Goal: Task Accomplishment & Management: Manage account settings

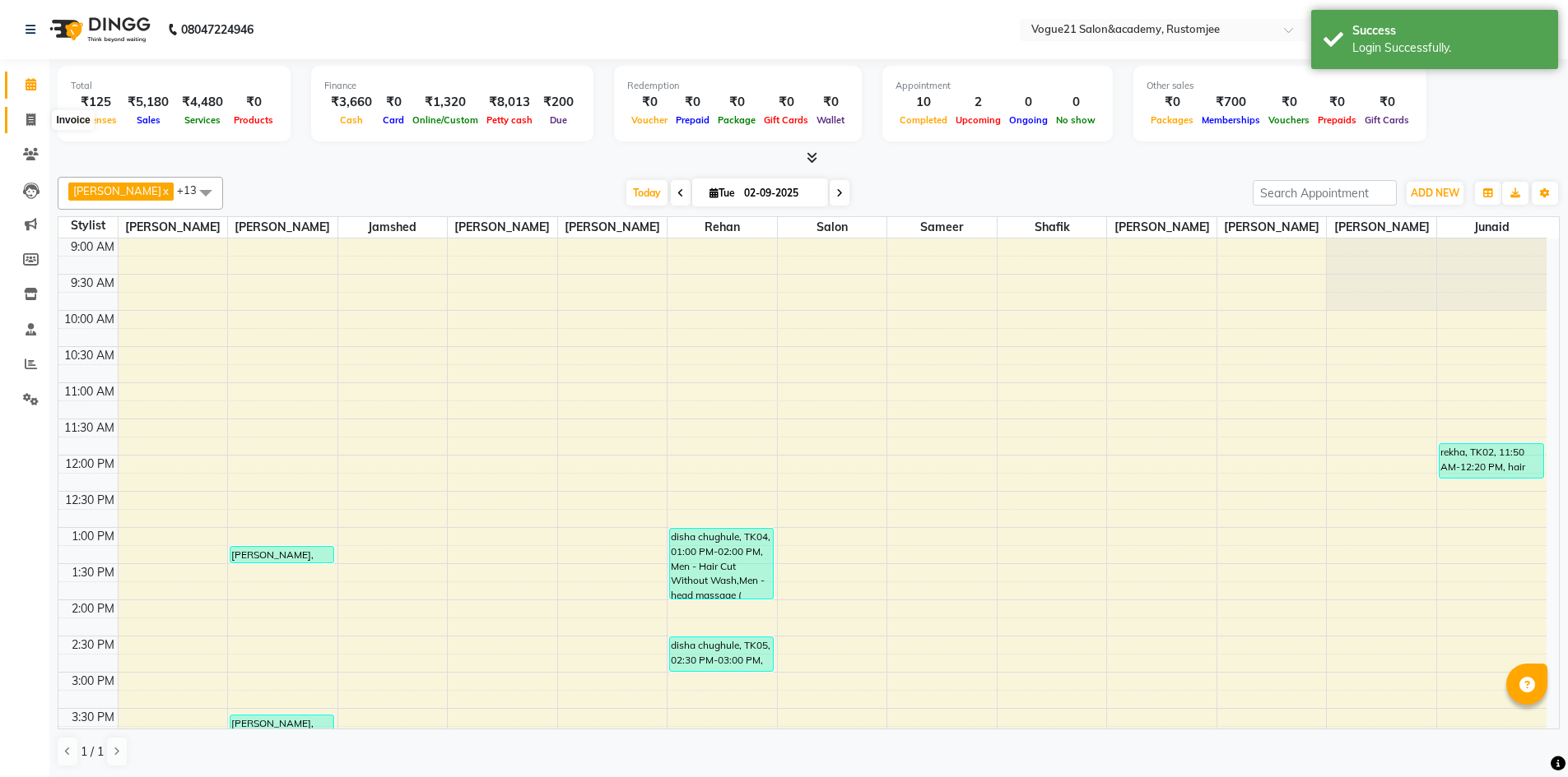
click at [30, 116] on icon at bounding box center [30, 120] width 9 height 13
select select "8171"
select select "service"
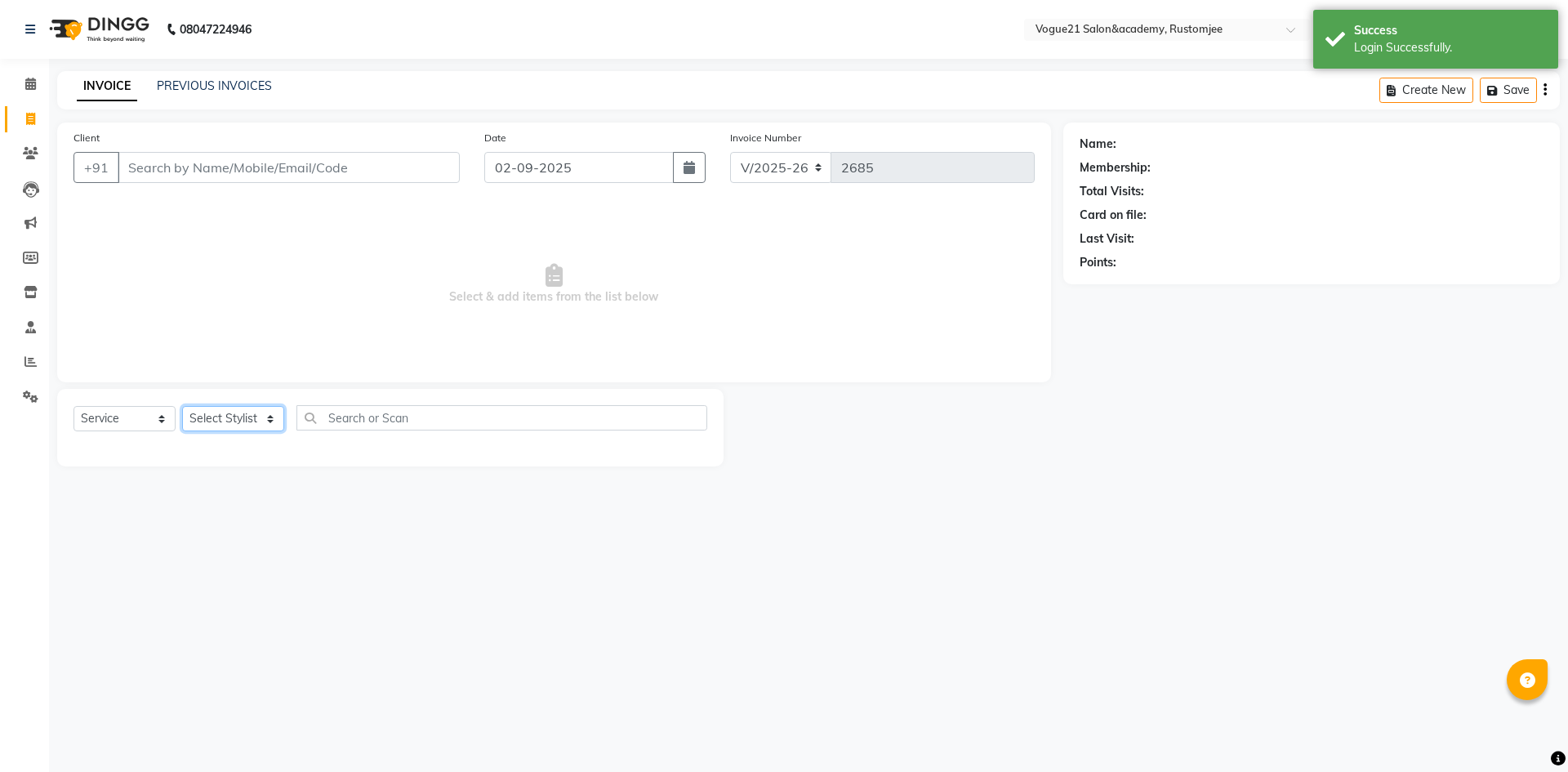
click at [216, 415] on select "Select Stylist" at bounding box center [233, 419] width 103 height 25
select select "76929"
click at [182, 407] on select "Select Stylist [PERSON_NAME] [PERSON_NAME] [PERSON_NAME] [PERSON_NAME] [PERSON_…" at bounding box center [233, 419] width 103 height 25
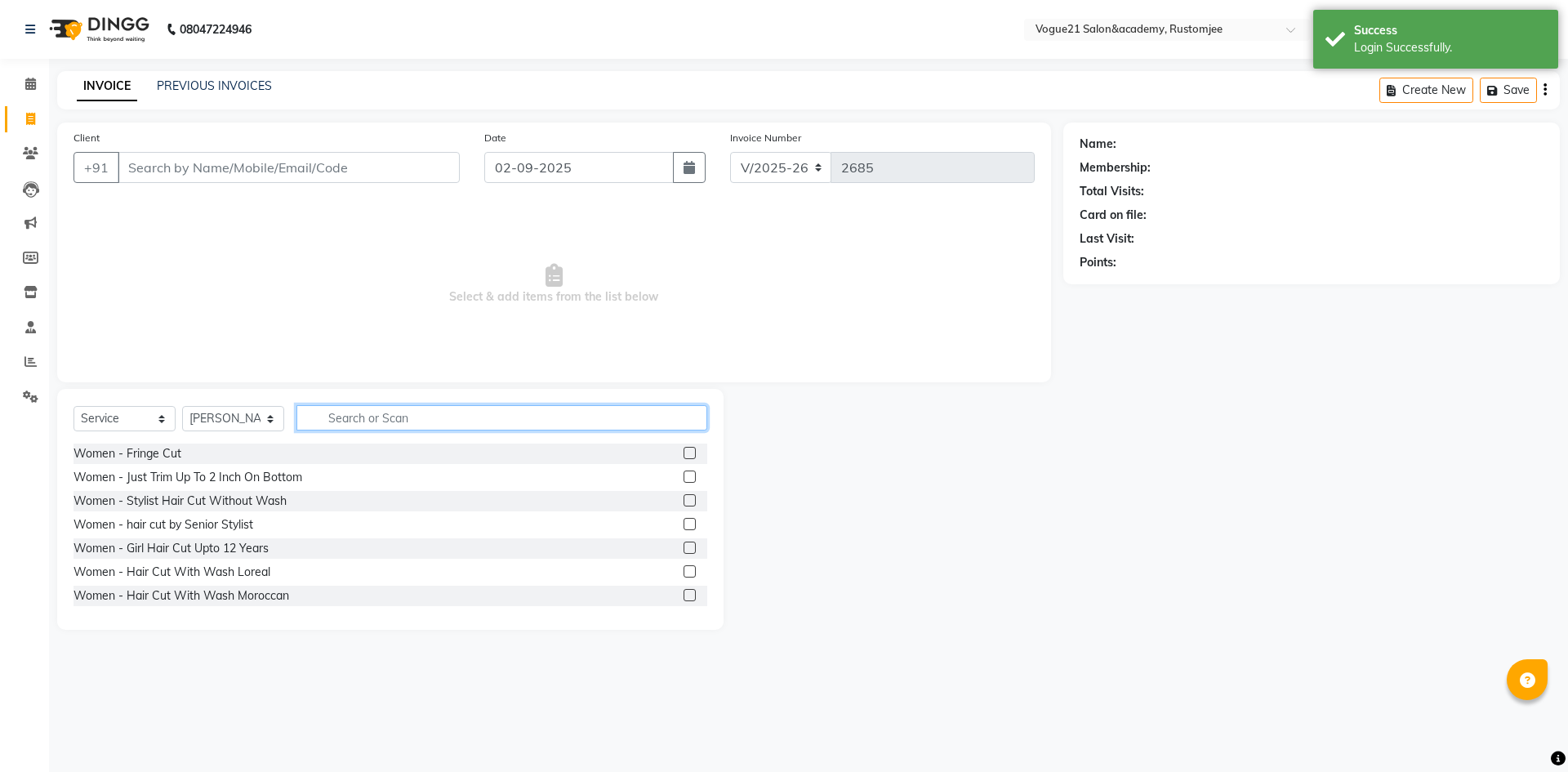
click at [364, 414] on input "text" at bounding box center [501, 418] width 411 height 25
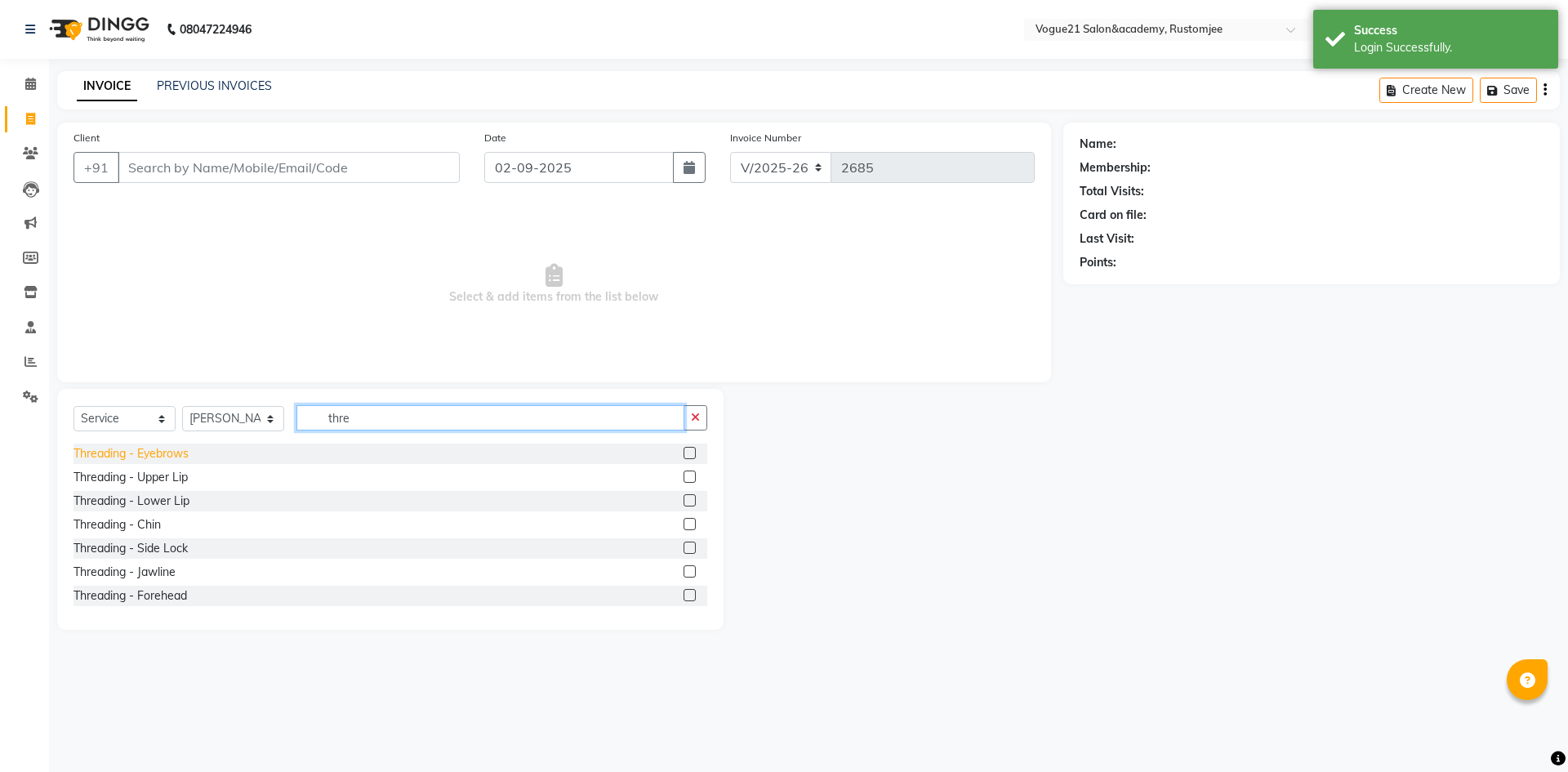
type input "thre"
click at [152, 456] on div "Threading - Eyebrows" at bounding box center [131, 455] width 115 height 17
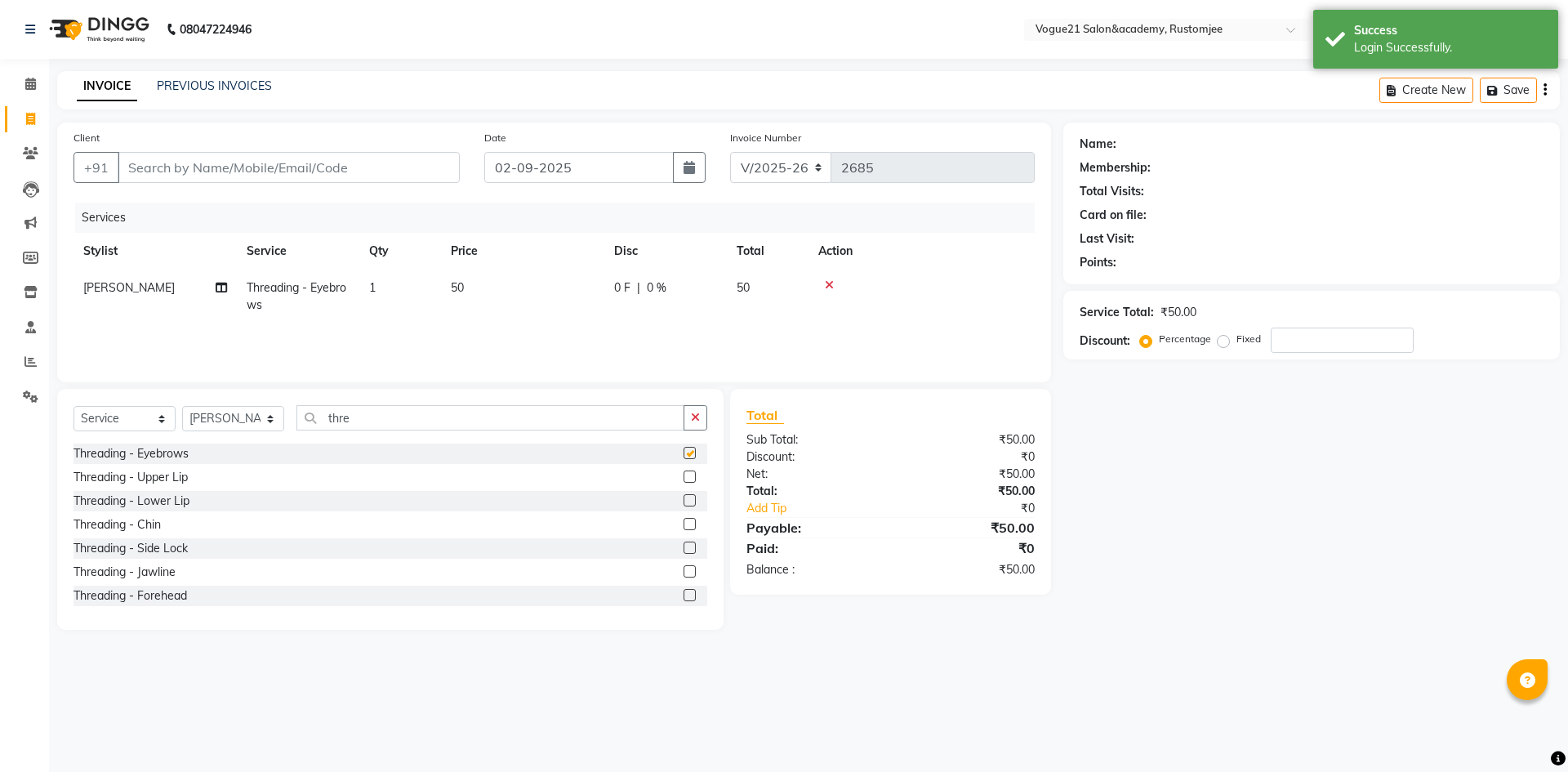
checkbox input "false"
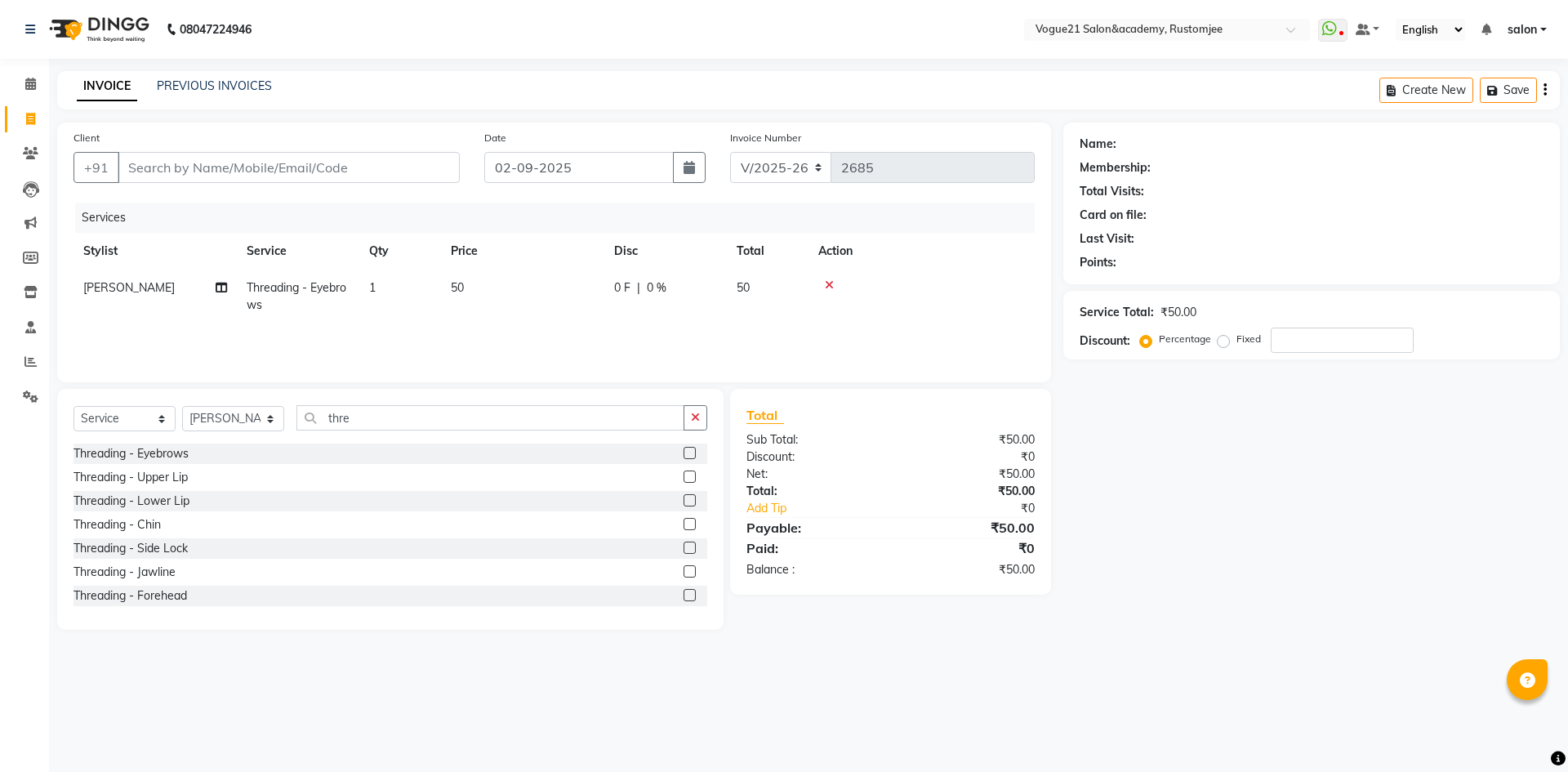
drag, startPoint x: 382, startPoint y: 286, endPoint x: 390, endPoint y: 292, distance: 10.0
click at [390, 292] on td "1" at bounding box center [400, 296] width 81 height 54
select select "76929"
click at [473, 291] on input "1" at bounding box center [476, 292] width 62 height 25
type input "2"
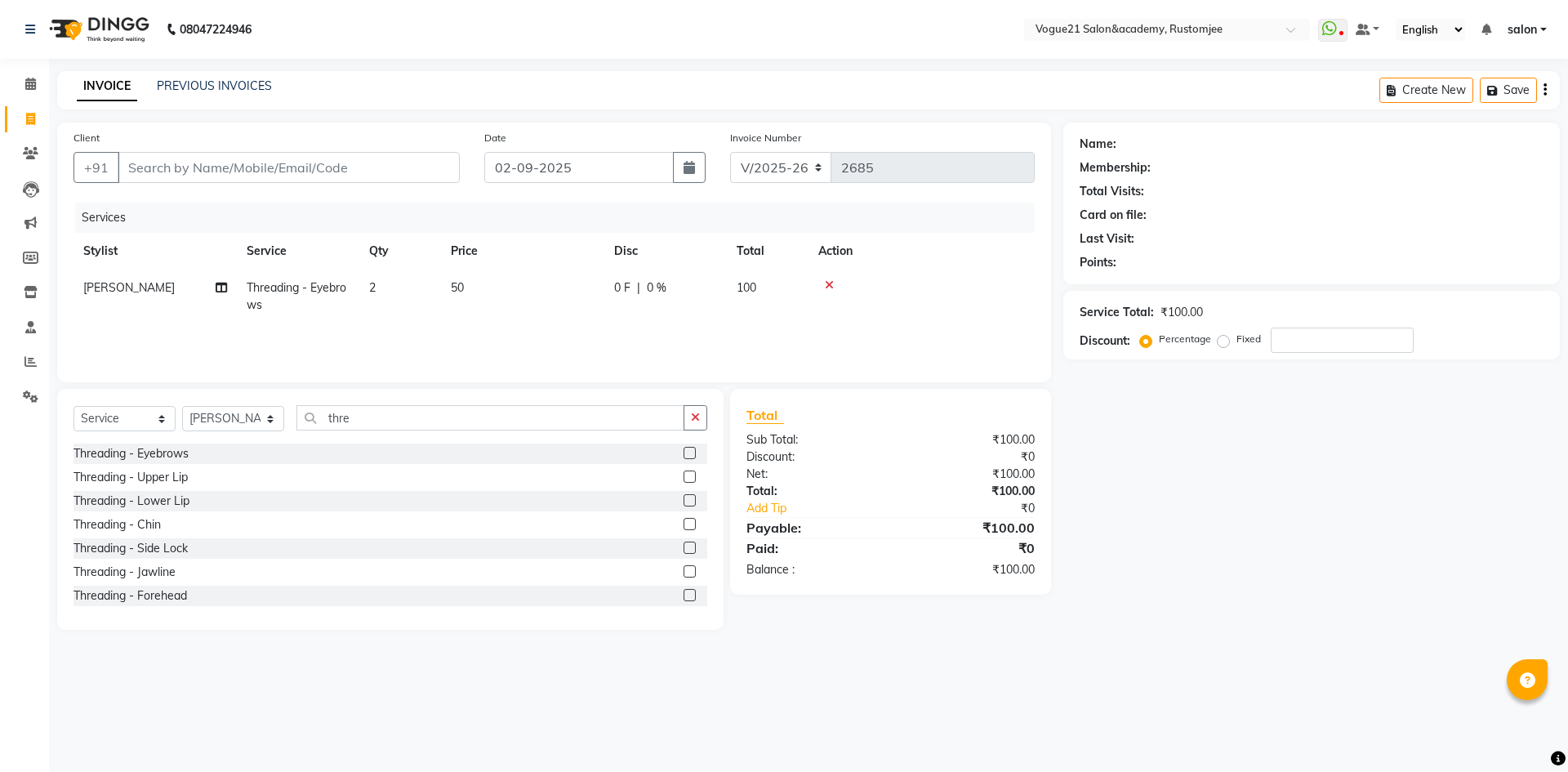
click at [1226, 486] on div "Name: Membership: Total Visits: Card on file: Last Visit: Points: Service Total…" at bounding box center [1318, 376] width 509 height 507
click at [374, 424] on input "thre" at bounding box center [490, 418] width 388 height 25
drag, startPoint x: 146, startPoint y: 467, endPoint x: 147, endPoint y: 475, distance: 8.1
click at [146, 468] on div "Threading - Eyebrows Threading - Upper Lip Threading - Lower Lip Threading - Ch…" at bounding box center [390, 526] width 634 height 163
click at [165, 481] on div "Threading - Upper Lip" at bounding box center [130, 478] width 114 height 17
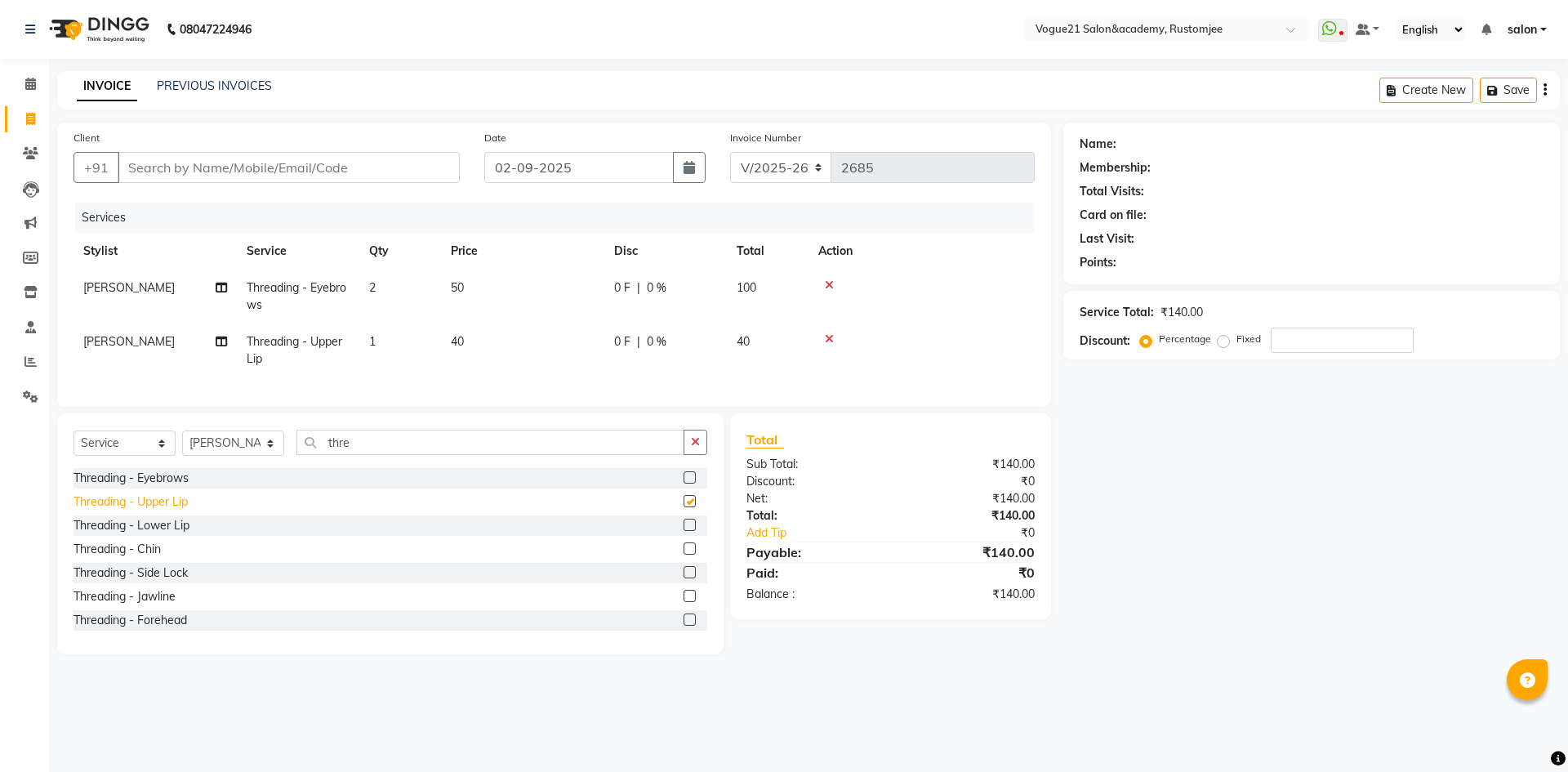
checkbox input "false"
click at [169, 534] on div "Threading - Lower Lip" at bounding box center [131, 526] width 116 height 17
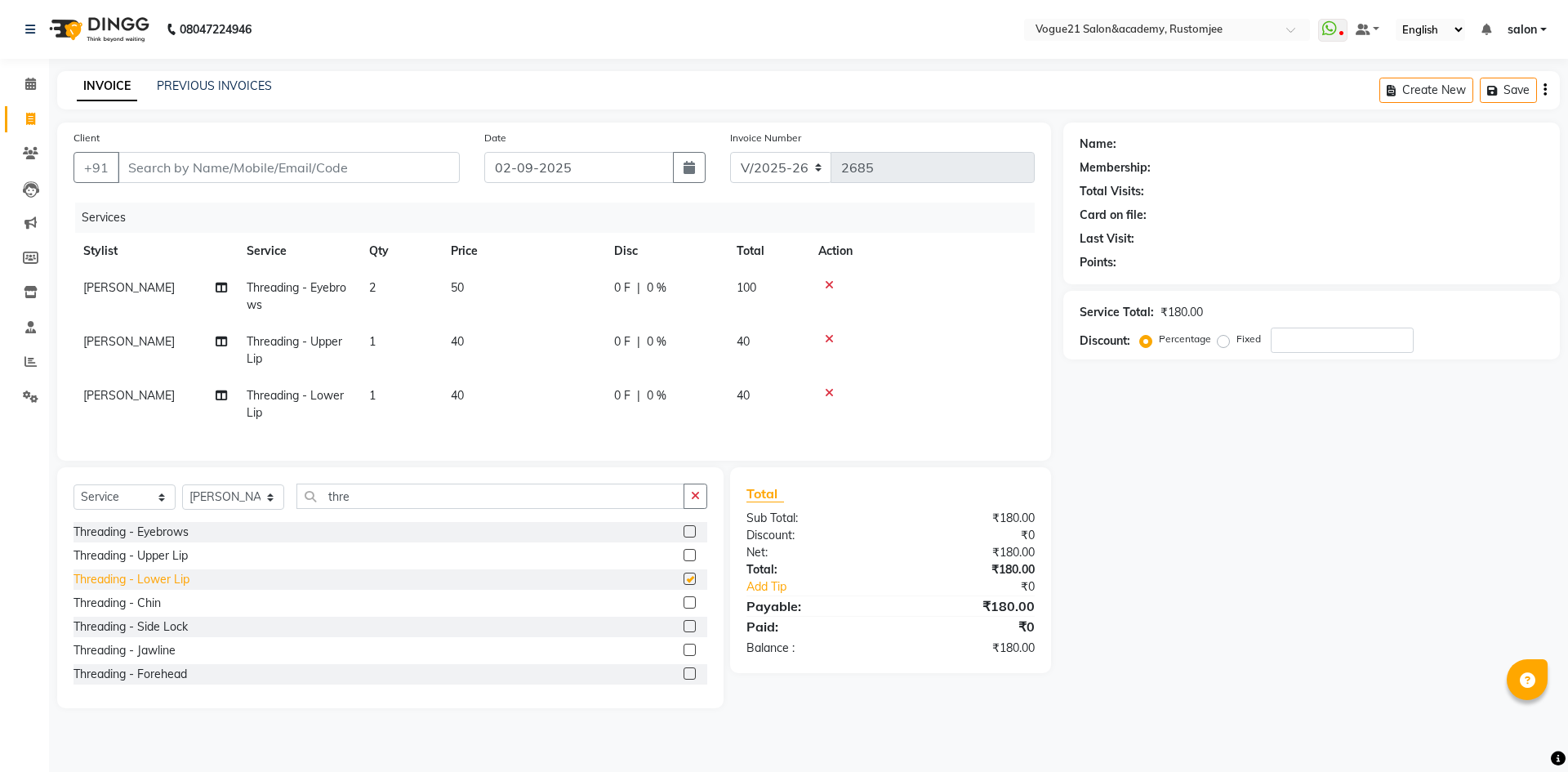
checkbox input "false"
drag, startPoint x: 401, startPoint y: 500, endPoint x: 396, endPoint y: 512, distance: 13.0
click at [396, 509] on input "thre" at bounding box center [490, 497] width 388 height 25
click at [832, 386] on td at bounding box center [922, 405] width 226 height 54
click at [828, 340] on icon at bounding box center [829, 339] width 9 height 12
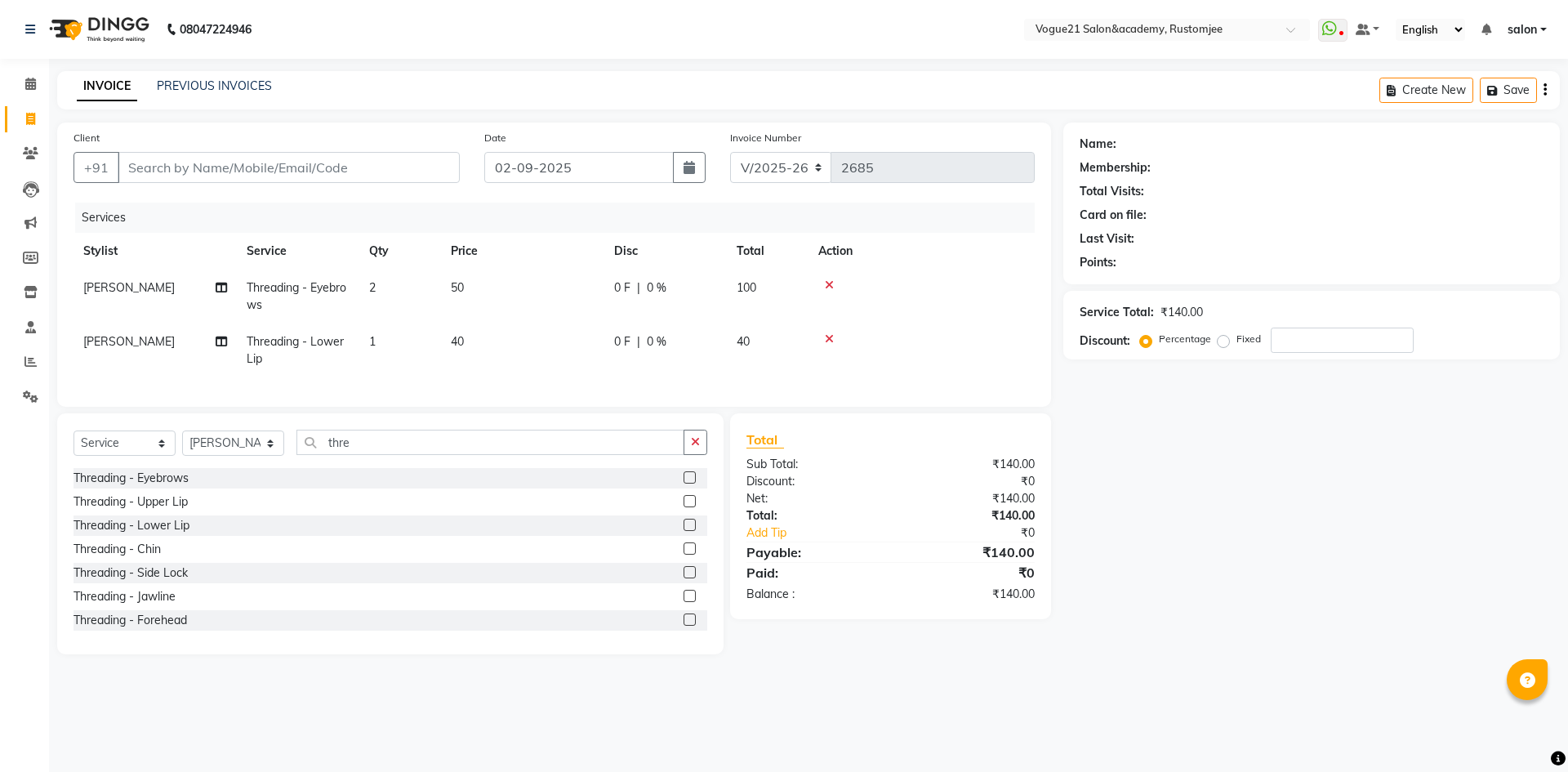
click at [825, 334] on icon at bounding box center [829, 339] width 9 height 12
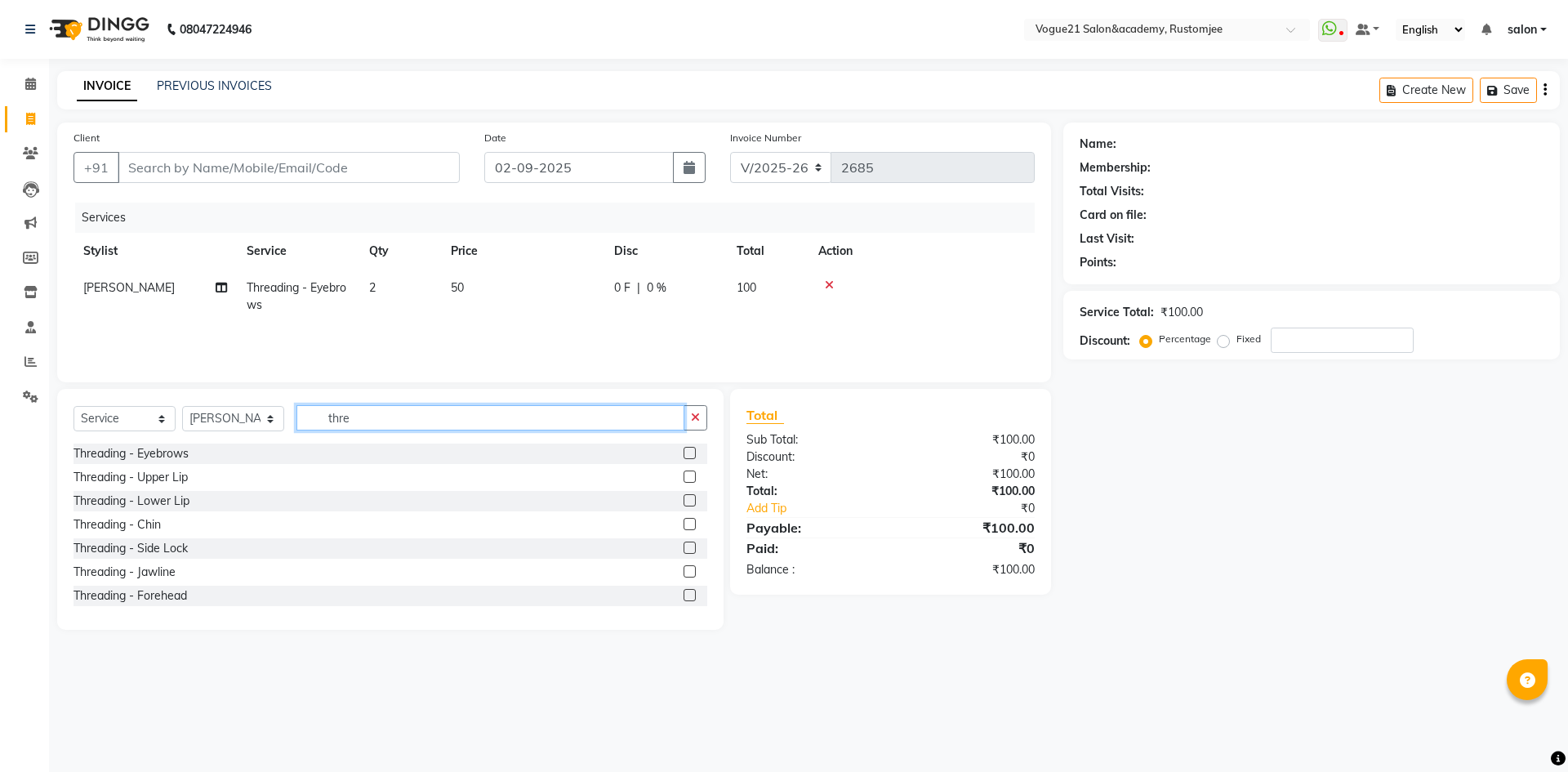
click at [430, 418] on input "thre" at bounding box center [490, 418] width 388 height 25
type input "t"
type input "peel"
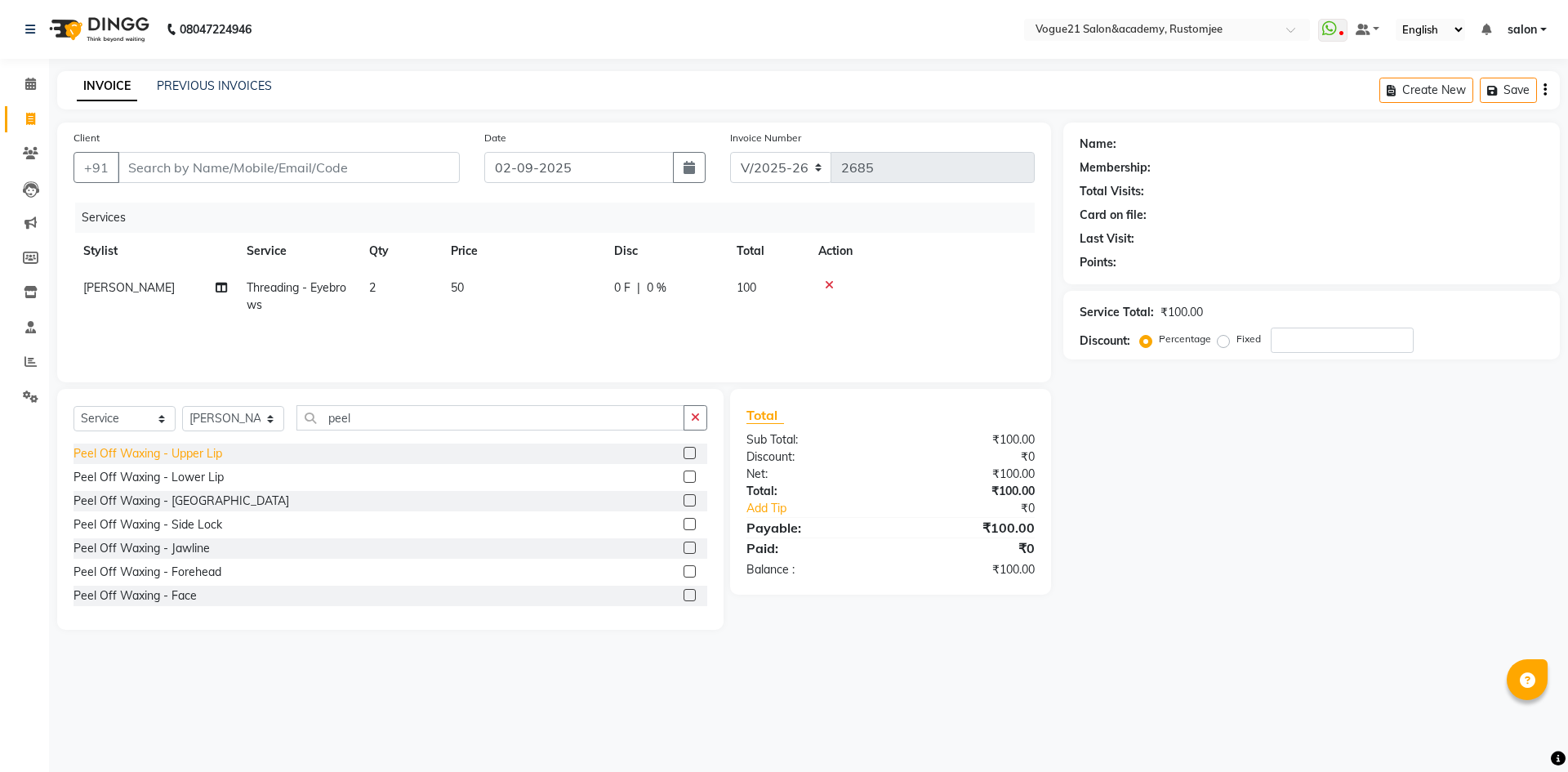
click at [200, 447] on div "Peel Off Waxing - Upper Lip" at bounding box center [148, 455] width 149 height 17
checkbox input "false"
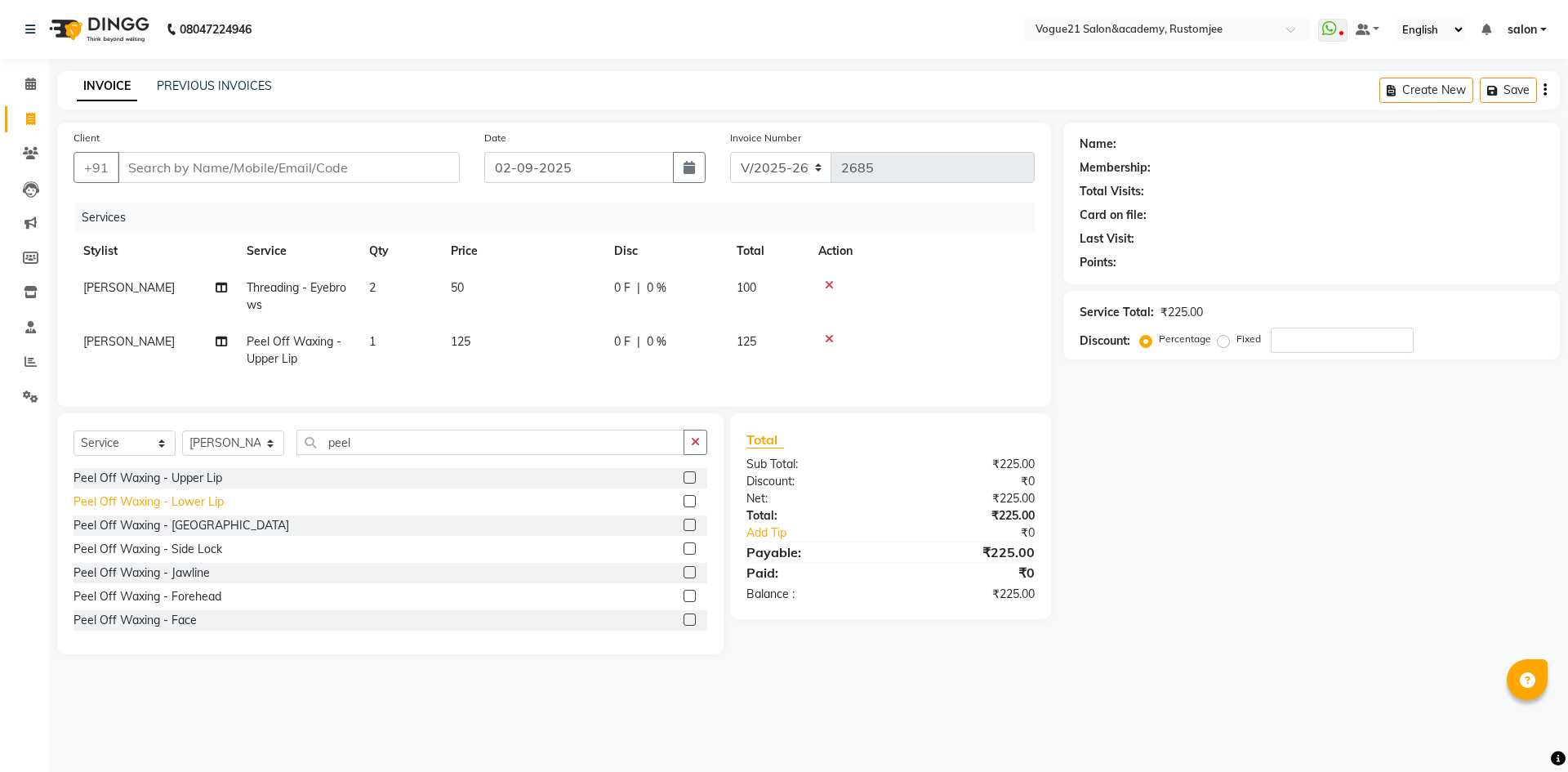
click at [199, 511] on div "Peel Off Waxing - Lower Lip" at bounding box center [149, 503] width 150 height 17
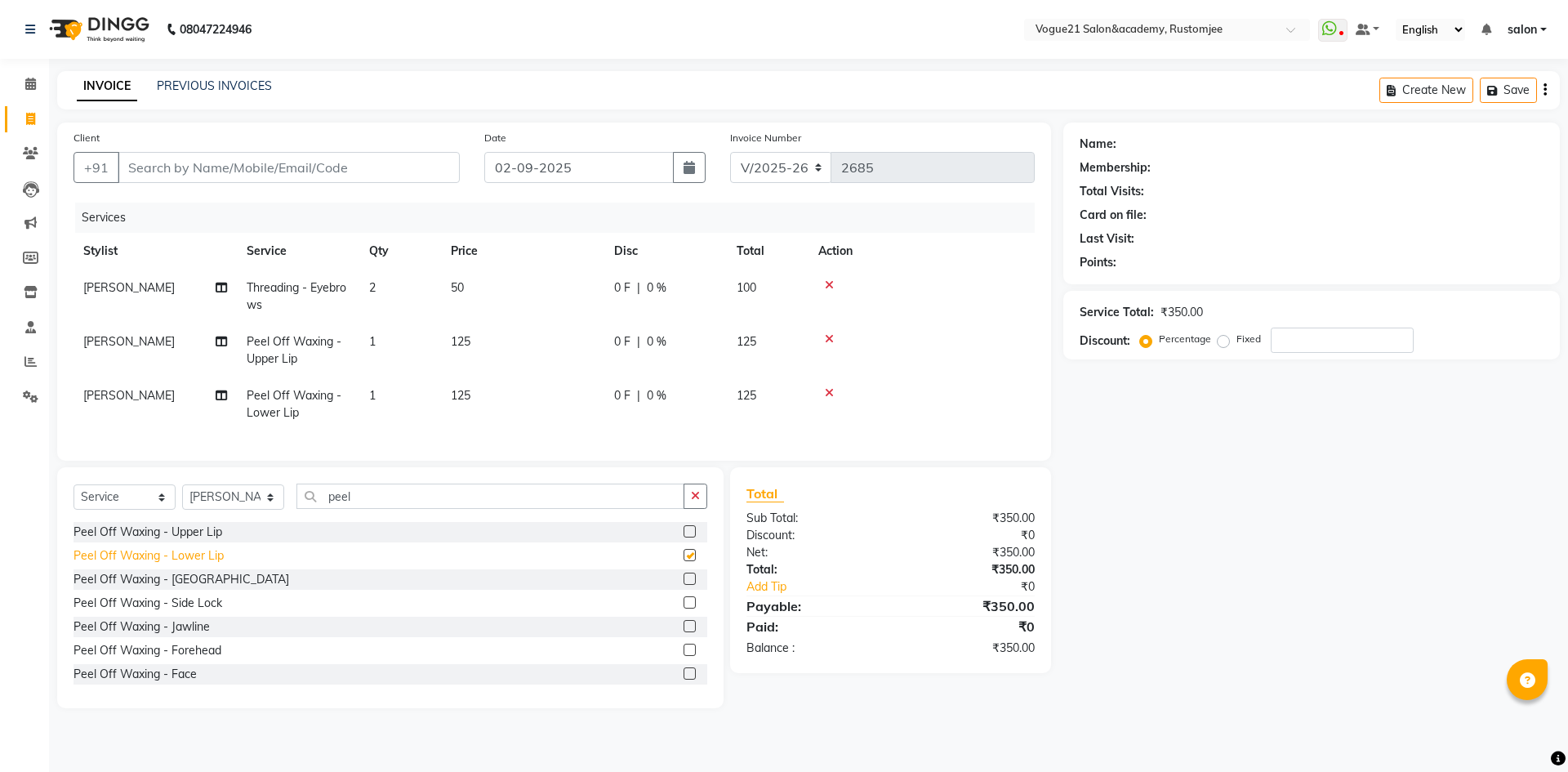
checkbox input "false"
click at [188, 589] on div "Peel Off Waxing - [GEOGRAPHIC_DATA]" at bounding box center [181, 580] width 216 height 17
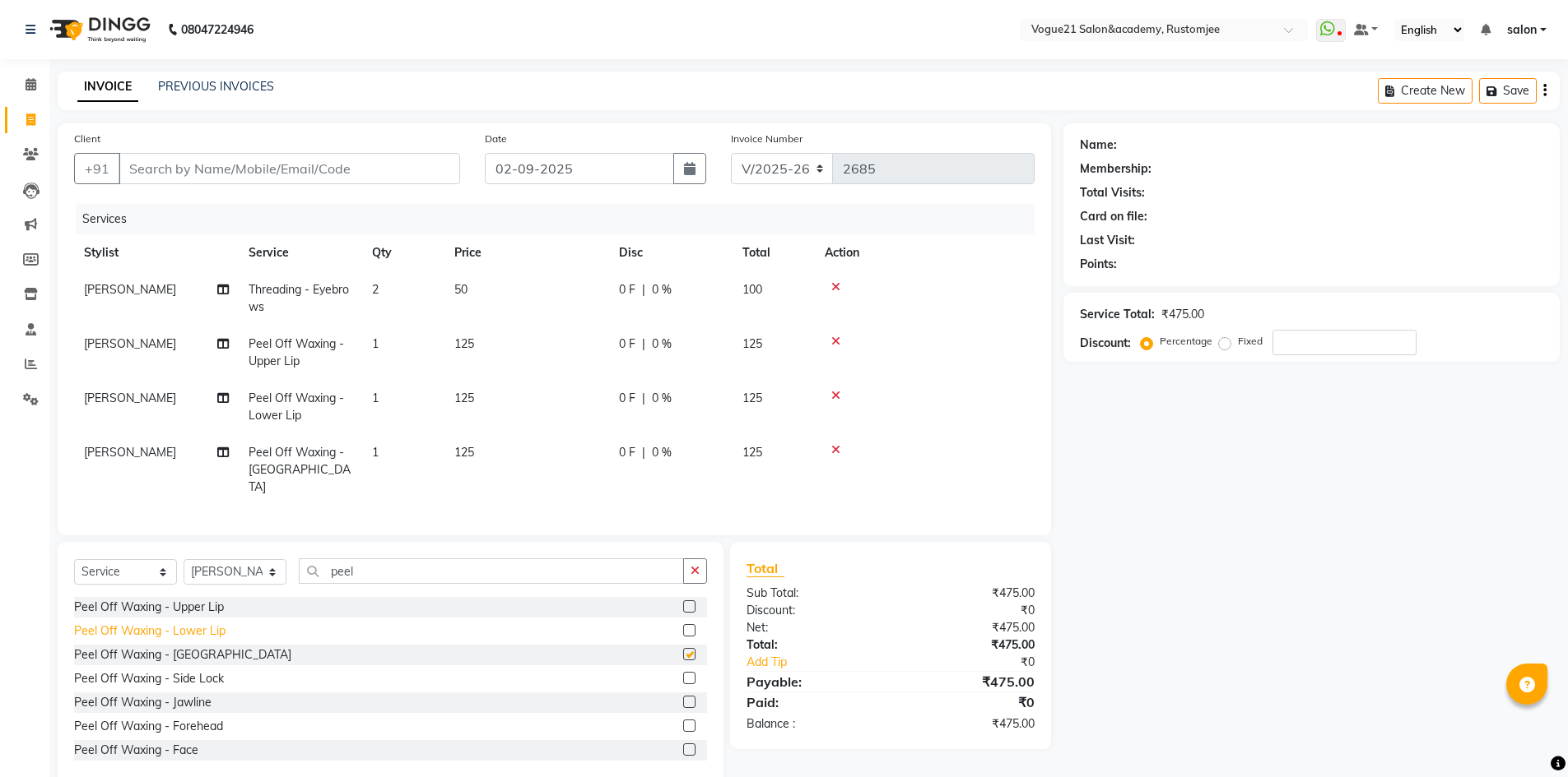
checkbox input "false"
click at [182, 678] on div "Peel Off Waxing - Side Lock" at bounding box center [149, 680] width 150 height 17
checkbox input "false"
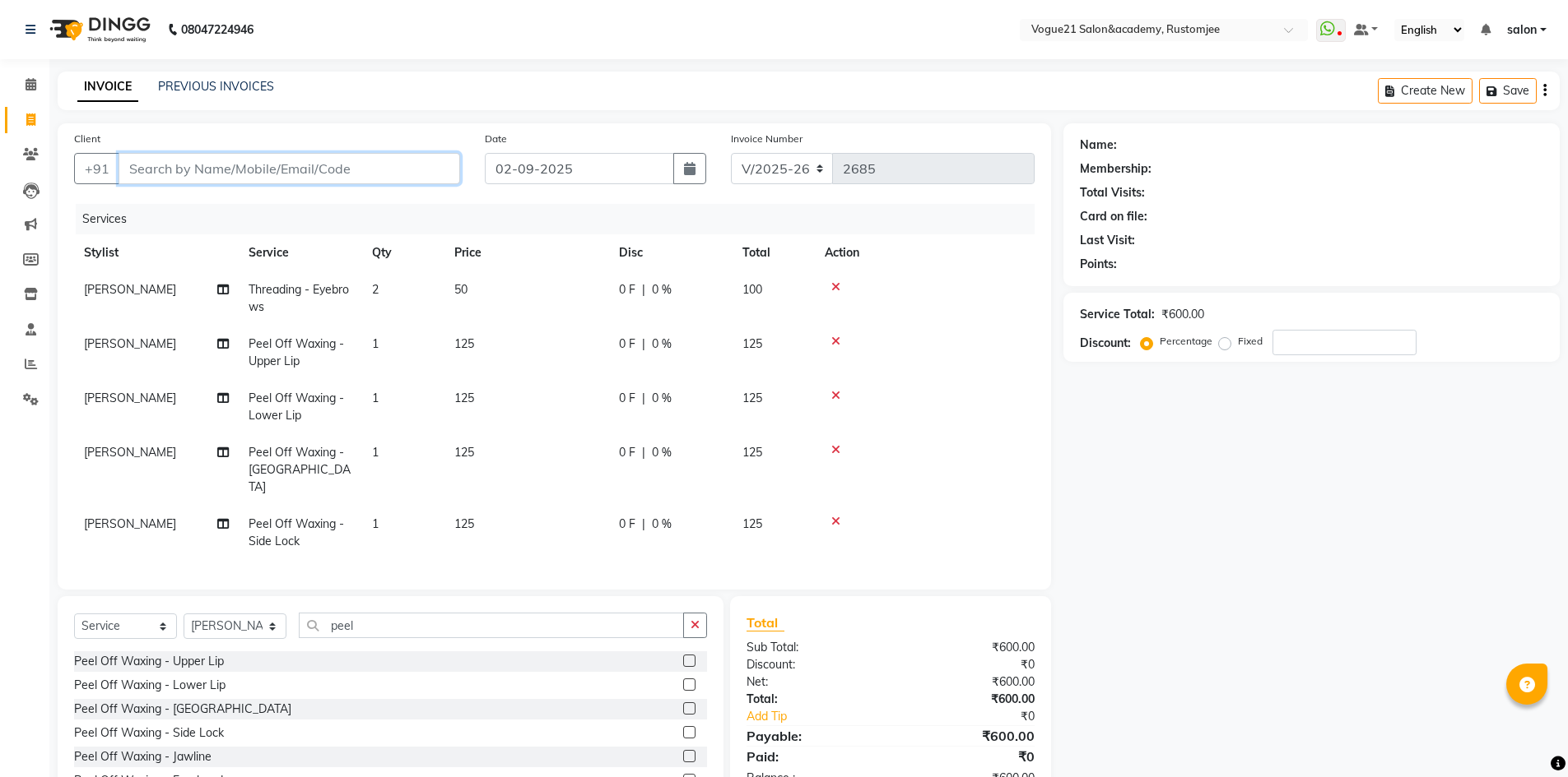
click at [286, 176] on input "Client" at bounding box center [290, 169] width 342 height 31
type input "9"
type input "0"
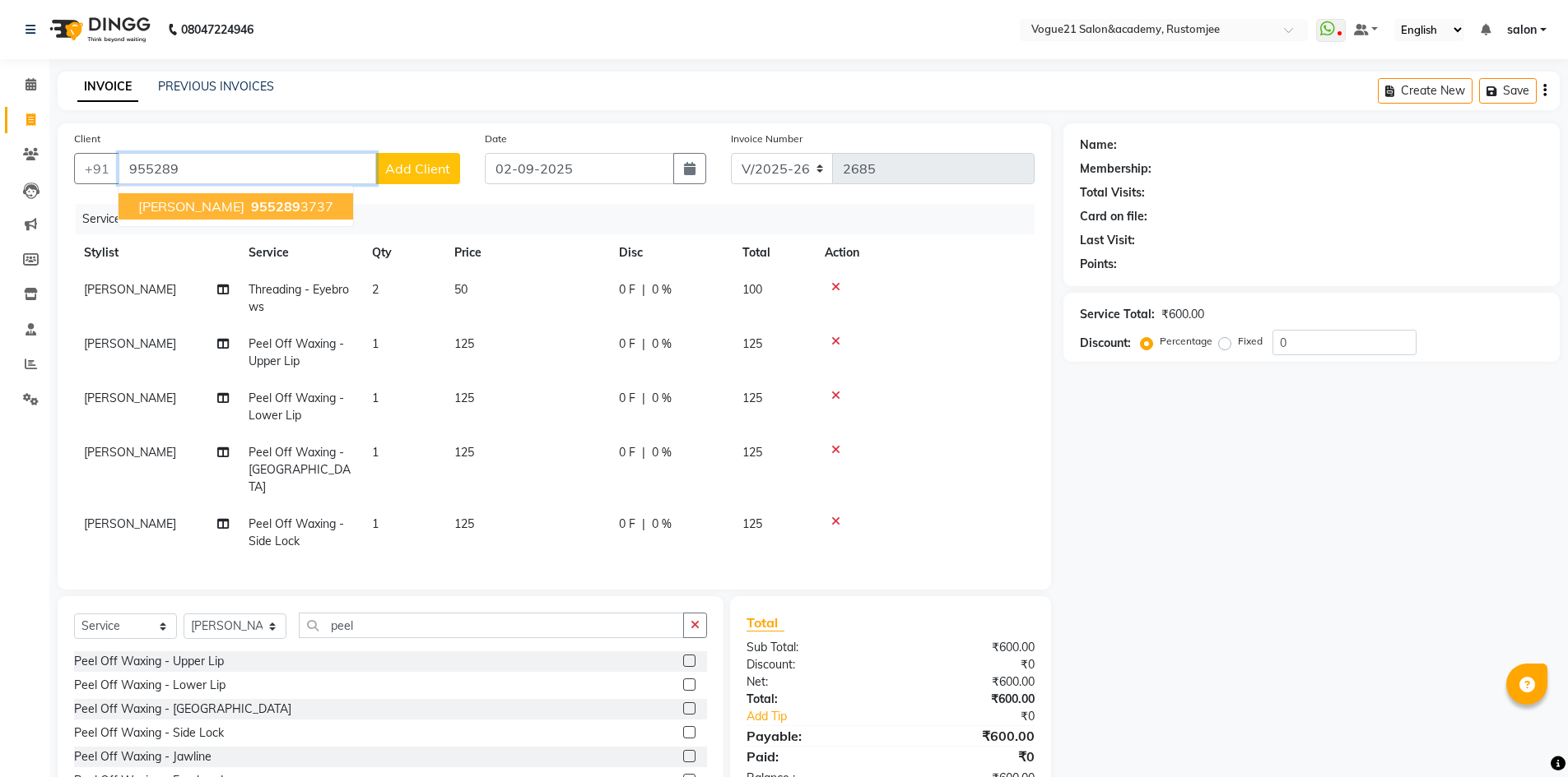
click at [251, 214] on span "955289" at bounding box center [275, 206] width 49 height 16
type input "9552893737"
select select "1: Object"
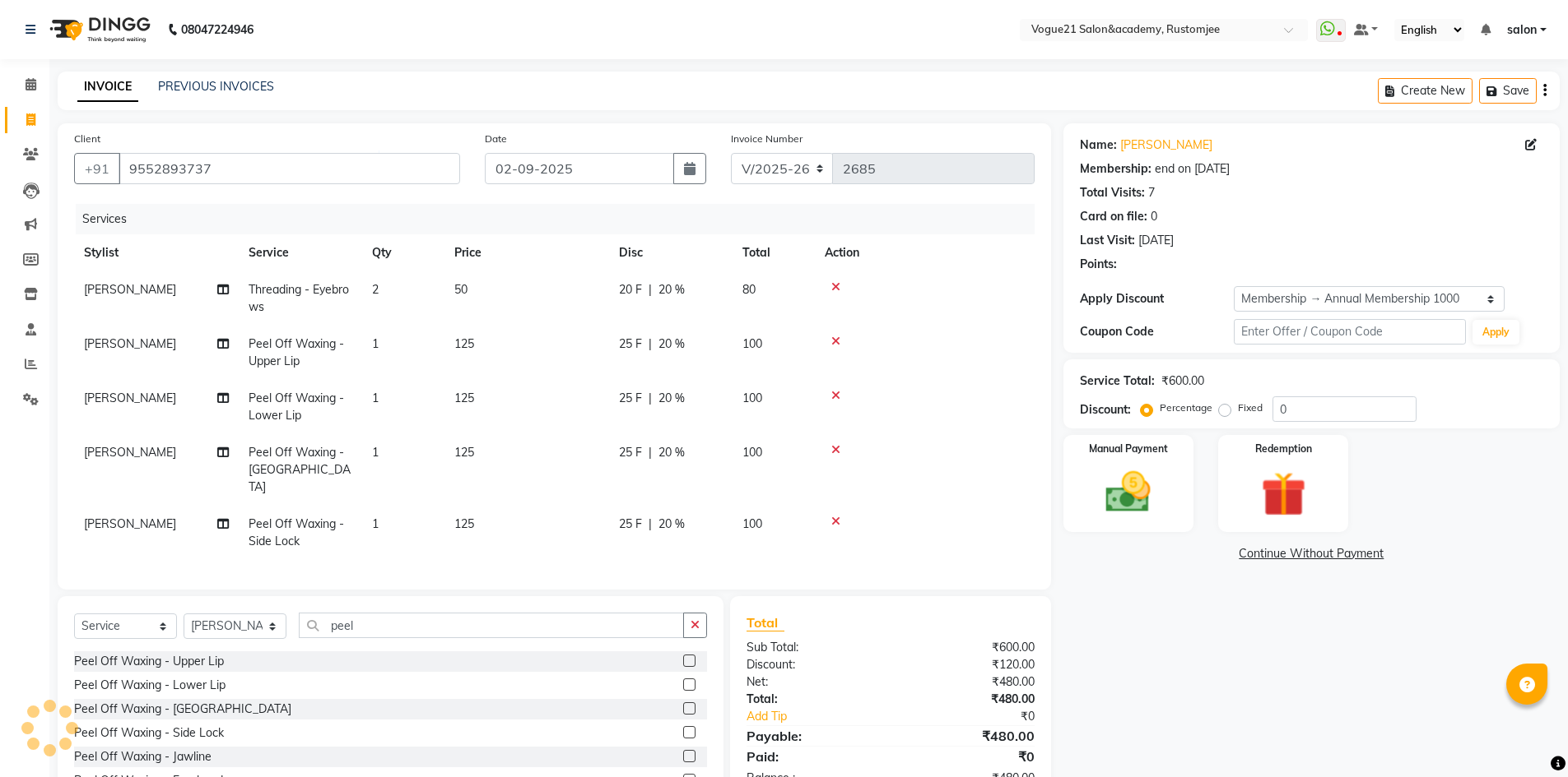
type input "20"
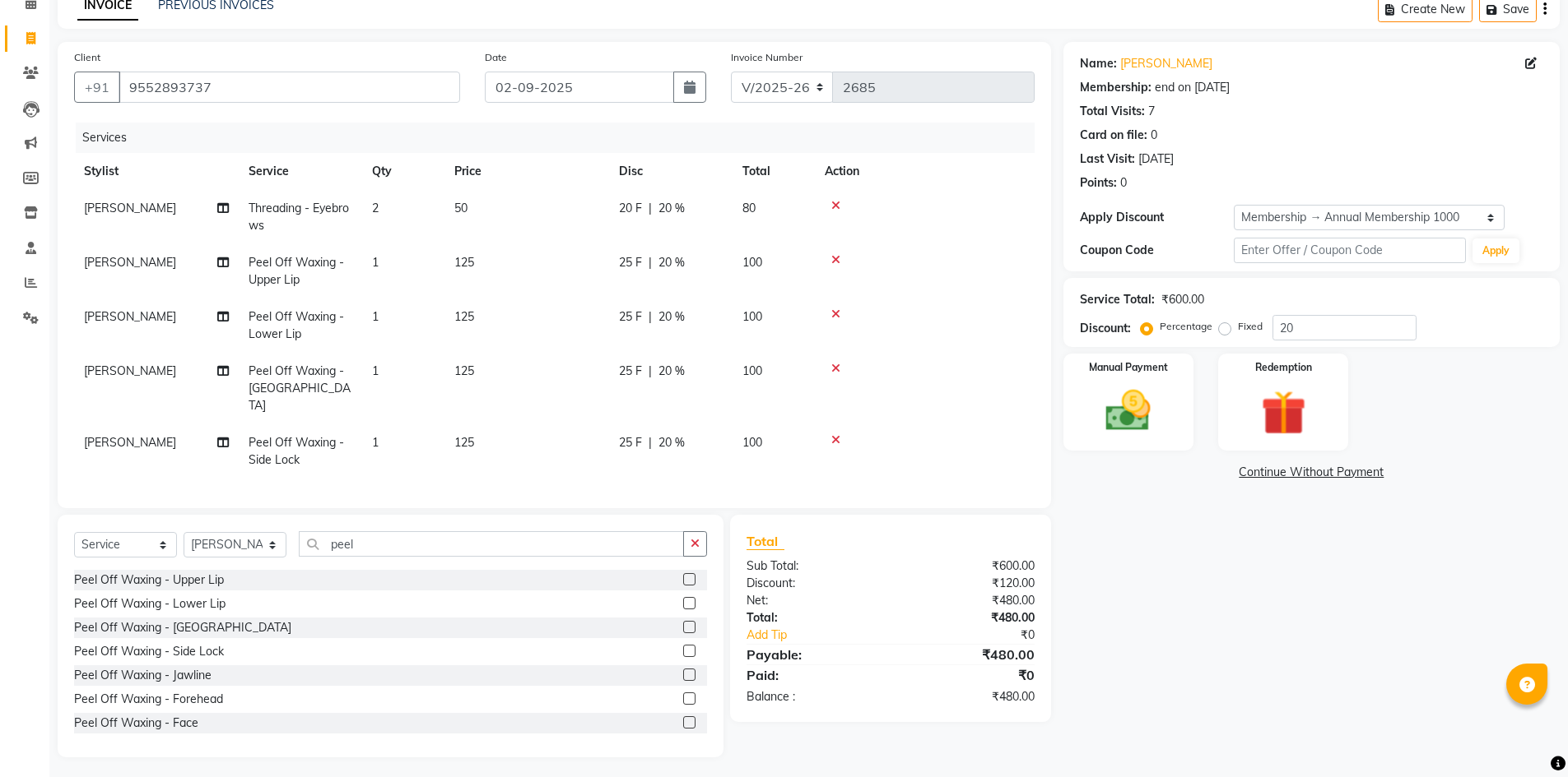
click at [835, 434] on icon at bounding box center [835, 440] width 9 height 12
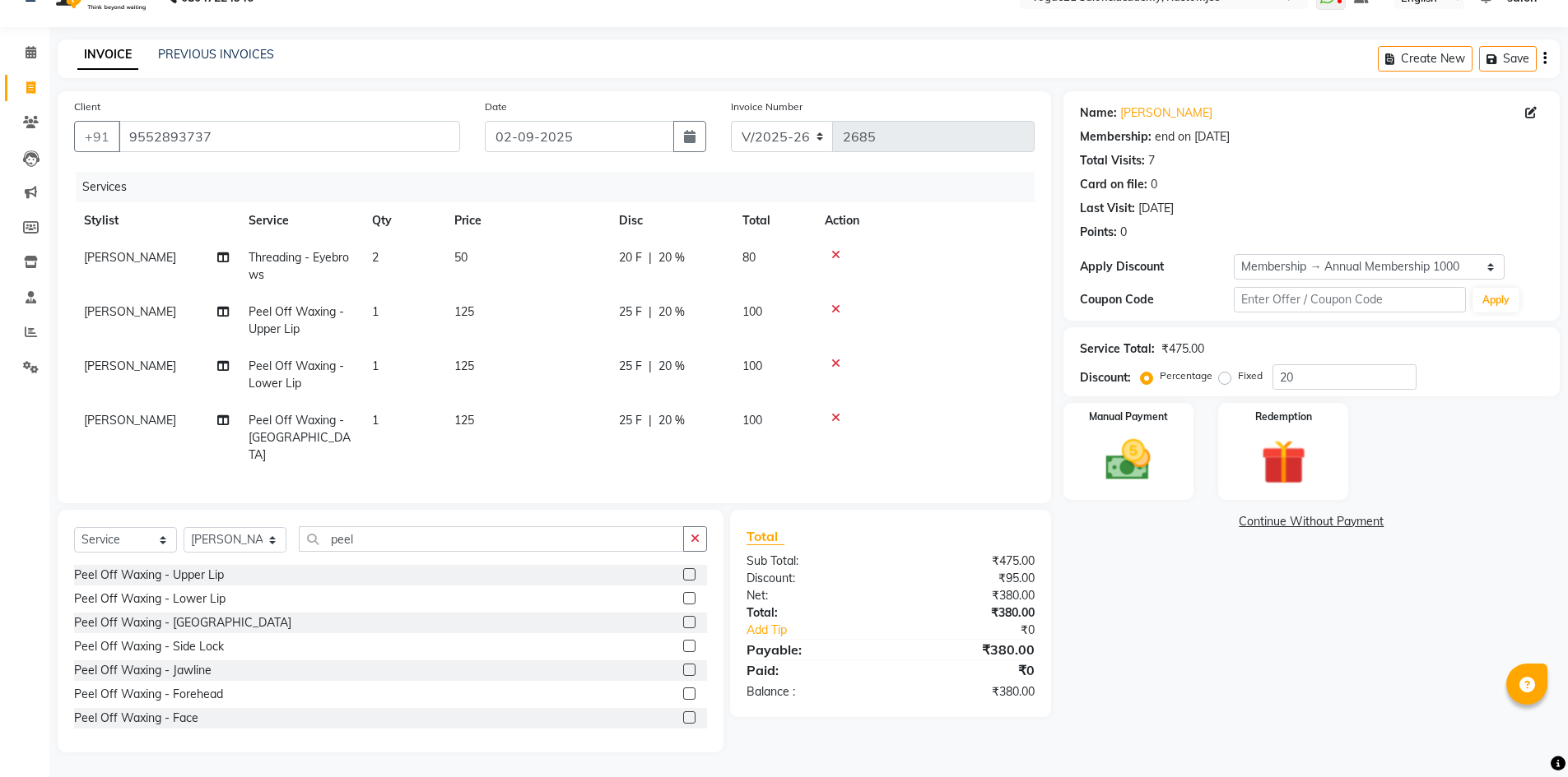
scroll to position [27, 0]
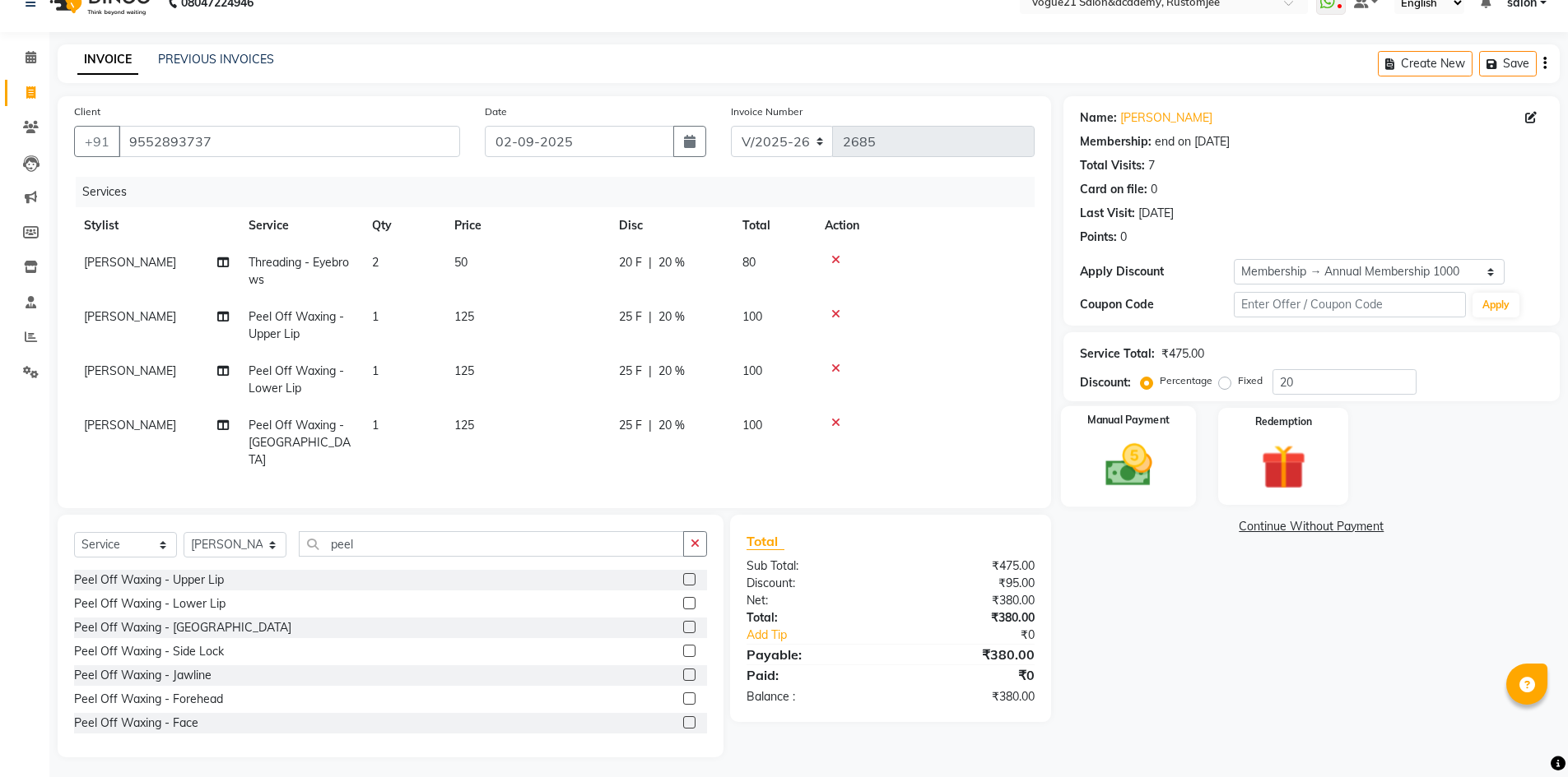
click at [1141, 476] on img at bounding box center [1128, 464] width 75 height 53
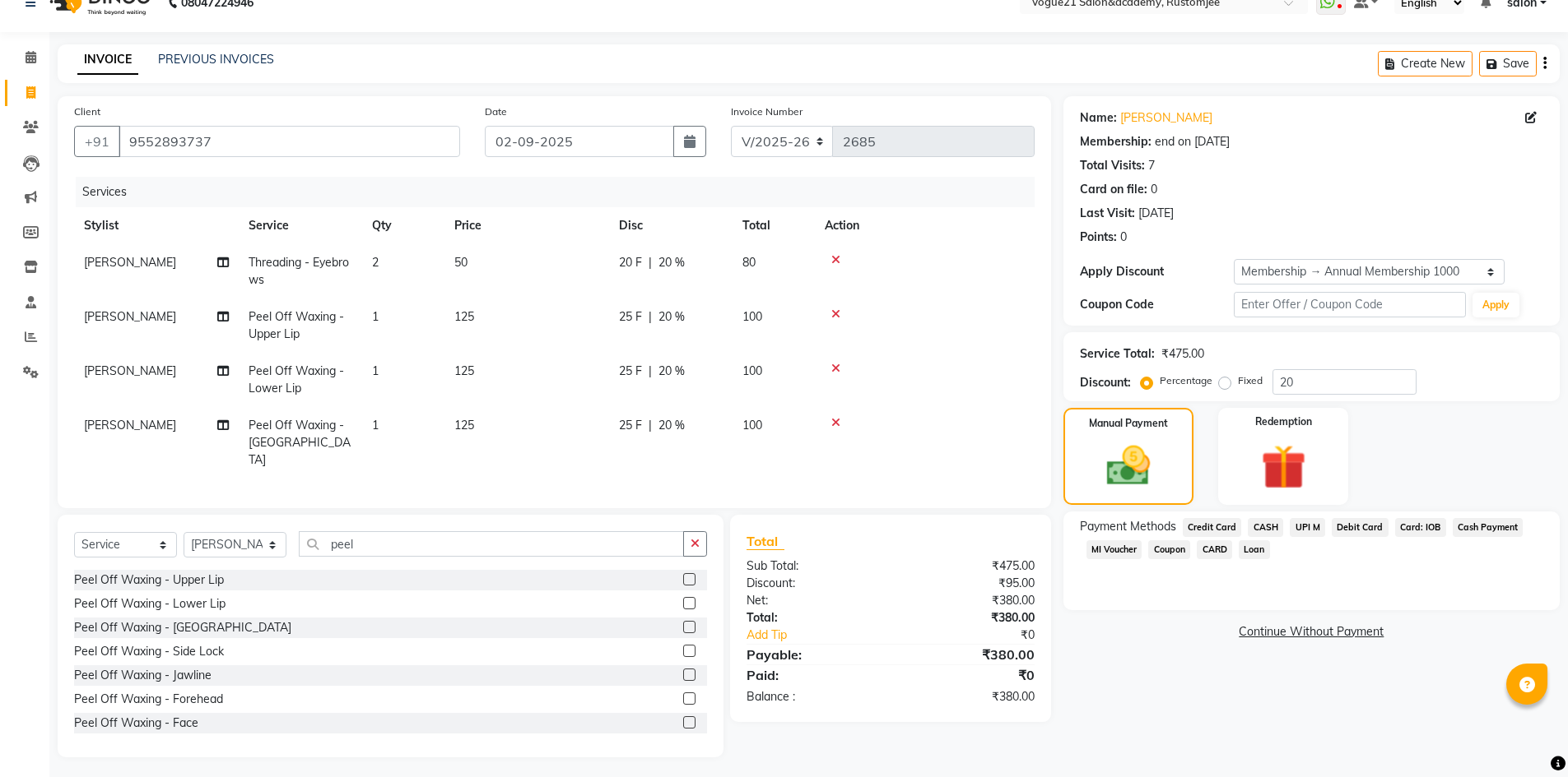
click at [1308, 531] on span "UPI M" at bounding box center [1307, 528] width 36 height 19
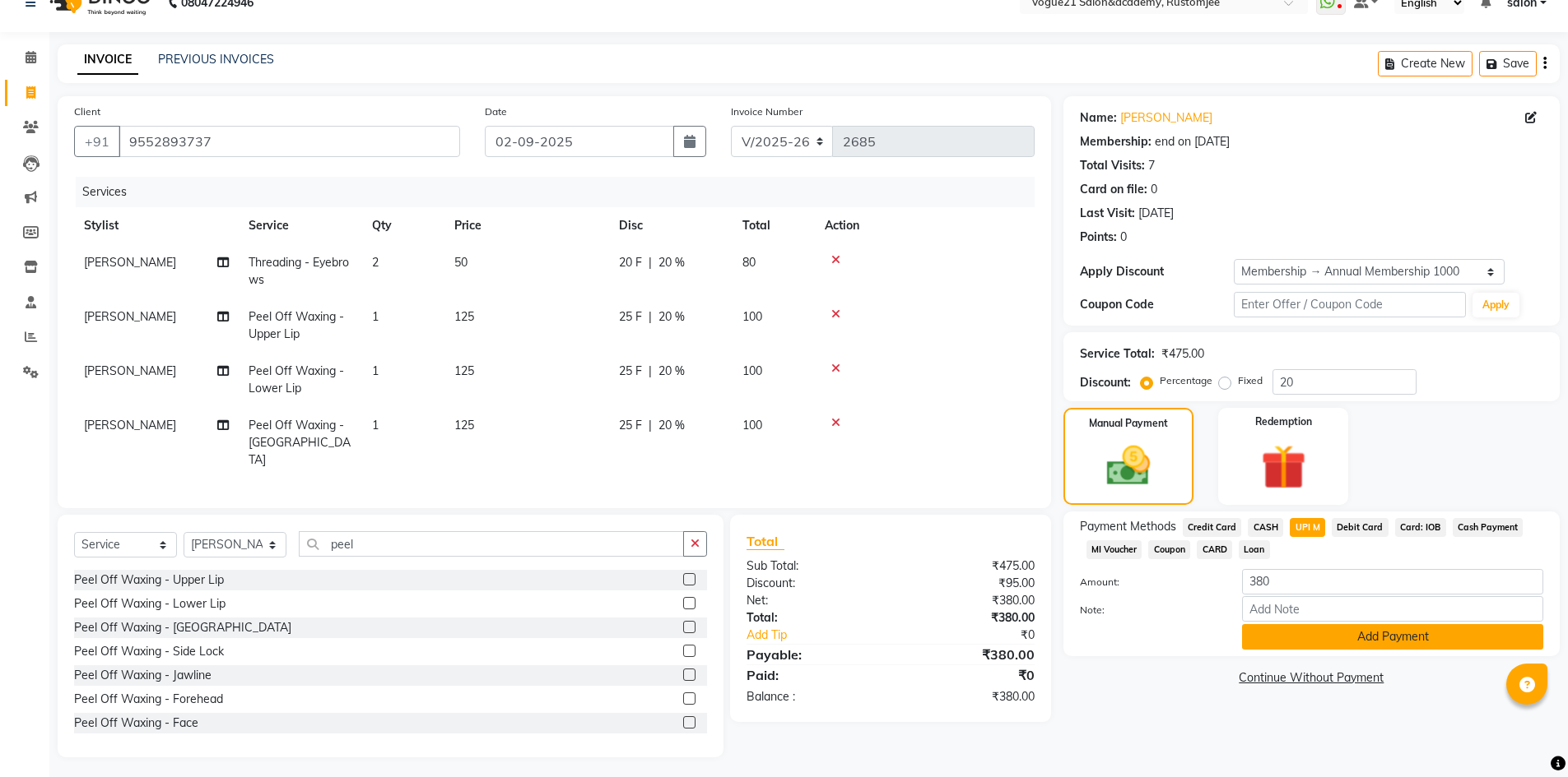
click at [1324, 641] on button "Add Payment" at bounding box center [1392, 637] width 301 height 25
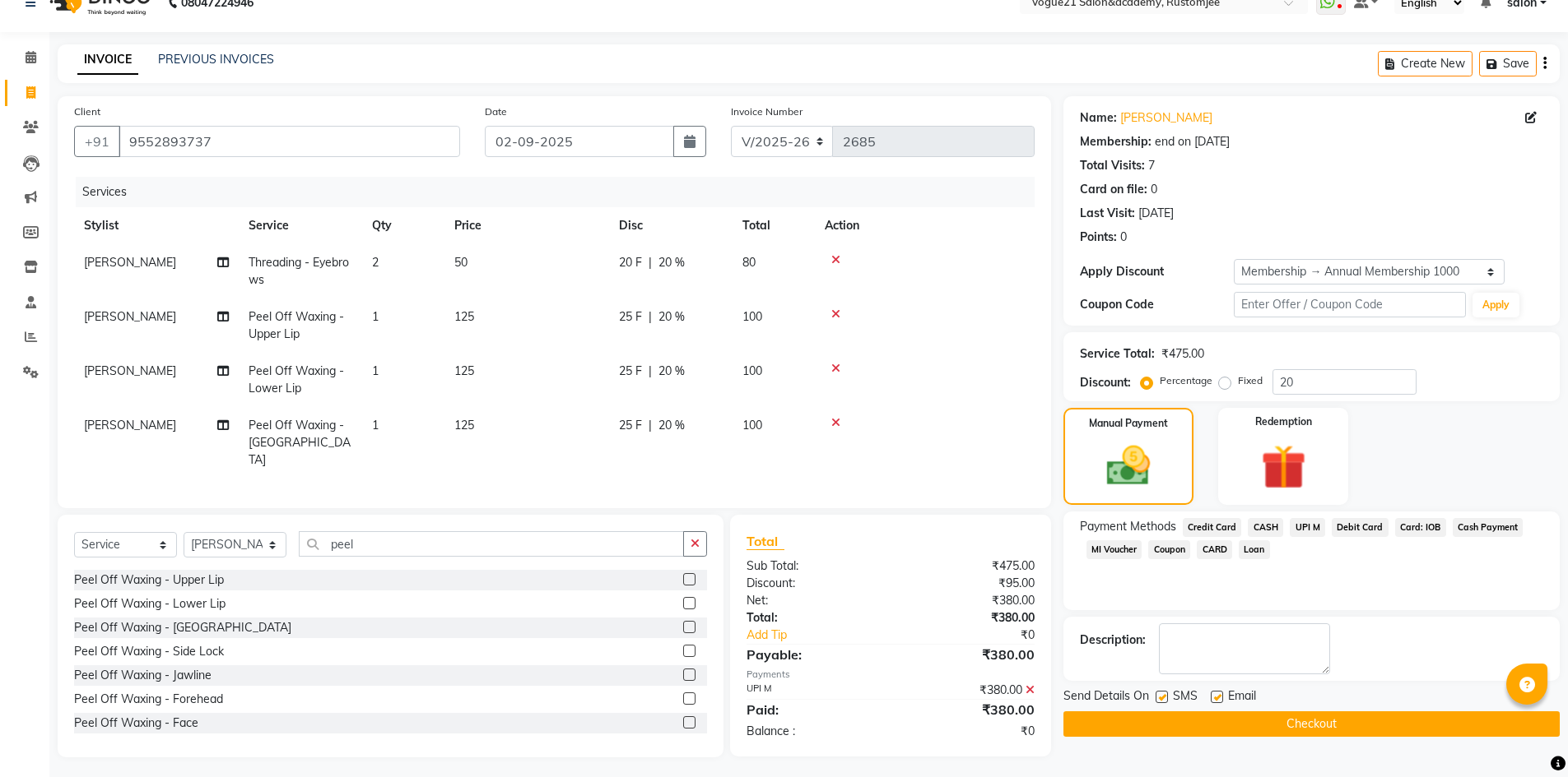
click at [1172, 725] on button "Checkout" at bounding box center [1311, 724] width 496 height 25
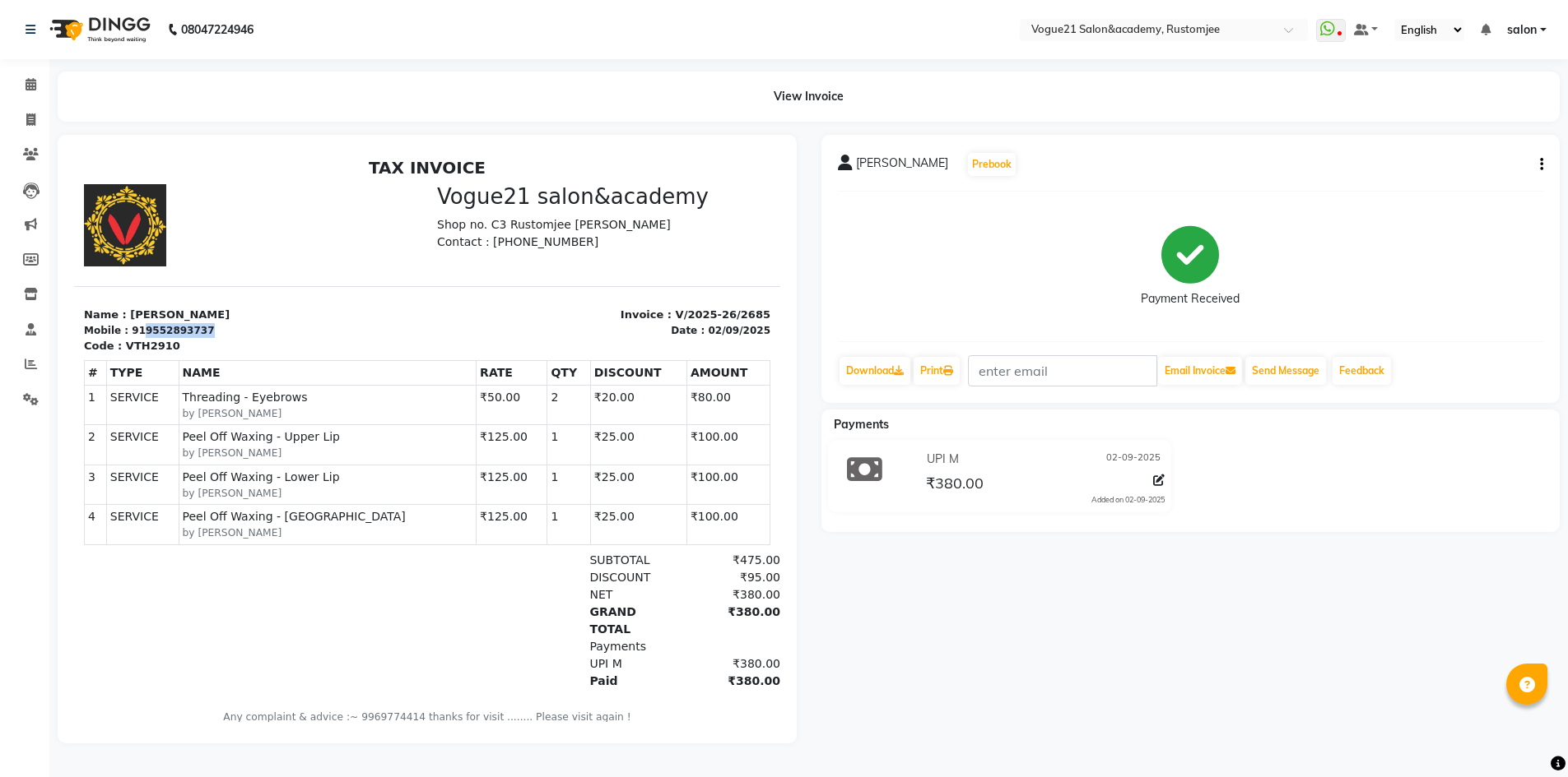
drag, startPoint x: 133, startPoint y: 327, endPoint x: 210, endPoint y: 335, distance: 77.4
click at [210, 335] on div "Mobile : 919552893737" at bounding box center [250, 330] width 333 height 14
copy div "9552893737"
click at [33, 82] on icon at bounding box center [30, 84] width 11 height 13
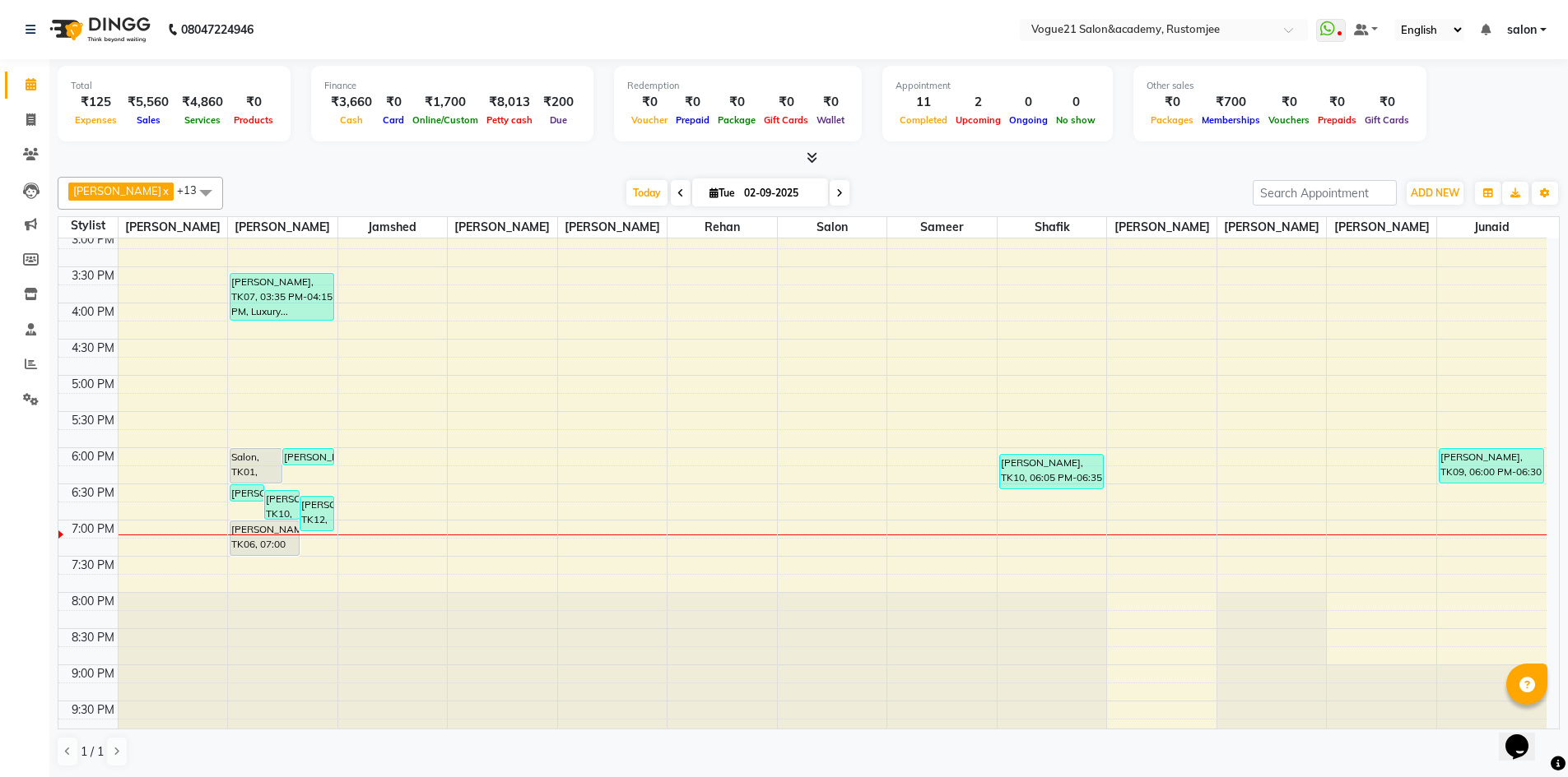
scroll to position [450, 0]
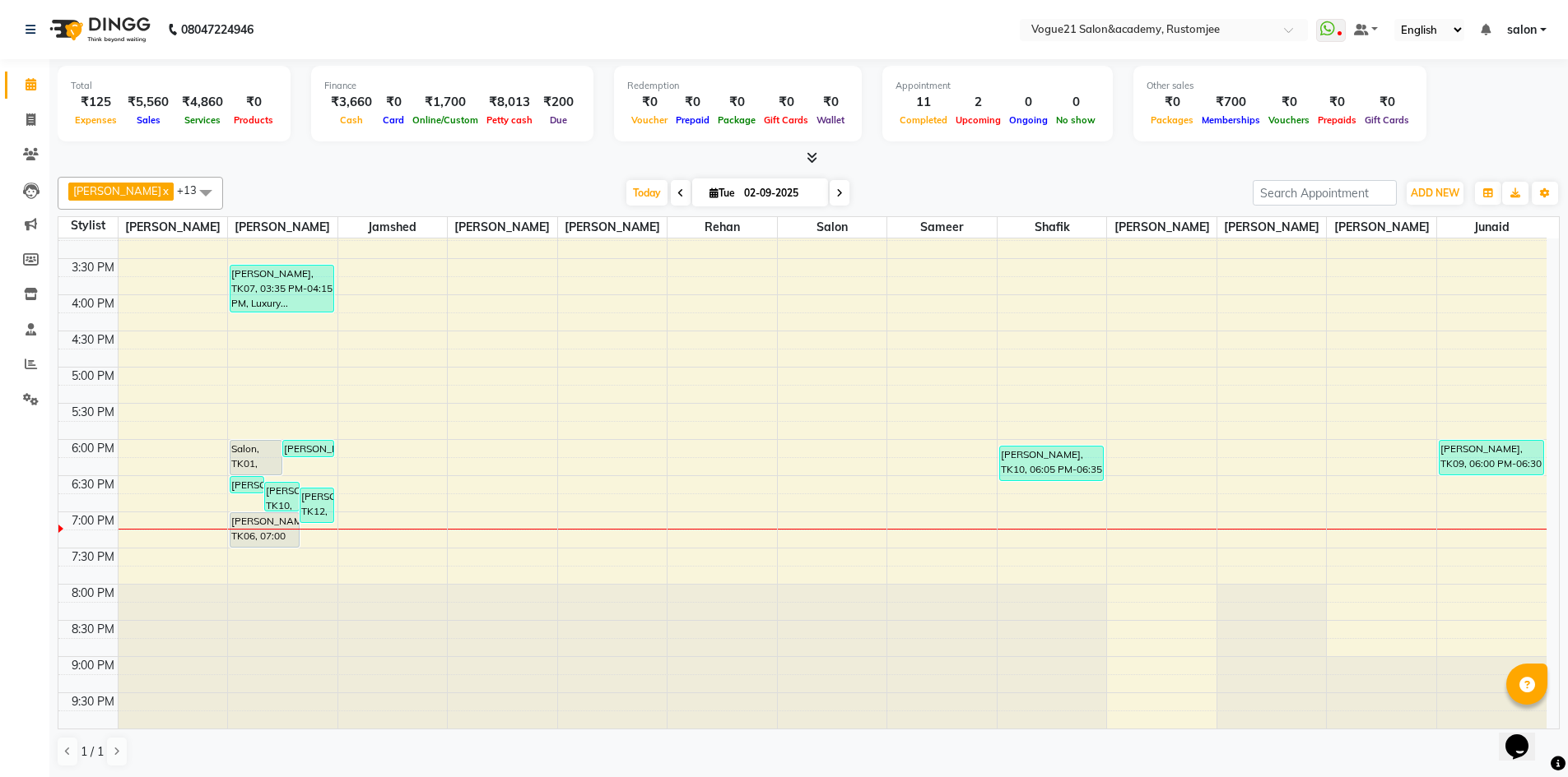
click at [836, 193] on icon at bounding box center [839, 193] width 7 height 10
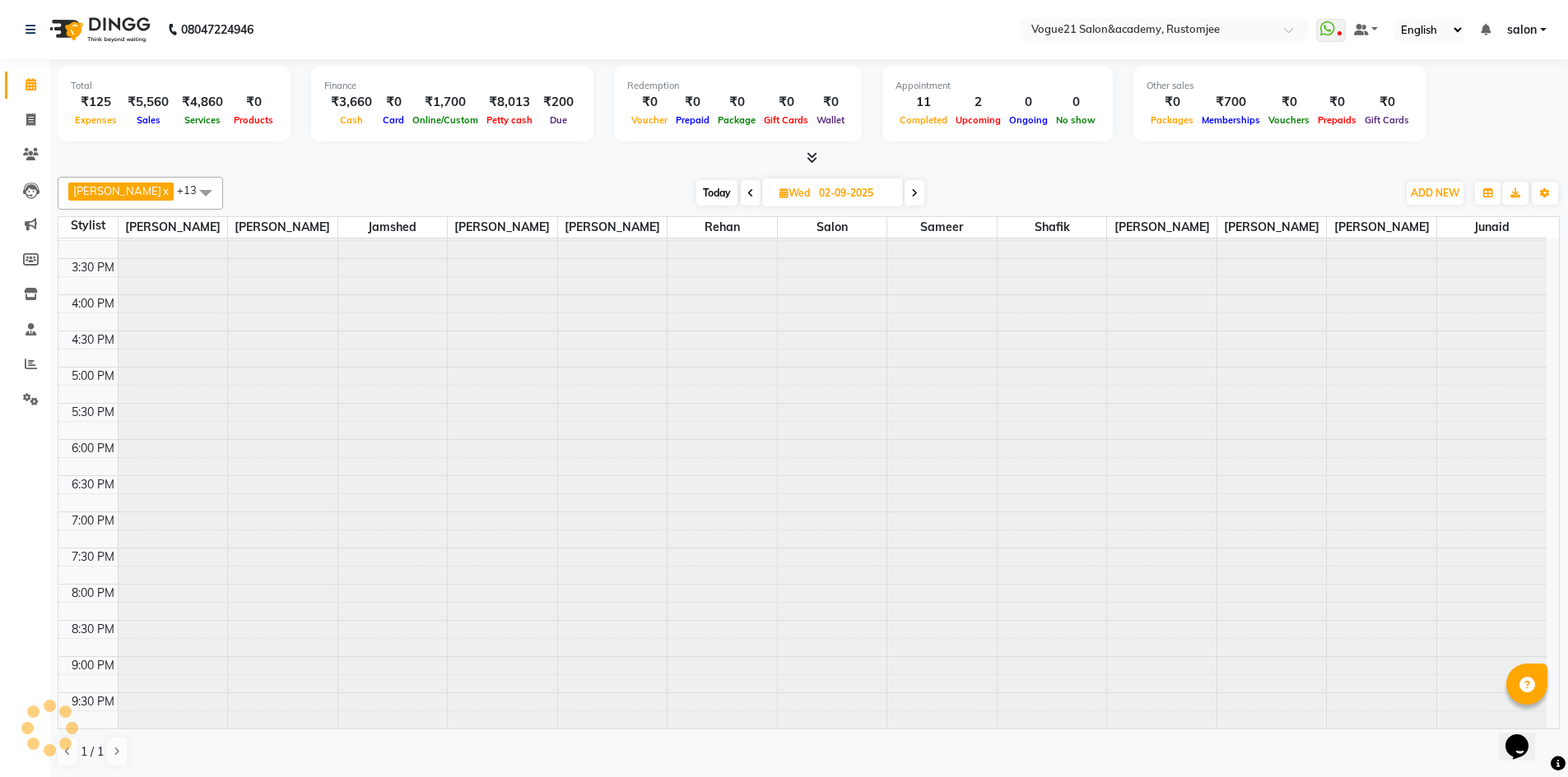
type input "03-09-2025"
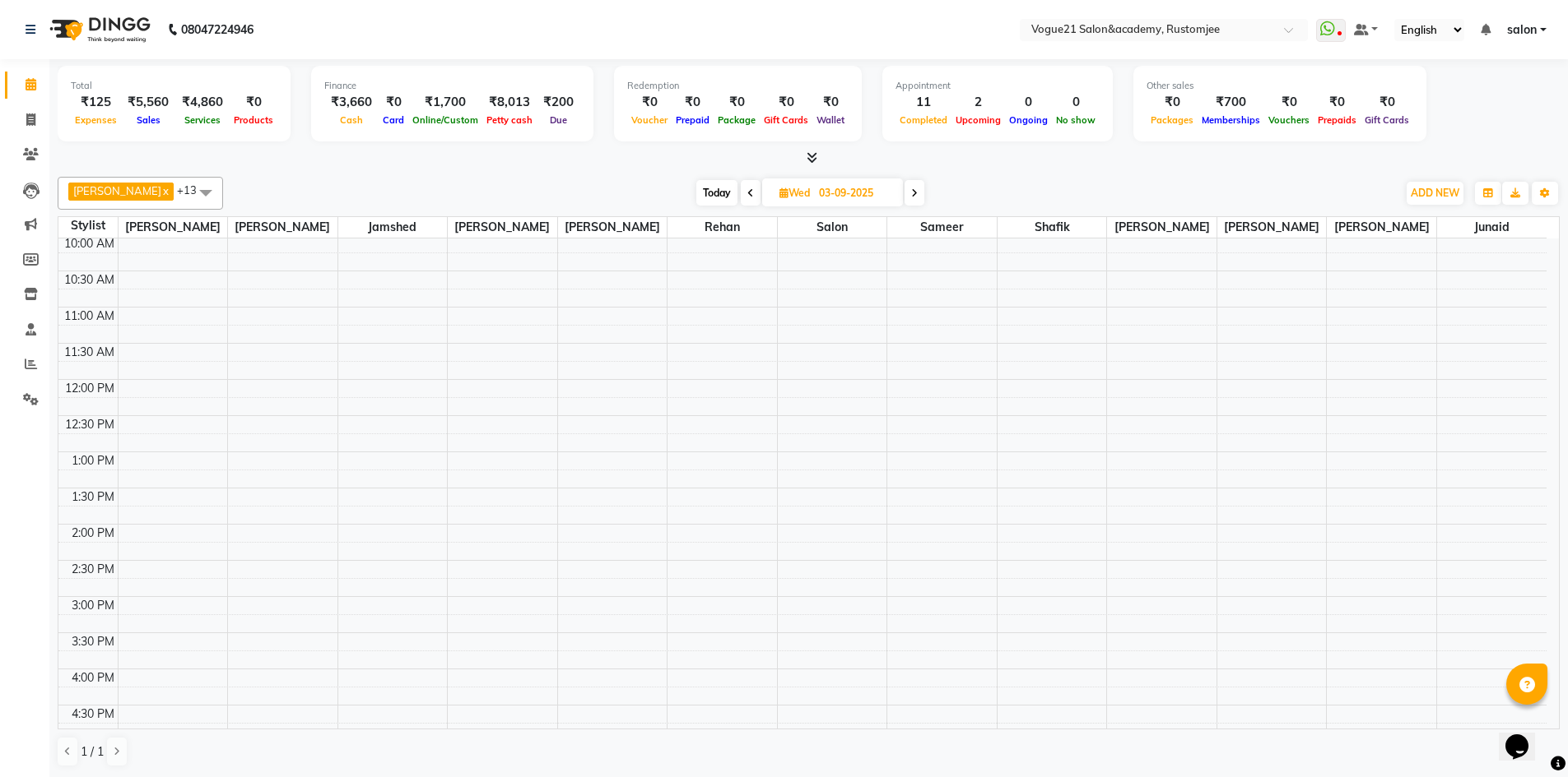
scroll to position [0, 0]
click at [302, 387] on div "9:00 AM 9:30 AM 10:00 AM 10:30 AM 11:00 AM 11:30 AM 12:00 PM 12:30 PM 1:00 PM 1…" at bounding box center [802, 708] width 1488 height 940
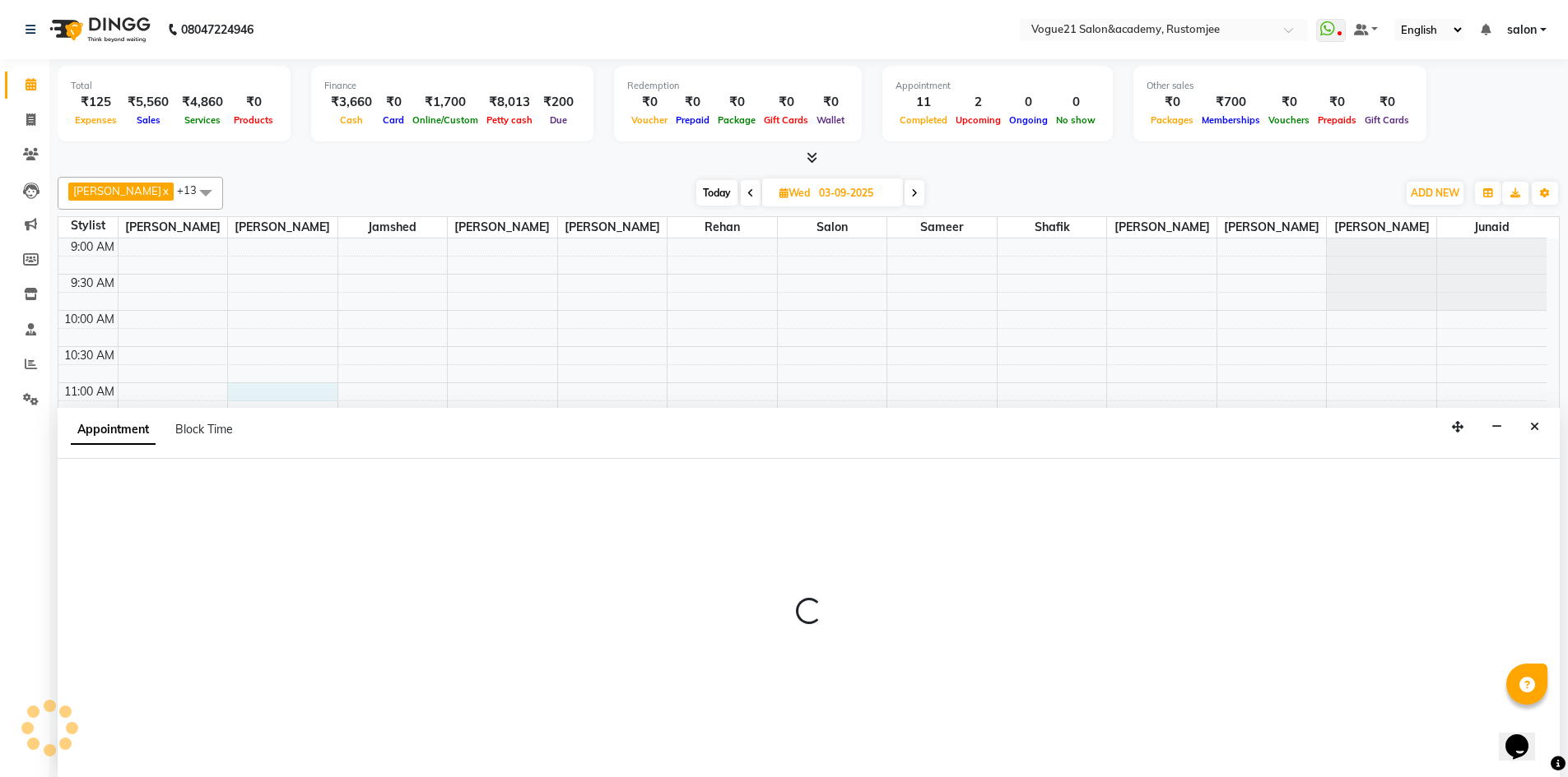
scroll to position [1, 0]
select select "76929"
select select "660"
select select "tentative"
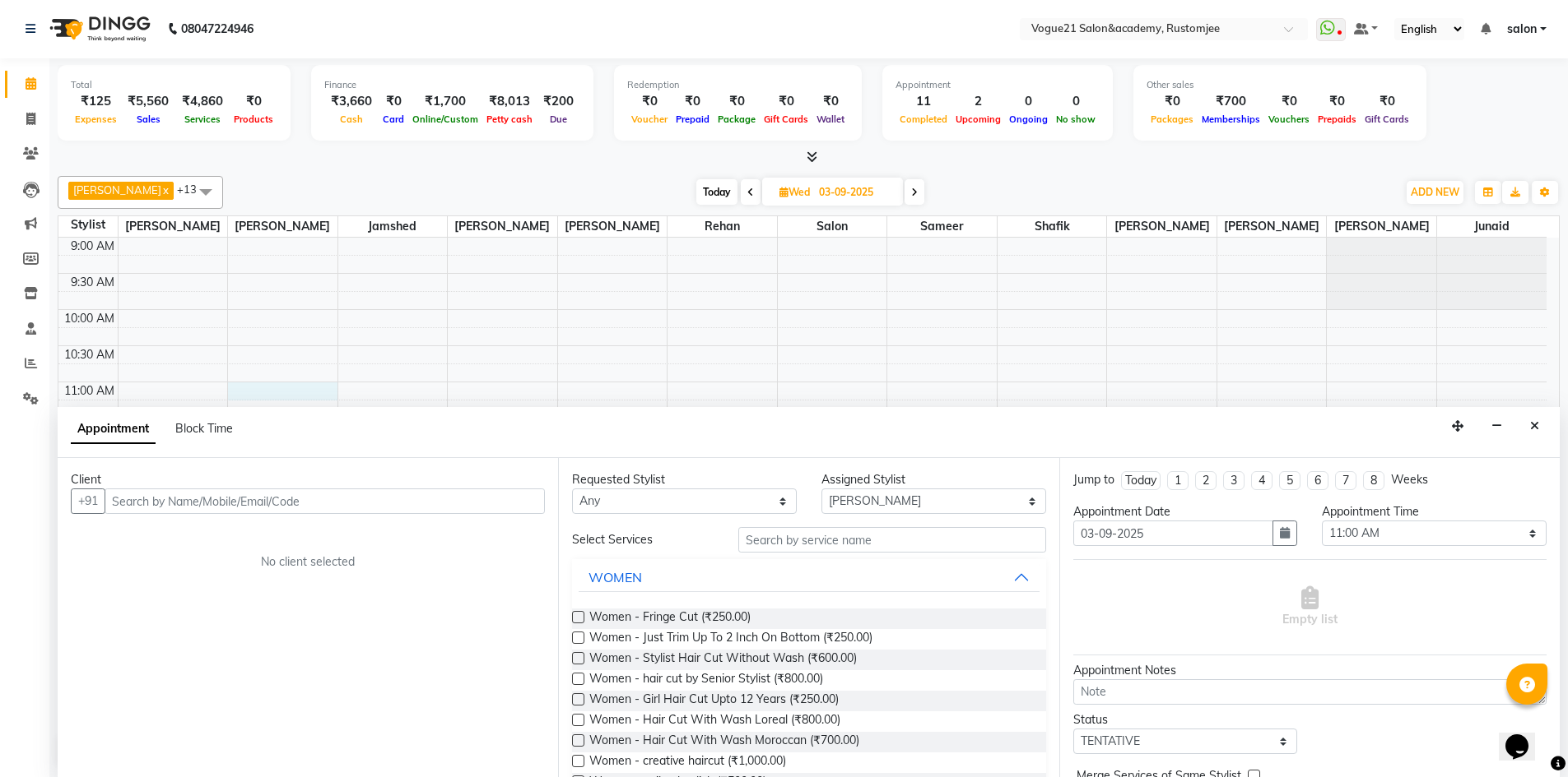
click at [330, 506] on input "text" at bounding box center [324, 501] width 440 height 25
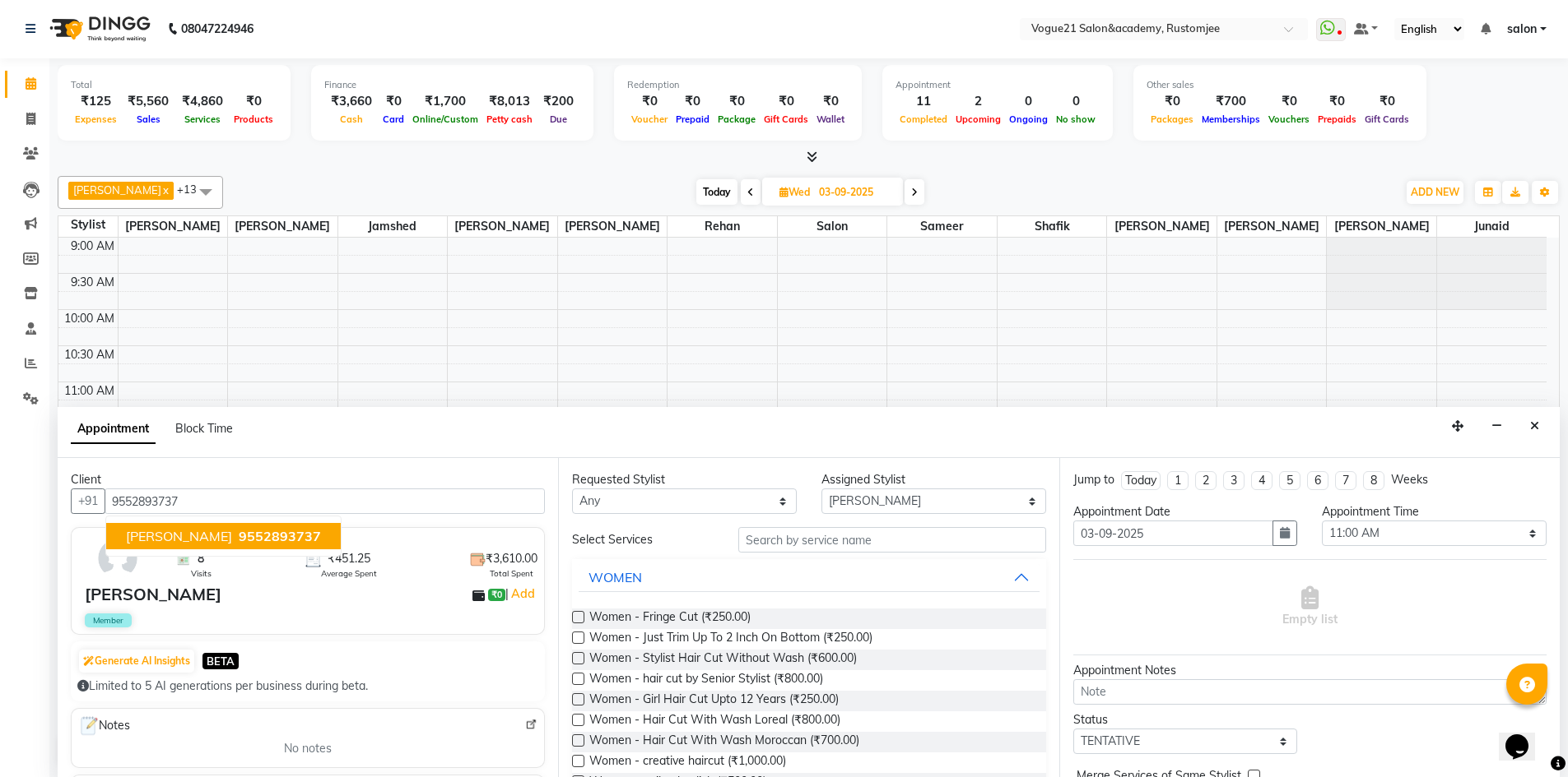
type input "9552893737"
click at [823, 540] on input "text" at bounding box center [892, 540] width 308 height 25
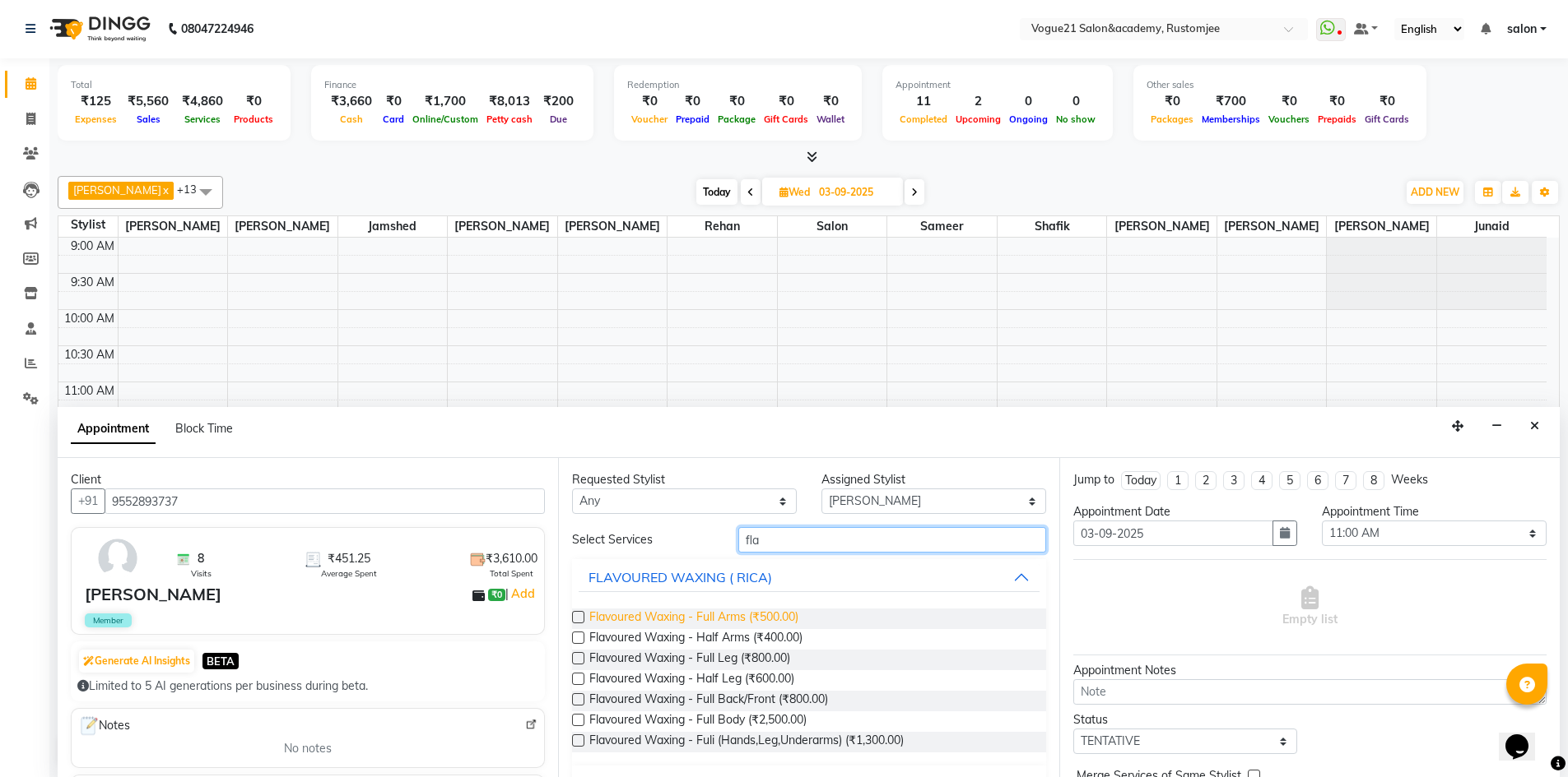
type input "fla"
click at [793, 616] on span "Flavoured Waxing - Full Arms (₹500.00)" at bounding box center [693, 619] width 209 height 20
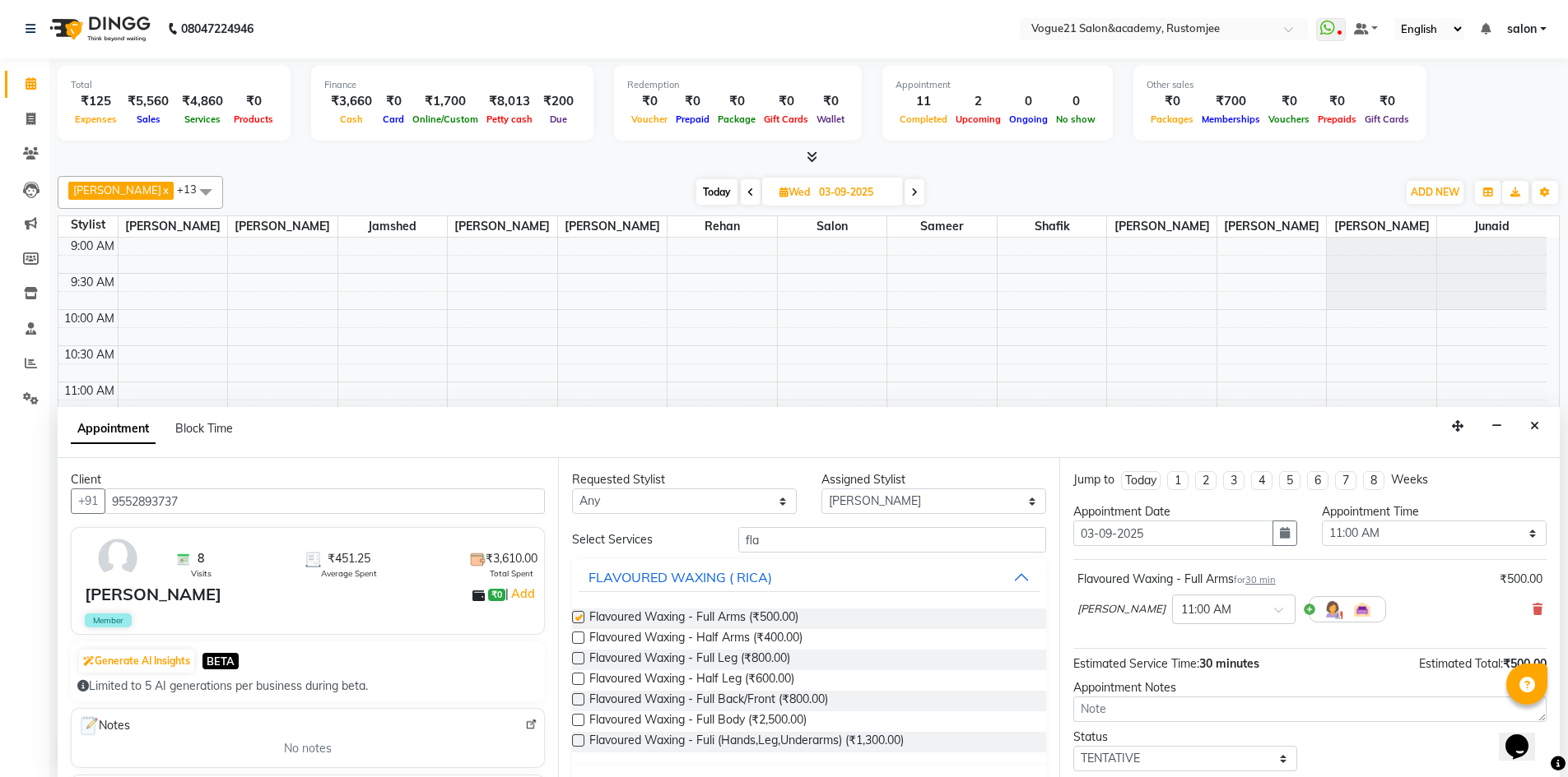
checkbox input "false"
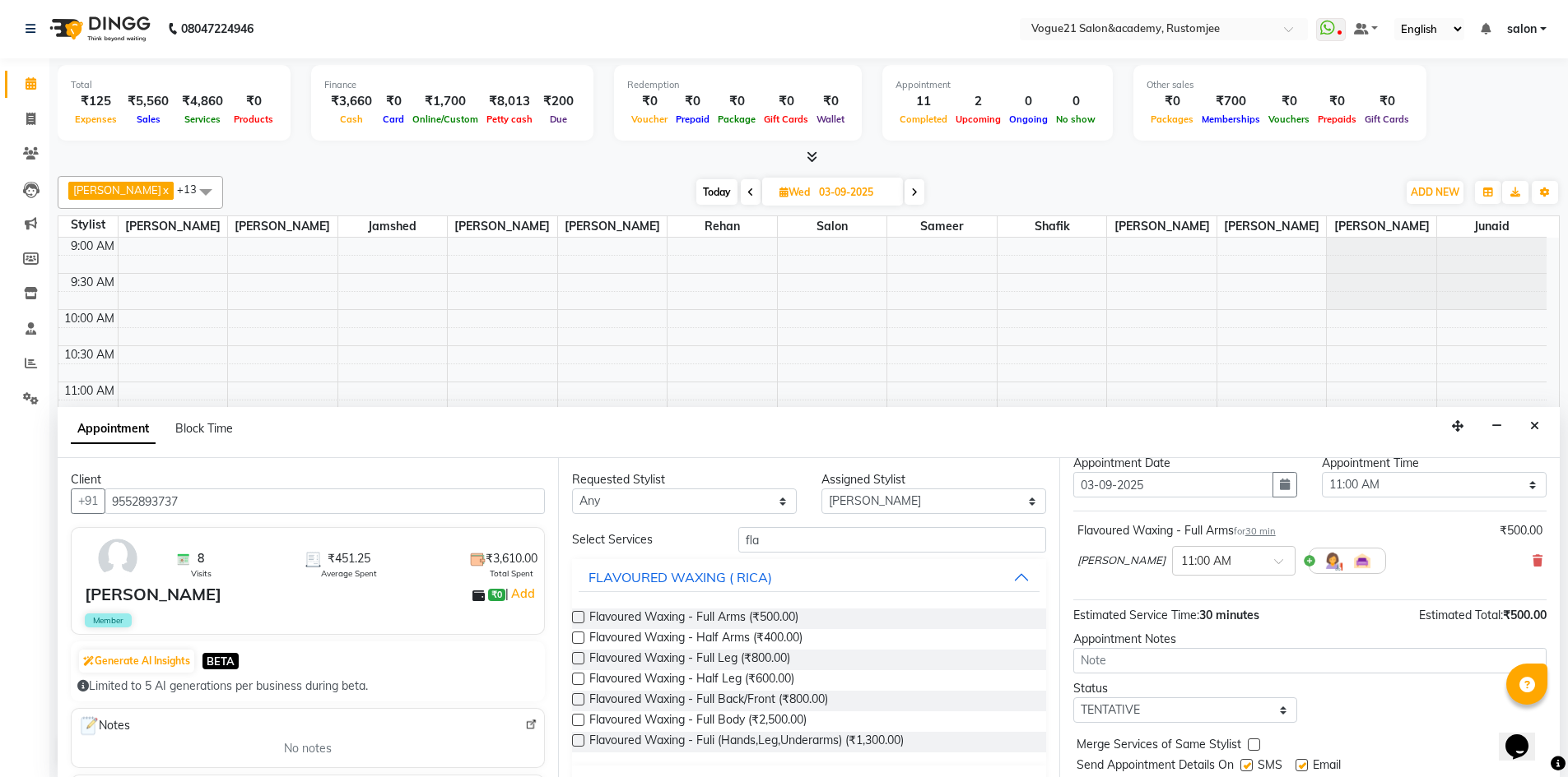
scroll to position [97, 0]
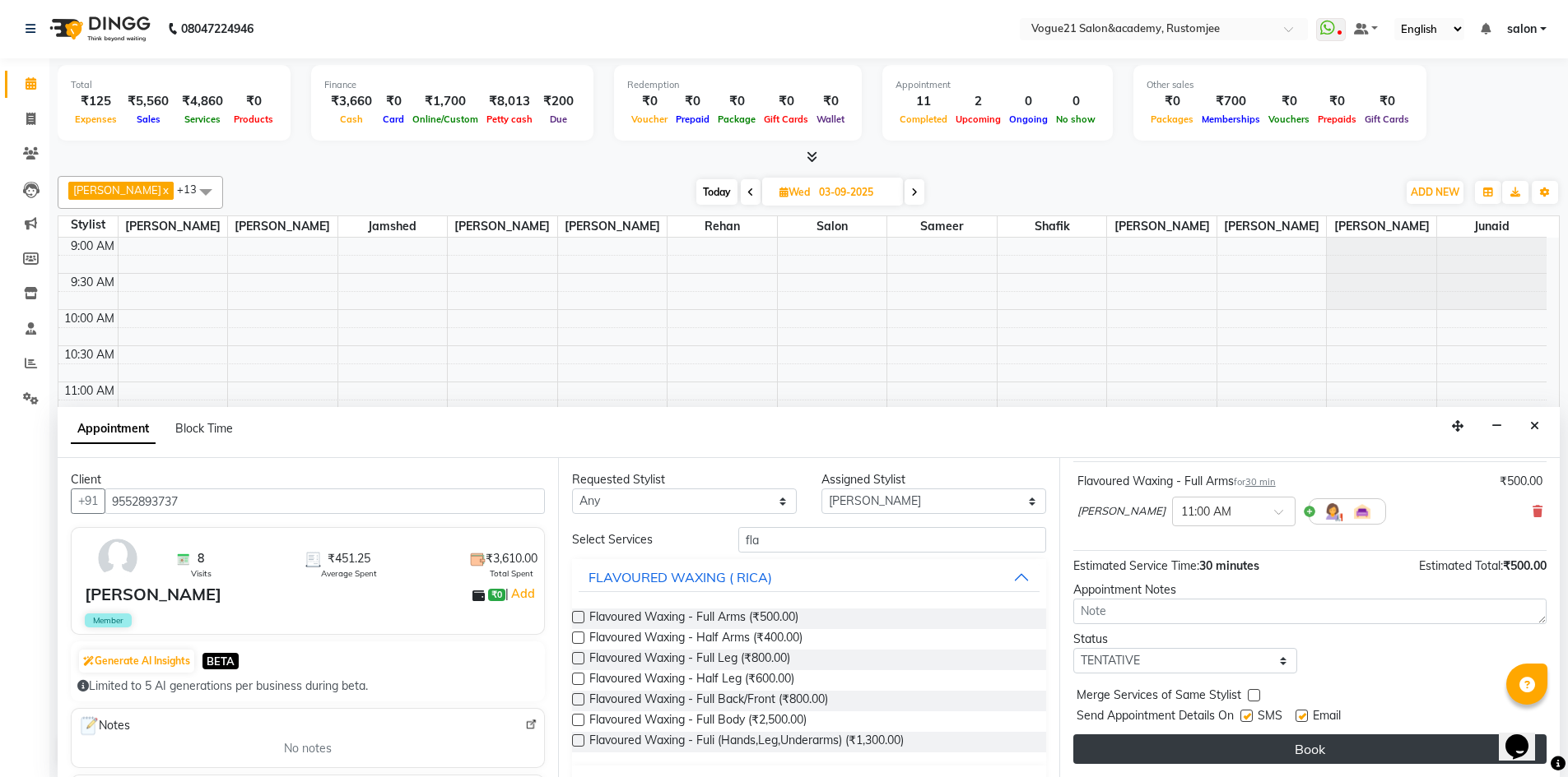
click at [1279, 753] on button "Book" at bounding box center [1309, 749] width 473 height 30
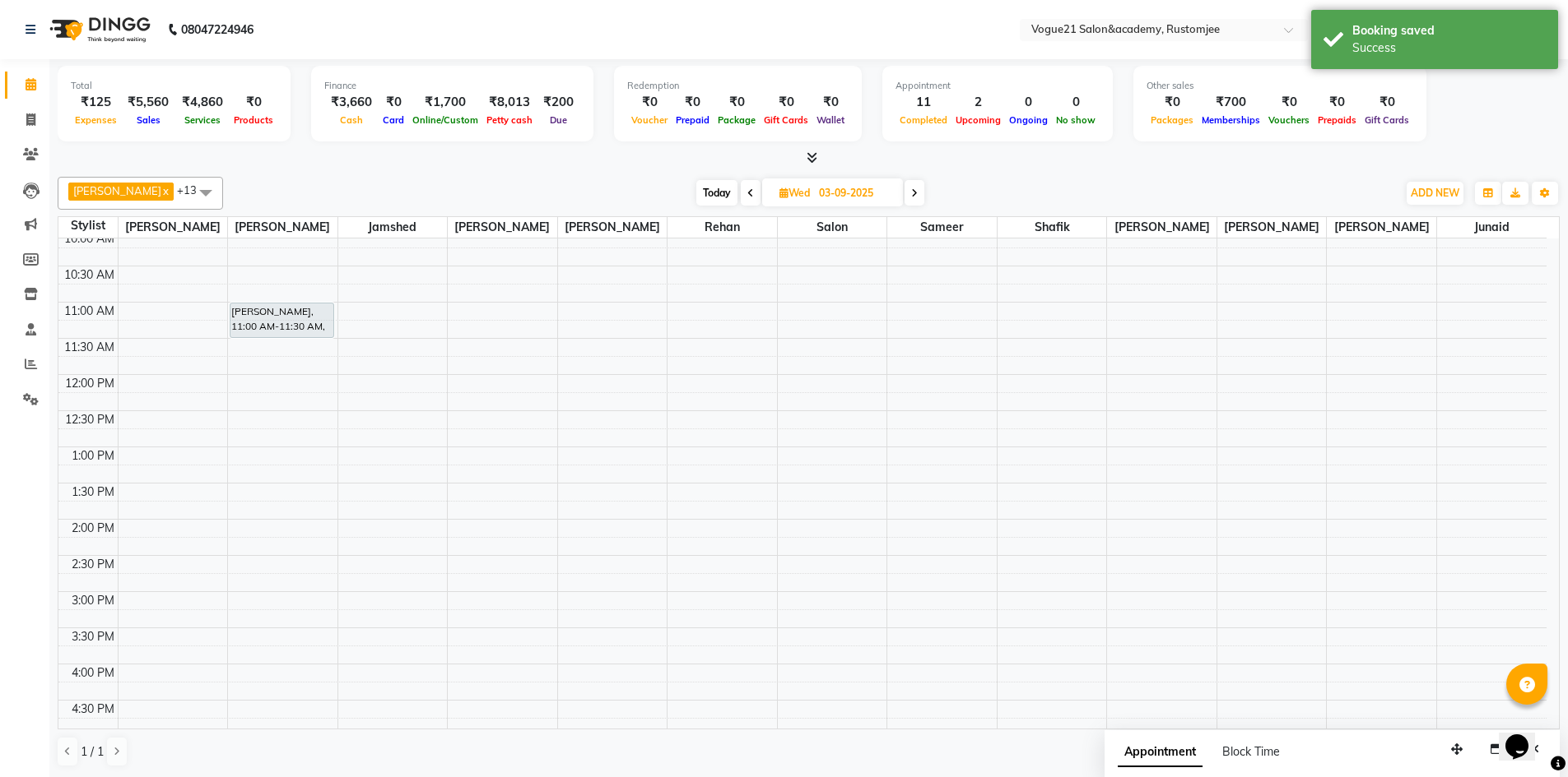
scroll to position [0, 0]
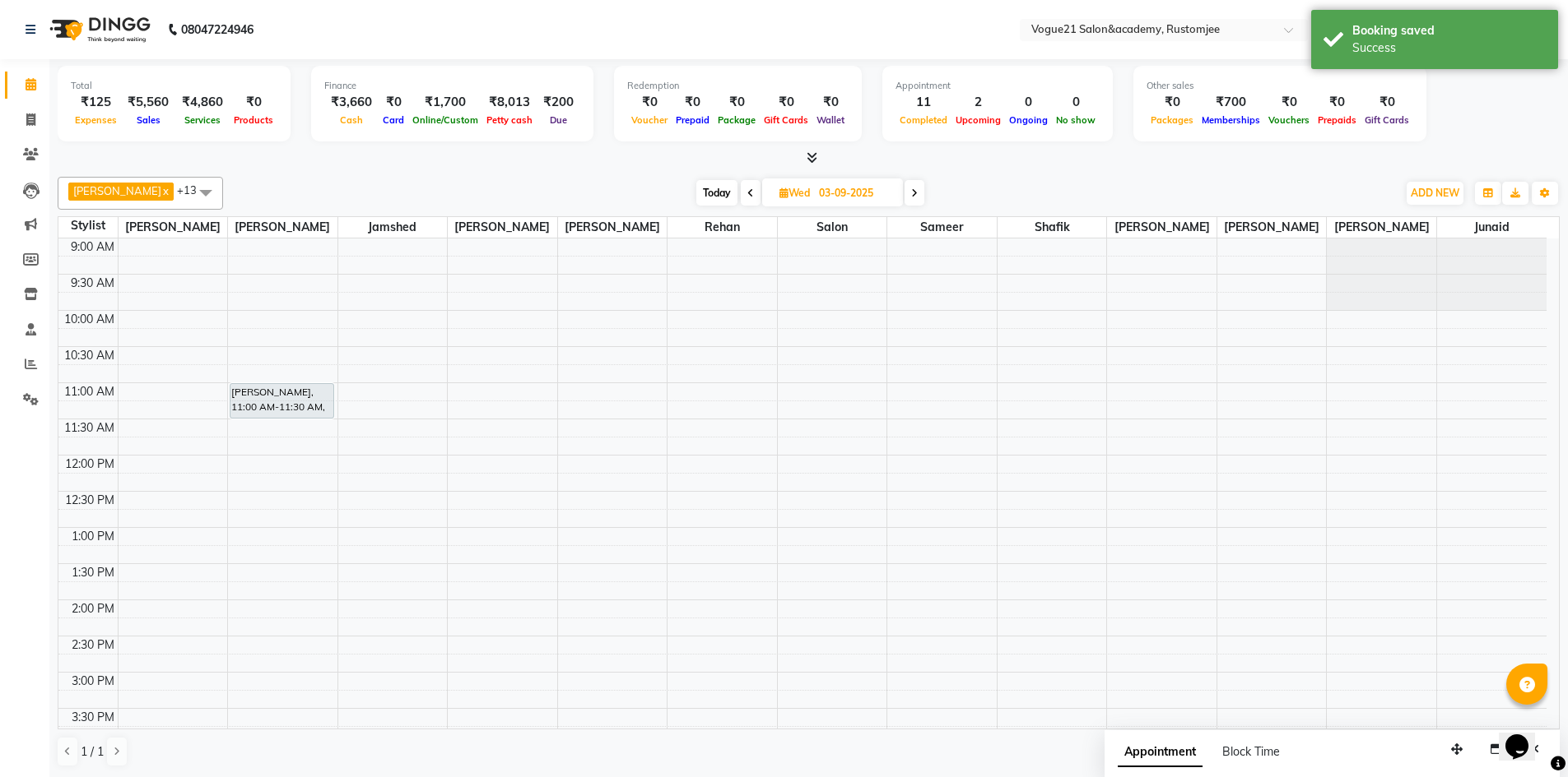
click at [741, 197] on span at bounding box center [750, 193] width 19 height 25
type input "02-09-2025"
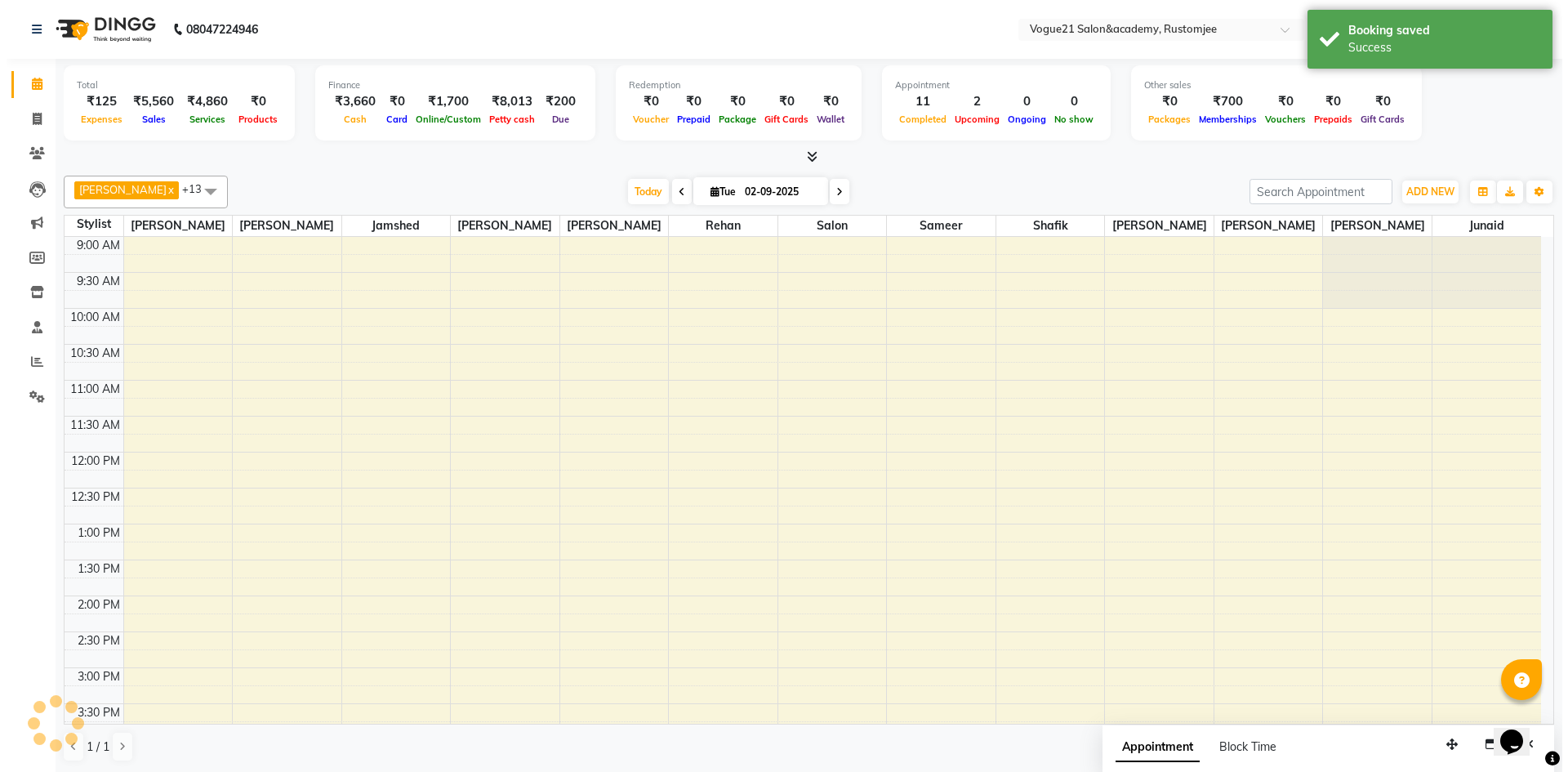
scroll to position [447, 0]
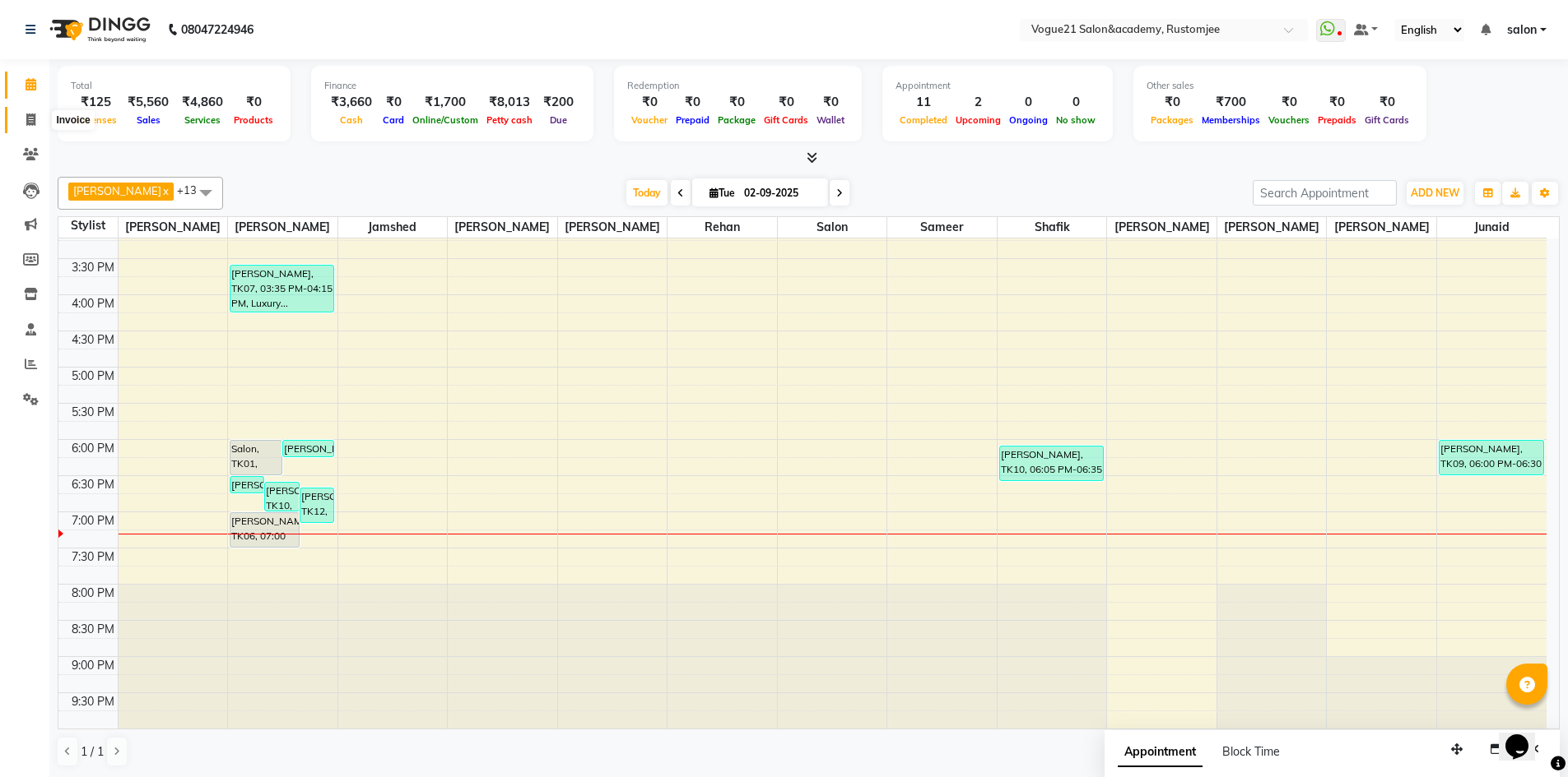
click at [35, 122] on icon at bounding box center [30, 120] width 9 height 13
select select "service"
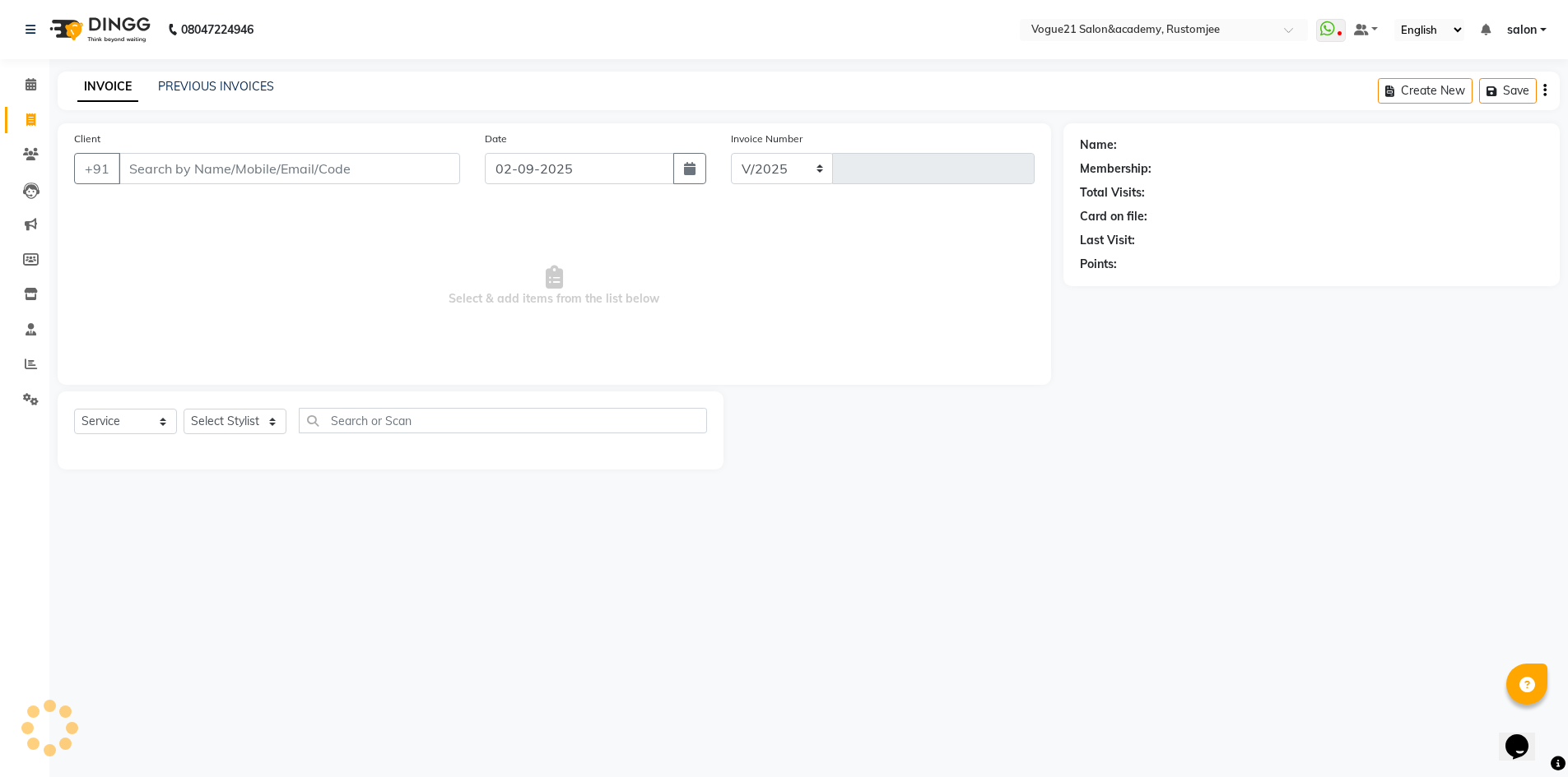
select select "8171"
type input "2686"
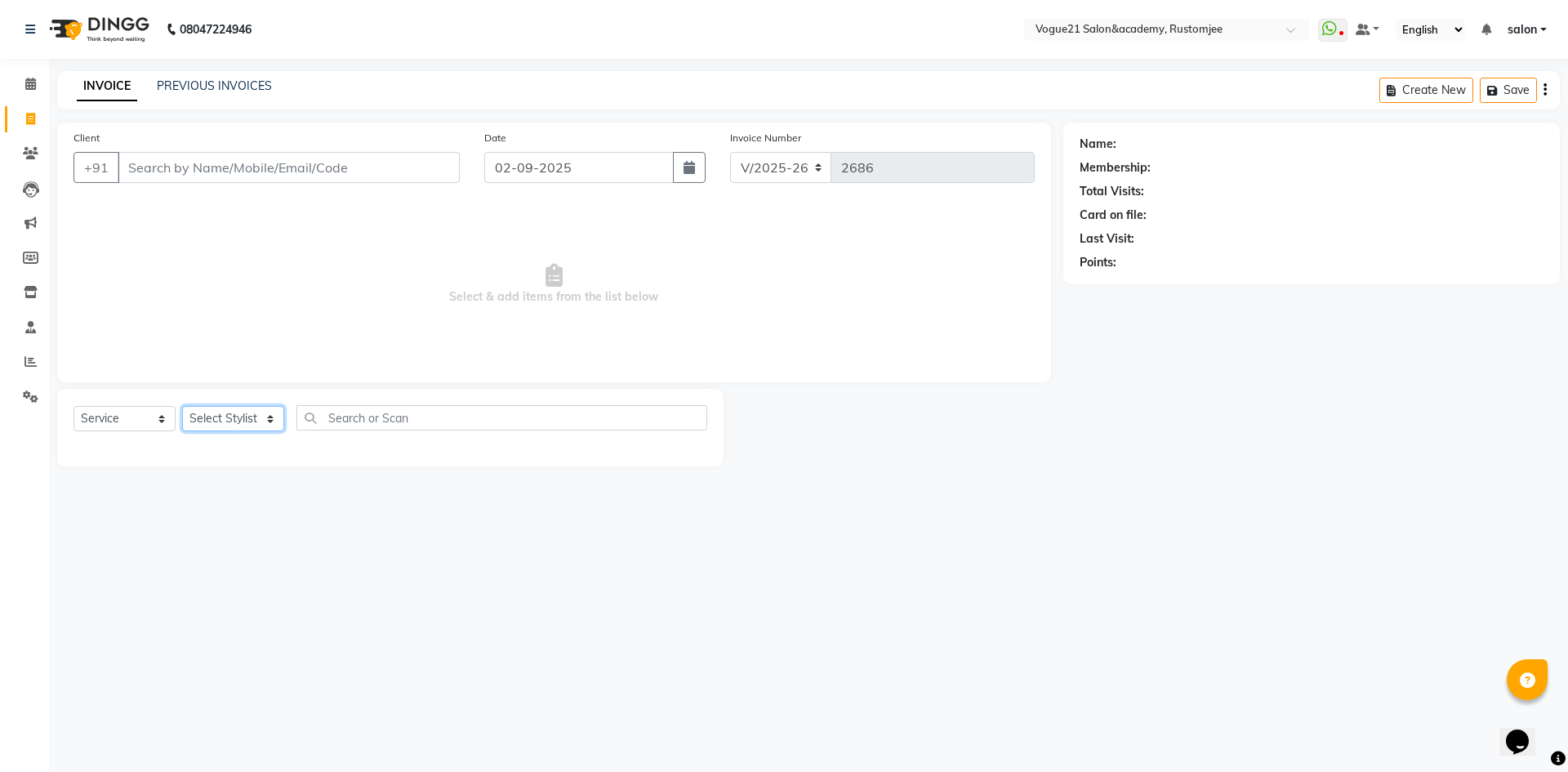
click at [250, 411] on select "Select Stylist [PERSON_NAME] [PERSON_NAME] [PERSON_NAME] [PERSON_NAME] [PERSON_…" at bounding box center [233, 419] width 103 height 25
select select "76929"
click at [182, 407] on select "Select Stylist [PERSON_NAME] [PERSON_NAME] [PERSON_NAME] [PERSON_NAME] [PERSON_…" at bounding box center [233, 419] width 103 height 25
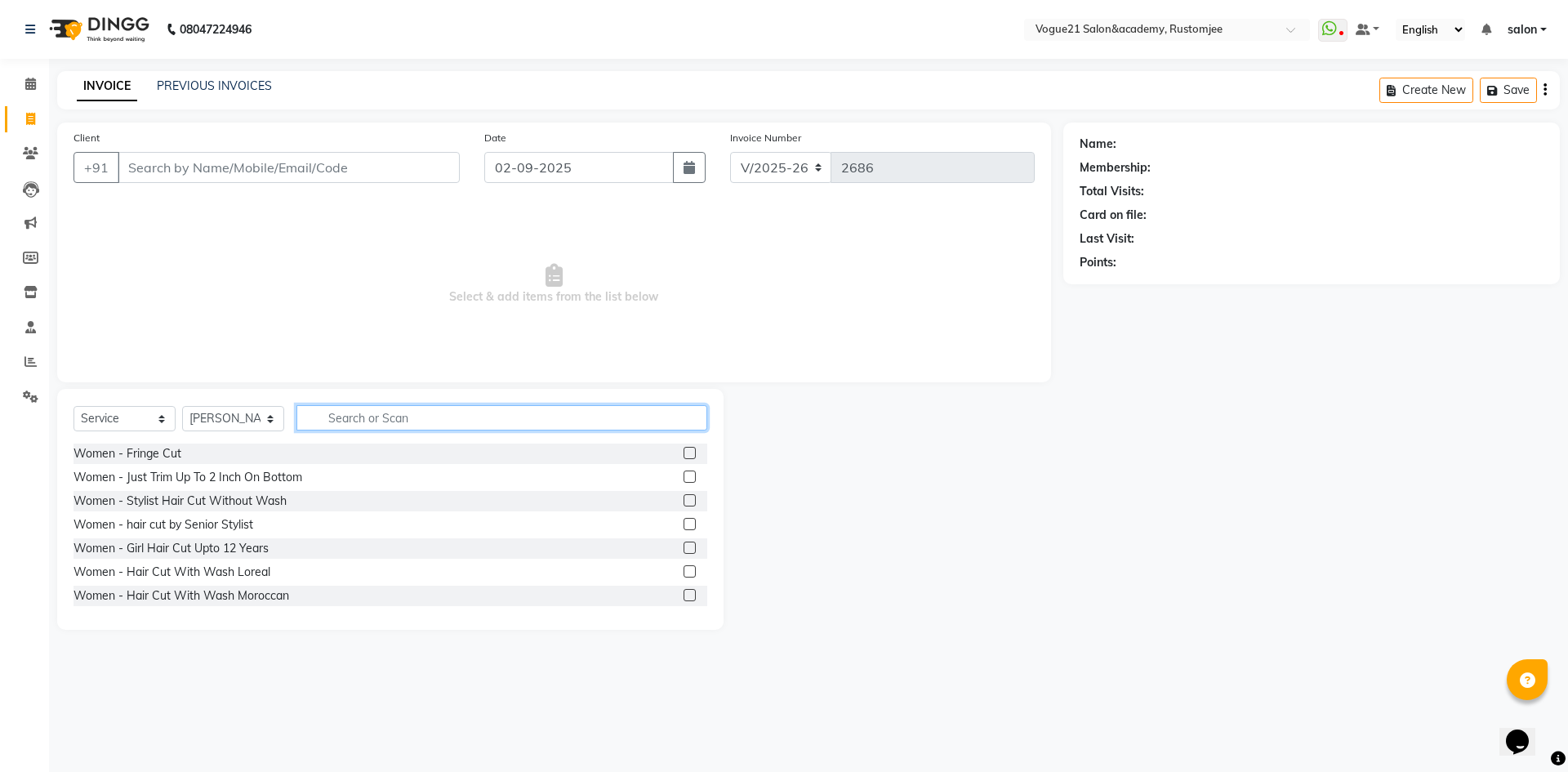
click at [371, 423] on input "text" at bounding box center [501, 418] width 411 height 25
type input "fla"
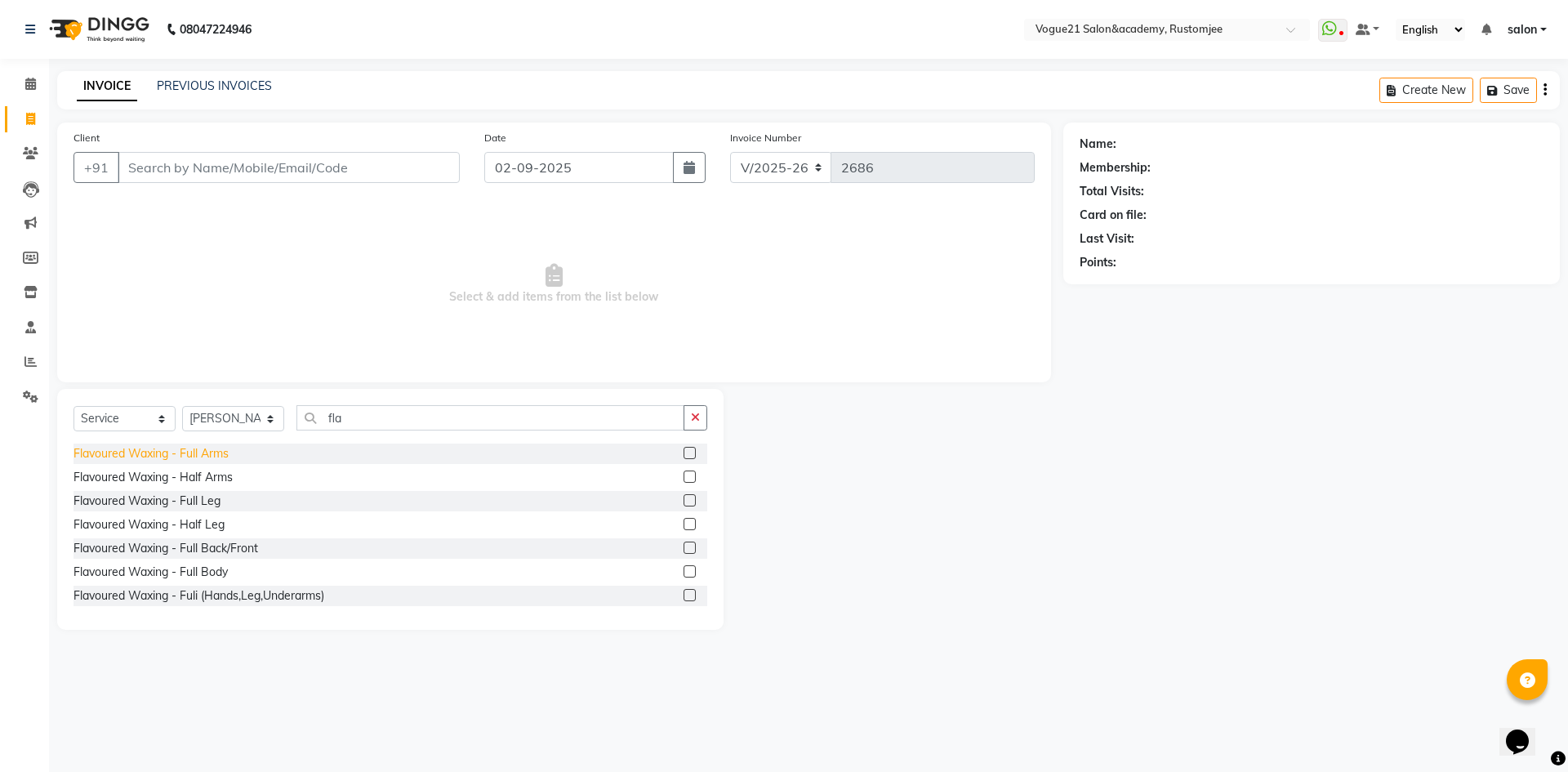
click at [181, 452] on div "Flavoured Waxing - Full Arms" at bounding box center [151, 455] width 155 height 17
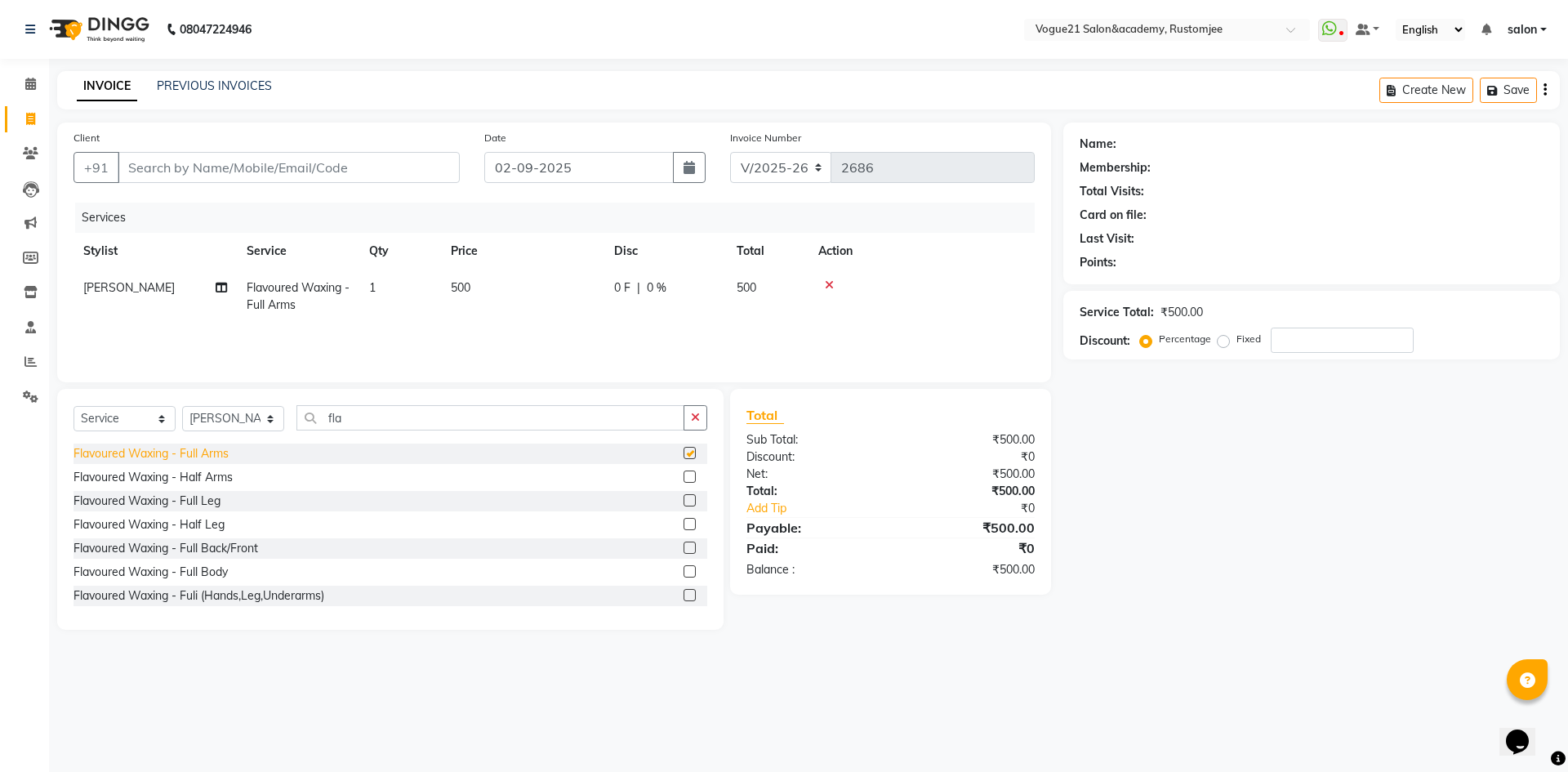
checkbox input "false"
click at [379, 419] on input "fla" at bounding box center [490, 418] width 388 height 25
type input "f"
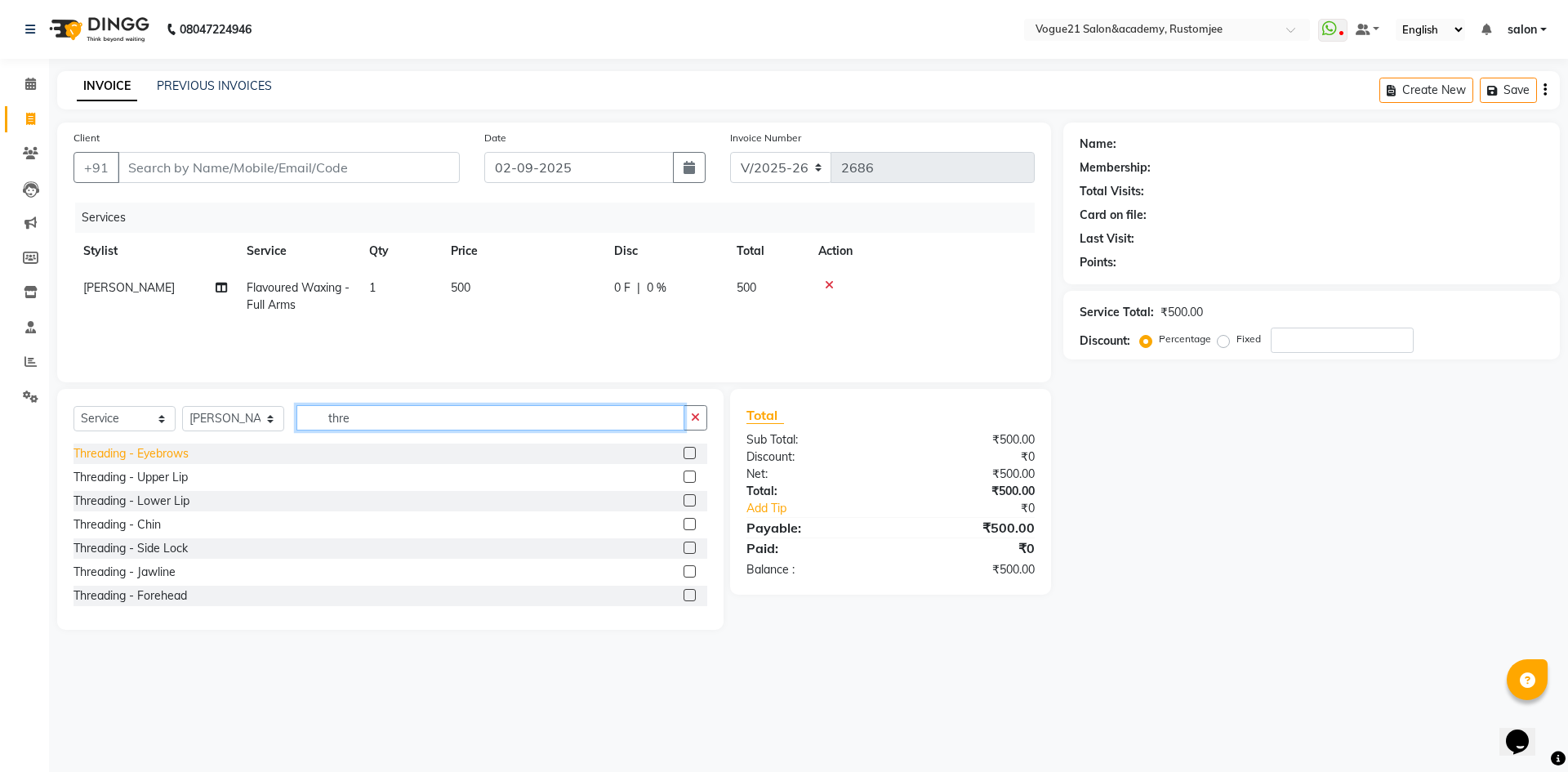
type input "thre"
click at [183, 449] on div "Threading - Eyebrows" at bounding box center [131, 455] width 115 height 17
checkbox input "false"
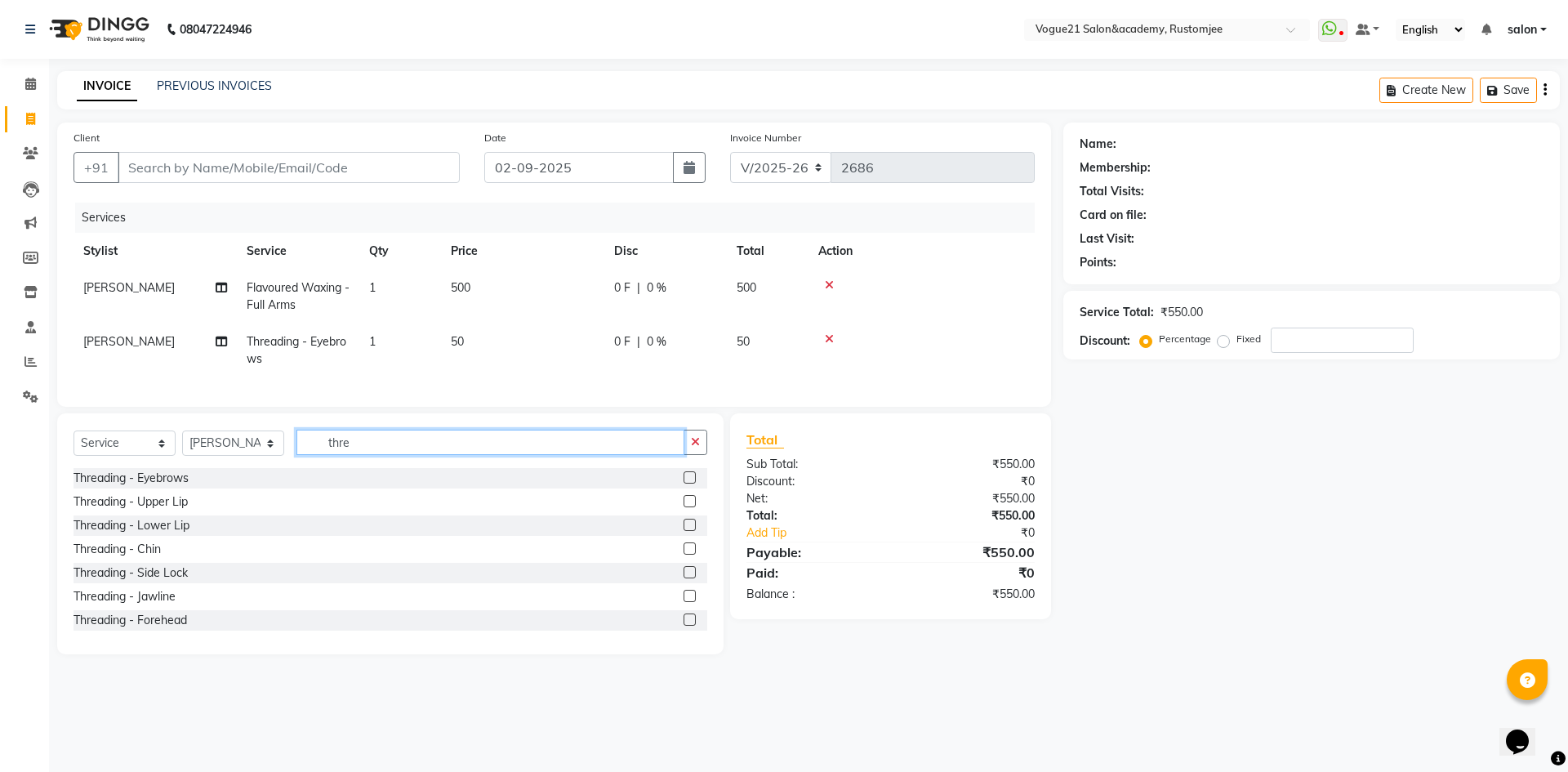
click at [447, 454] on input "thre" at bounding box center [490, 442] width 388 height 25
type input "t"
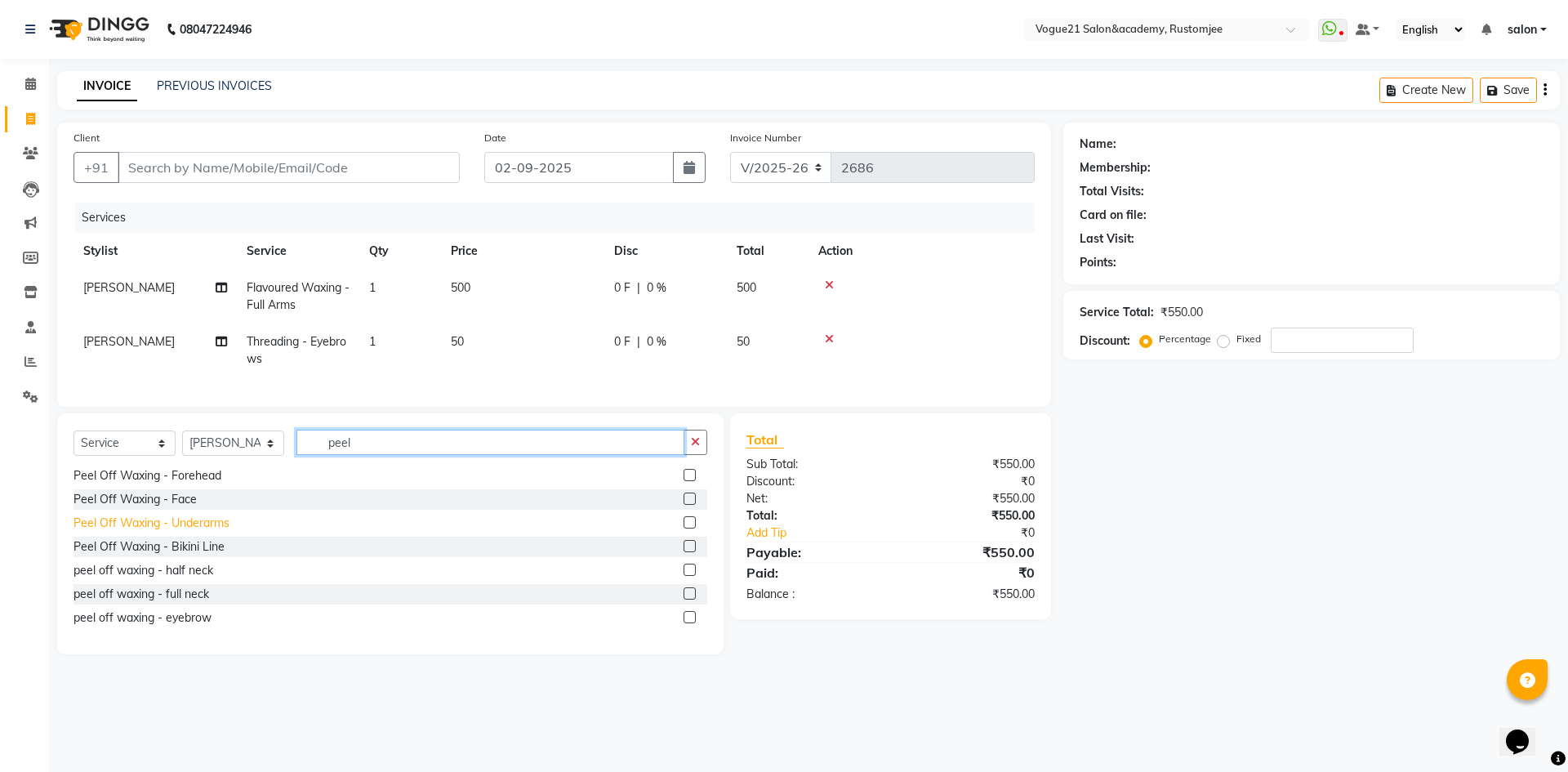
type input "peel"
click at [202, 532] on div "Peel Off Waxing - Underarms" at bounding box center [151, 524] width 156 height 17
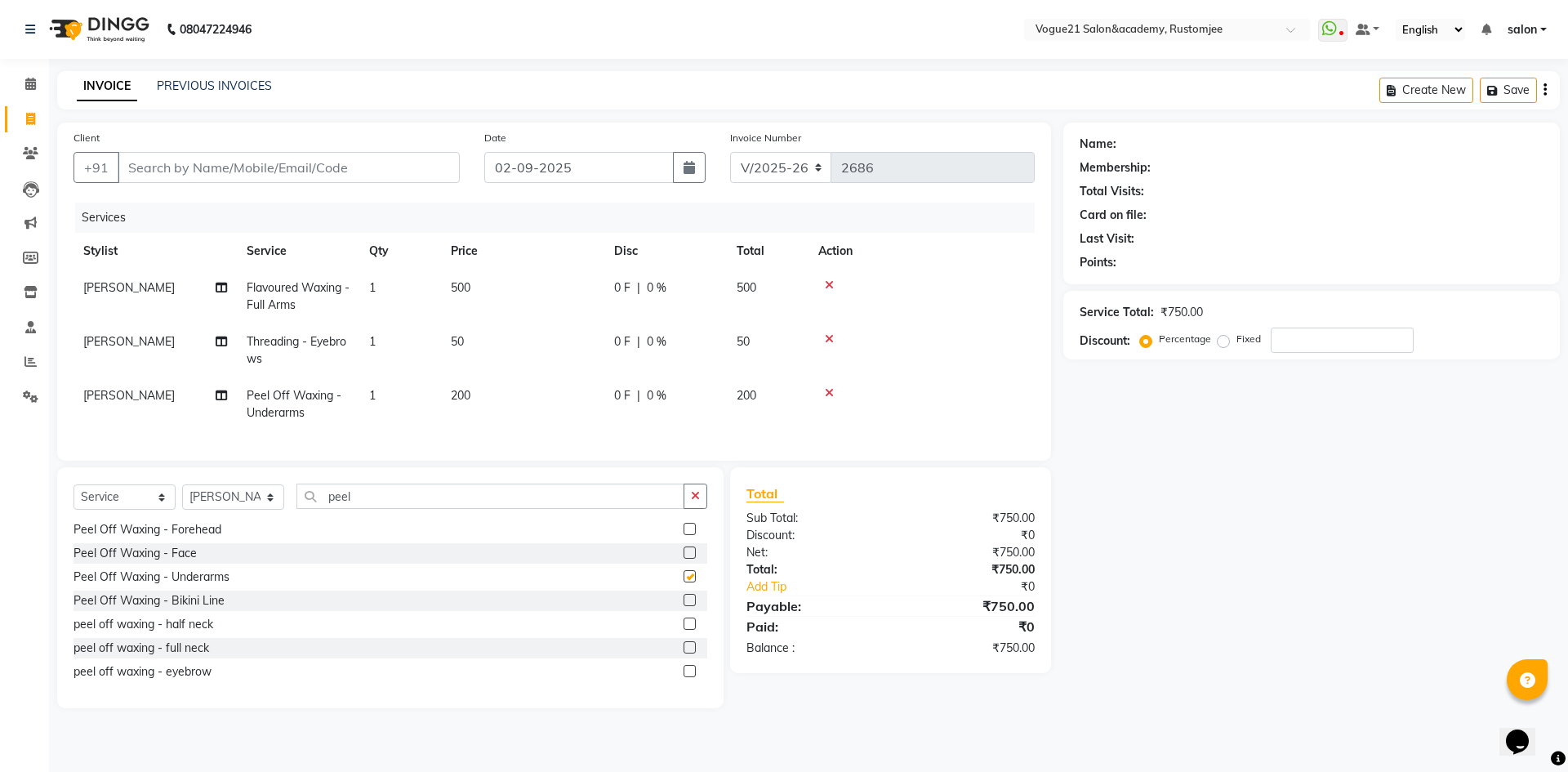
checkbox input "false"
click at [362, 503] on input "peel" at bounding box center [490, 497] width 388 height 25
click at [235, 510] on select "Select Stylist [PERSON_NAME] [PERSON_NAME] [PERSON_NAME] [PERSON_NAME] [PERSON_…" at bounding box center [233, 497] width 103 height 25
select select "78479"
click at [182, 497] on select "Select Stylist [PERSON_NAME] [PERSON_NAME] [PERSON_NAME] [PERSON_NAME] [PERSON_…" at bounding box center [233, 497] width 103 height 25
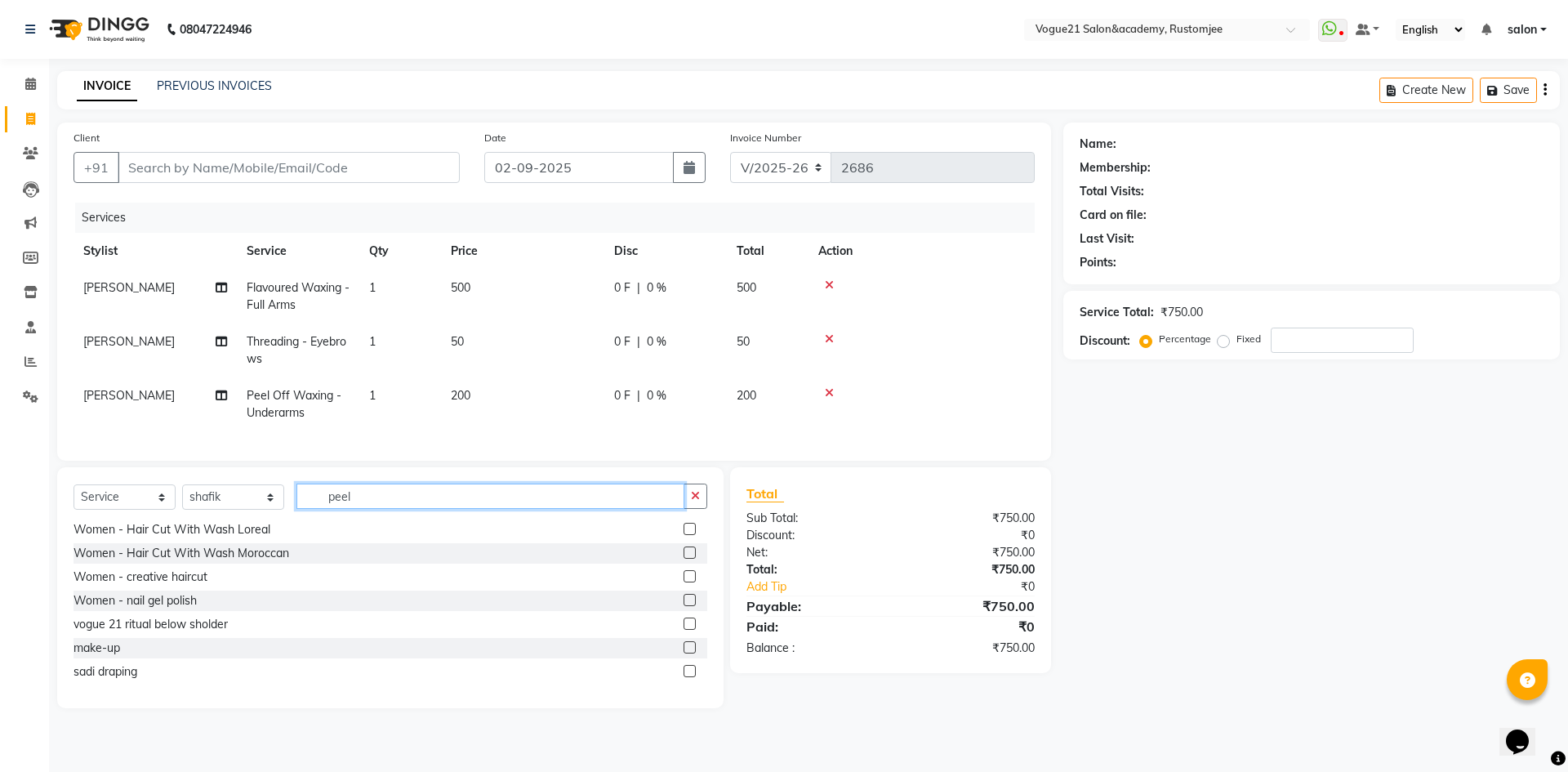
click at [391, 506] on input "peel" at bounding box center [490, 497] width 388 height 25
type input "p"
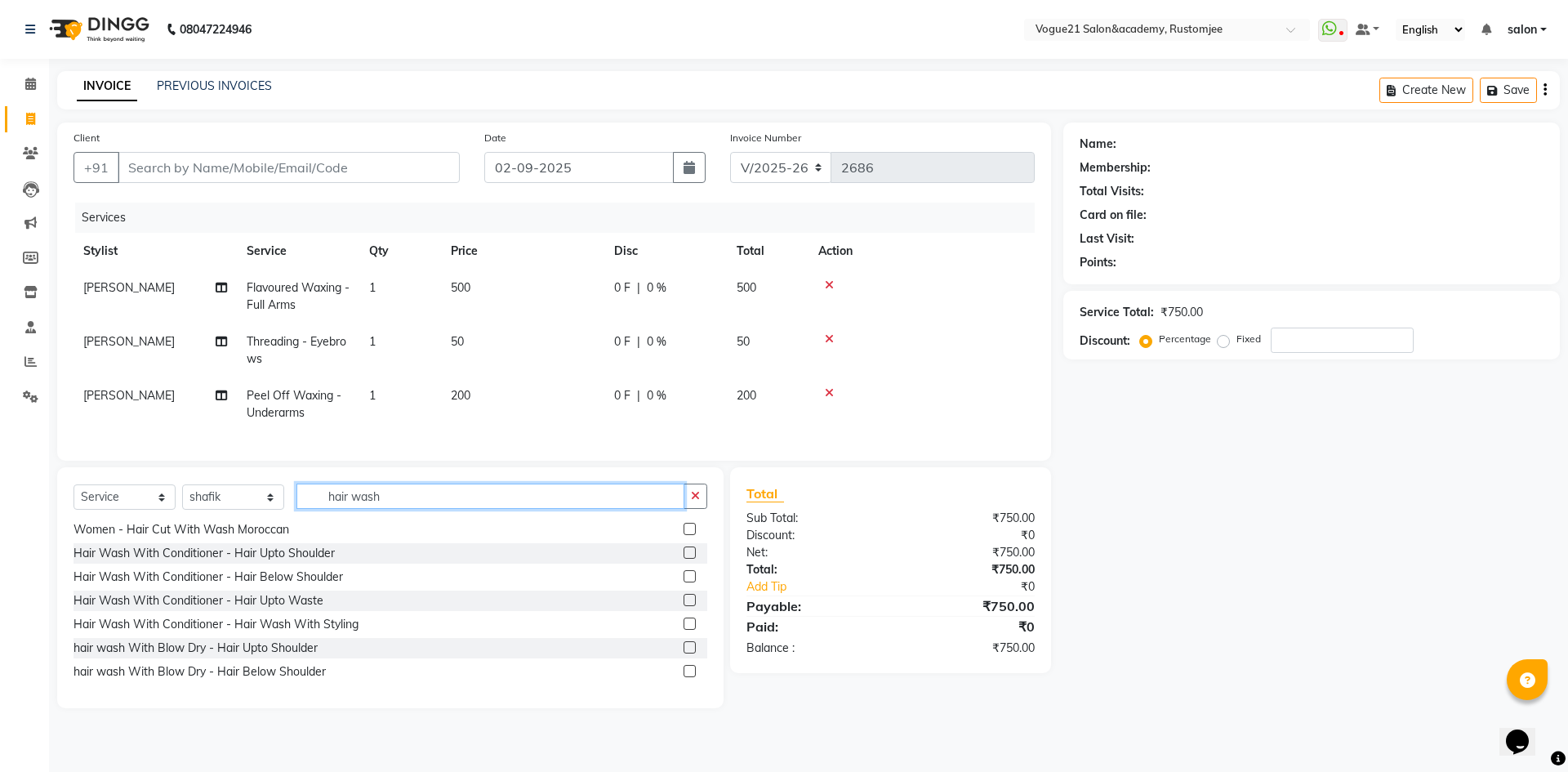
scroll to position [3, 0]
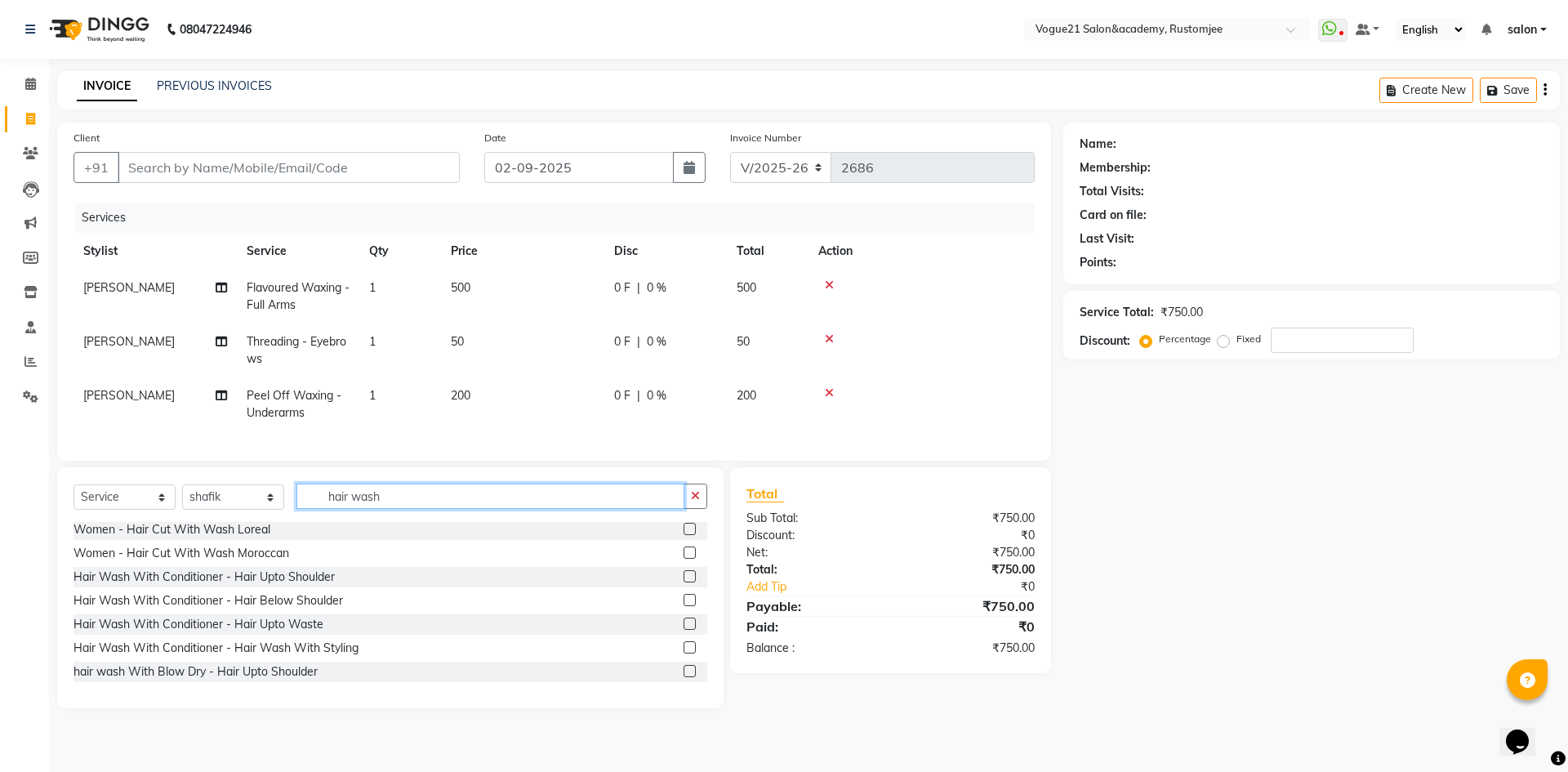
type input "hair wash"
click at [290, 155] on input "Client" at bounding box center [288, 168] width 342 height 31
click at [249, 170] on input "Client" at bounding box center [288, 168] width 342 height 31
paste input "8433519434"
type input "8433519434"
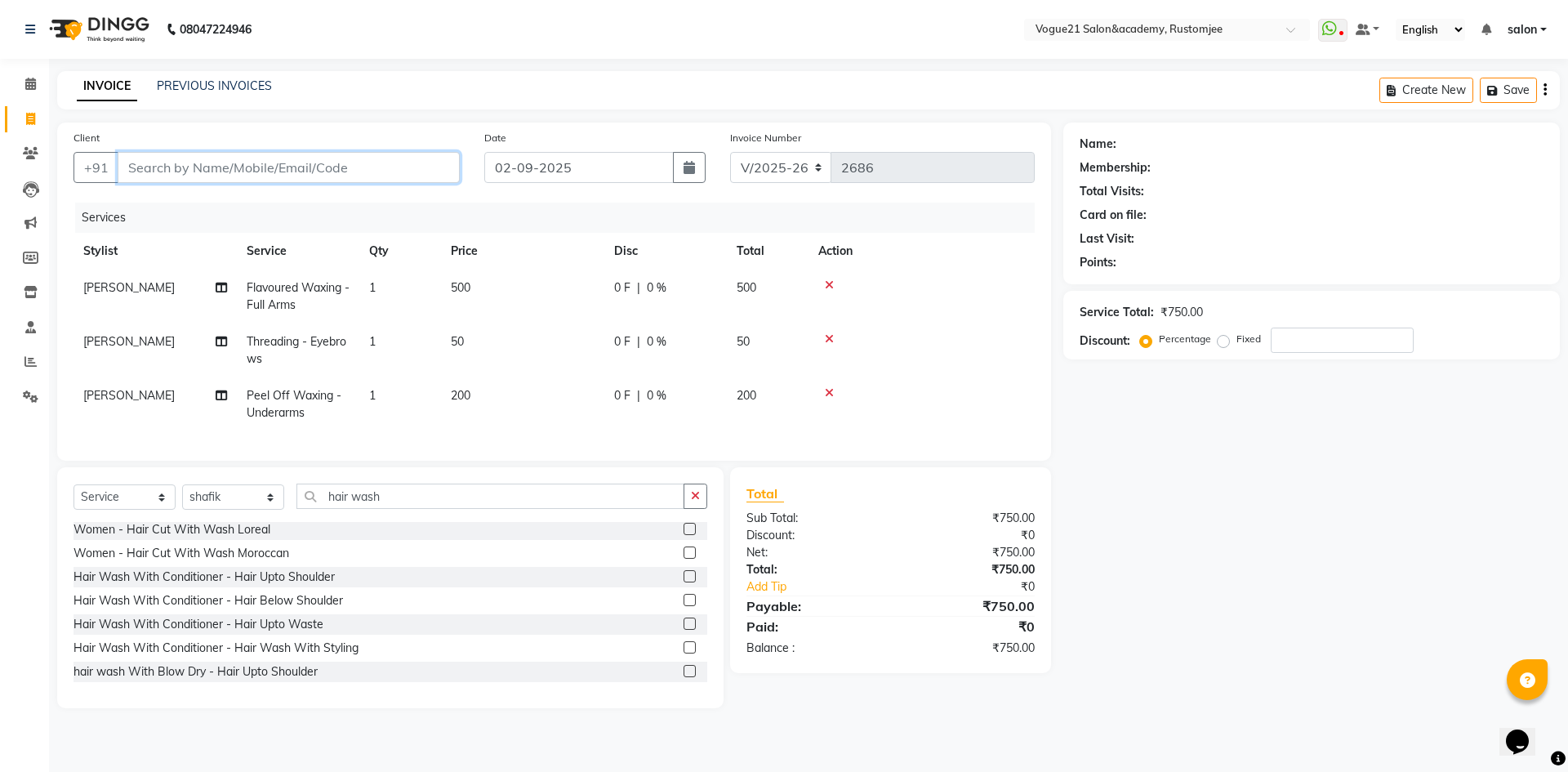
type input "0"
type input "8433519434"
select select "1: Object"
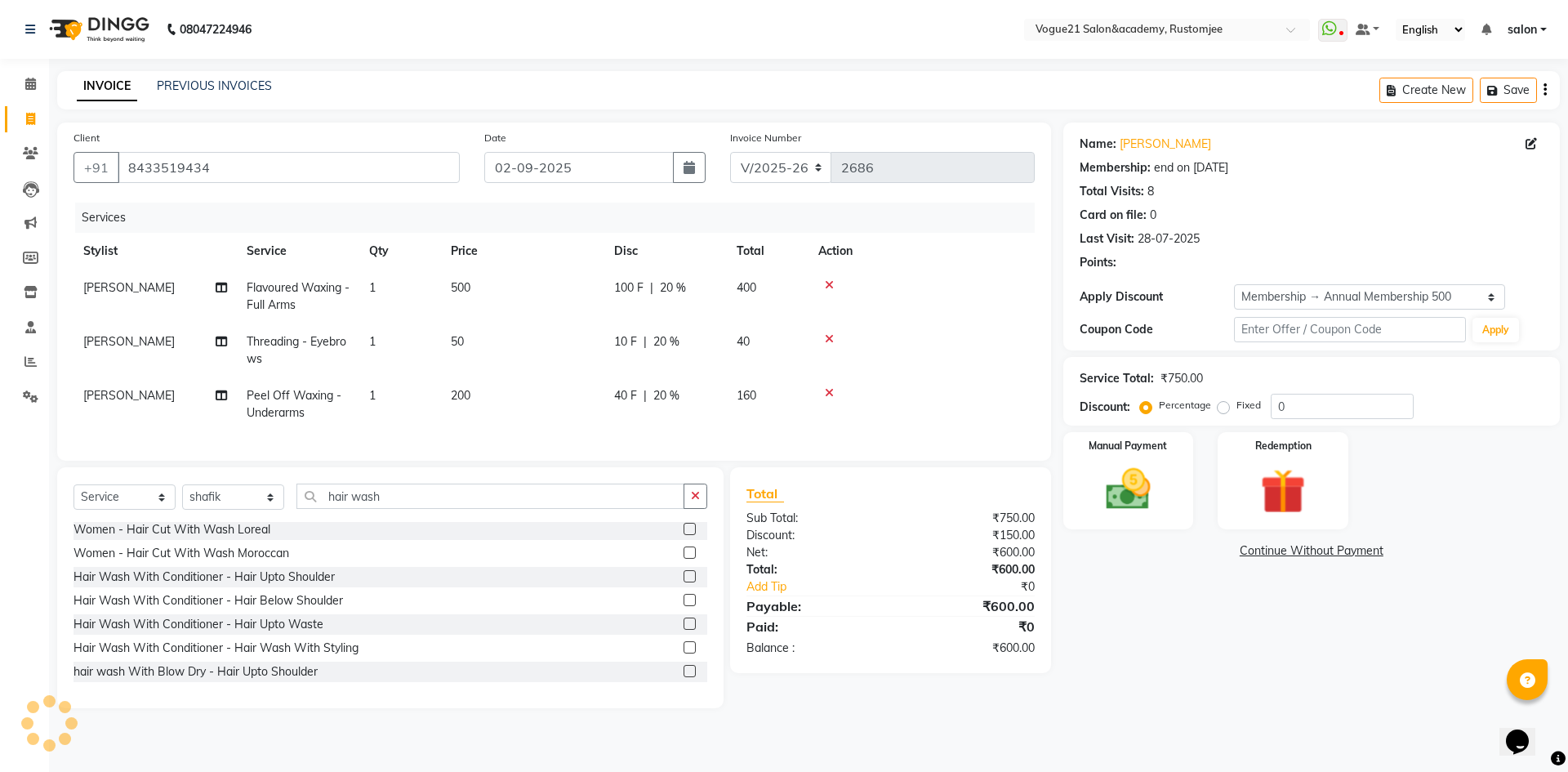
type input "20"
click at [394, 509] on input "hair wash" at bounding box center [490, 497] width 388 height 25
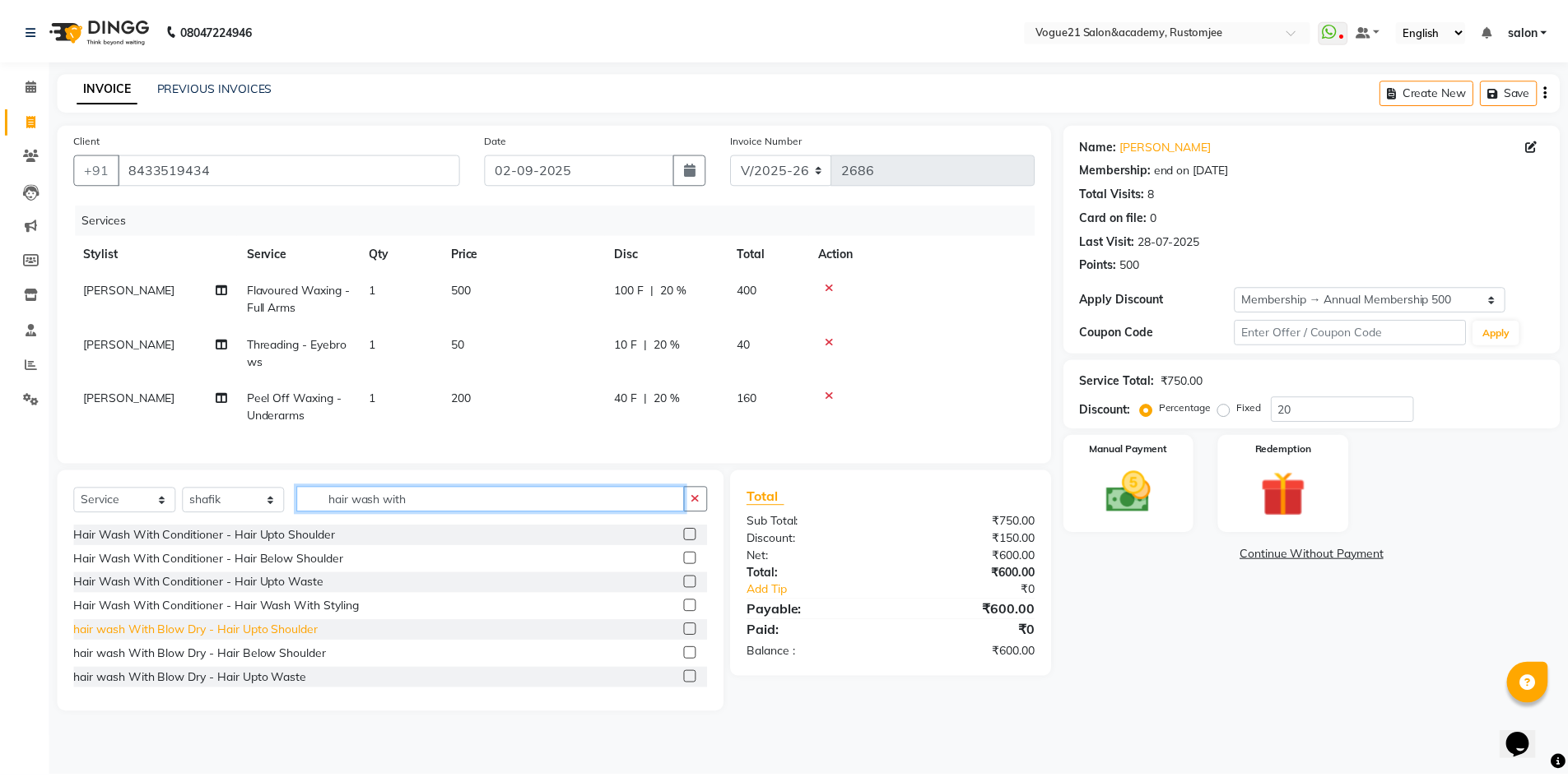
scroll to position [74, 0]
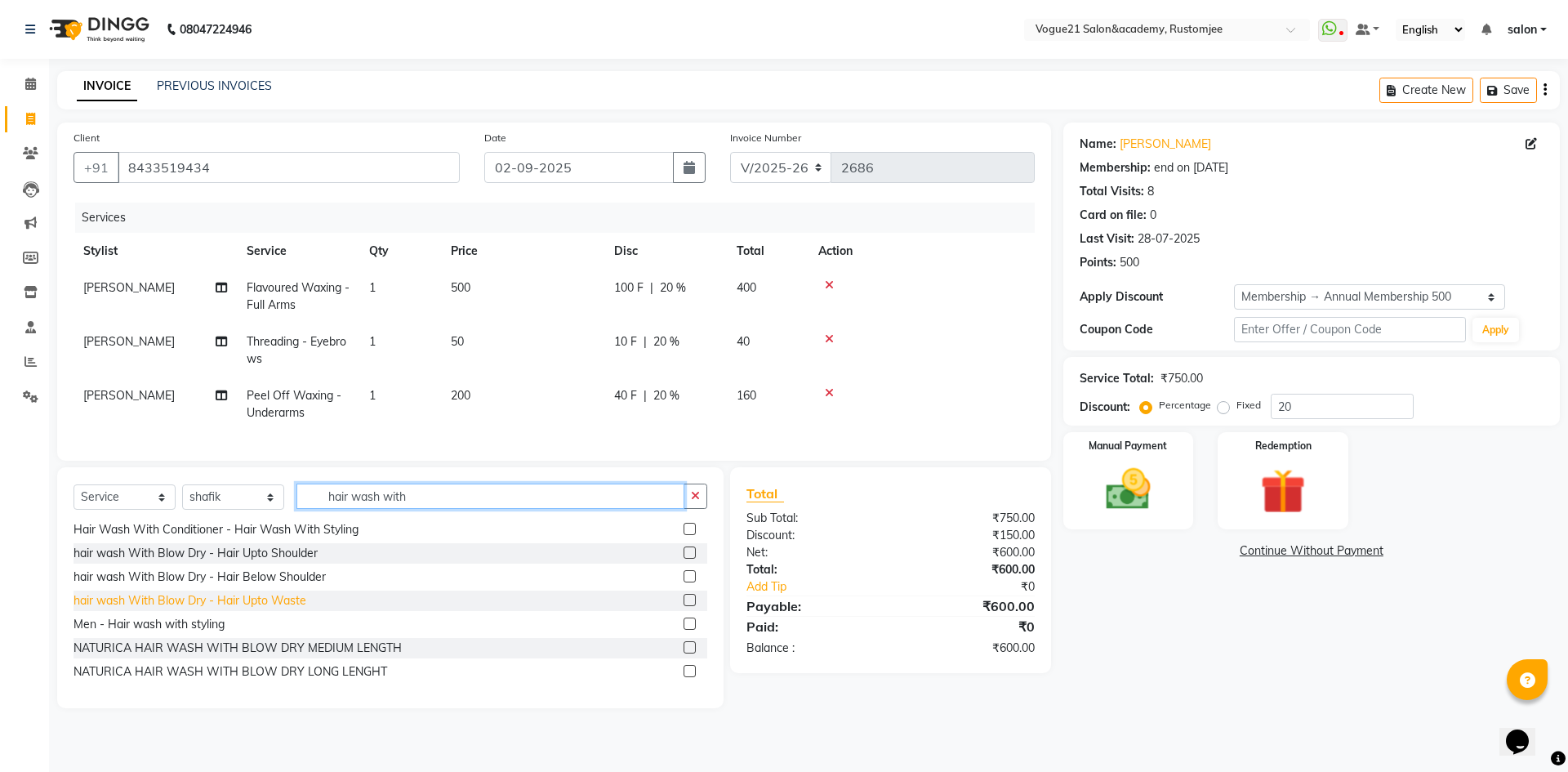
type input "hair wash with"
click at [188, 610] on div "hair wash With Blow Dry - Hair Upto Waste" at bounding box center [190, 601] width 233 height 17
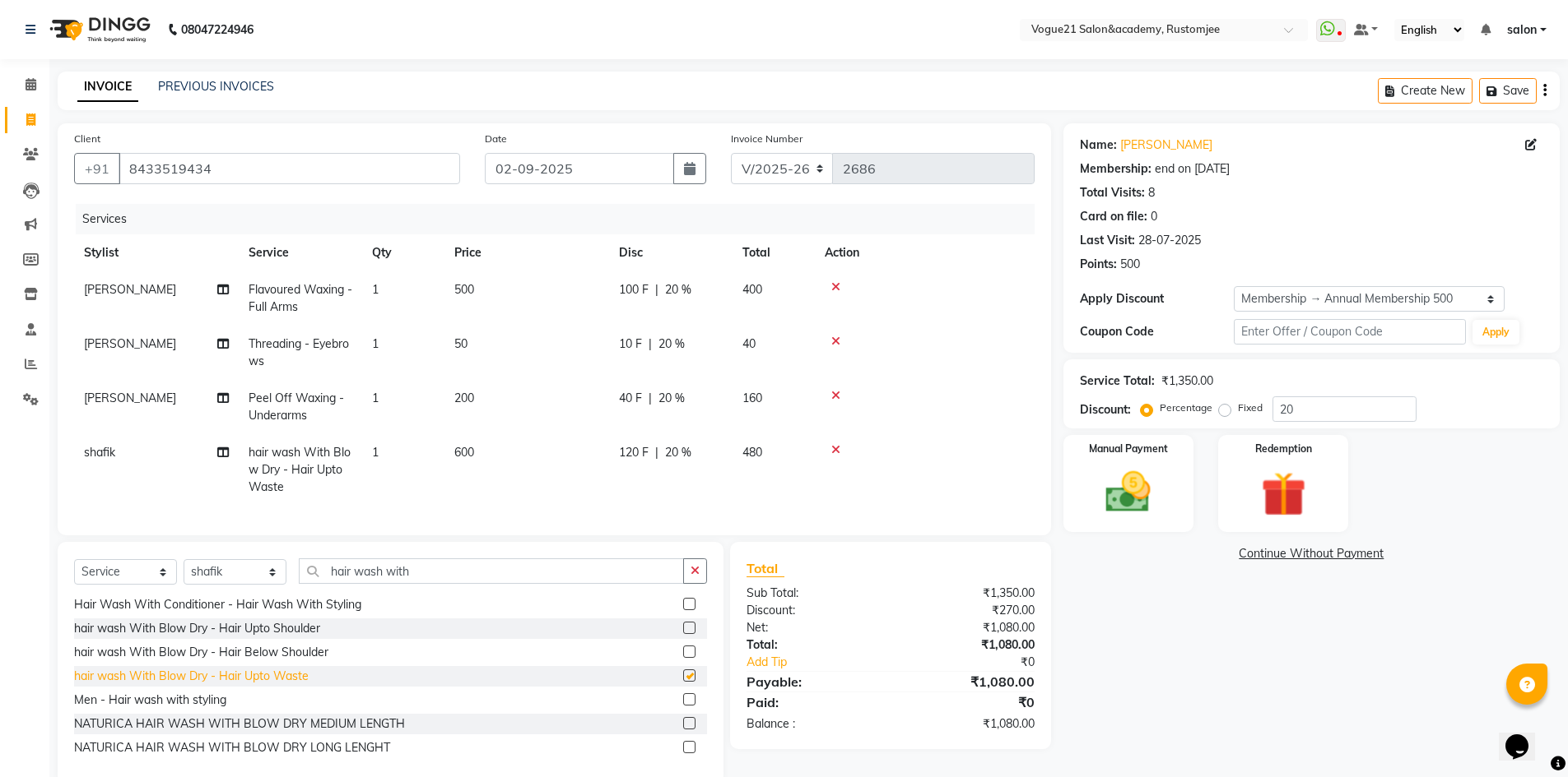
checkbox input "false"
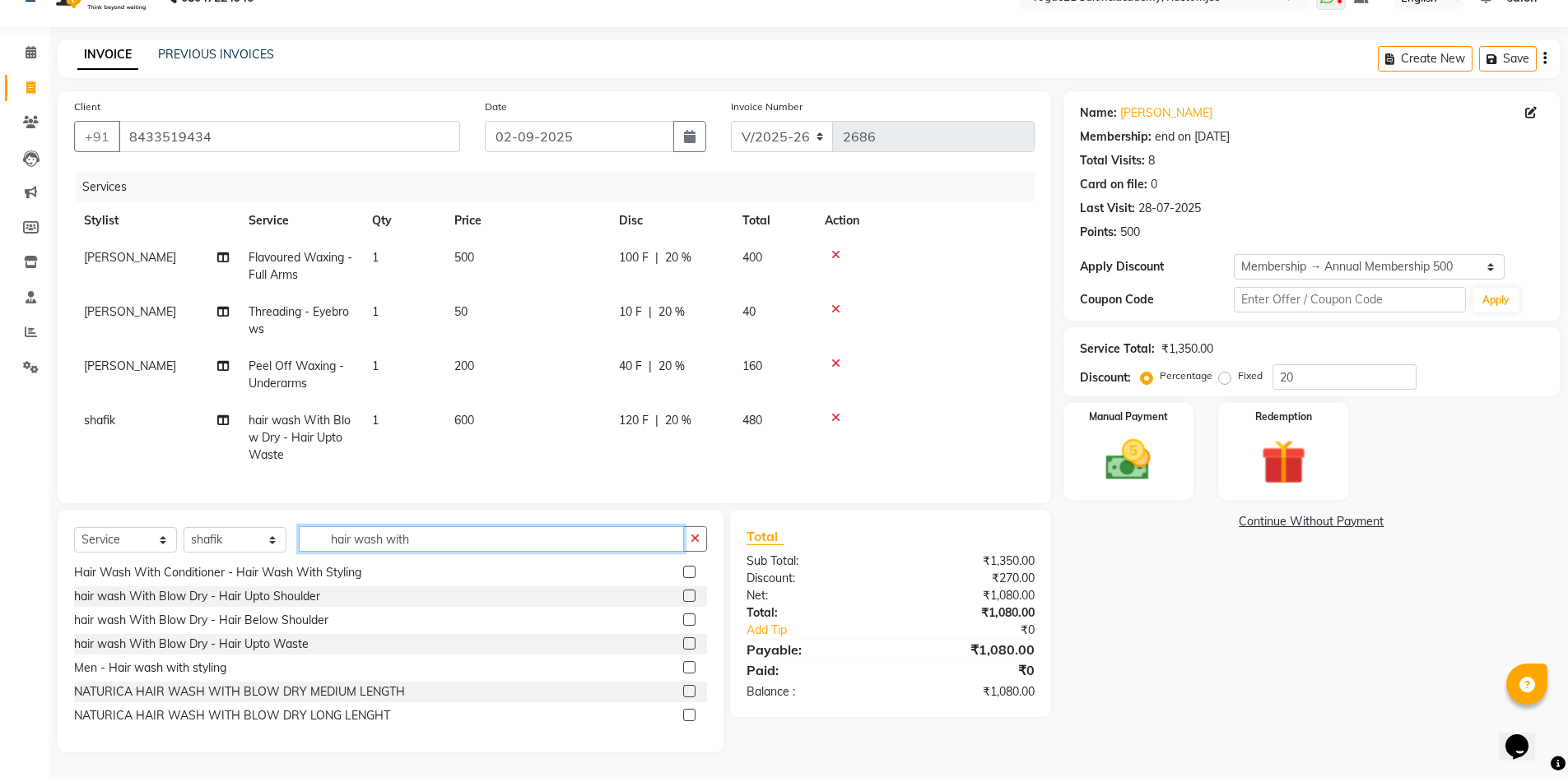
click at [429, 539] on input "hair wash with" at bounding box center [490, 539] width 385 height 25
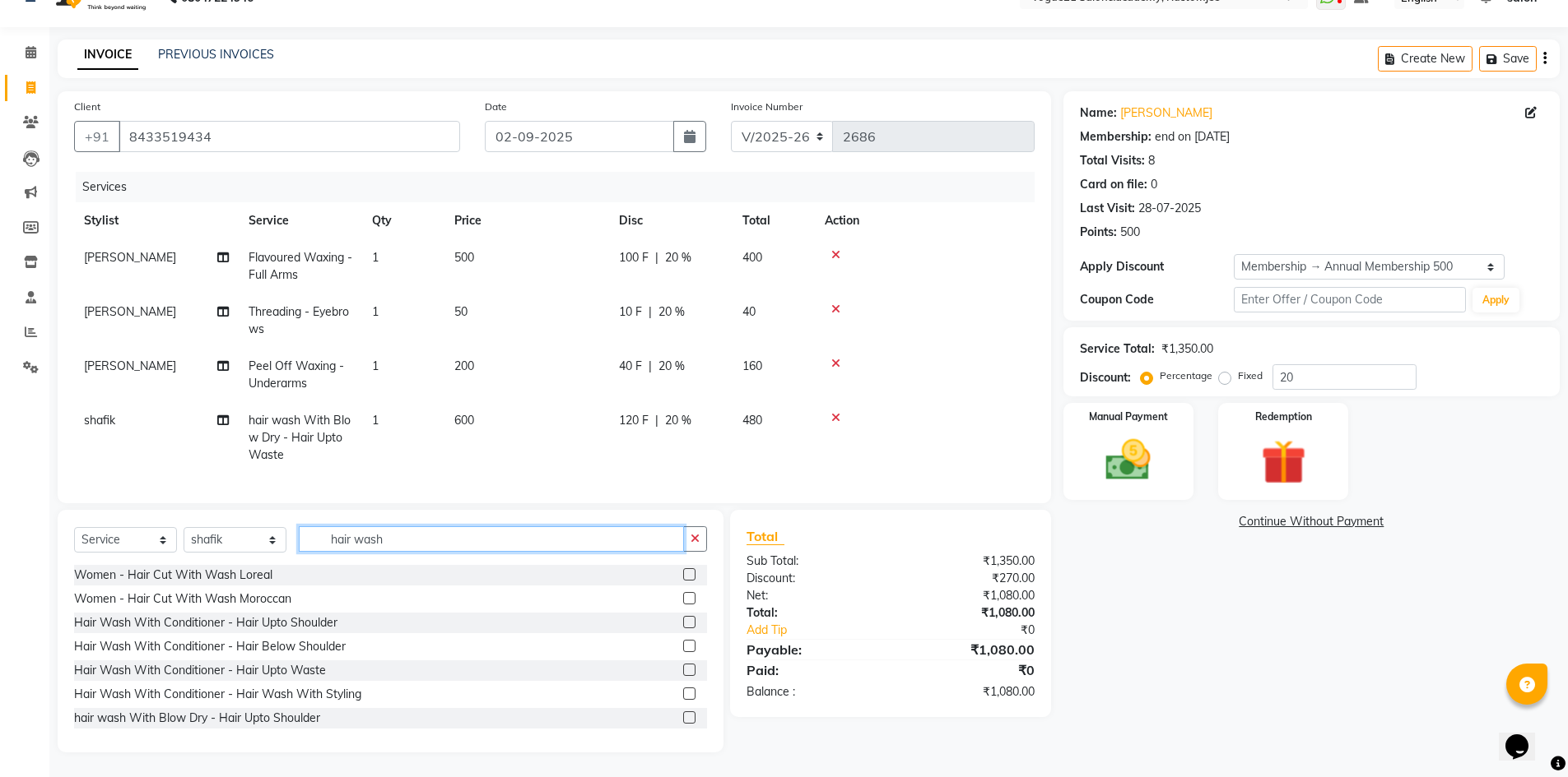
scroll to position [0, 0]
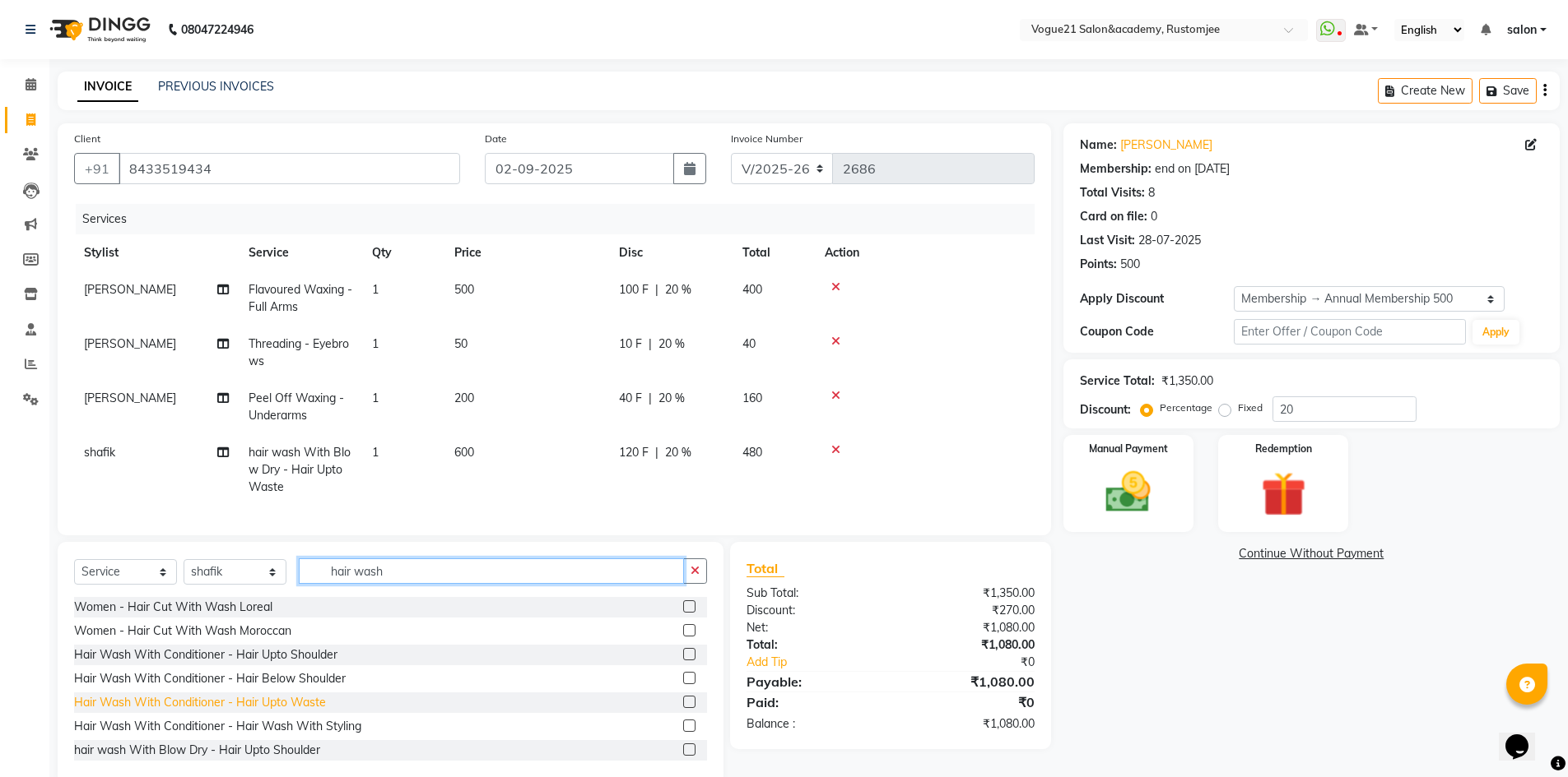
type input "hair wash"
click at [282, 711] on div "Hair Wash With Conditioner - Hair Upto Waste" at bounding box center [200, 703] width 252 height 17
checkbox input "false"
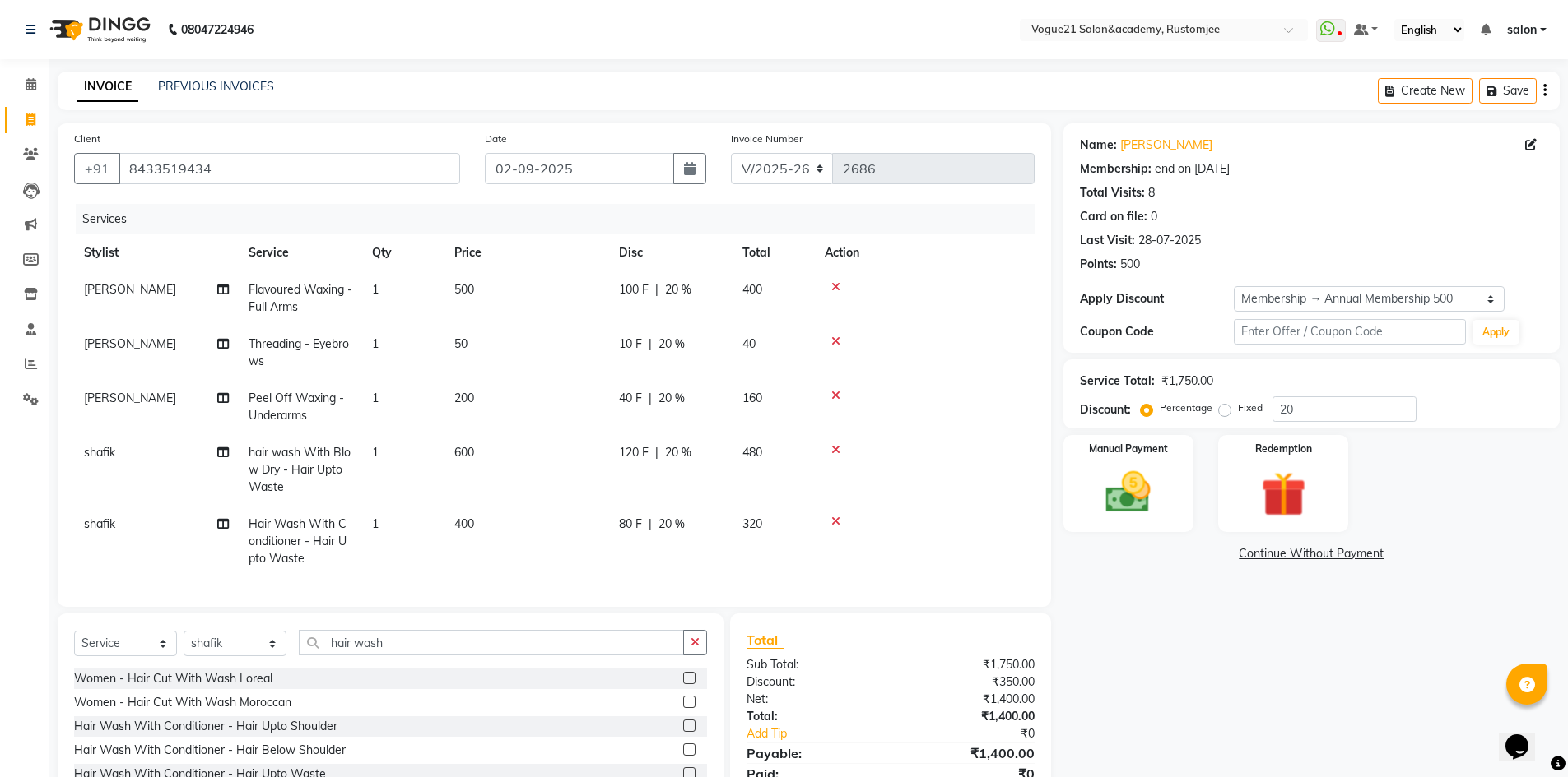
click at [833, 446] on icon at bounding box center [835, 450] width 9 height 12
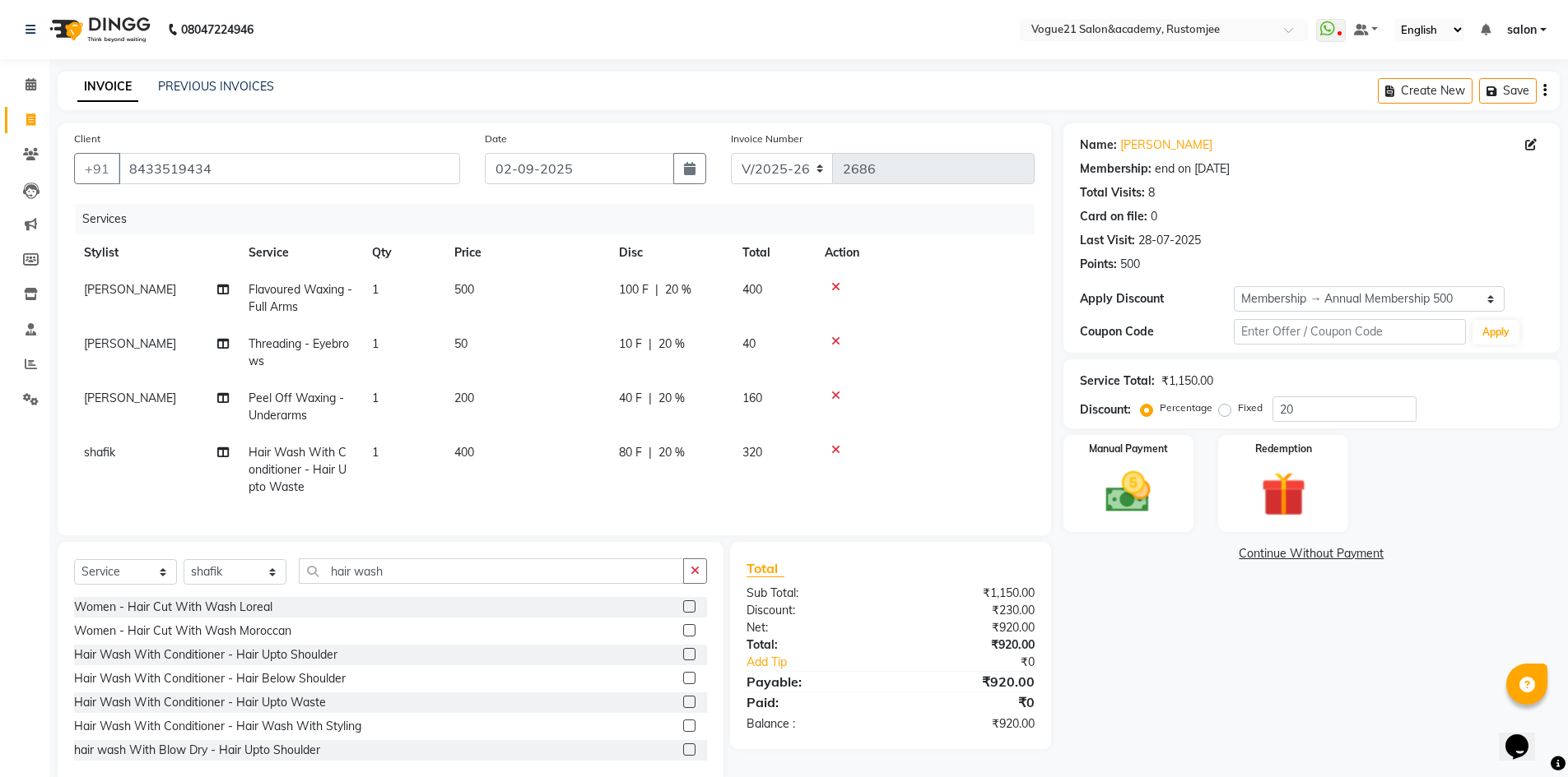
click at [457, 457] on span "400" at bounding box center [463, 452] width 19 height 14
select select "78479"
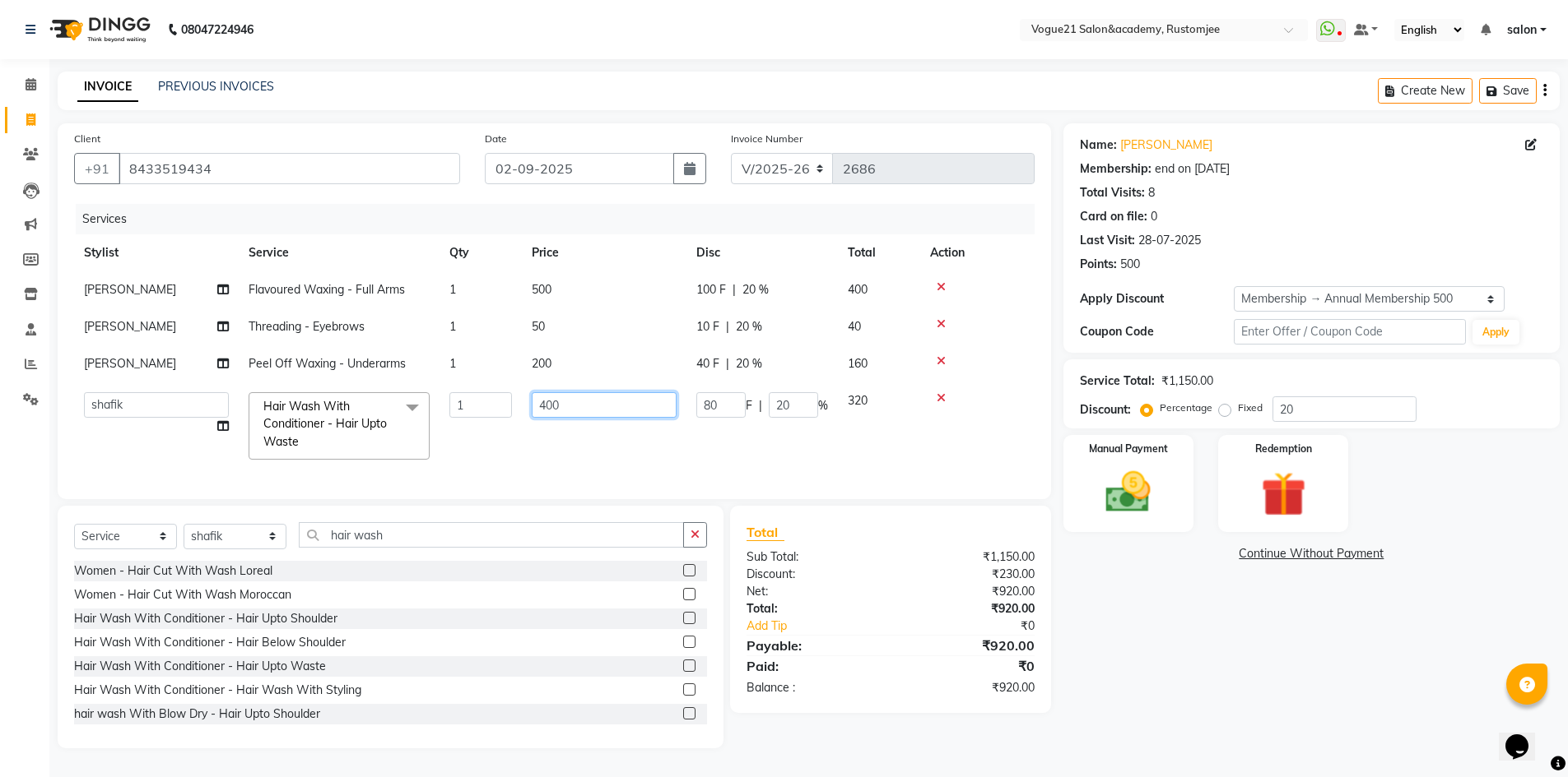
click at [596, 404] on input "400" at bounding box center [604, 405] width 145 height 25
type input "4"
type input "500"
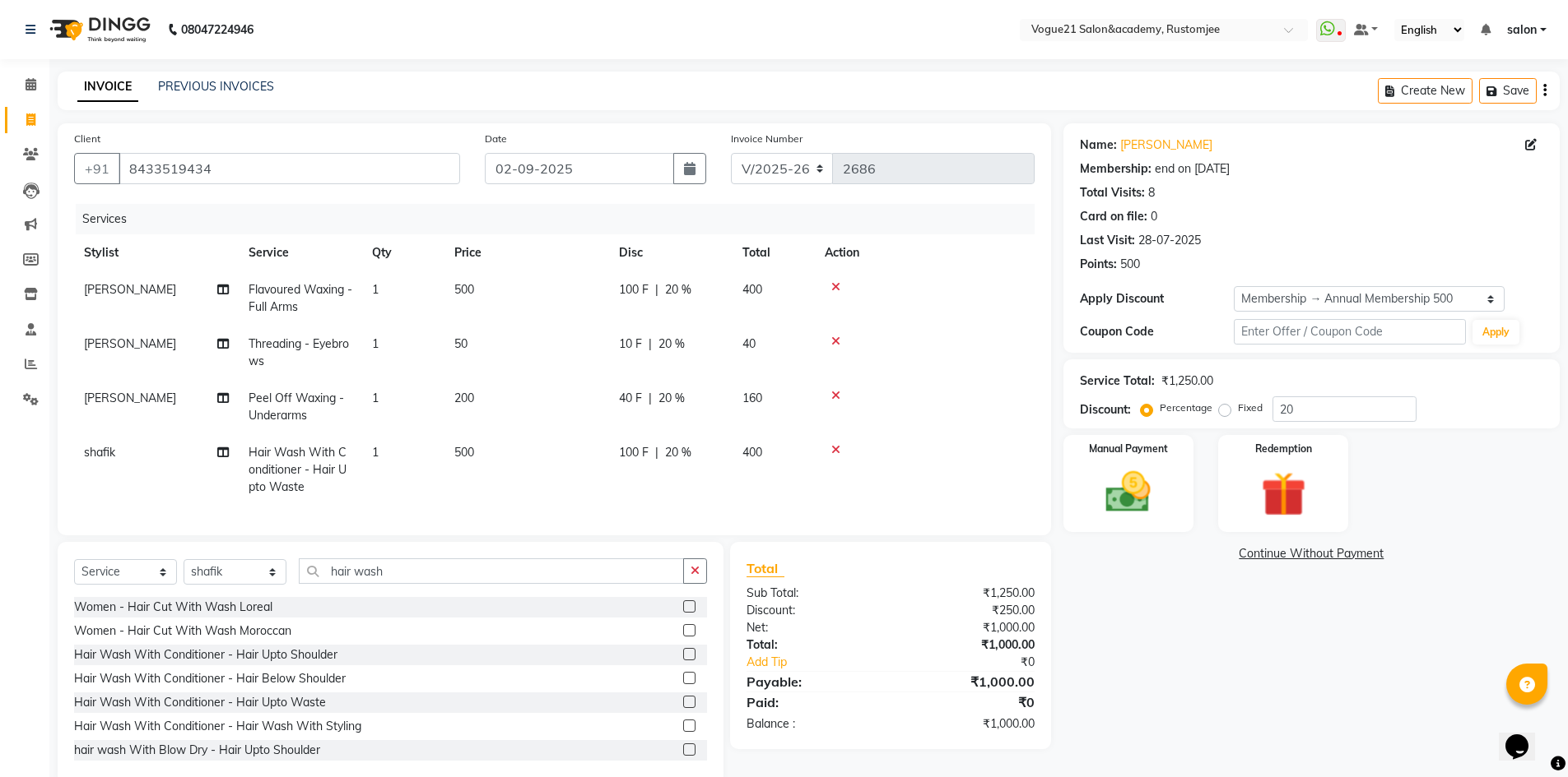
click at [1265, 642] on div "Name: Nida Khan Membership: end on 10-10-2025 Total Visits: 8 Card on file: 0 L…" at bounding box center [1317, 454] width 509 height 661
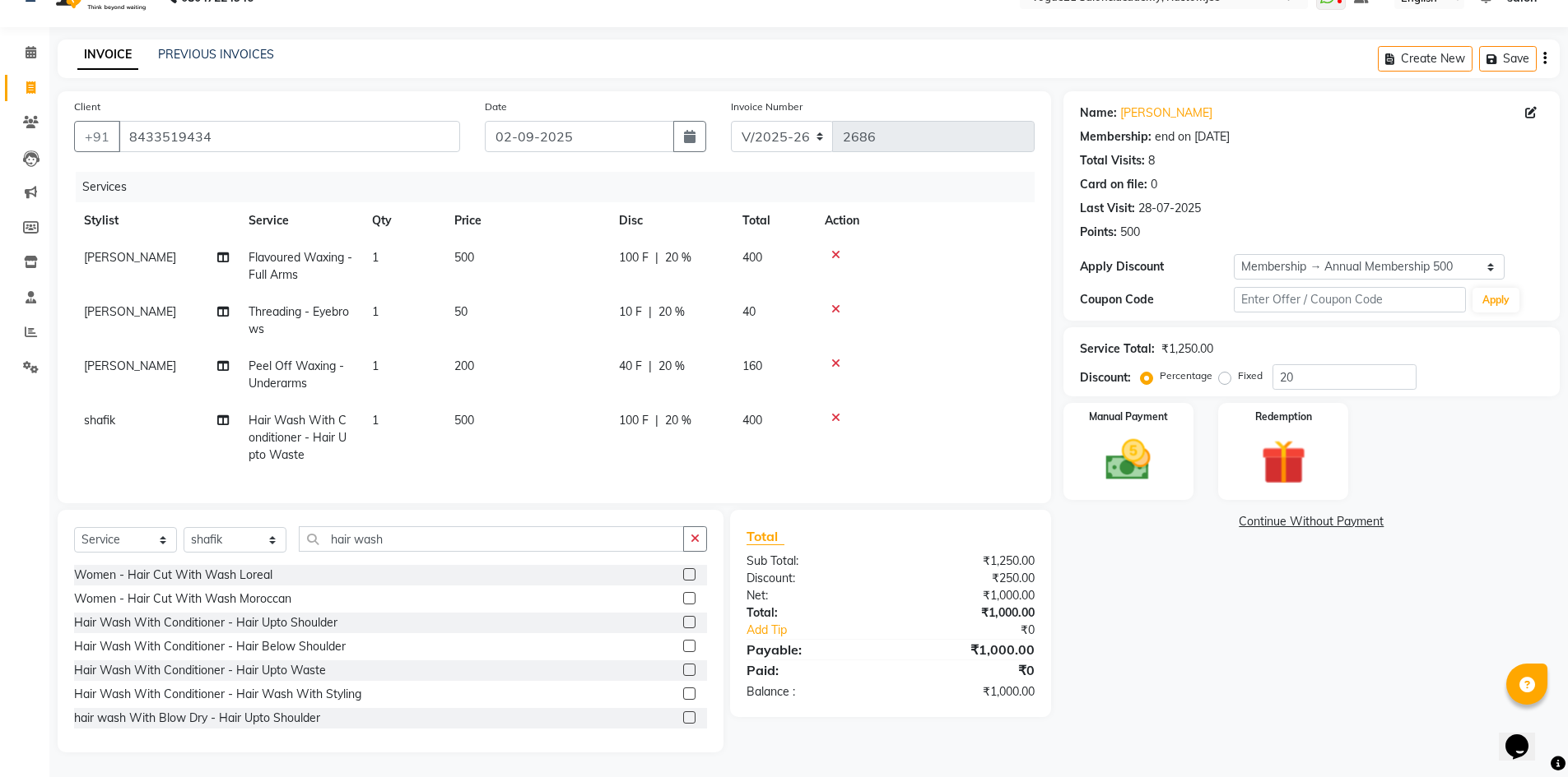
scroll to position [44, 0]
click at [412, 543] on input "hair wash" at bounding box center [490, 539] width 385 height 25
click at [187, 538] on select "Select Stylist [PERSON_NAME] [PERSON_NAME] [PERSON_NAME] [PERSON_NAME] [PERSON_…" at bounding box center [235, 540] width 103 height 25
select select "79127"
click at [183, 527] on select "Select Stylist [PERSON_NAME] [PERSON_NAME] [PERSON_NAME] [PERSON_NAME] [PERSON_…" at bounding box center [235, 540] width 103 height 25
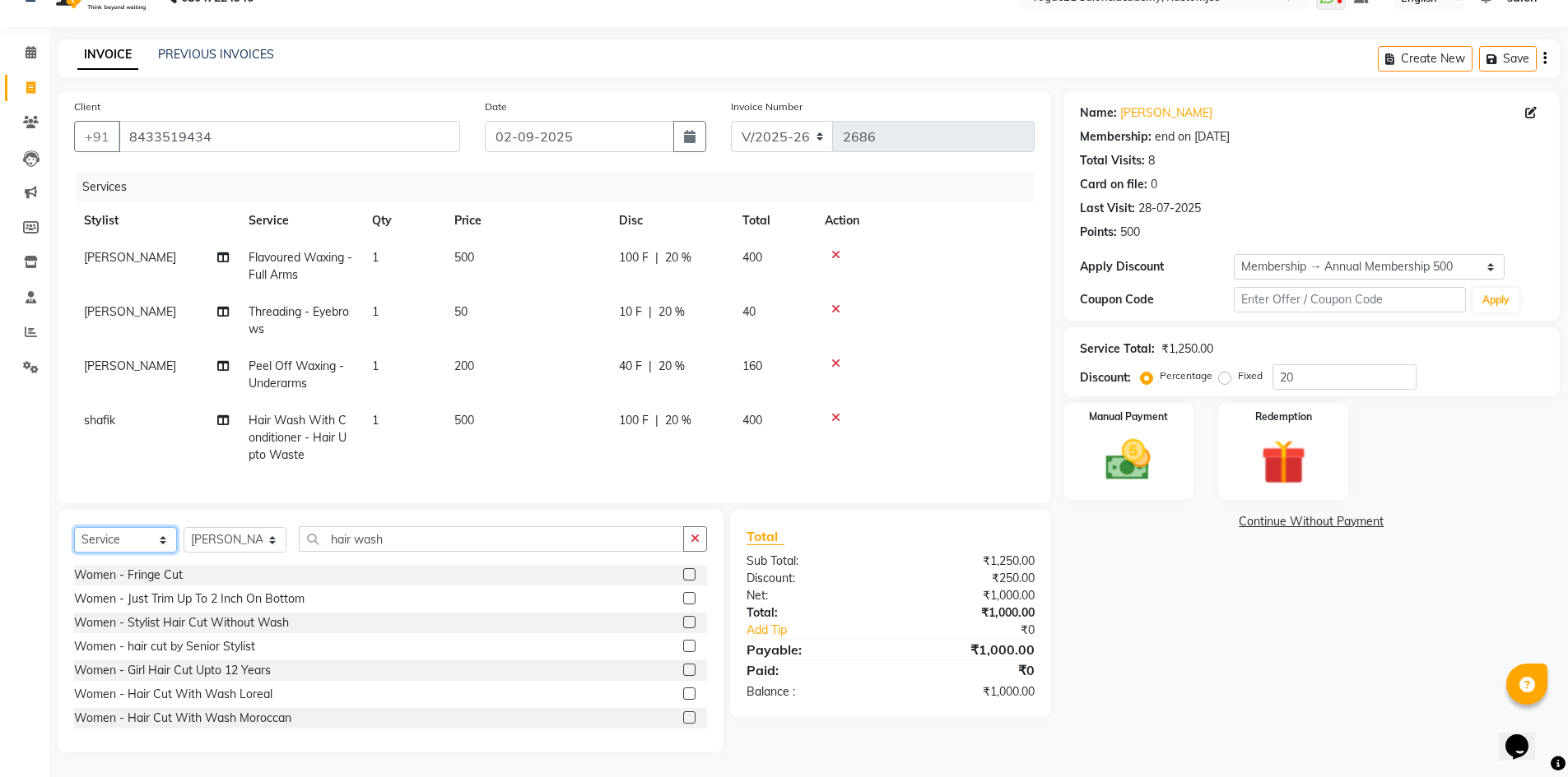
click at [159, 538] on select "Select Service Product Membership Package Voucher Prepaid Gift Card" at bounding box center [126, 540] width 103 height 25
select select "product"
click at [74, 527] on select "Select Service Product Membership Package Voucher Prepaid Gift Card" at bounding box center [126, 540] width 103 height 25
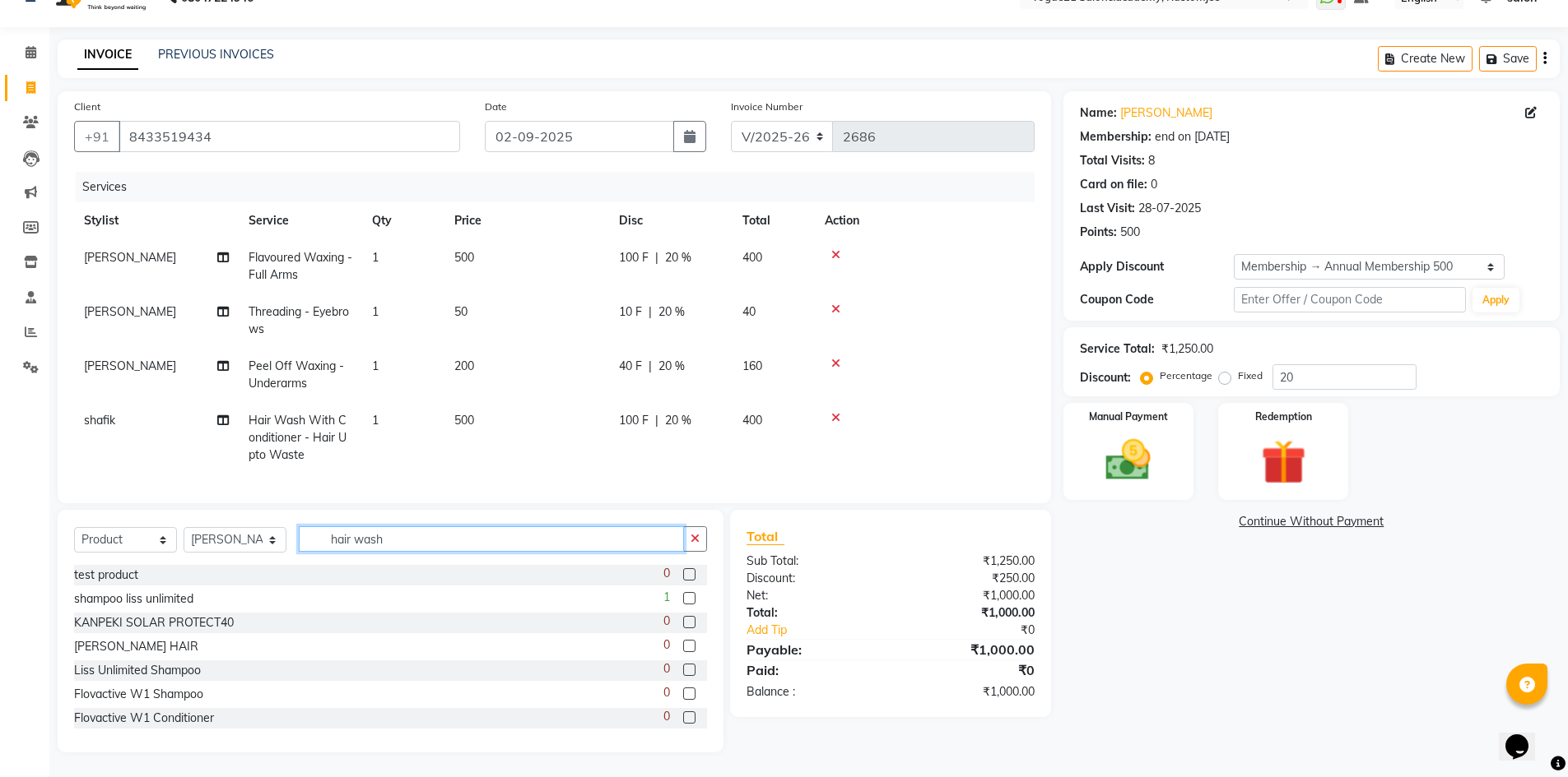
click at [400, 544] on input "hair wash" at bounding box center [490, 539] width 385 height 25
type input "h"
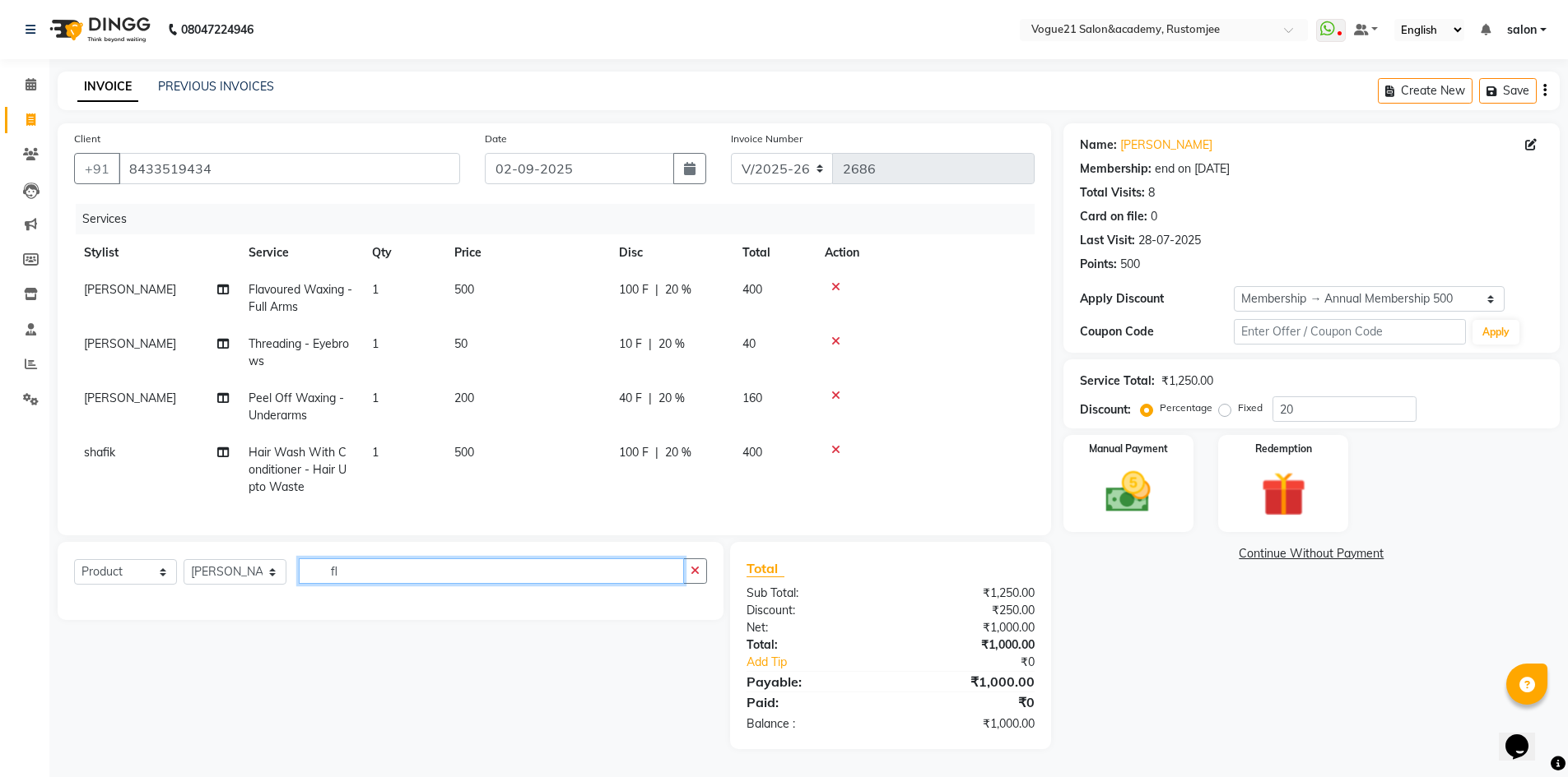
type input "f"
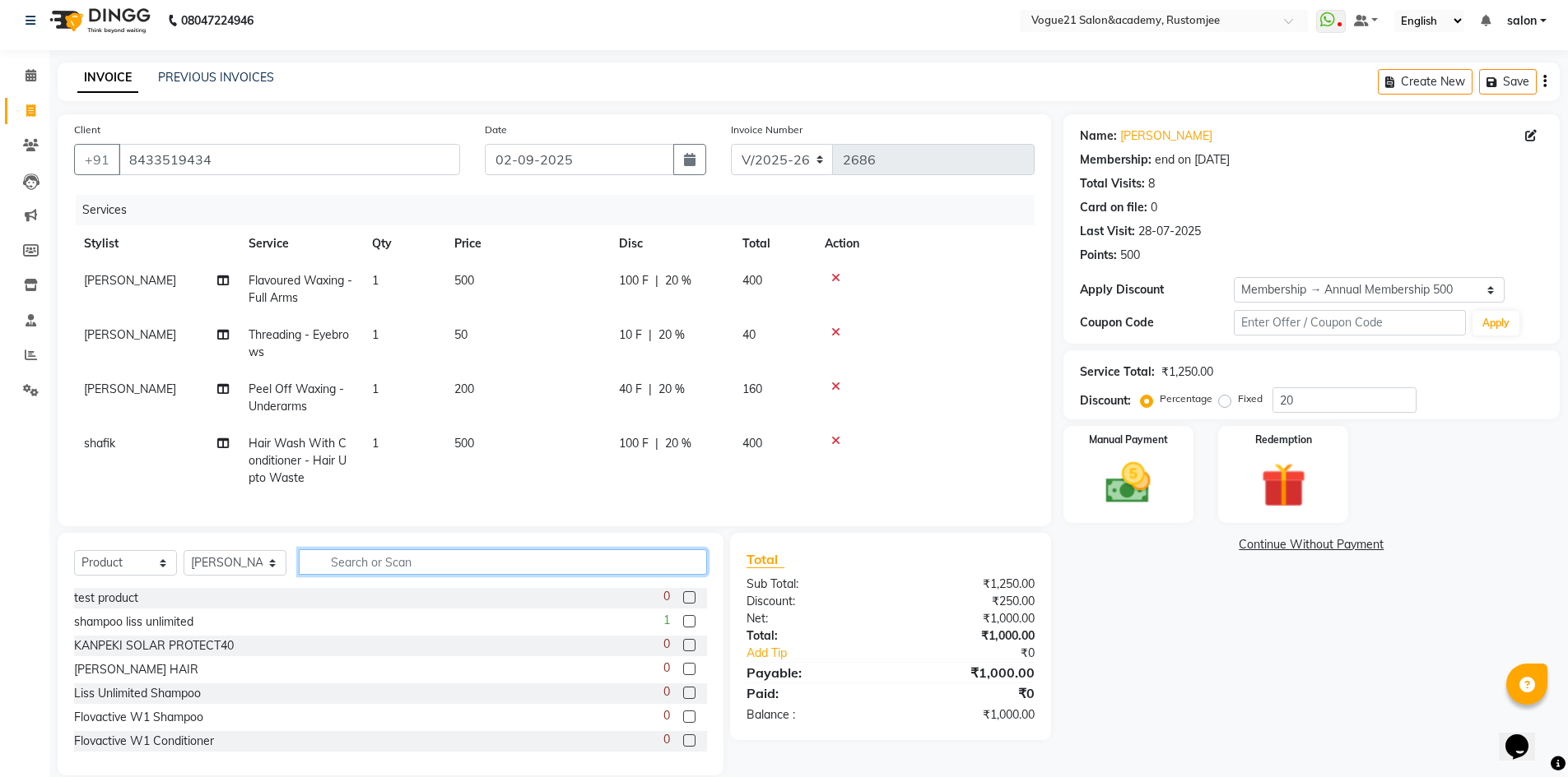
scroll to position [44, 0]
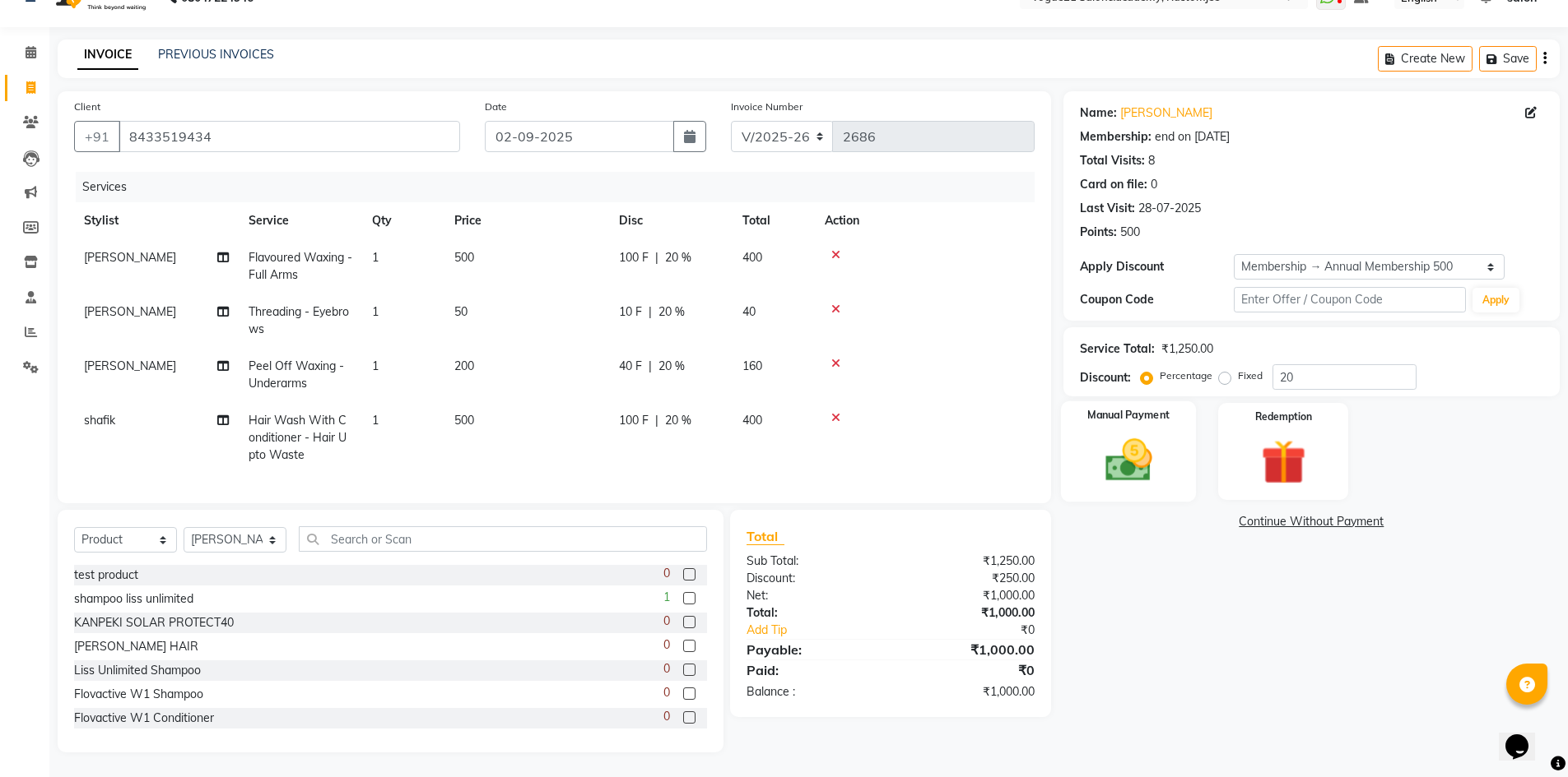
click at [1157, 465] on img at bounding box center [1128, 459] width 75 height 53
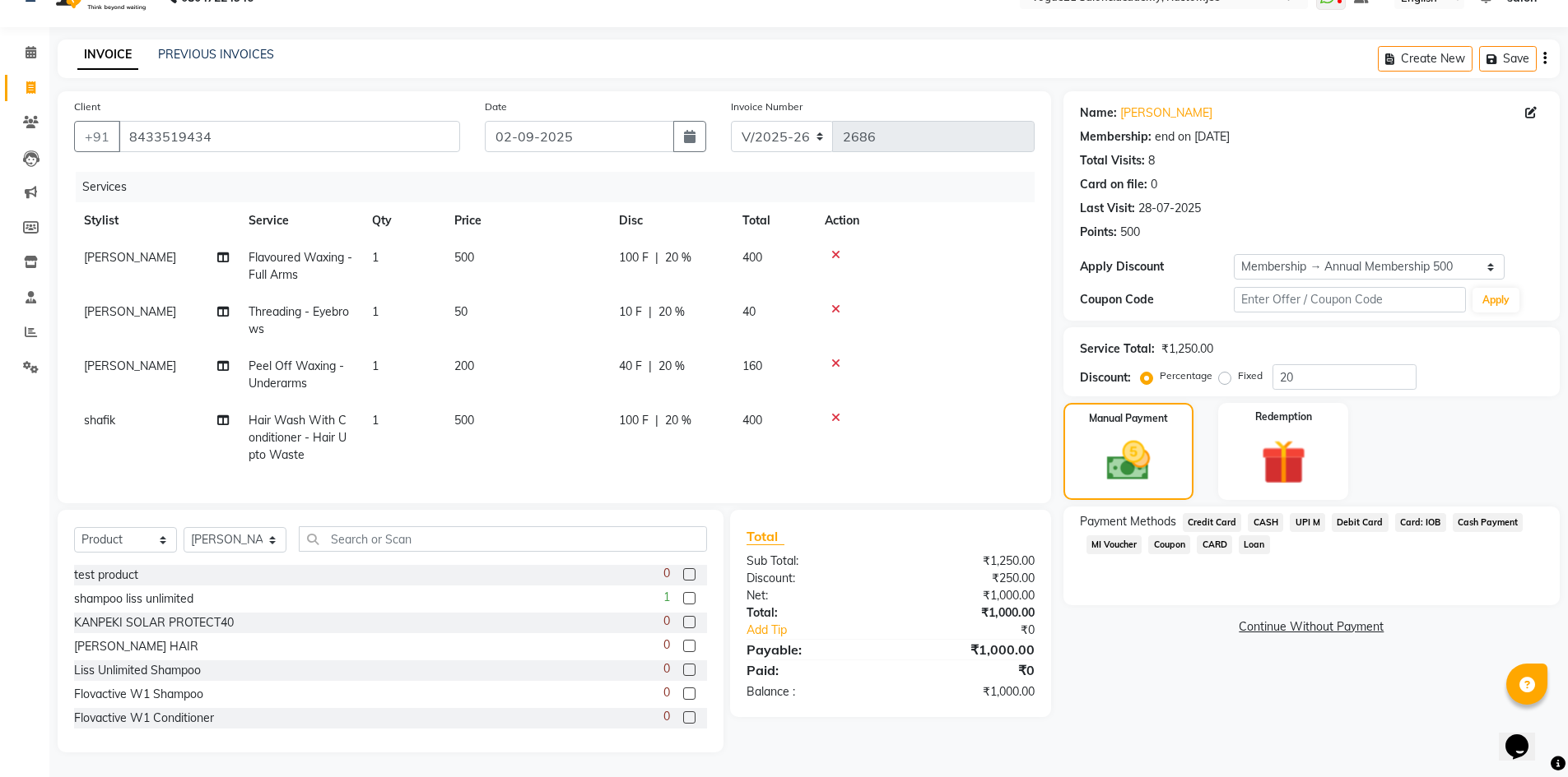
click at [1305, 513] on span "UPI M" at bounding box center [1307, 523] width 36 height 19
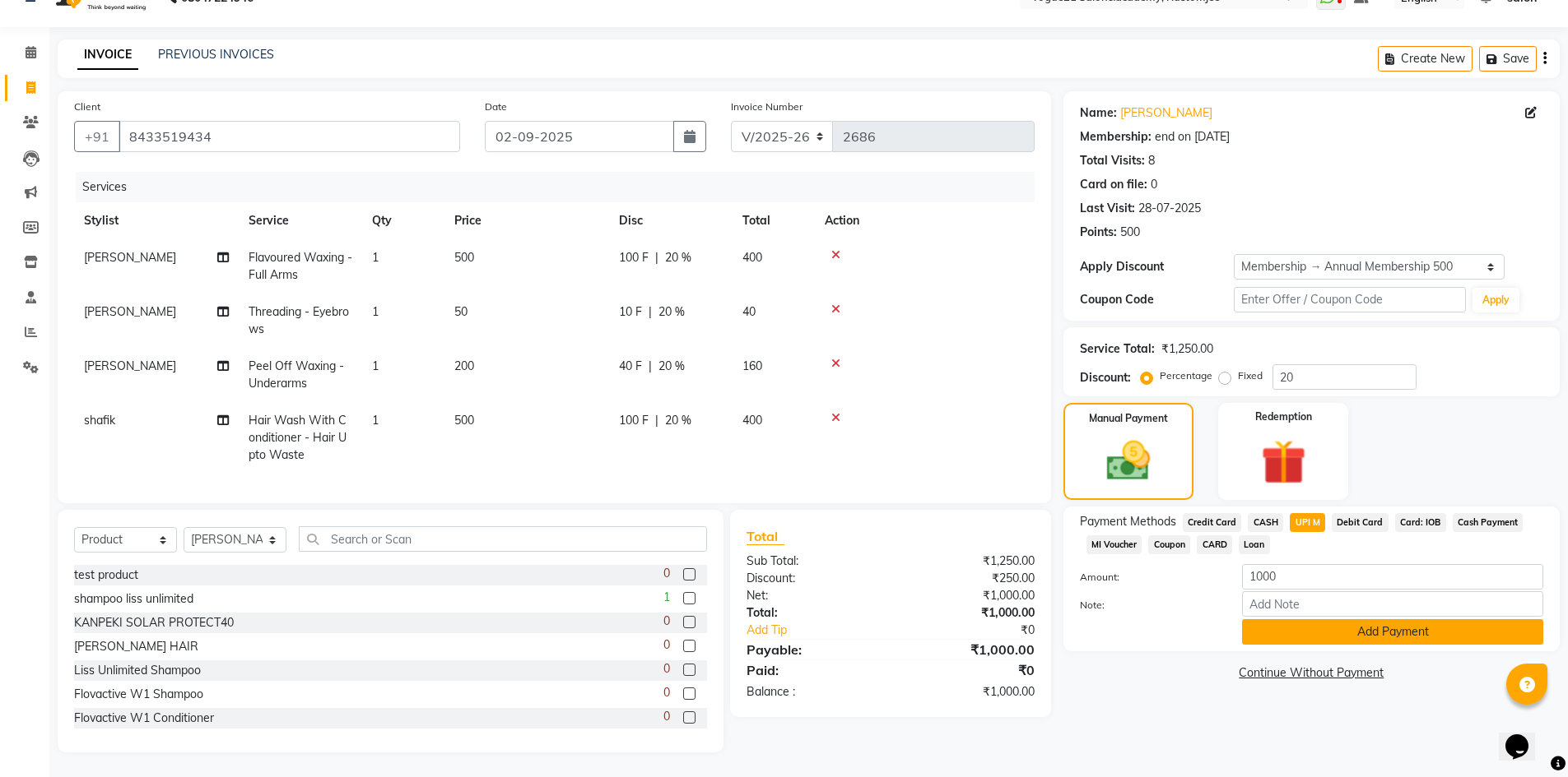
click at [1302, 621] on button "Add Payment" at bounding box center [1392, 632] width 301 height 25
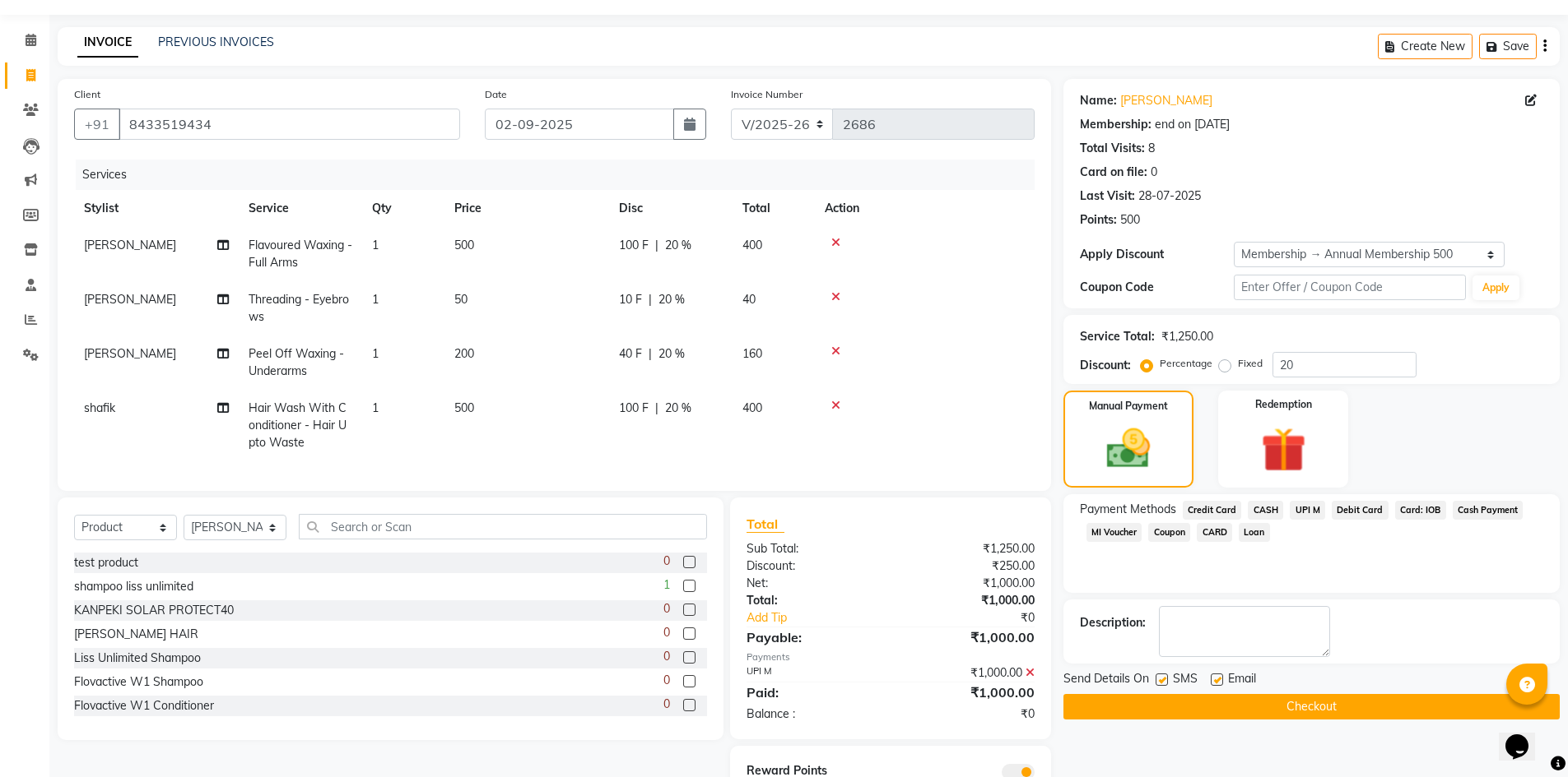
click at [1146, 703] on button "Checkout" at bounding box center [1311, 707] width 496 height 25
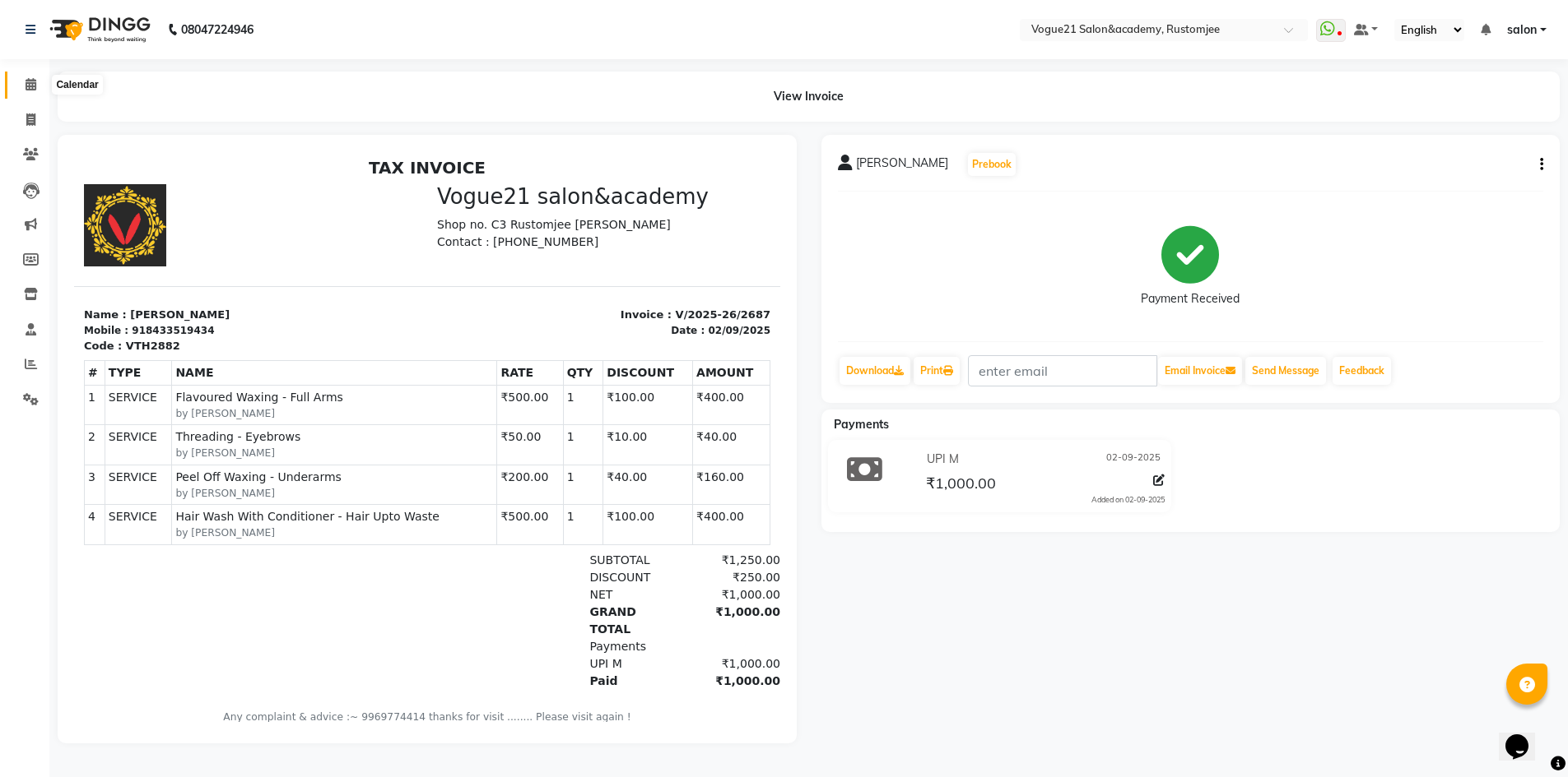
click at [27, 86] on icon at bounding box center [30, 84] width 11 height 13
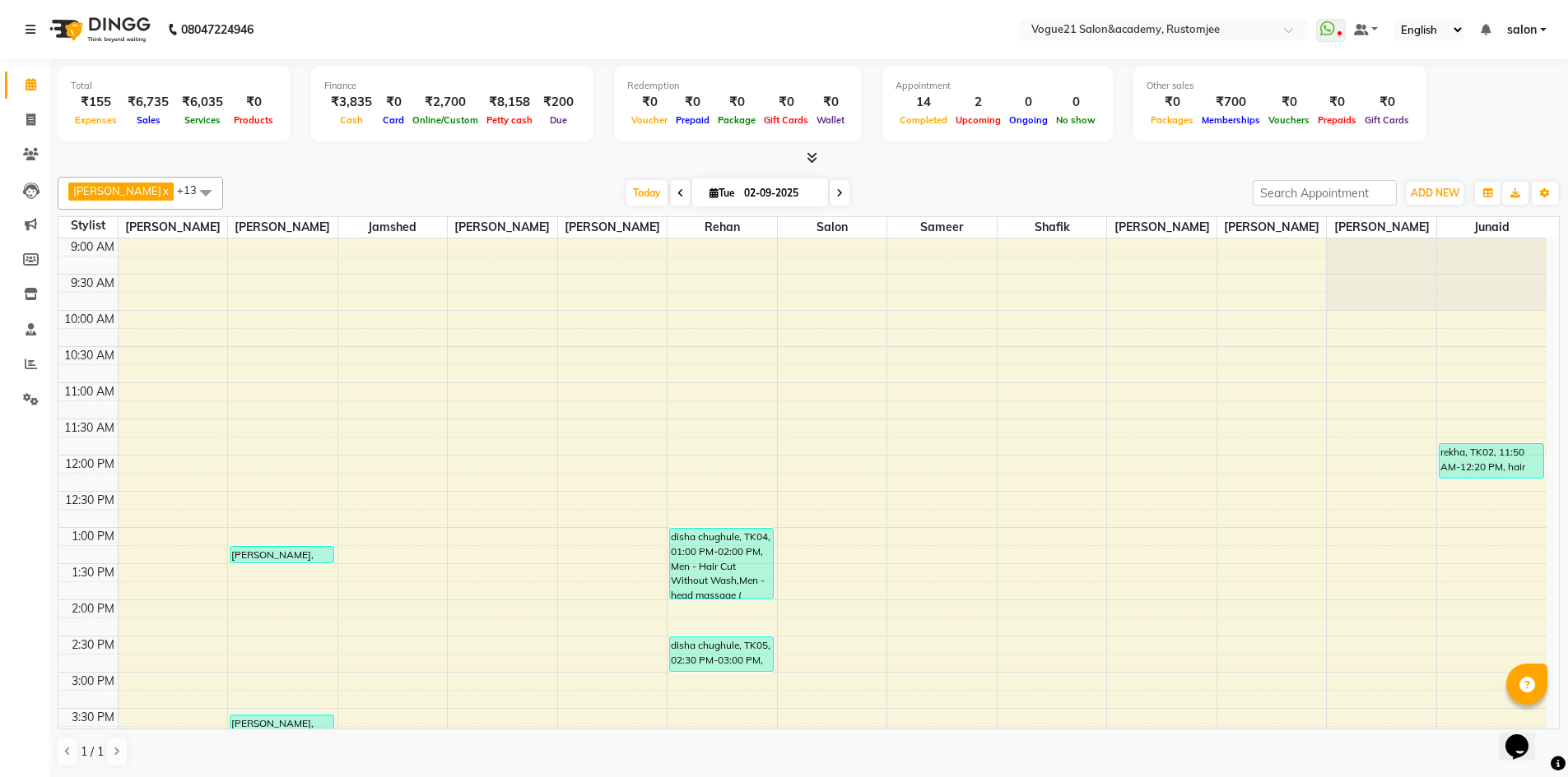
click at [836, 192] on icon at bounding box center [839, 193] width 7 height 10
type input "03-09-2025"
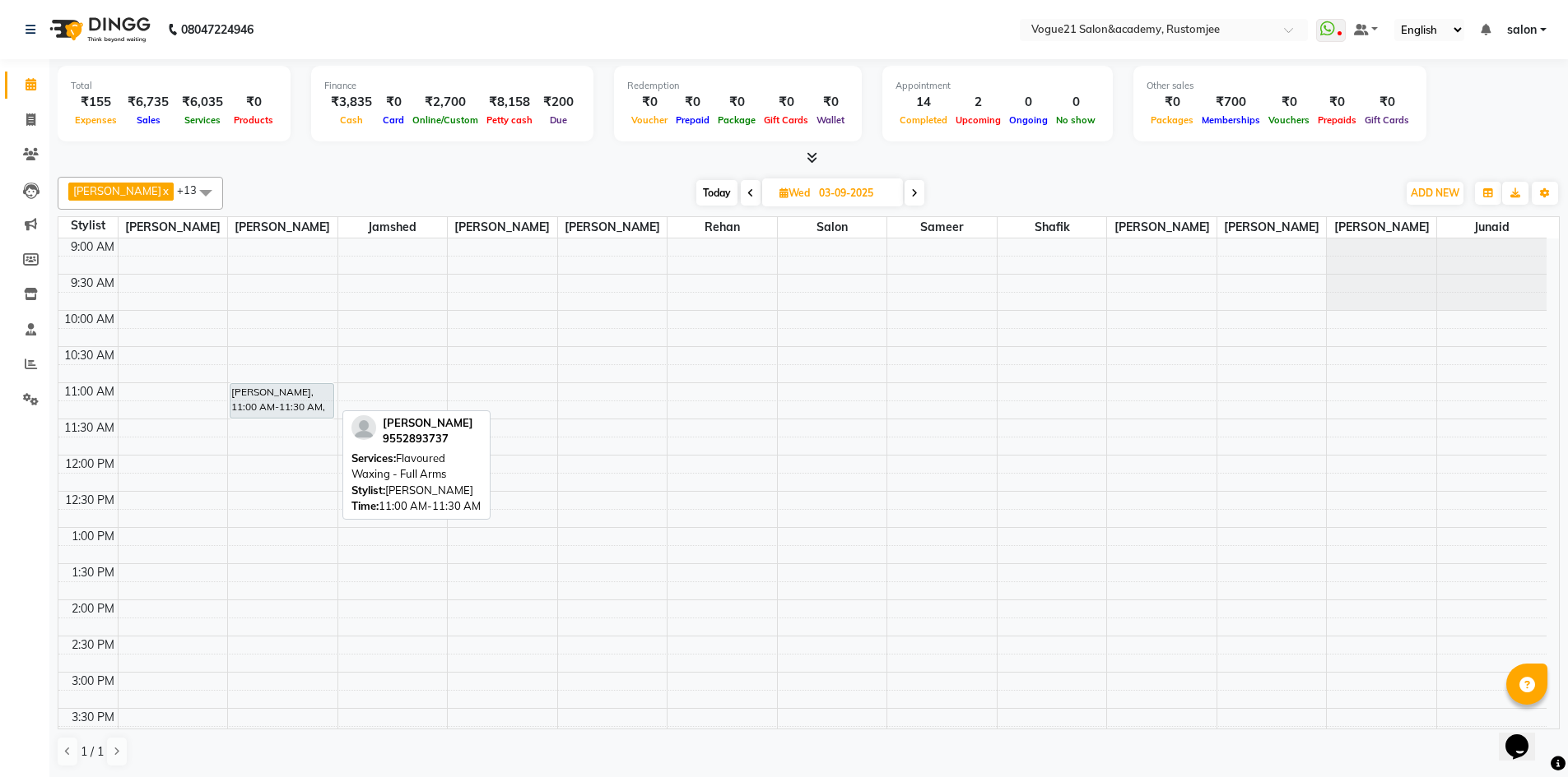
click at [276, 410] on div "dr rani patil, 11:00 AM-11:30 AM, Flavoured Waxing - Full Arms" at bounding box center [282, 401] width 103 height 34
select select "7"
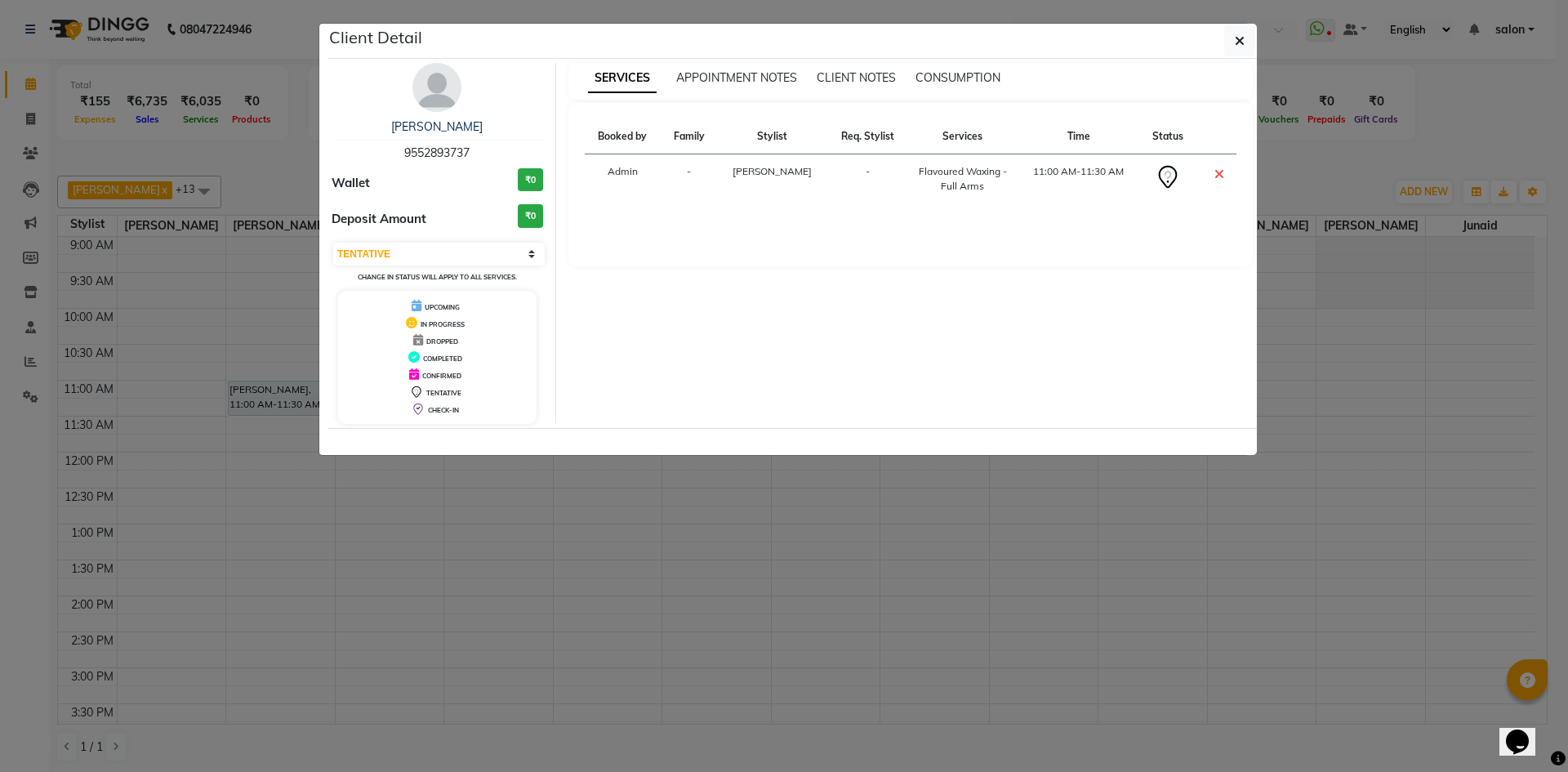
click at [672, 567] on ngb-modal-window "Client Detail dr rani patil 9552893737 Wallet ₹0 Deposit Amount ₹0 Select CONFI…" at bounding box center [784, 386] width 1568 height 772
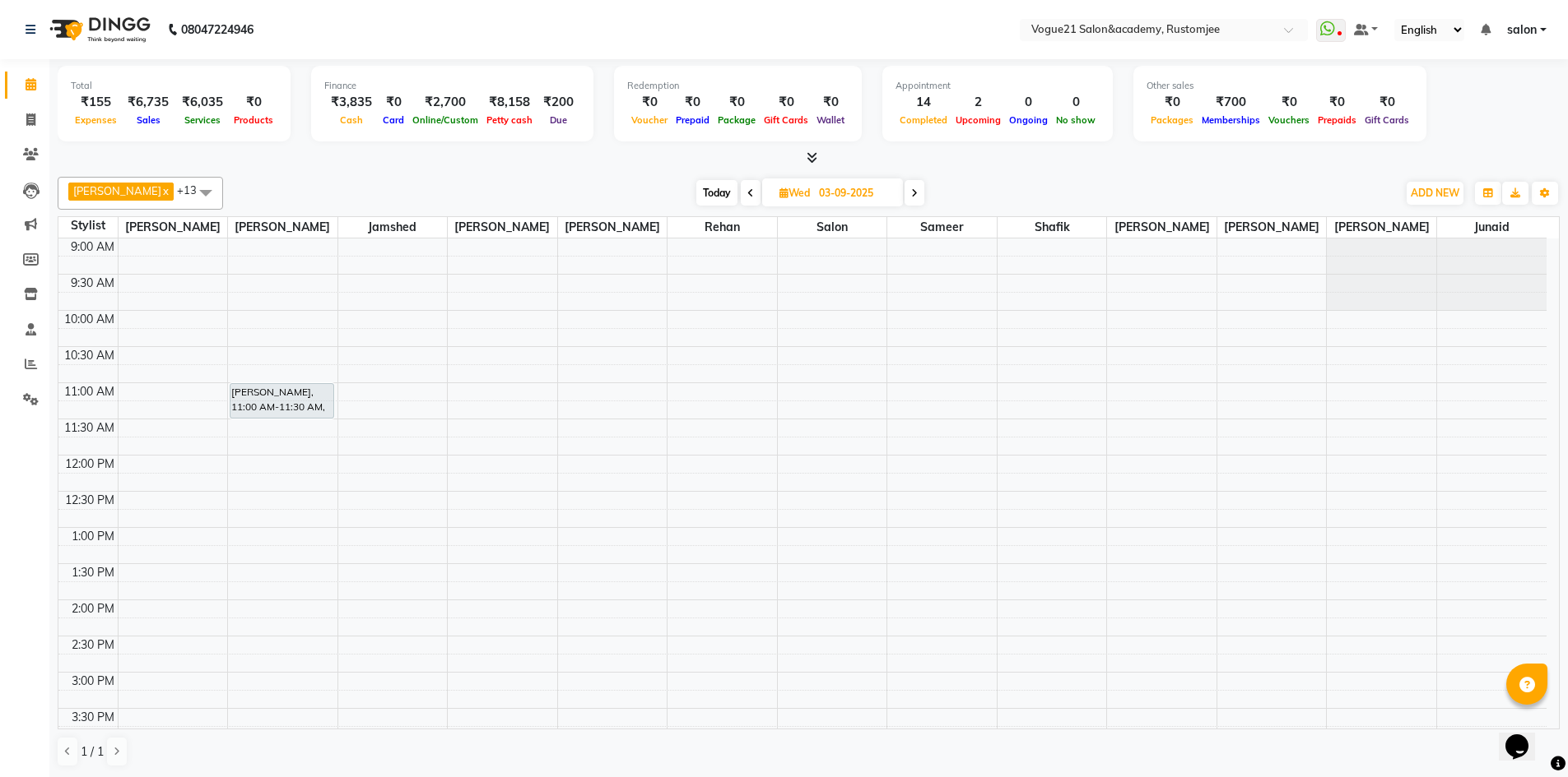
click at [747, 189] on icon at bounding box center [750, 193] width 7 height 10
type input "02-09-2025"
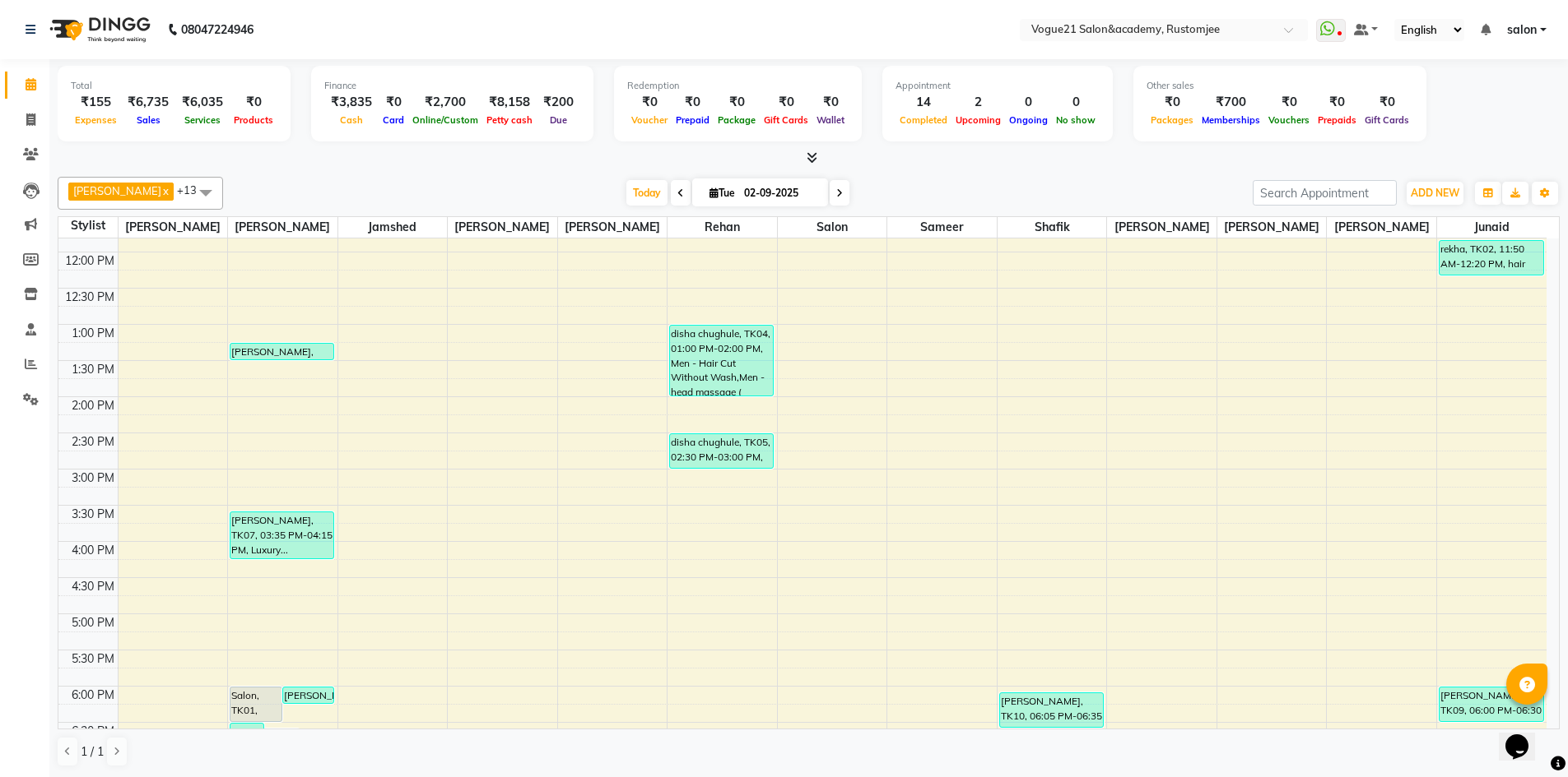
scroll to position [450, 0]
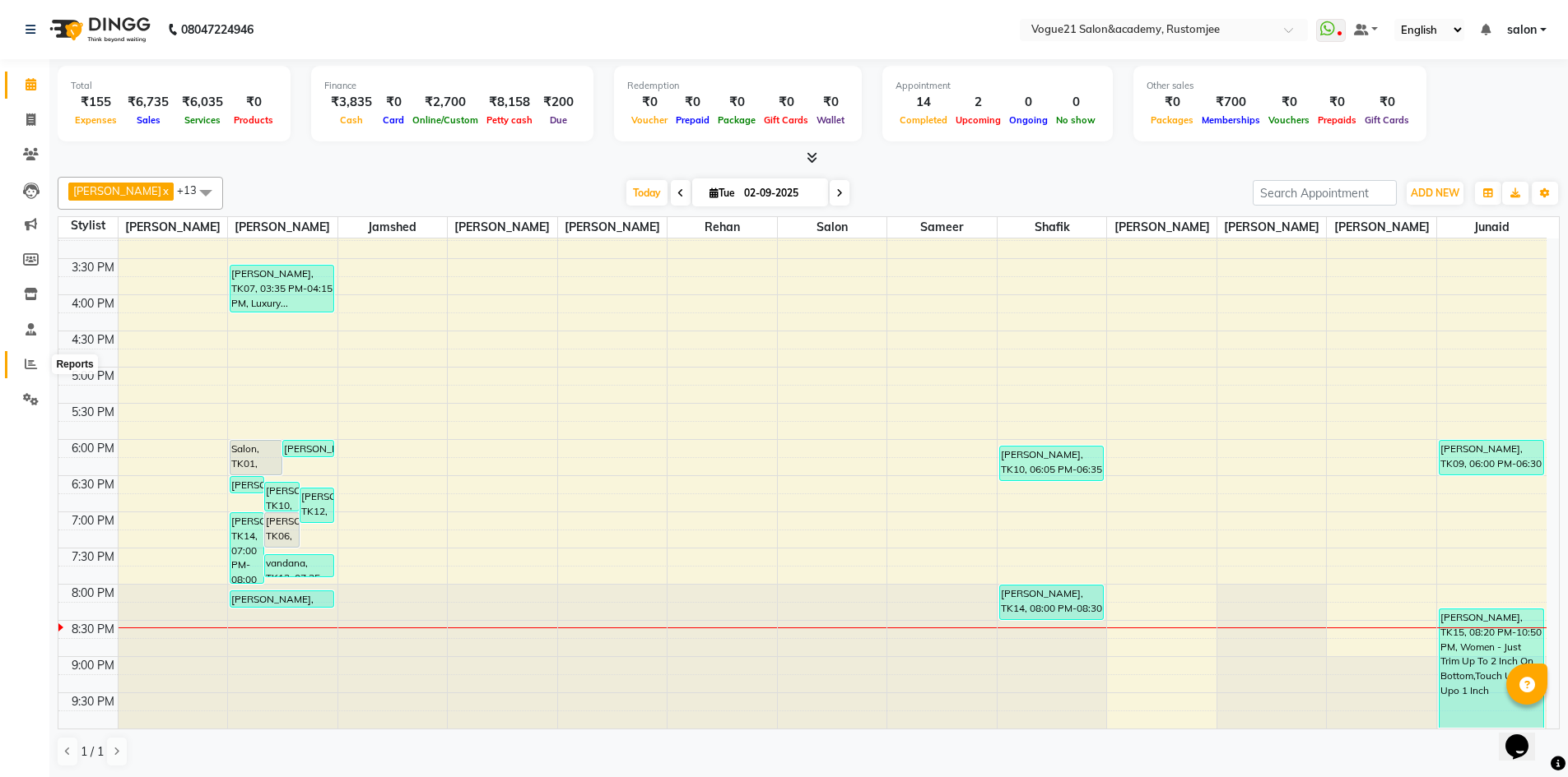
click at [26, 360] on icon at bounding box center [31, 364] width 13 height 13
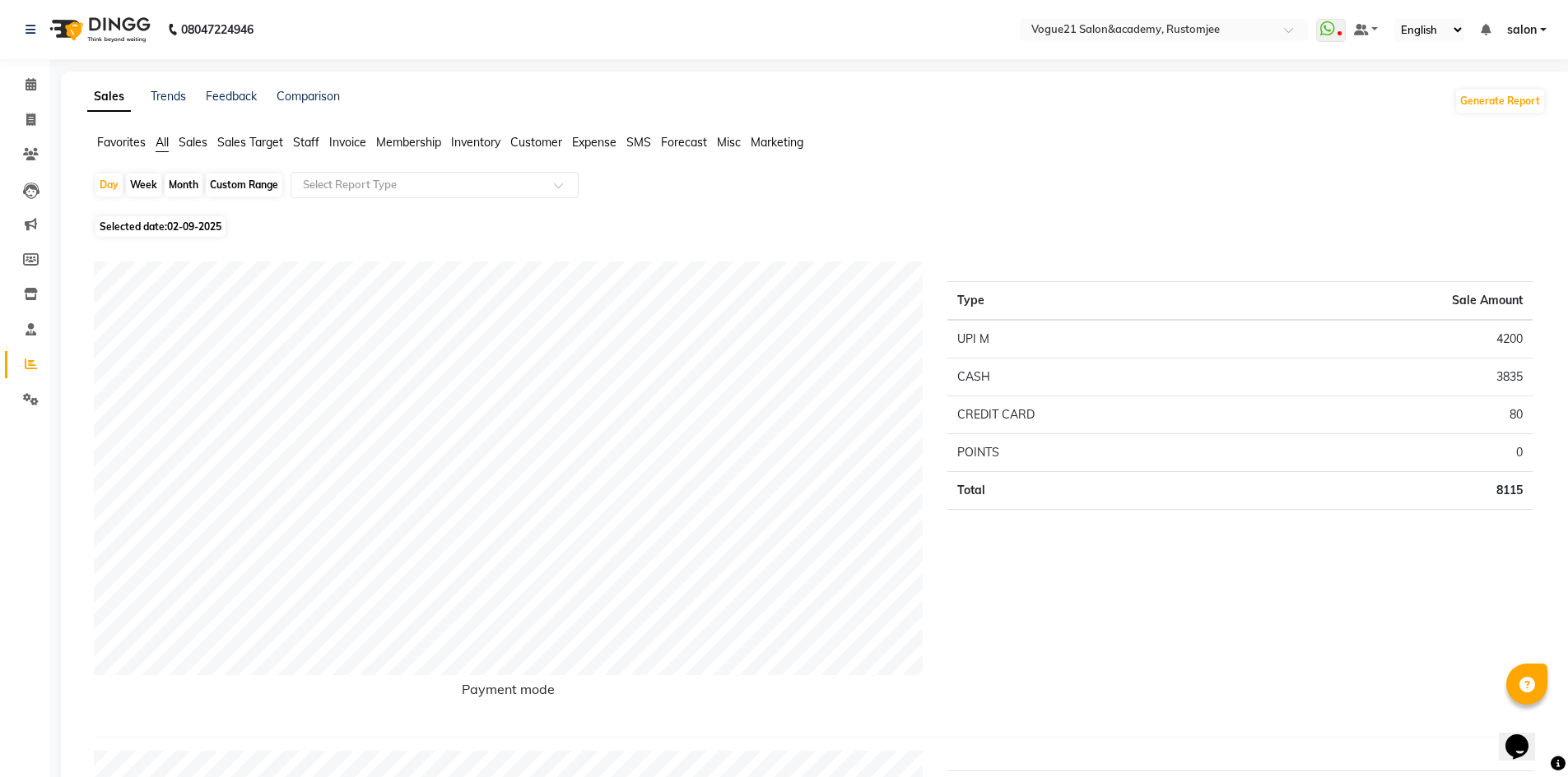
click at [303, 139] on span "Staff" at bounding box center [305, 142] width 26 height 14
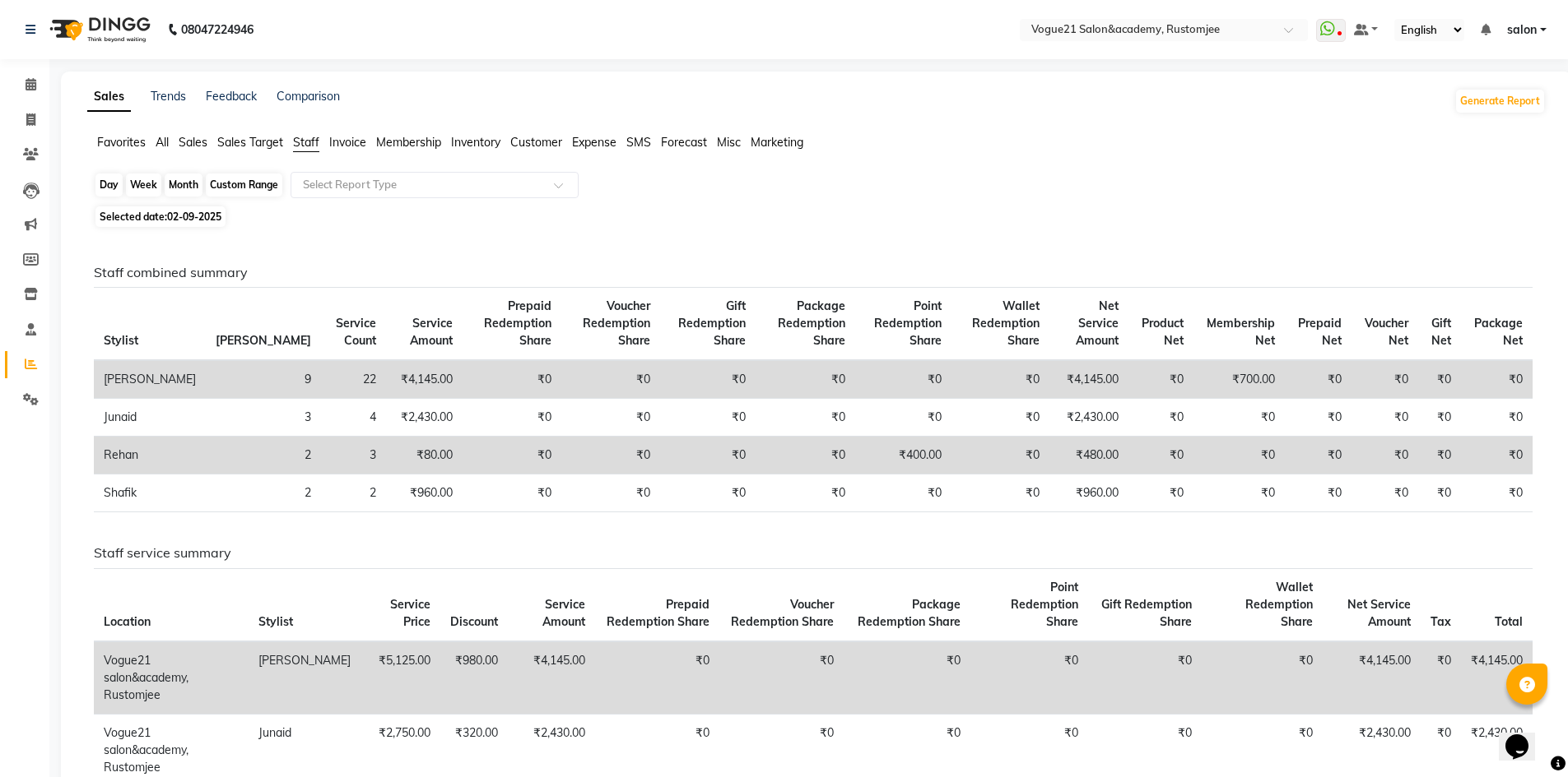
click at [108, 189] on div "Day" at bounding box center [109, 185] width 27 height 23
select select "9"
select select "2025"
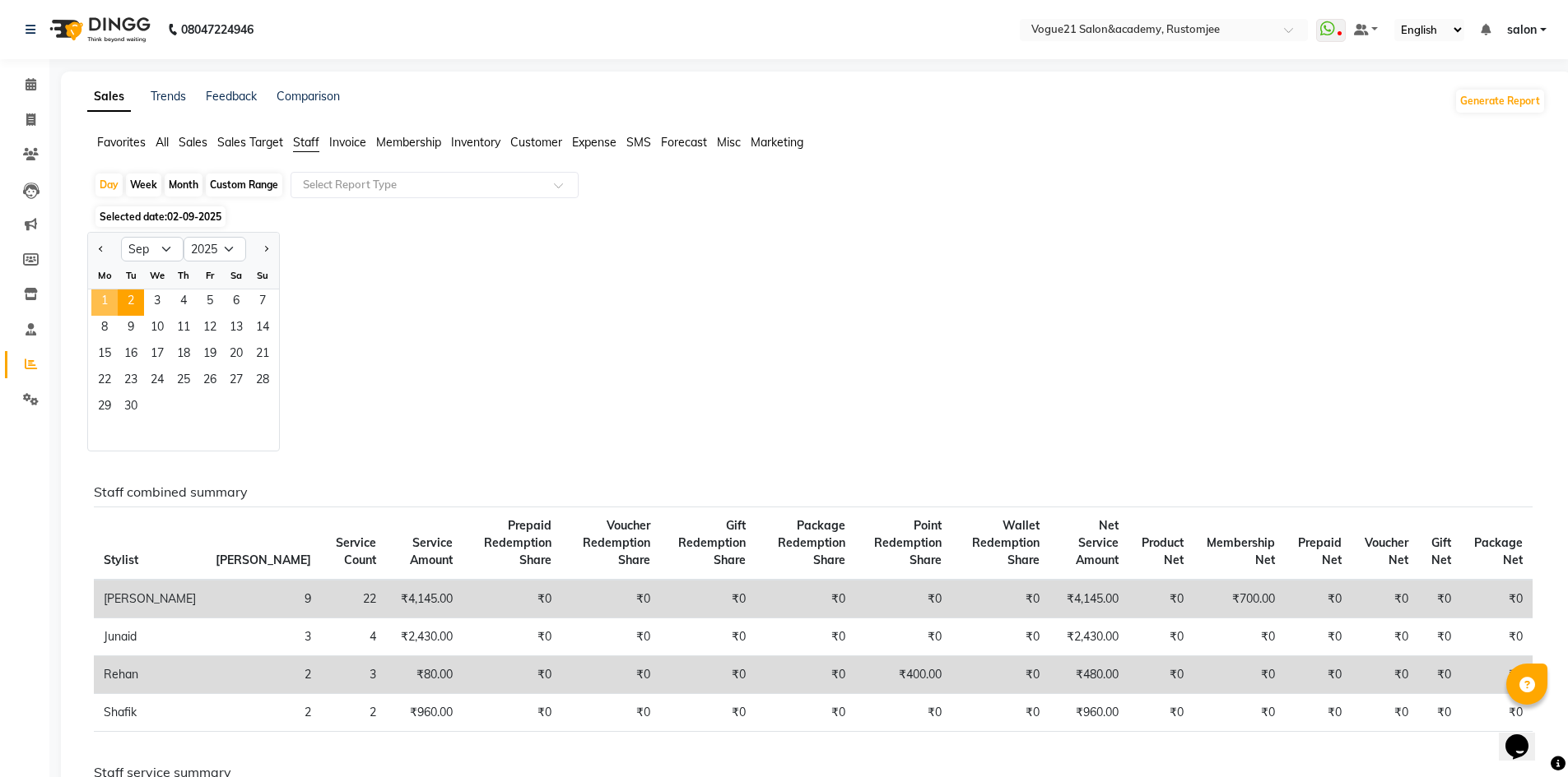
click at [107, 305] on span "1" at bounding box center [104, 302] width 26 height 26
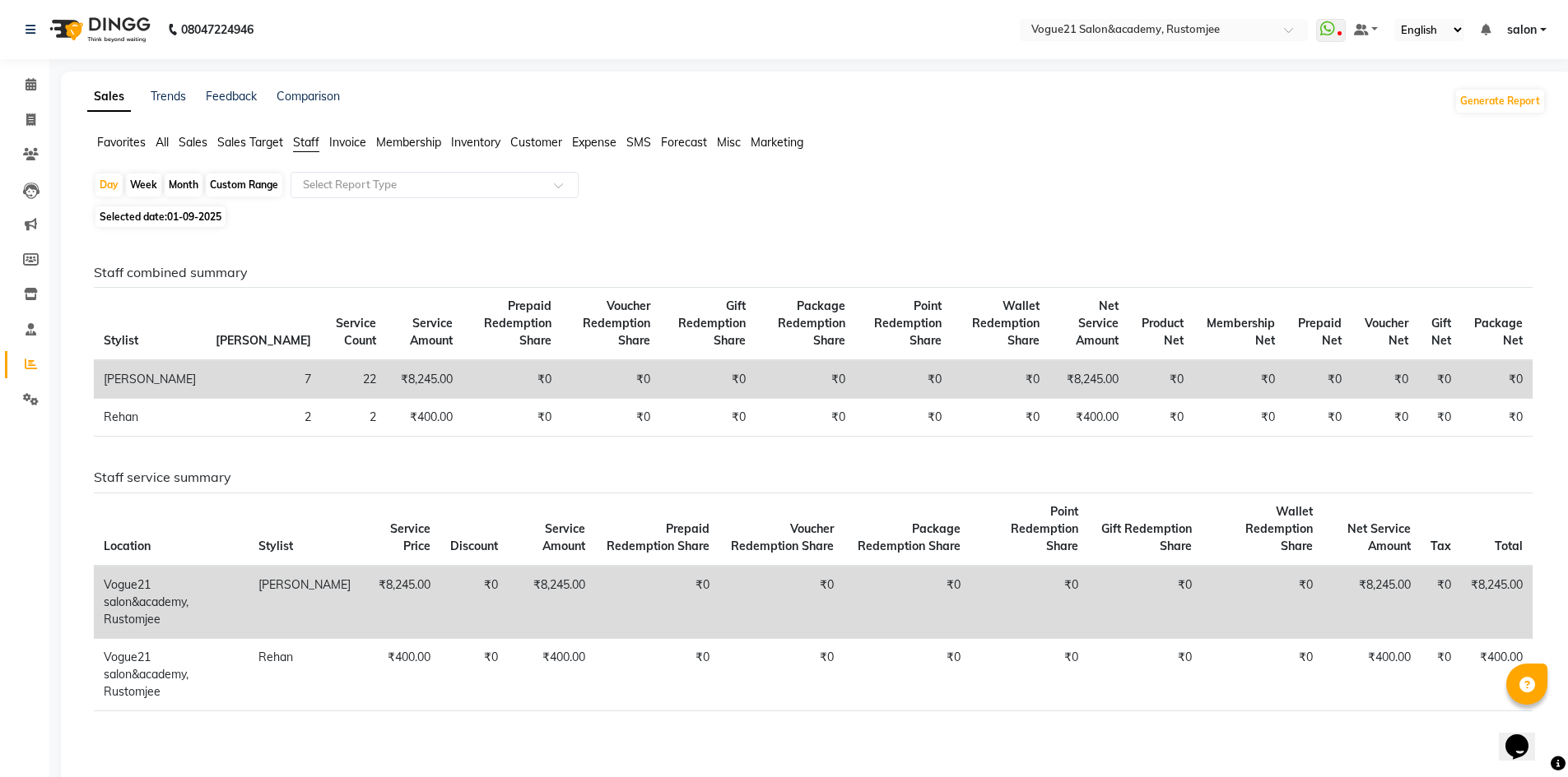
click at [186, 186] on div "Month" at bounding box center [182, 185] width 38 height 23
select select "9"
select select "2025"
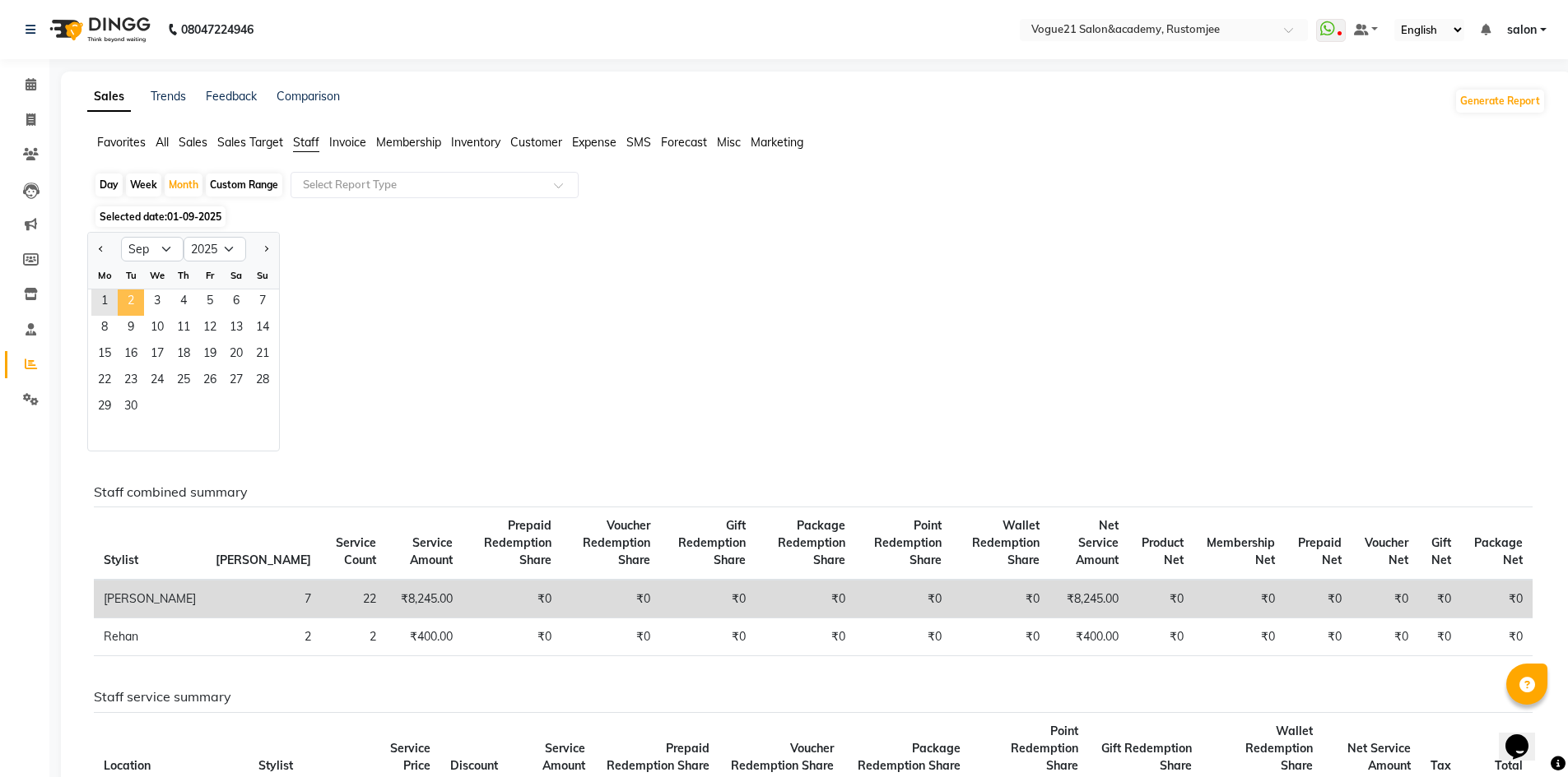
click at [136, 297] on span "2" at bounding box center [130, 302] width 26 height 26
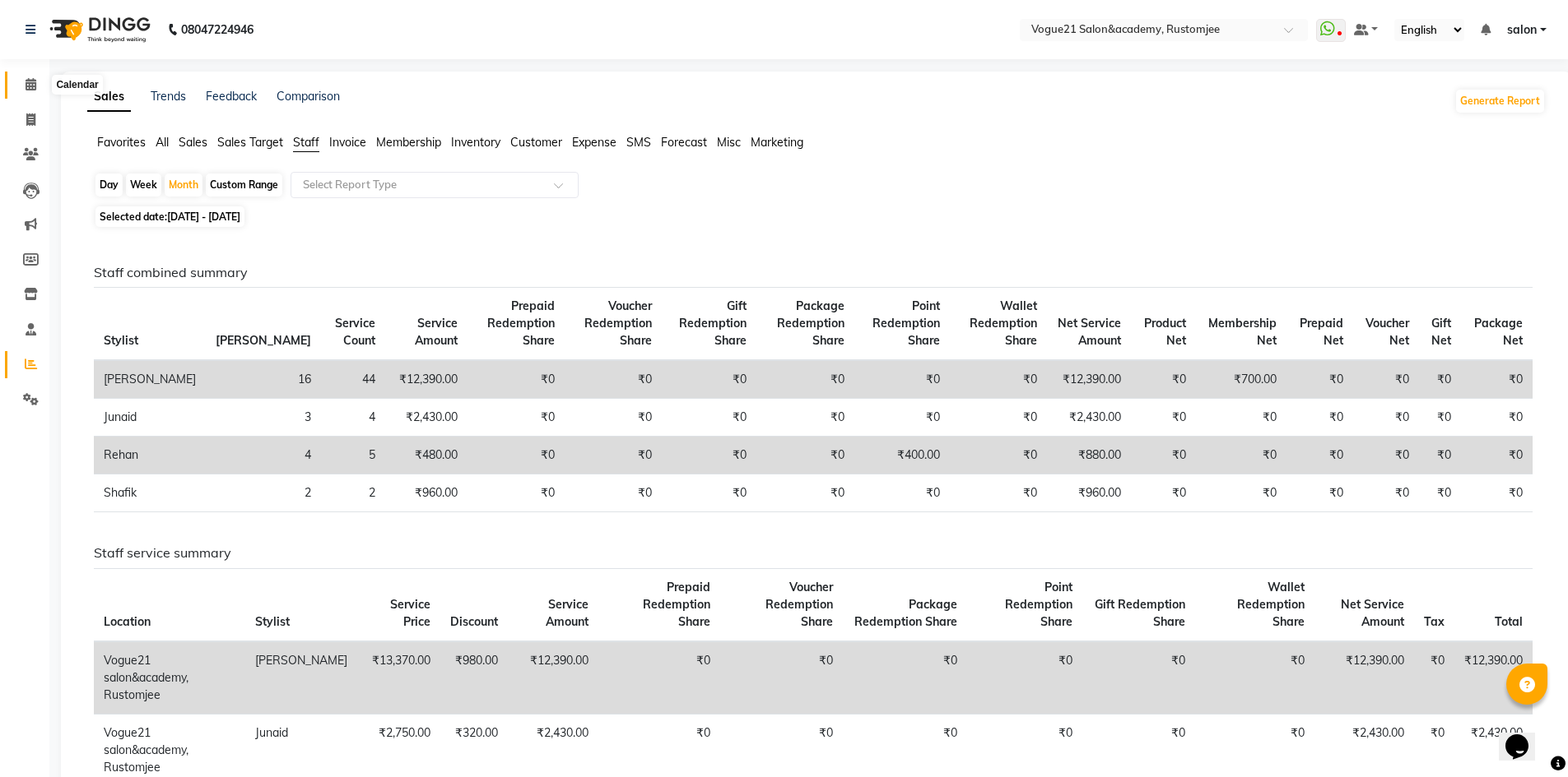
click at [19, 84] on span at bounding box center [31, 85] width 29 height 19
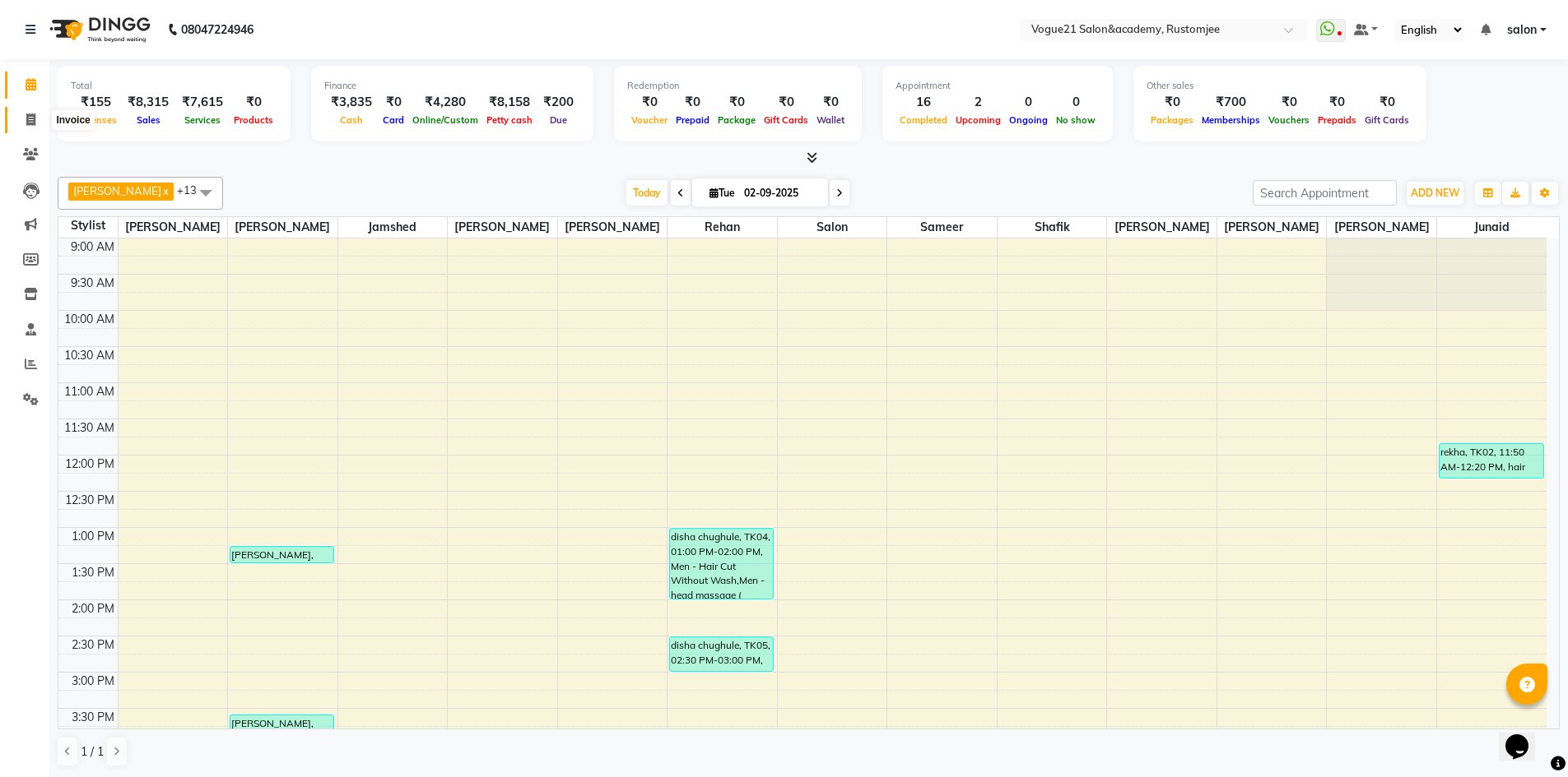
click at [39, 123] on span at bounding box center [31, 121] width 29 height 19
select select "service"
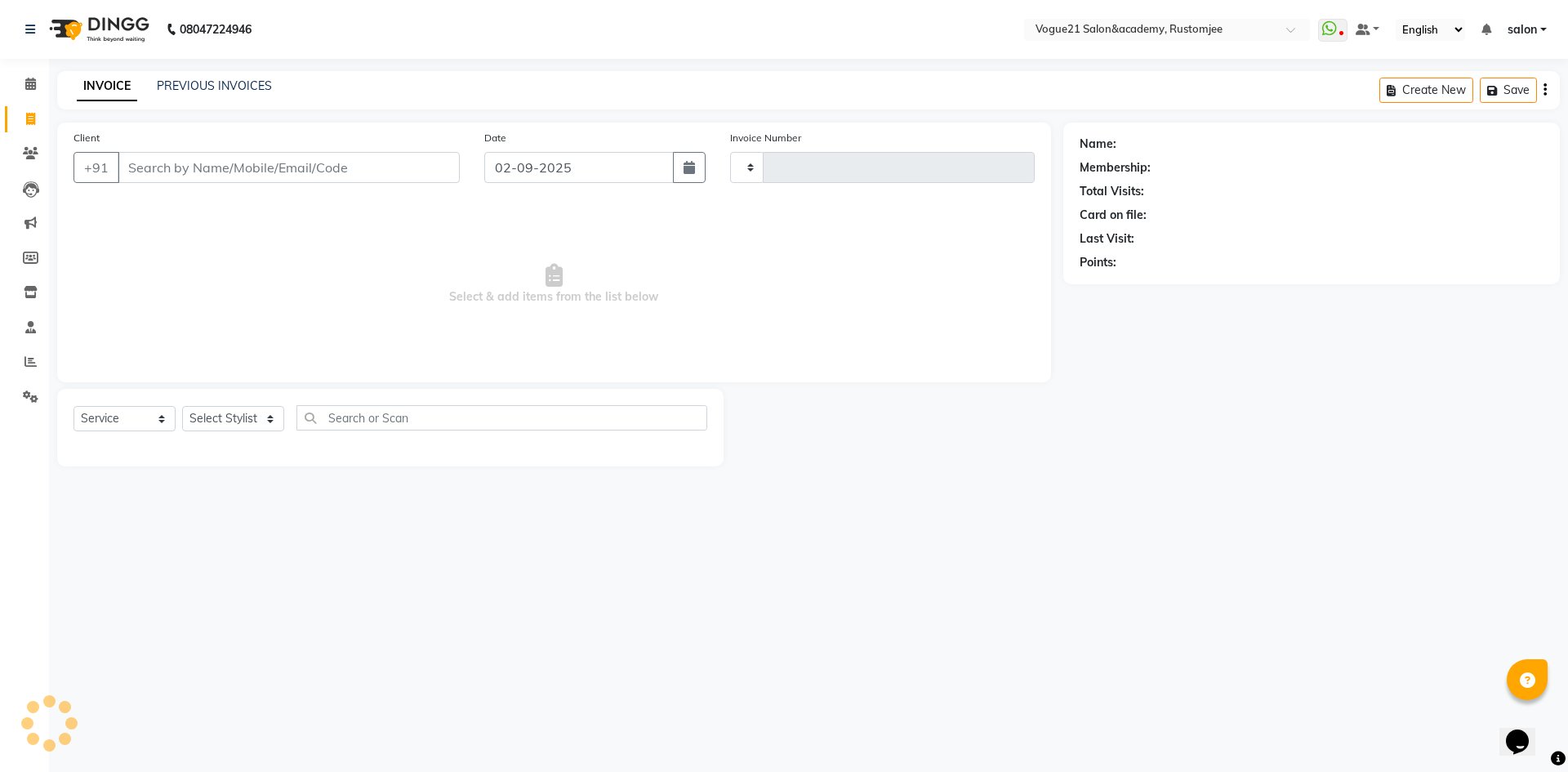
type input "2689"
select select "8171"
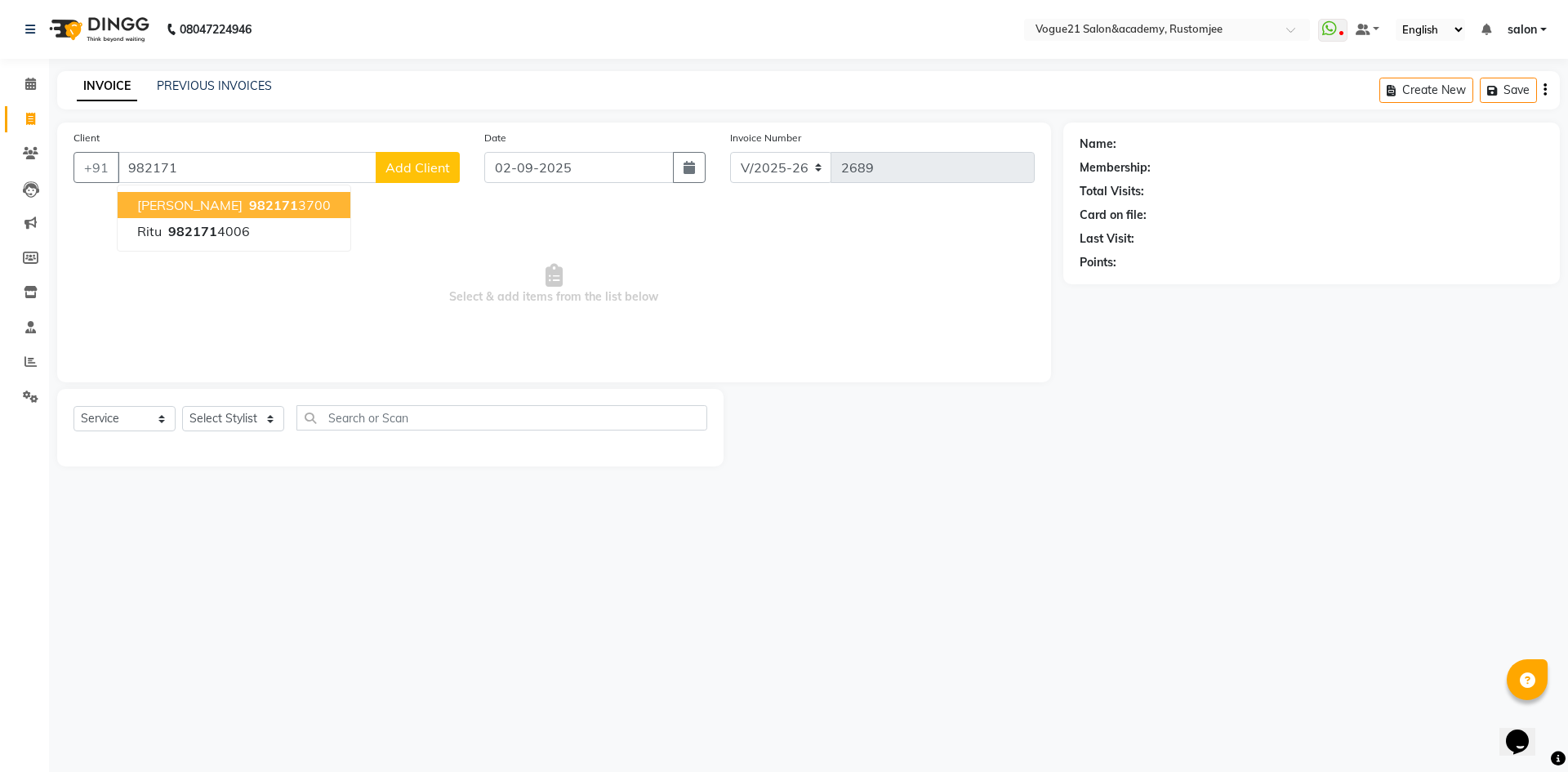
click at [317, 210] on ngb-highlight "982171 3700" at bounding box center [288, 204] width 85 height 16
type input "9821713700"
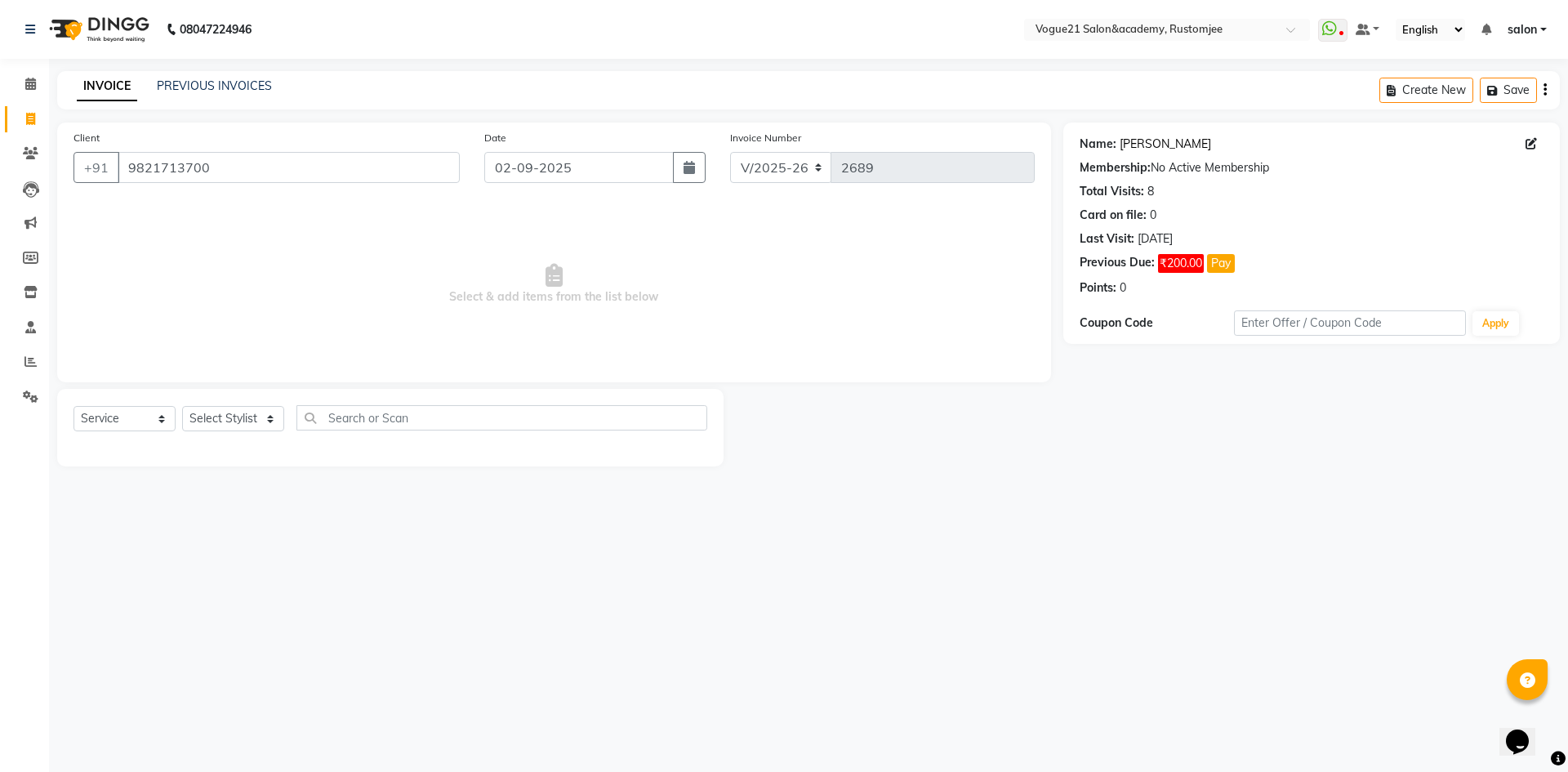
click at [1154, 145] on link "Narendra Sharma" at bounding box center [1165, 144] width 91 height 17
click at [242, 418] on select "Select Stylist aahil alicia anju soni Jamshed junaid Pooja yadav priya jadhav r…" at bounding box center [233, 419] width 103 height 25
select select "79127"
click at [182, 407] on select "Select Stylist aahil alicia anju soni Jamshed junaid Pooja yadav priya jadhav r…" at bounding box center [233, 419] width 103 height 25
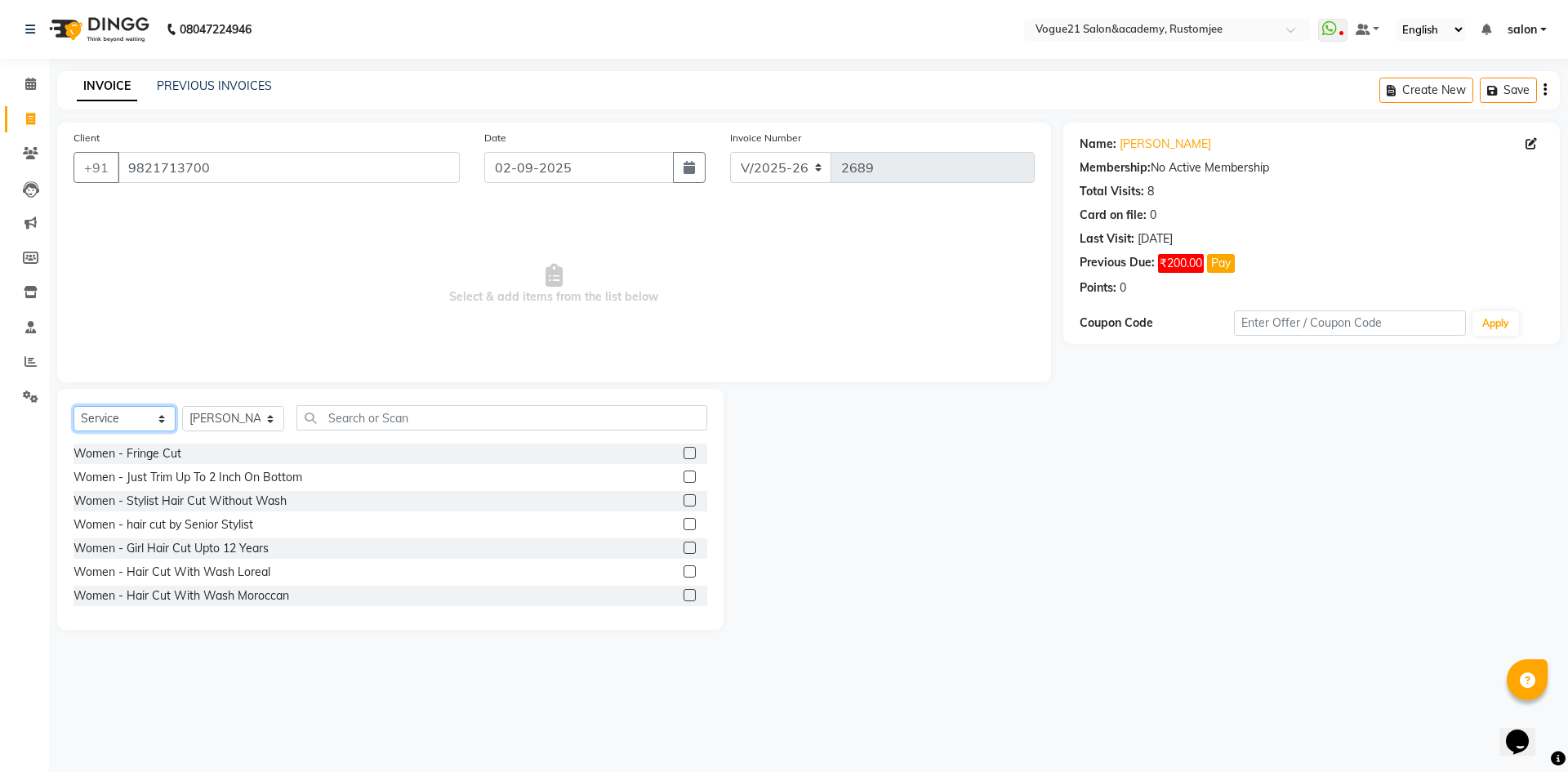
click at [150, 419] on select "Select Service Product Membership Package Voucher Prepaid Gift Card" at bounding box center [125, 419] width 103 height 25
click at [74, 407] on select "Select Service Product Membership Package Voucher Prepaid Gift Card" at bounding box center [125, 419] width 103 height 25
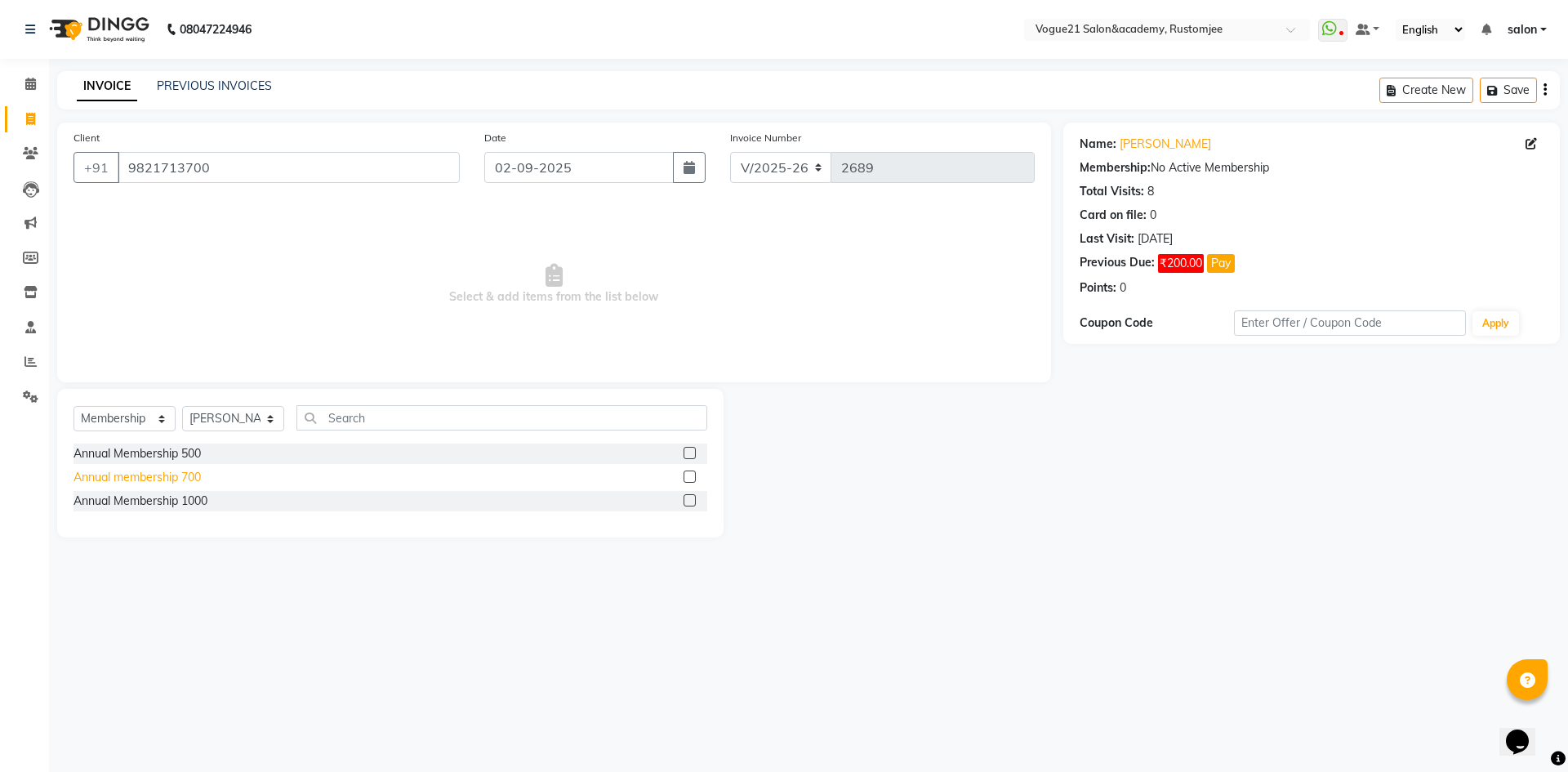
click at [174, 477] on div "Annual membership 700" at bounding box center [137, 478] width 127 height 17
select select "select"
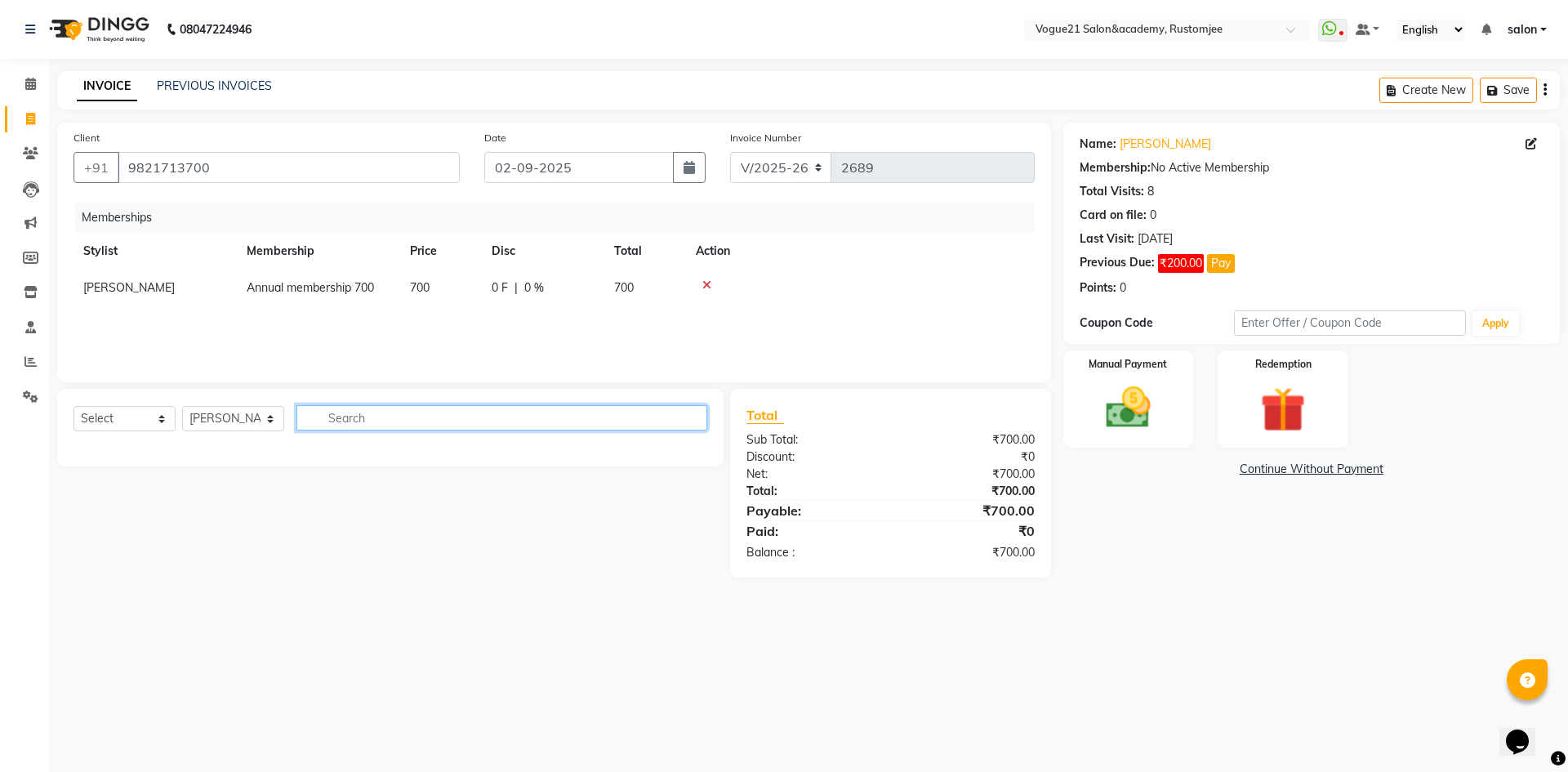
click at [377, 413] on input "text" at bounding box center [501, 418] width 411 height 25
click at [1181, 139] on link "Narendra Sharma" at bounding box center [1165, 144] width 91 height 17
click at [340, 421] on input "text" at bounding box center [501, 418] width 411 height 25
click at [244, 423] on select "Select Stylist aahil alicia anju soni Jamshed junaid Pooja yadav priya jadhav r…" at bounding box center [233, 419] width 103 height 25
select select "88708"
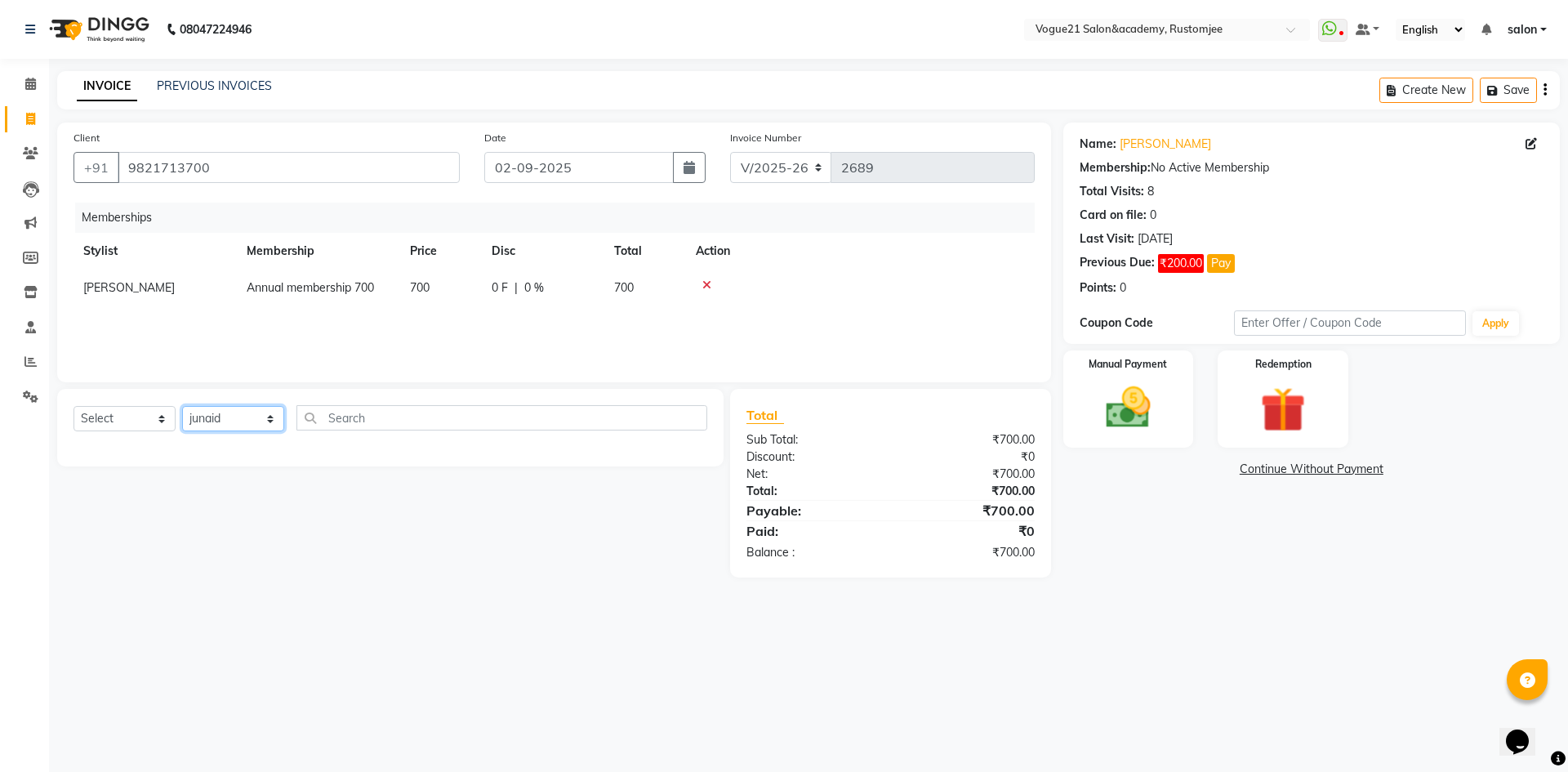
click at [182, 407] on select "Select Stylist [PERSON_NAME] [PERSON_NAME] [PERSON_NAME] [PERSON_NAME] [PERSON_…" at bounding box center [233, 419] width 103 height 25
click at [705, 285] on icon at bounding box center [706, 286] width 9 height 12
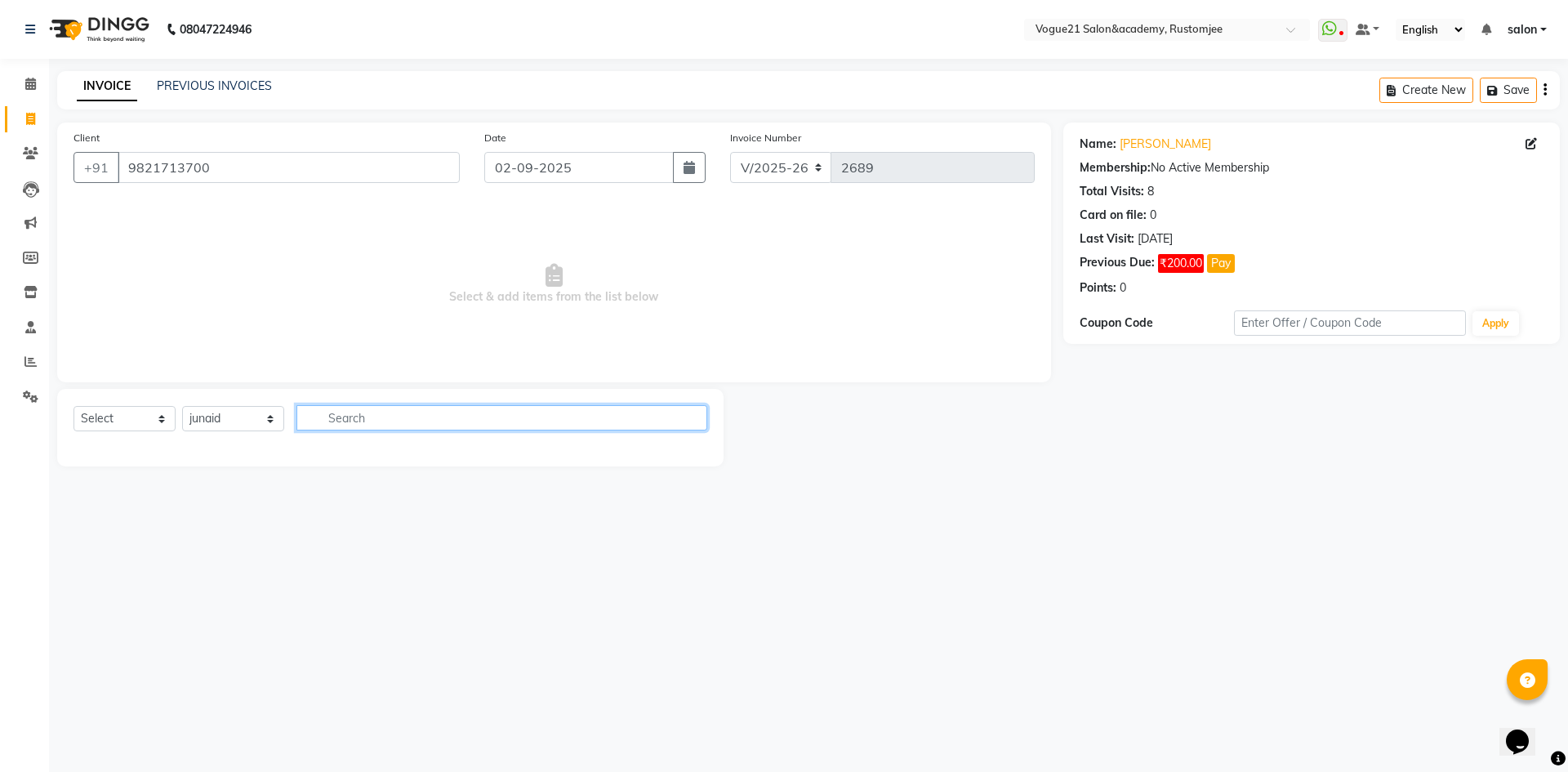
click at [404, 426] on input "text" at bounding box center [501, 418] width 411 height 25
type input "hair wash"
click at [139, 421] on select "Select Service Product Membership Package Voucher Prepaid Gift Card" at bounding box center [125, 419] width 103 height 25
select select "service"
click at [74, 407] on select "Select Service Product Membership Package Voucher Prepaid Gift Card" at bounding box center [125, 419] width 103 height 25
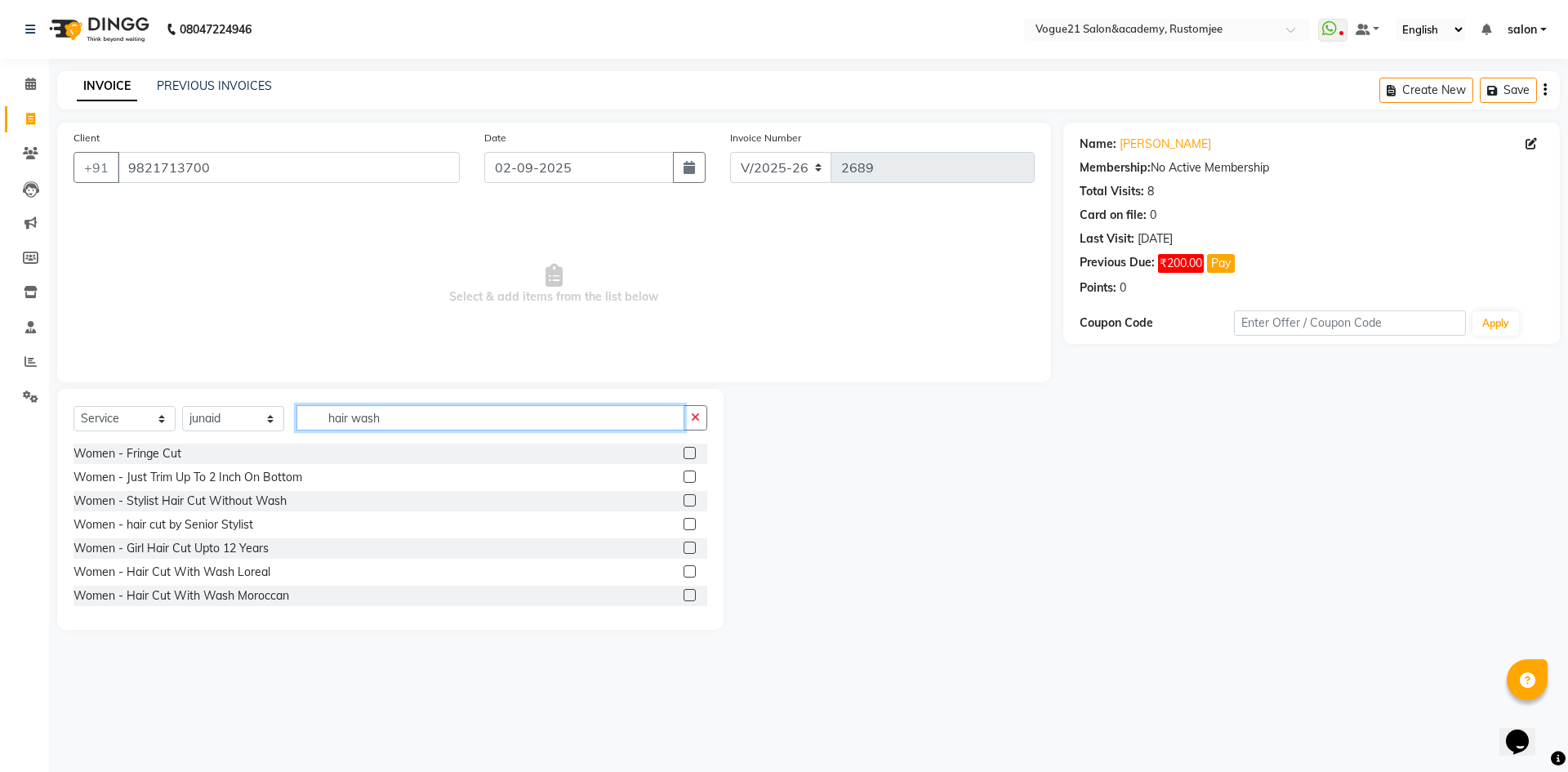
click at [406, 420] on input "hair wash" at bounding box center [490, 418] width 388 height 25
type input "hair wash"
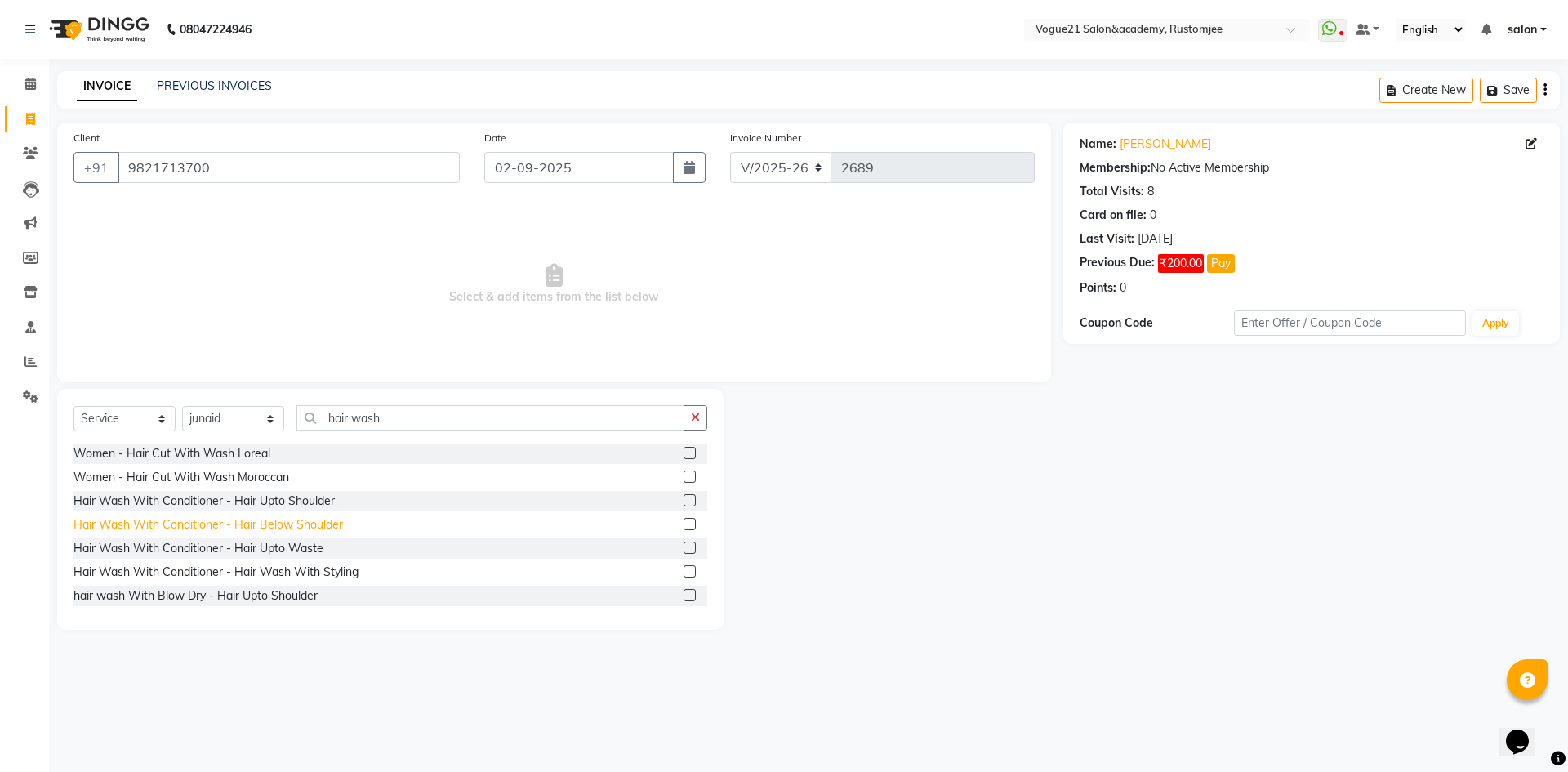
click at [302, 525] on div "Hair Wash With Conditioner - Hair Below Shoulder" at bounding box center [208, 526] width 269 height 17
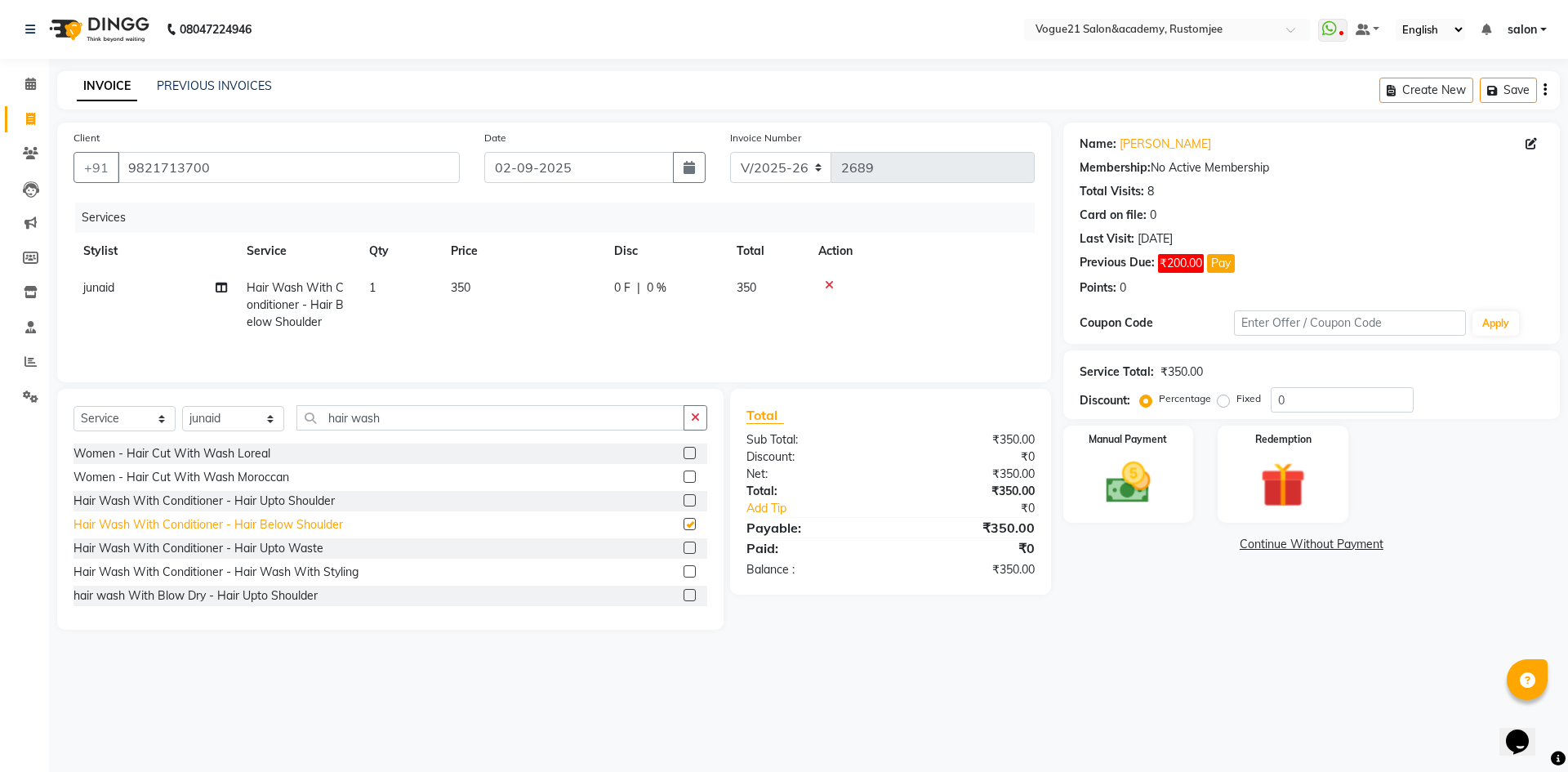
checkbox input "false"
click at [243, 419] on select "Select Stylist aahil alicia anju soni Jamshed junaid Pooja yadav priya jadhav r…" at bounding box center [233, 419] width 103 height 25
select select "77867"
click at [182, 407] on select "Select Stylist aahil alicia anju soni Jamshed junaid Pooja yadav priya jadhav r…" at bounding box center [233, 419] width 103 height 25
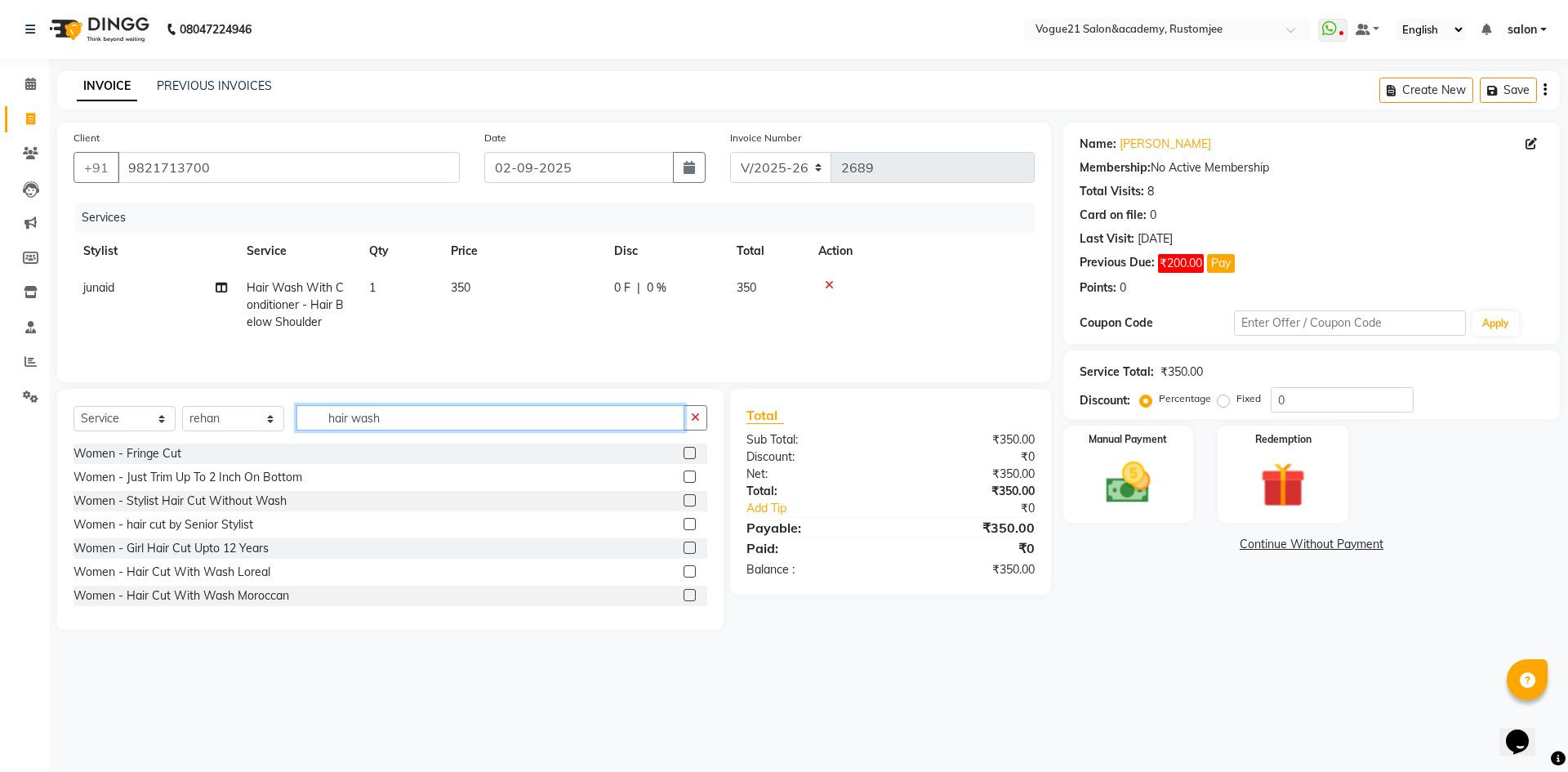
click at [456, 406] on input "hair wash" at bounding box center [490, 418] width 388 height 25
type input "h"
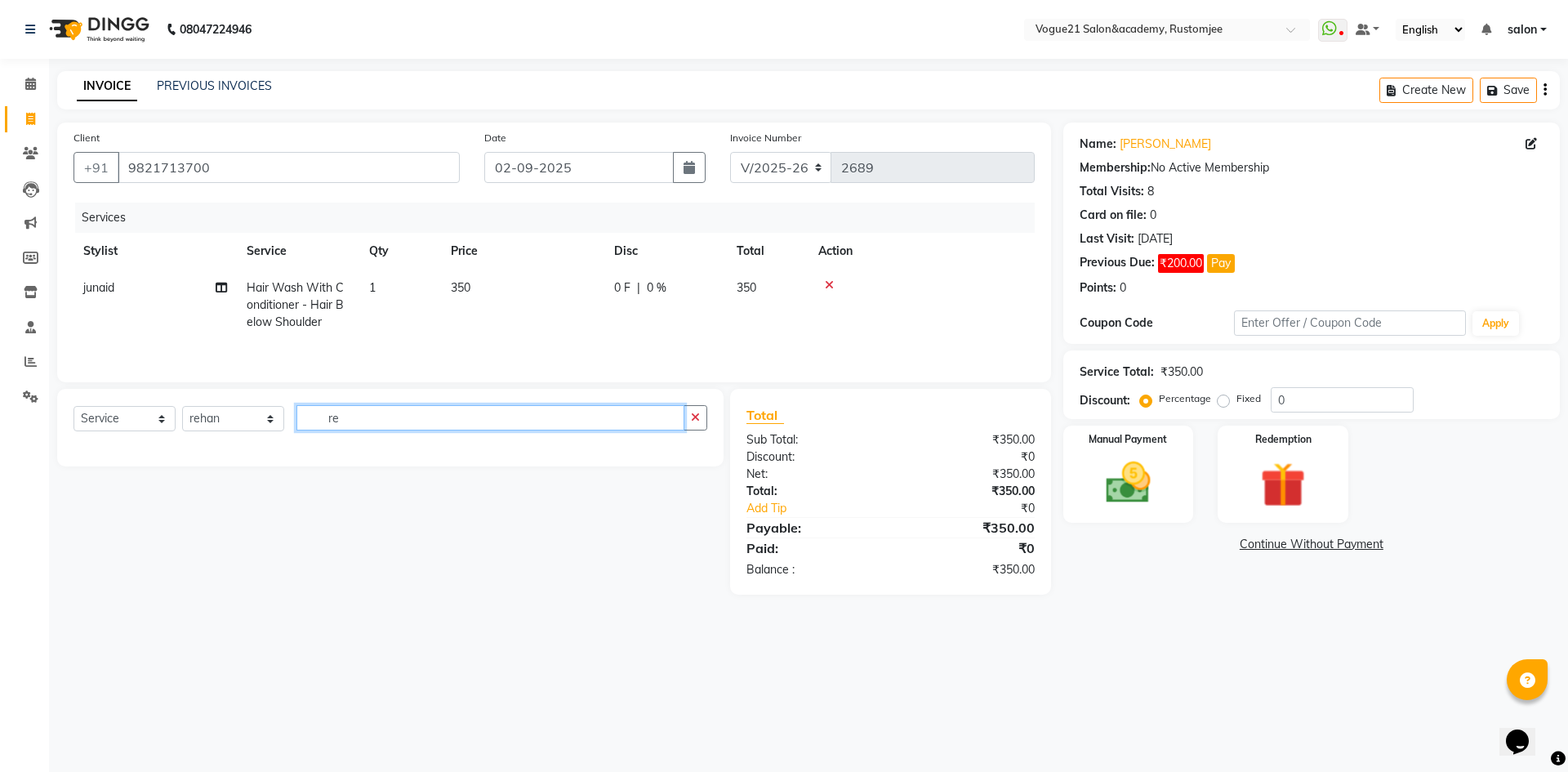
type input "r"
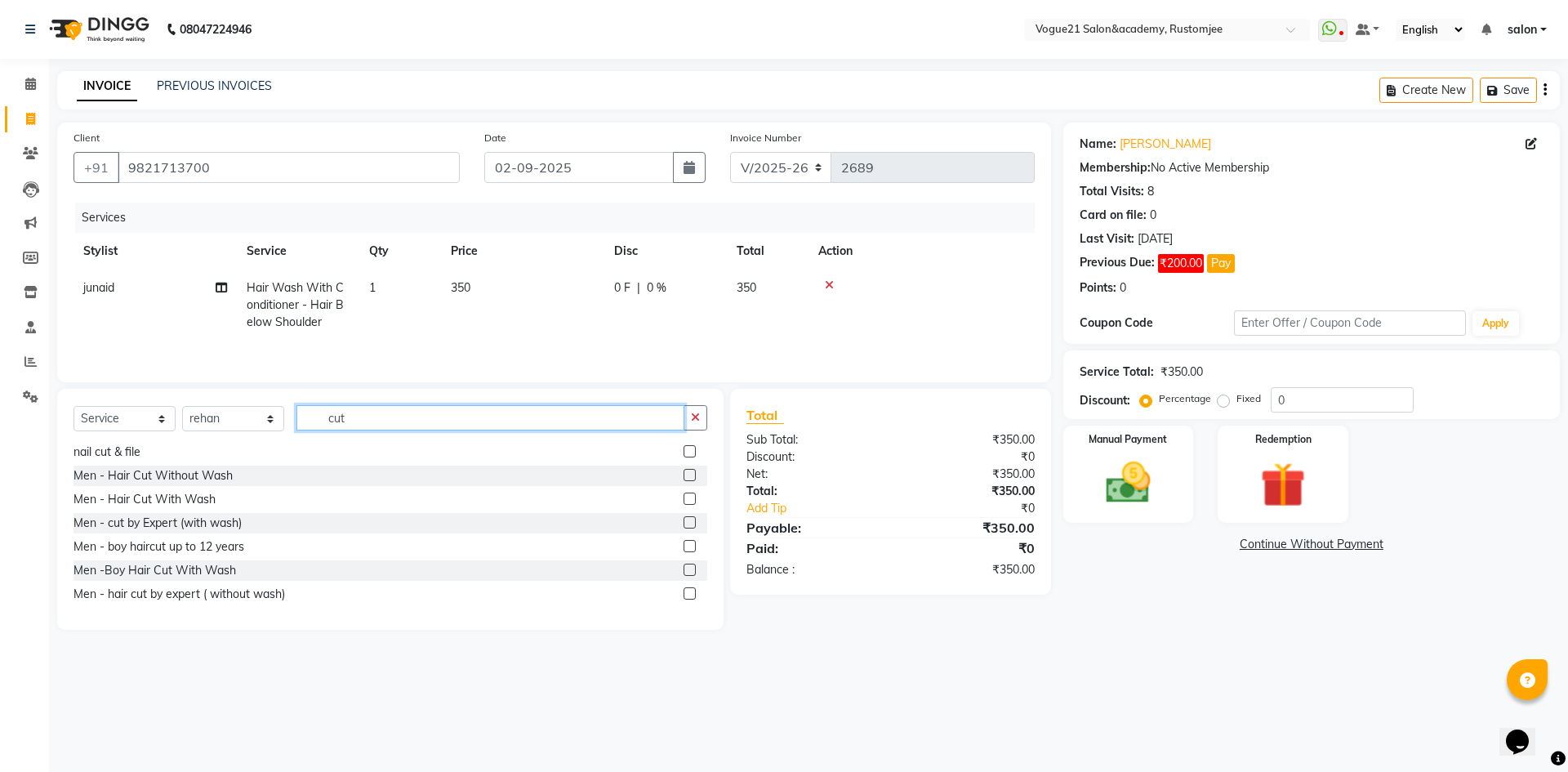
scroll to position [169, 0]
type input "cut"
click at [184, 479] on div "Men - Hair Cut Without Wash" at bounding box center [153, 476] width 159 height 17
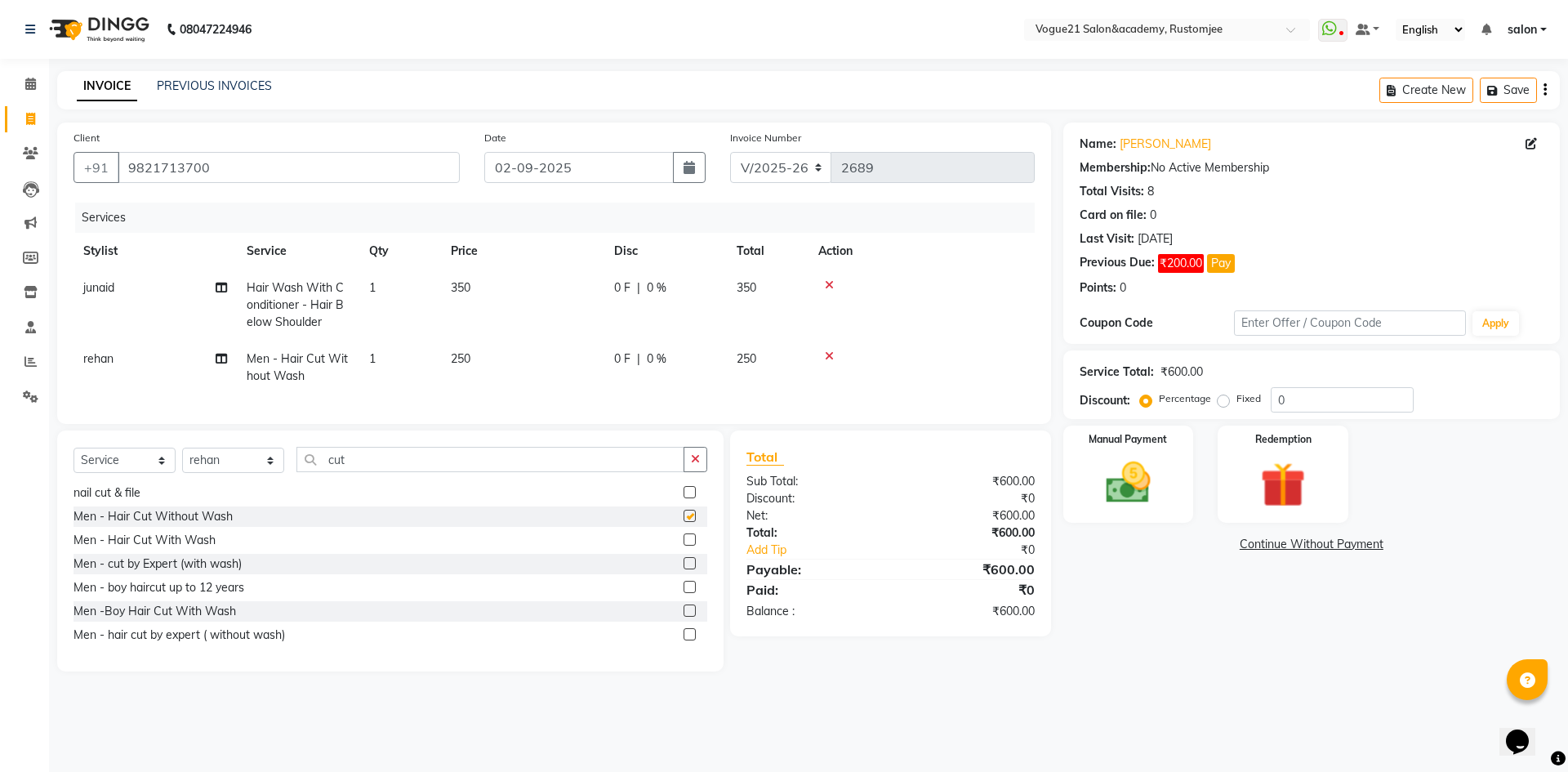
checkbox input "false"
click at [144, 474] on select "Select Service Product Membership Package Voucher Prepaid Gift Card" at bounding box center [125, 460] width 103 height 25
select select "membership"
click at [74, 460] on select "Select Service Product Membership Package Voucher Prepaid Gift Card" at bounding box center [125, 460] width 103 height 25
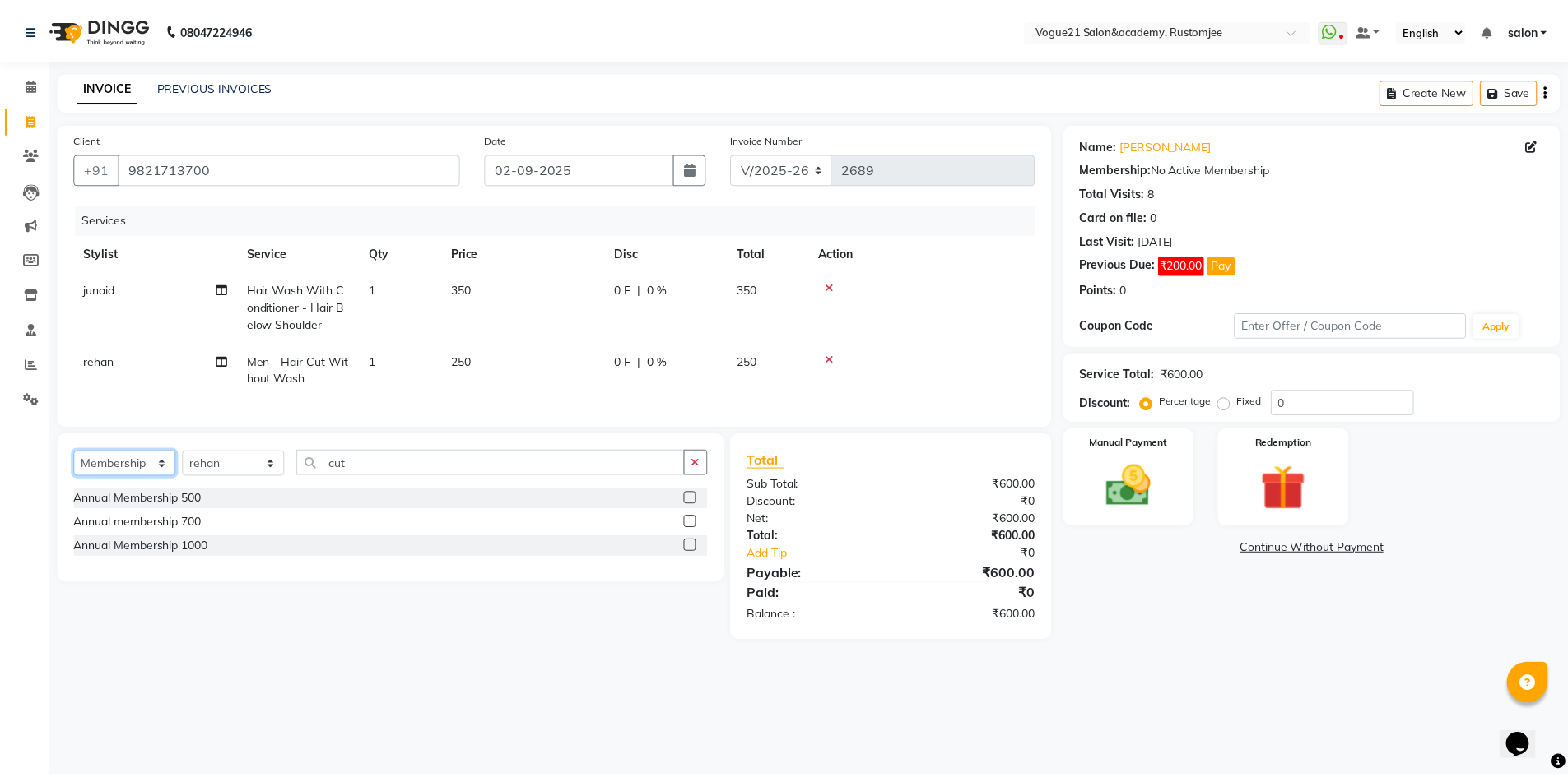
scroll to position [0, 0]
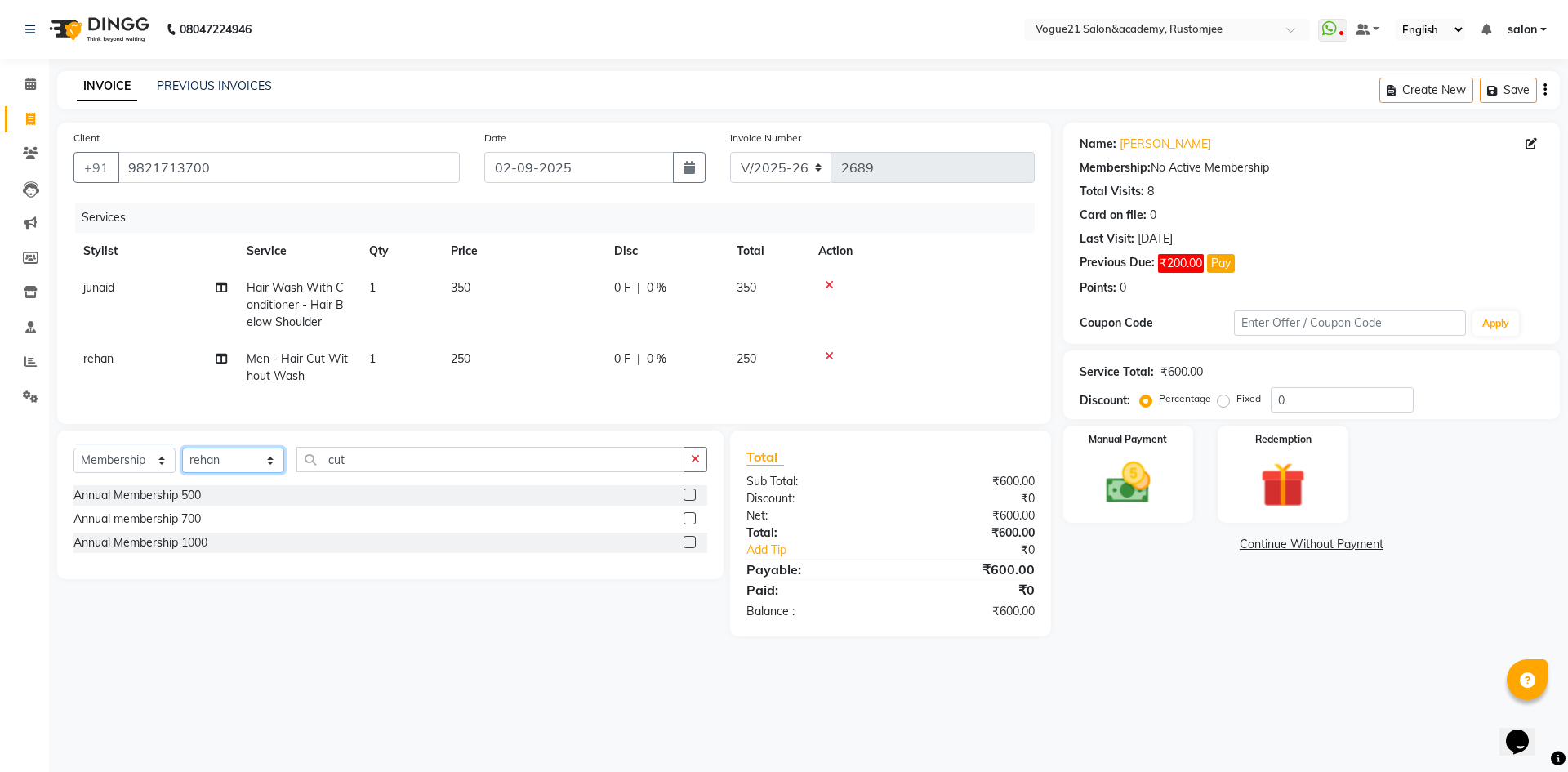
click at [220, 474] on select "Select Stylist aahil alicia anju soni Jamshed junaid Pooja yadav priya jadhav r…" at bounding box center [233, 460] width 103 height 25
select select "79127"
click at [182, 460] on select "Select Stylist aahil alicia anju soni Jamshed junaid Pooja yadav priya jadhav r…" at bounding box center [233, 460] width 103 height 25
click at [180, 527] on div "Annual membership 700" at bounding box center [137, 520] width 127 height 17
select select "select"
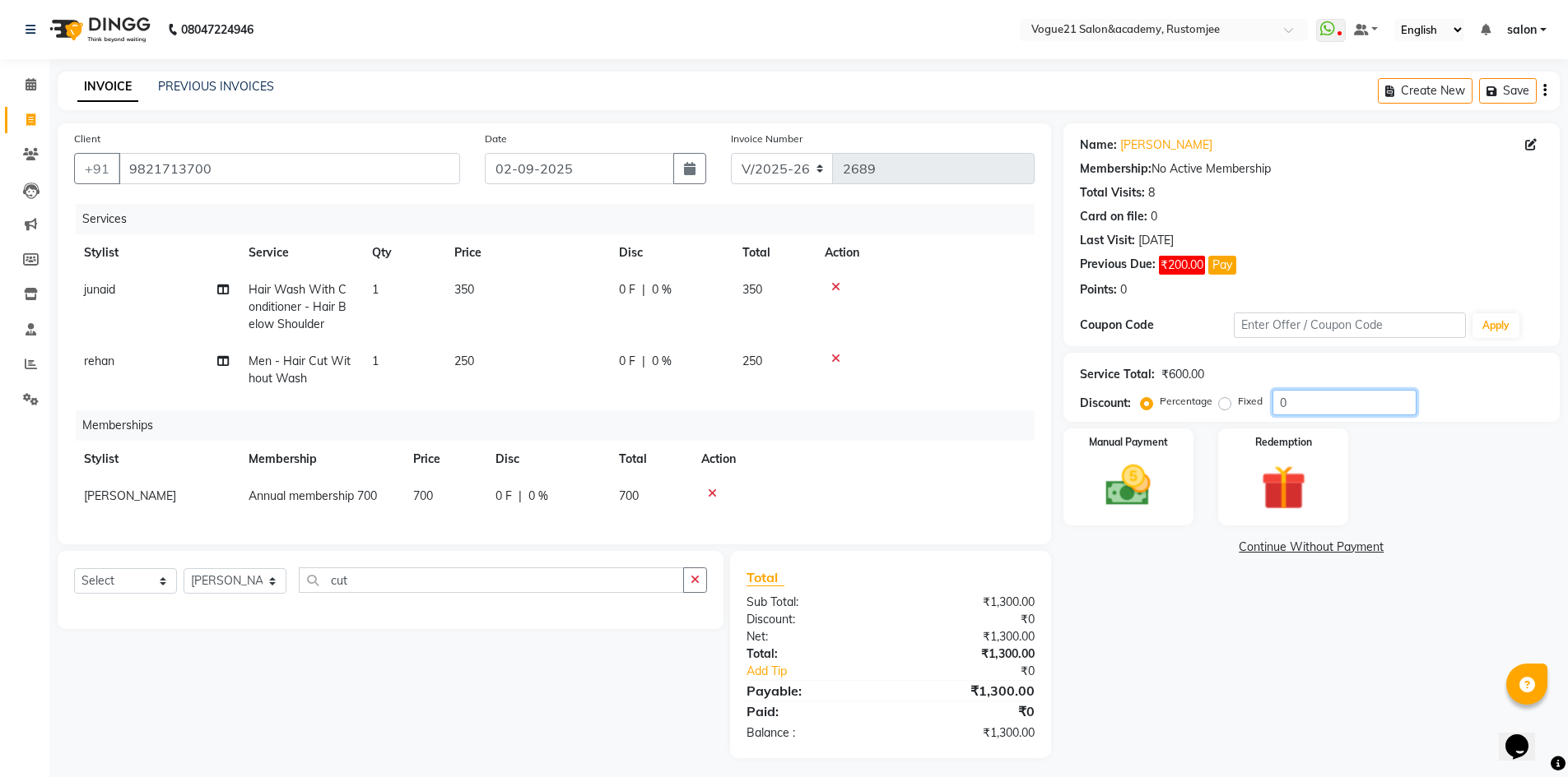
click at [1319, 401] on input "0" at bounding box center [1344, 402] width 144 height 25
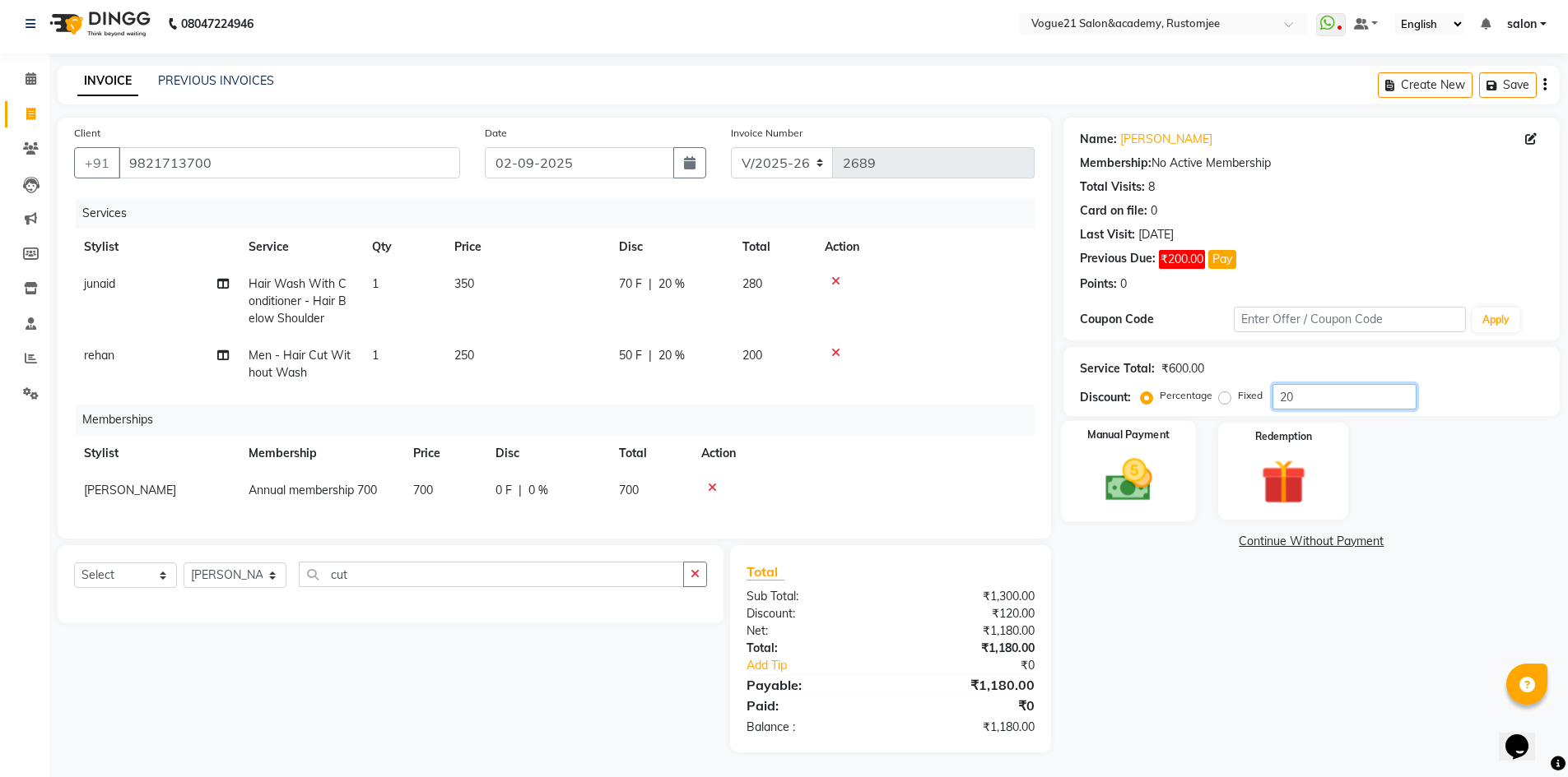
type input "20"
click at [1146, 489] on img at bounding box center [1128, 480] width 75 height 53
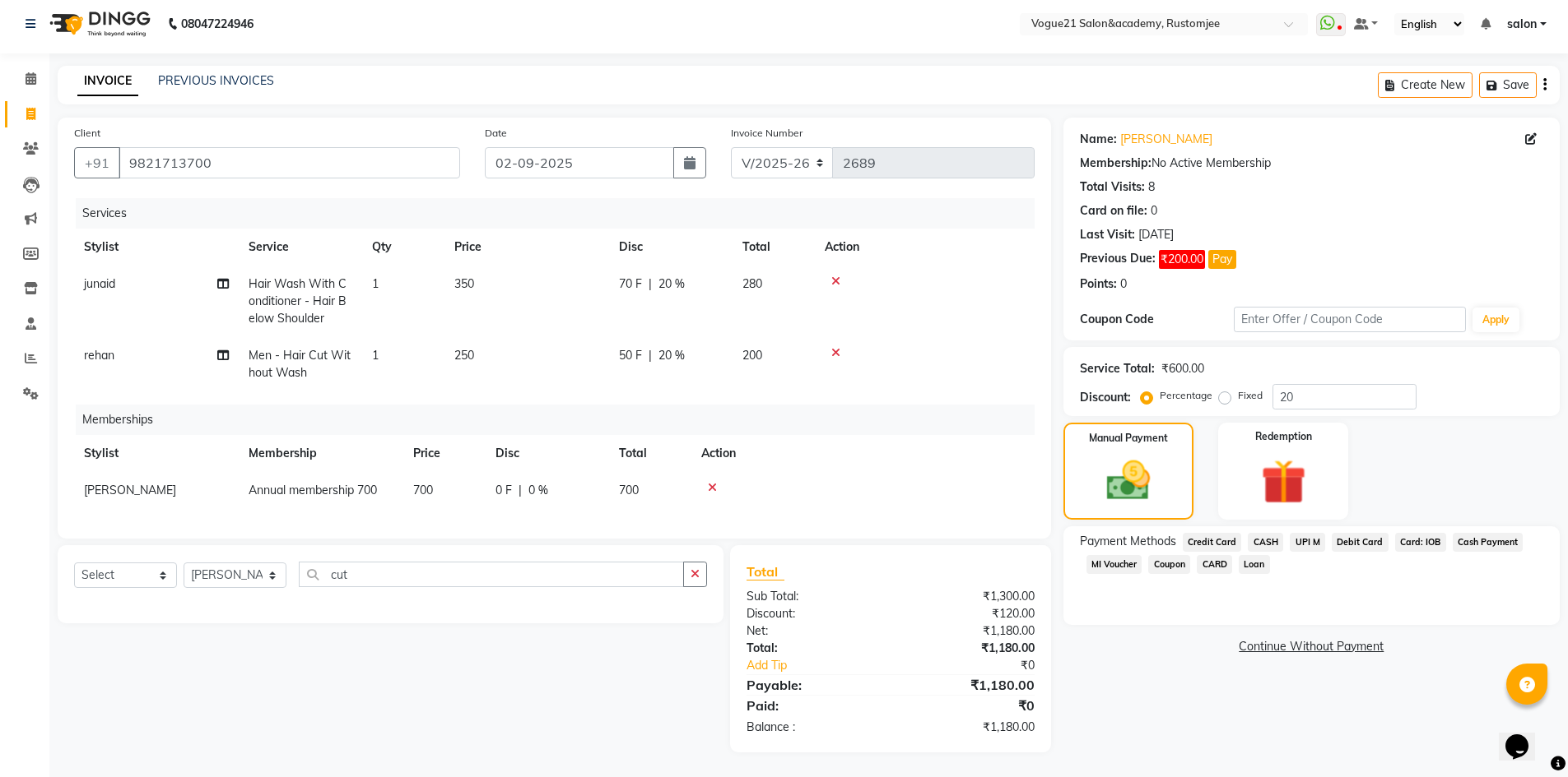
click at [1298, 533] on span "UPI M" at bounding box center [1307, 542] width 36 height 19
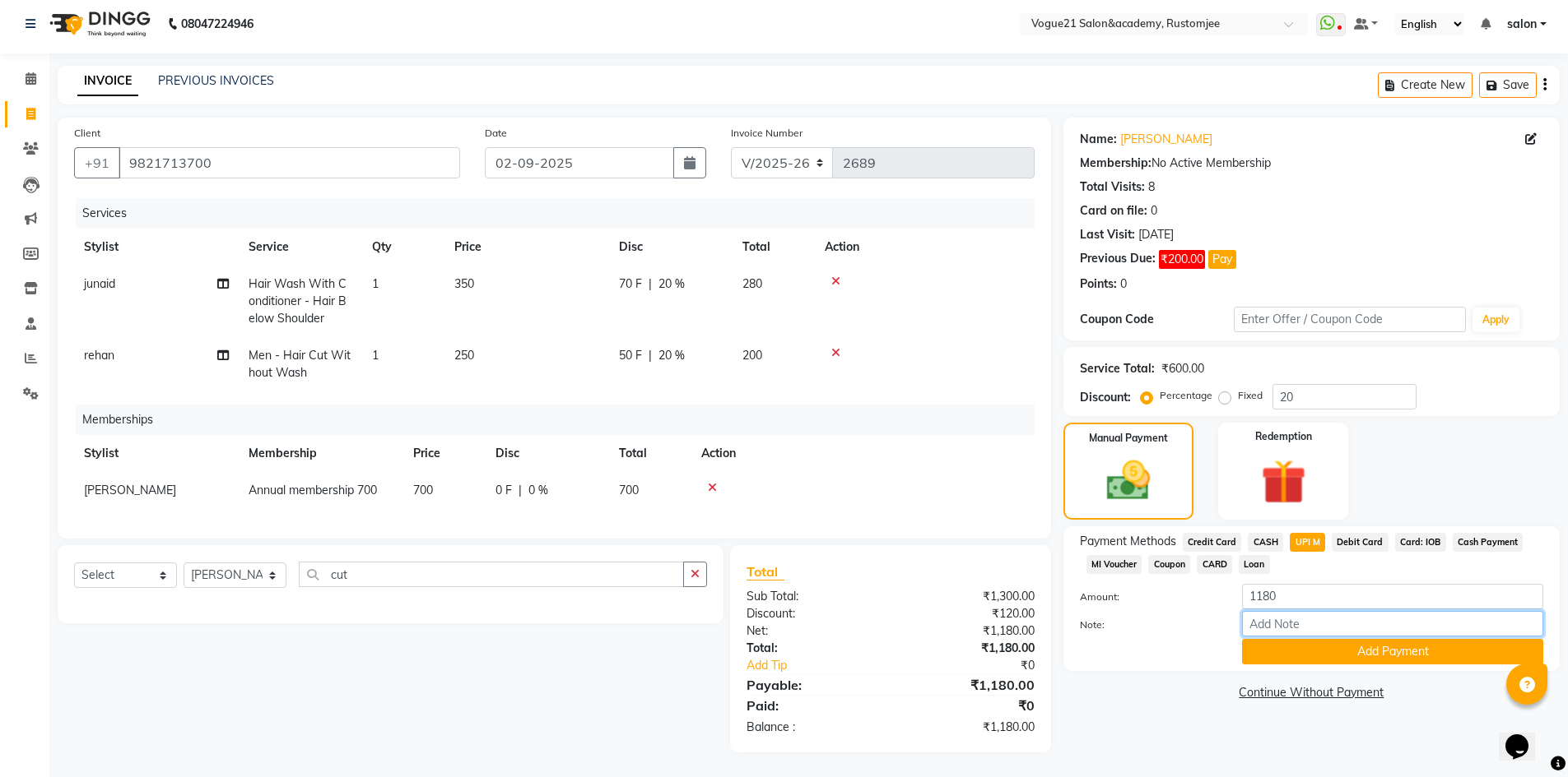
click at [1293, 614] on input "Note:" at bounding box center [1392, 624] width 301 height 25
click at [1271, 643] on button "Add Payment" at bounding box center [1392, 652] width 301 height 25
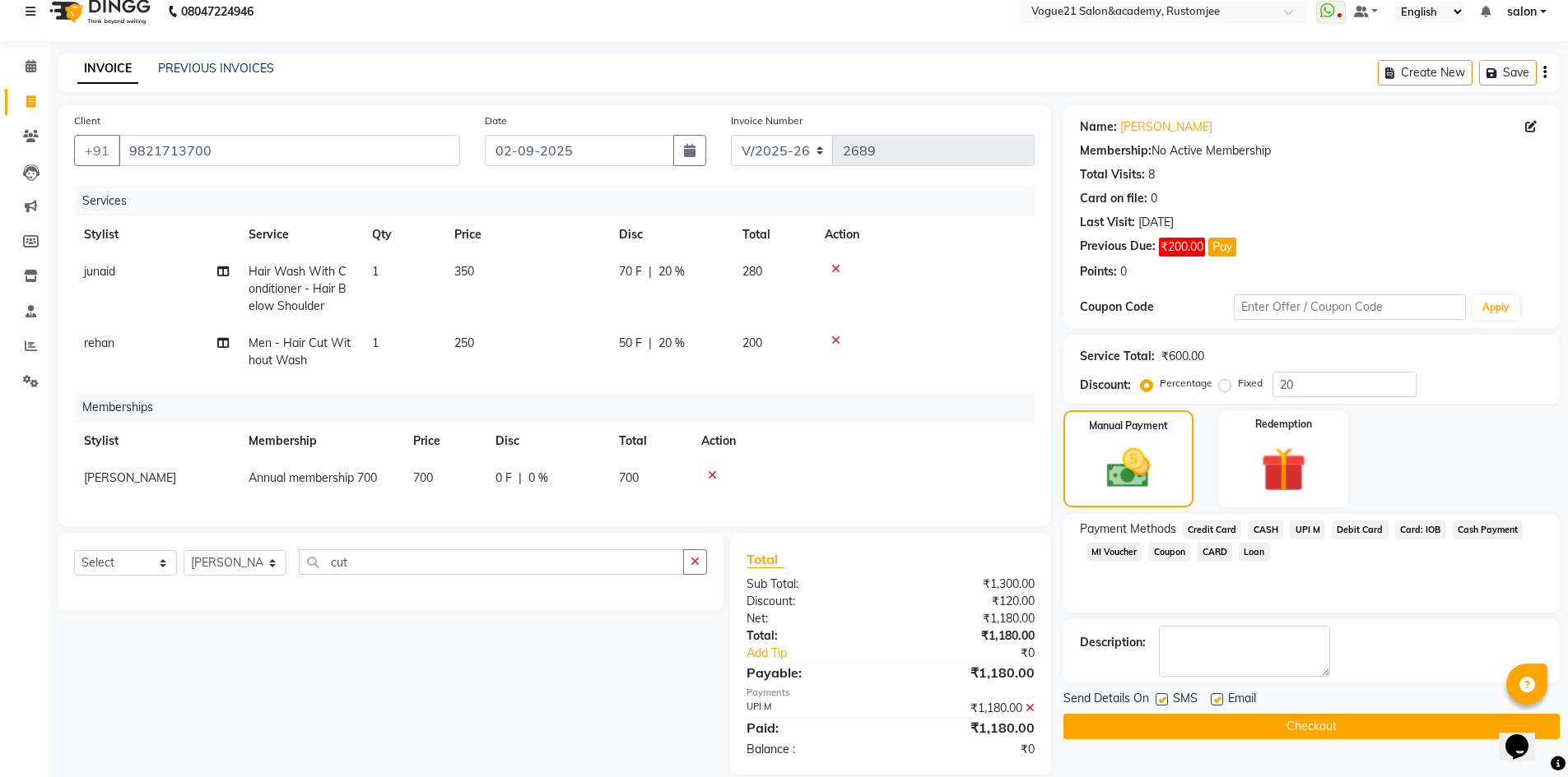
click at [1170, 728] on button "Checkout" at bounding box center [1311, 727] width 496 height 25
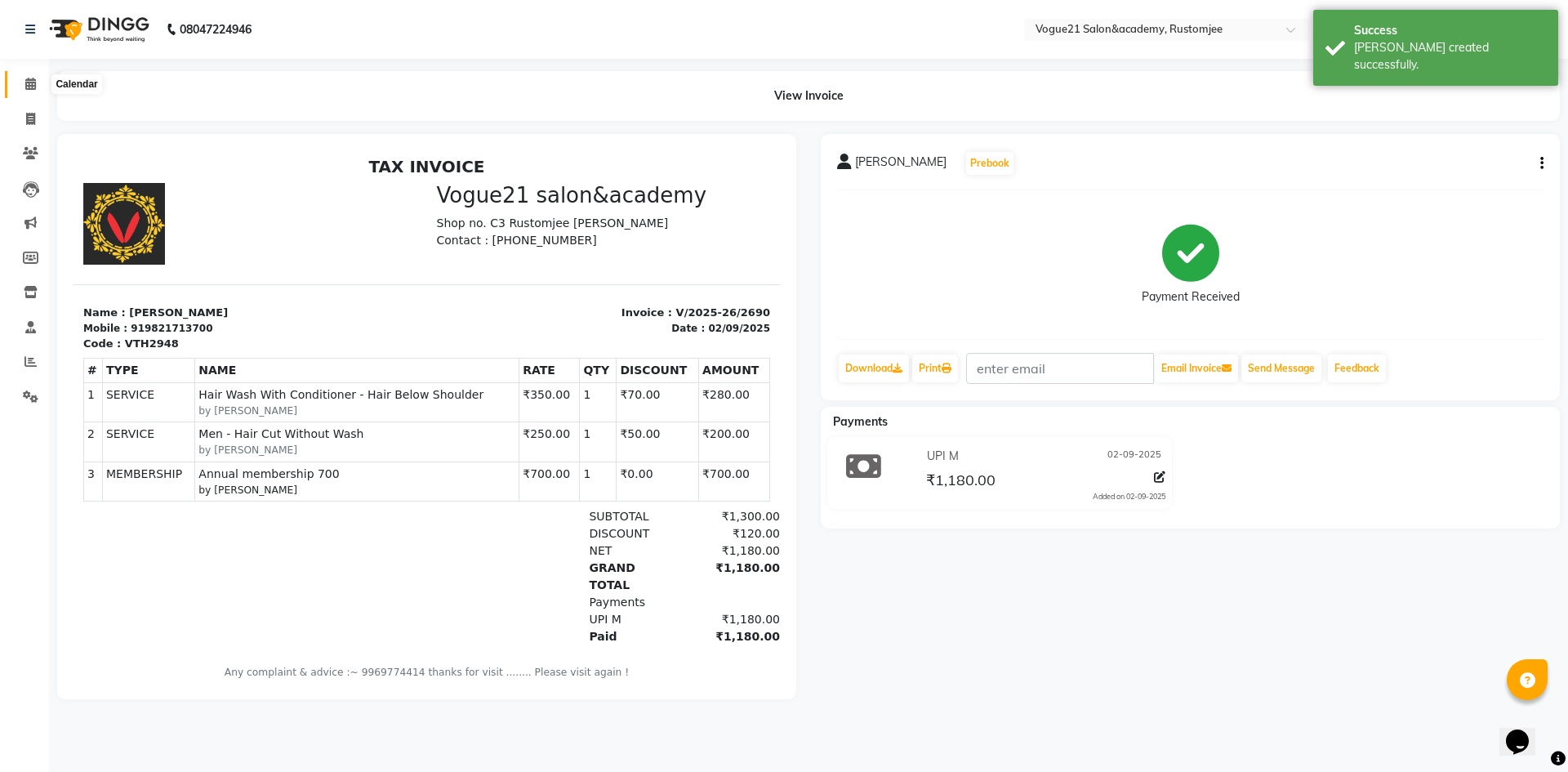
click at [25, 87] on icon at bounding box center [30, 83] width 11 height 12
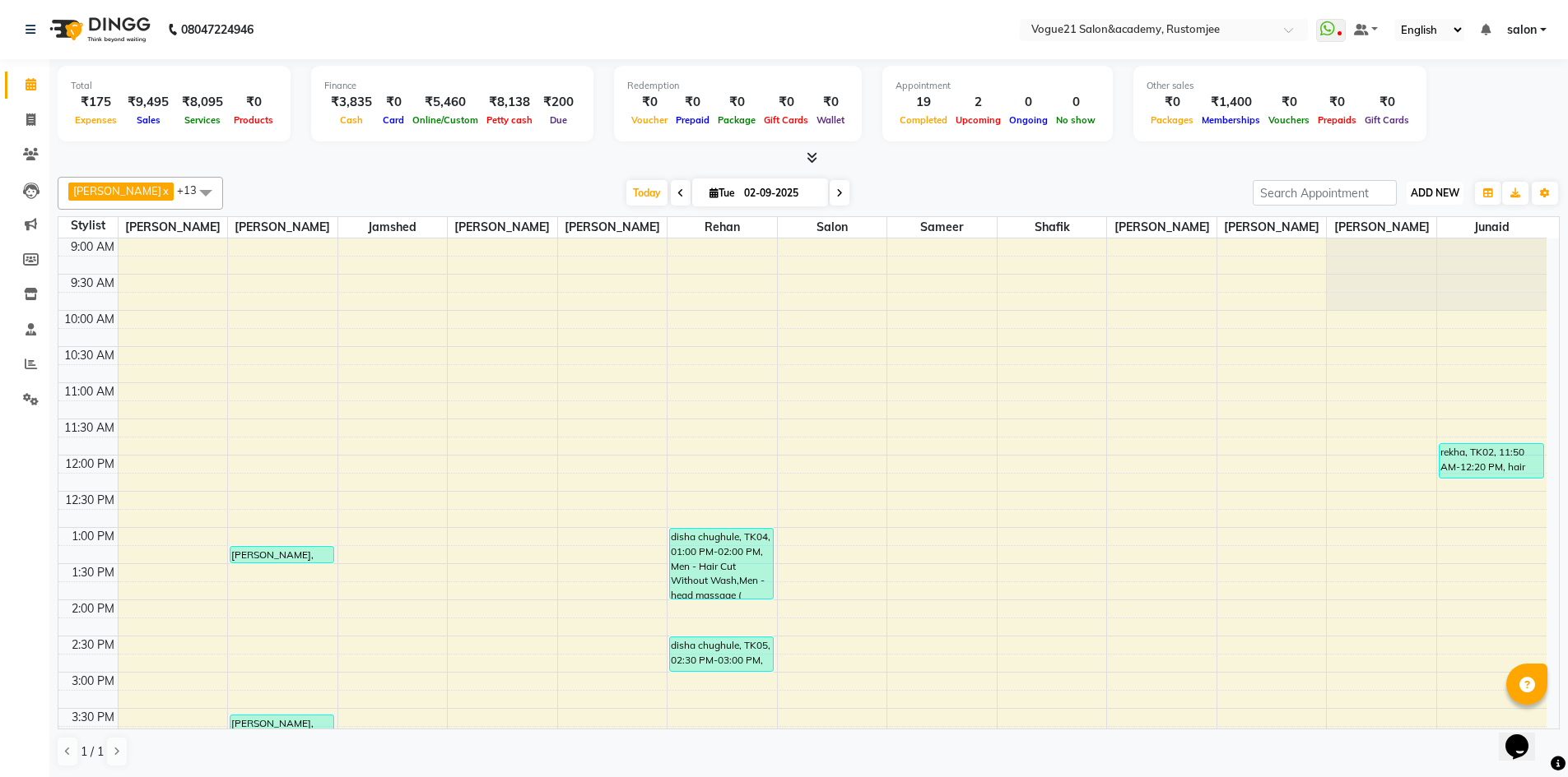
click at [1430, 197] on span "ADD NEW" at bounding box center [1435, 192] width 48 height 13
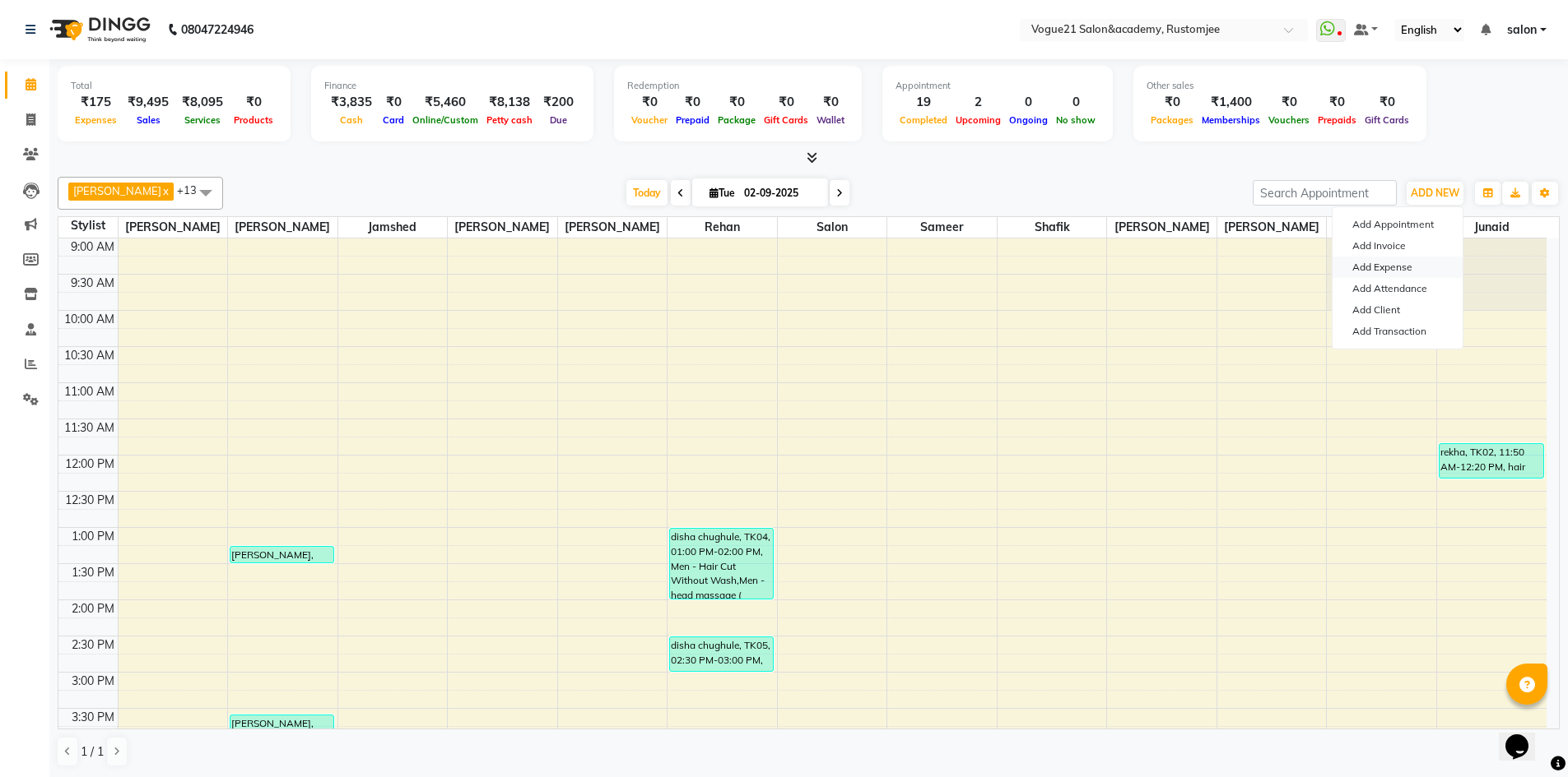
click at [1418, 264] on link "Add Expense" at bounding box center [1397, 267] width 130 height 21
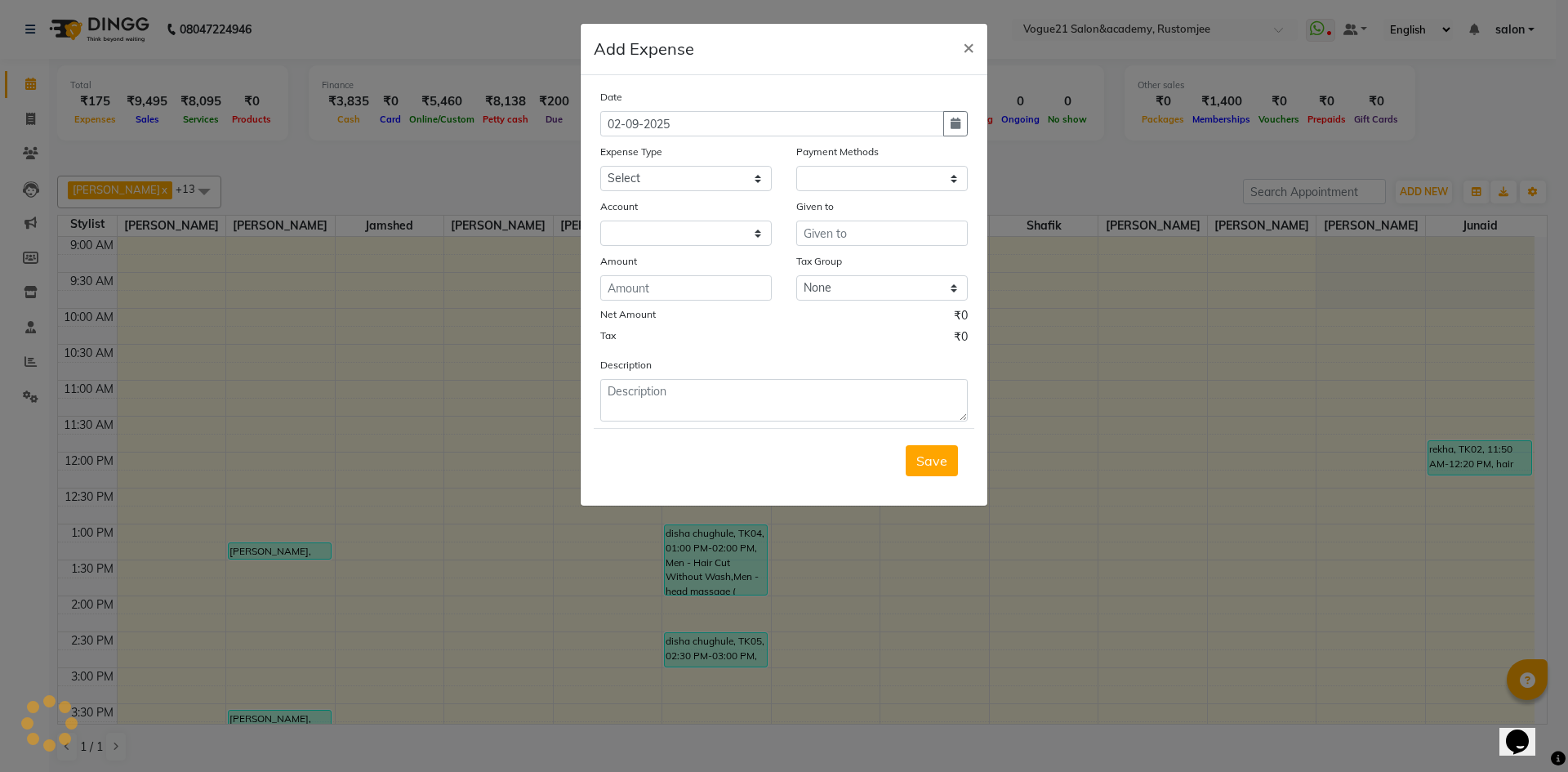
select select "1"
select select "7299"
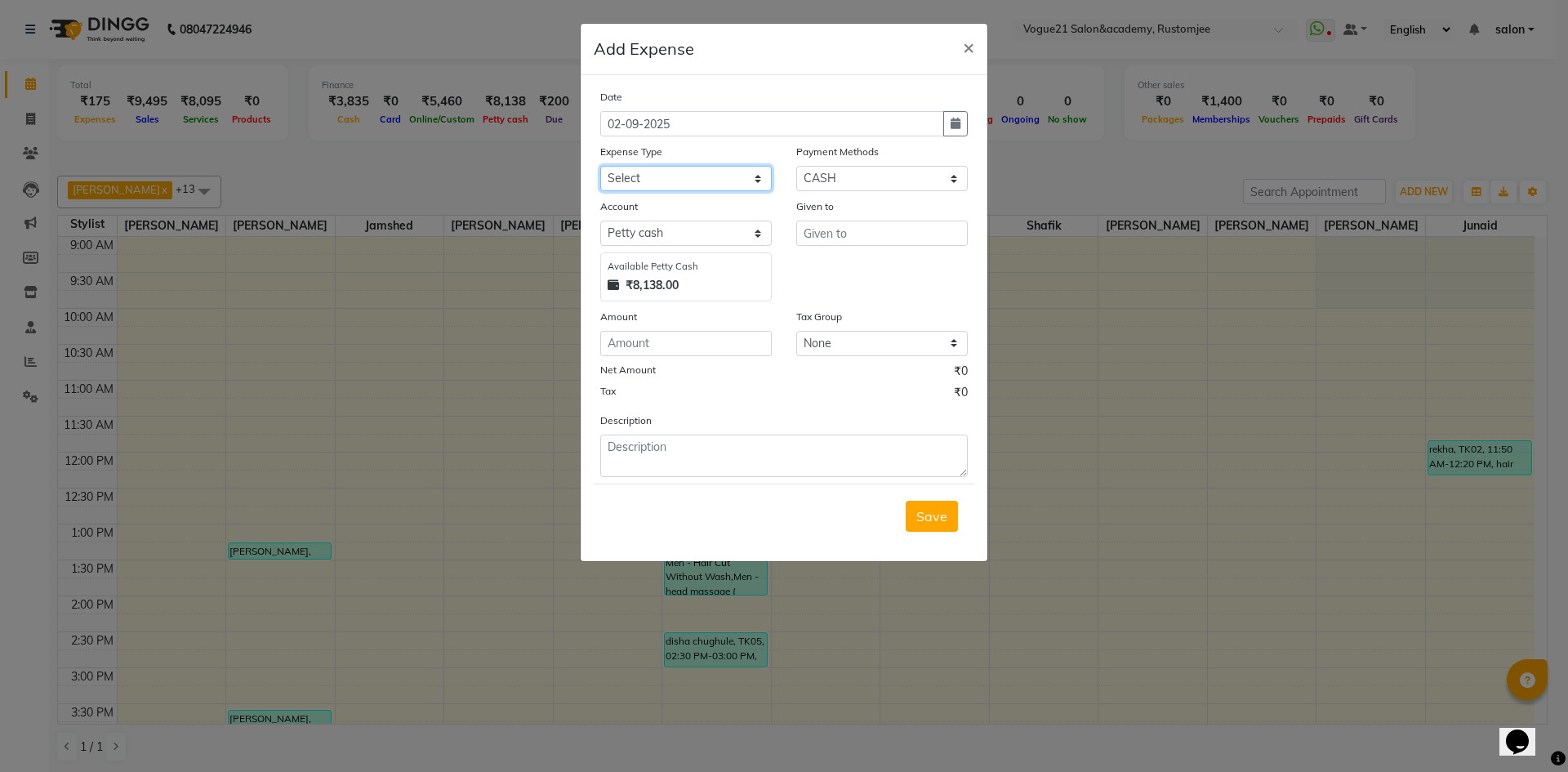
click at [685, 174] on select "Select Advance Salary Bank charges Cash transfer to bank Client Snacks Equipmen…" at bounding box center [685, 178] width 172 height 25
select select "23391"
click at [600, 166] on select "Select Advance Salary Bank charges Cash transfer to bank Client Snacks Equipmen…" at bounding box center [685, 178] width 172 height 25
click at [842, 251] on div "Given to" at bounding box center [882, 249] width 196 height 104
click at [846, 240] on input "text" at bounding box center [882, 233] width 172 height 25
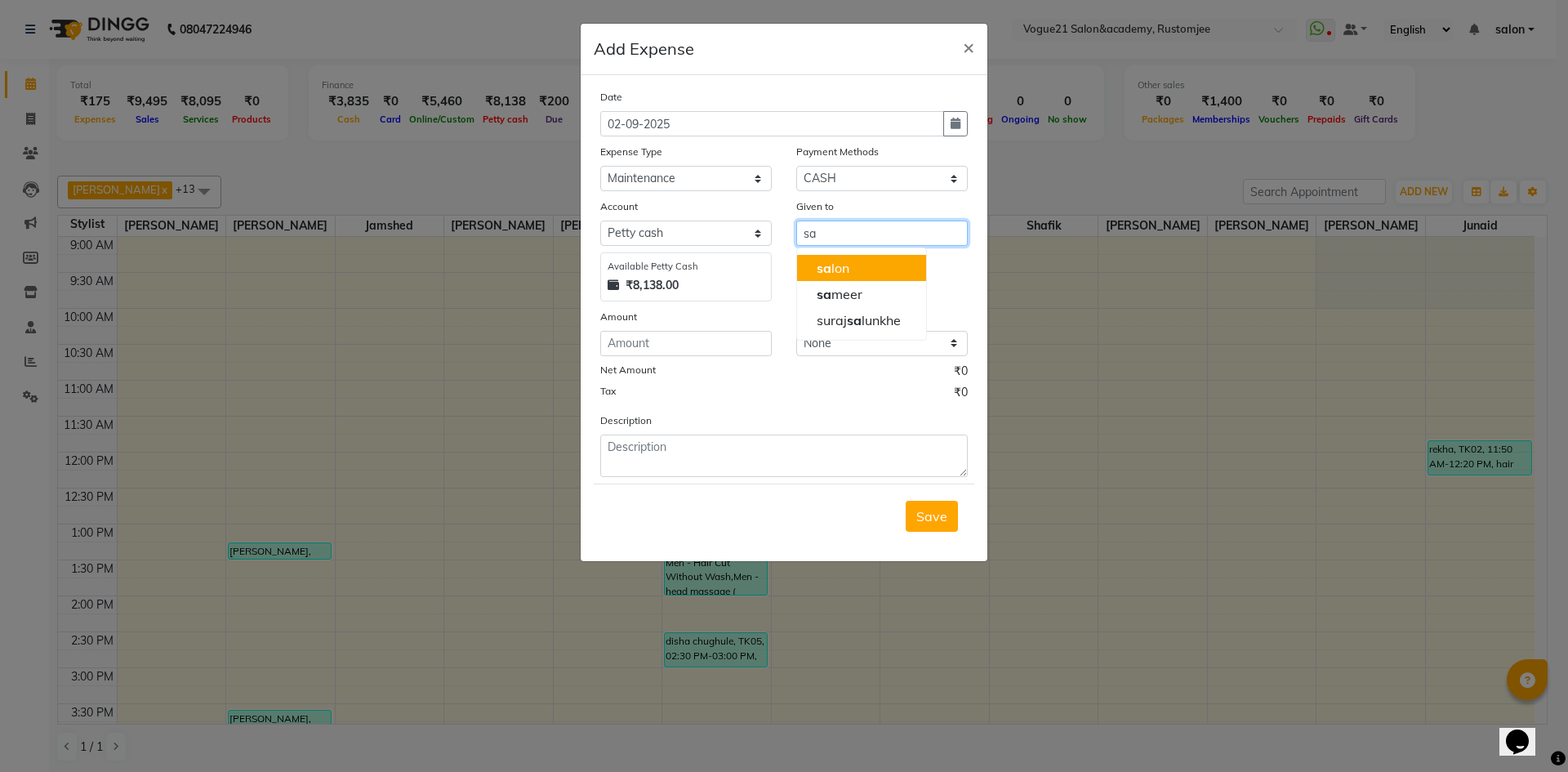
type input "s"
click at [827, 255] on button "Poo ja yadav" at bounding box center [882, 268] width 169 height 26
type input "[PERSON_NAME]"
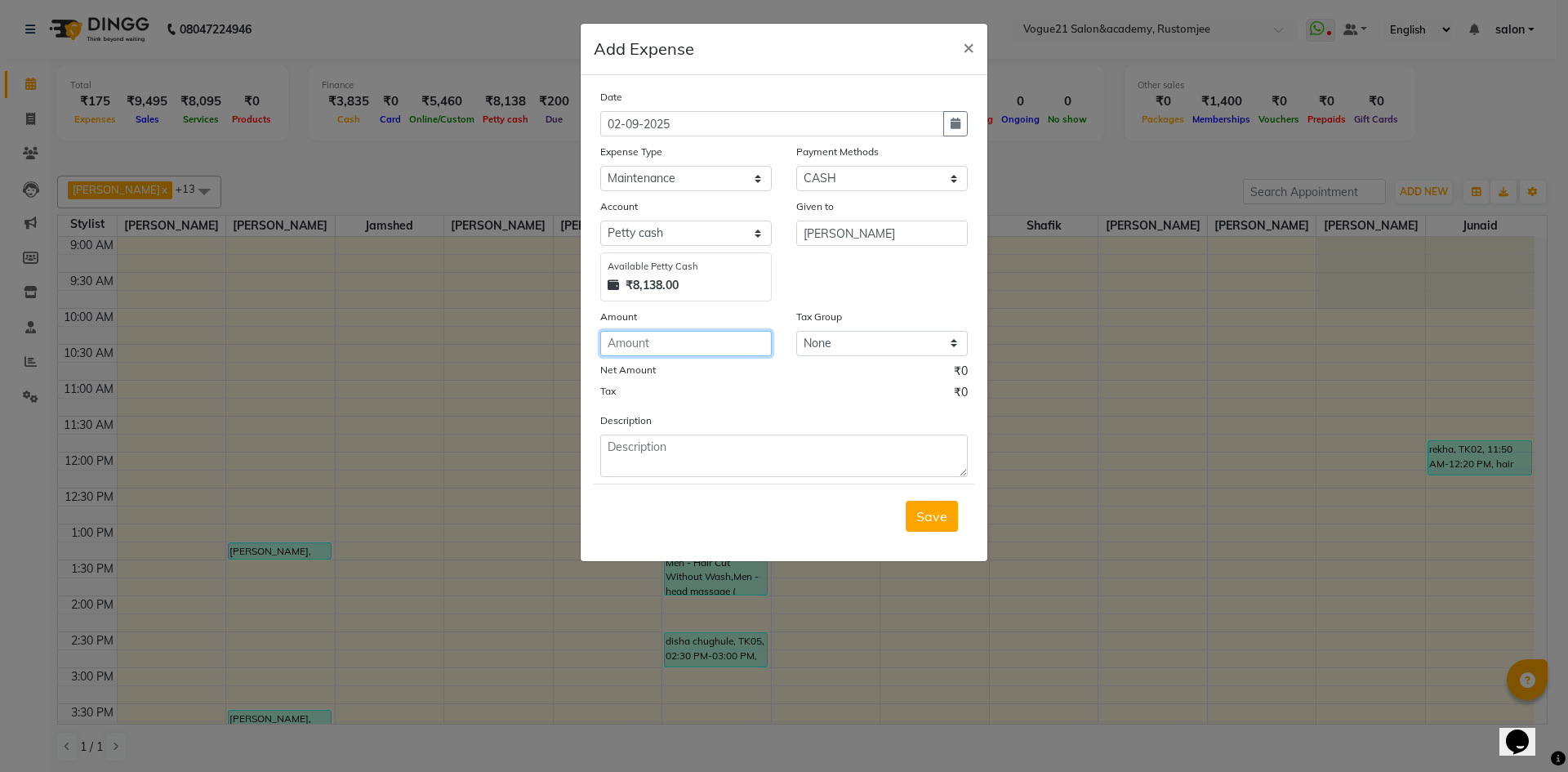
click at [707, 342] on input "number" at bounding box center [685, 343] width 172 height 25
type input "1620"
click at [682, 460] on textarea at bounding box center [784, 456] width 368 height 42
type textarea "chair traveling"
click at [937, 526] on button "Save" at bounding box center [932, 516] width 53 height 31
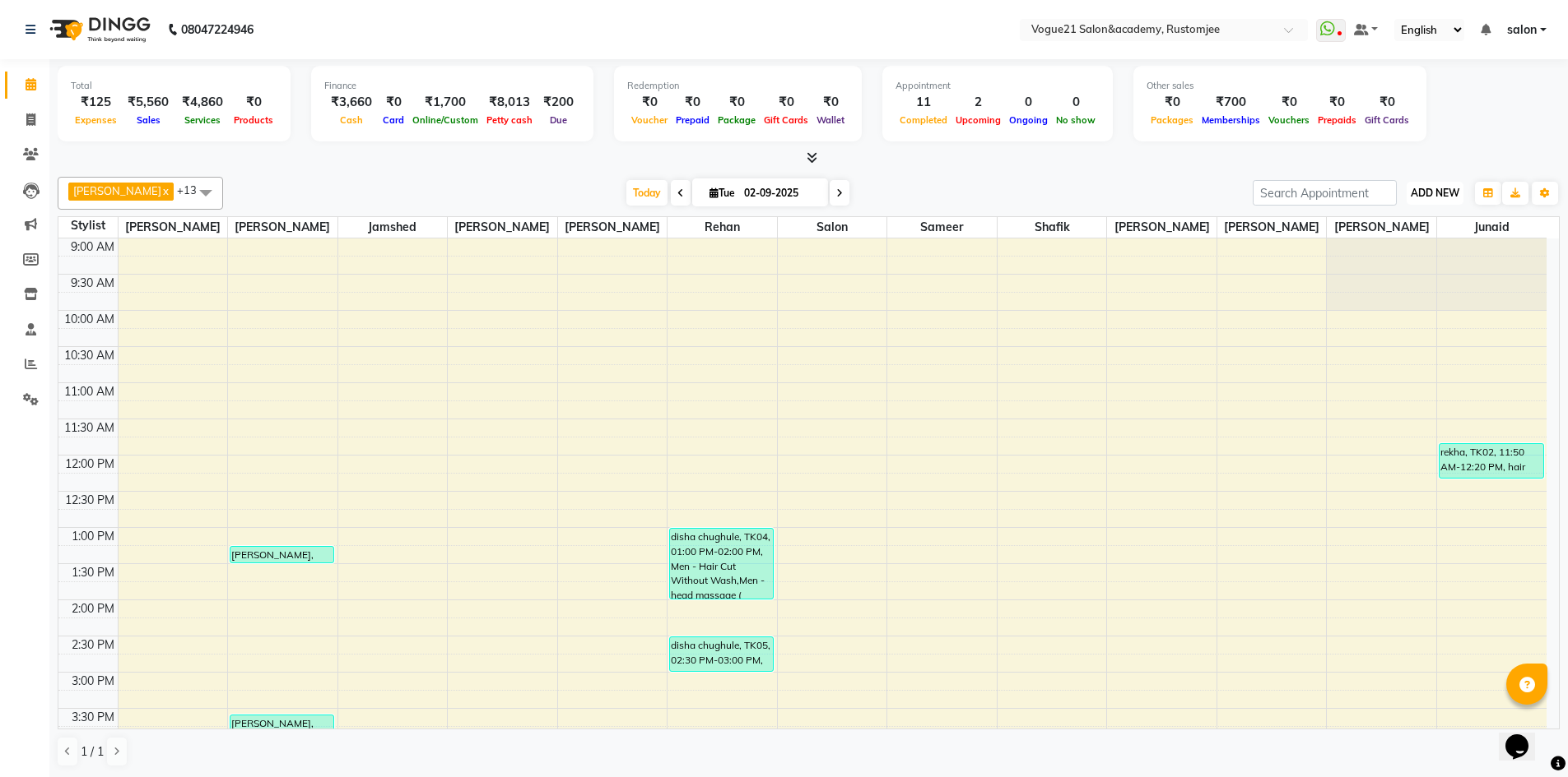
click at [1442, 192] on span "ADD NEW" at bounding box center [1435, 192] width 48 height 13
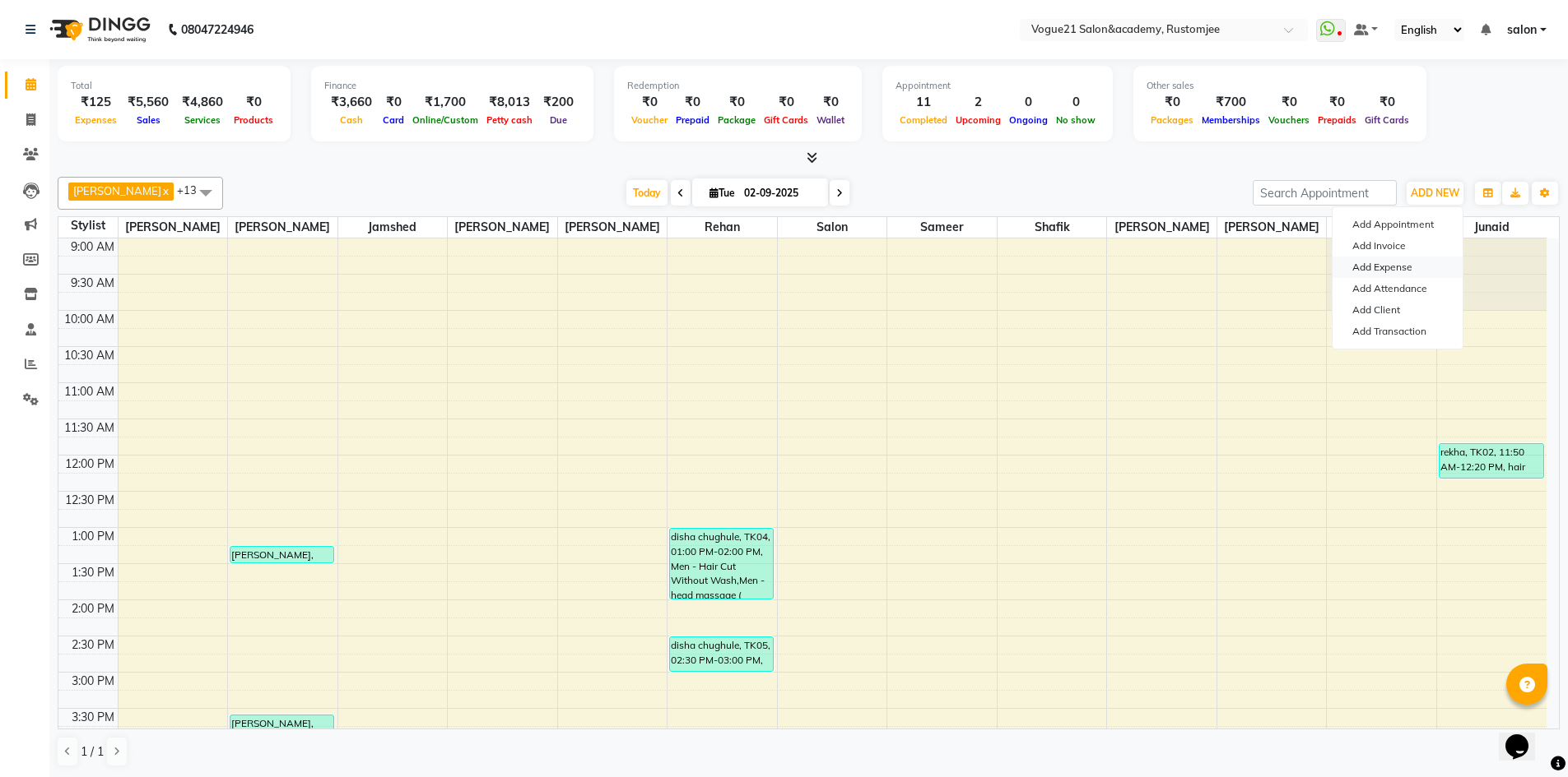
click at [1416, 264] on link "Add Expense" at bounding box center [1397, 267] width 130 height 21
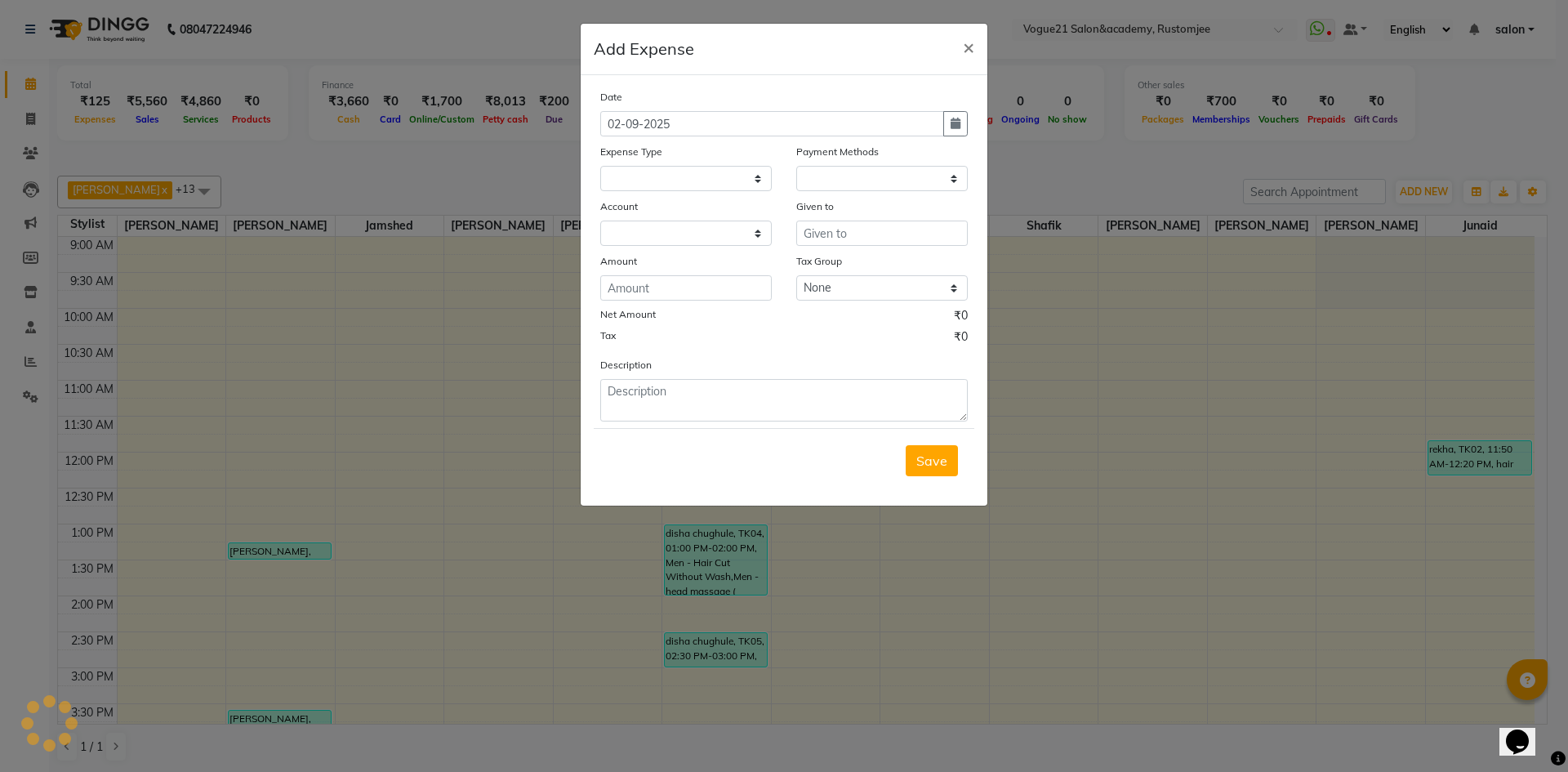
select select "1"
select select "7299"
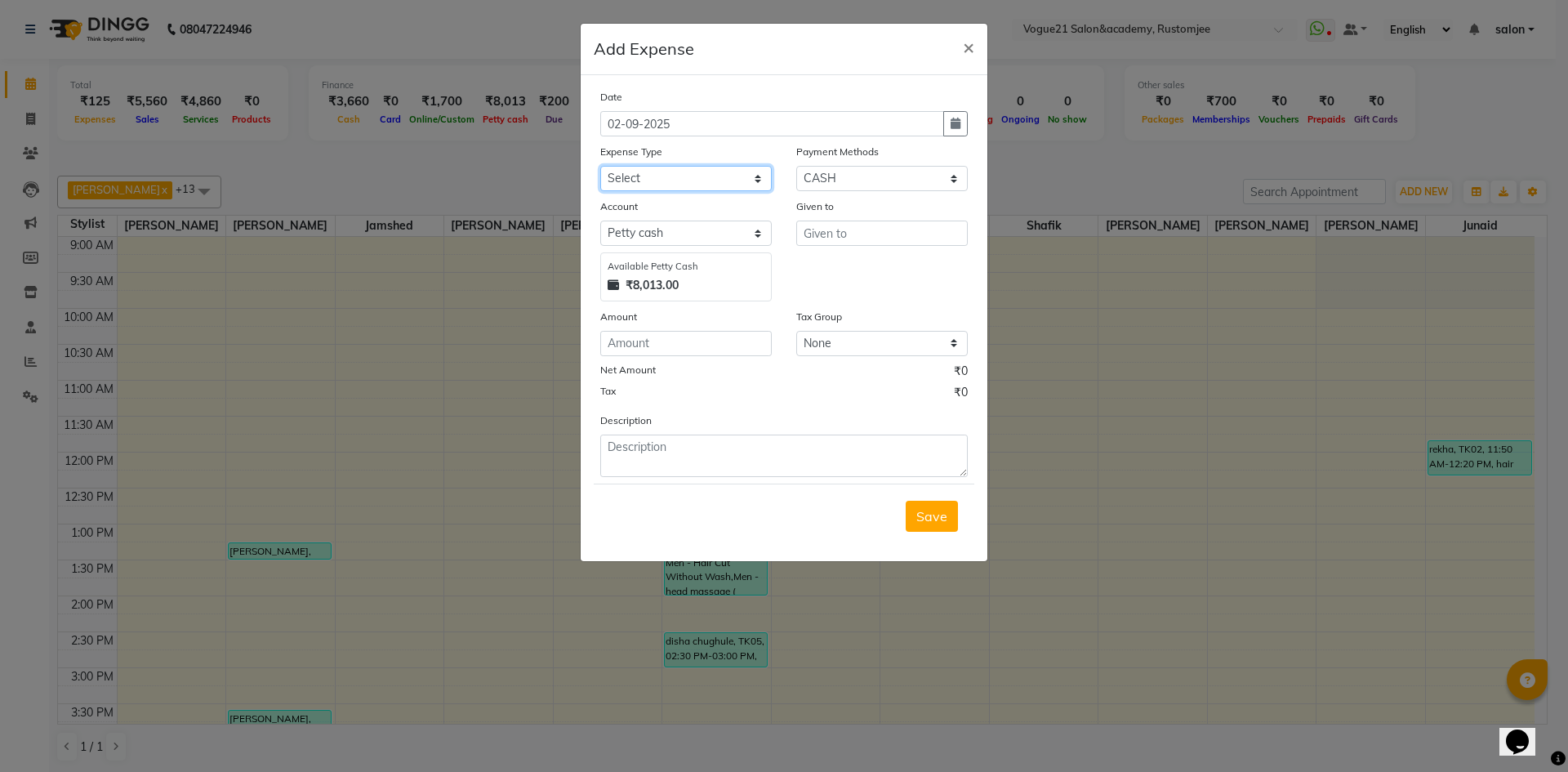
click at [669, 175] on select "Select Advance Salary Bank charges Cash transfer to bank Client Snacks Equipmen…" at bounding box center [685, 178] width 172 height 25
select select "23417"
click at [600, 166] on select "Select Advance Salary Bank charges Cash transfer to bank Client Snacks Equipmen…" at bounding box center [685, 178] width 172 height 25
drag, startPoint x: 816, startPoint y: 236, endPoint x: 817, endPoint y: 247, distance: 11.0
click at [817, 247] on div "Given to" at bounding box center [882, 249] width 196 height 104
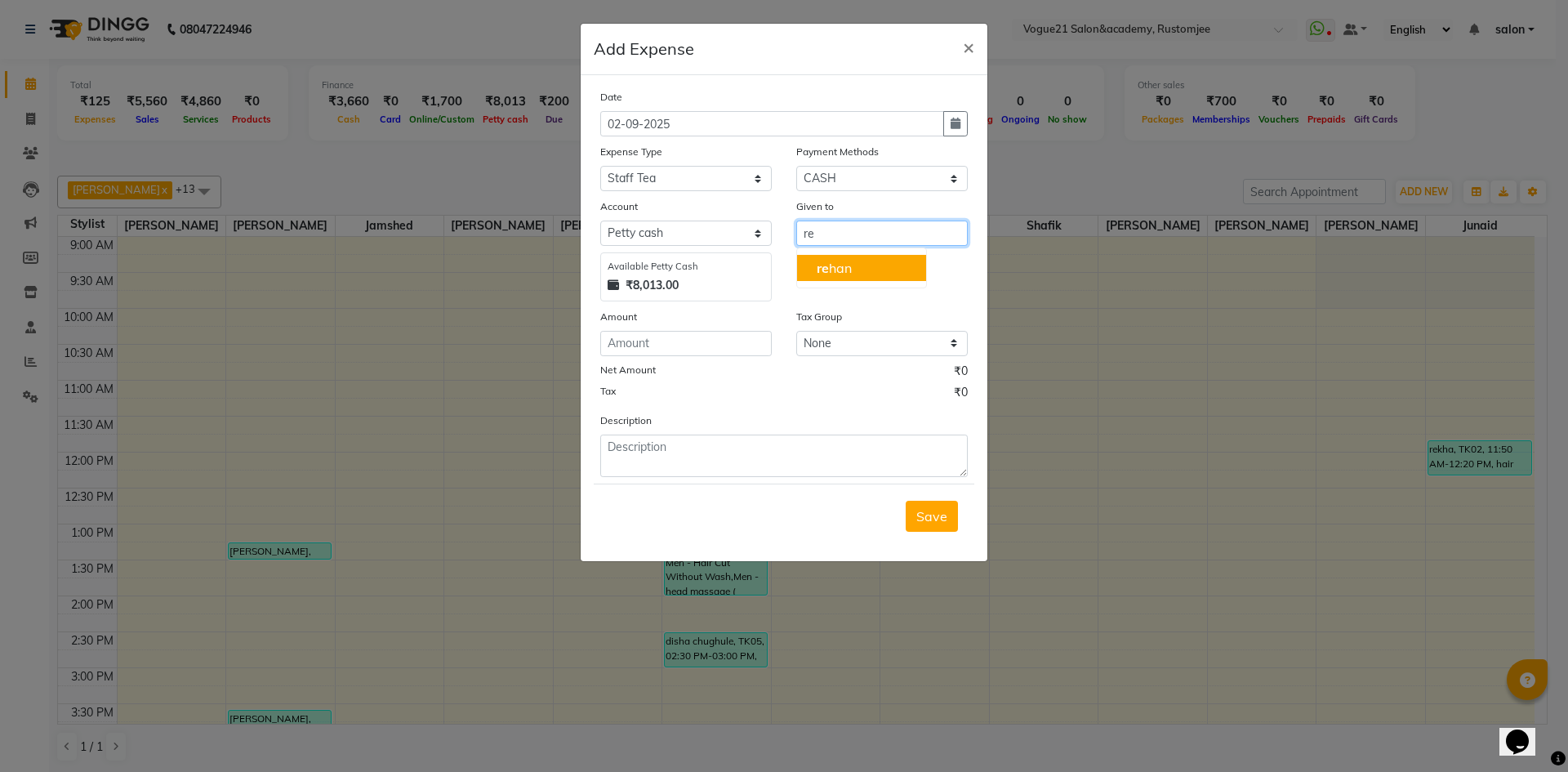
click at [870, 260] on button "re han" at bounding box center [862, 268] width 129 height 26
type input "rehan"
click at [700, 352] on input "number" at bounding box center [685, 343] width 172 height 25
type input "30"
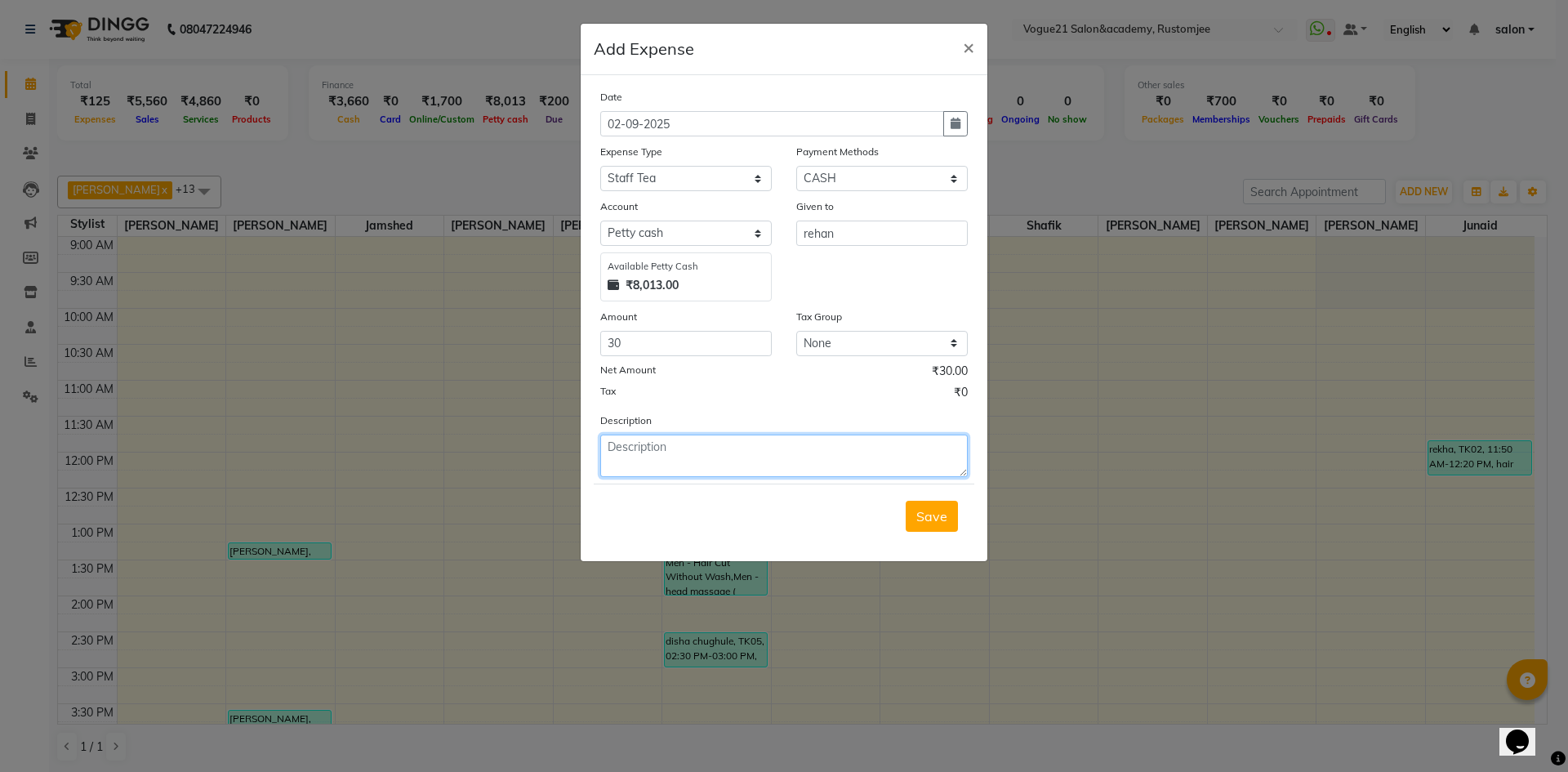
click at [660, 454] on textarea at bounding box center [784, 456] width 368 height 42
type textarea "staff tea"
click at [938, 512] on span "Save" at bounding box center [932, 516] width 31 height 16
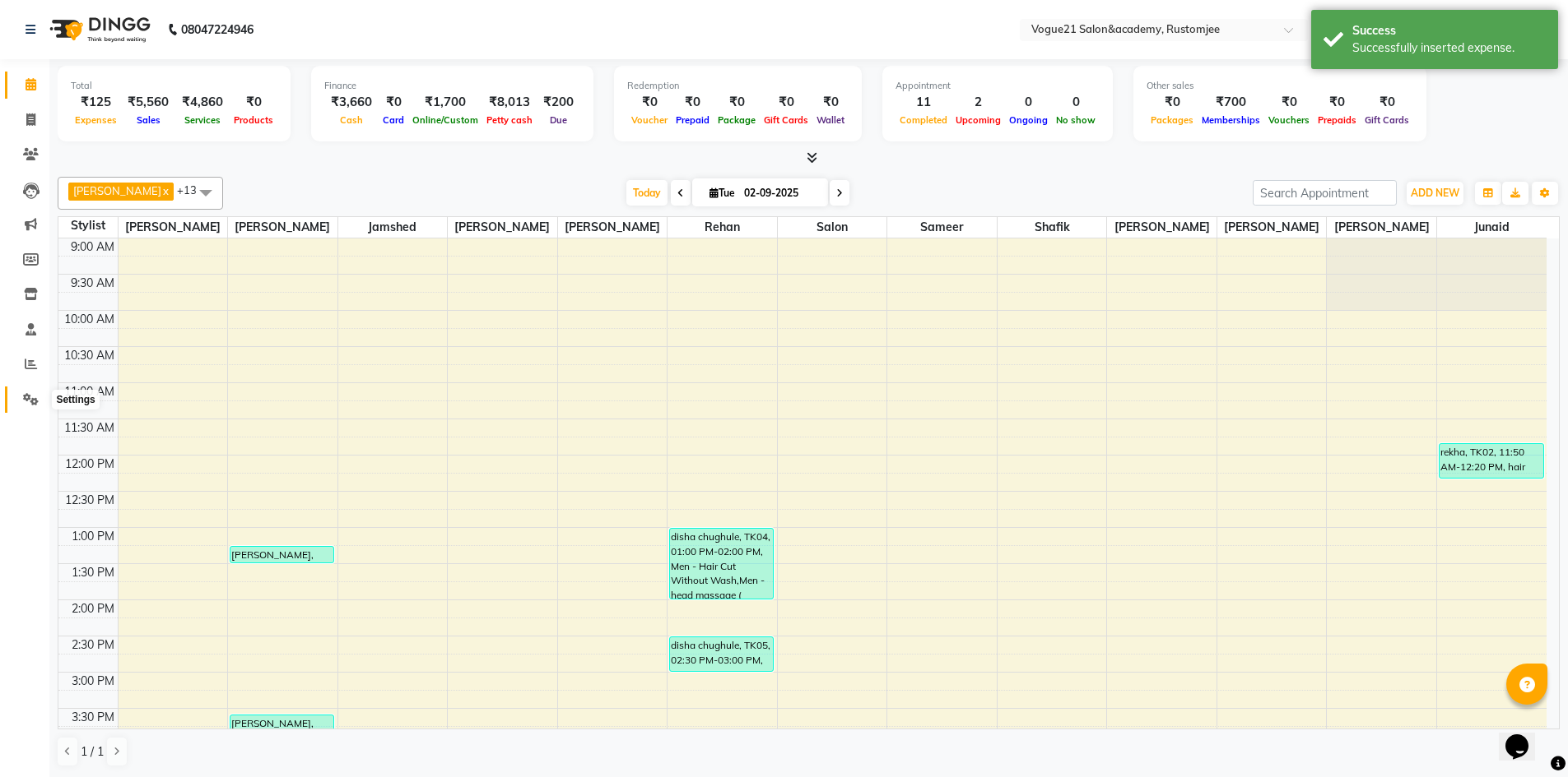
drag, startPoint x: 29, startPoint y: 399, endPoint x: 71, endPoint y: 398, distance: 42.0
click at [29, 399] on icon at bounding box center [31, 399] width 15 height 13
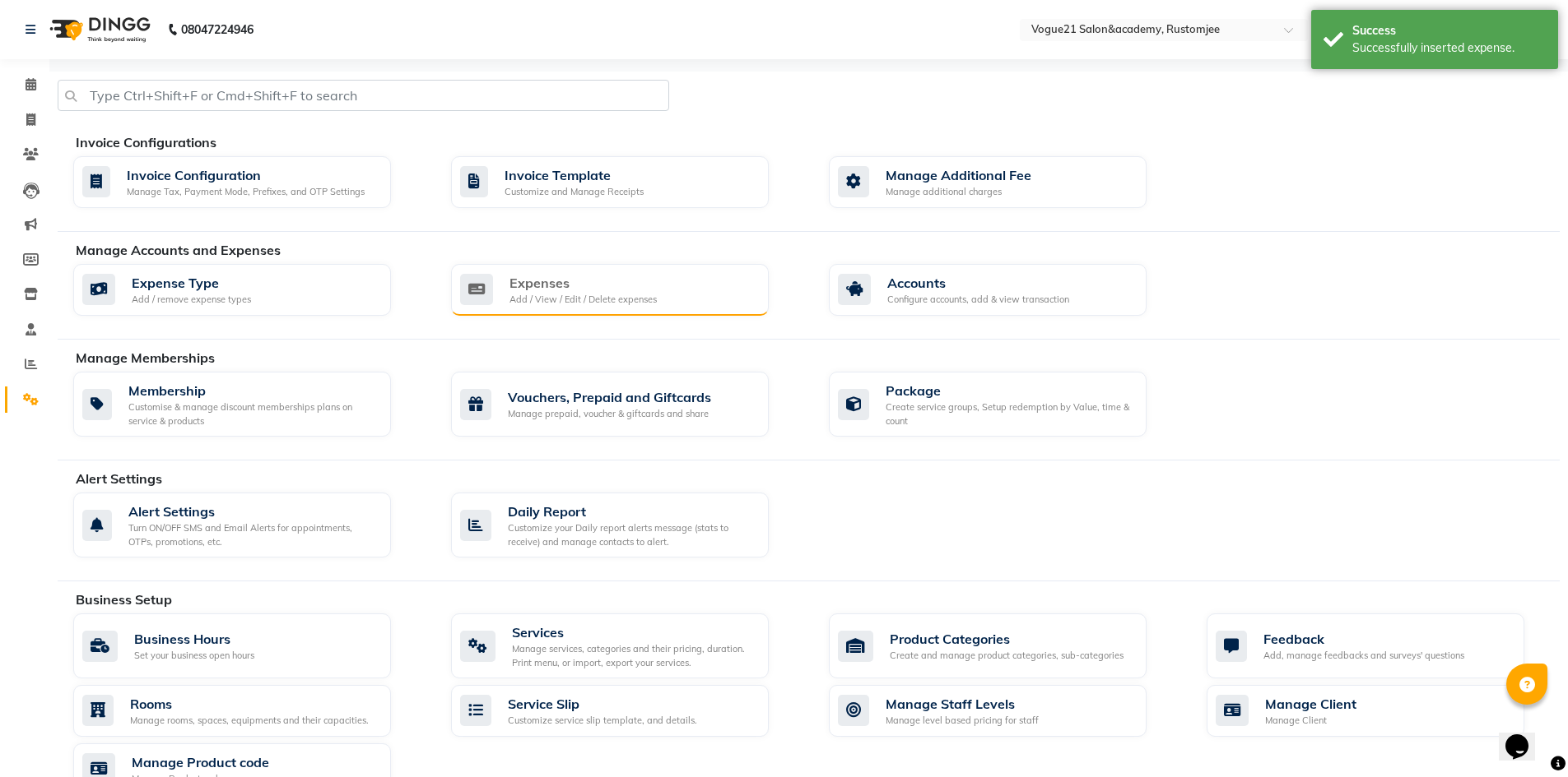
click at [536, 297] on div "Add / View / Edit / Delete expenses" at bounding box center [583, 299] width 148 height 14
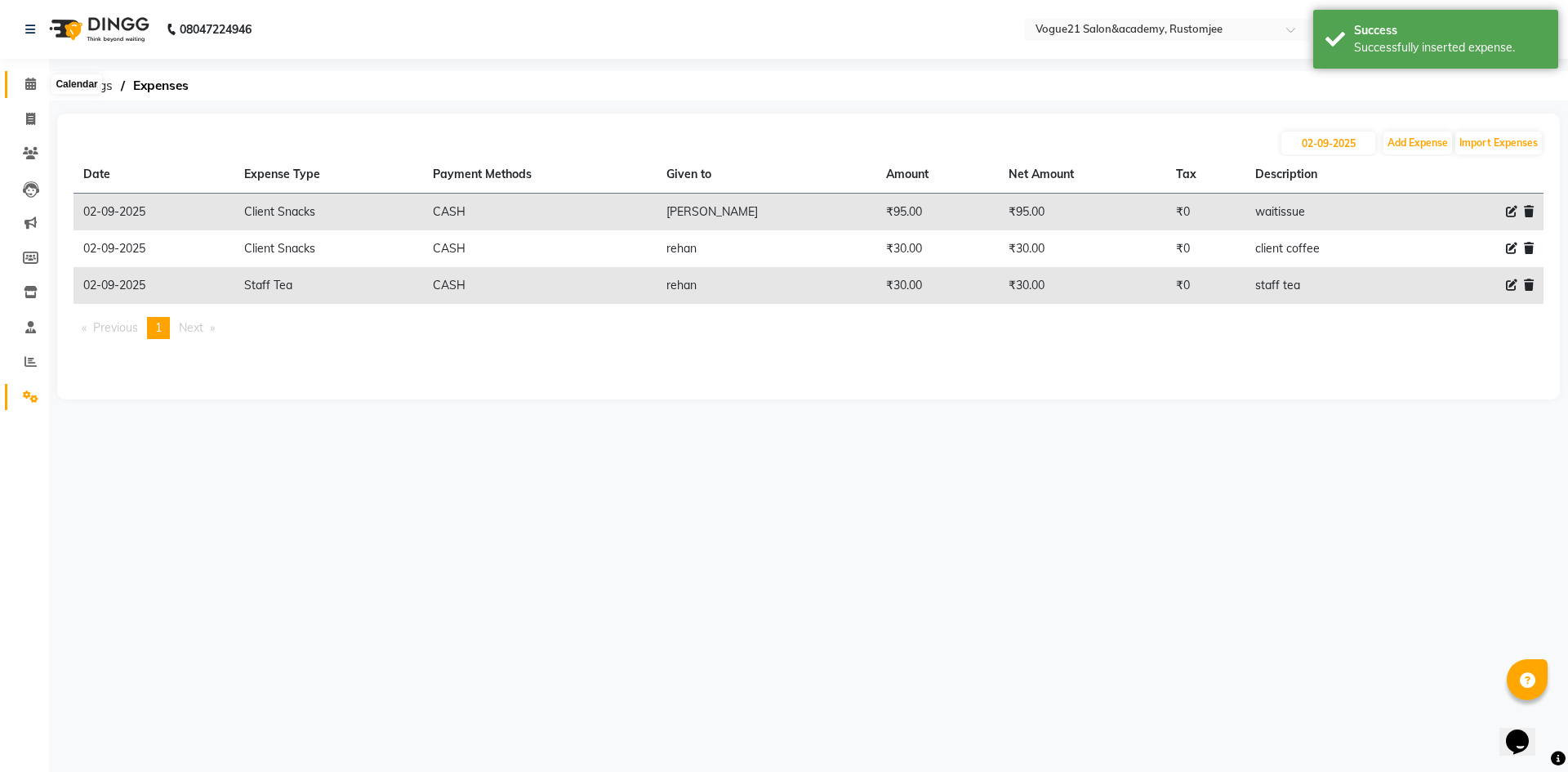
click at [28, 88] on icon at bounding box center [30, 83] width 11 height 12
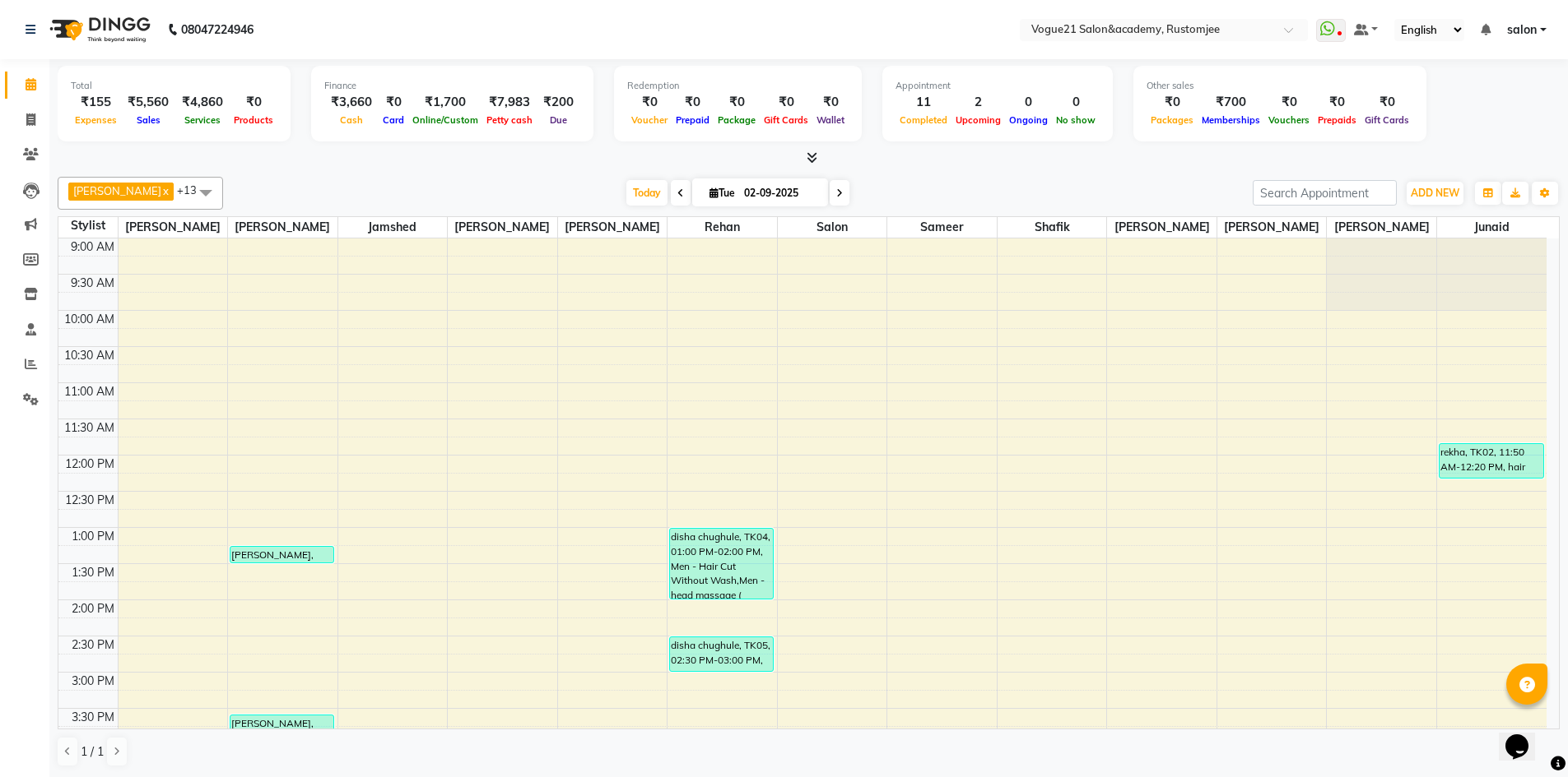
scroll to position [1, 0]
click at [31, 115] on icon at bounding box center [30, 119] width 9 height 13
select select "service"
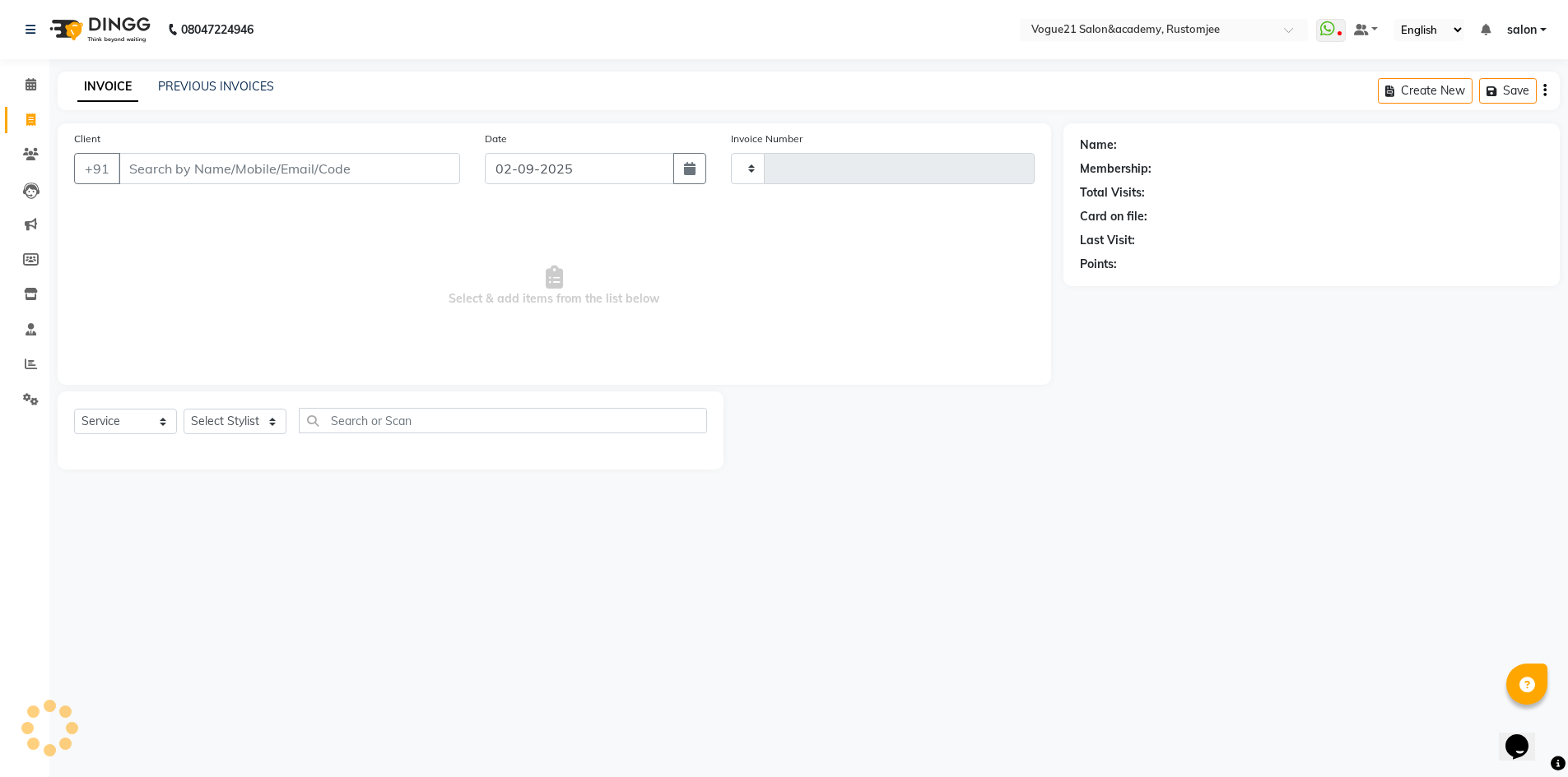
type input "2686"
select select "8171"
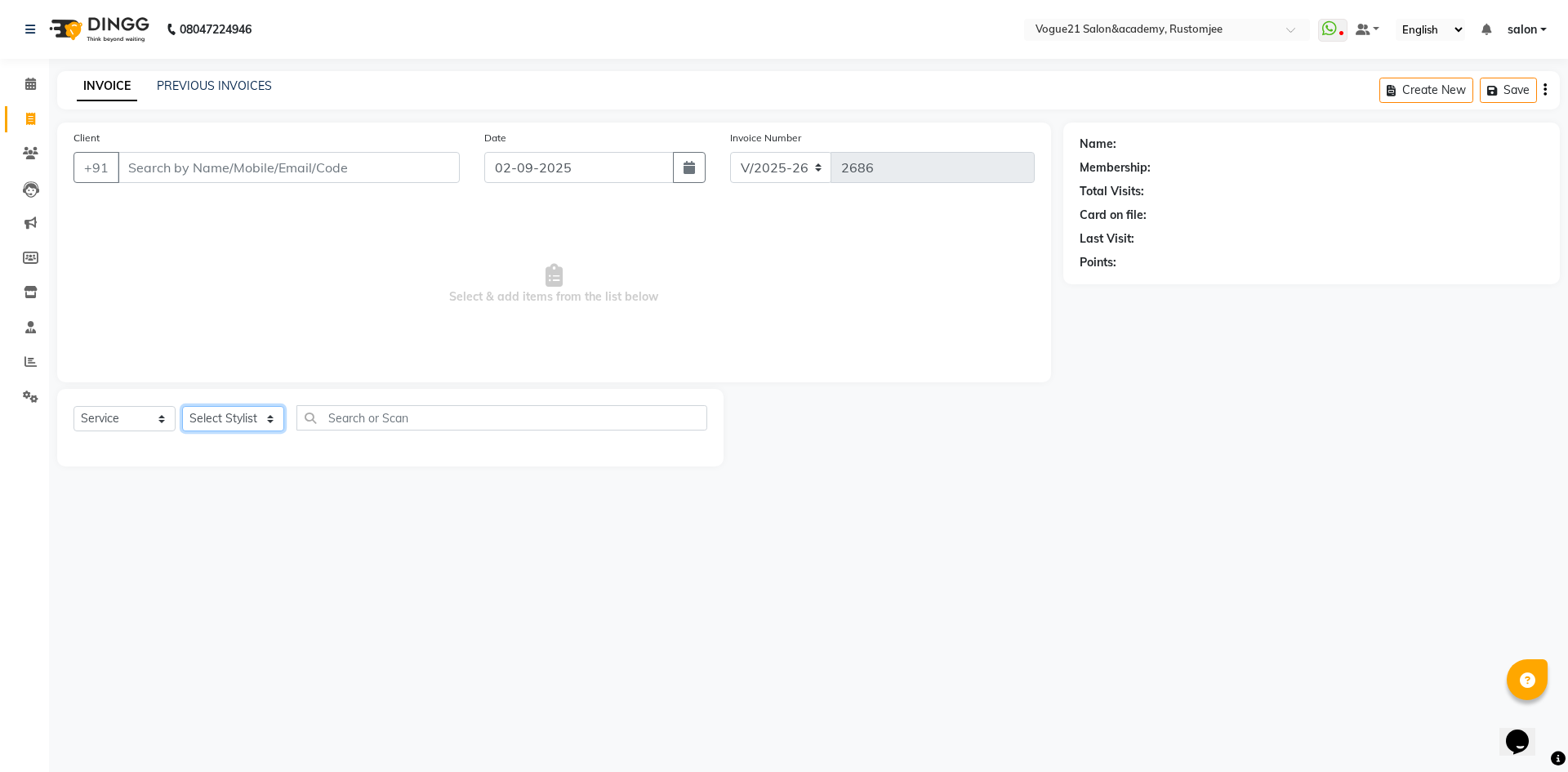
click at [222, 419] on select "Select Stylist" at bounding box center [233, 419] width 103 height 25
select select "76929"
click at [182, 407] on select "Select Stylist aahil alicia anju soni Jamshed junaid Pooja yadav priya jadhav r…" at bounding box center [233, 419] width 103 height 25
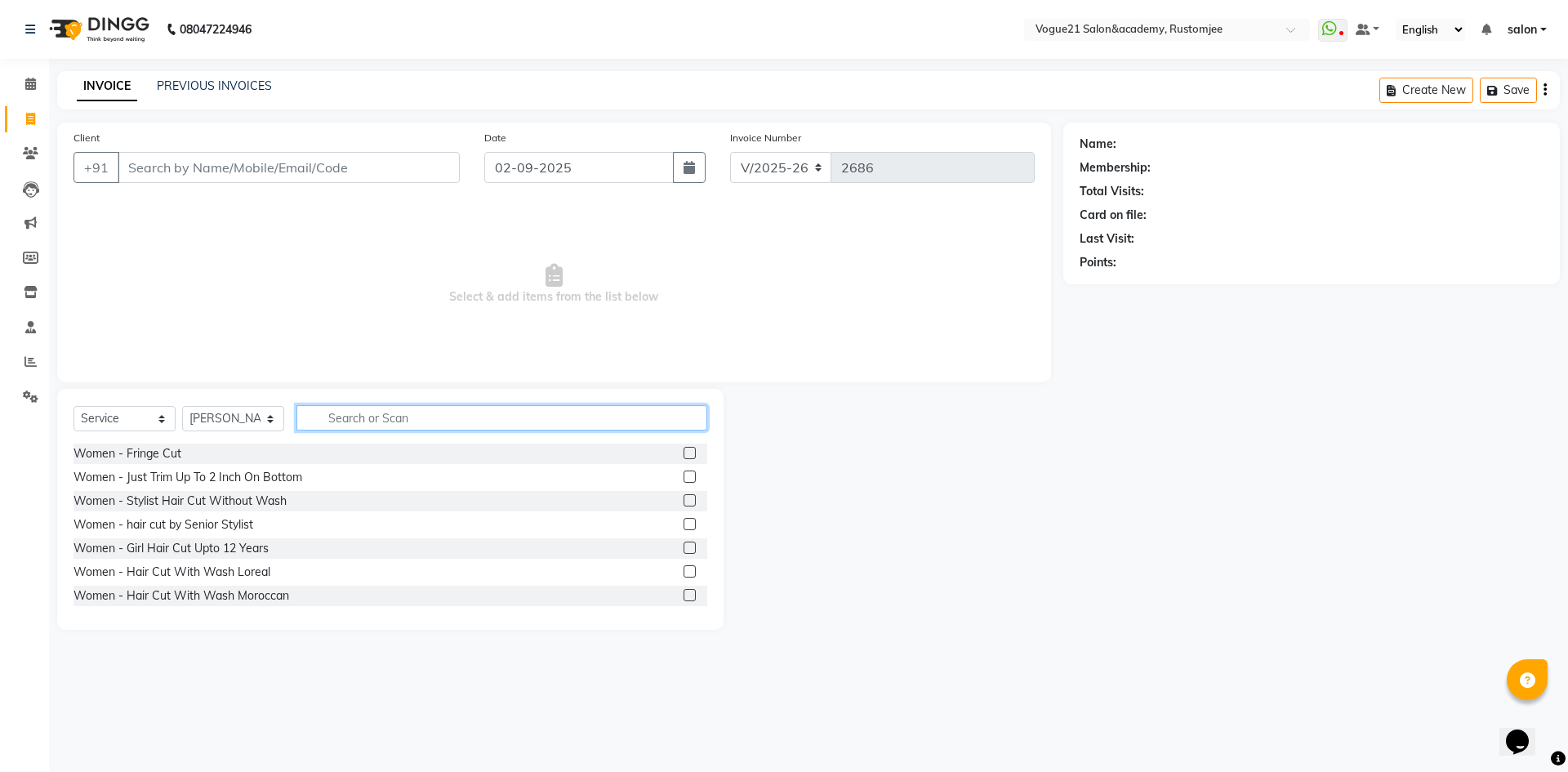
click at [369, 418] on input "text" at bounding box center [501, 418] width 411 height 25
type input "peel"
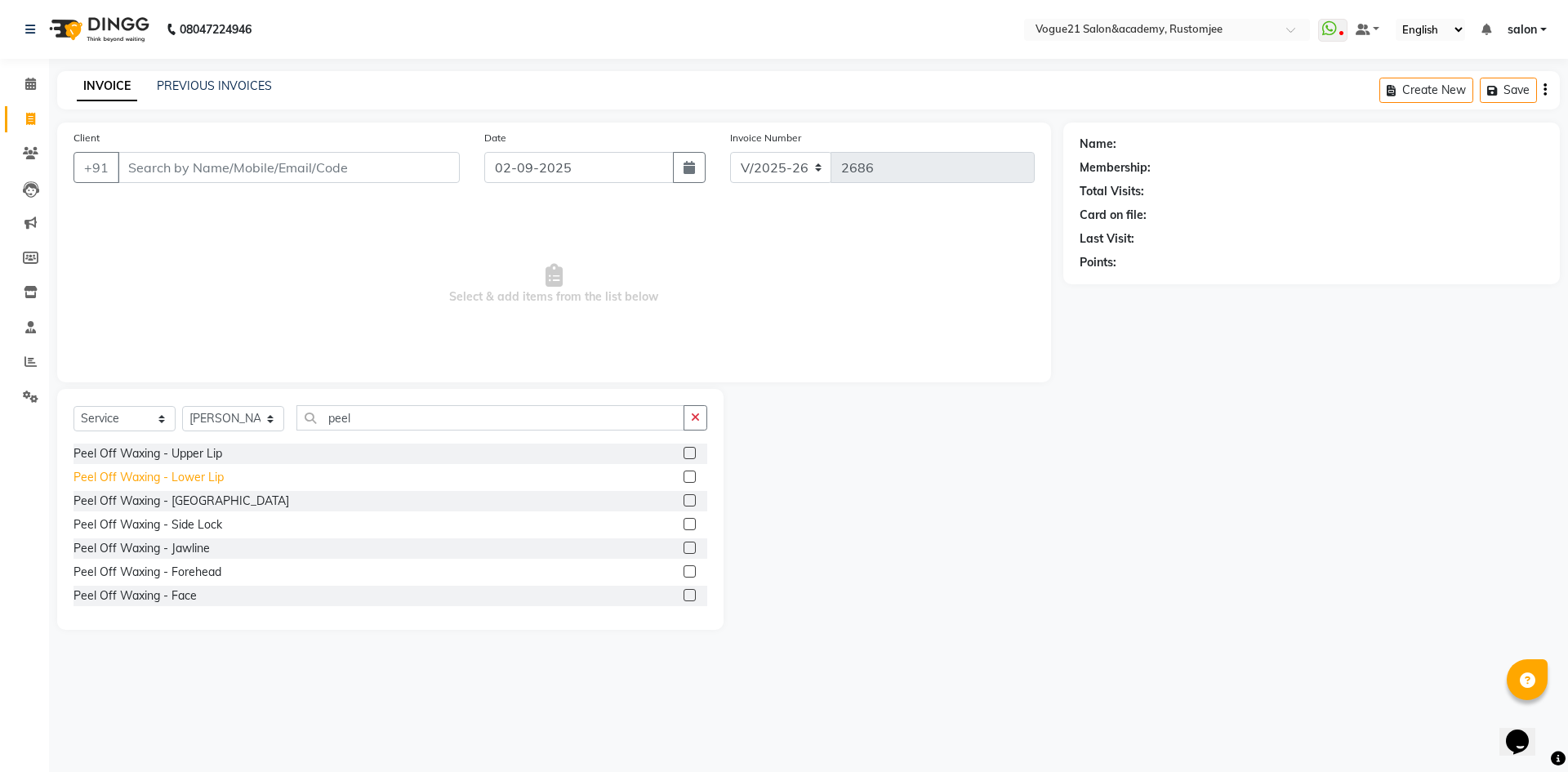
click at [189, 479] on div "Peel Off Waxing - Lower Lip" at bounding box center [149, 478] width 150 height 17
checkbox input "false"
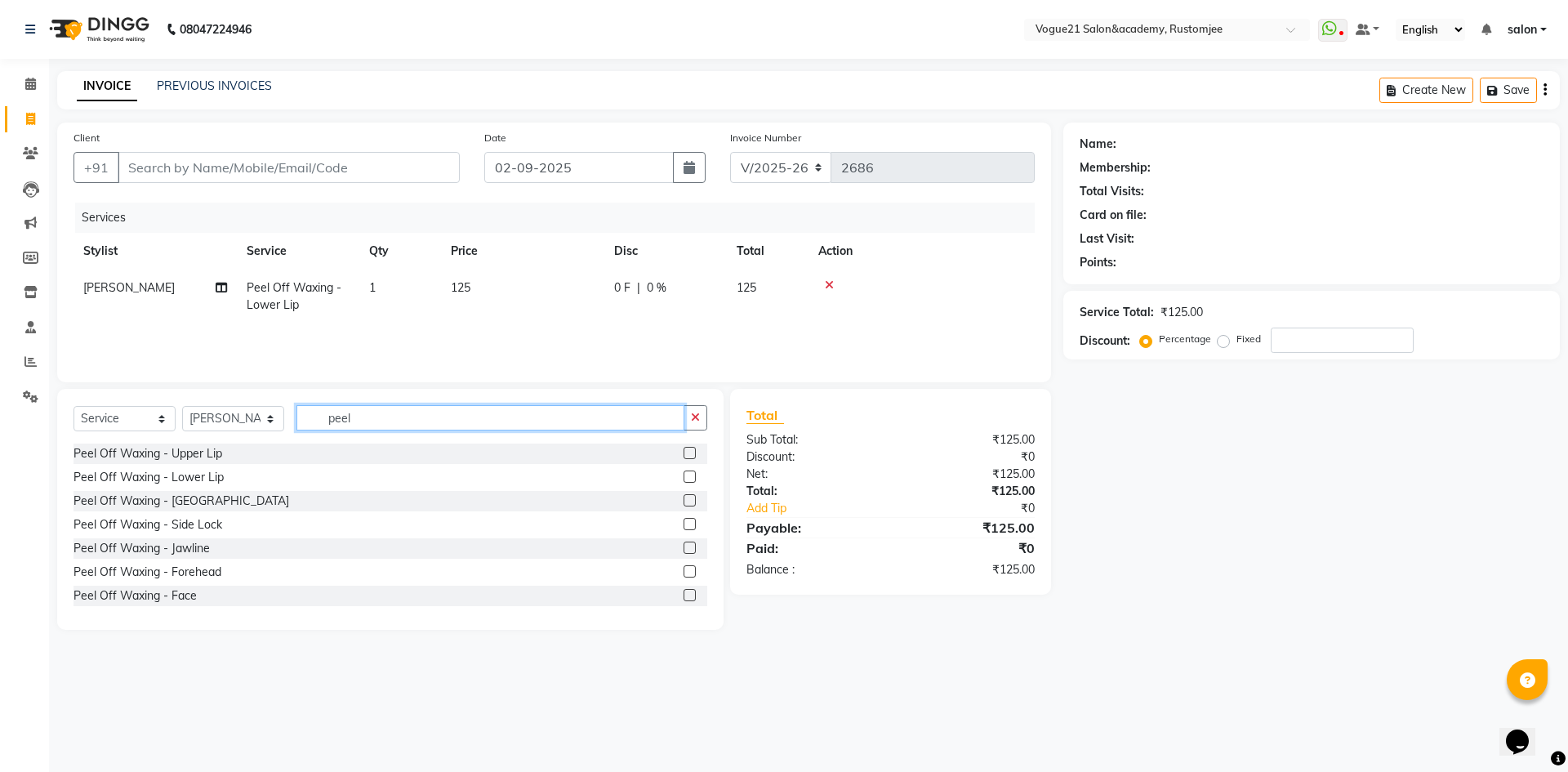
click at [390, 411] on input "peel" at bounding box center [490, 418] width 388 height 25
type input "p"
type input "r"
type input "thre"
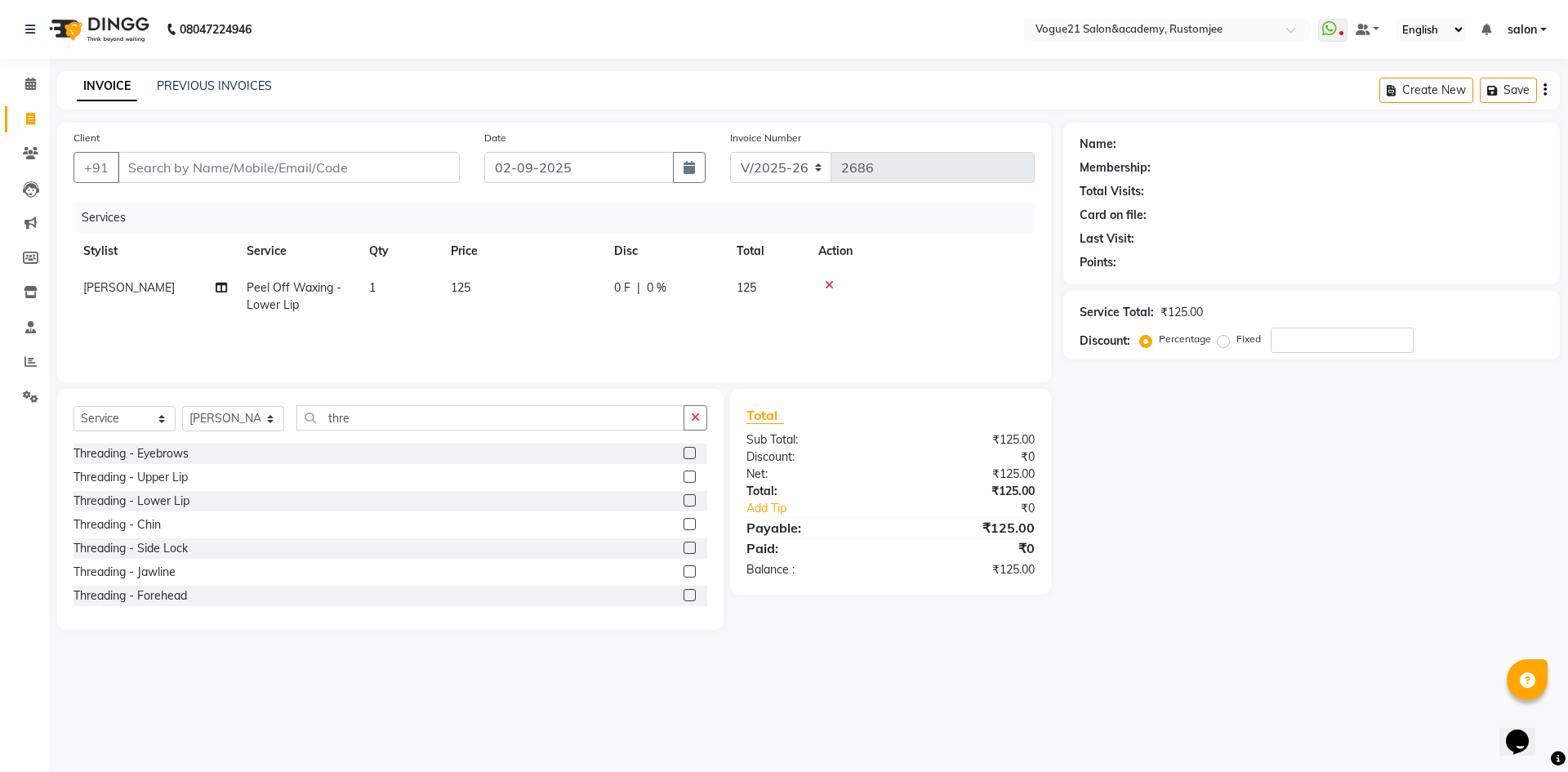
click at [238, 451] on div "Threading - Eyebrows" at bounding box center [390, 454] width 634 height 20
drag, startPoint x: 170, startPoint y: 456, endPoint x: 225, endPoint y: 322, distance: 144.8
click at [181, 442] on div "Select Service Product Membership Package Voucher Prepaid Gift Card Select Styl…" at bounding box center [391, 509] width 667 height 241
click at [177, 456] on div "Threading - Eyebrows" at bounding box center [131, 455] width 115 height 17
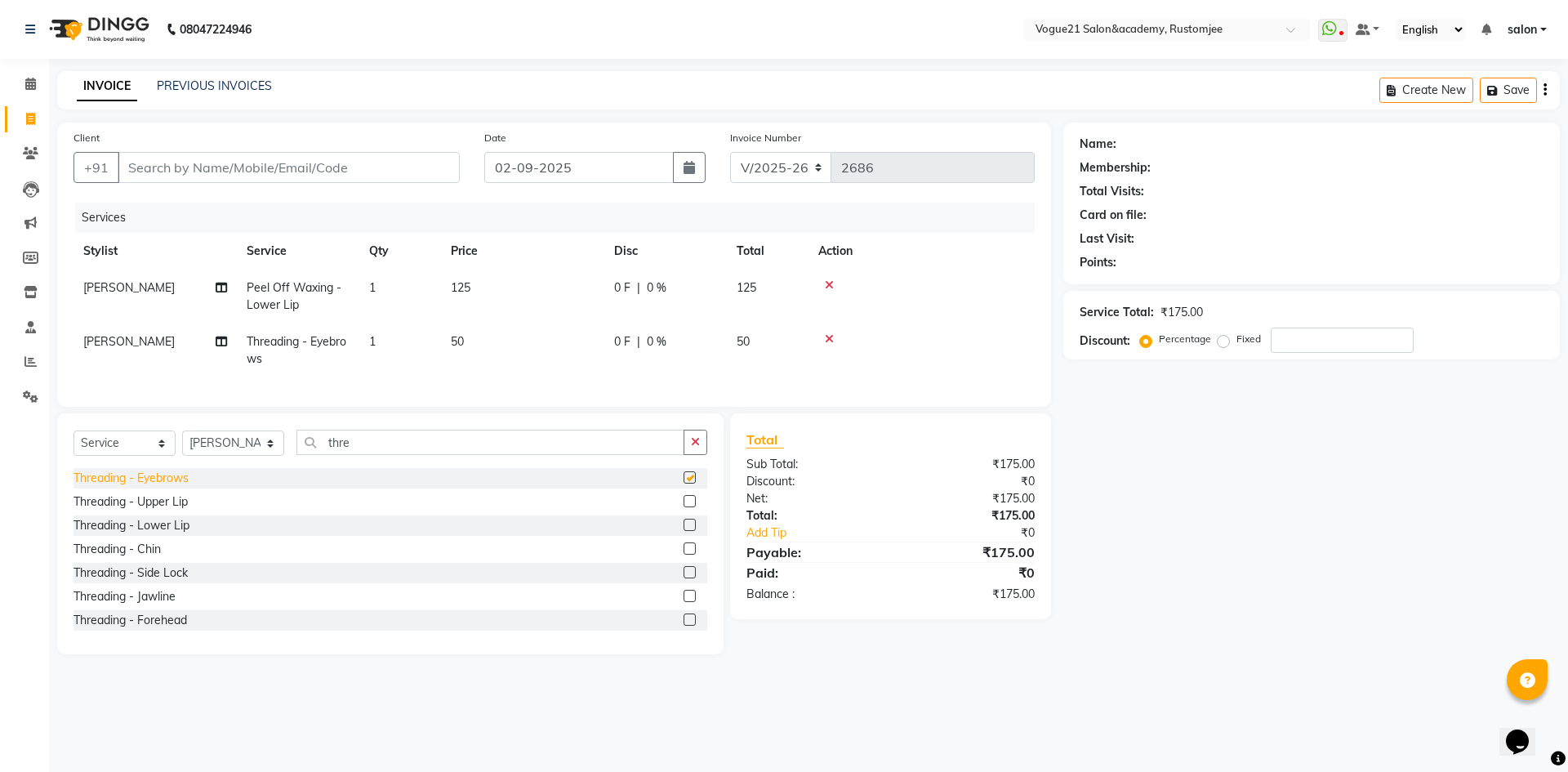
checkbox input "false"
click at [291, 160] on input "Client" at bounding box center [288, 168] width 342 height 31
type input "9"
type input "0"
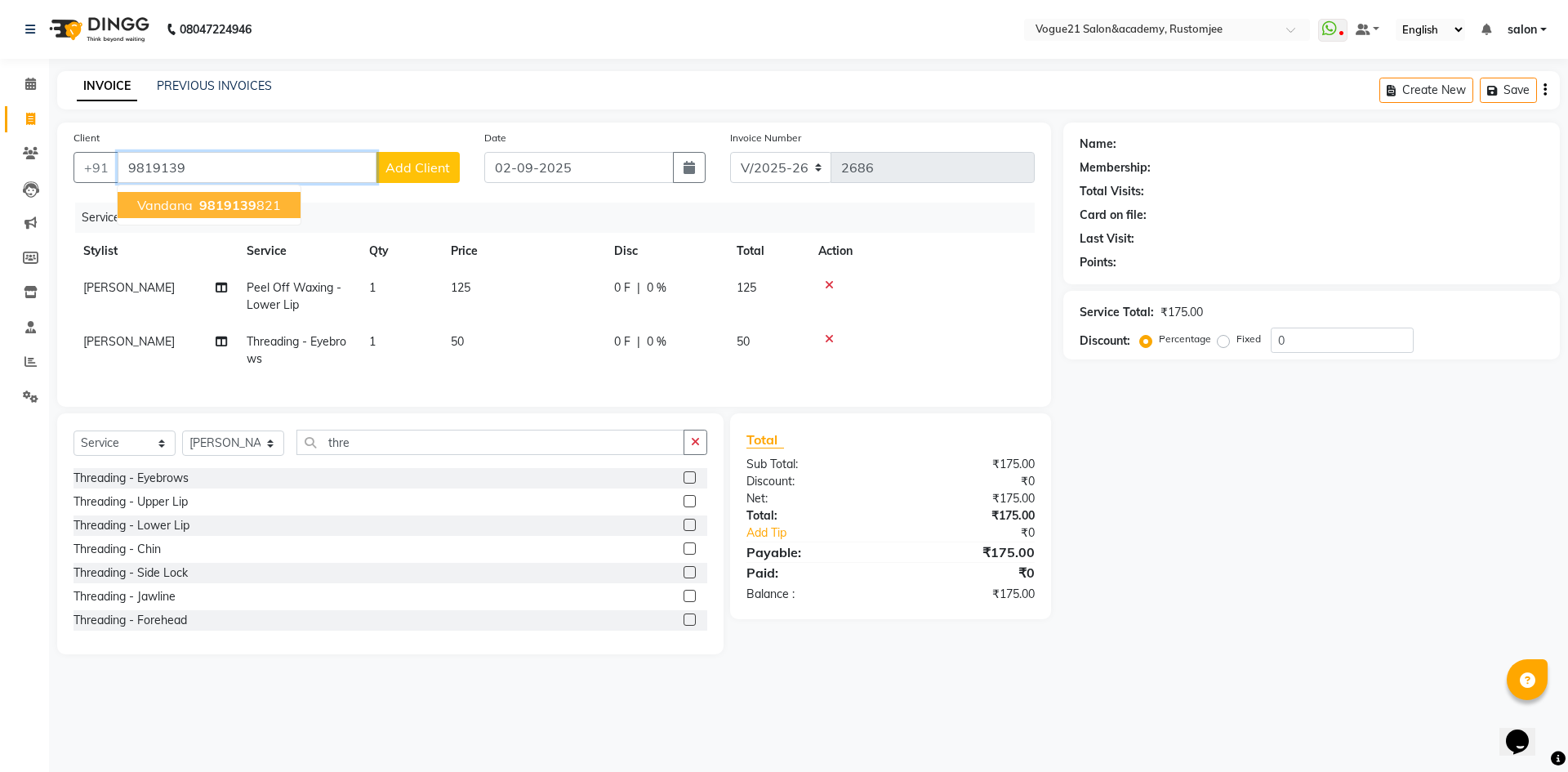
click at [240, 199] on span "9819139" at bounding box center [228, 204] width 58 height 16
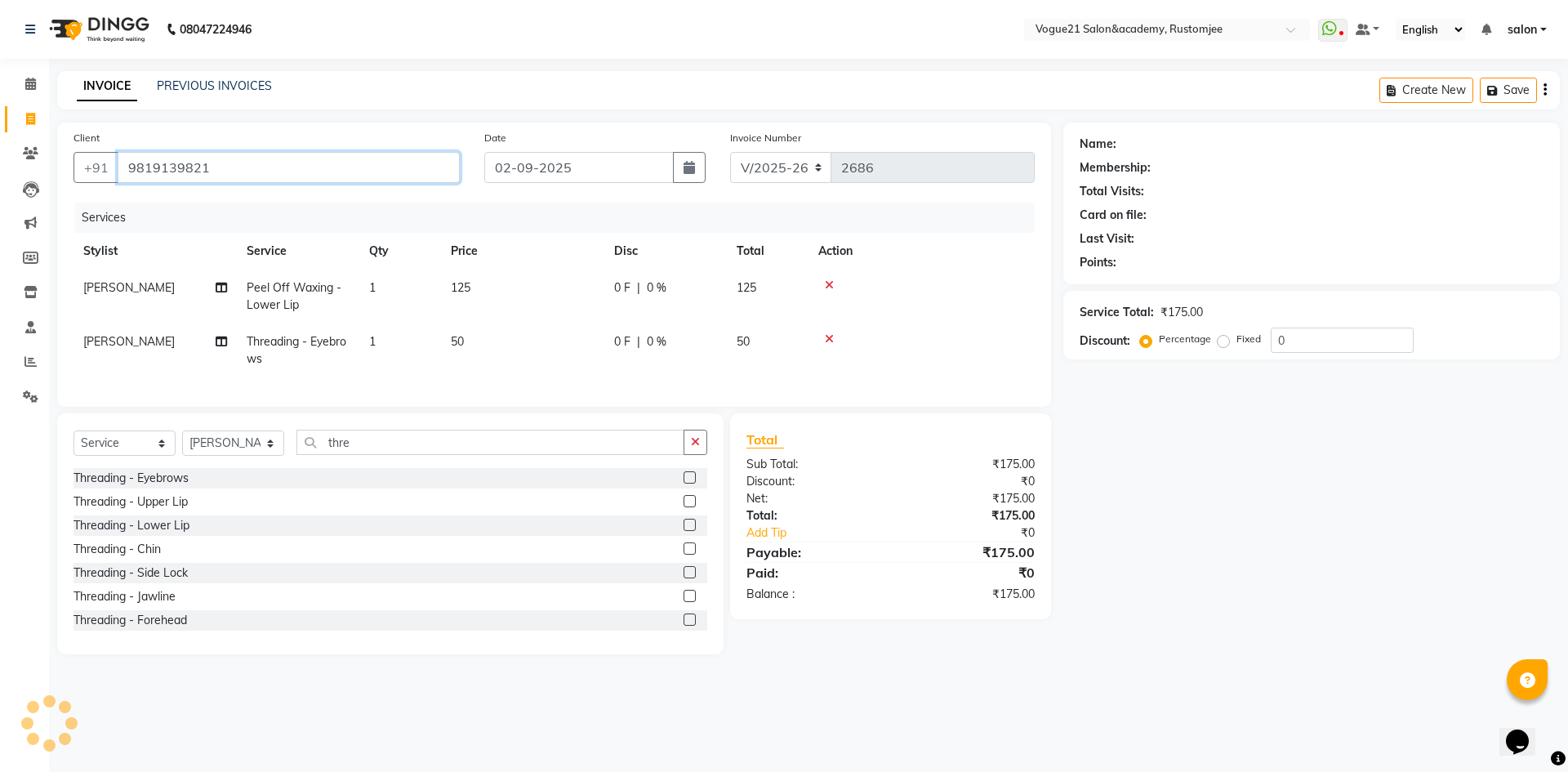
type input "9819139821"
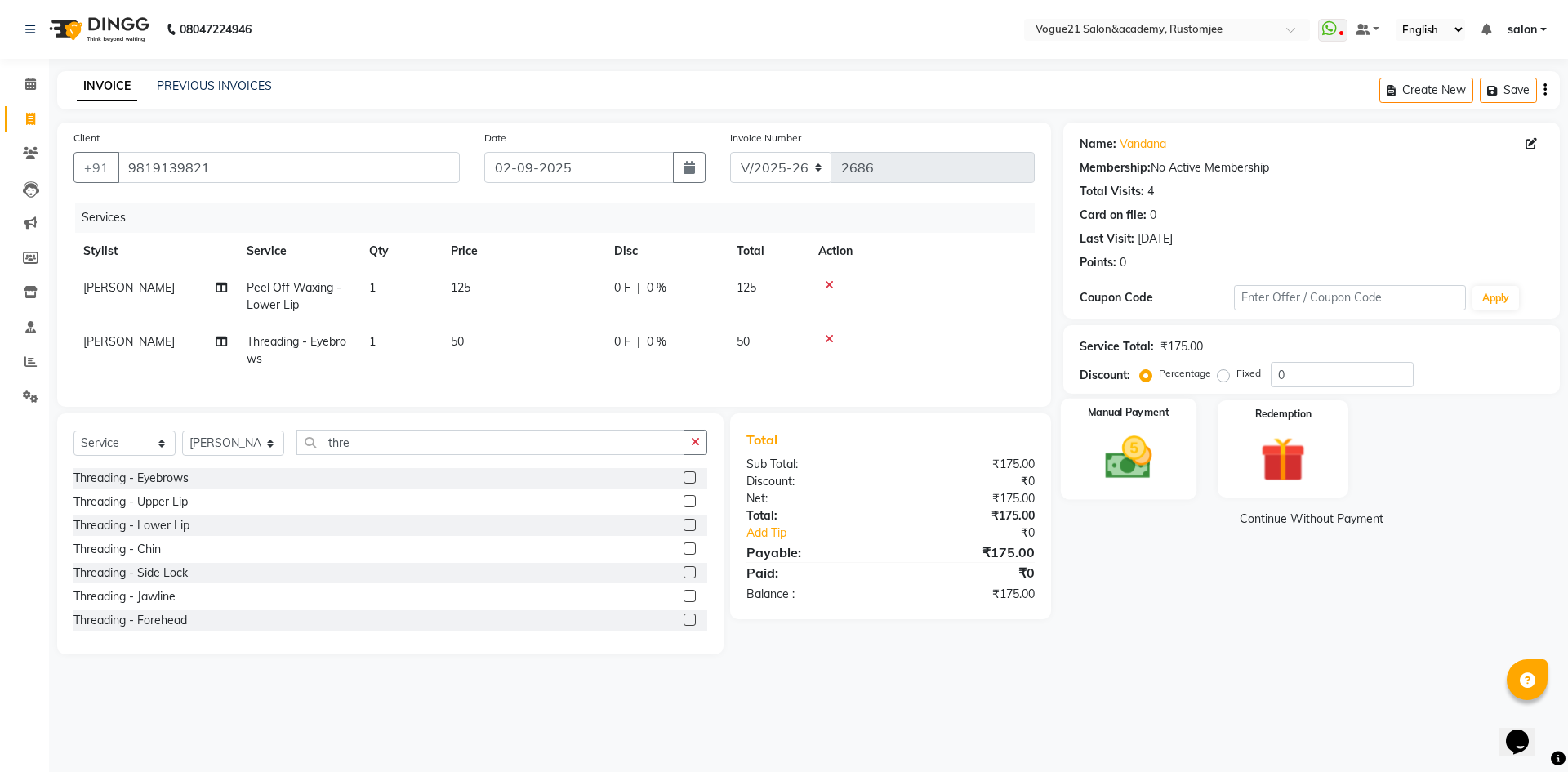
click at [1132, 461] on img at bounding box center [1128, 457] width 76 height 54
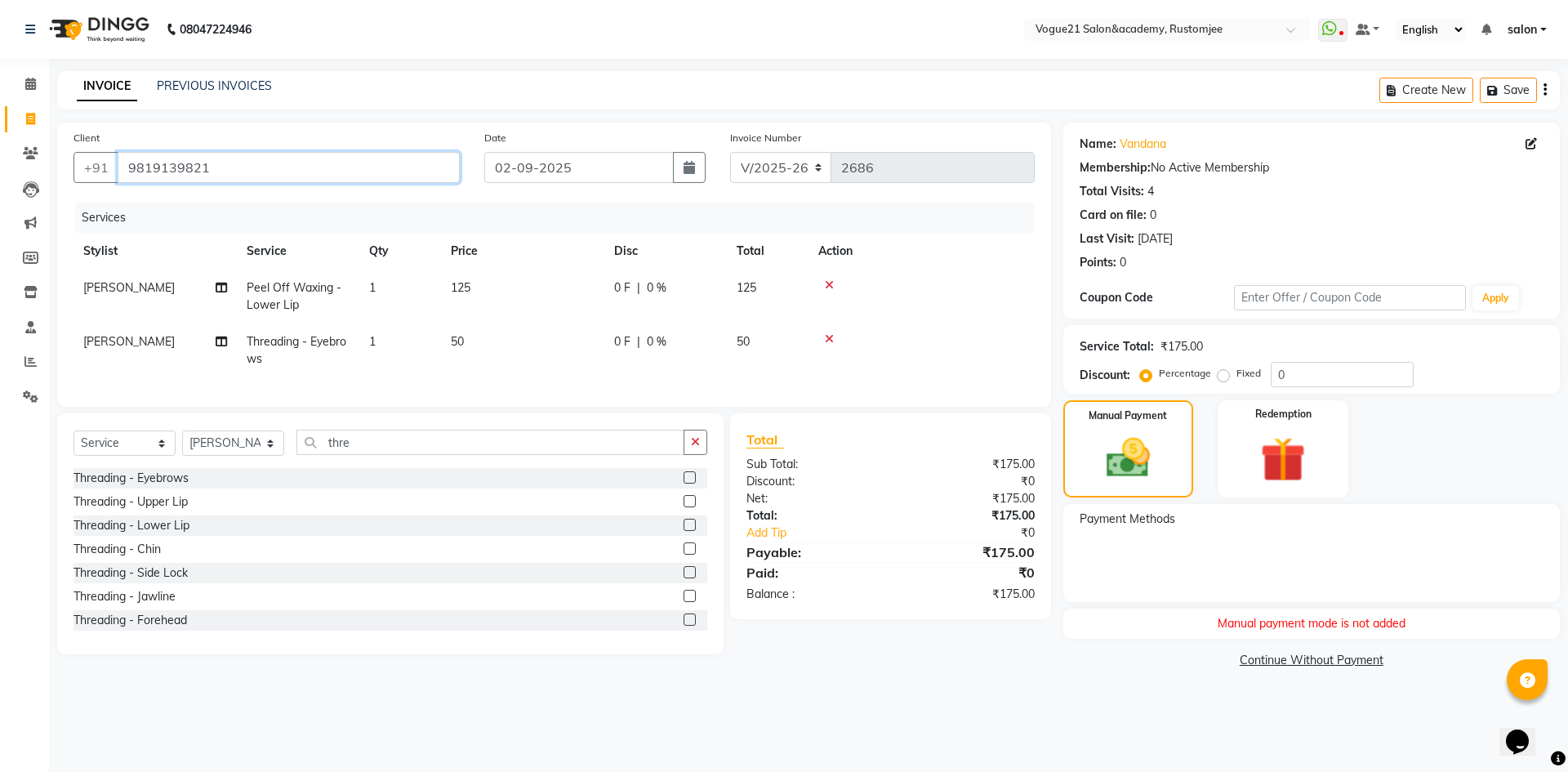
drag, startPoint x: 119, startPoint y: 164, endPoint x: 290, endPoint y: 164, distance: 171.0
click at [290, 164] on input "9819139821" at bounding box center [288, 168] width 342 height 31
click at [36, 82] on span at bounding box center [31, 84] width 29 height 19
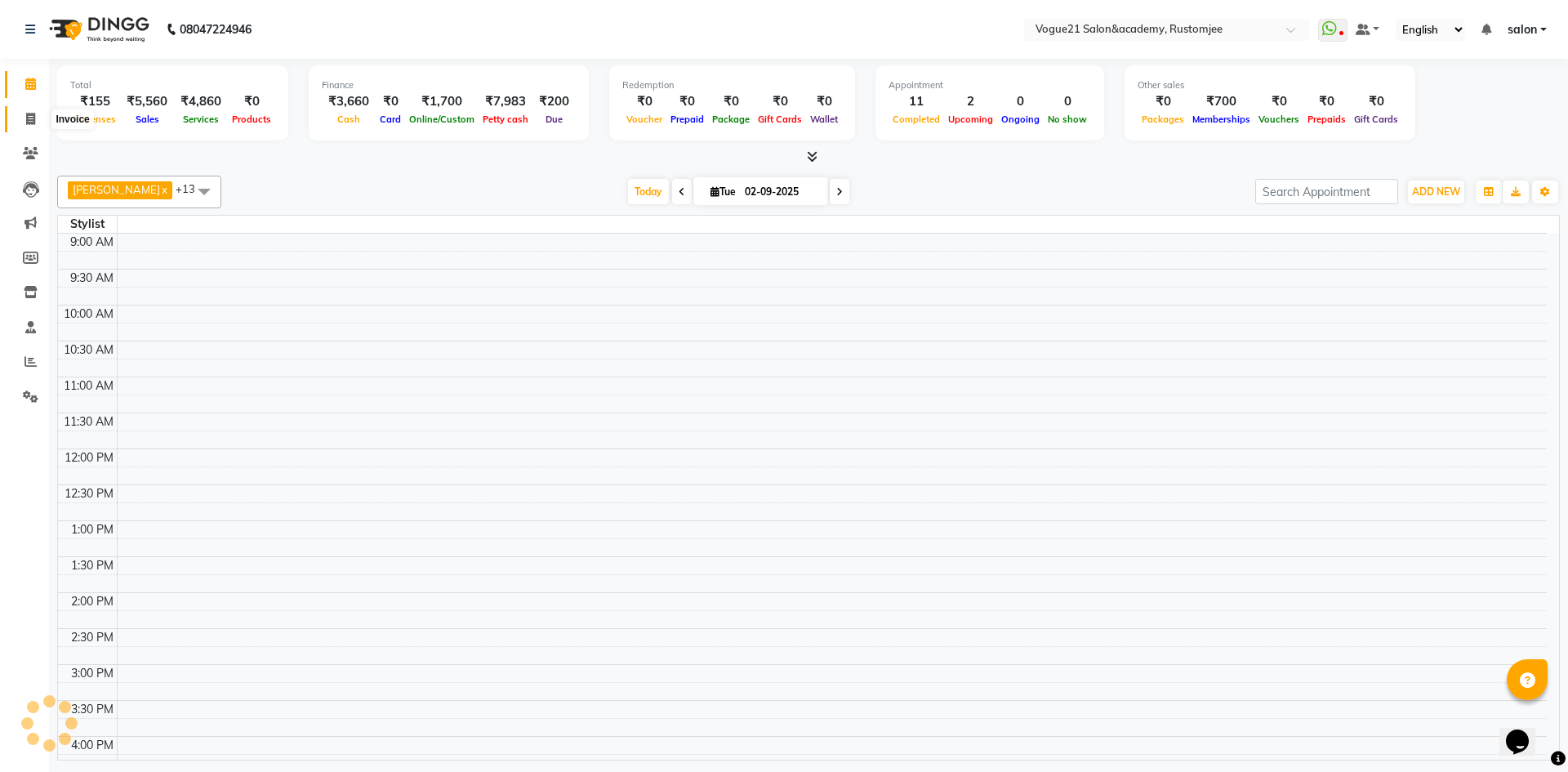
click at [39, 115] on span at bounding box center [31, 120] width 29 height 19
select select "service"
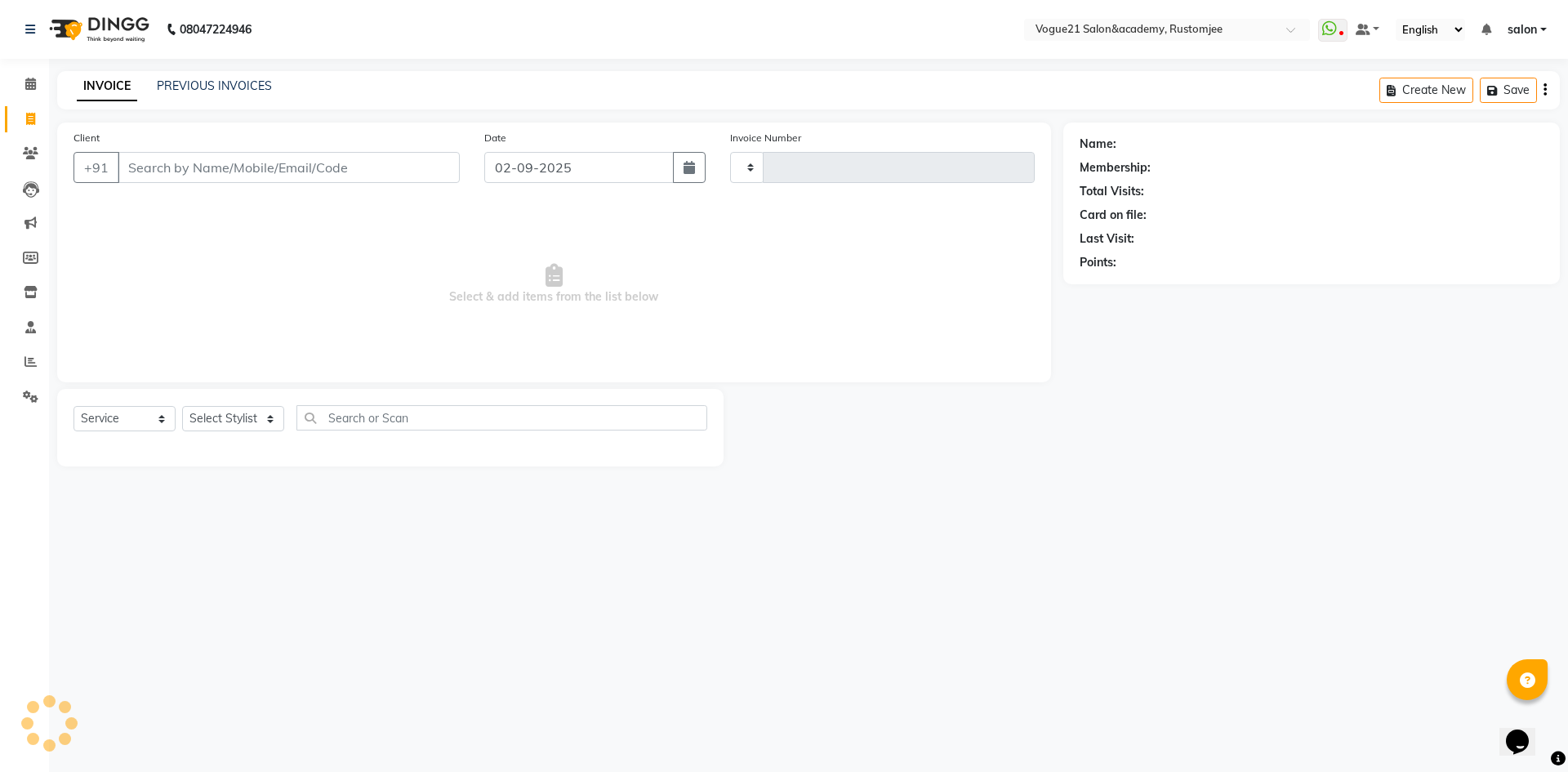
click at [326, 168] on input "Client" at bounding box center [288, 168] width 342 height 31
type input "2686"
select select "8171"
type input "9819139821"
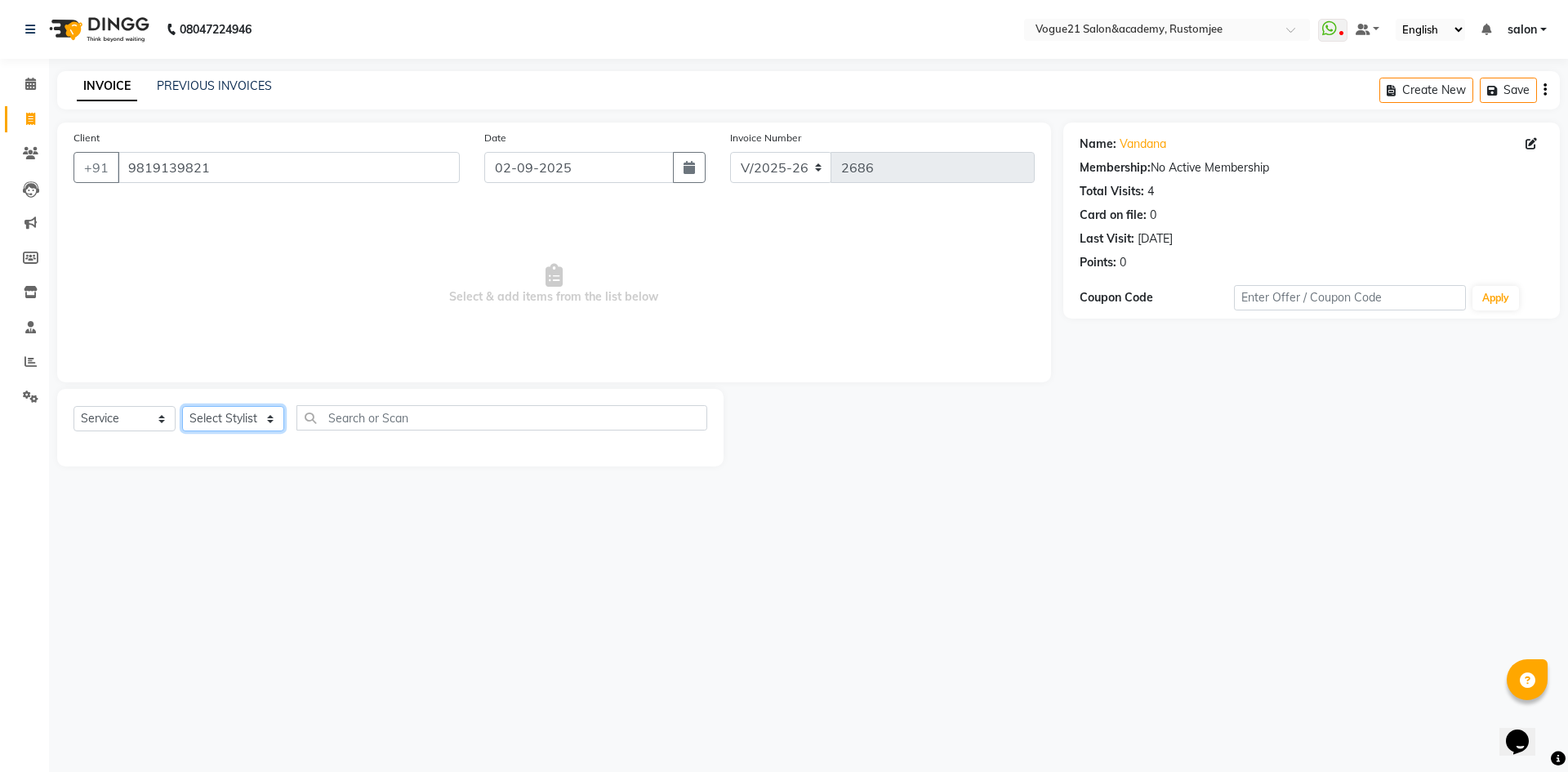
click at [242, 419] on select "Select Stylist aahil alicia anju soni Jamshed junaid Pooja yadav priya jadhav r…" at bounding box center [233, 419] width 103 height 25
select select "76929"
click at [182, 407] on select "Select Stylist aahil alicia anju soni Jamshed junaid Pooja yadav priya jadhav r…" at bounding box center [233, 419] width 103 height 25
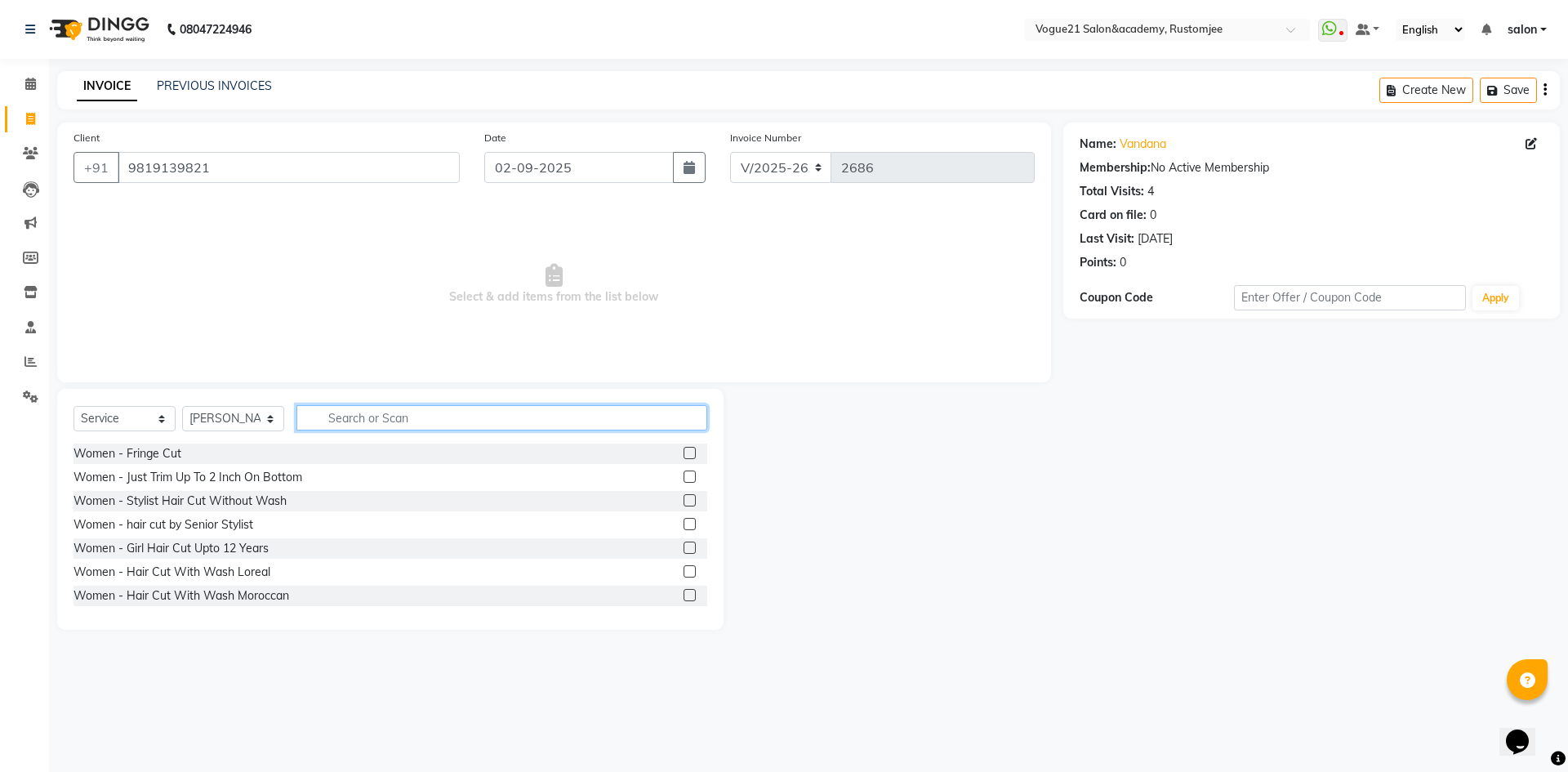
click at [398, 408] on input "text" at bounding box center [501, 418] width 411 height 25
type input "peel"
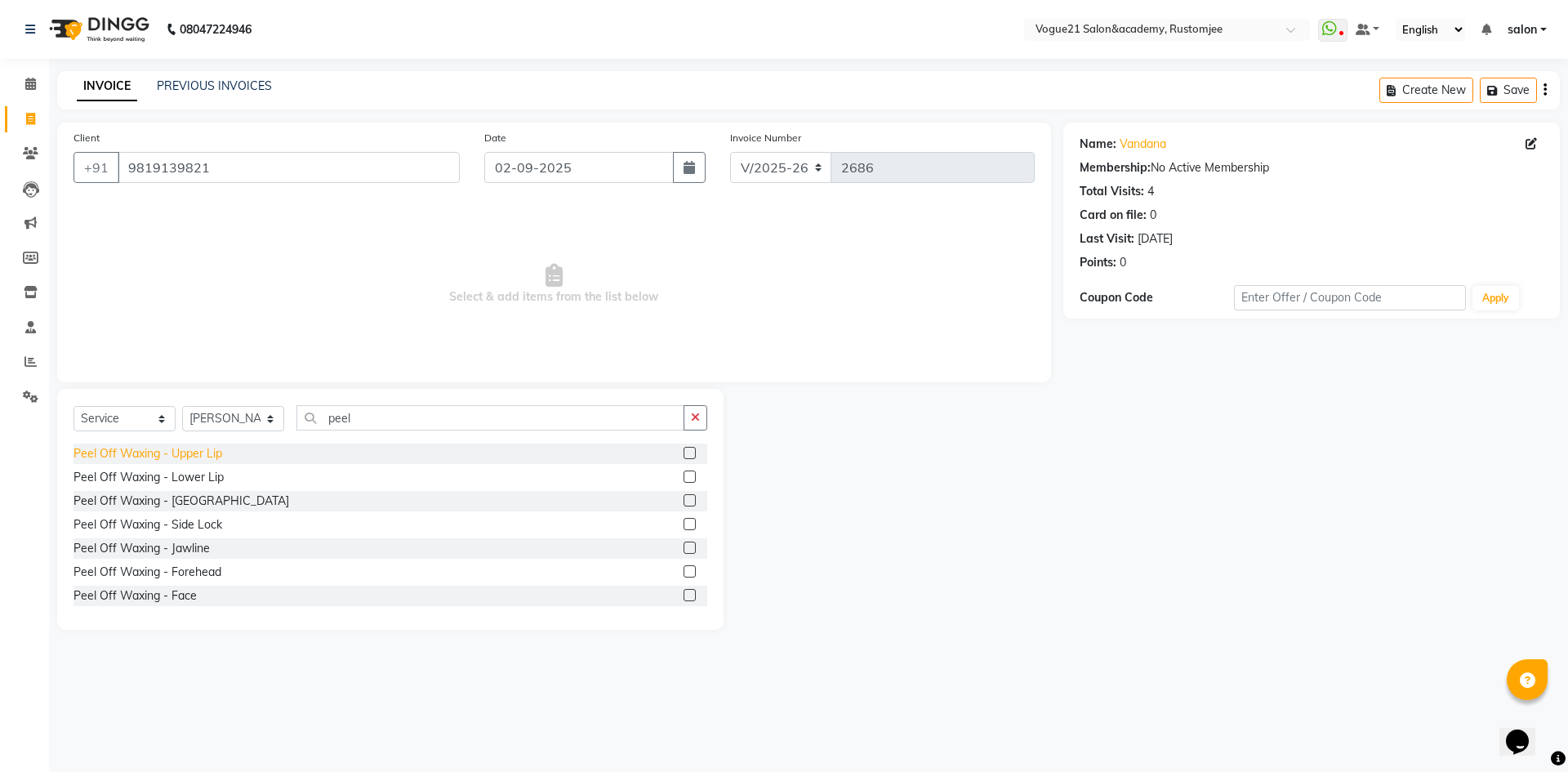
click at [199, 454] on div "Peel Off Waxing - Upper Lip" at bounding box center [148, 455] width 149 height 17
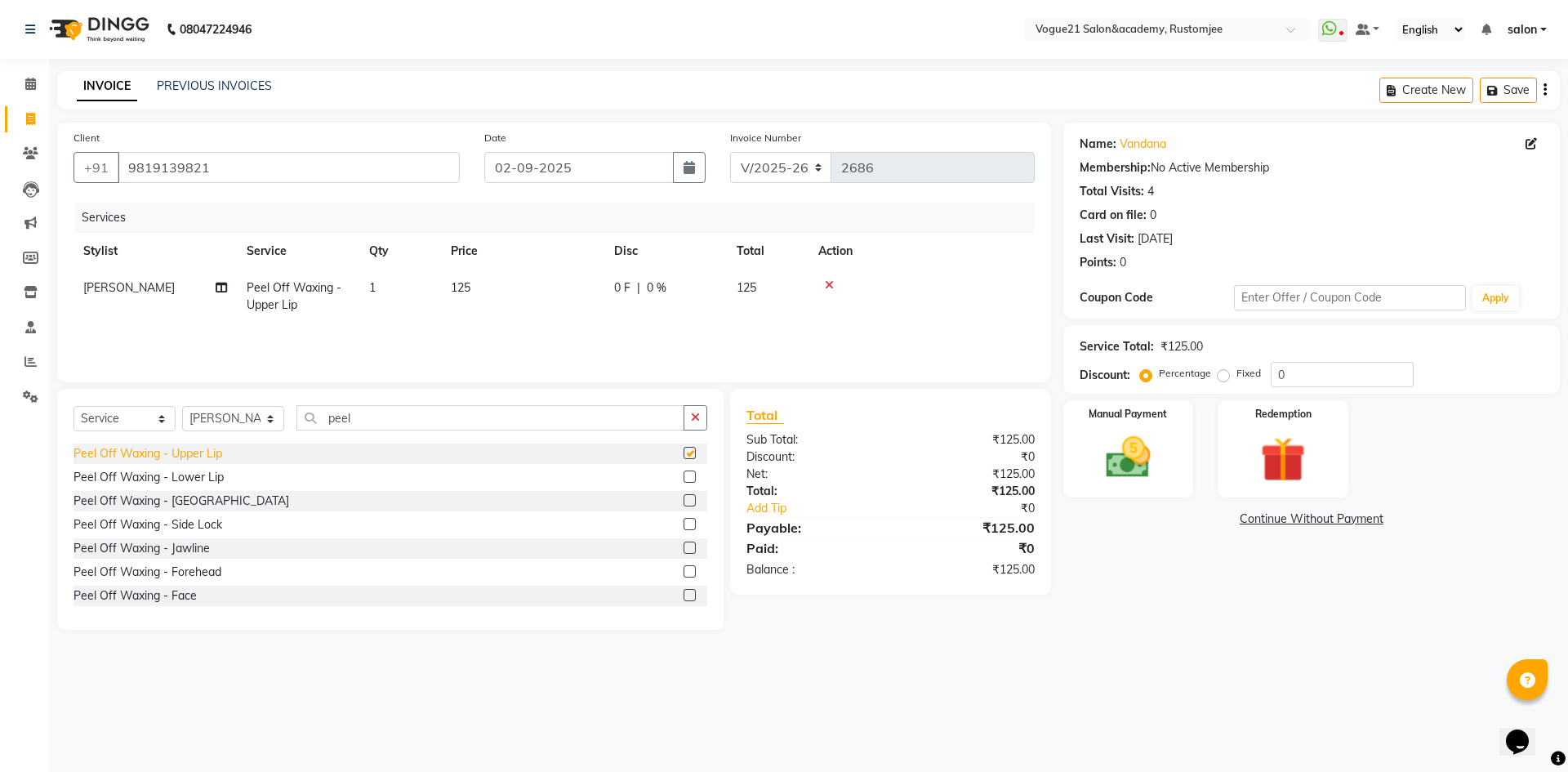
checkbox input "false"
click at [376, 424] on input "peel" at bounding box center [490, 418] width 388 height 25
type input "p"
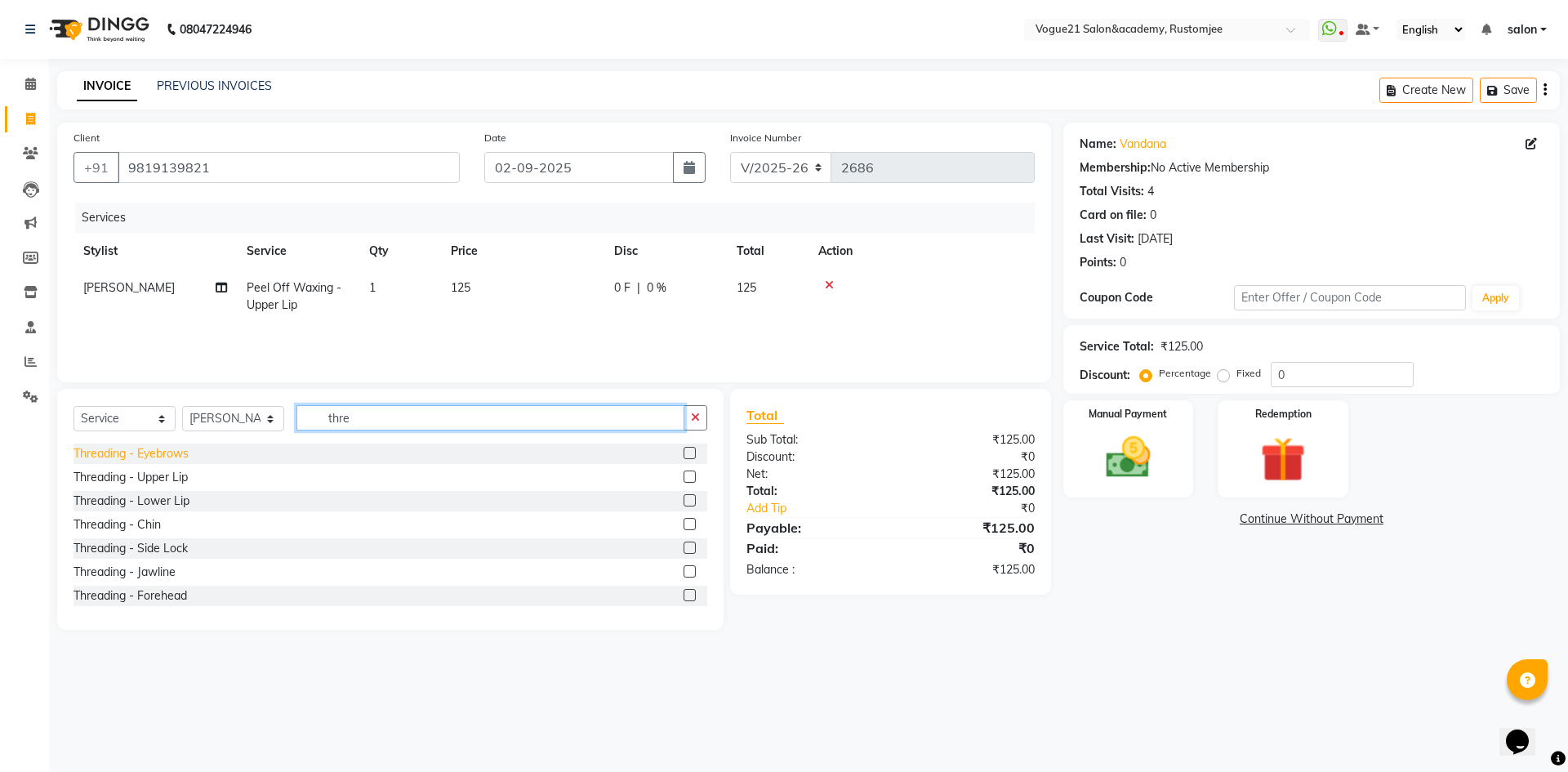
type input "thre"
click at [137, 448] on div "Threading - Eyebrows" at bounding box center [131, 455] width 115 height 17
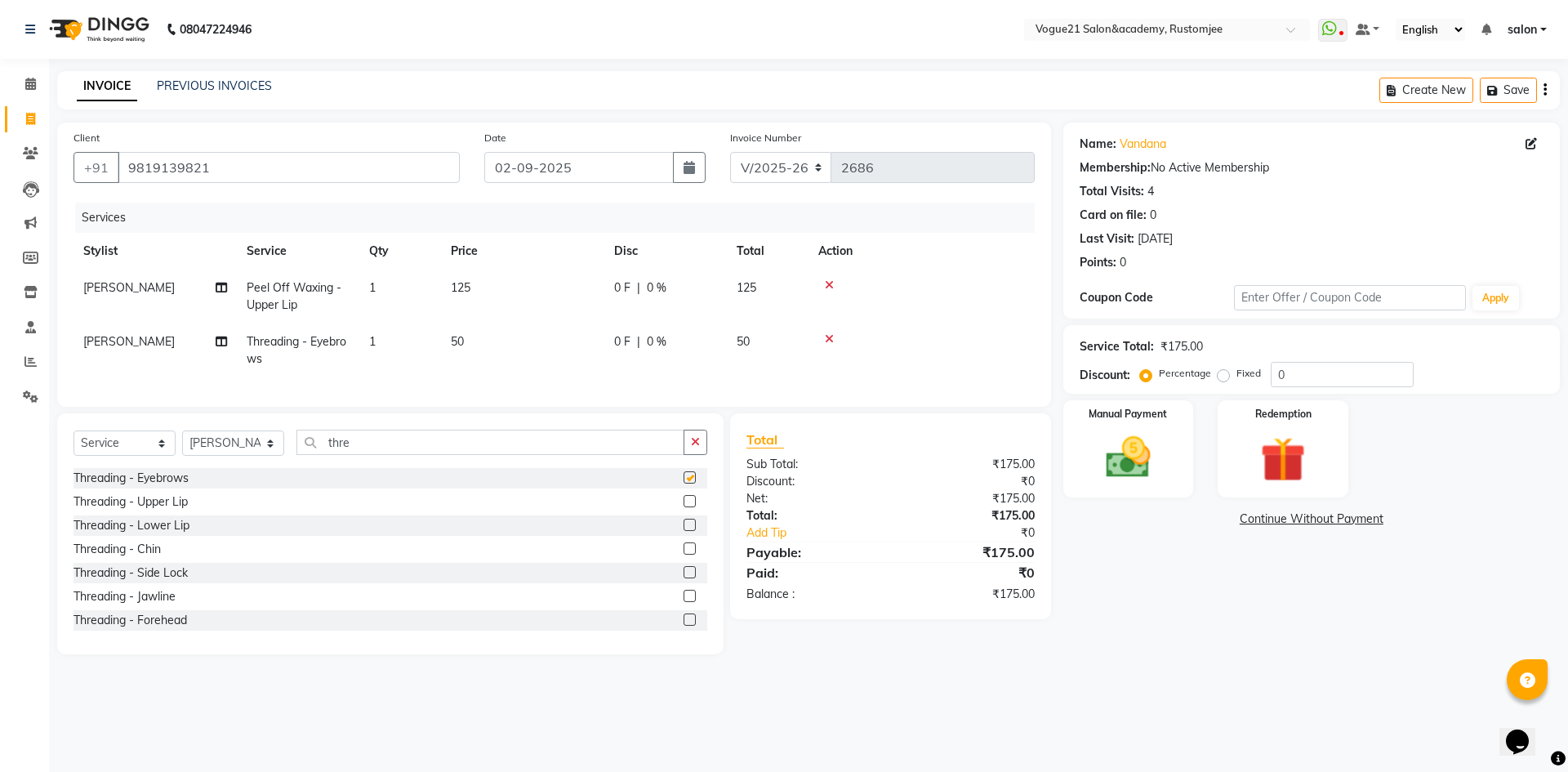
checkbox input "false"
click at [1126, 471] on img at bounding box center [1128, 457] width 76 height 54
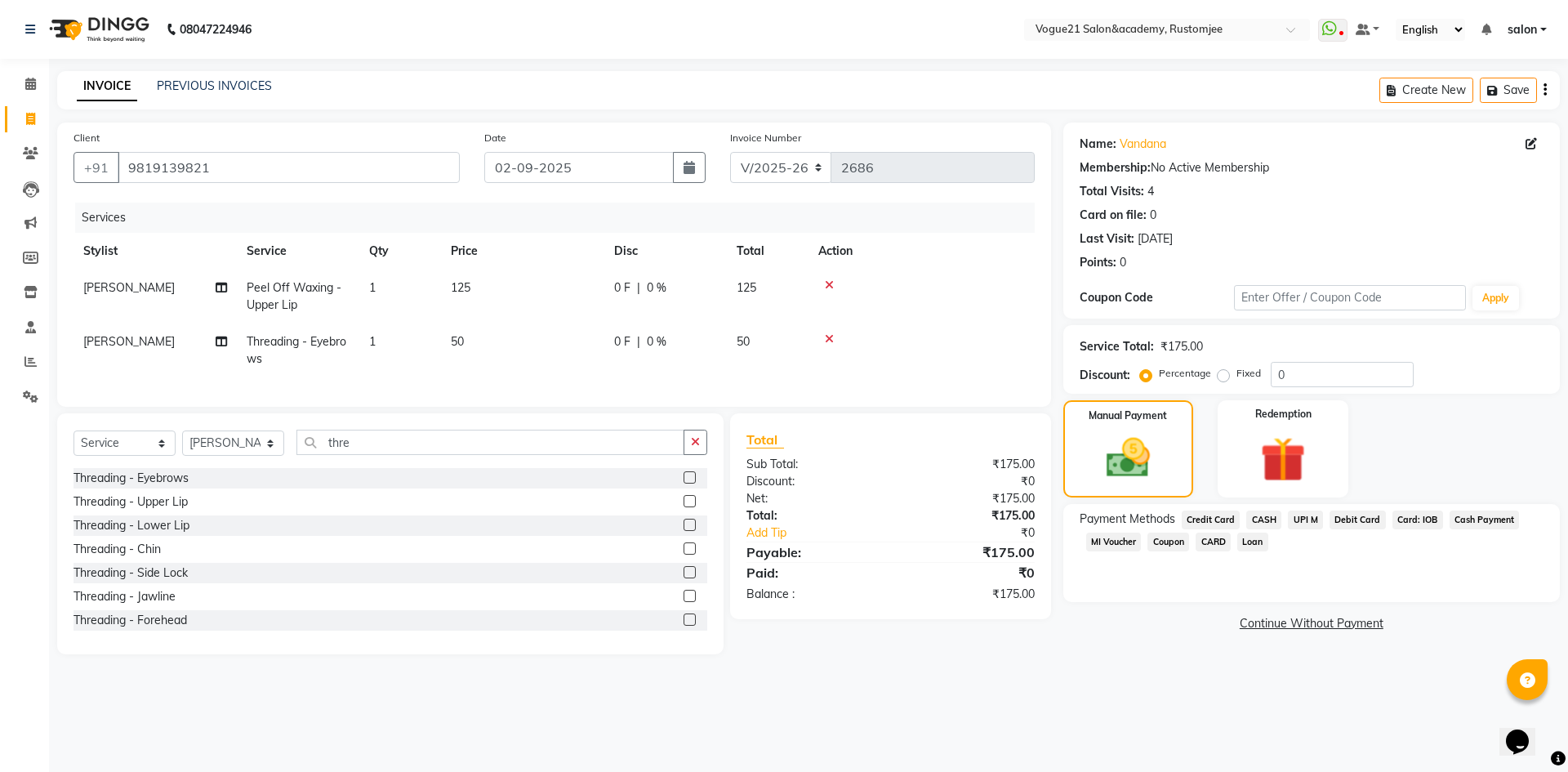
click at [1257, 515] on span "CASH" at bounding box center [1264, 521] width 35 height 19
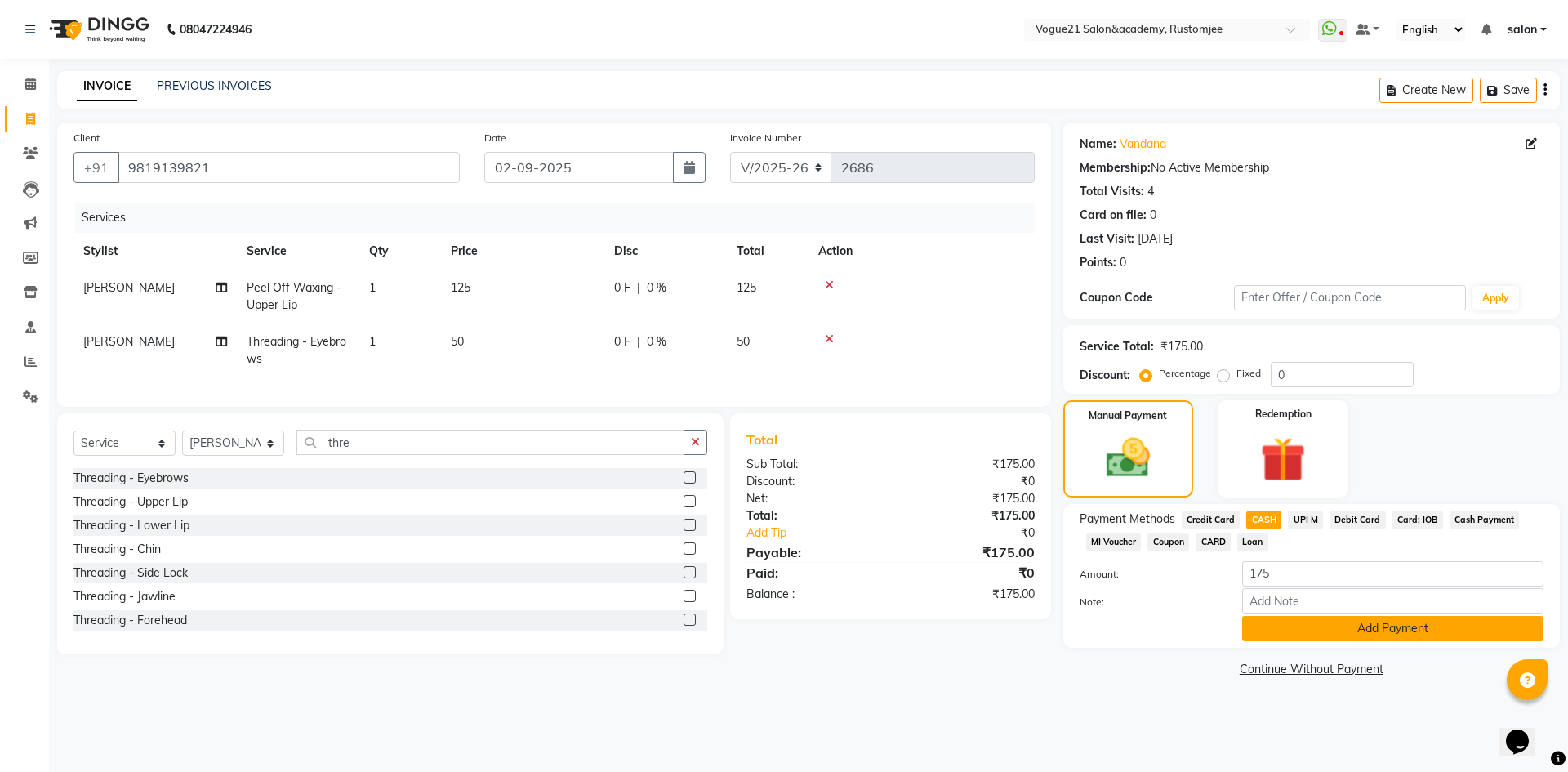
click at [1289, 617] on button "Add Payment" at bounding box center [1393, 629] width 302 height 25
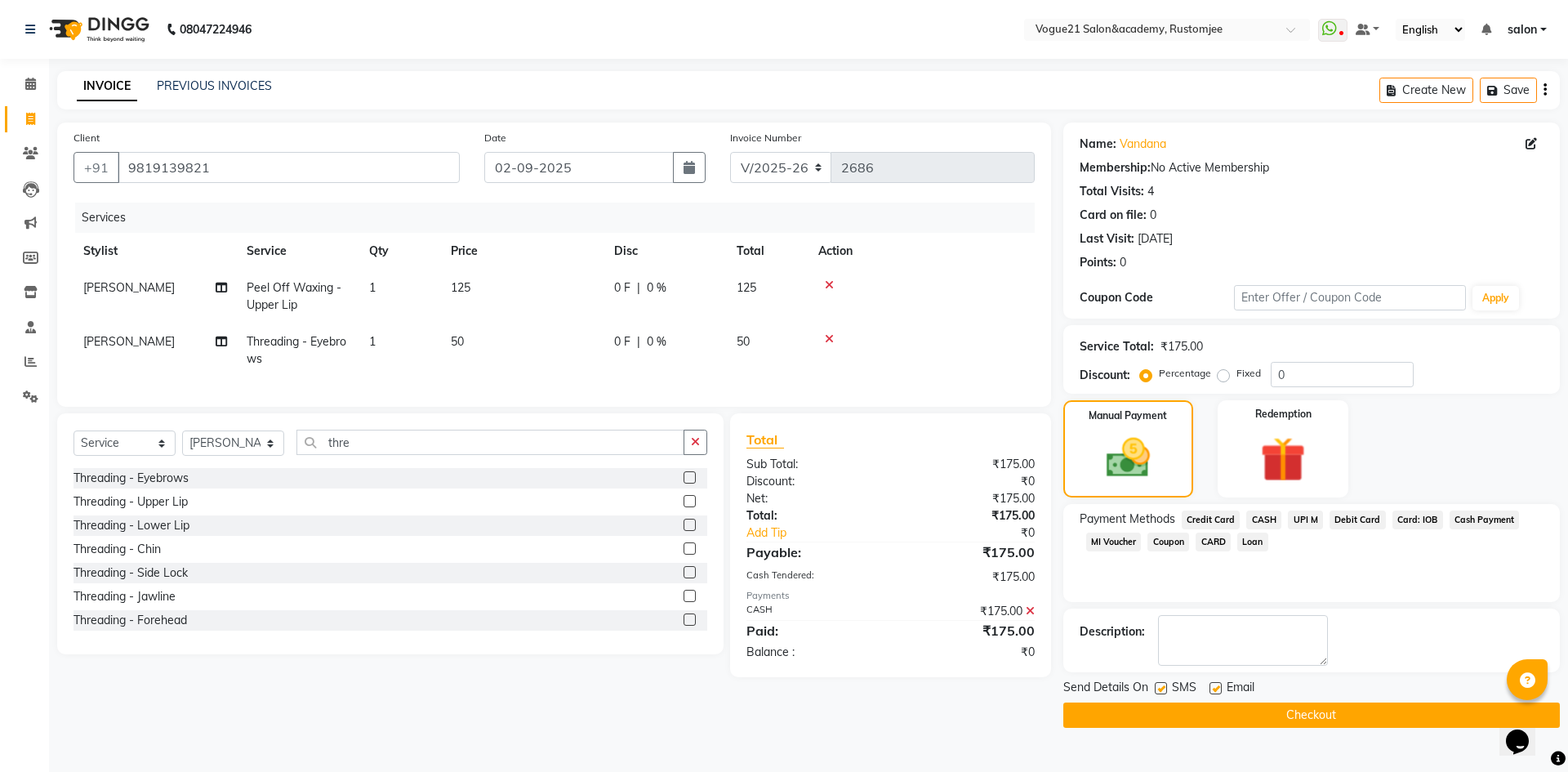
click at [1203, 714] on button "Checkout" at bounding box center [1312, 715] width 496 height 25
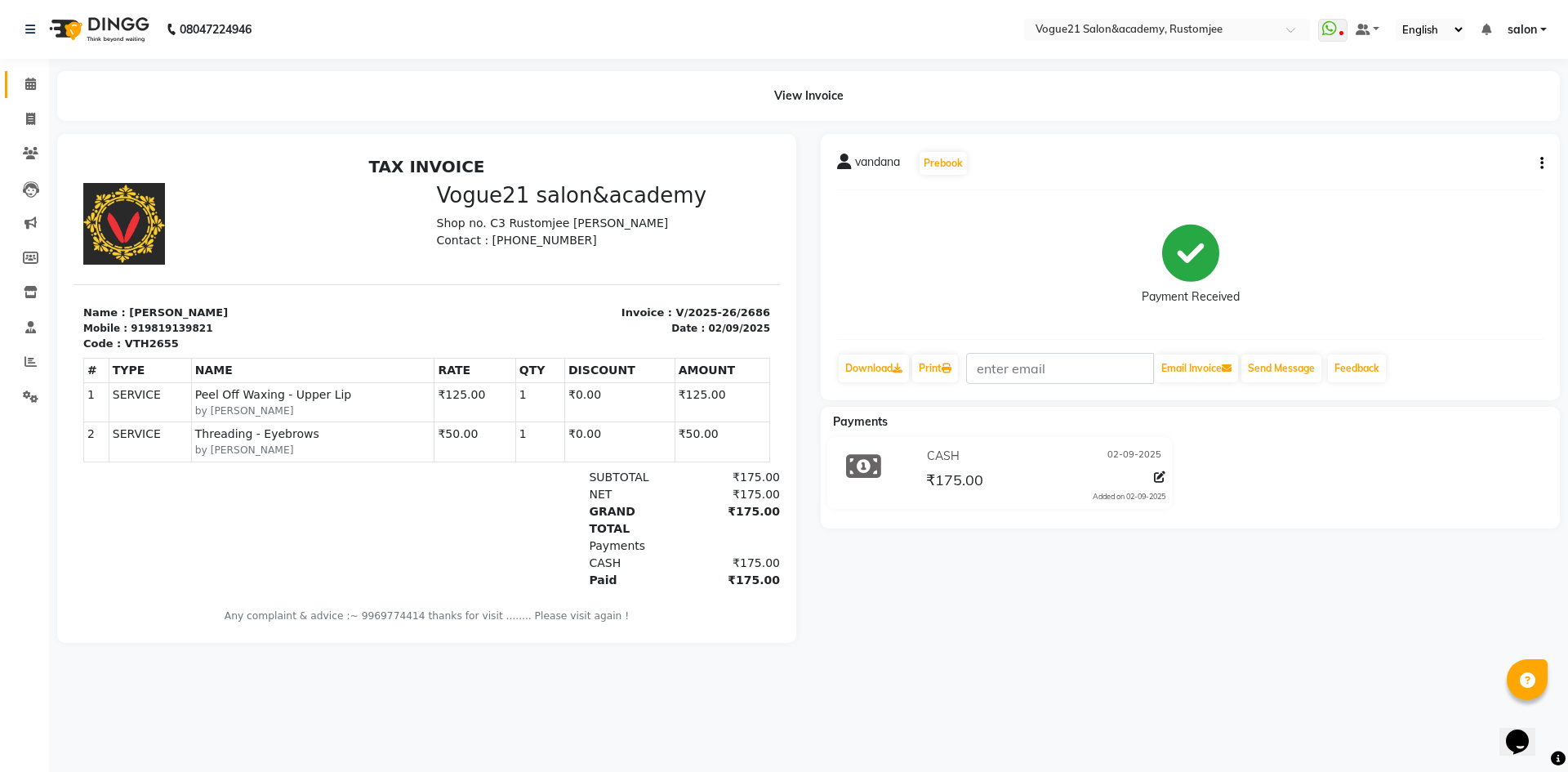
click at [31, 75] on link "Calendar" at bounding box center [24, 84] width 39 height 27
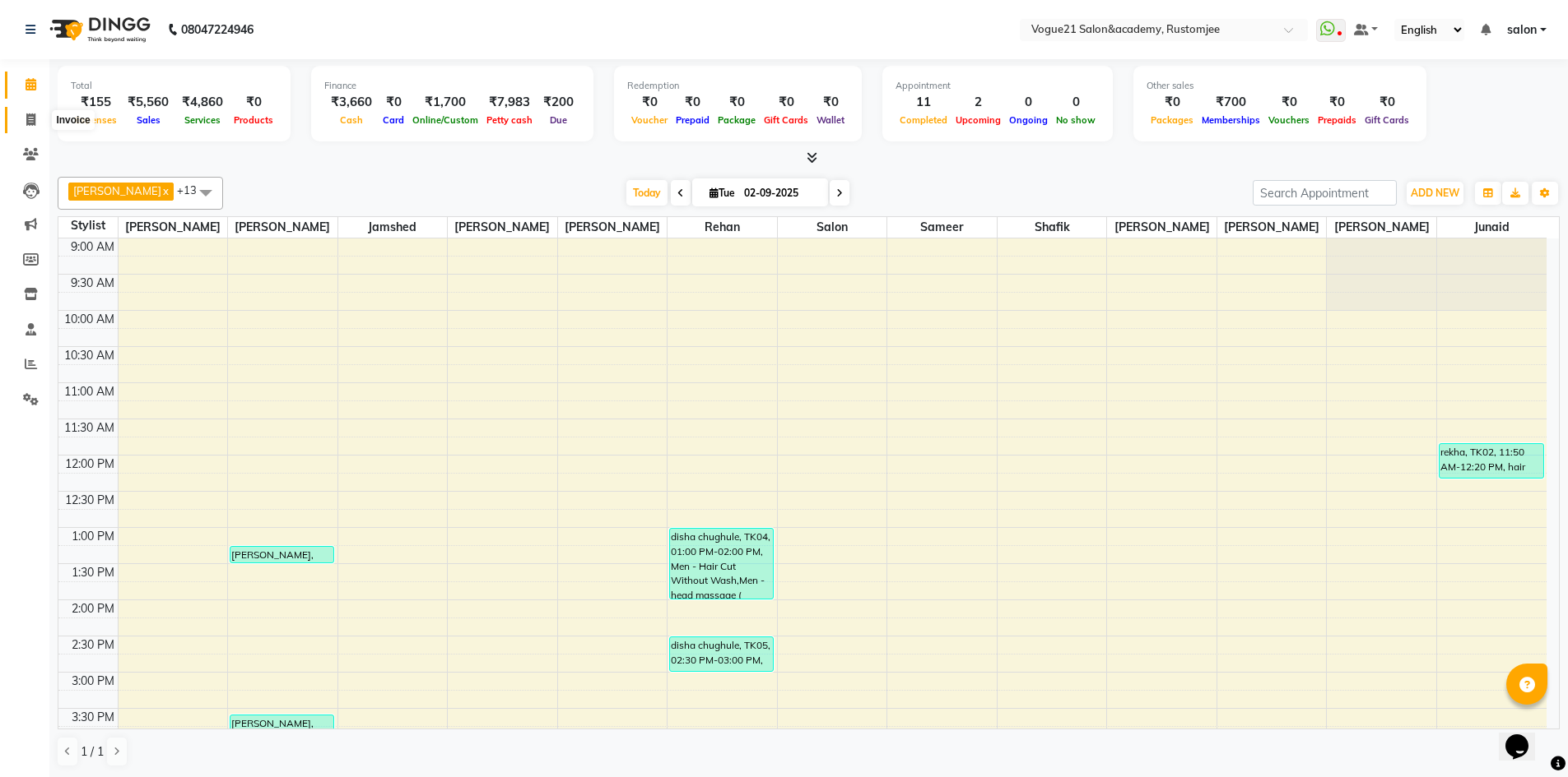
click at [32, 120] on icon at bounding box center [30, 120] width 9 height 13
select select "8171"
select select "service"
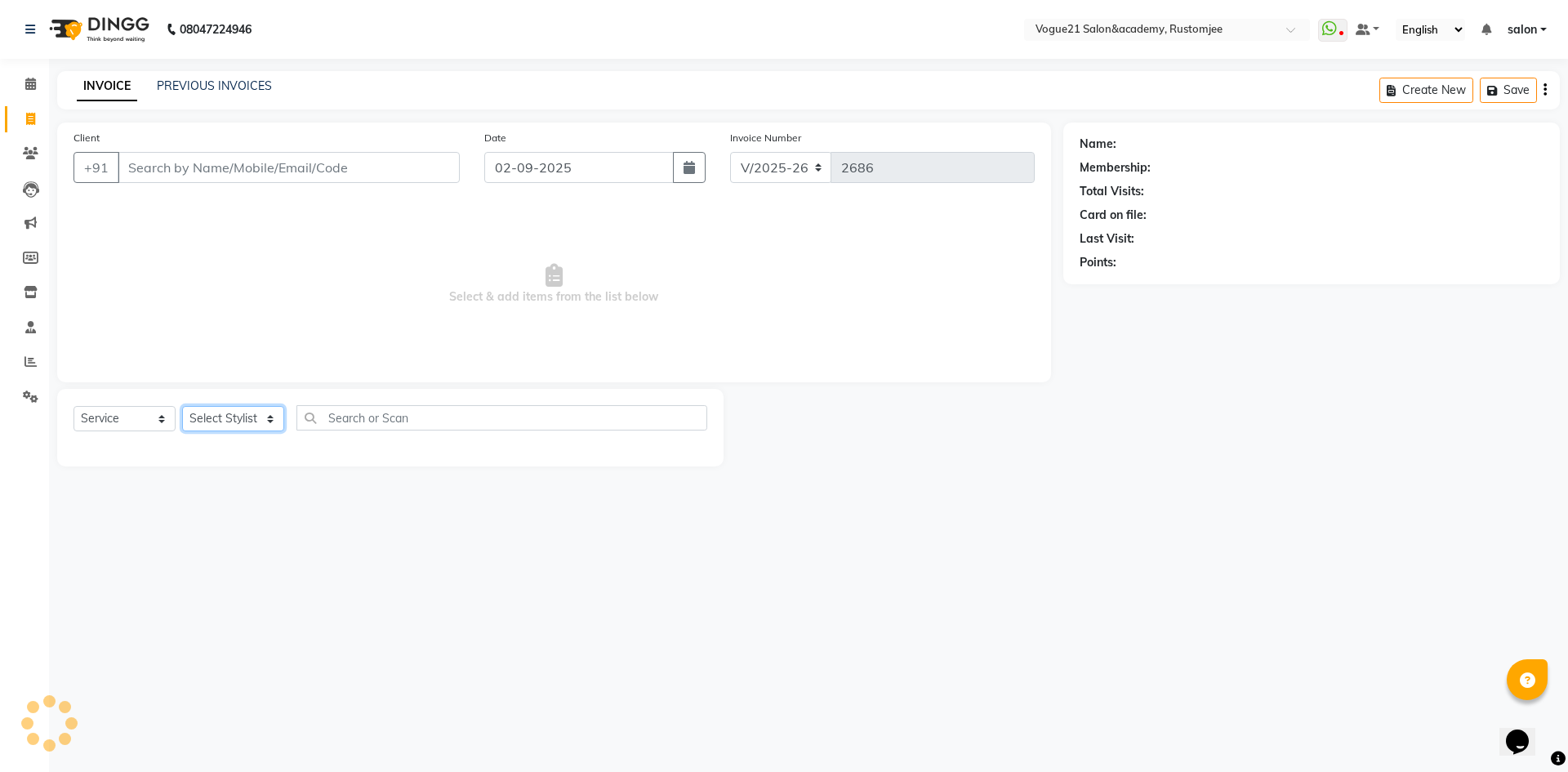
click at [241, 413] on select "Select Stylist [PERSON_NAME] [PERSON_NAME] [PERSON_NAME] [PERSON_NAME] [PERSON_…" at bounding box center [233, 419] width 103 height 25
select select "76929"
click at [182, 407] on select "Select Stylist [PERSON_NAME] [PERSON_NAME] [PERSON_NAME] [PERSON_NAME] [PERSON_…" at bounding box center [233, 419] width 103 height 25
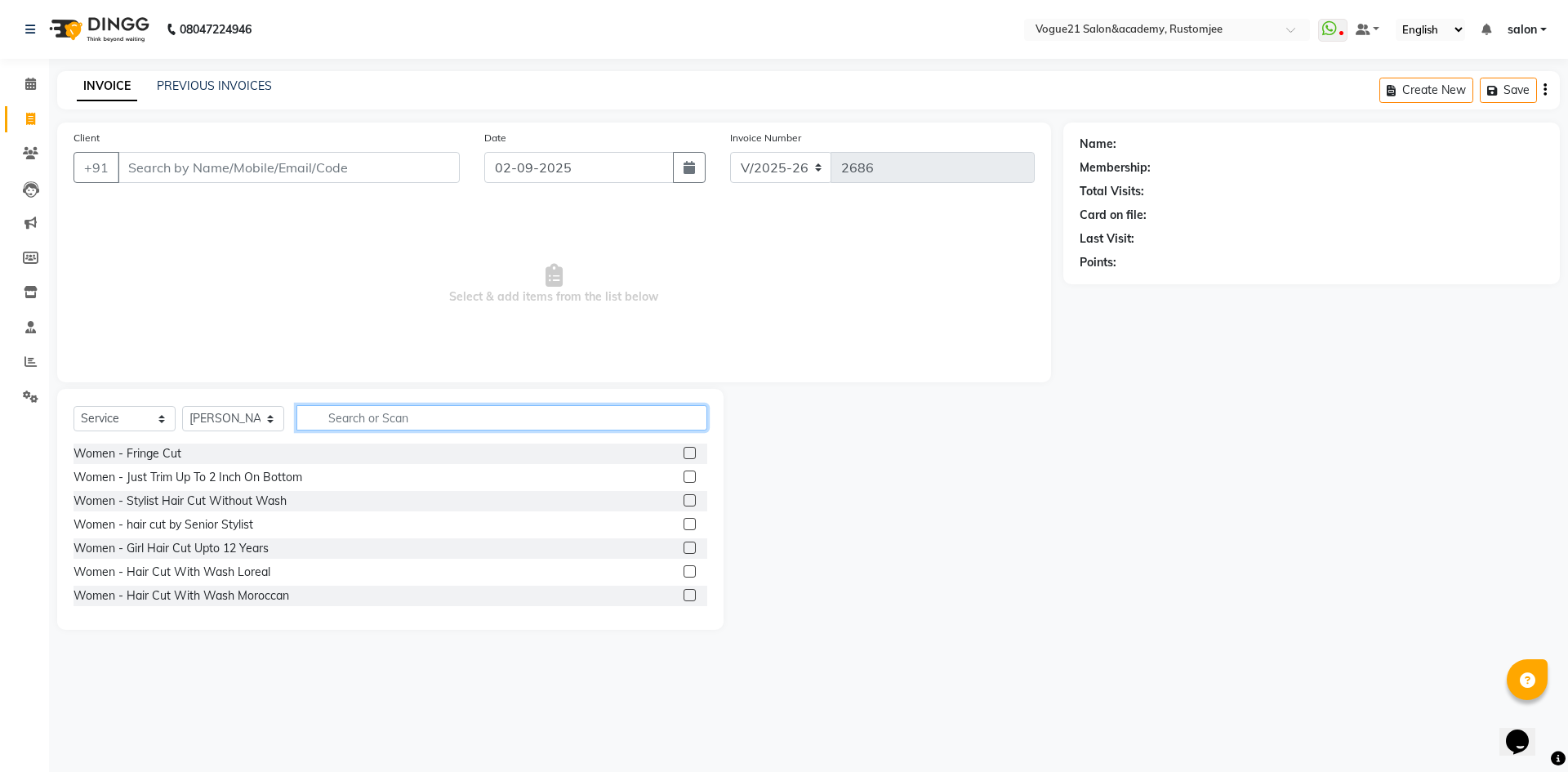
click at [384, 417] on input "text" at bounding box center [501, 418] width 411 height 25
type input "peel"
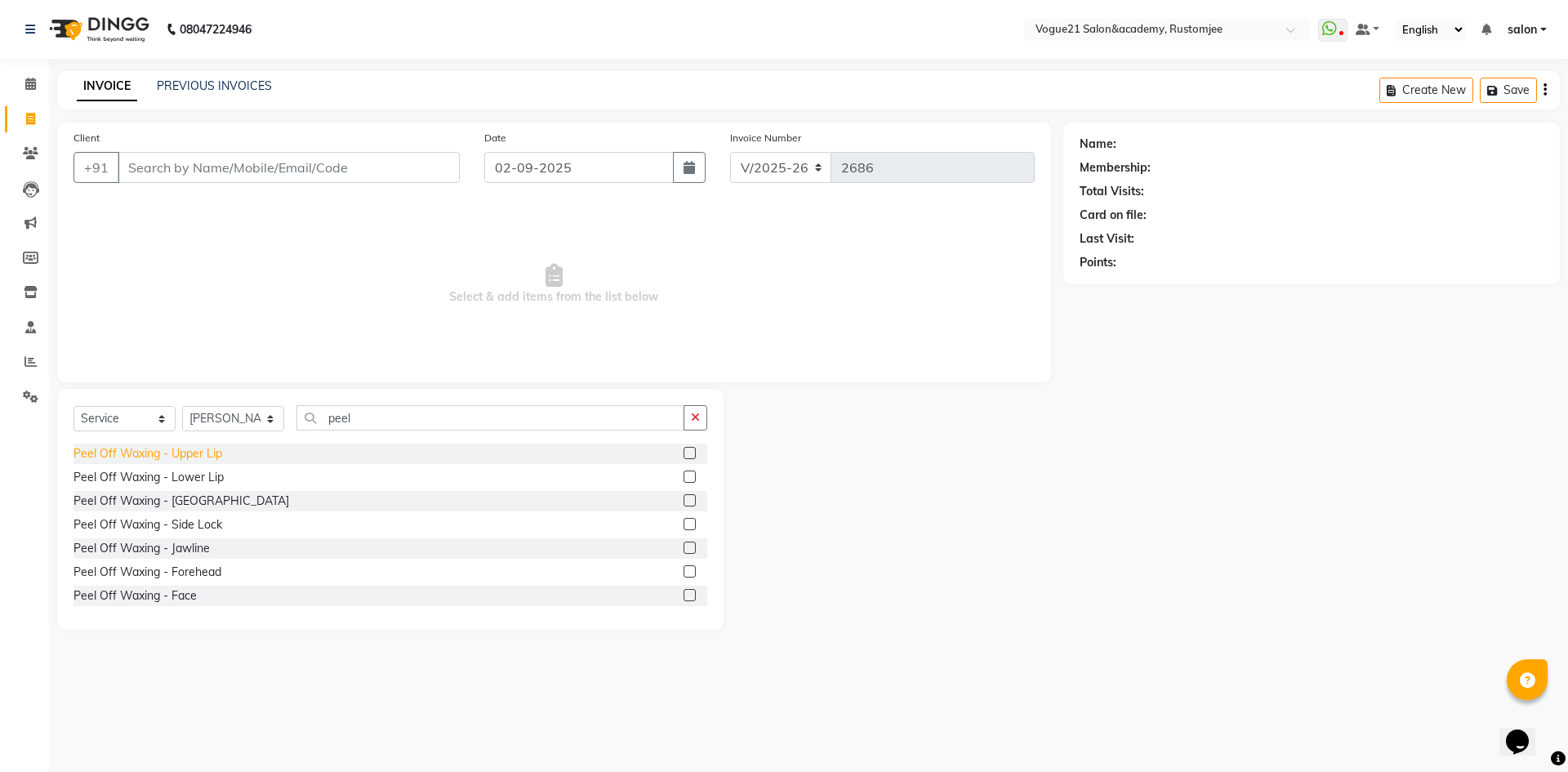
click at [198, 457] on div "Peel Off Waxing - Upper Lip" at bounding box center [148, 455] width 149 height 17
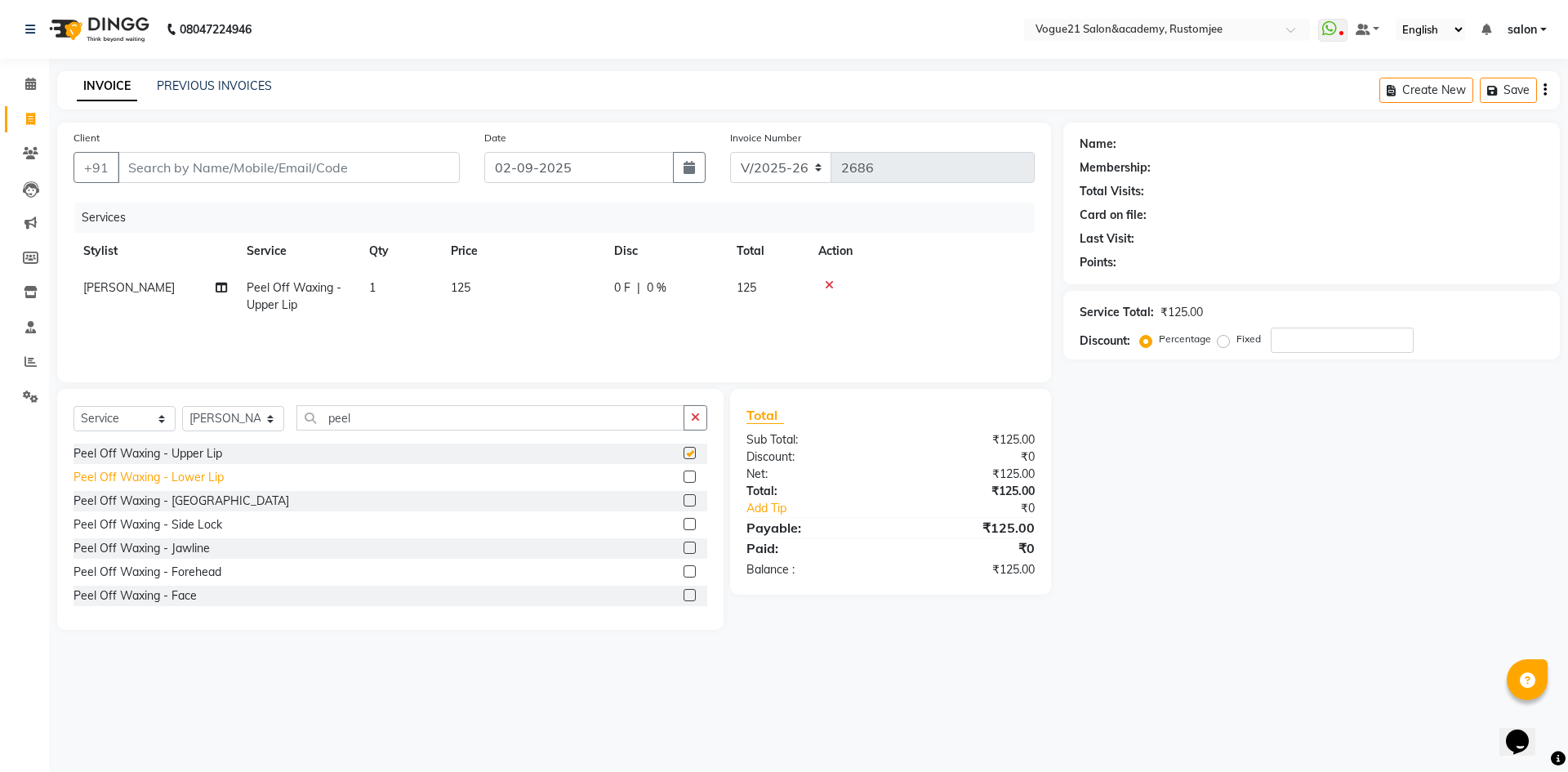
checkbox input "false"
click at [198, 480] on div "Peel Off Waxing - Lower Lip" at bounding box center [149, 478] width 150 height 17
checkbox input "false"
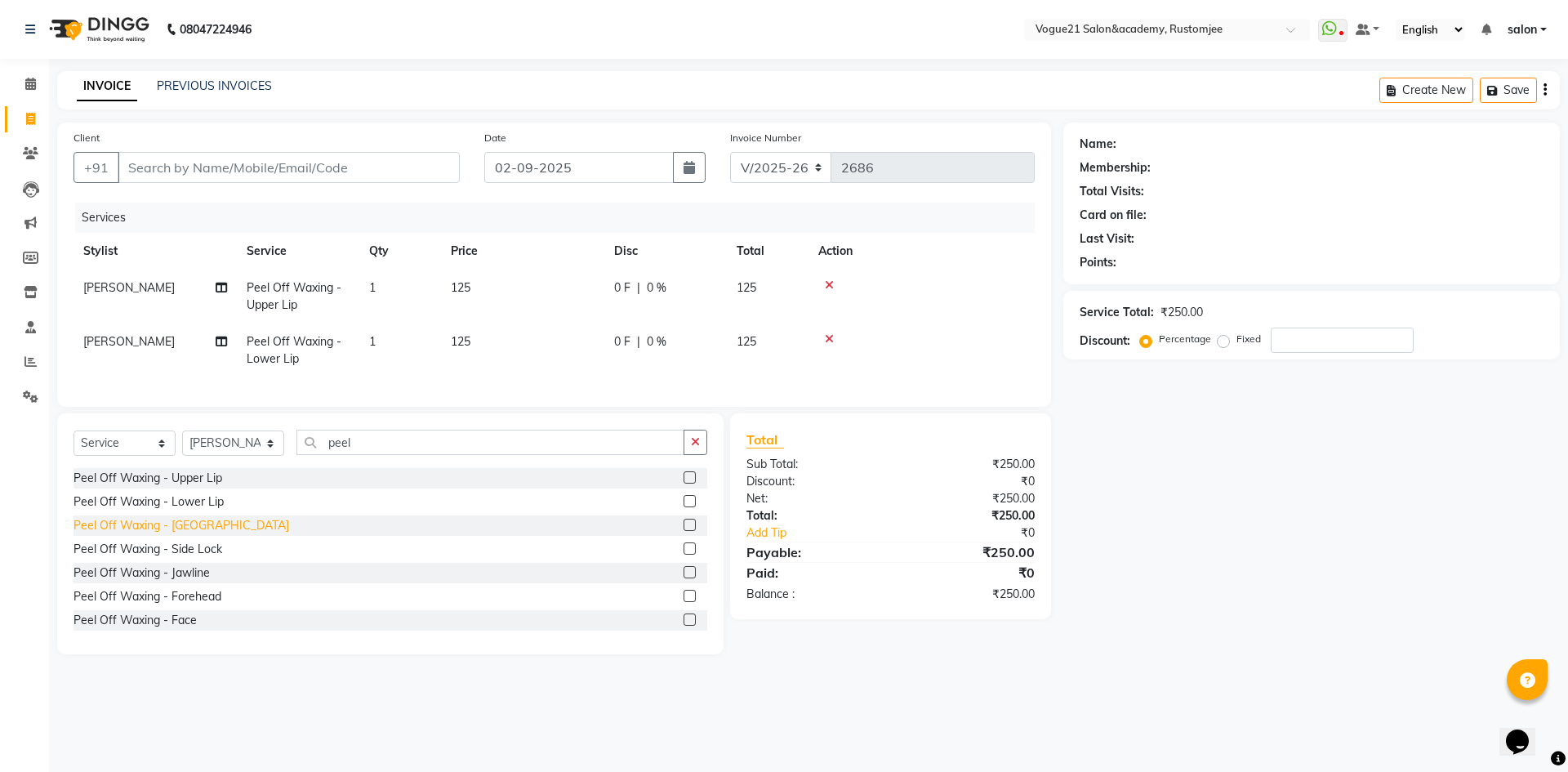
click at [181, 534] on div "Peel Off Waxing - [GEOGRAPHIC_DATA]" at bounding box center [181, 526] width 216 height 17
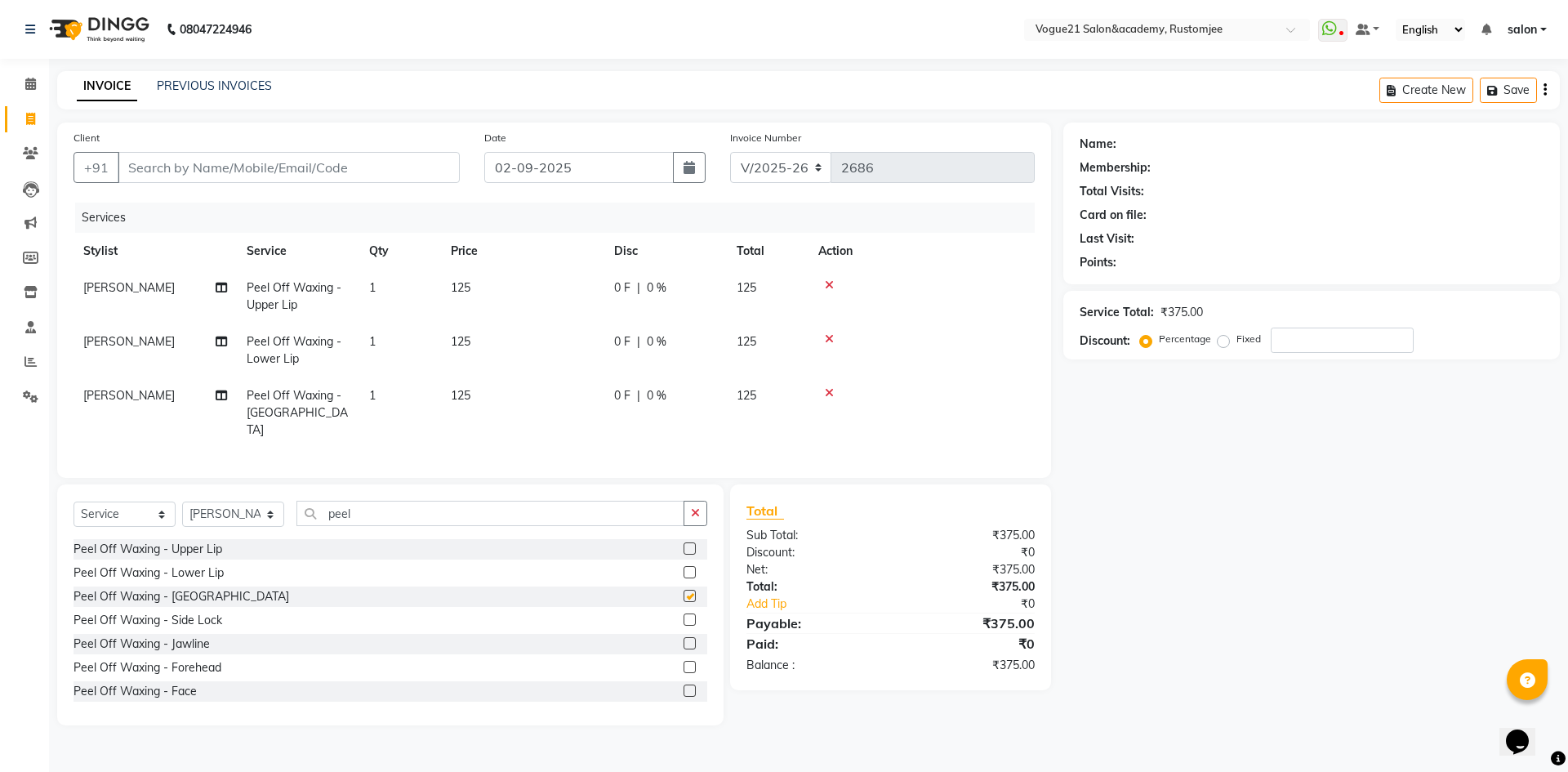
checkbox input "false"
click at [241, 505] on select "Select Stylist [PERSON_NAME] [PERSON_NAME] [PERSON_NAME] [PERSON_NAME] [PERSON_…" at bounding box center [233, 514] width 103 height 25
select select "88708"
click at [182, 502] on select "Select Stylist [PERSON_NAME] [PERSON_NAME] [PERSON_NAME] [PERSON_NAME] [PERSON_…" at bounding box center [233, 514] width 103 height 25
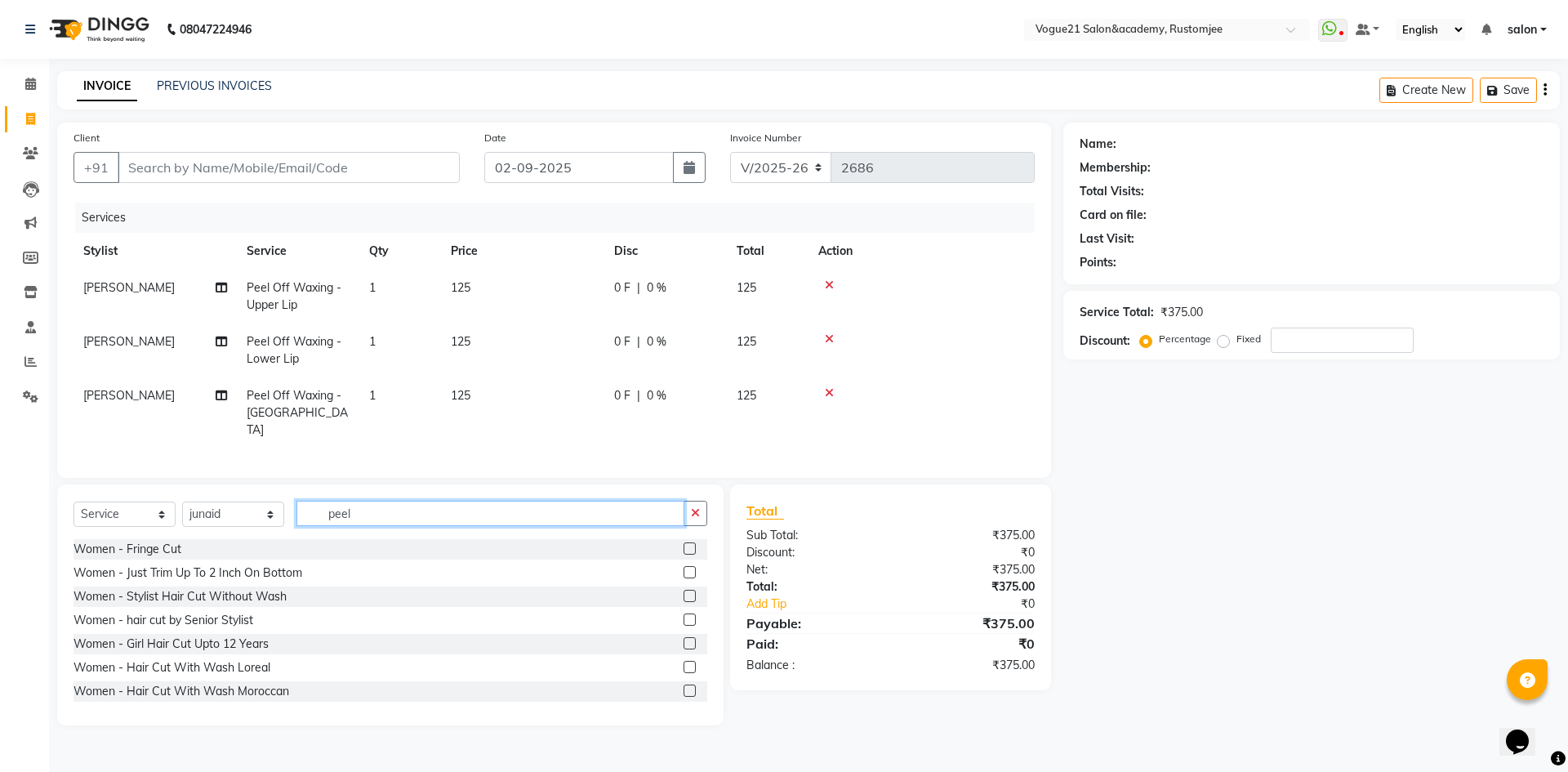
click at [365, 501] on input "peel" at bounding box center [490, 513] width 388 height 25
type input "p"
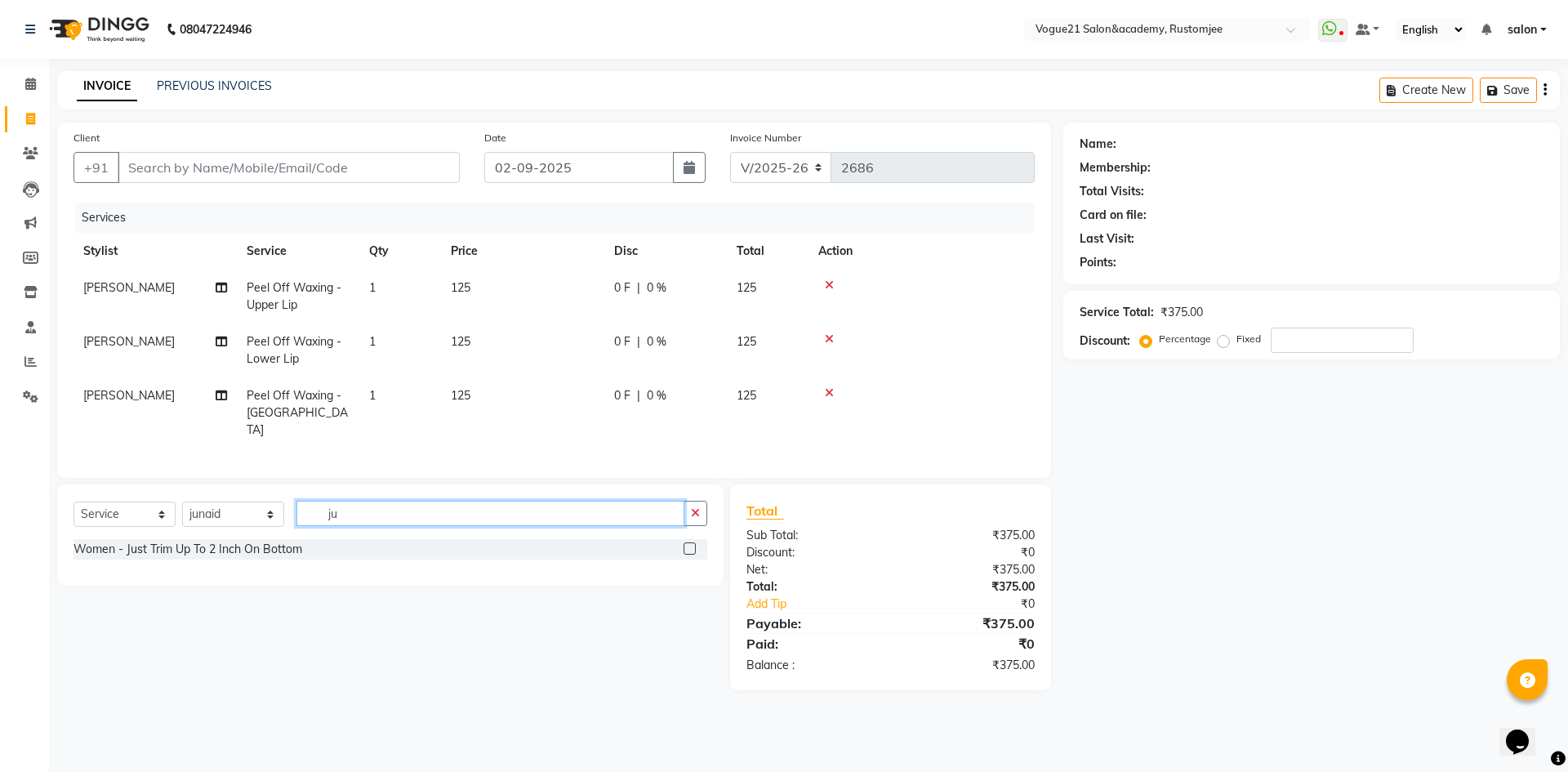
type input "ju"
click at [233, 554] on div "Women - Just Trim Up To 2 Inch On Bottom" at bounding box center [390, 550] width 634 height 20
click at [248, 546] on div "Women - Just Trim Up To 2 Inch On Bottom" at bounding box center [188, 550] width 229 height 17
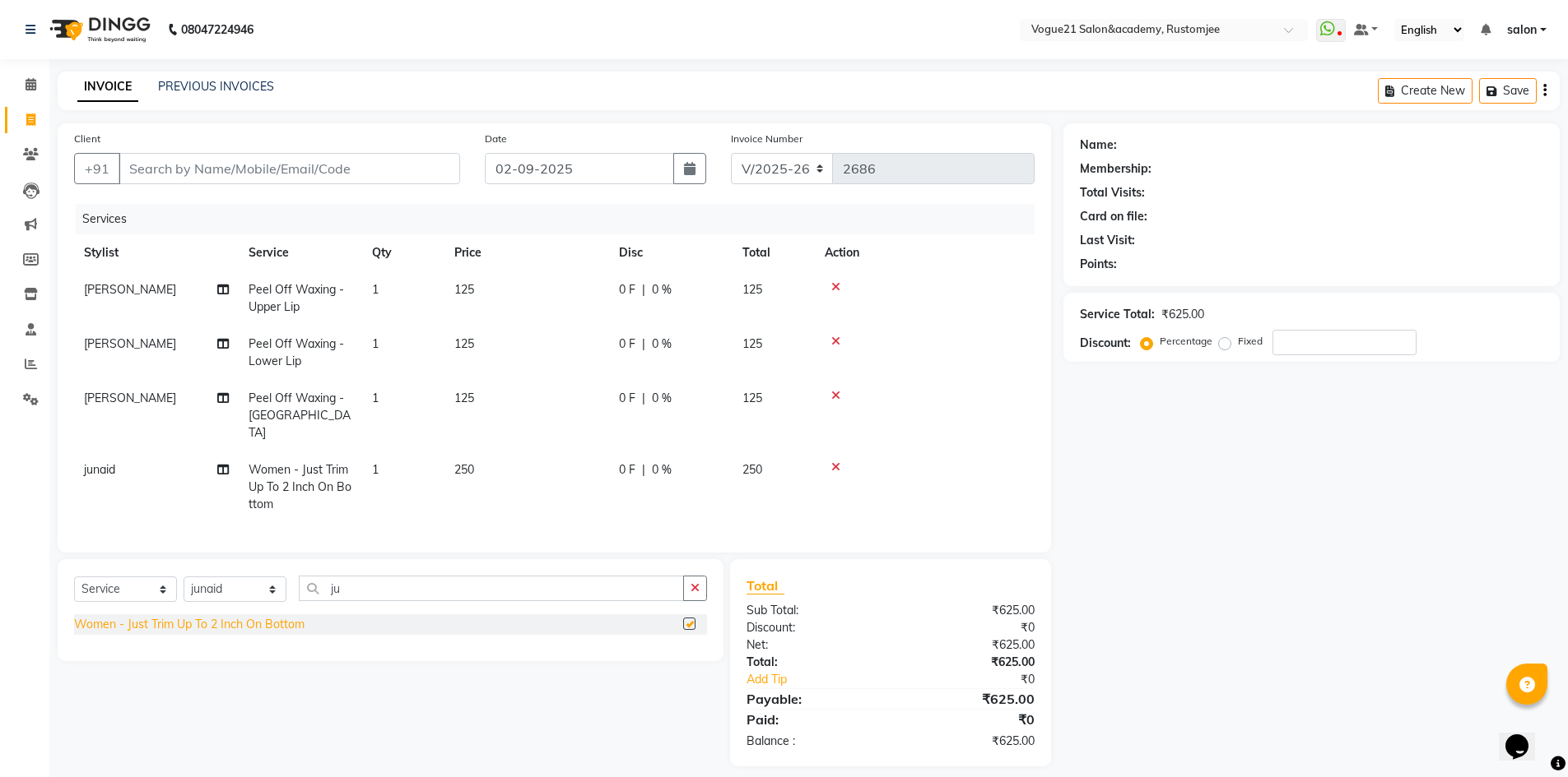
checkbox input "false"
click at [248, 584] on select "Select Stylist [PERSON_NAME] [PERSON_NAME] [PERSON_NAME] [PERSON_NAME] [PERSON_…" at bounding box center [235, 589] width 103 height 25
click at [362, 587] on input "ju" at bounding box center [490, 589] width 385 height 25
type input "j"
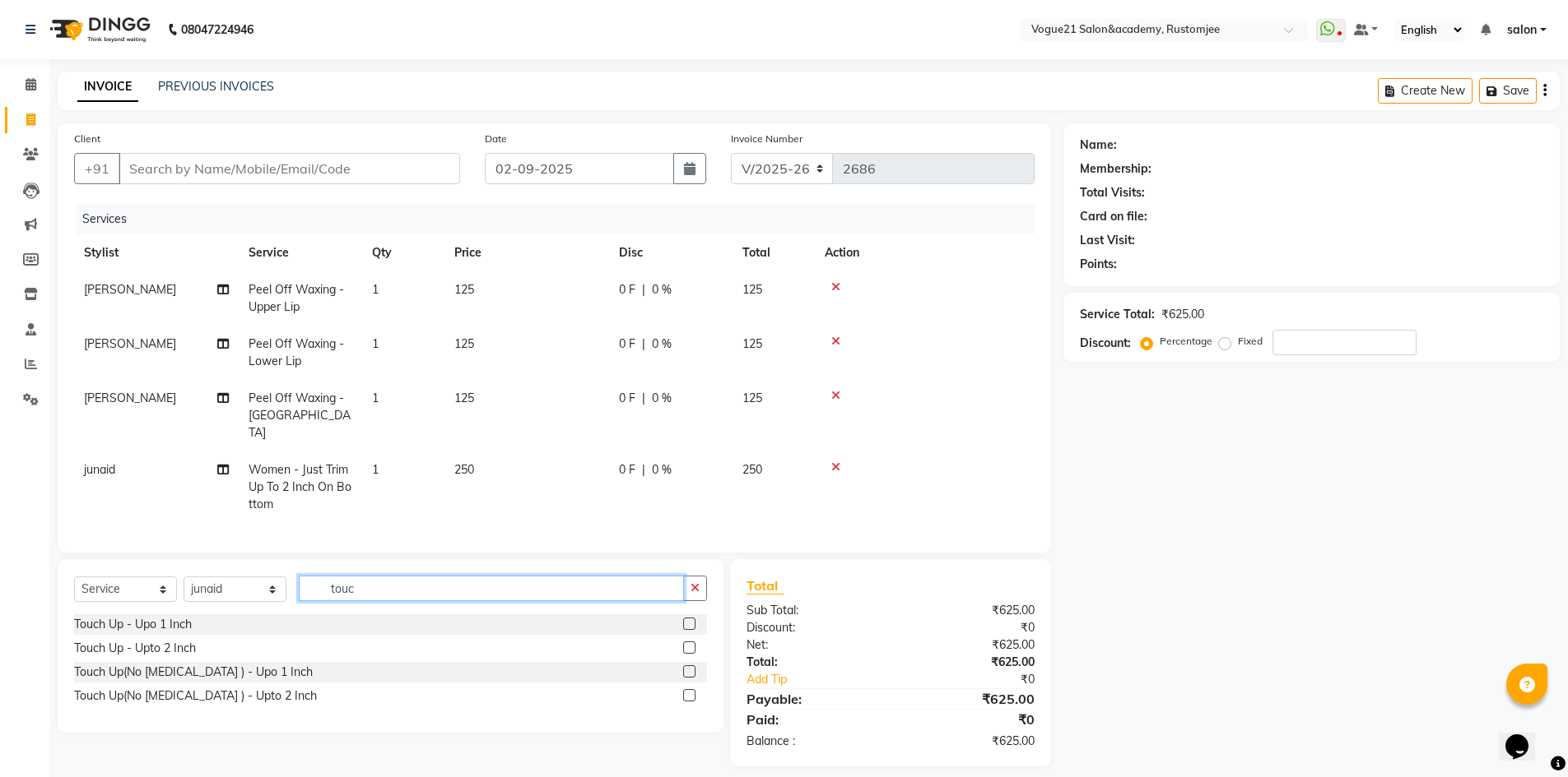
type input "touc"
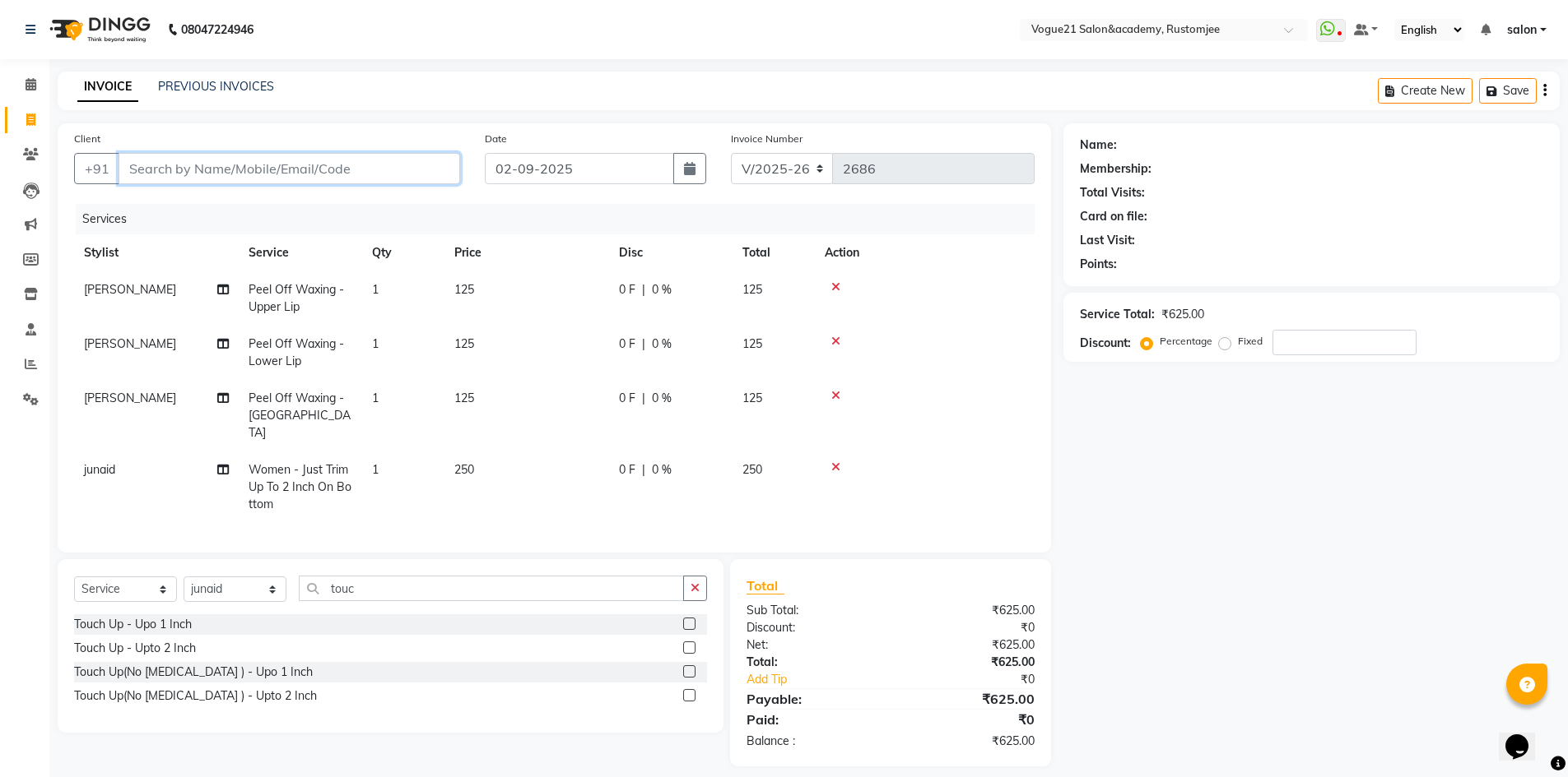
click at [283, 166] on input "Client" at bounding box center [290, 169] width 342 height 31
type input "n"
type input "0"
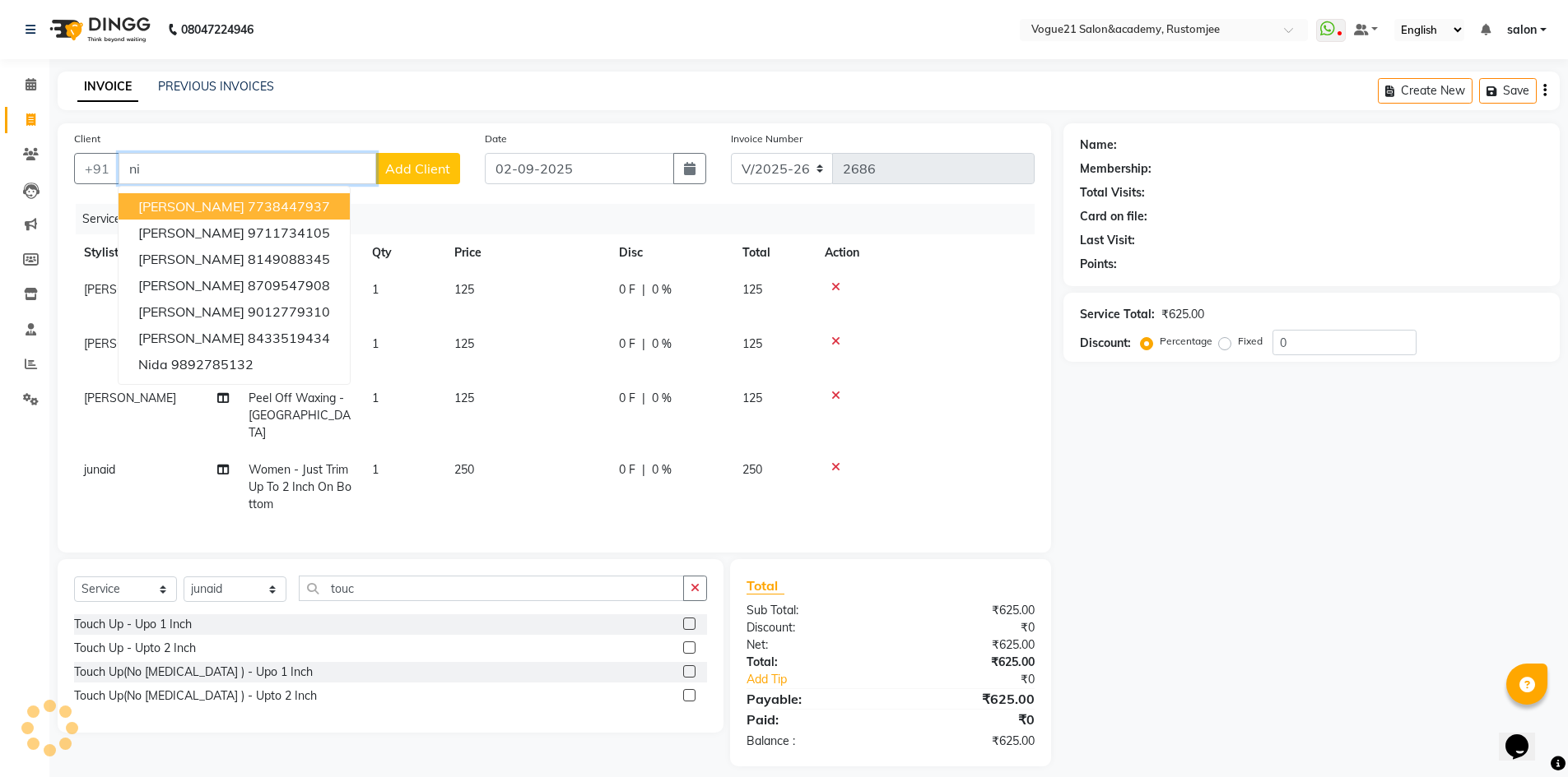
type input "n"
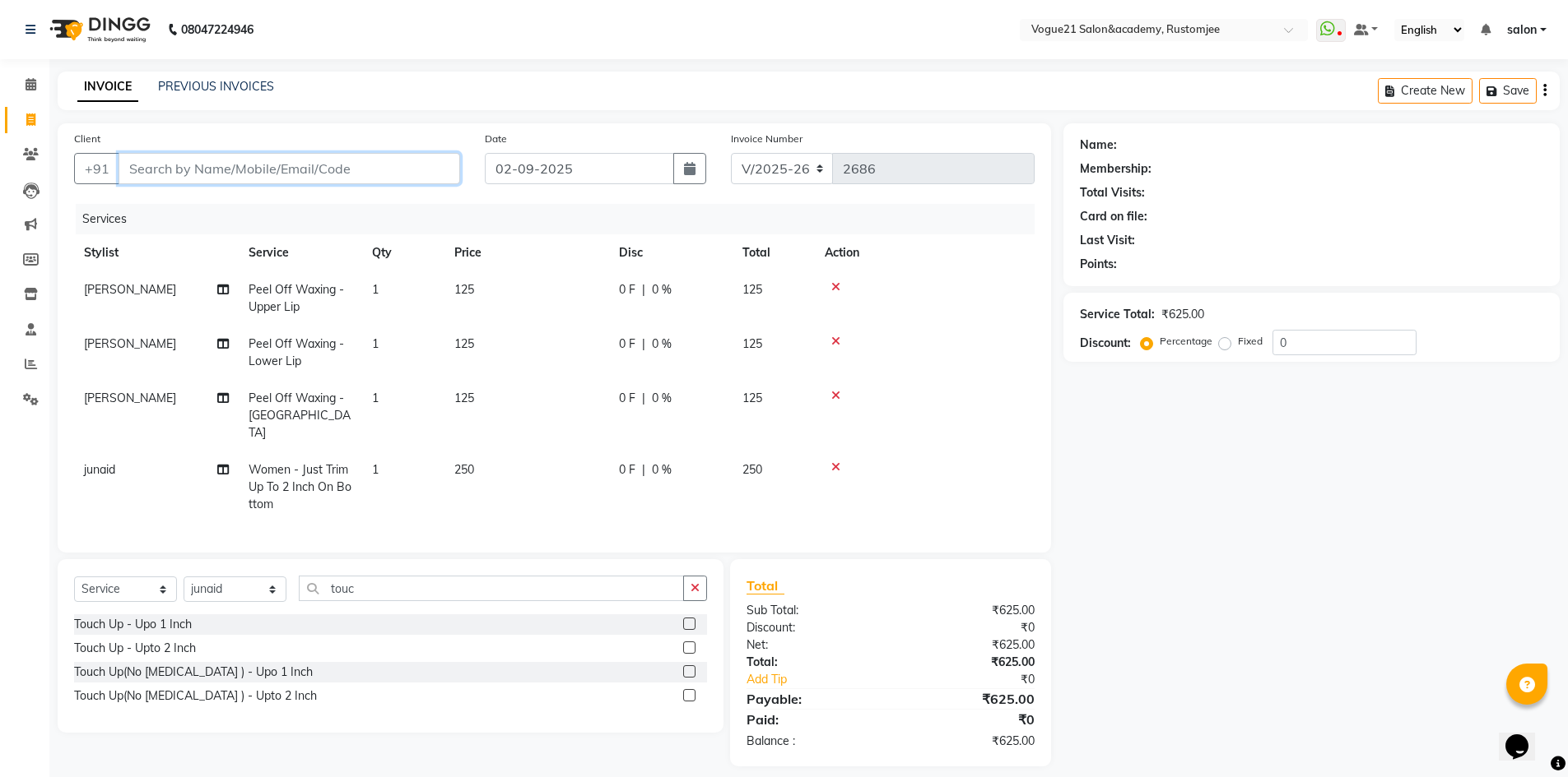
click at [261, 170] on input "Client" at bounding box center [290, 169] width 342 height 31
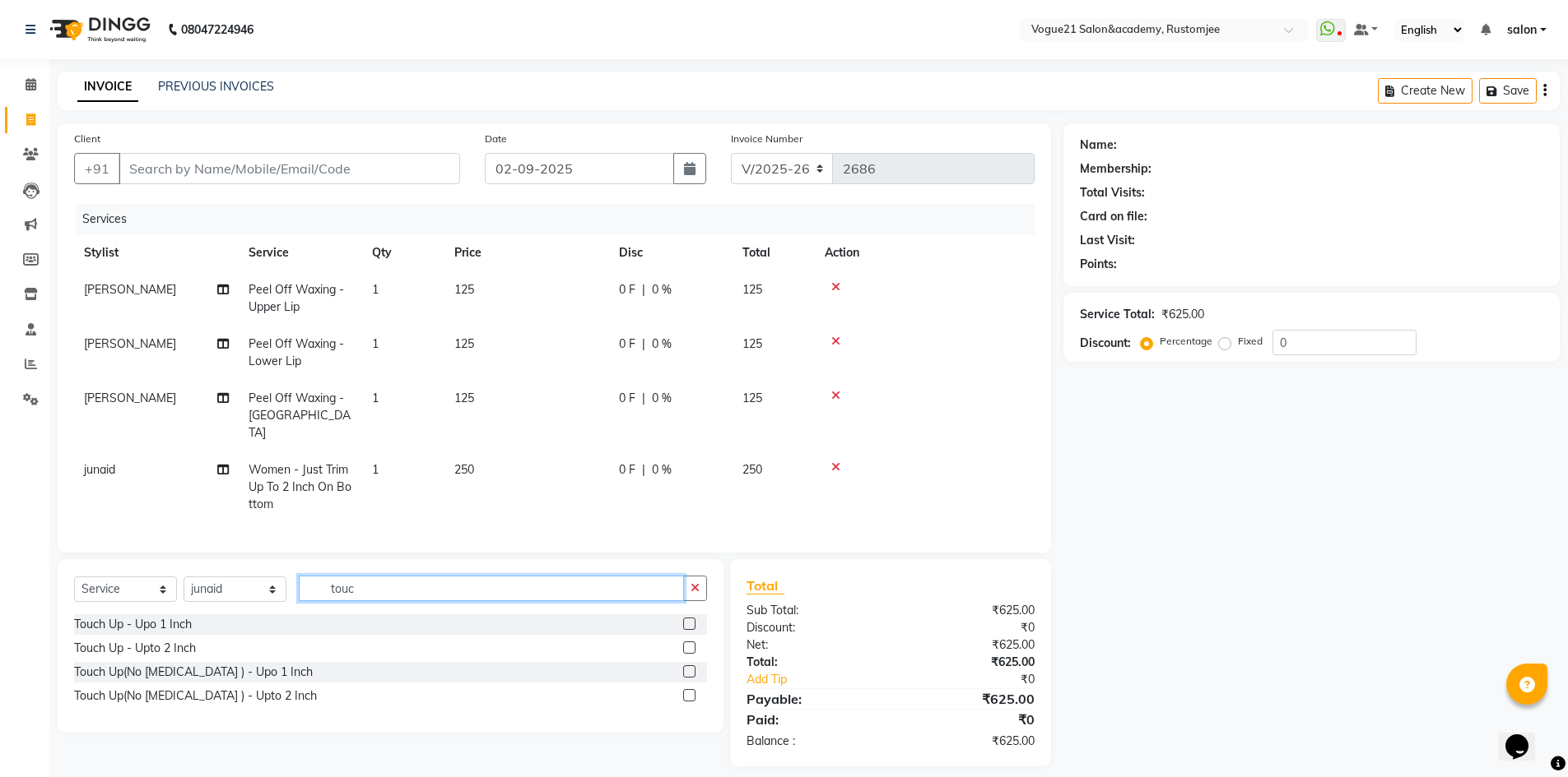
click at [371, 586] on input "touc" at bounding box center [490, 589] width 385 height 25
type input "touch"
click at [118, 621] on div "Touch Up - Upo 1 Inch" at bounding box center [133, 624] width 118 height 17
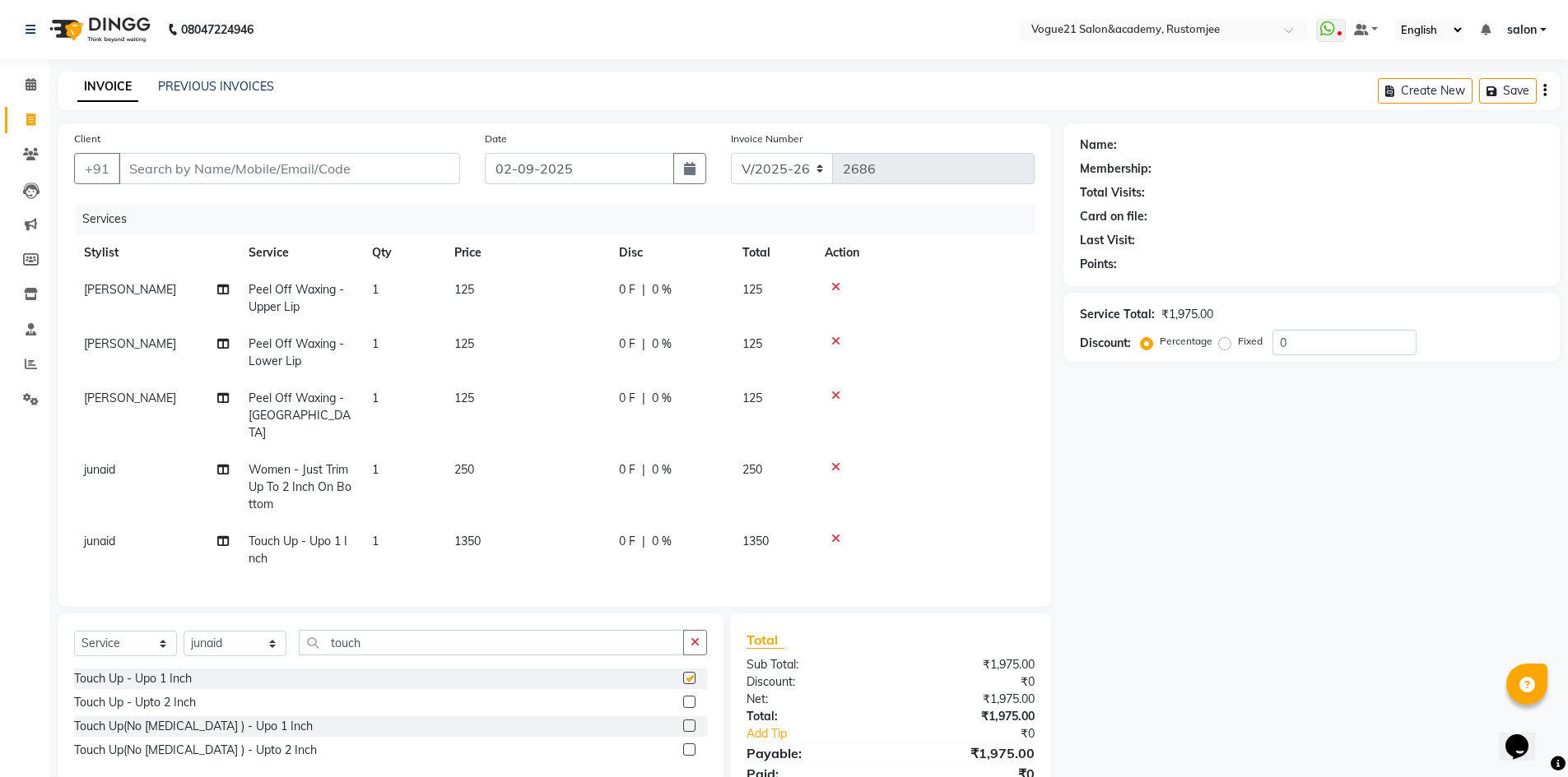
checkbox input "false"
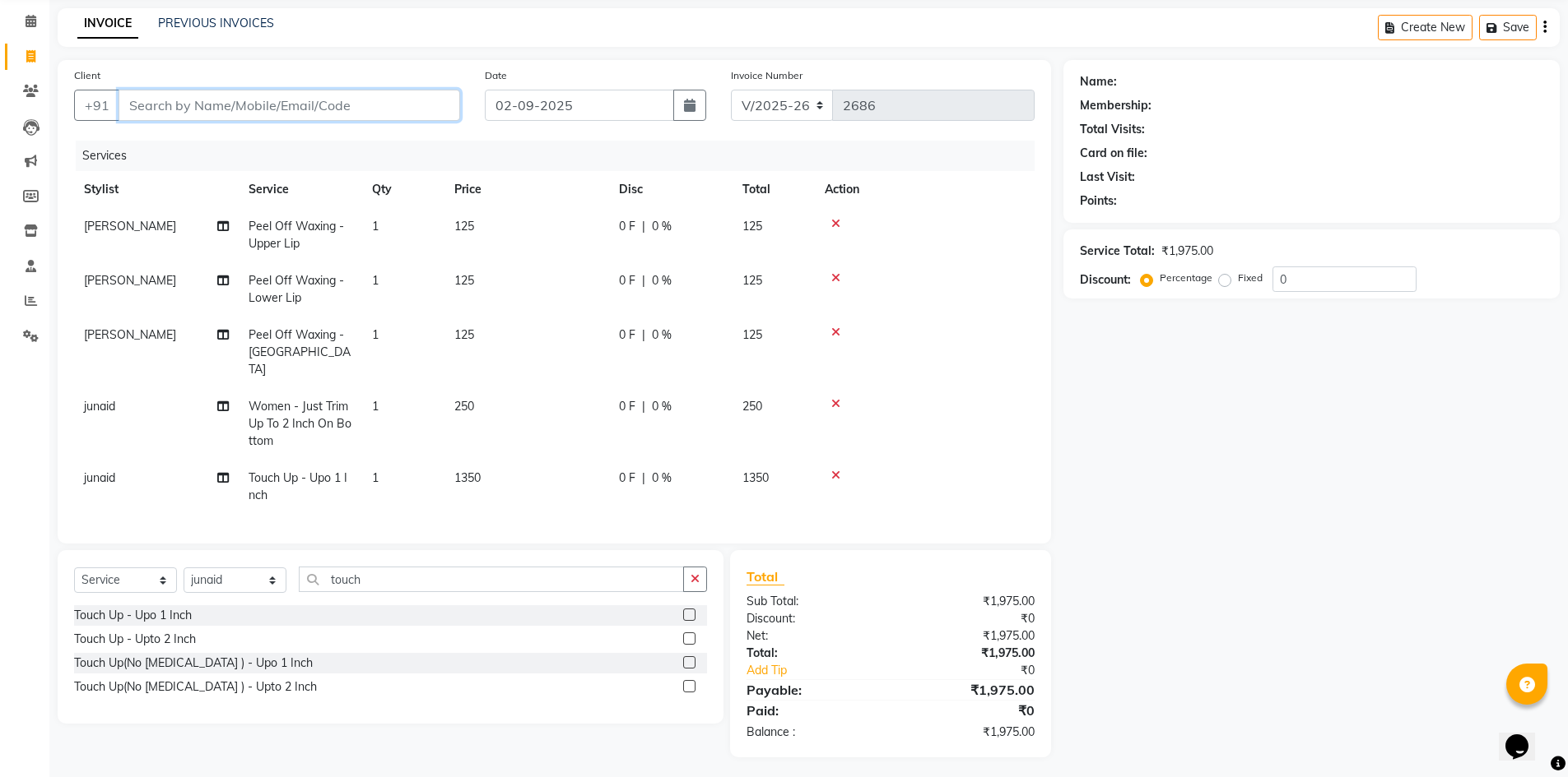
click at [326, 103] on input "Client" at bounding box center [290, 105] width 342 height 31
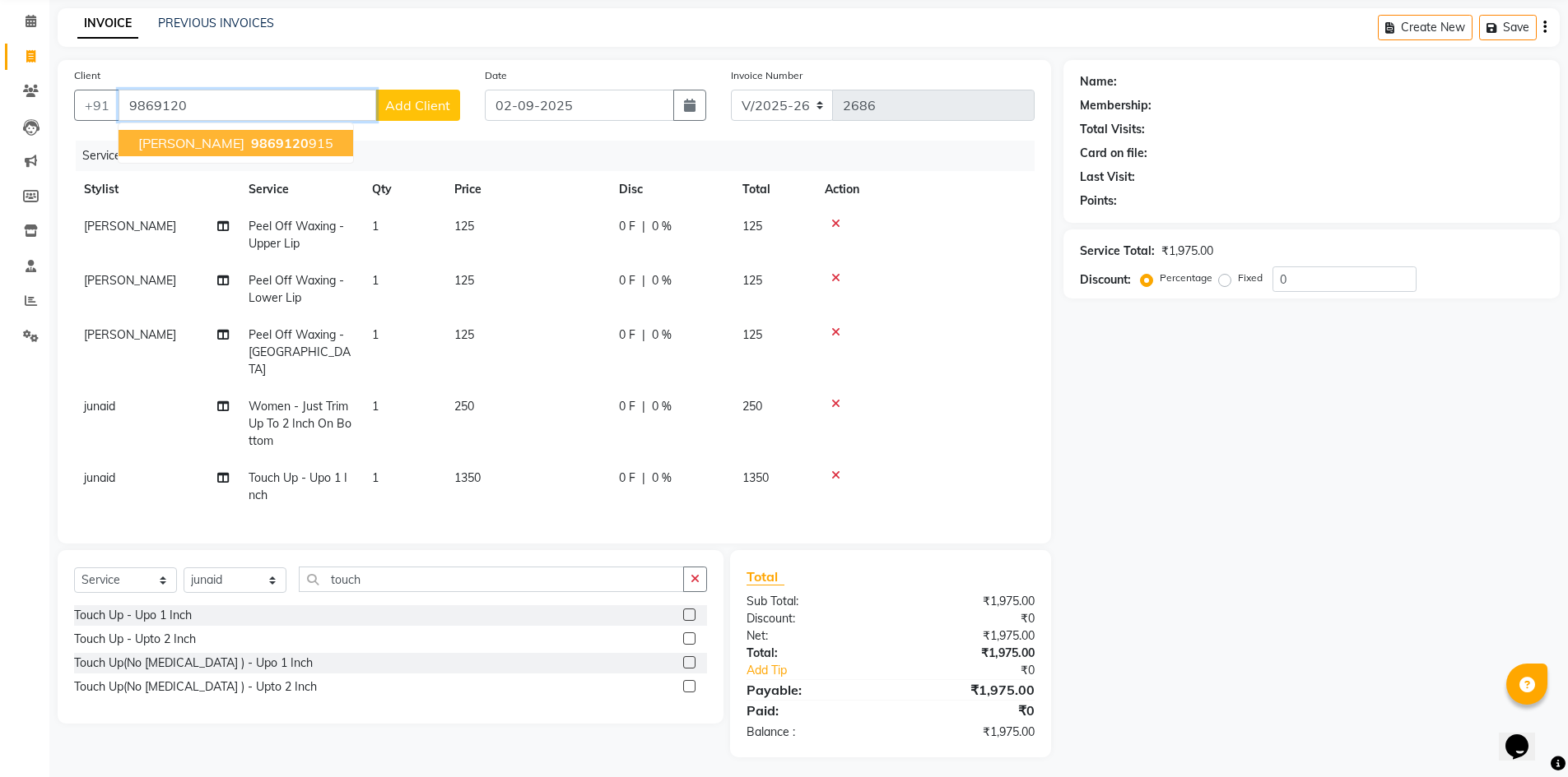
click at [251, 150] on span "9869120" at bounding box center [280, 143] width 58 height 16
type input "9869120915"
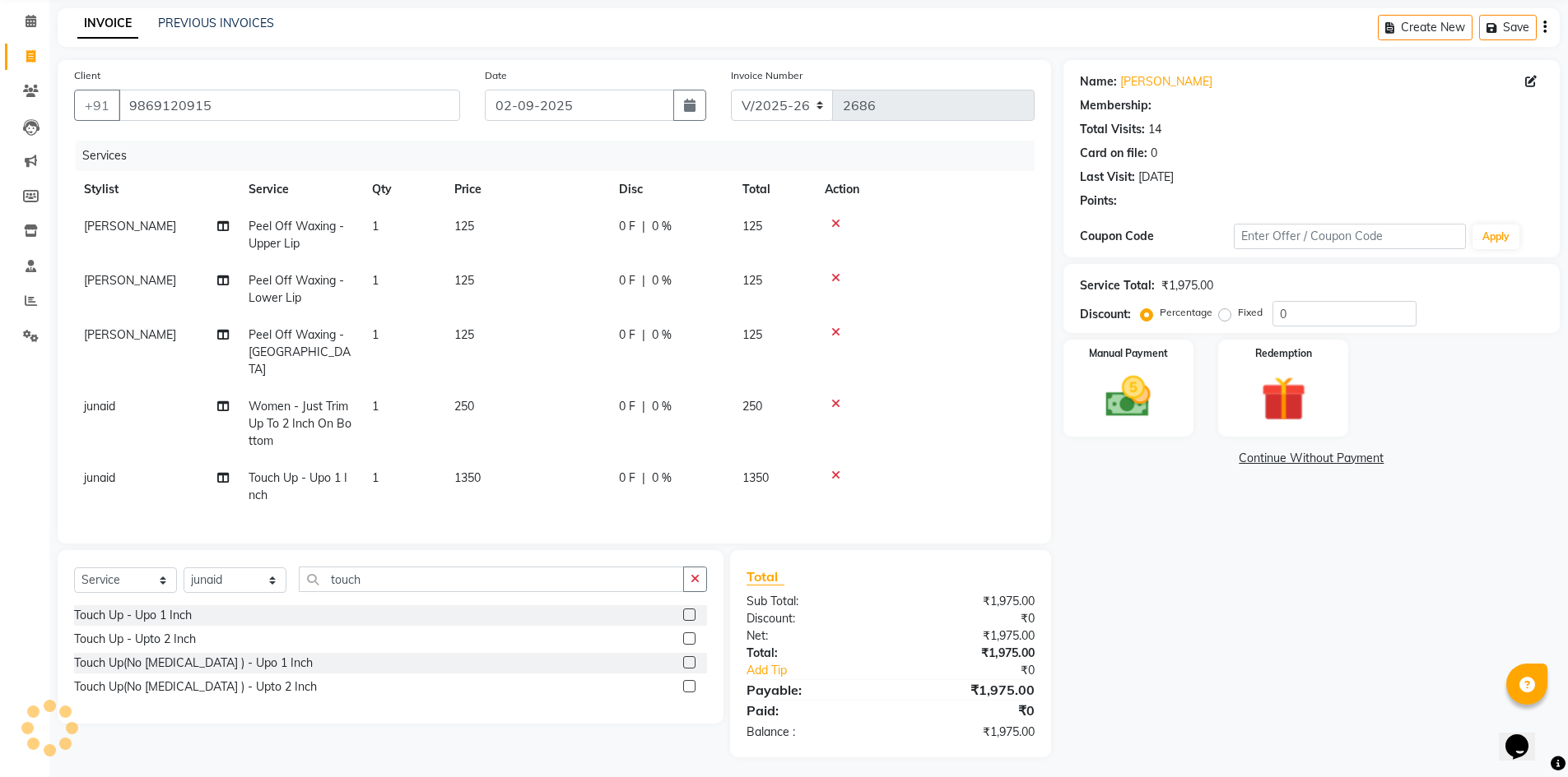
select select "1: Object"
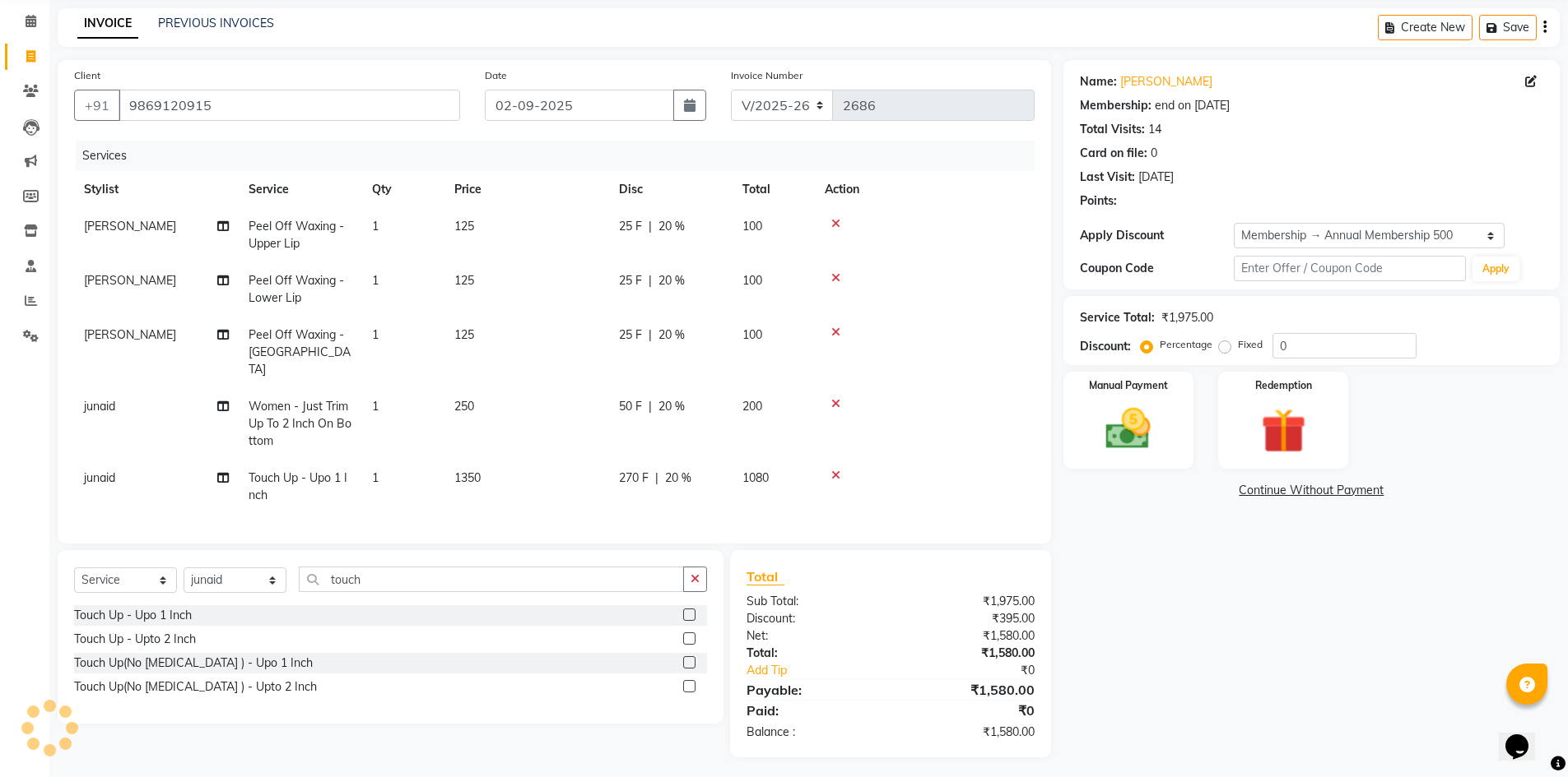
type input "20"
click at [1138, 435] on img at bounding box center [1128, 429] width 75 height 53
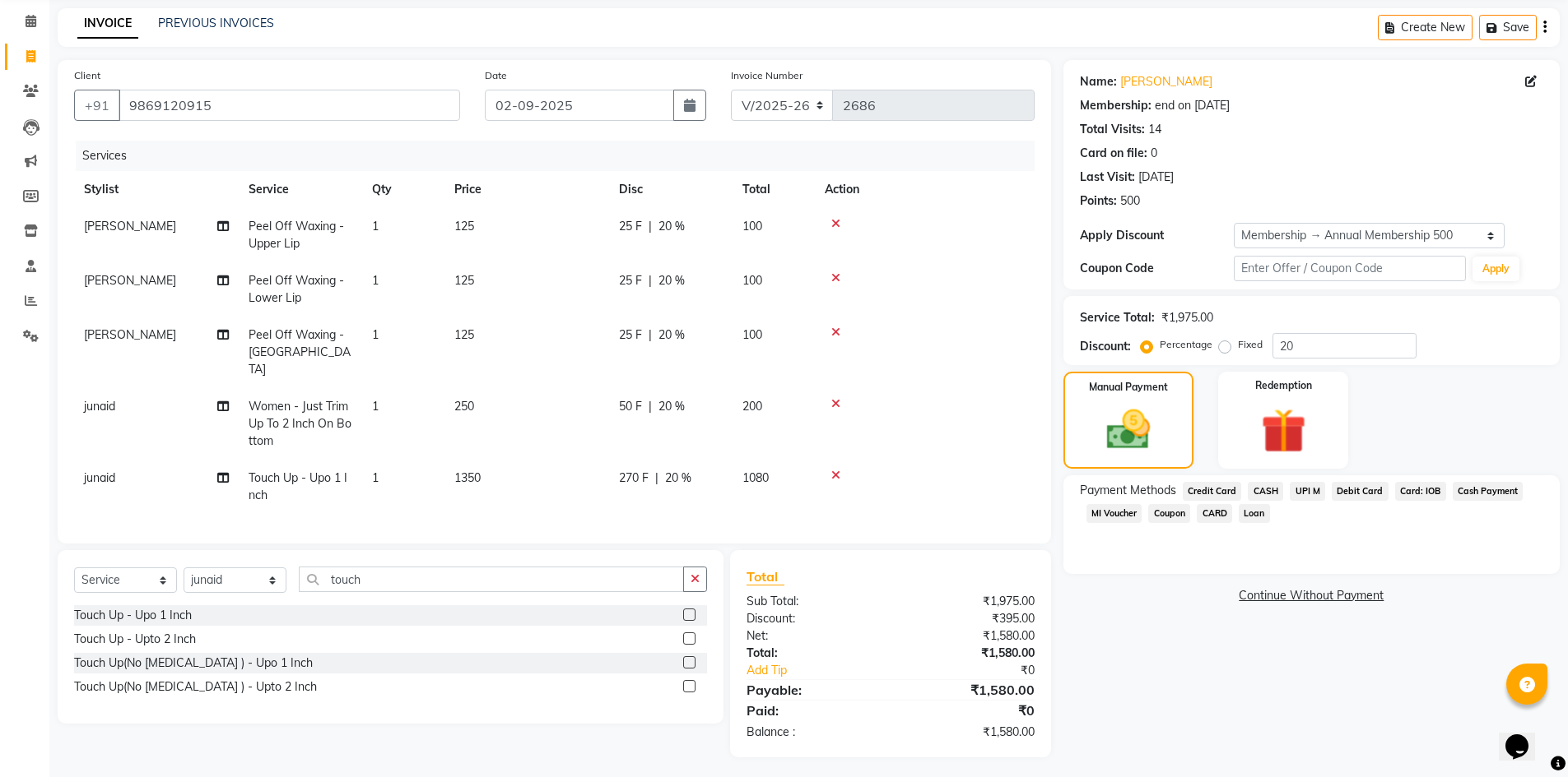
click at [1302, 492] on span "UPI M" at bounding box center [1307, 491] width 36 height 19
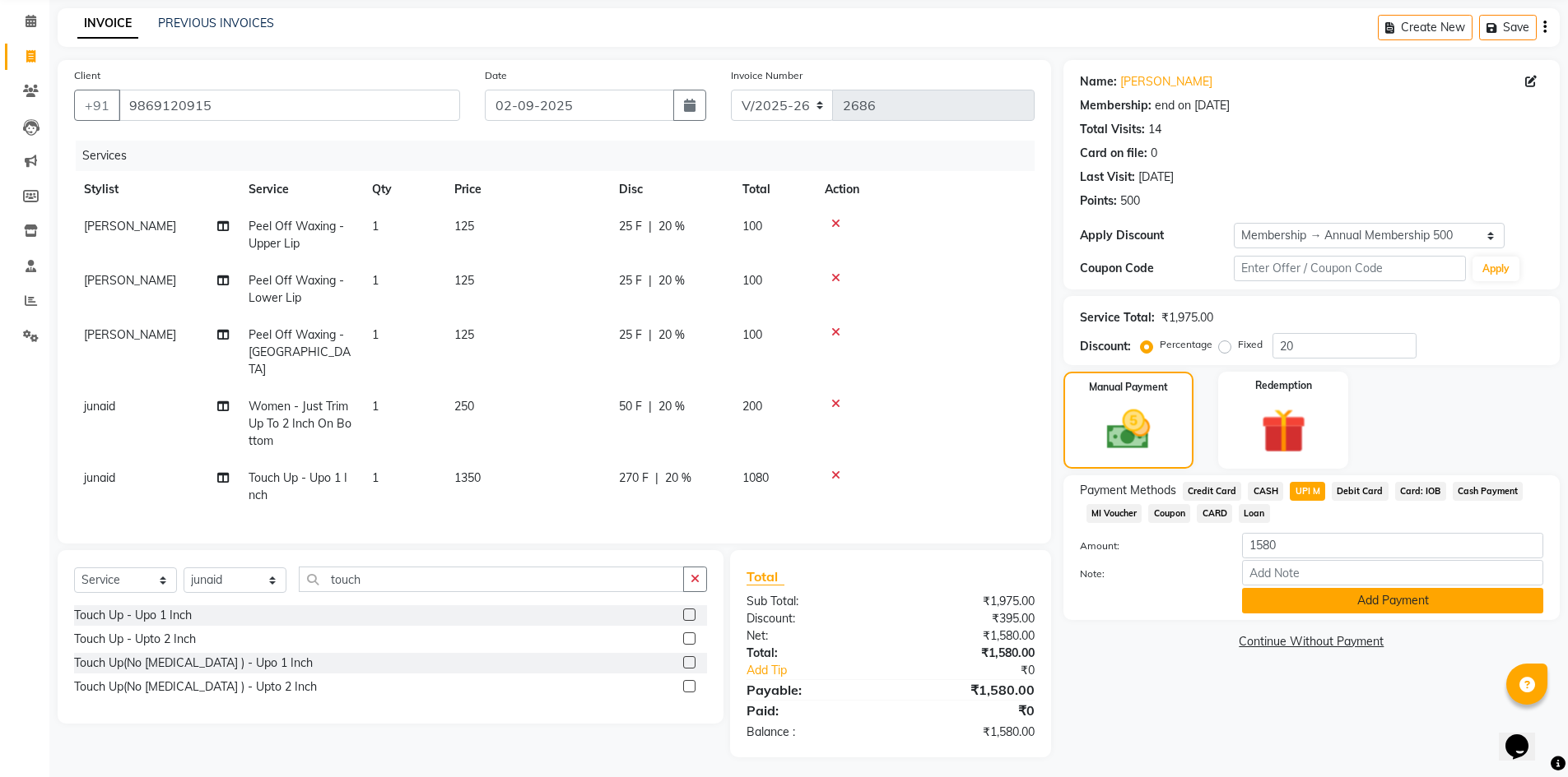
click at [1295, 605] on button "Add Payment" at bounding box center [1392, 600] width 301 height 25
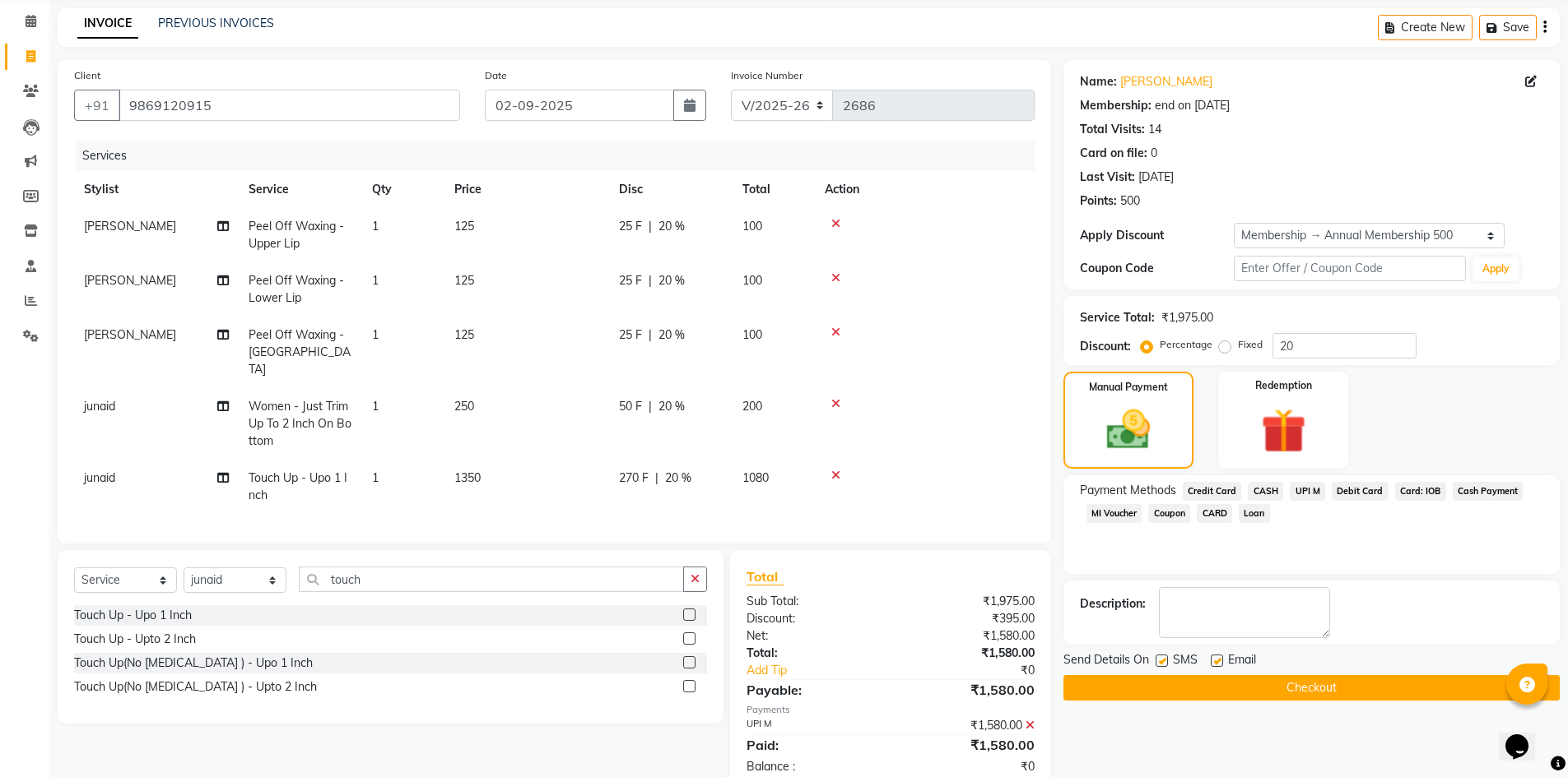
click at [1240, 688] on button "Checkout" at bounding box center [1311, 688] width 496 height 25
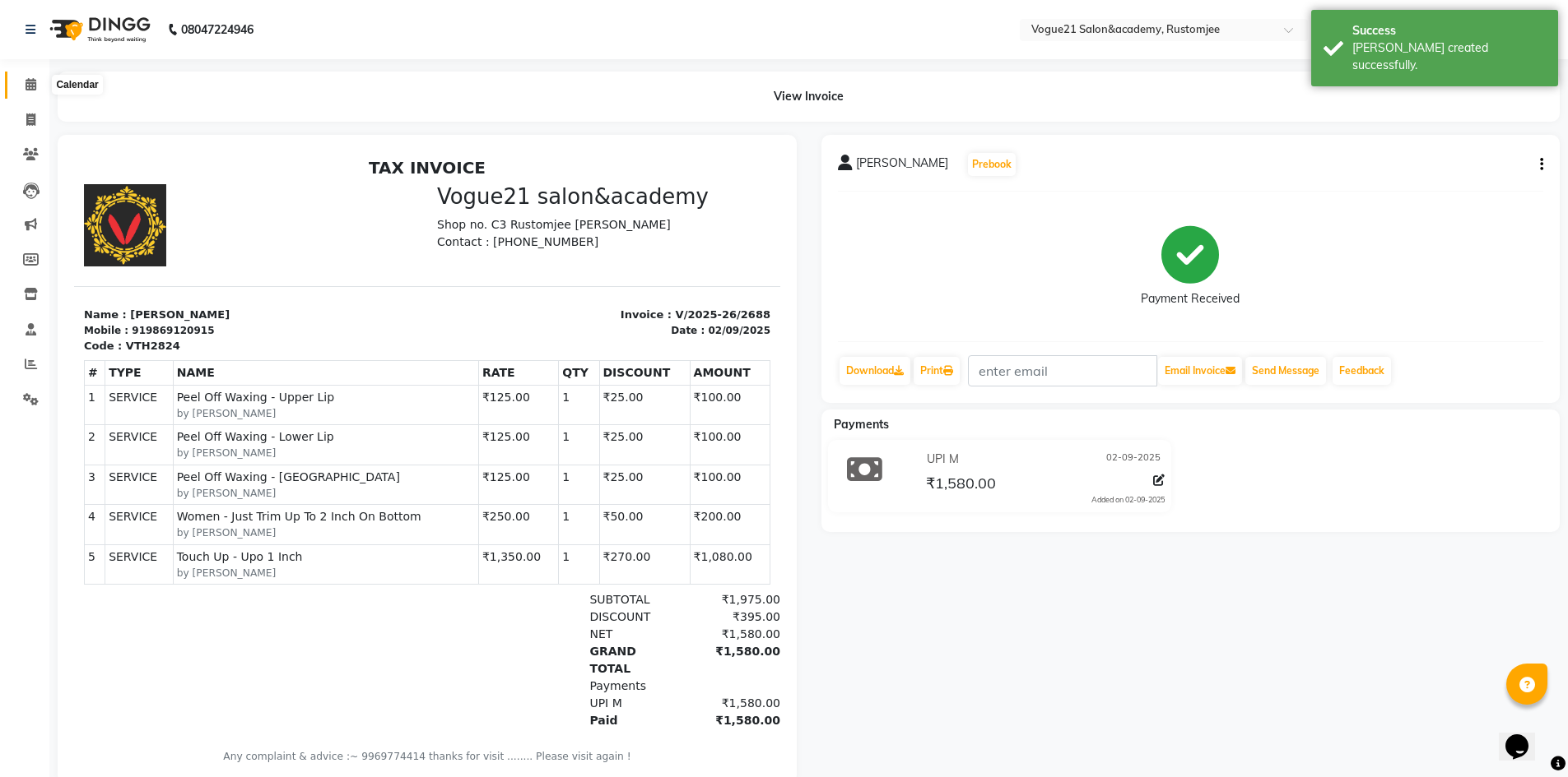
click at [38, 86] on span at bounding box center [31, 85] width 29 height 19
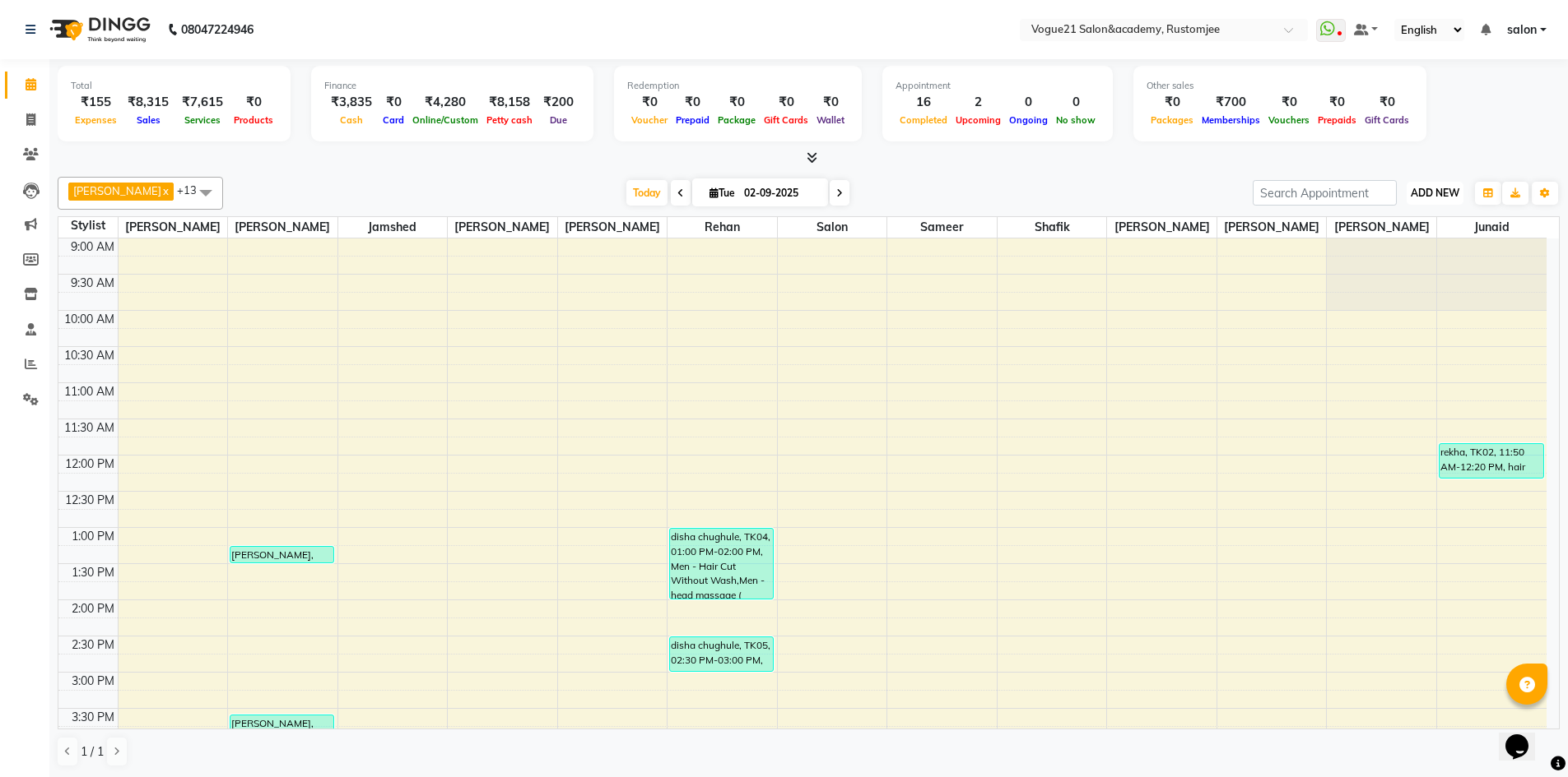
click at [1418, 189] on span "ADD NEW" at bounding box center [1435, 192] width 48 height 13
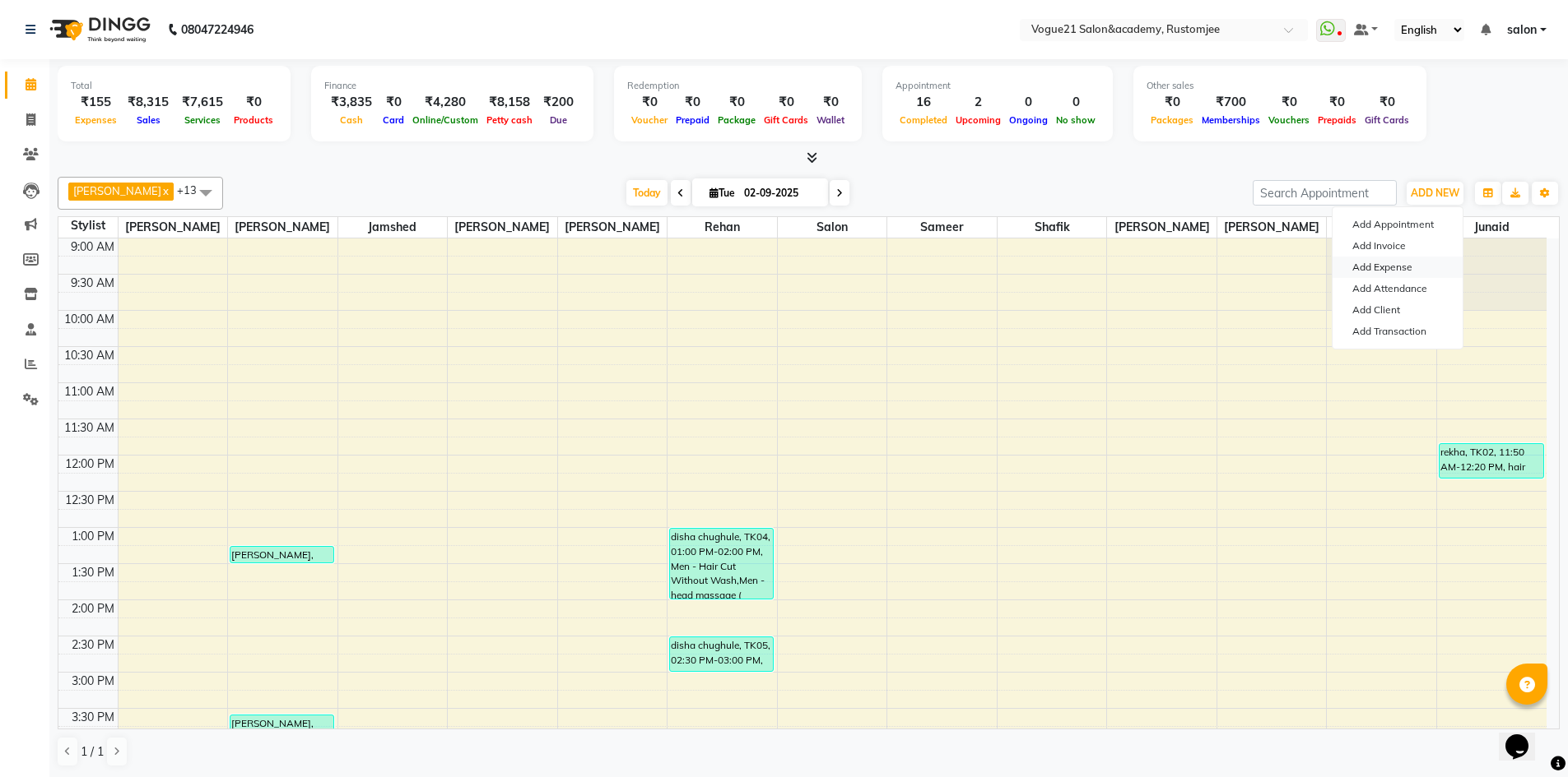
click at [1407, 265] on link "Add Expense" at bounding box center [1397, 267] width 130 height 21
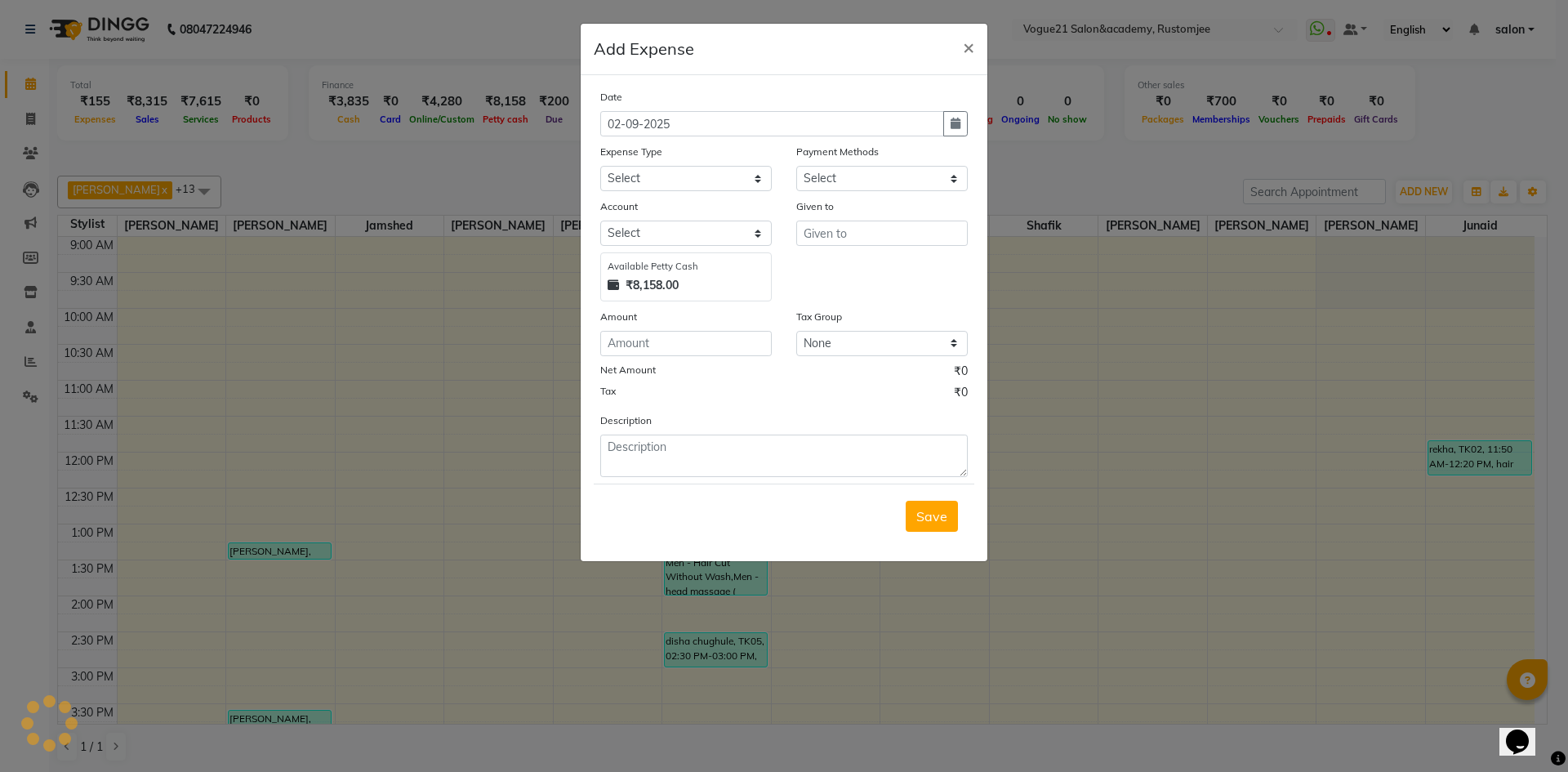
select select "1"
select select "7299"
click at [665, 178] on select "Select Advance Salary Bank charges Cash transfer to bank Client Snacks Equipmen…" at bounding box center [685, 178] width 172 height 25
select select "23391"
click at [600, 166] on select "Select Advance Salary Bank charges Cash transfer to bank Client Snacks Equipmen…" at bounding box center [685, 178] width 172 height 25
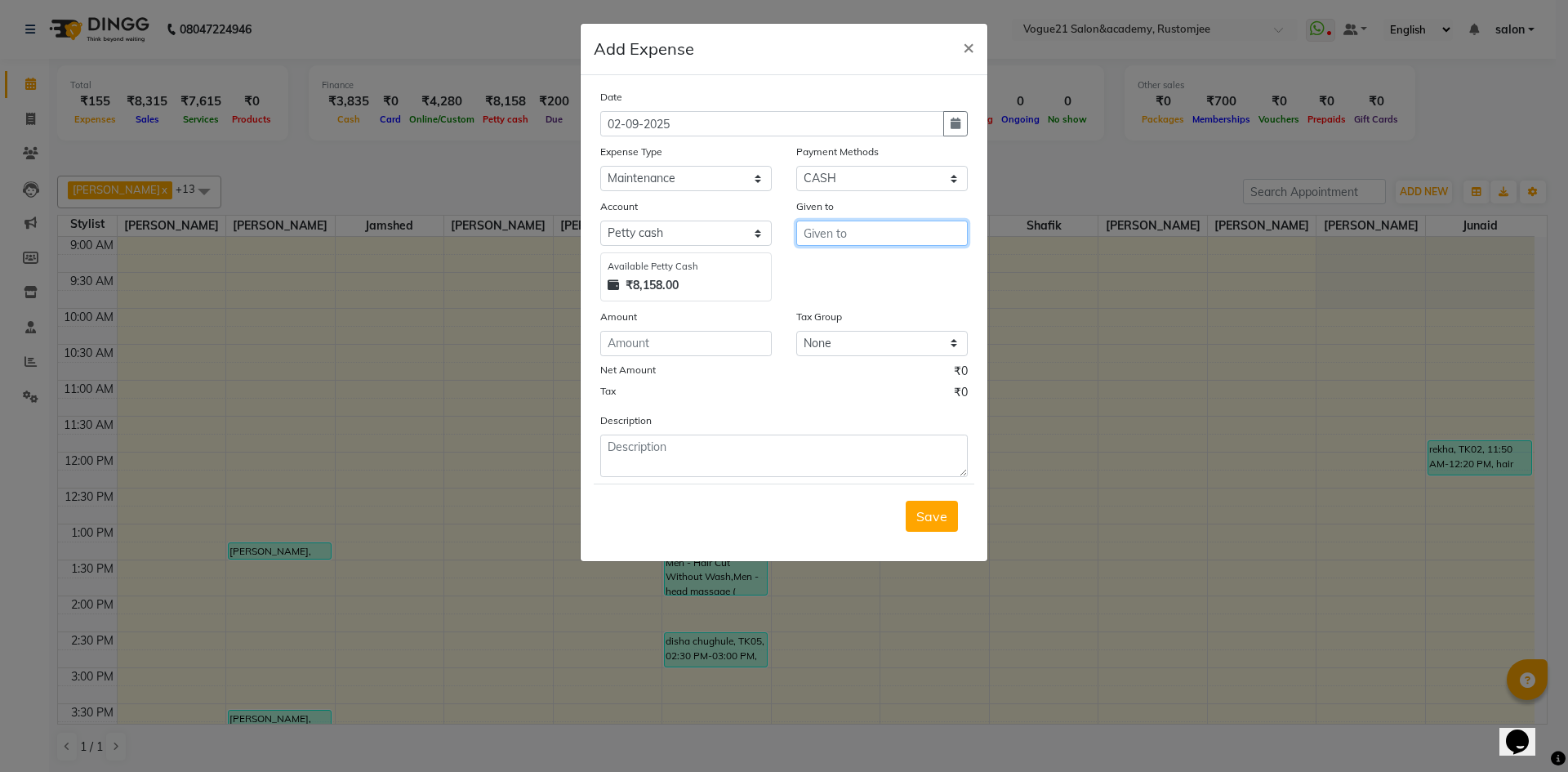
click at [842, 229] on input "text" at bounding box center [882, 233] width 172 height 25
type input "s"
click at [865, 251] on ngb-typeahead-window "Poo ja yadav" at bounding box center [881, 268] width 170 height 41
click at [820, 282] on ngb-typeahead-window "Poo ja yadav" at bounding box center [881, 268] width 170 height 41
click at [821, 270] on span "Poo" at bounding box center [828, 268] width 24 height 16
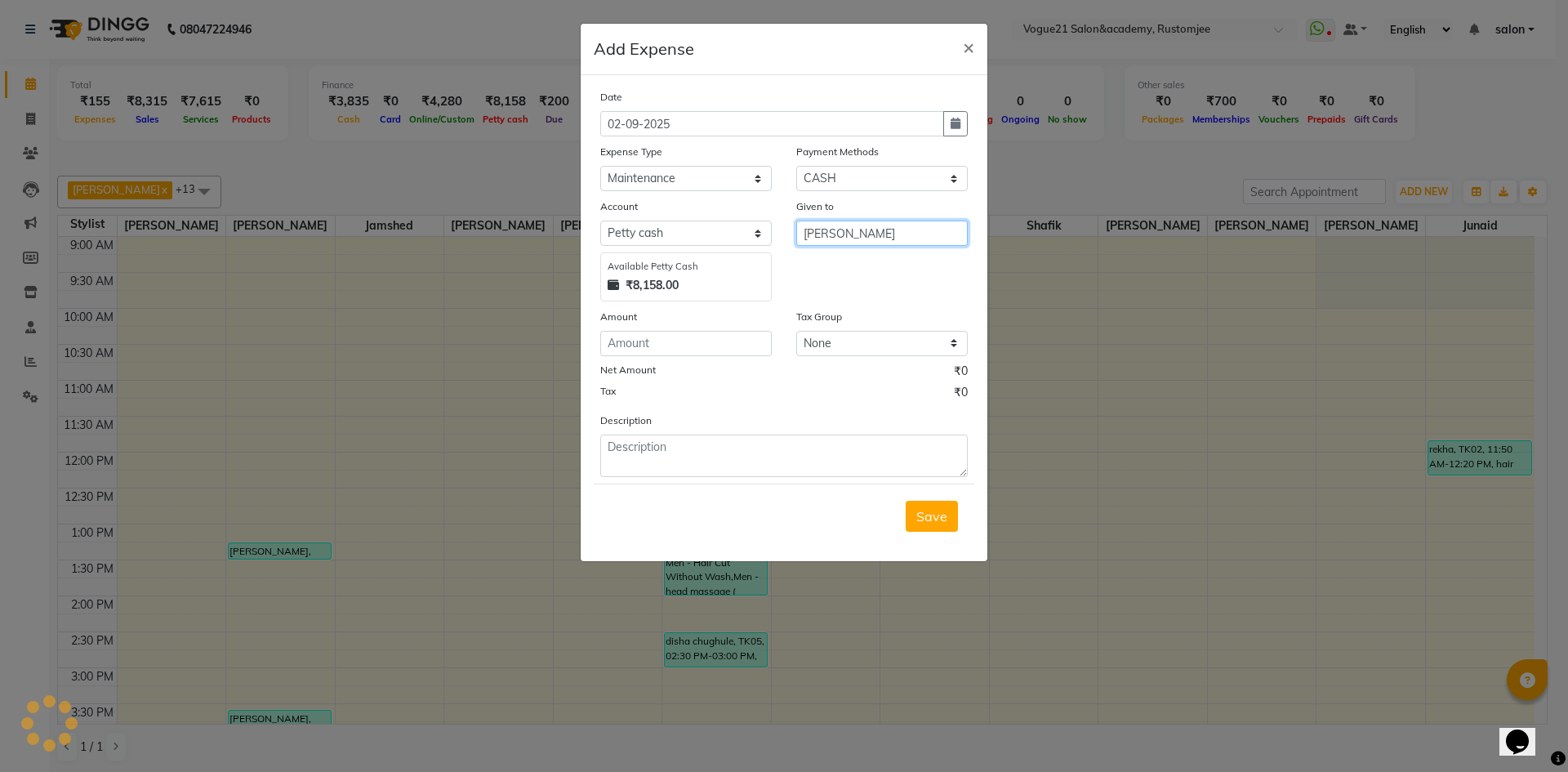
type input "[PERSON_NAME]"
click at [686, 358] on div "Date 02-09-2025 Expense Type Select Advance Salary Bank charges Cash transfer t…" at bounding box center [784, 283] width 368 height 389
click at [685, 348] on input "number" at bounding box center [685, 343] width 172 height 25
type input "1620"
click at [669, 446] on textarea at bounding box center [784, 456] width 368 height 42
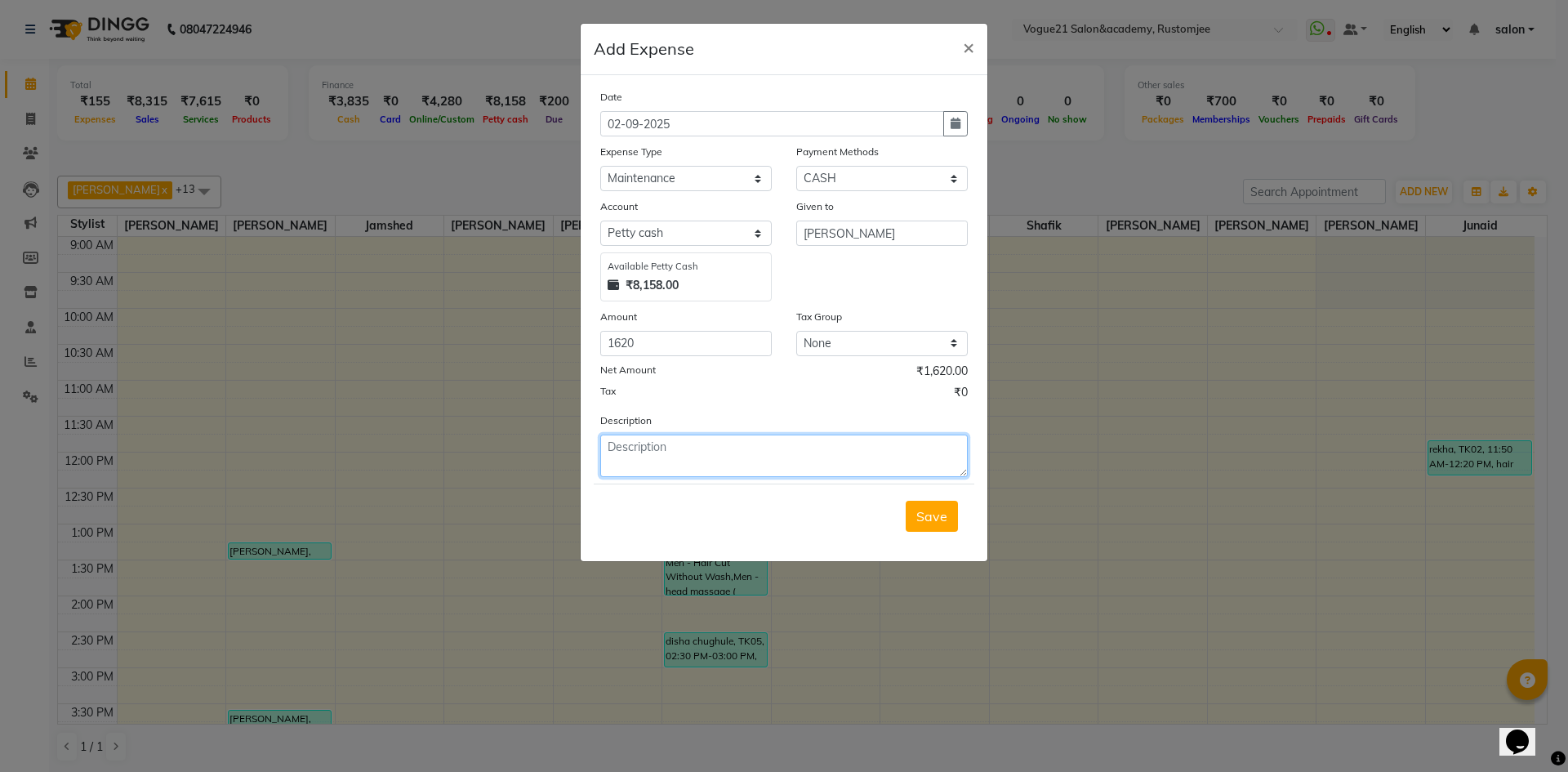
click at [805, 466] on textarea at bounding box center [784, 456] width 368 height 42
type textarea "p"
click at [968, 52] on span "×" at bounding box center [969, 47] width 12 height 25
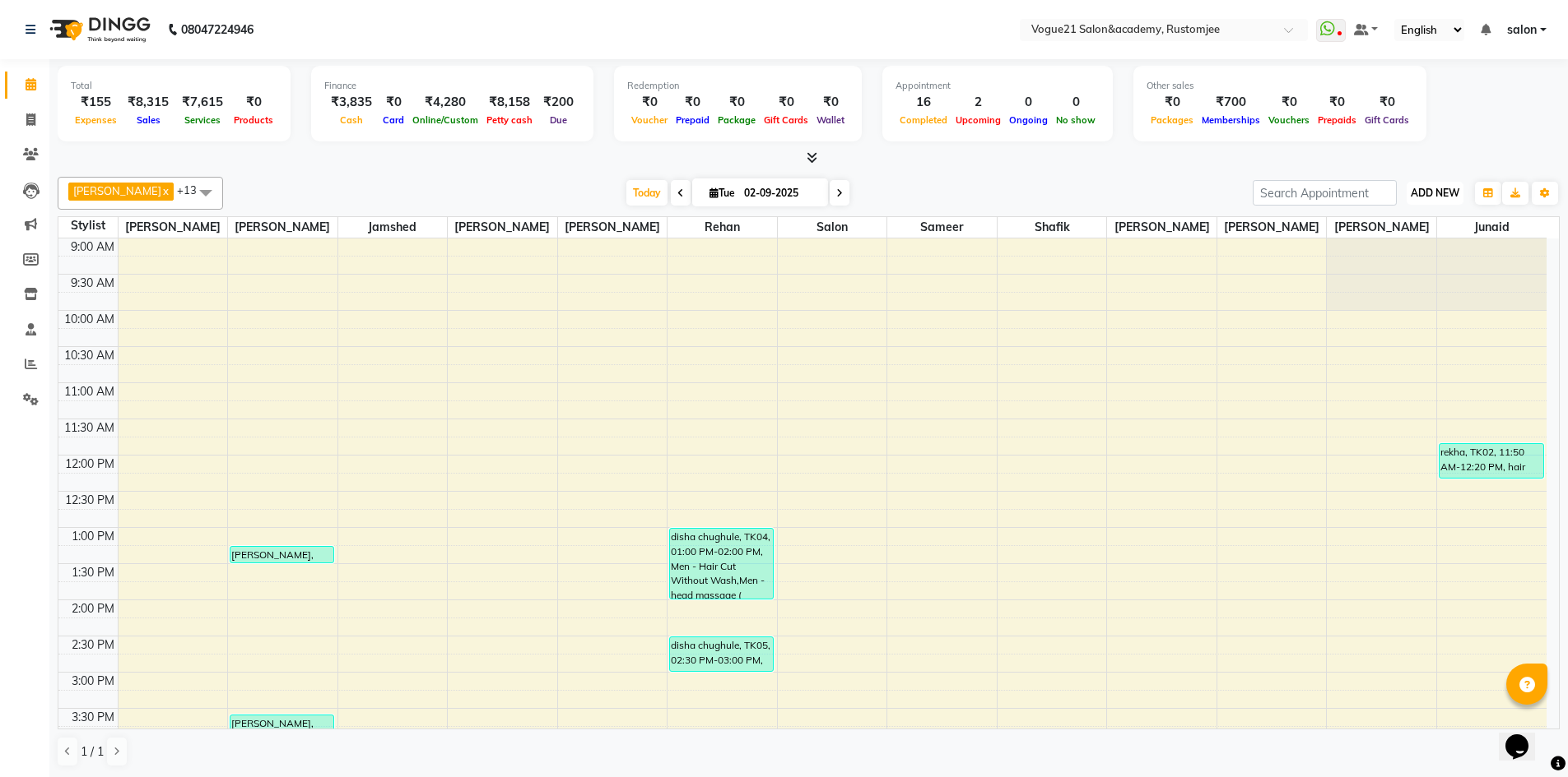
click at [1416, 188] on span "ADD NEW" at bounding box center [1435, 192] width 48 height 13
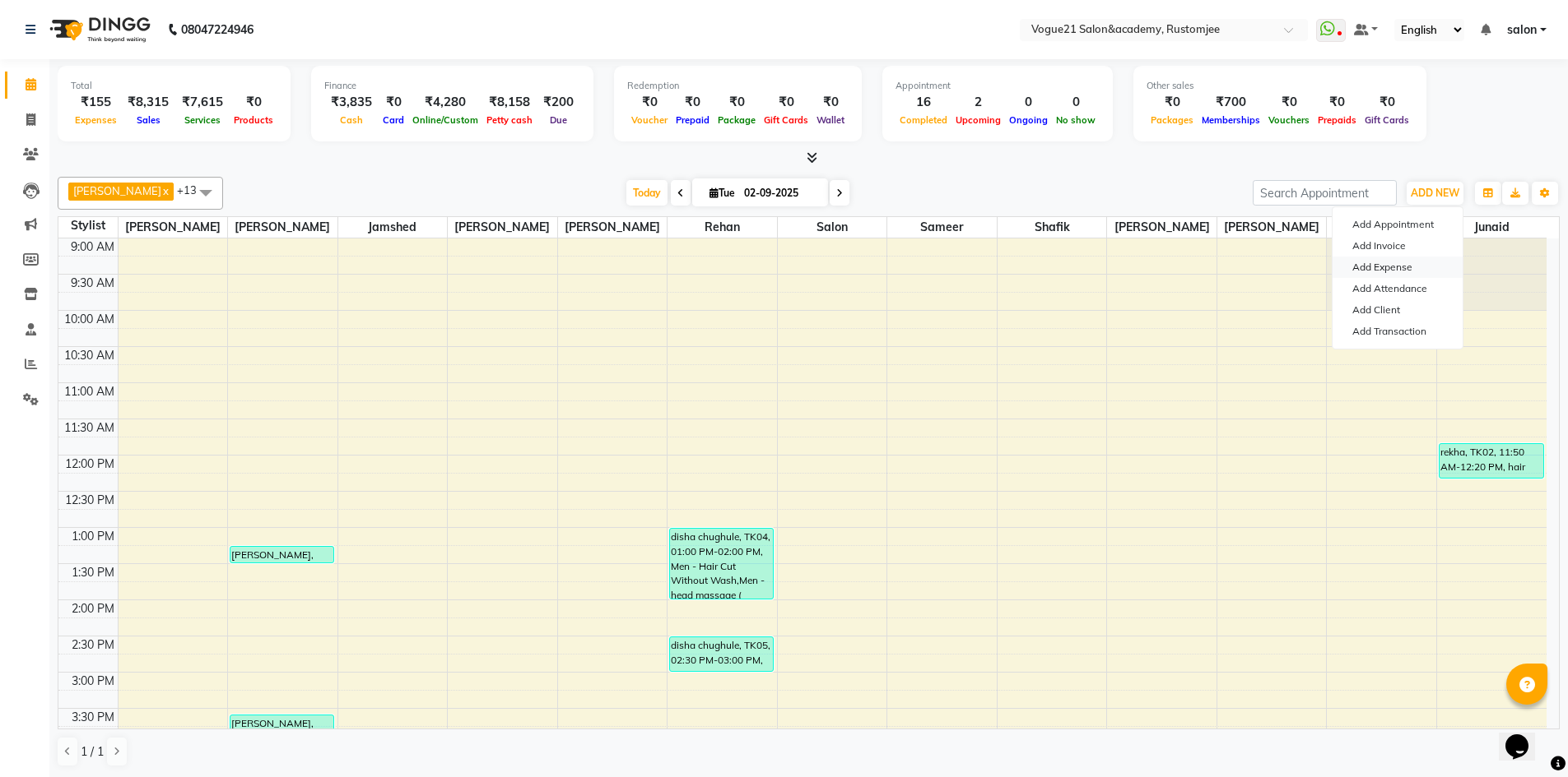
click at [1400, 260] on link "Add Expense" at bounding box center [1397, 267] width 130 height 21
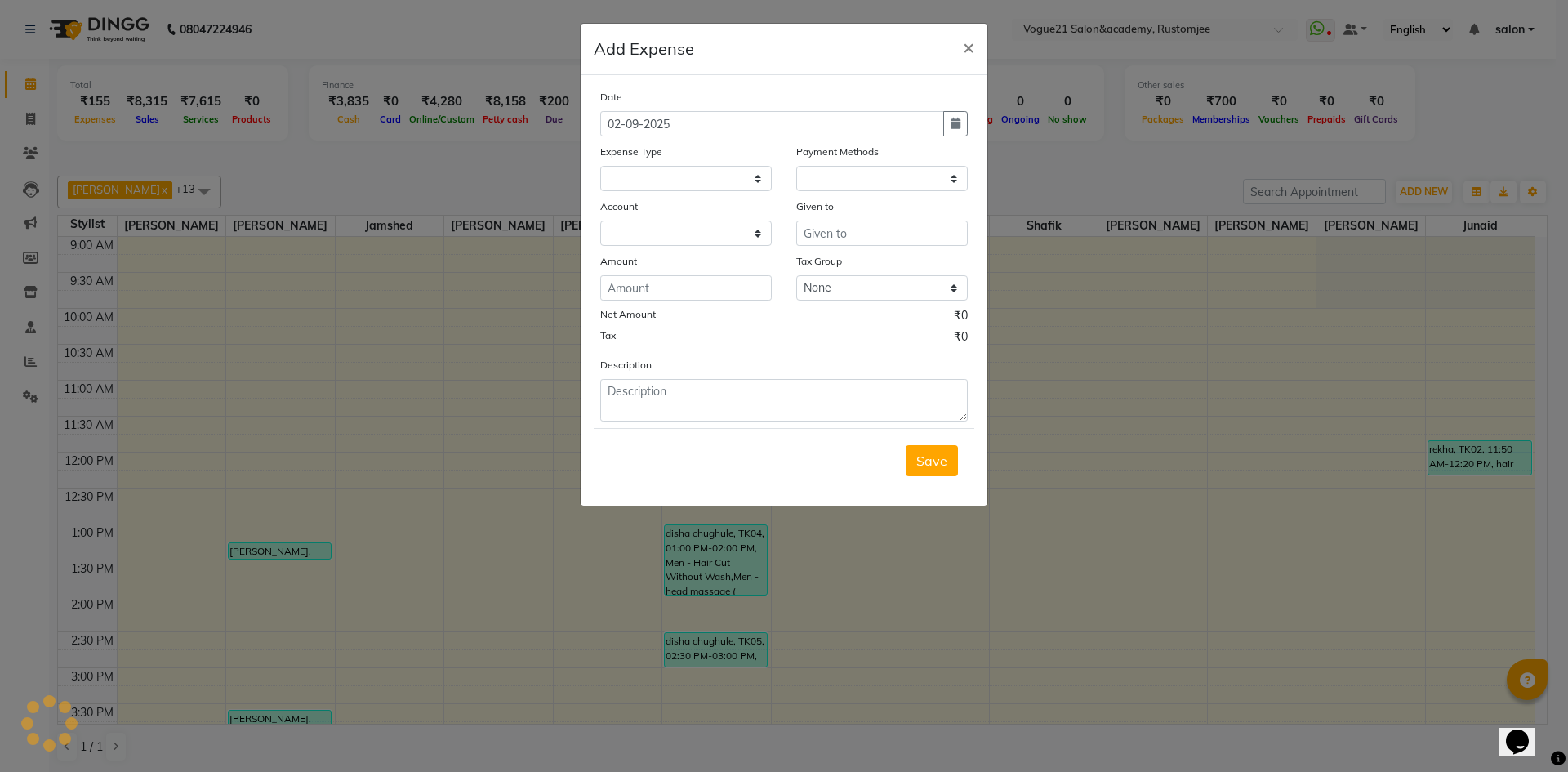
select select "1"
select select "7299"
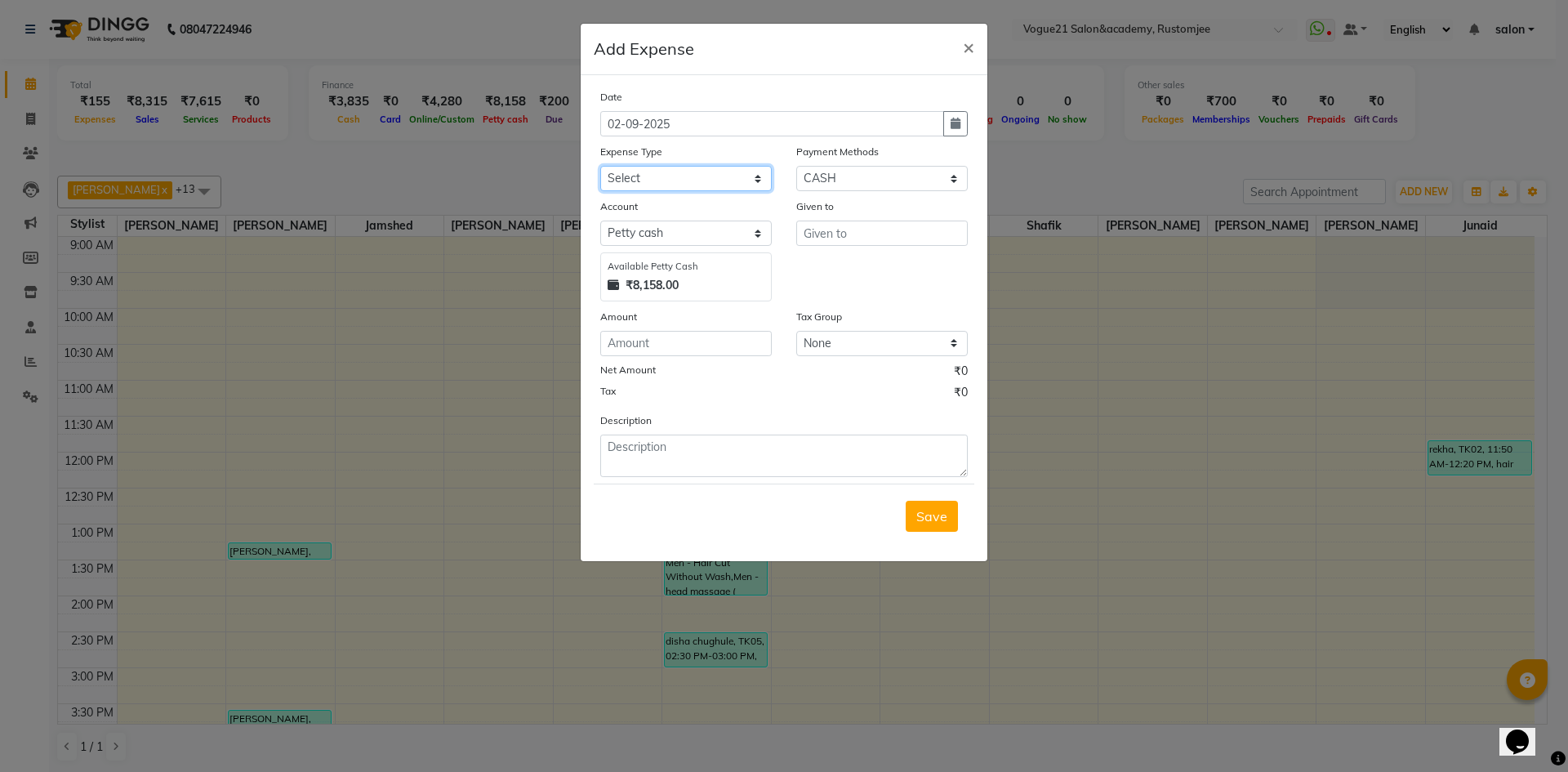
click at [693, 175] on select "Select Advance Salary Bank charges Cash transfer to bank Client Snacks Equipmen…" at bounding box center [685, 178] width 172 height 25
select select "23399"
click at [600, 166] on select "Select Advance Salary Bank charges Cash transfer to bank Client Snacks Equipmen…" at bounding box center [685, 178] width 172 height 25
click at [877, 242] on input "text" at bounding box center [882, 233] width 172 height 25
type input "j"
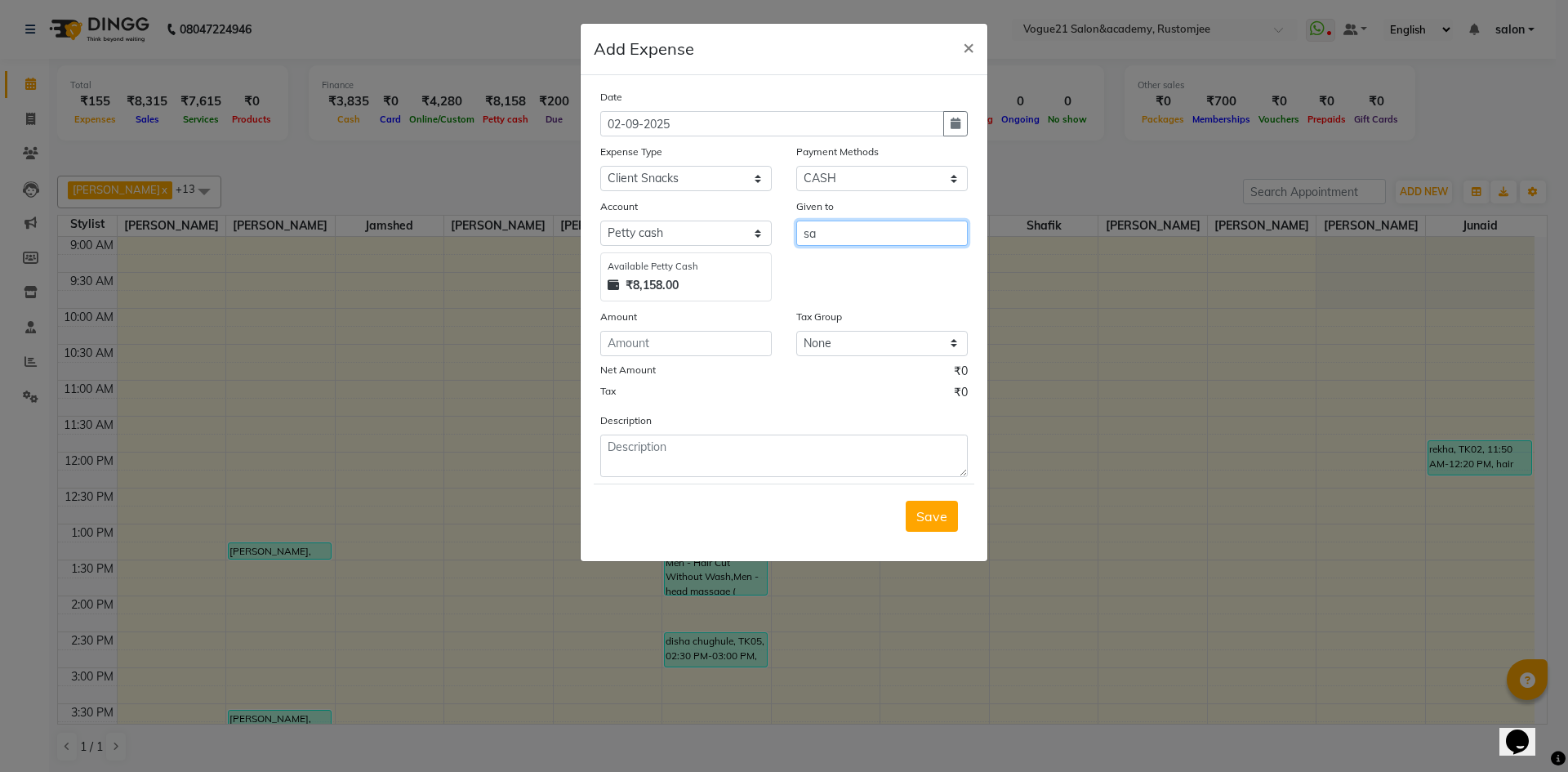
type input "s"
click at [853, 257] on button "Poo ja yadav" at bounding box center [882, 268] width 169 height 26
type input "[PERSON_NAME]"
click at [697, 331] on input "number" at bounding box center [685, 343] width 172 height 25
type input "20"
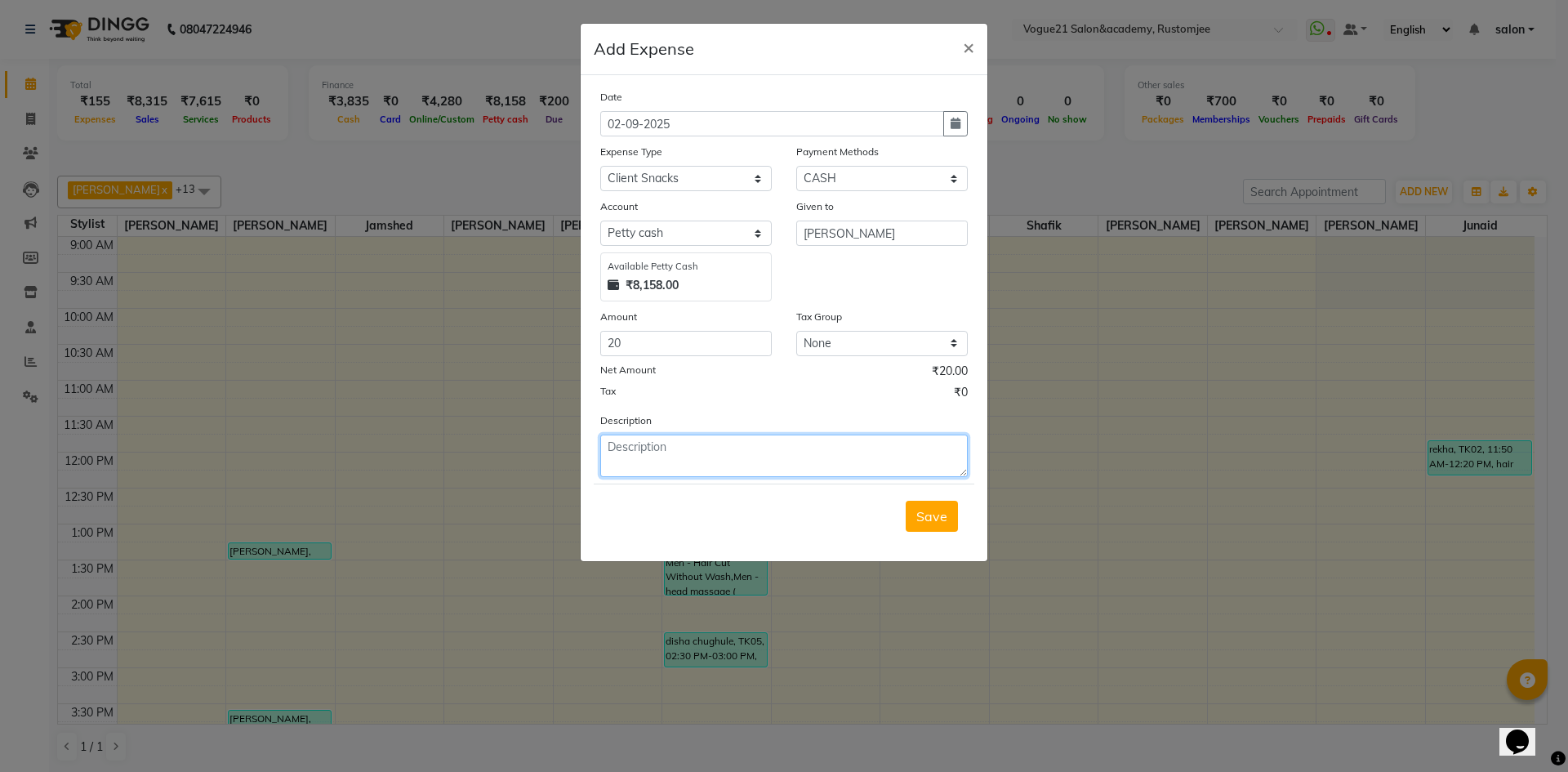
click at [717, 454] on textarea at bounding box center [784, 456] width 368 height 42
click at [877, 236] on input "[PERSON_NAME]" at bounding box center [882, 233] width 172 height 25
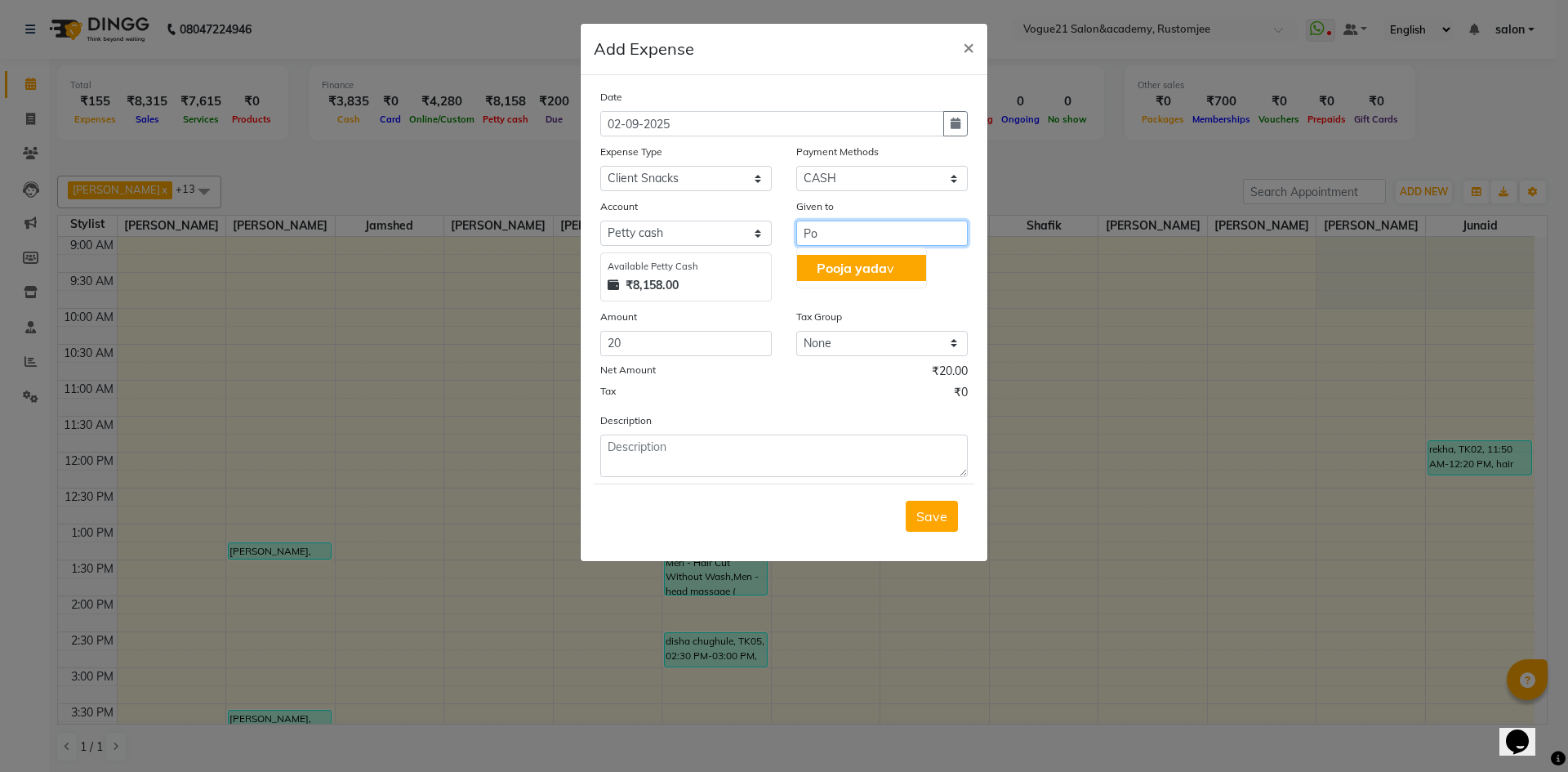
type input "P"
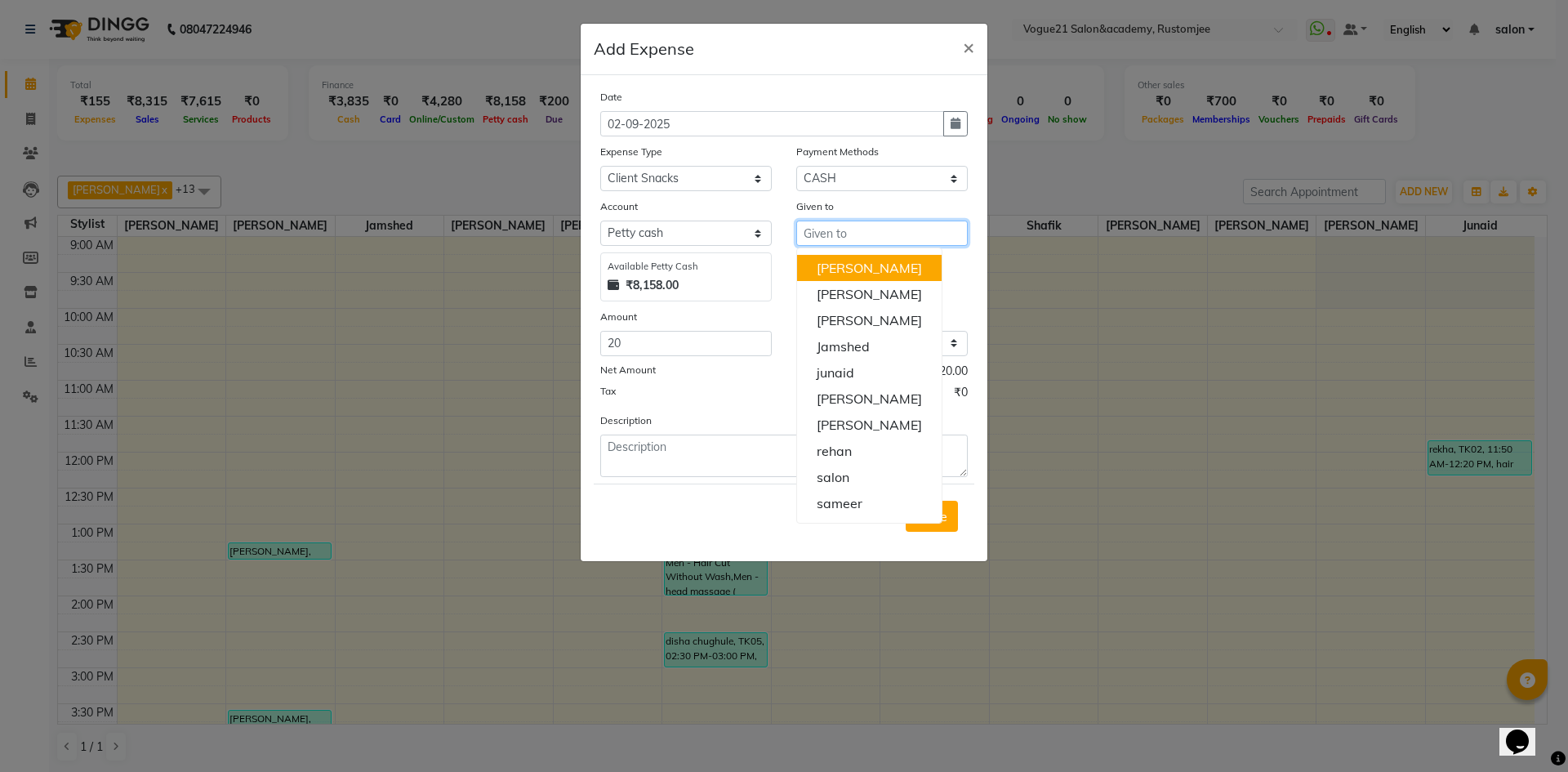
type input "k"
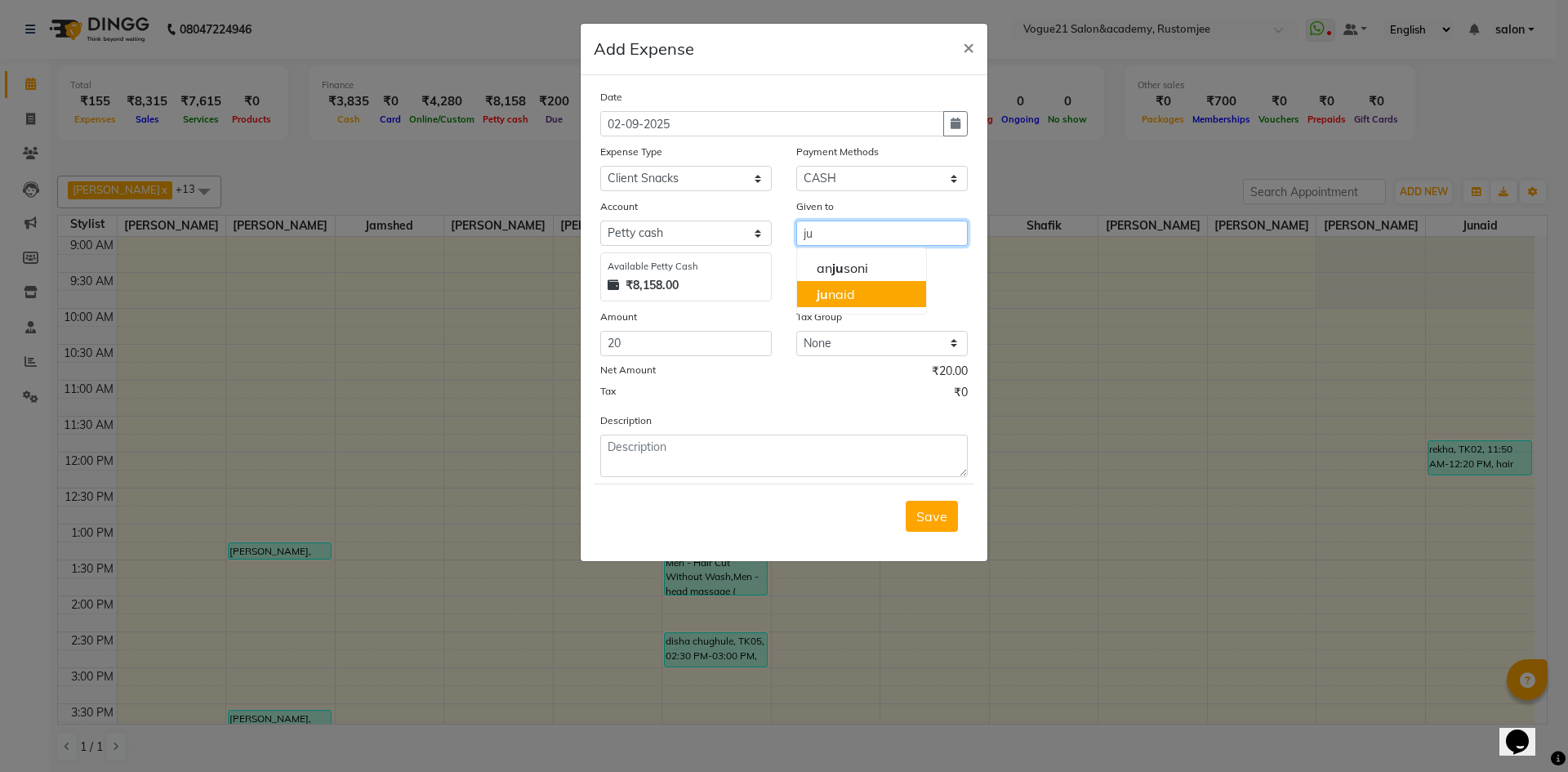
click at [866, 302] on button "ju naid" at bounding box center [862, 293] width 129 height 26
type input "junaid"
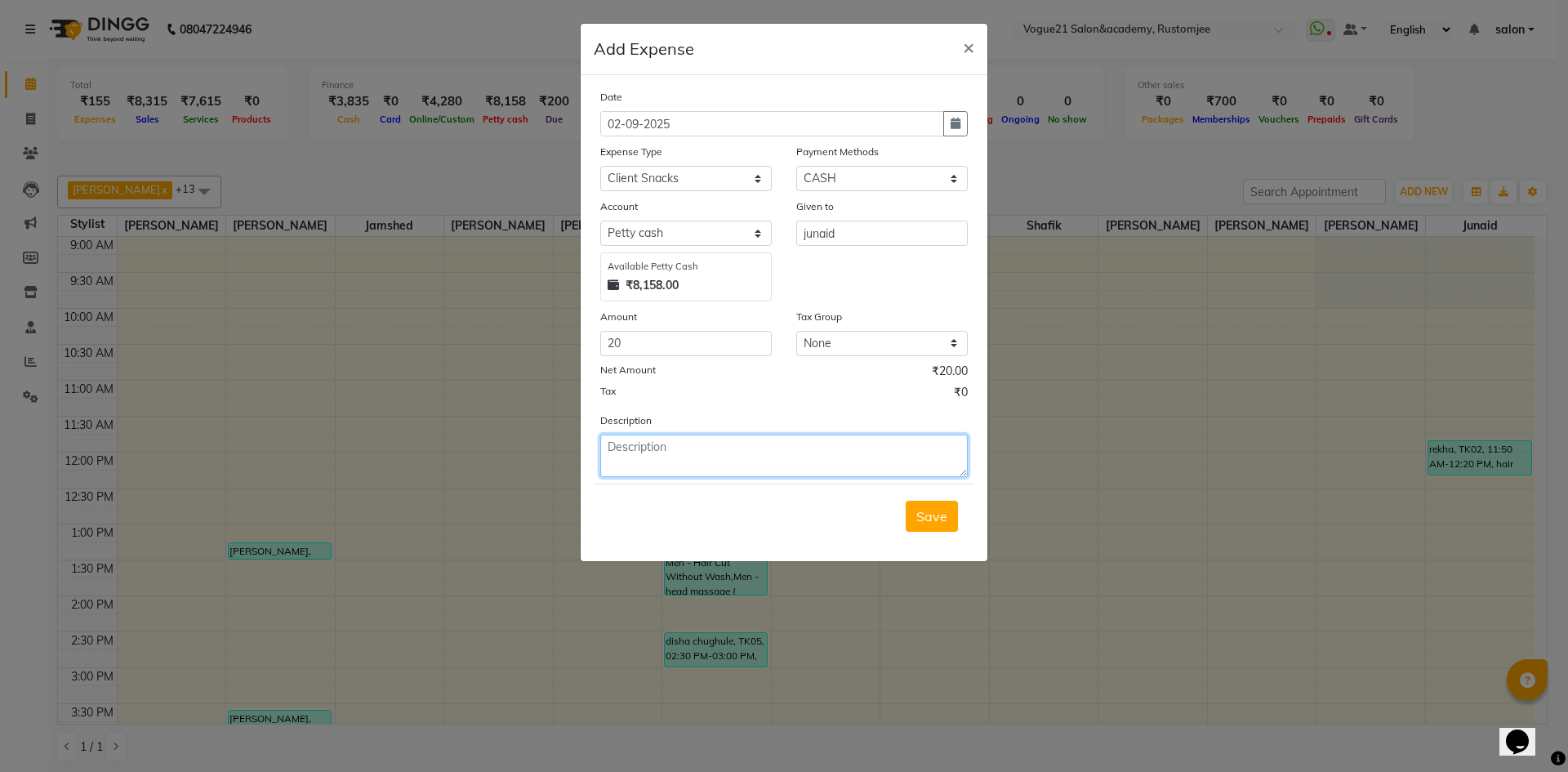
click at [664, 446] on textarea at bounding box center [784, 456] width 368 height 42
type textarea "client tea"
click at [933, 512] on span "Save" at bounding box center [932, 516] width 31 height 16
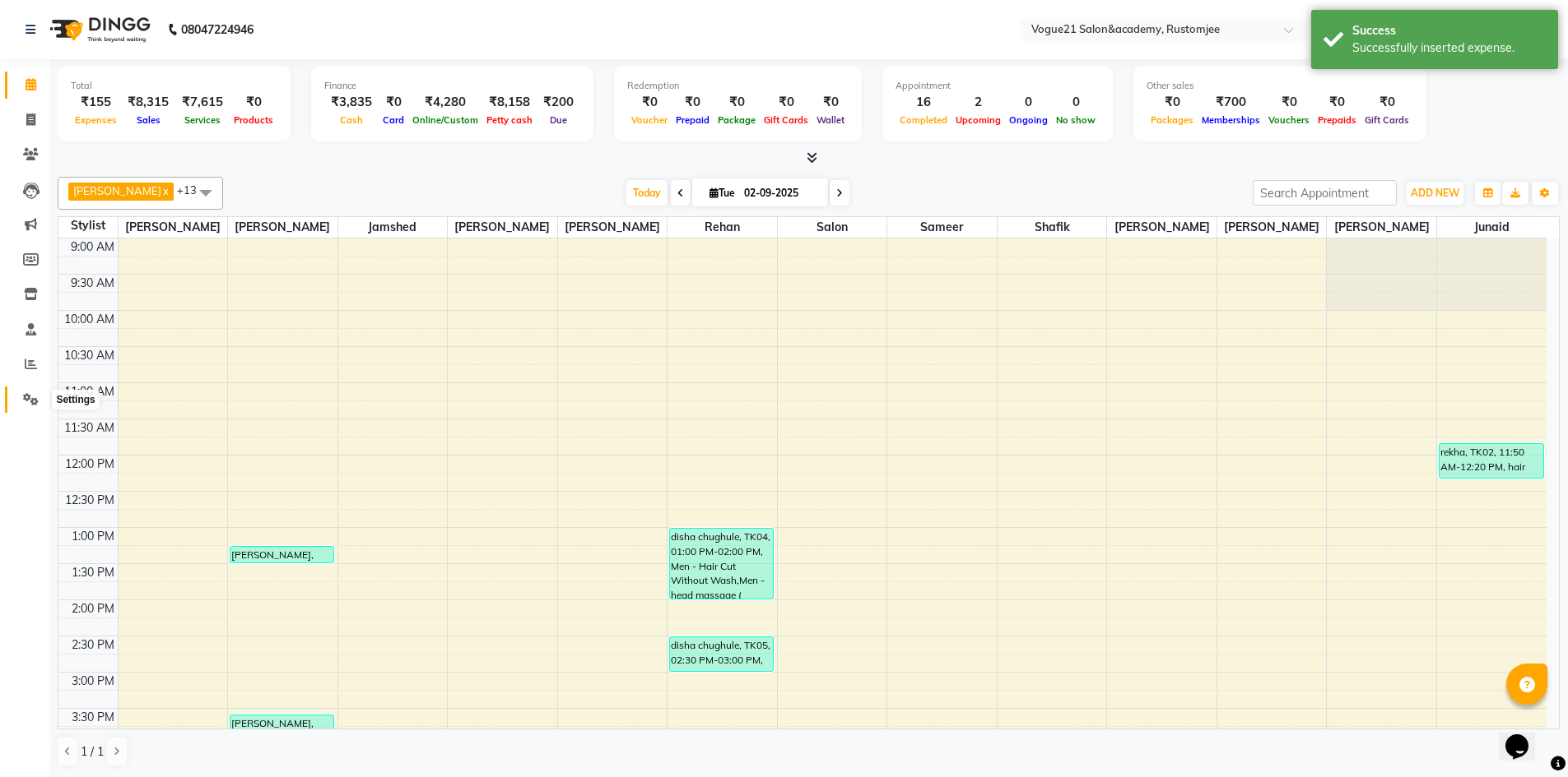
click at [26, 393] on icon at bounding box center [31, 399] width 15 height 13
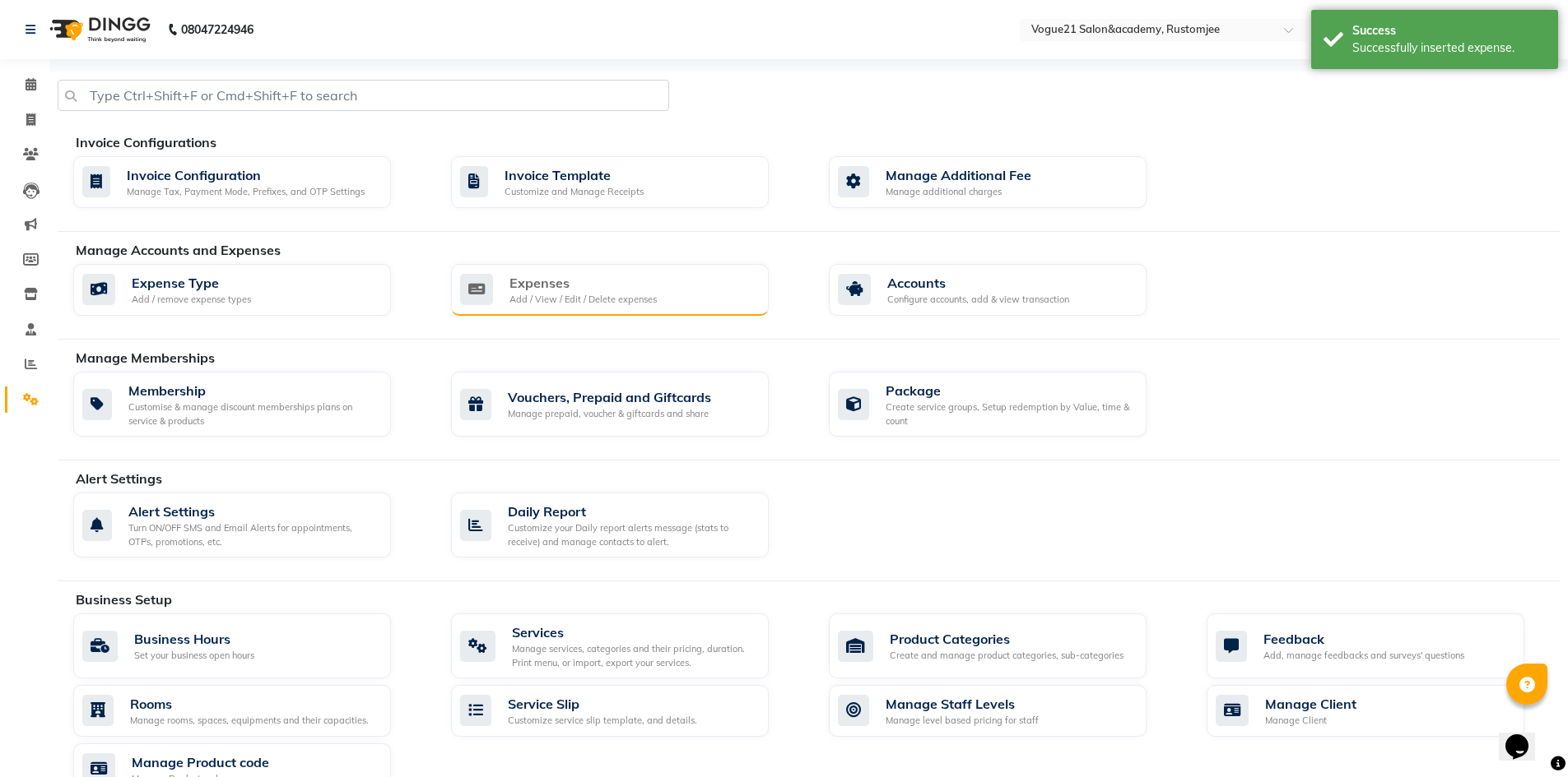
click at [679, 269] on div "Expenses Add / View / Edit / Delete expenses" at bounding box center [609, 291] width 318 height 53
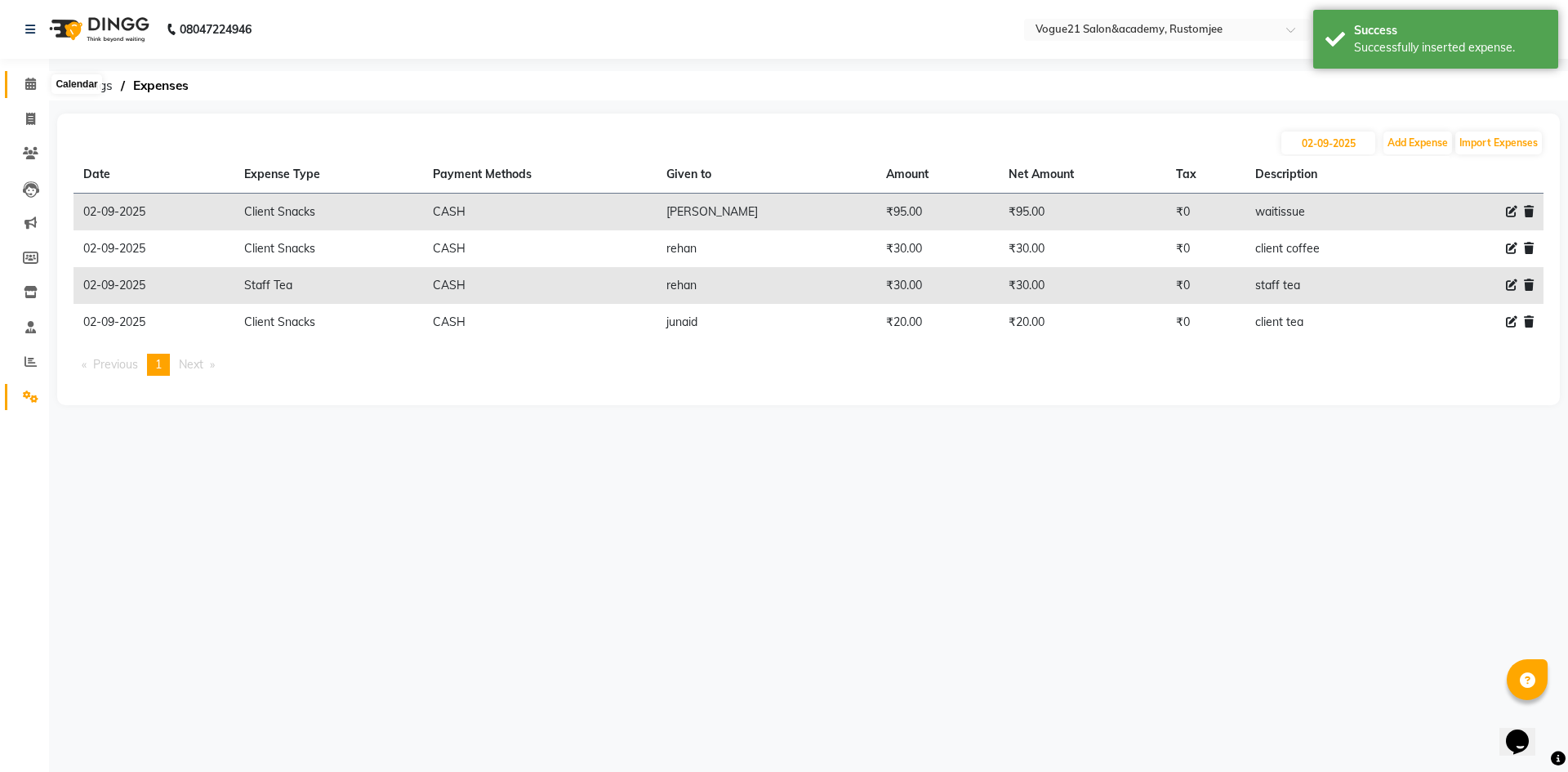
click at [36, 84] on icon at bounding box center [30, 83] width 11 height 12
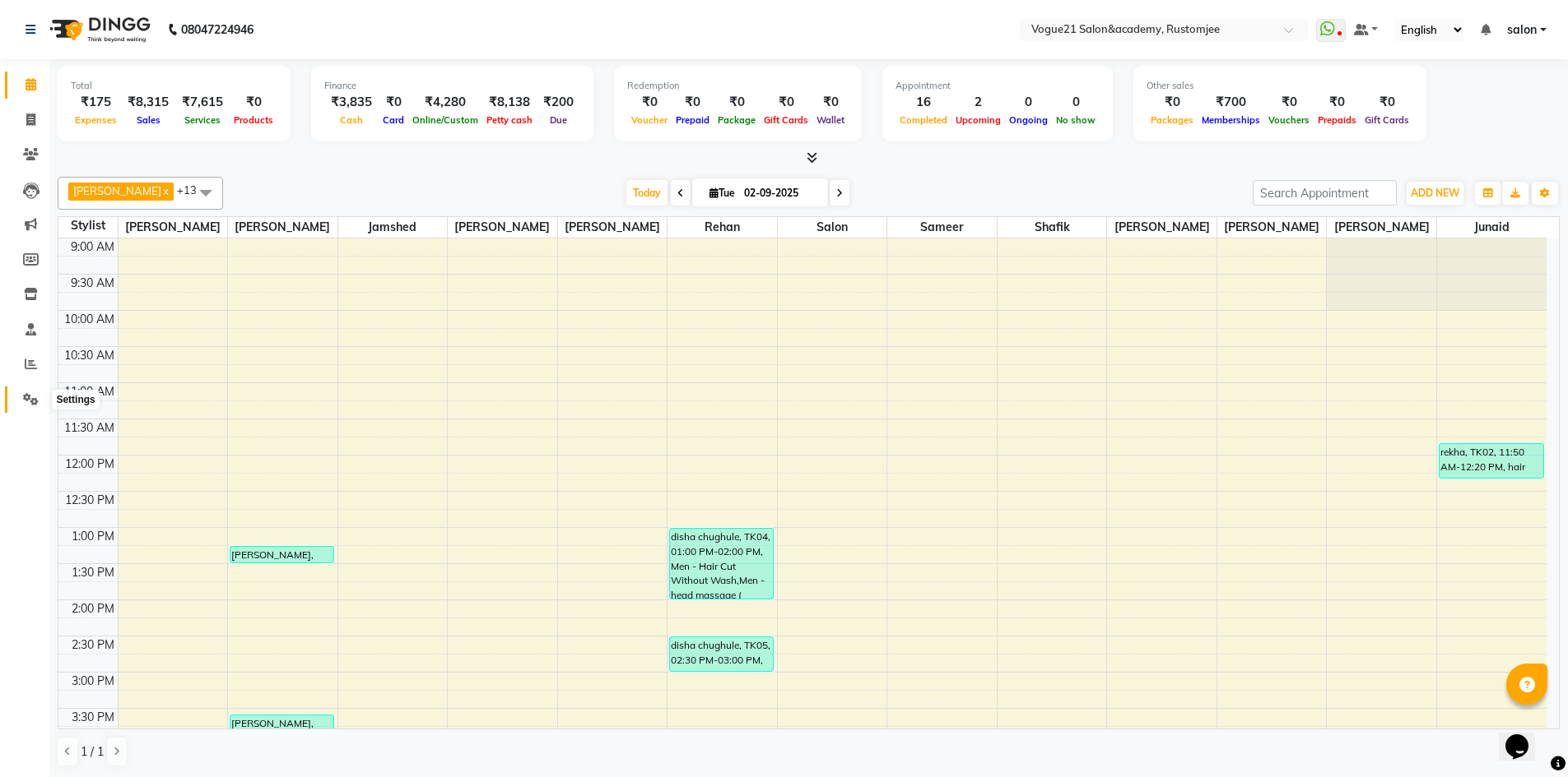
click at [35, 398] on icon at bounding box center [31, 399] width 15 height 13
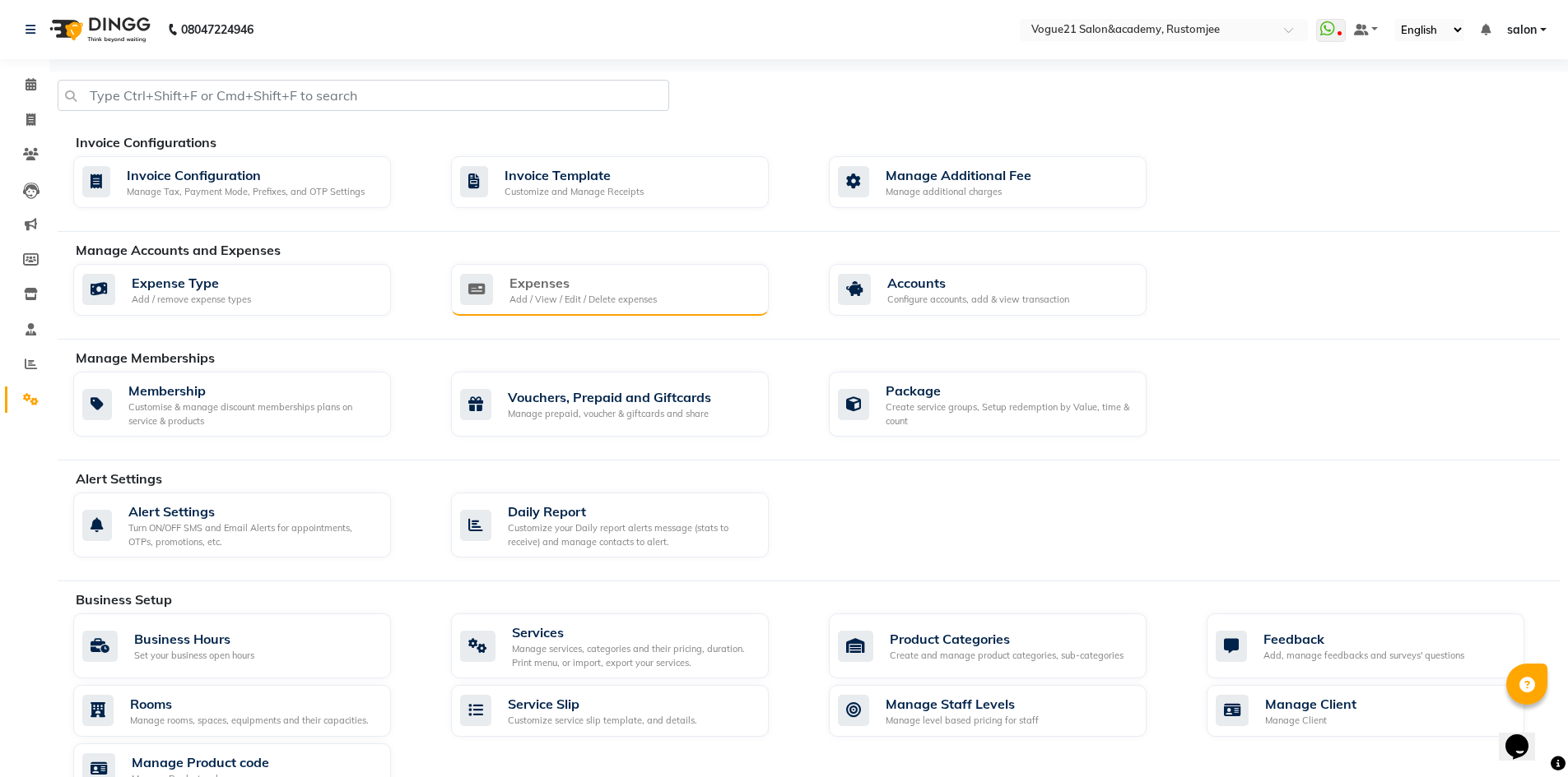
click at [694, 283] on div "Expenses Add / View / Edit / Delete expenses" at bounding box center [607, 290] width 295 height 34
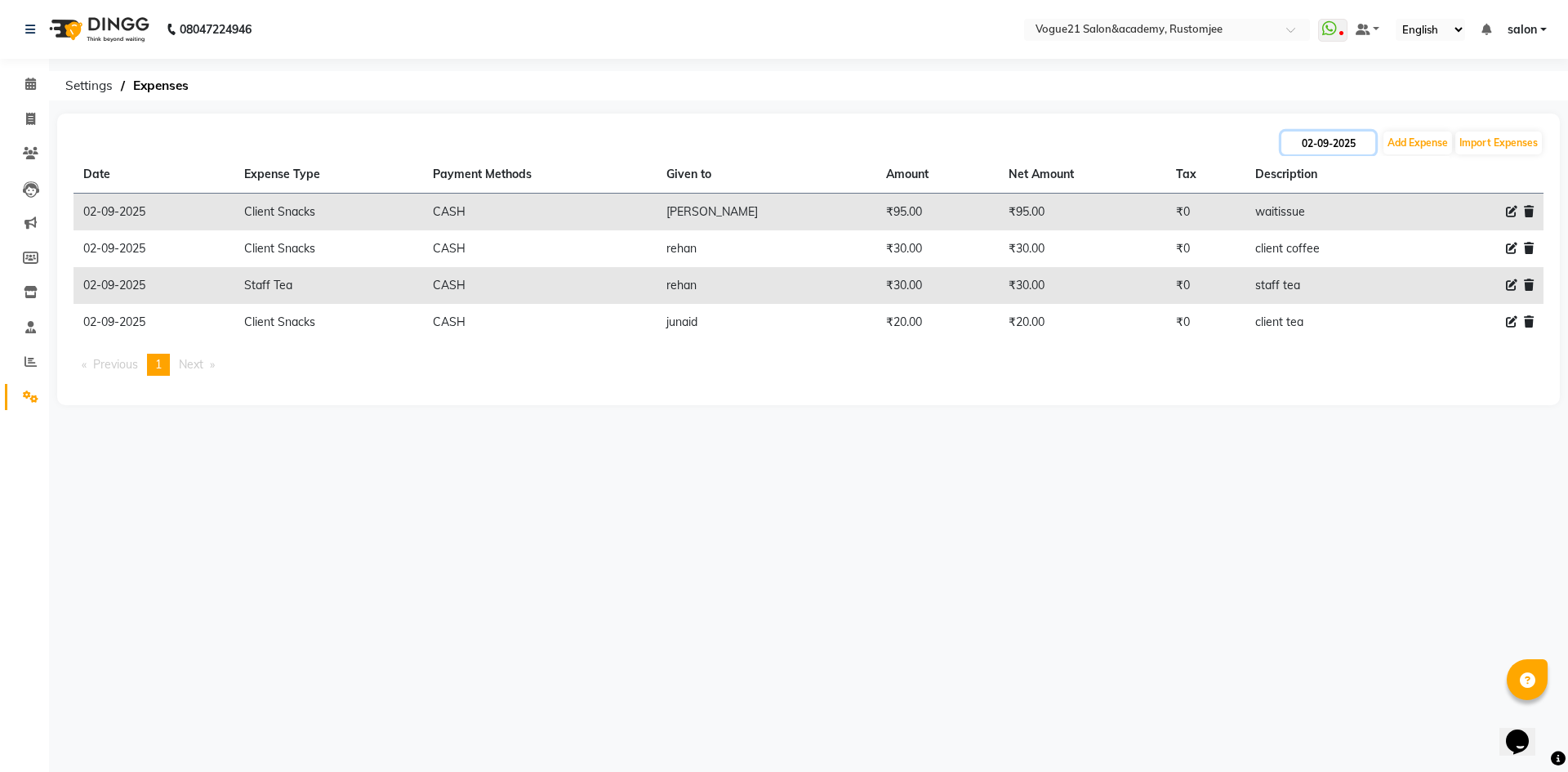
click at [1343, 147] on input "02-09-2025" at bounding box center [1328, 143] width 94 height 23
select select "9"
select select "2025"
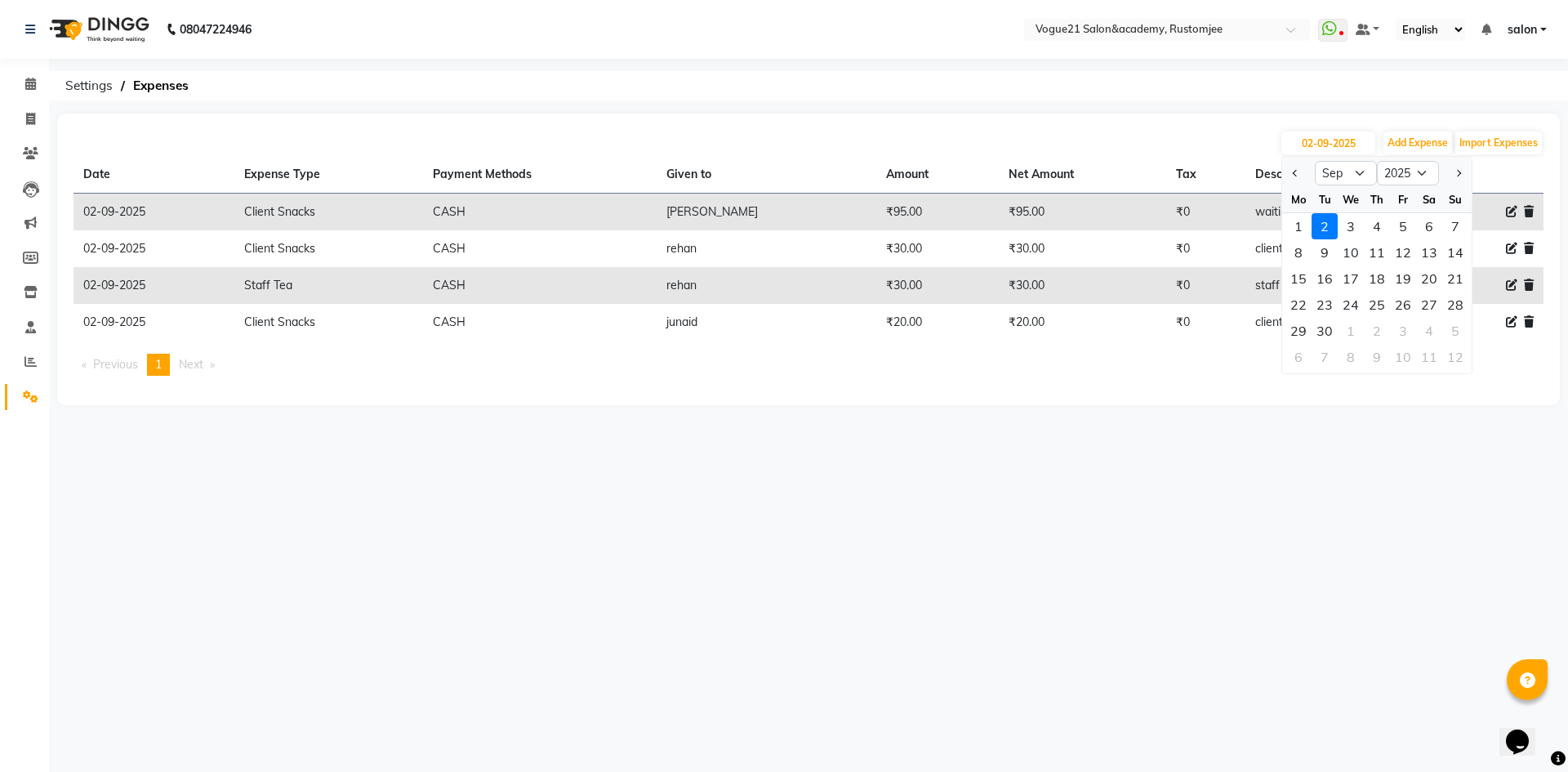
click at [1303, 227] on div "1" at bounding box center [1299, 225] width 26 height 26
type input "01-09-2025"
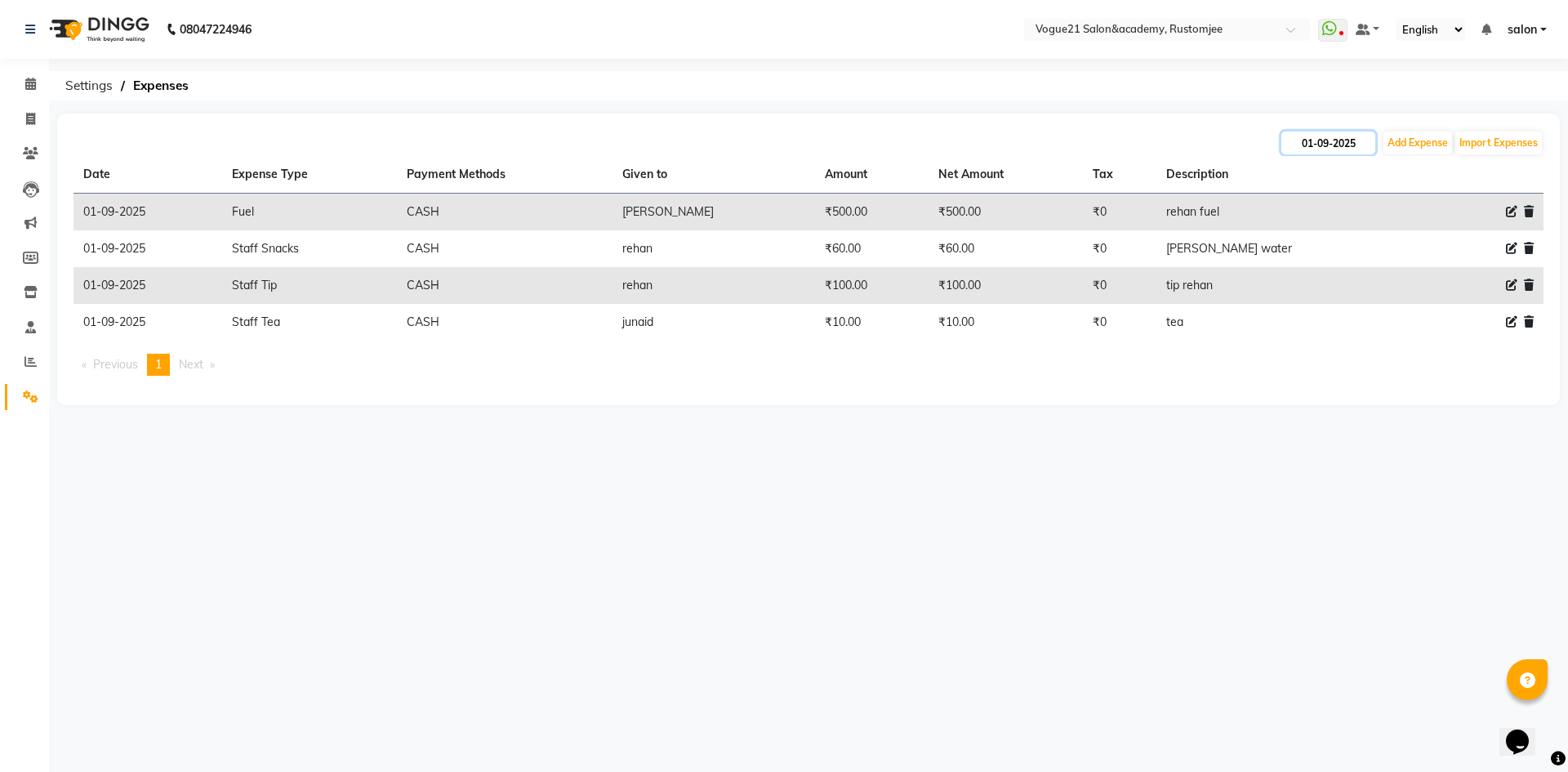
click at [1344, 150] on input "01-09-2025" at bounding box center [1328, 143] width 94 height 23
select select "9"
select select "2025"
click at [32, 90] on span at bounding box center [31, 84] width 29 height 19
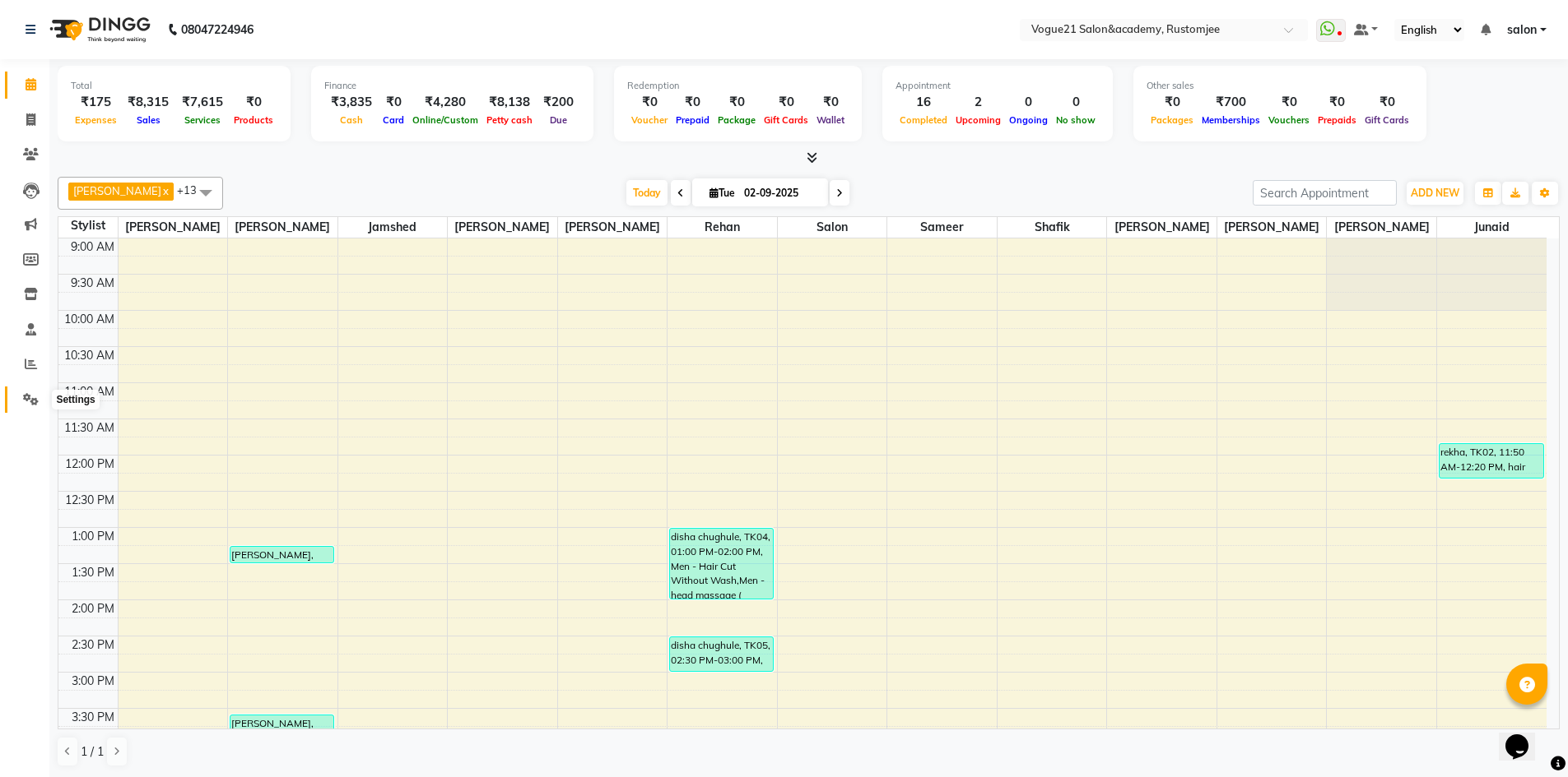
click at [37, 395] on icon at bounding box center [31, 399] width 15 height 13
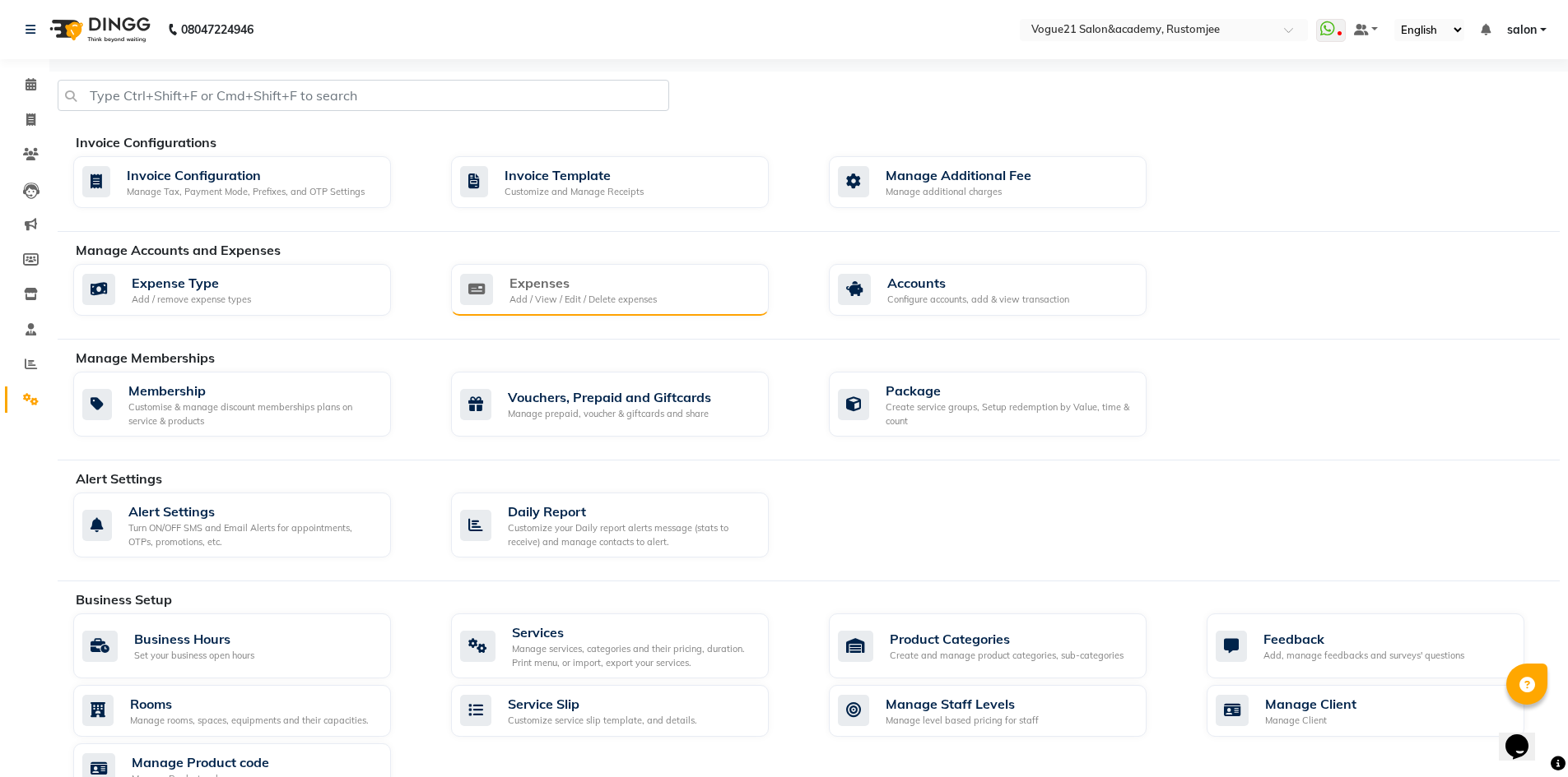
click at [532, 309] on div "Expenses Add / View / Edit / Delete expenses" at bounding box center [609, 291] width 318 height 53
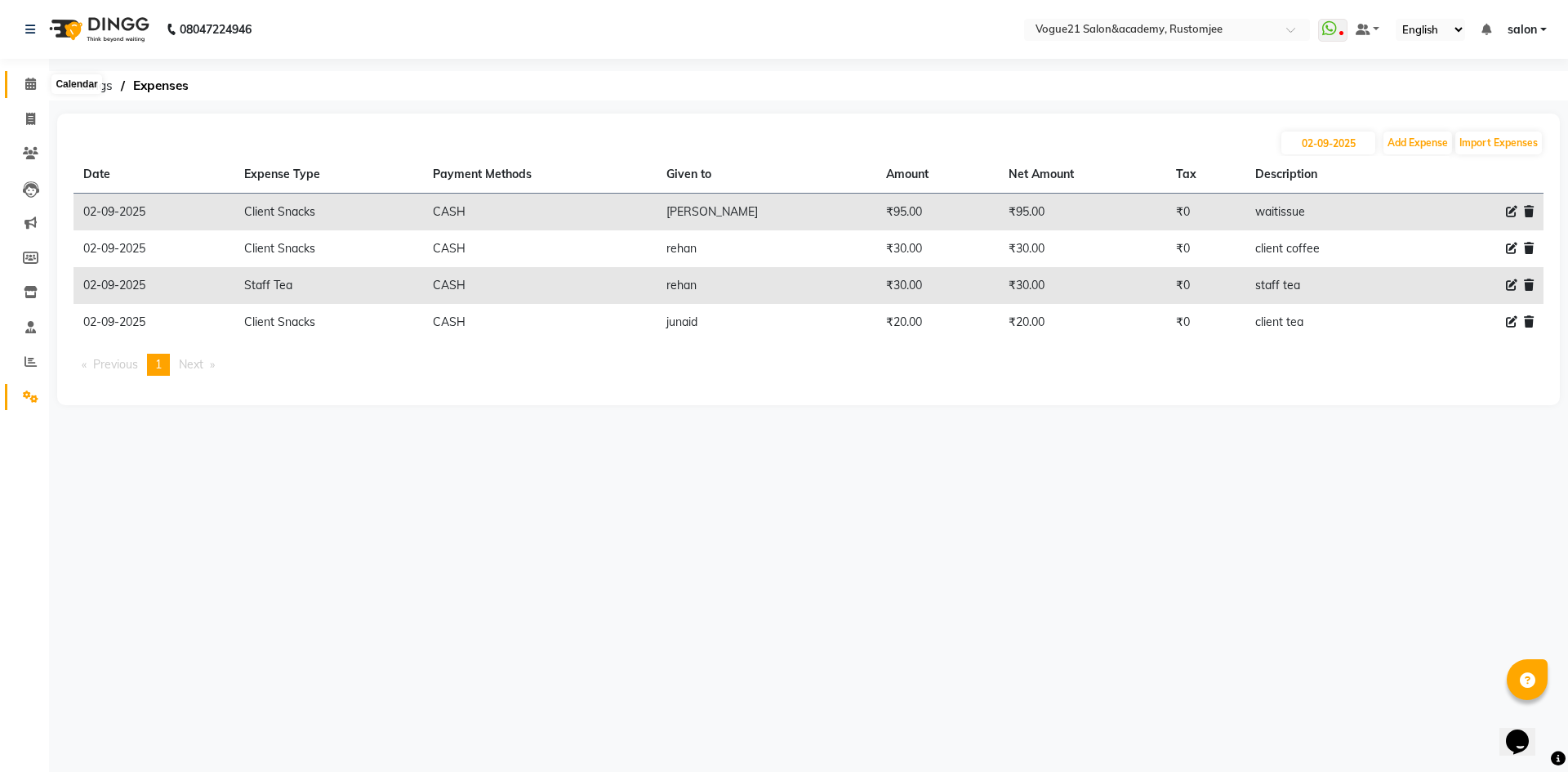
click at [25, 85] on icon at bounding box center [30, 83] width 11 height 12
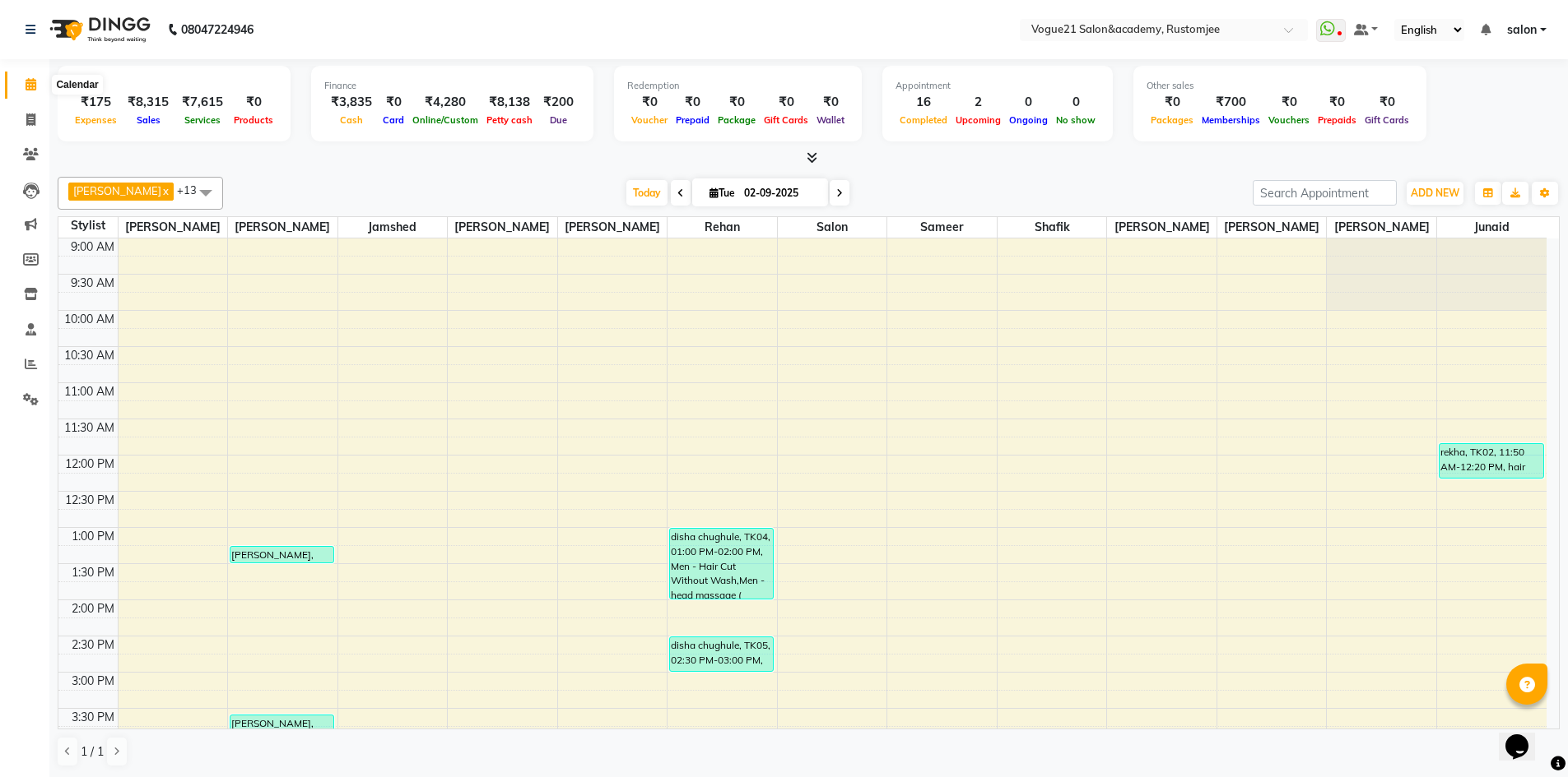
click at [33, 82] on icon at bounding box center [30, 84] width 11 height 13
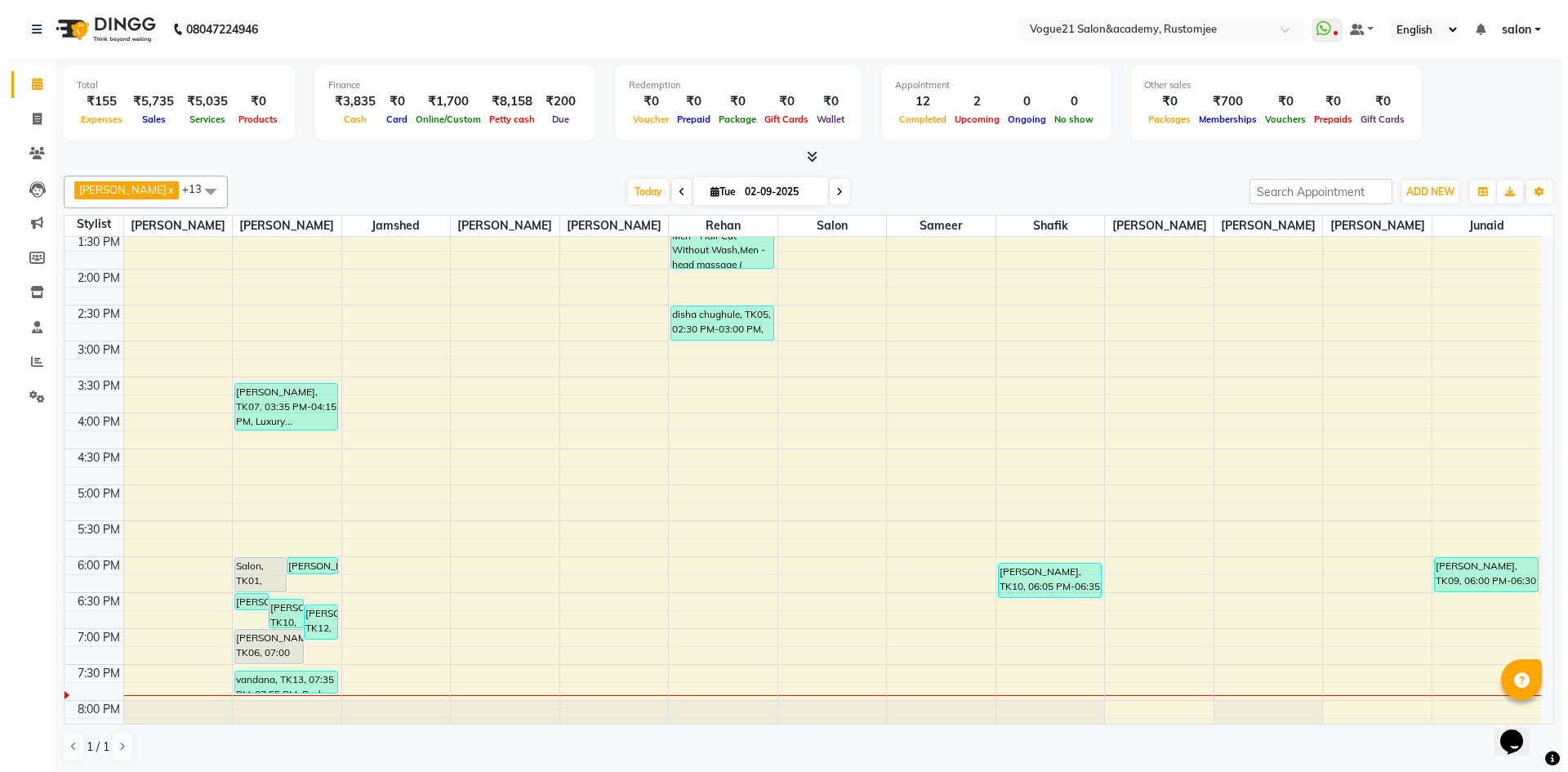
scroll to position [447, 0]
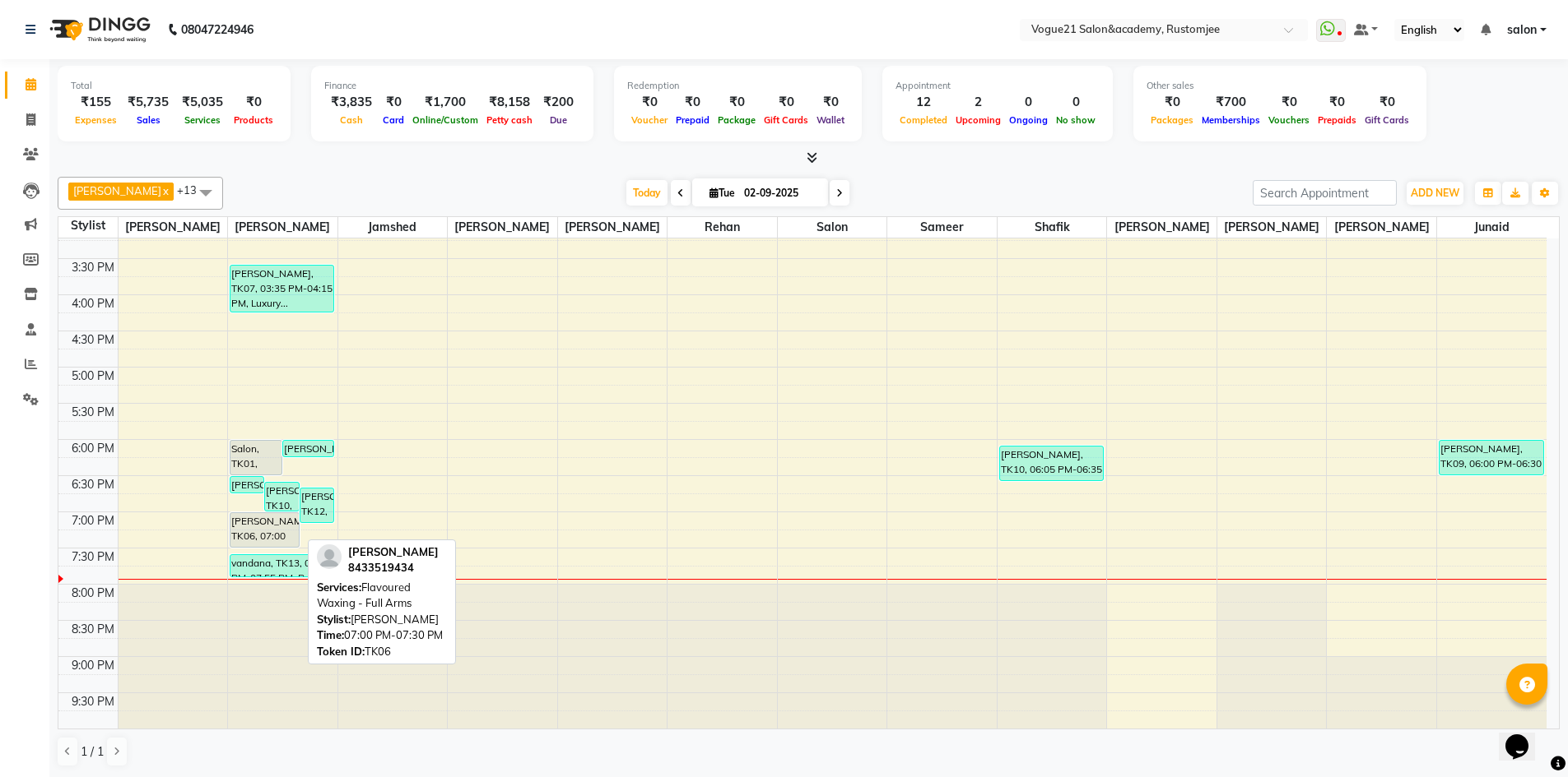
click at [242, 531] on div "[PERSON_NAME], TK06, 07:00 PM-07:30 PM, Flavoured Waxing - Full Arms" at bounding box center [265, 530] width 69 height 34
select select "7"
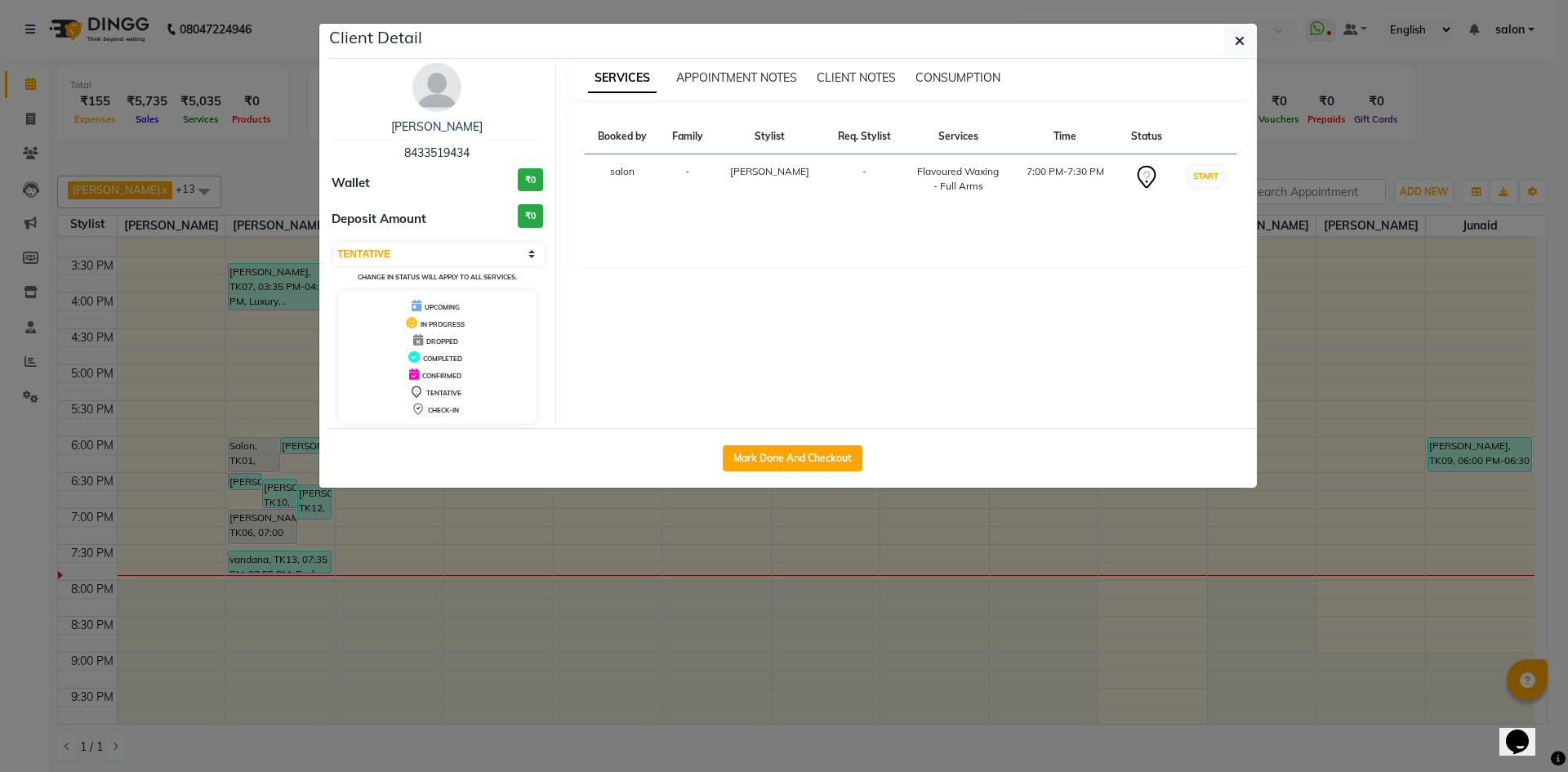
drag, startPoint x: 401, startPoint y: 150, endPoint x: 519, endPoint y: 143, distance: 118.2
click at [519, 143] on div "[PERSON_NAME] 8433519434" at bounding box center [437, 140] width 212 height 43
copy span "8433519434"
click at [1220, 573] on ngb-modal-window "Client Detail [PERSON_NAME] 8433519434 Wallet ₹0 Deposit Amount ₹0 Select IN SE…" at bounding box center [784, 386] width 1568 height 772
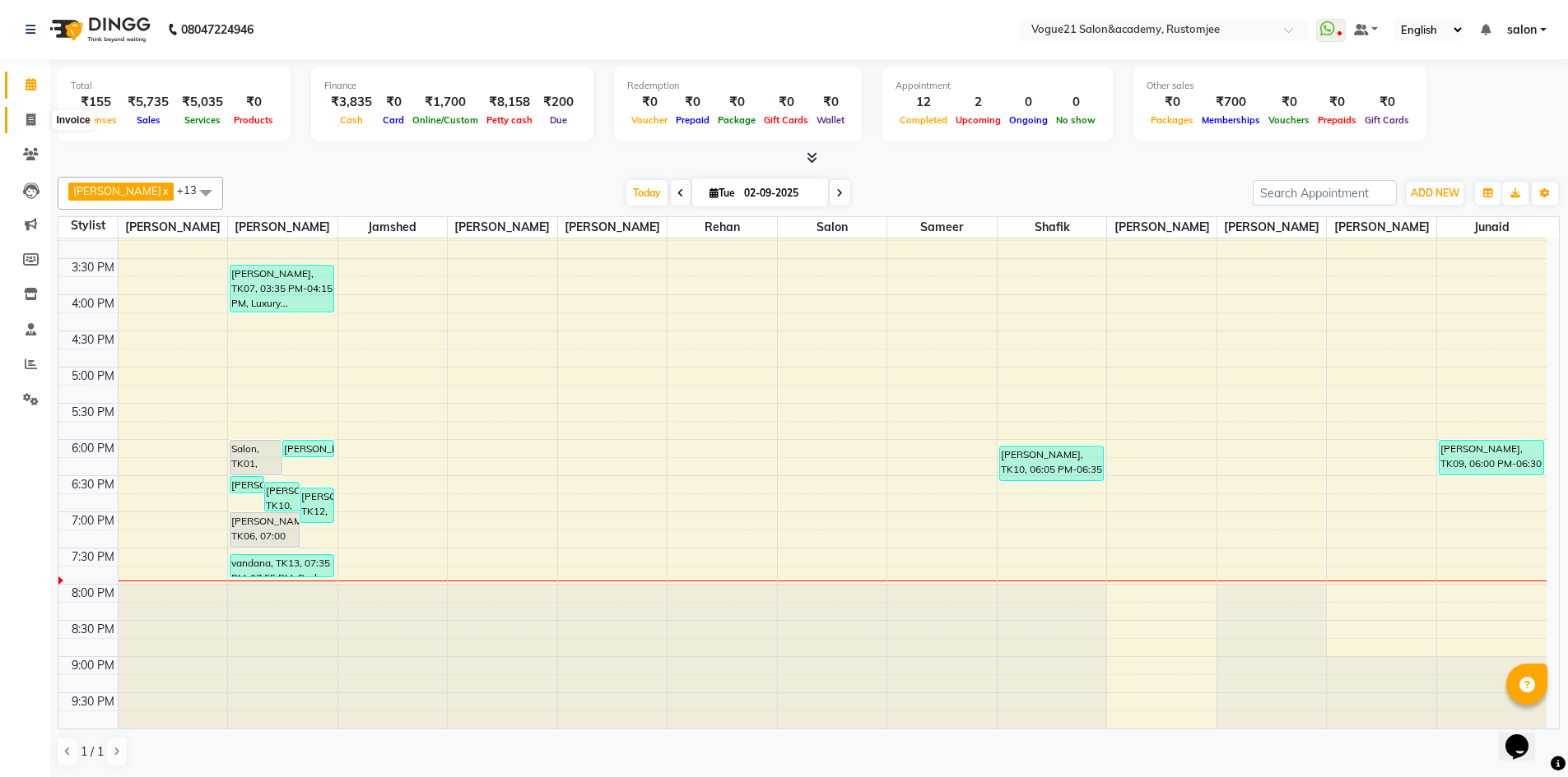
click at [33, 119] on icon at bounding box center [30, 120] width 9 height 13
select select "8171"
select select "service"
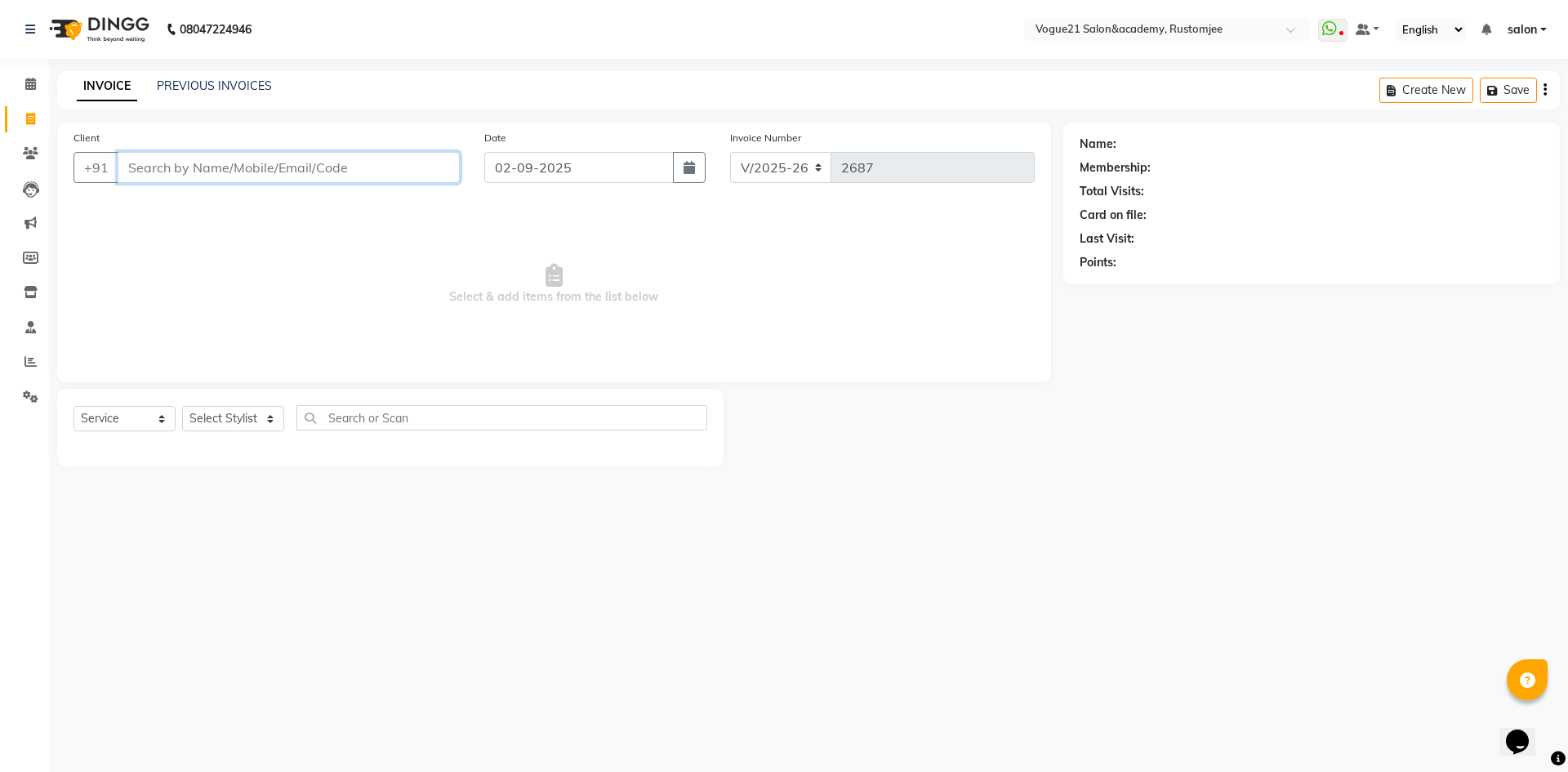
click at [211, 174] on input "Client" at bounding box center [288, 168] width 342 height 31
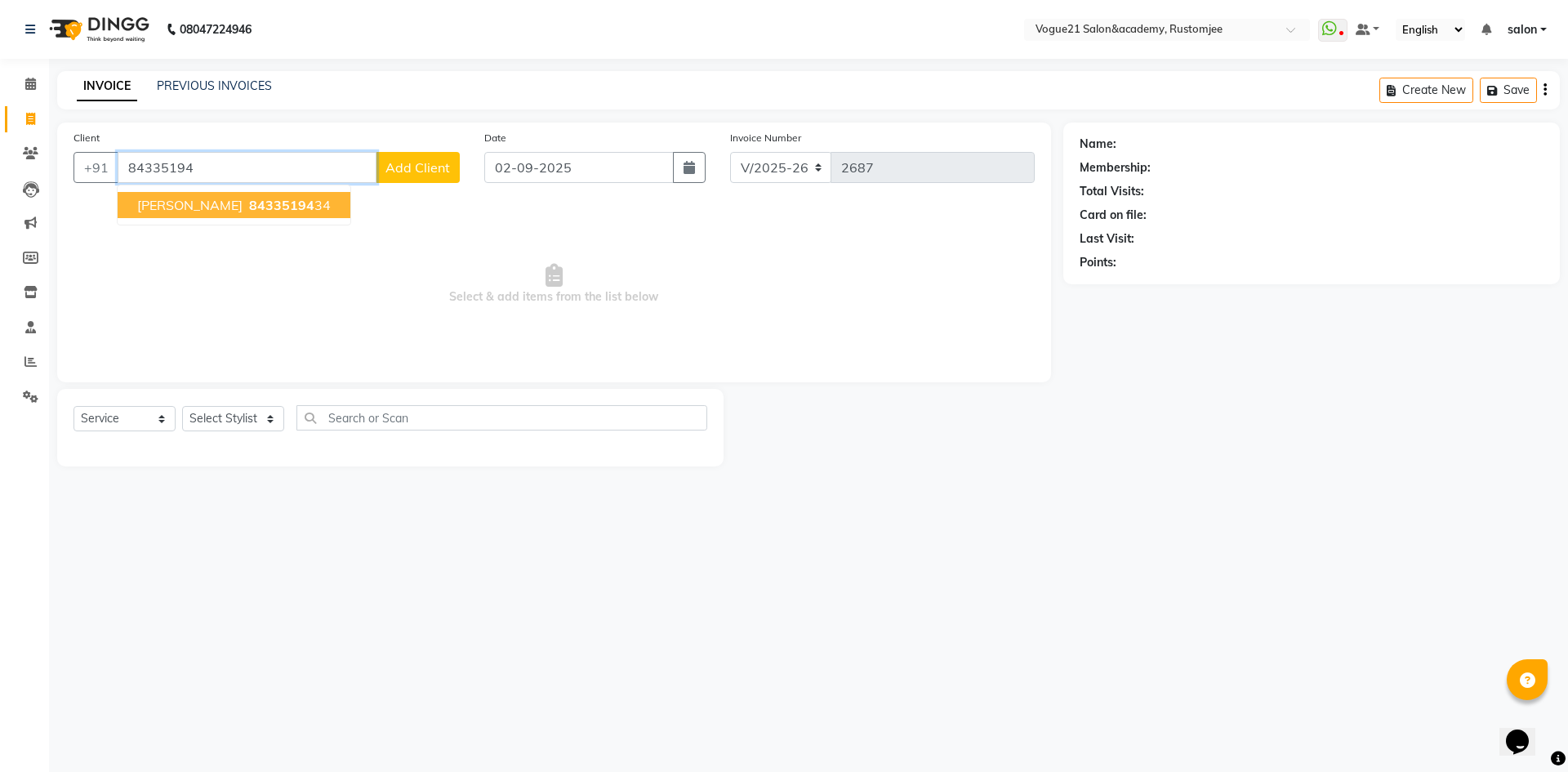
click at [249, 206] on span "84335194" at bounding box center [282, 204] width 65 height 16
type input "8433519434"
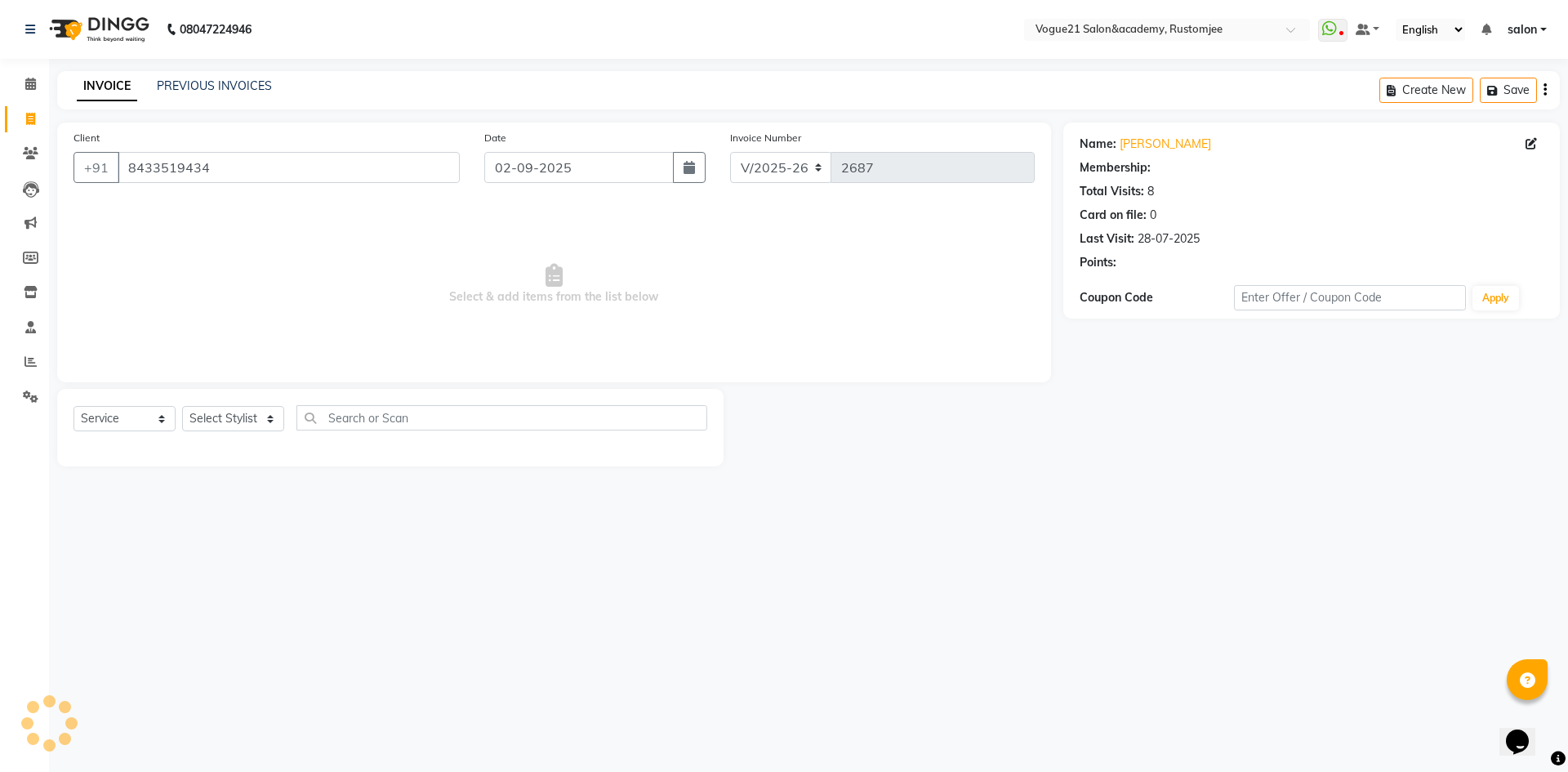
select select "1: Object"
drag, startPoint x: 125, startPoint y: 169, endPoint x: 296, endPoint y: 166, distance: 171.0
click at [296, 166] on input "8433519434" at bounding box center [288, 168] width 342 height 31
click at [572, 323] on span "Select & add items from the list below" at bounding box center [554, 284] width 961 height 163
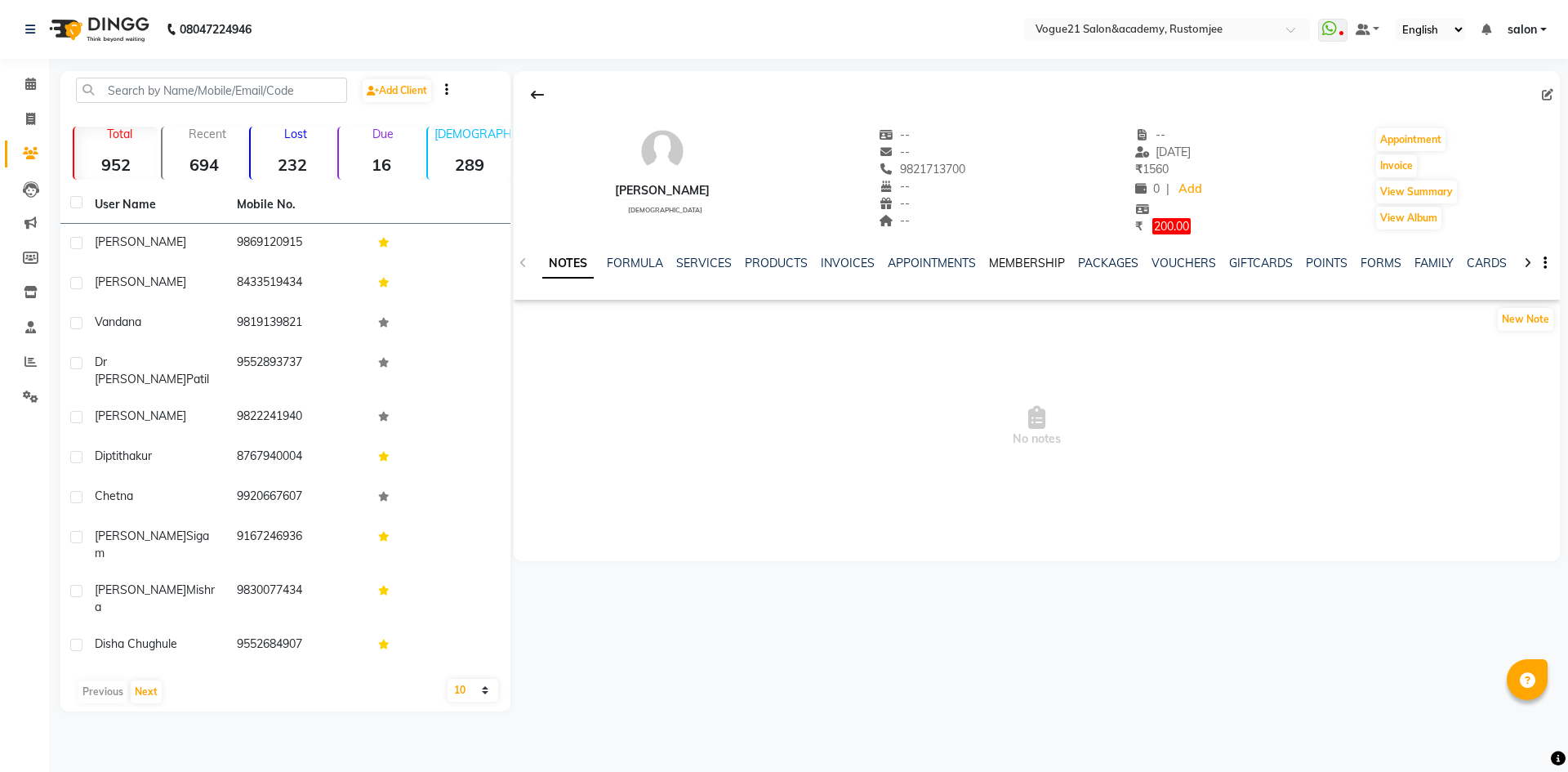
click at [1046, 261] on link "MEMBERSHIP" at bounding box center [1026, 263] width 76 height 14
drag, startPoint x: 0, startPoint y: 0, endPoint x: 1031, endPoint y: 255, distance: 1062.1
click at [1031, 256] on link "MEMBERSHIP" at bounding box center [1026, 263] width 76 height 14
click at [741, 266] on link "INVOICES" at bounding box center [768, 263] width 54 height 14
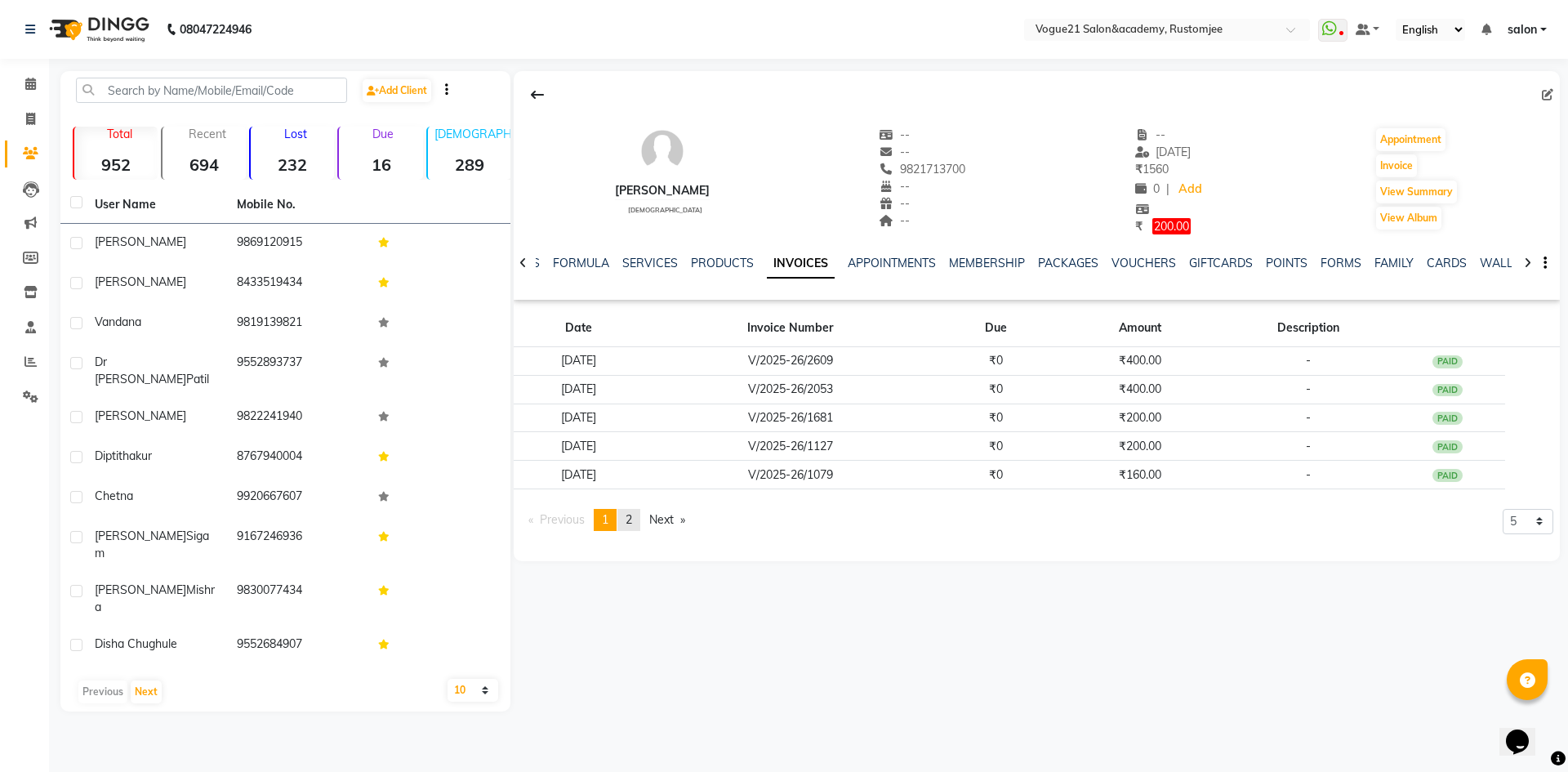
click at [633, 517] on span "2" at bounding box center [629, 519] width 7 height 14
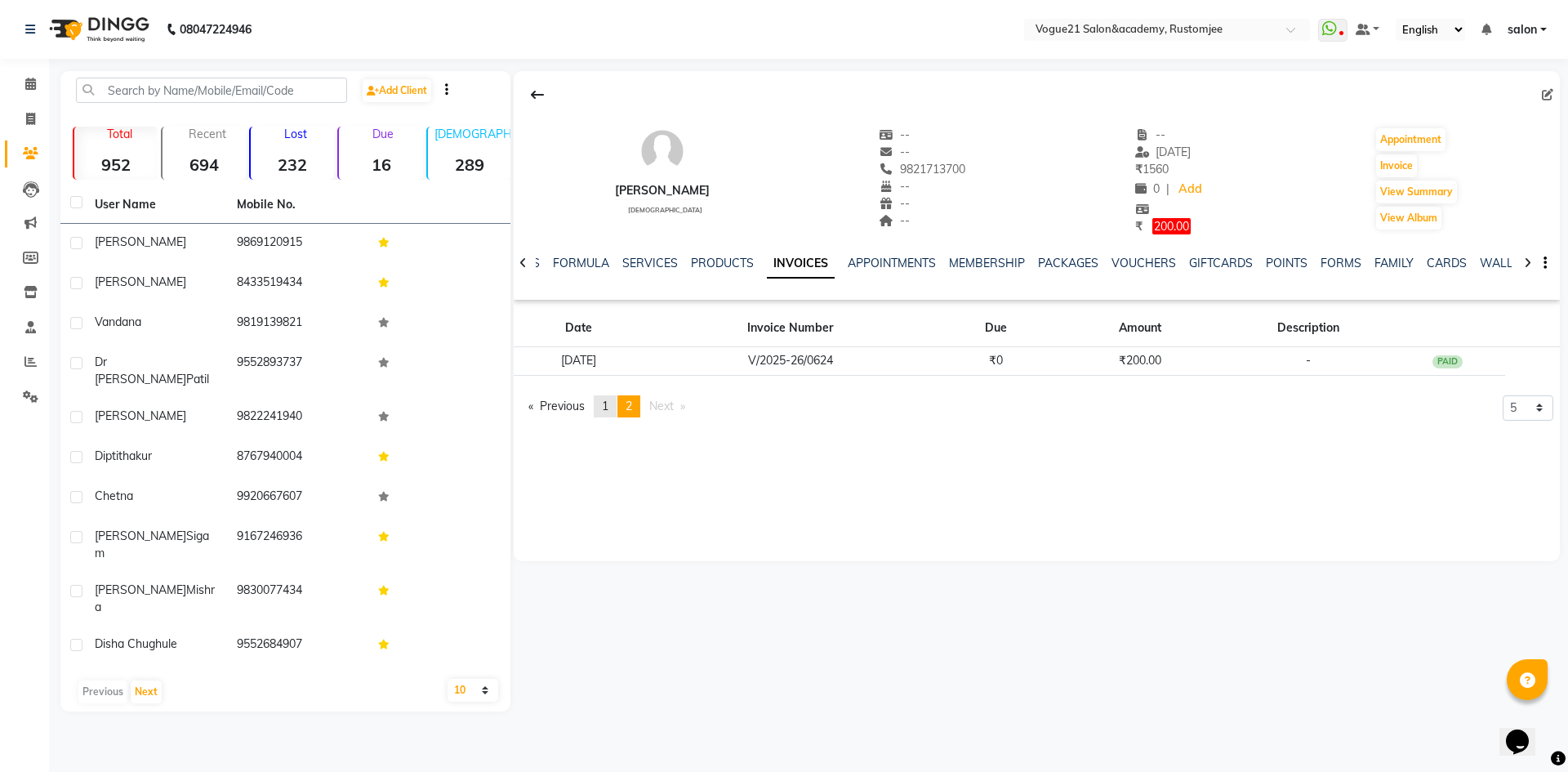
click at [606, 407] on span "1" at bounding box center [605, 406] width 7 height 14
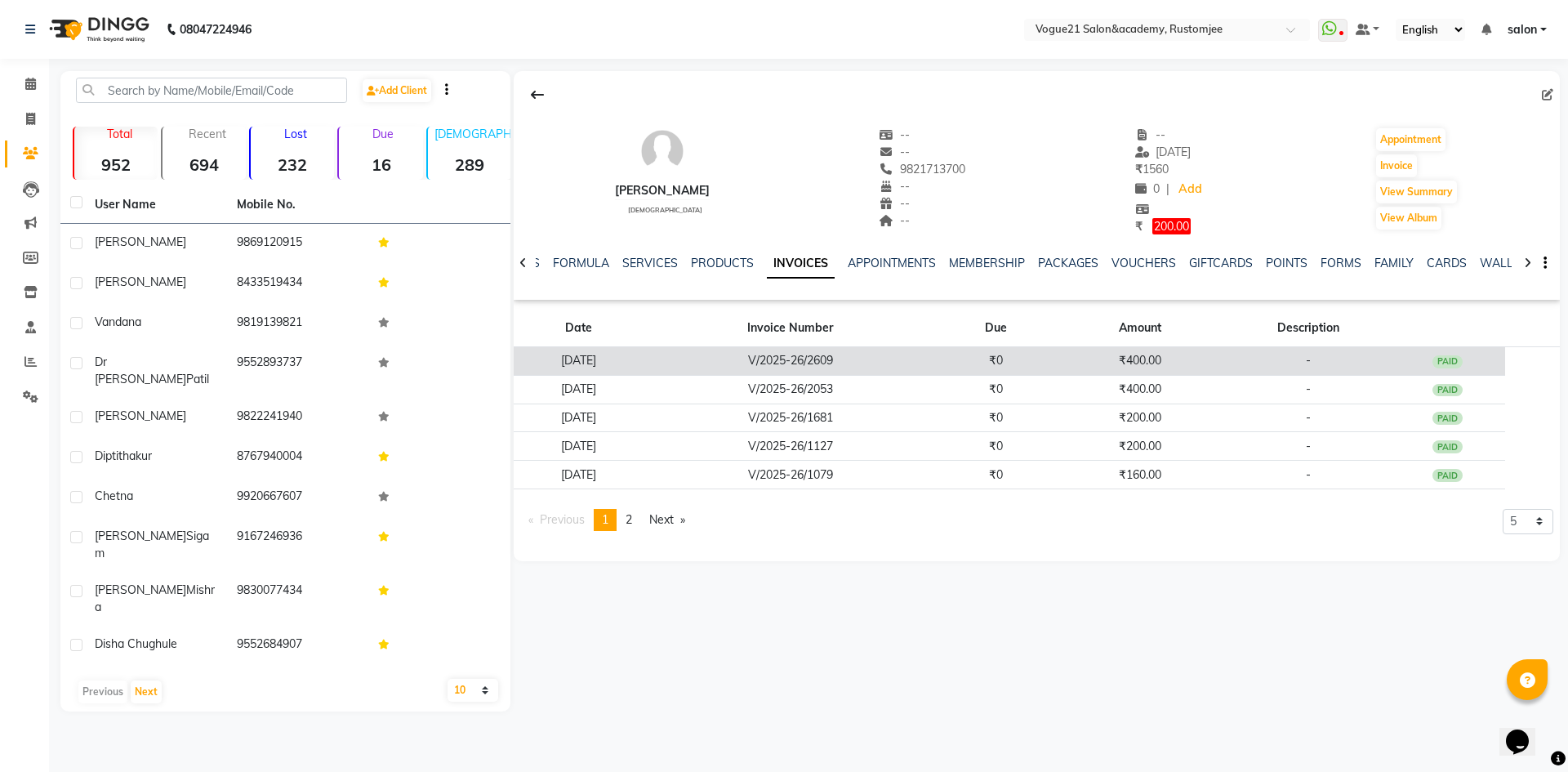
click at [996, 360] on td "₹0" at bounding box center [995, 361] width 116 height 29
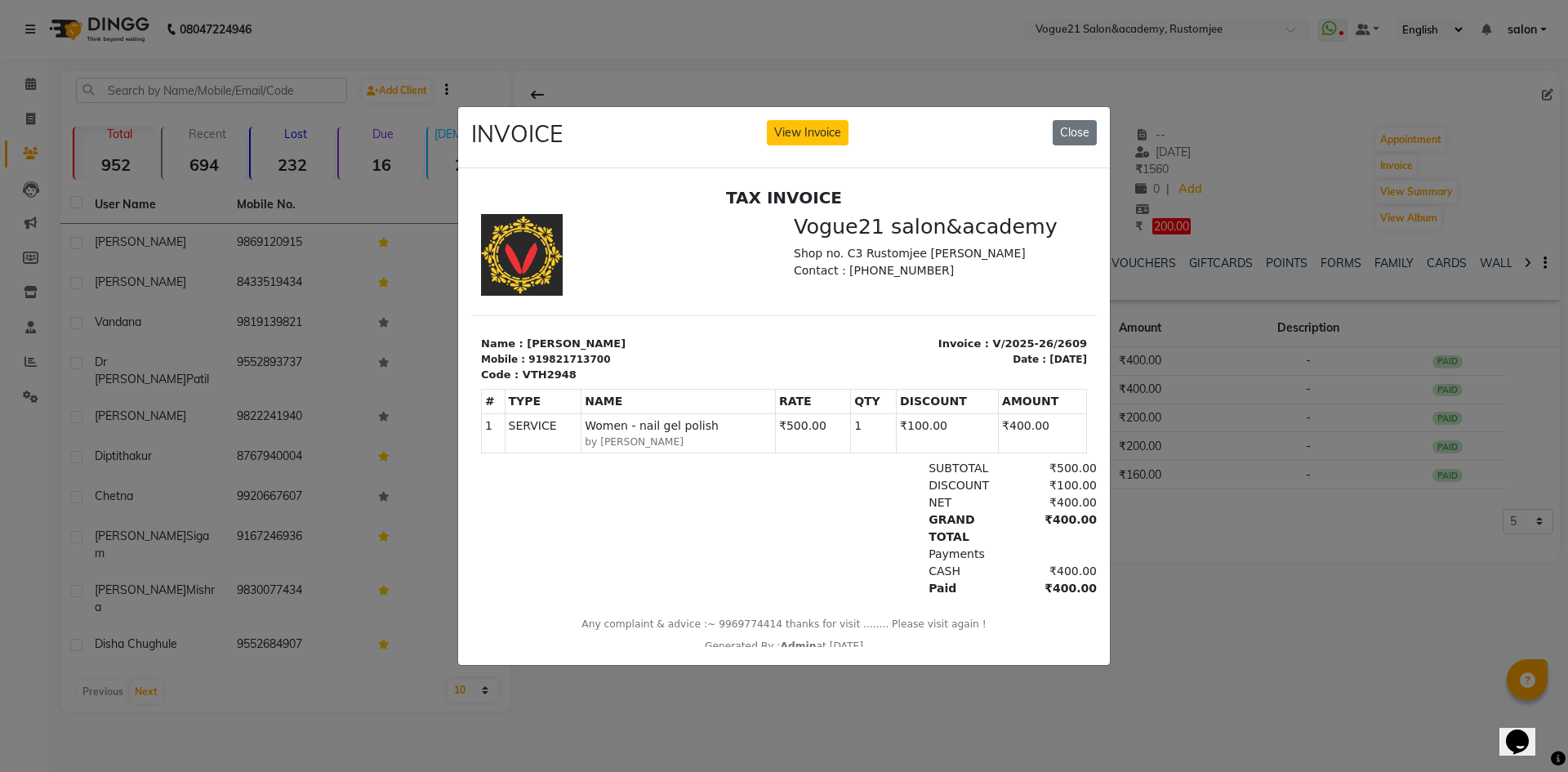
click at [1286, 158] on ngb-modal-window "INVOICE View Invoice Close" at bounding box center [784, 386] width 1568 height 772
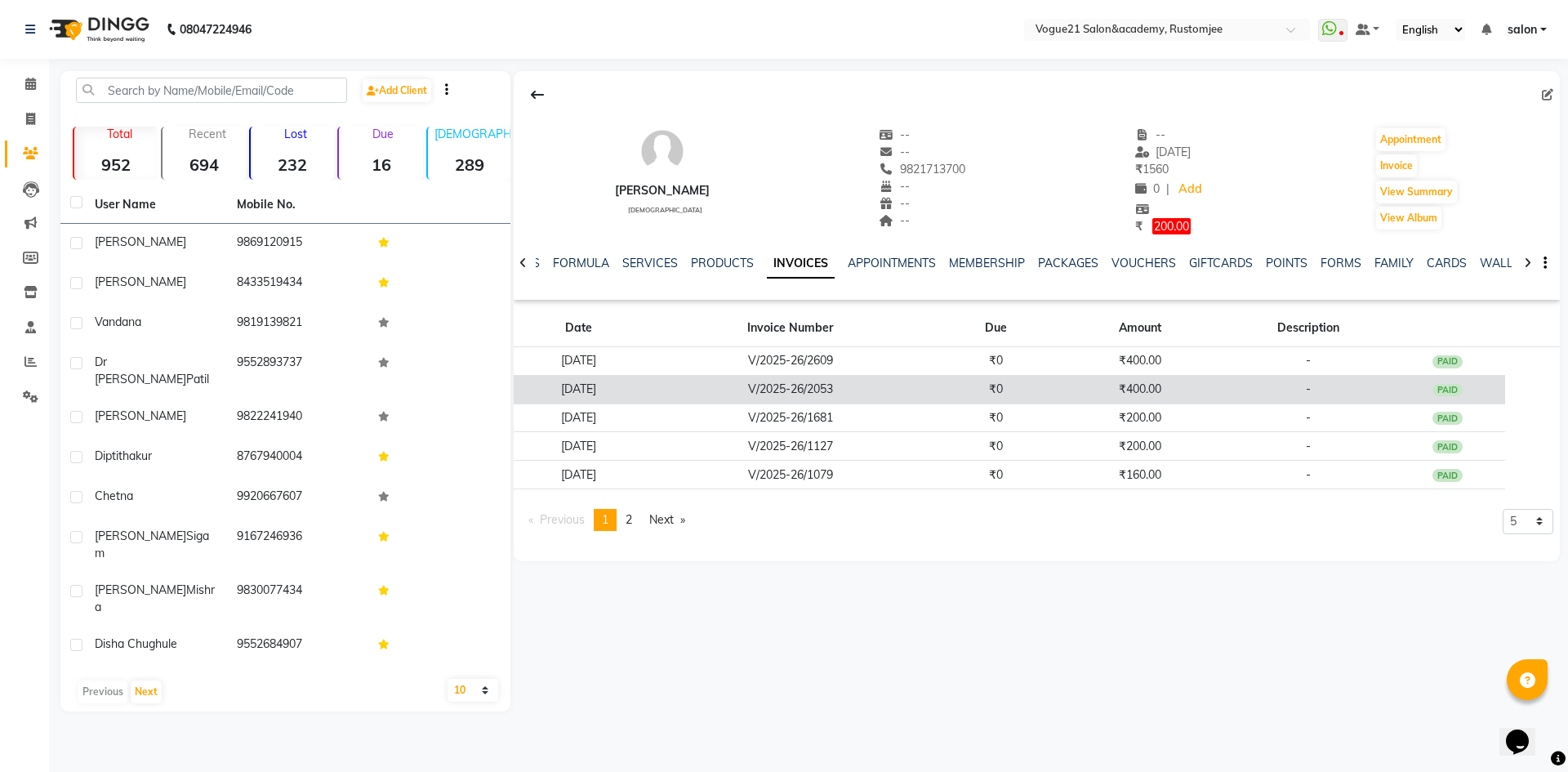
click at [1032, 389] on td "₹0" at bounding box center [995, 389] width 116 height 29
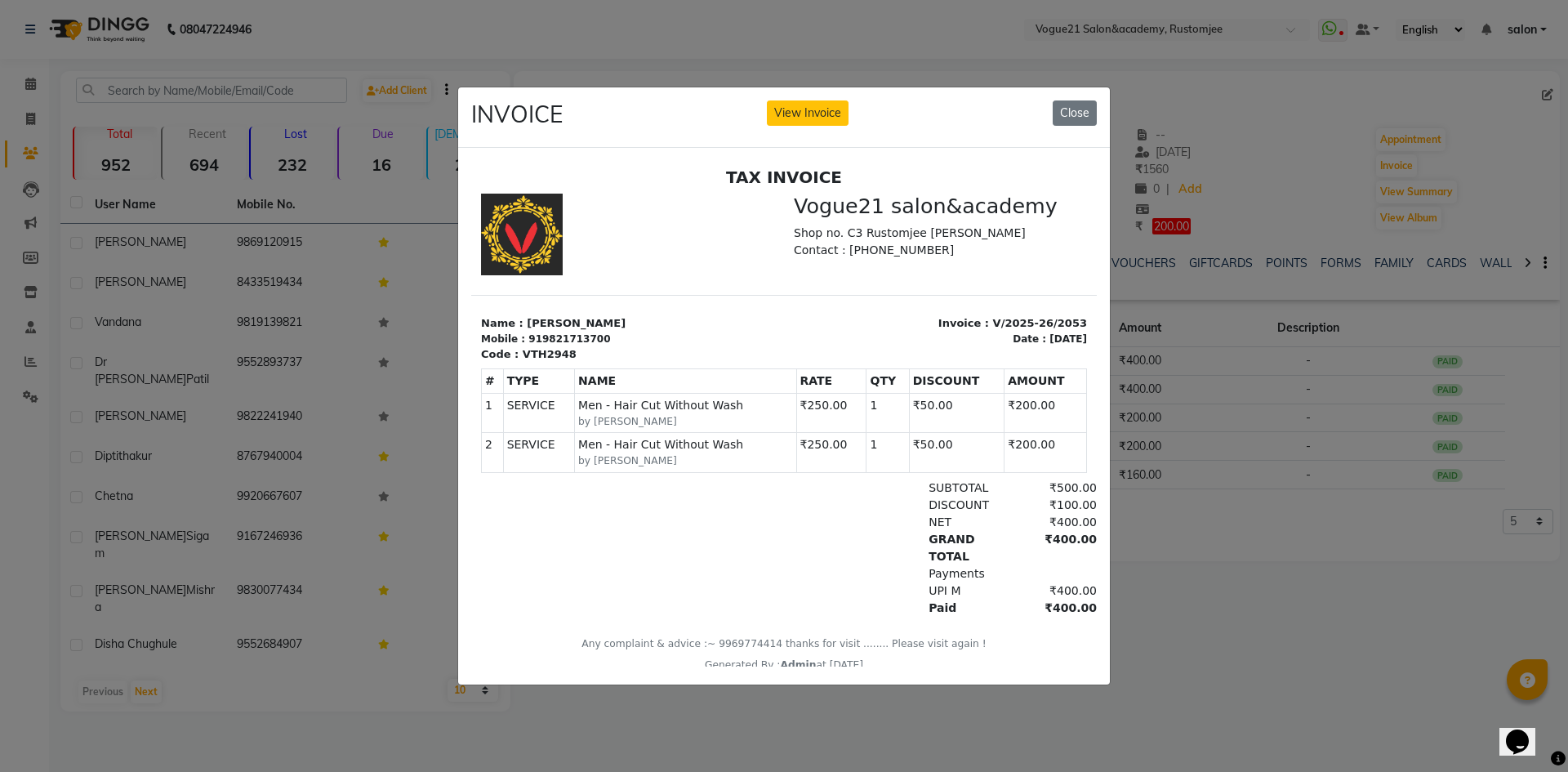
click at [1252, 185] on ngb-modal-window "INVOICE View Invoice Close" at bounding box center [784, 386] width 1568 height 772
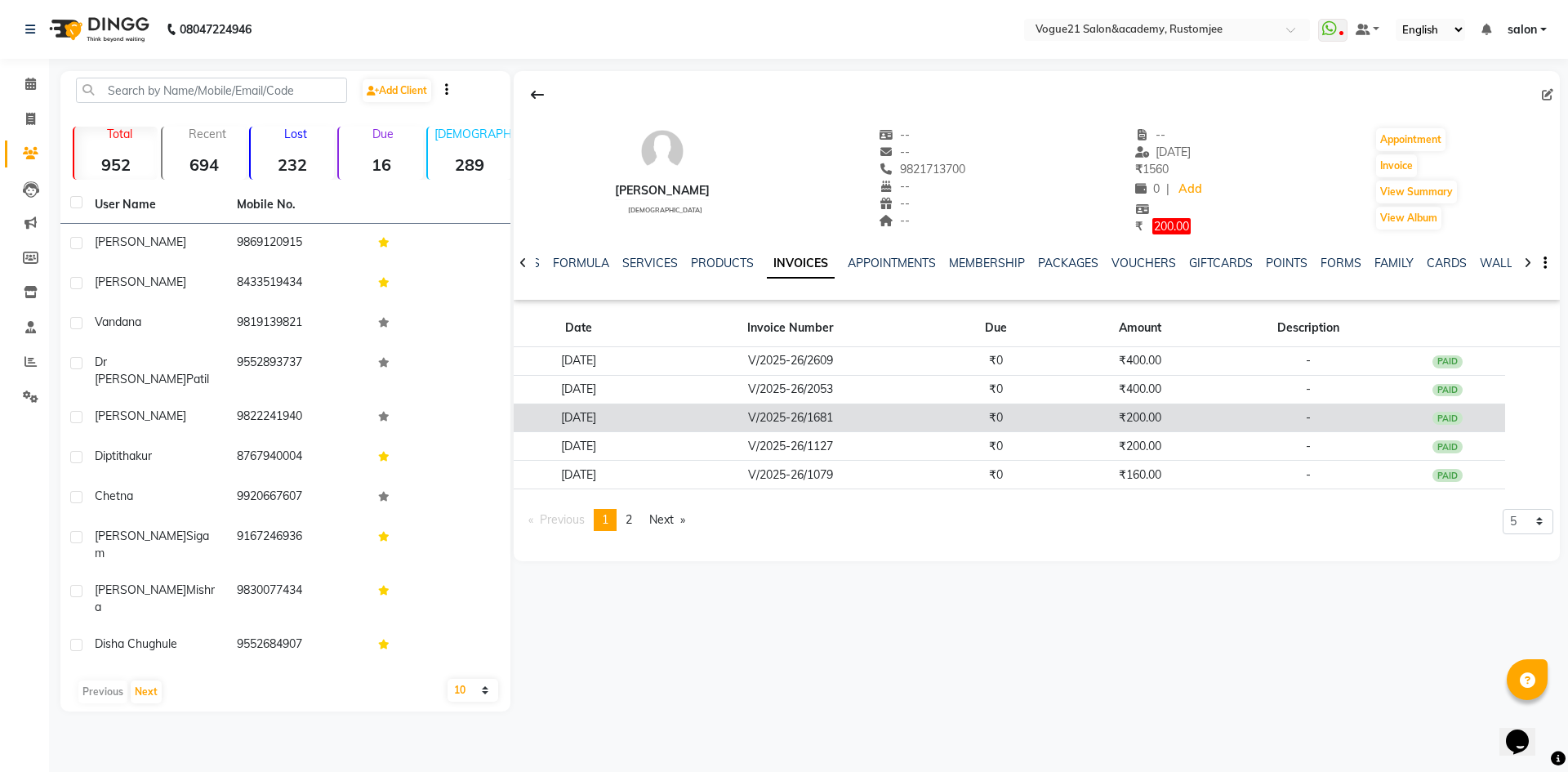
click at [1192, 424] on td "₹200.00" at bounding box center [1141, 418] width 173 height 29
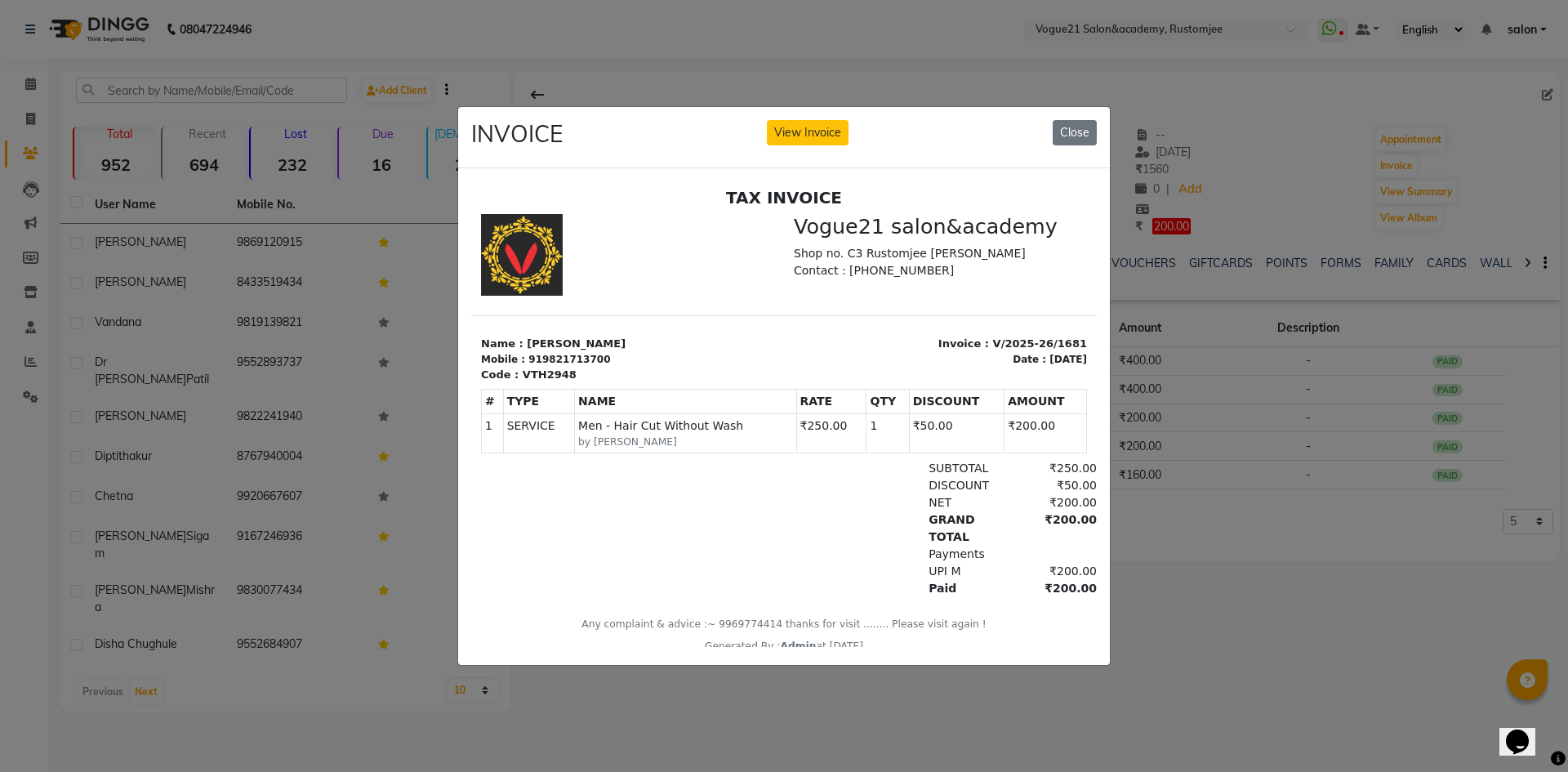
click at [1318, 193] on ngb-modal-window "INVOICE View Invoice Close" at bounding box center [784, 386] width 1568 height 772
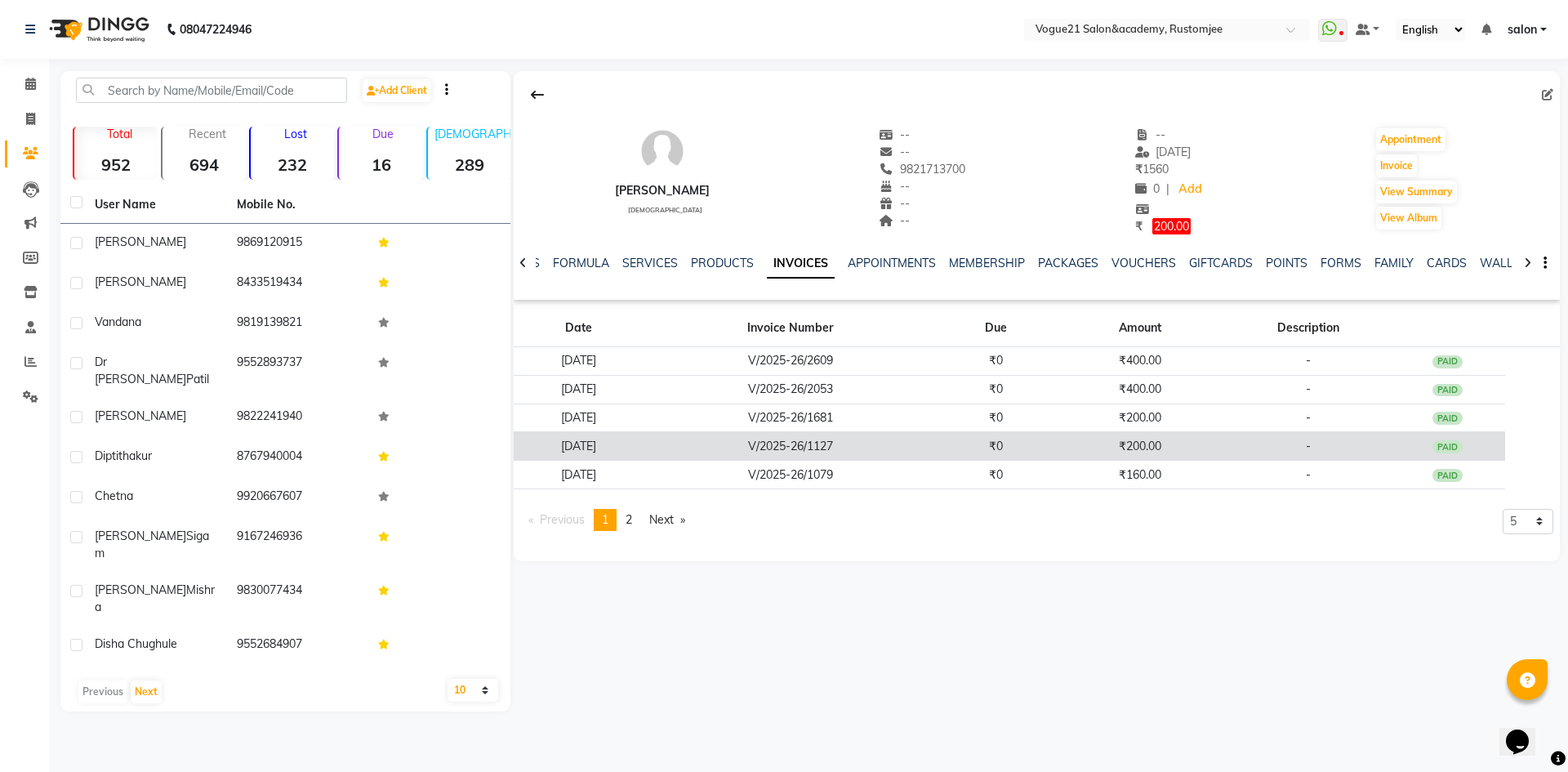
click at [1169, 448] on td "₹200.00" at bounding box center [1141, 447] width 173 height 29
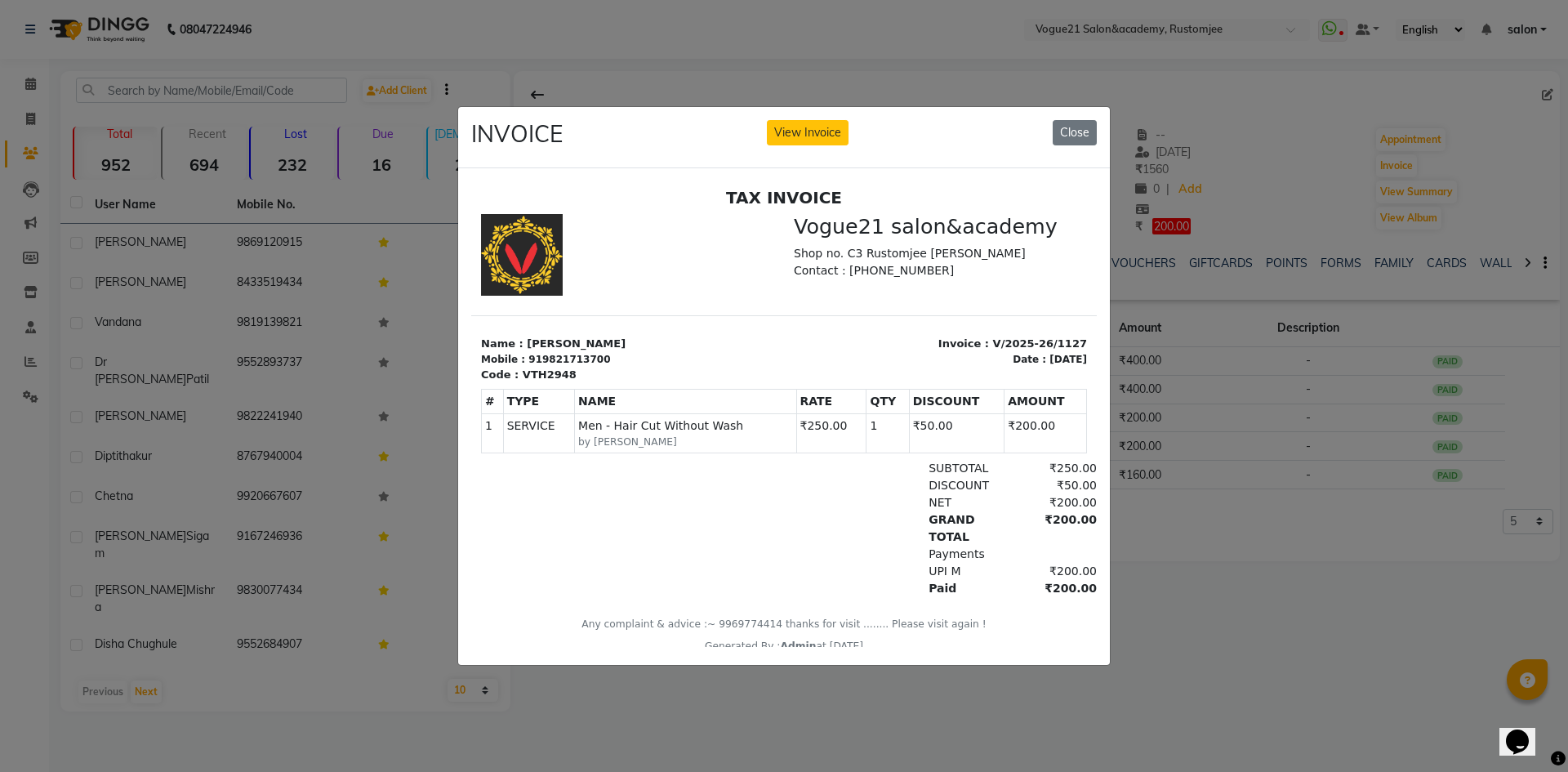
click at [1325, 187] on ngb-modal-window "INVOICE View Invoice Close" at bounding box center [784, 386] width 1568 height 772
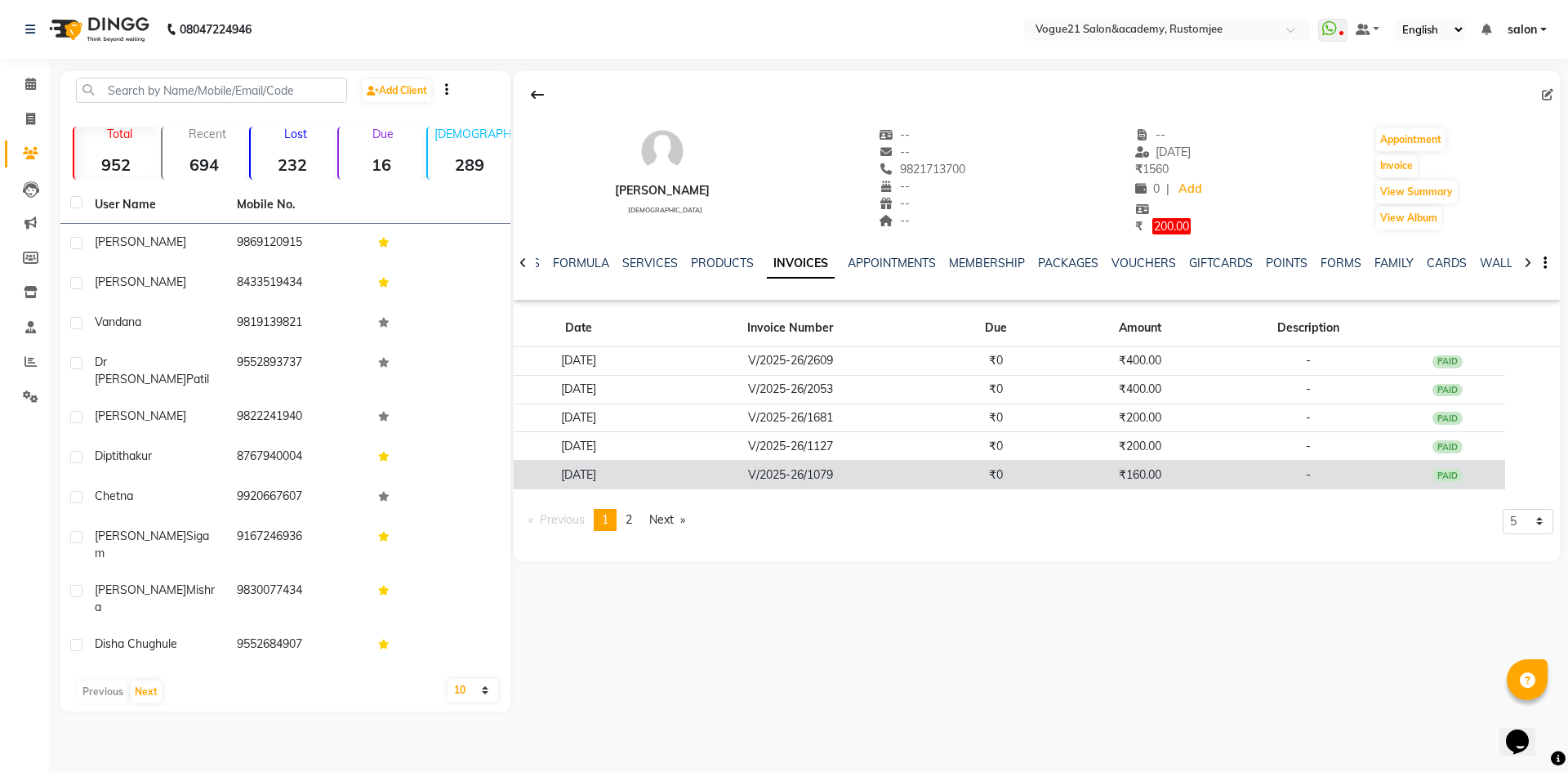
click at [1195, 480] on td "₹160.00" at bounding box center [1141, 476] width 173 height 29
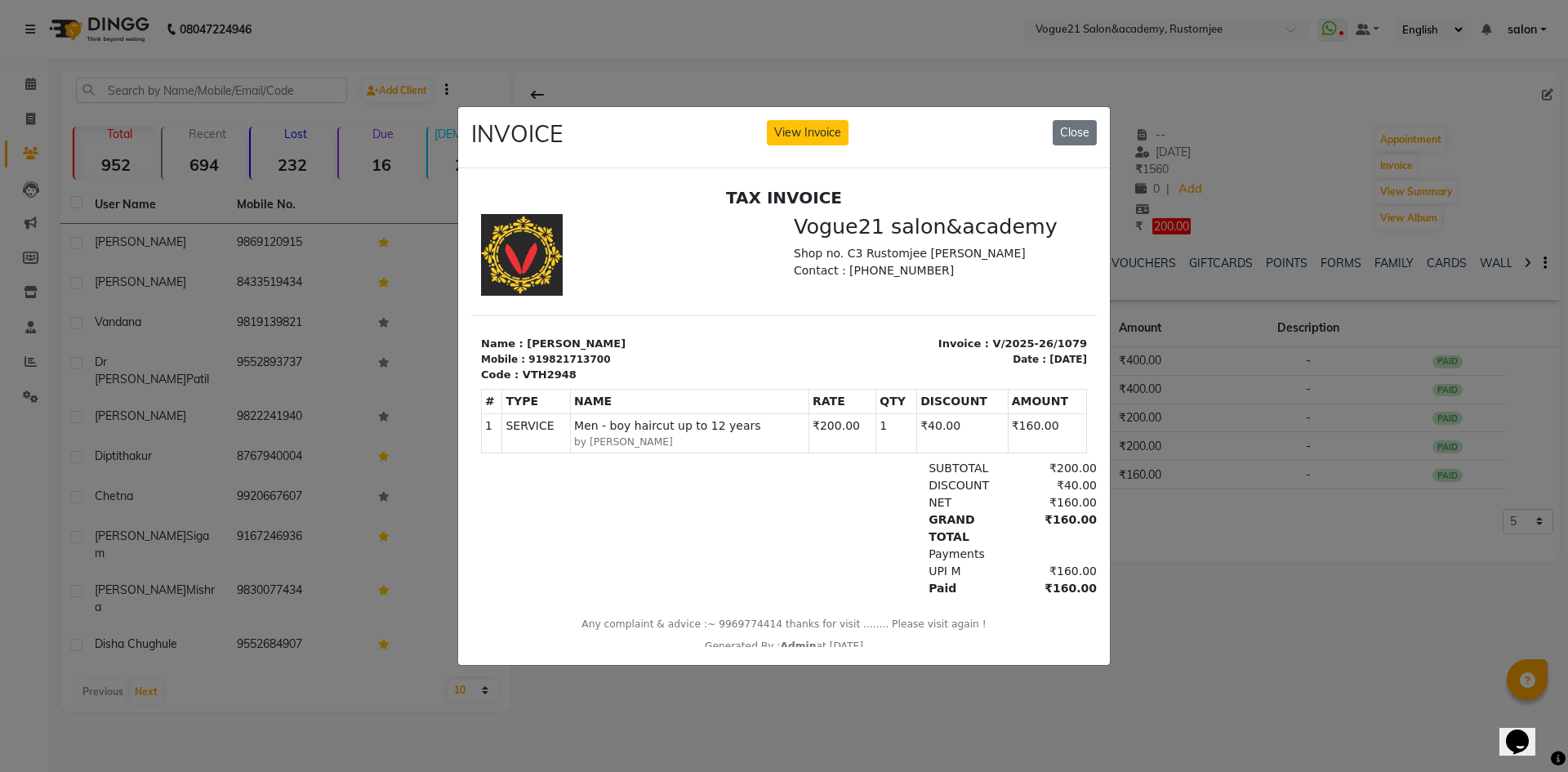
click at [1268, 221] on ngb-modal-window "INVOICE View Invoice Close" at bounding box center [784, 386] width 1568 height 772
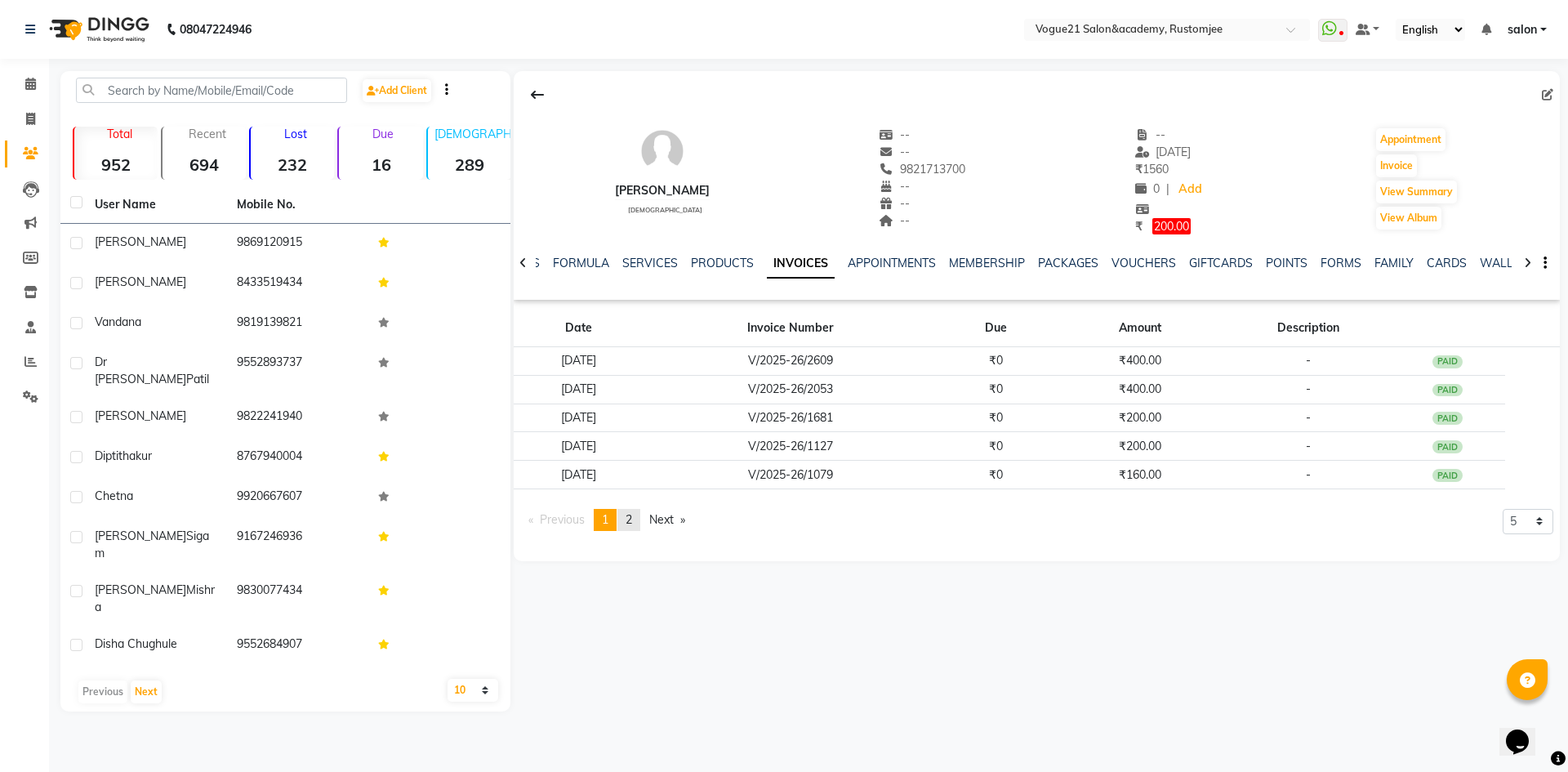
click at [631, 527] on link "page 2" at bounding box center [629, 520] width 23 height 22
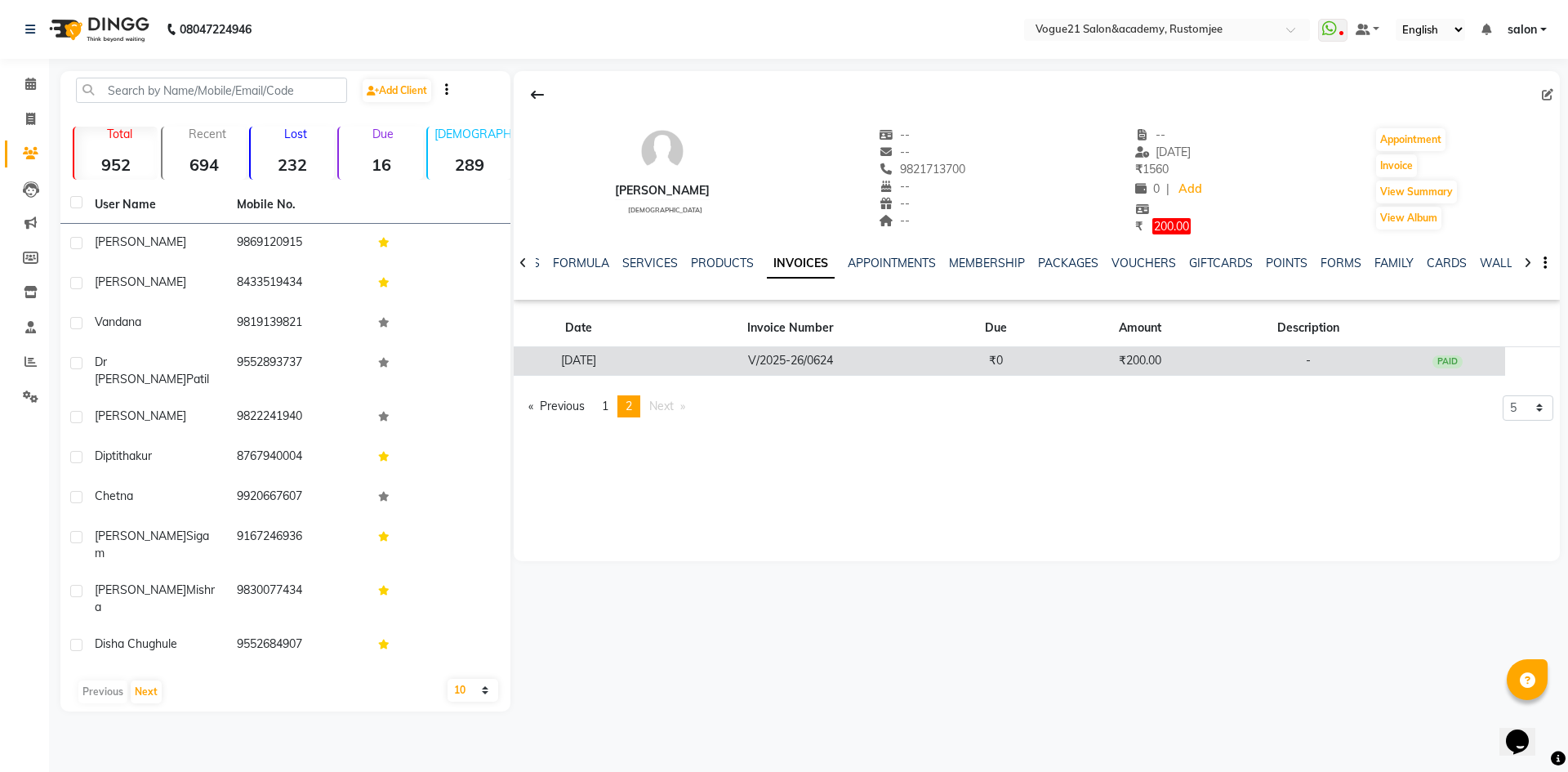
click at [1085, 368] on td "₹200.00" at bounding box center [1141, 361] width 173 height 29
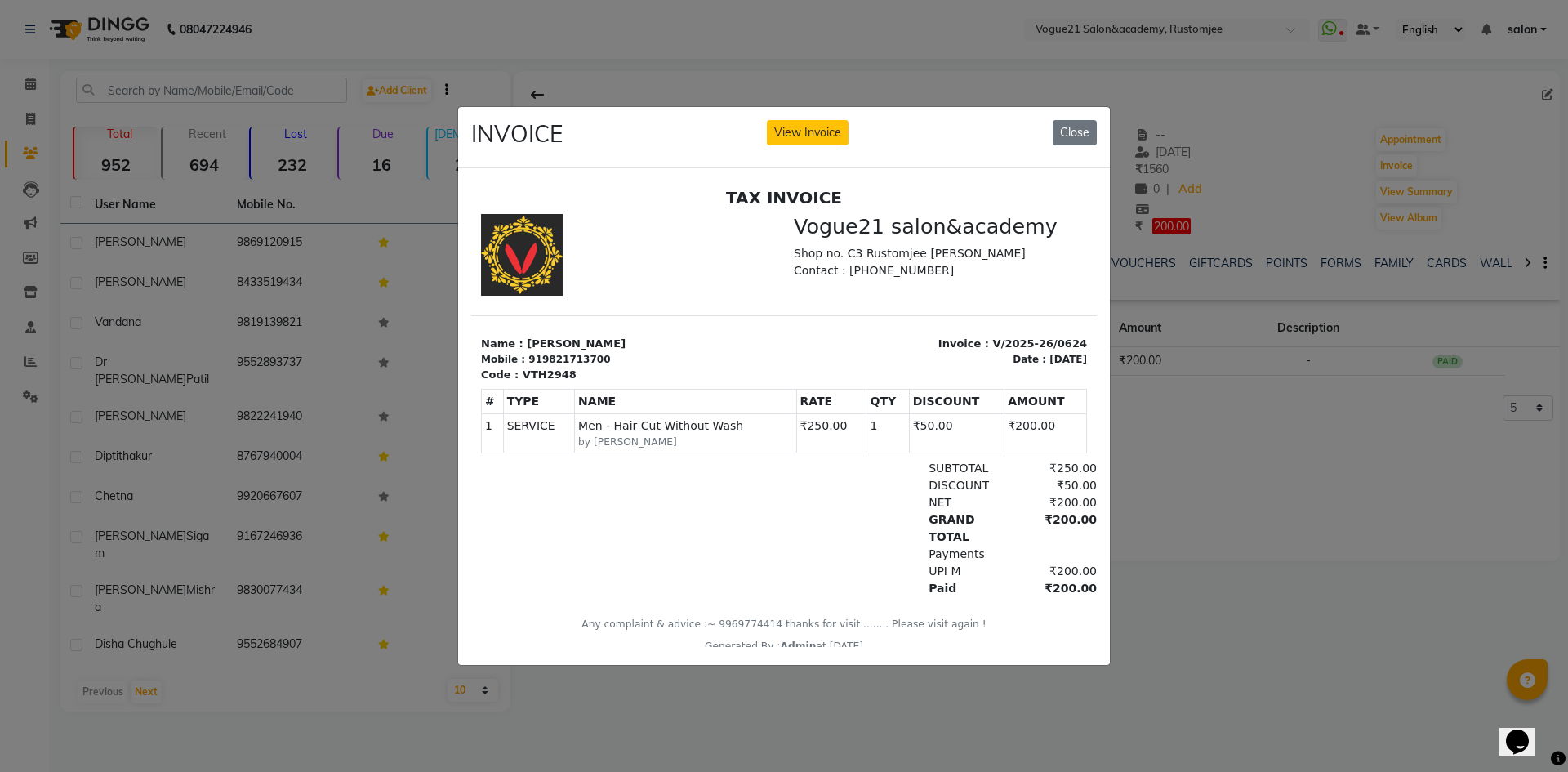
click at [1284, 209] on ngb-modal-window "INVOICE View Invoice Close" at bounding box center [784, 386] width 1568 height 772
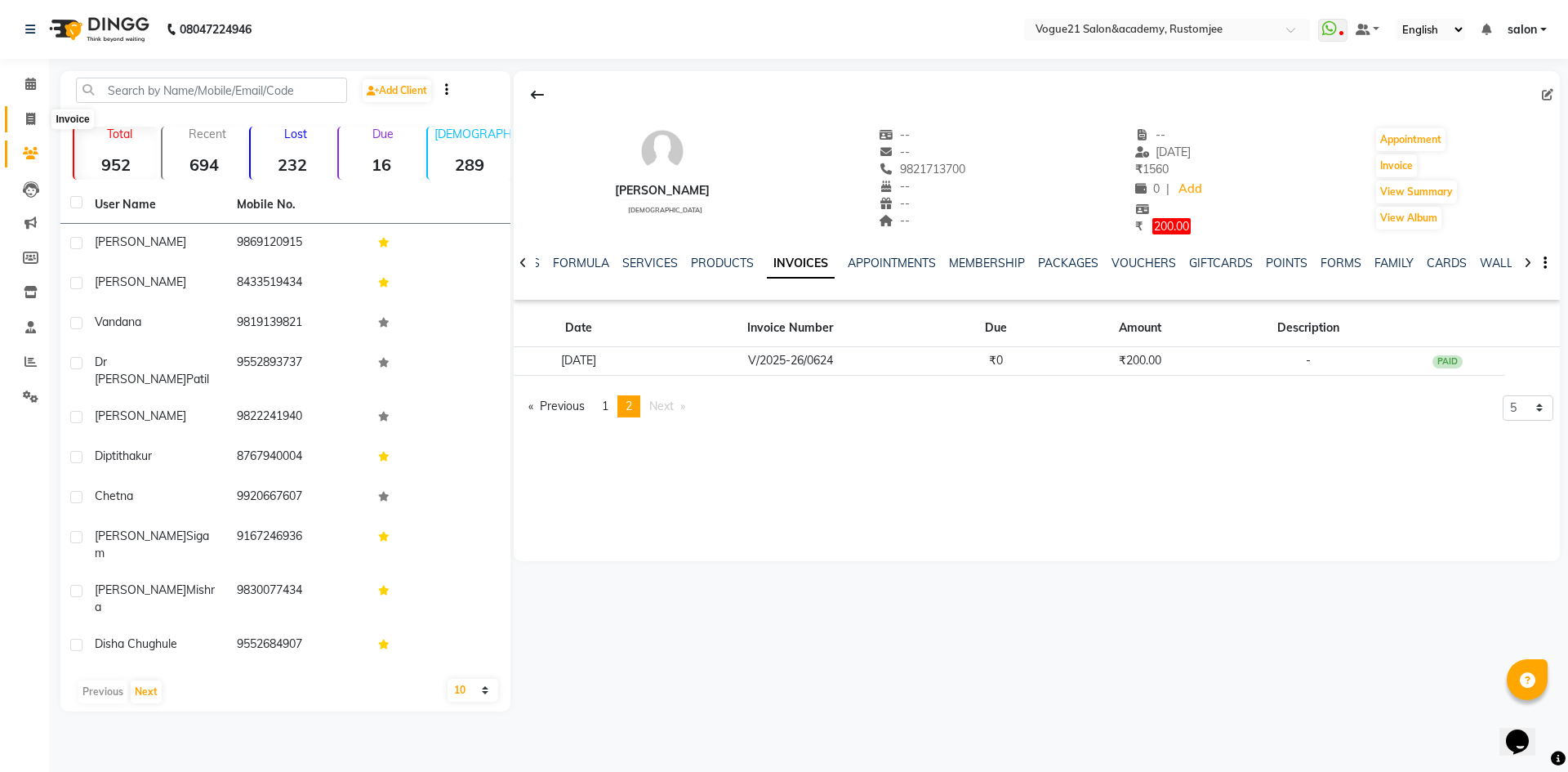
click at [36, 122] on span at bounding box center [31, 120] width 29 height 19
select select "8171"
select select "service"
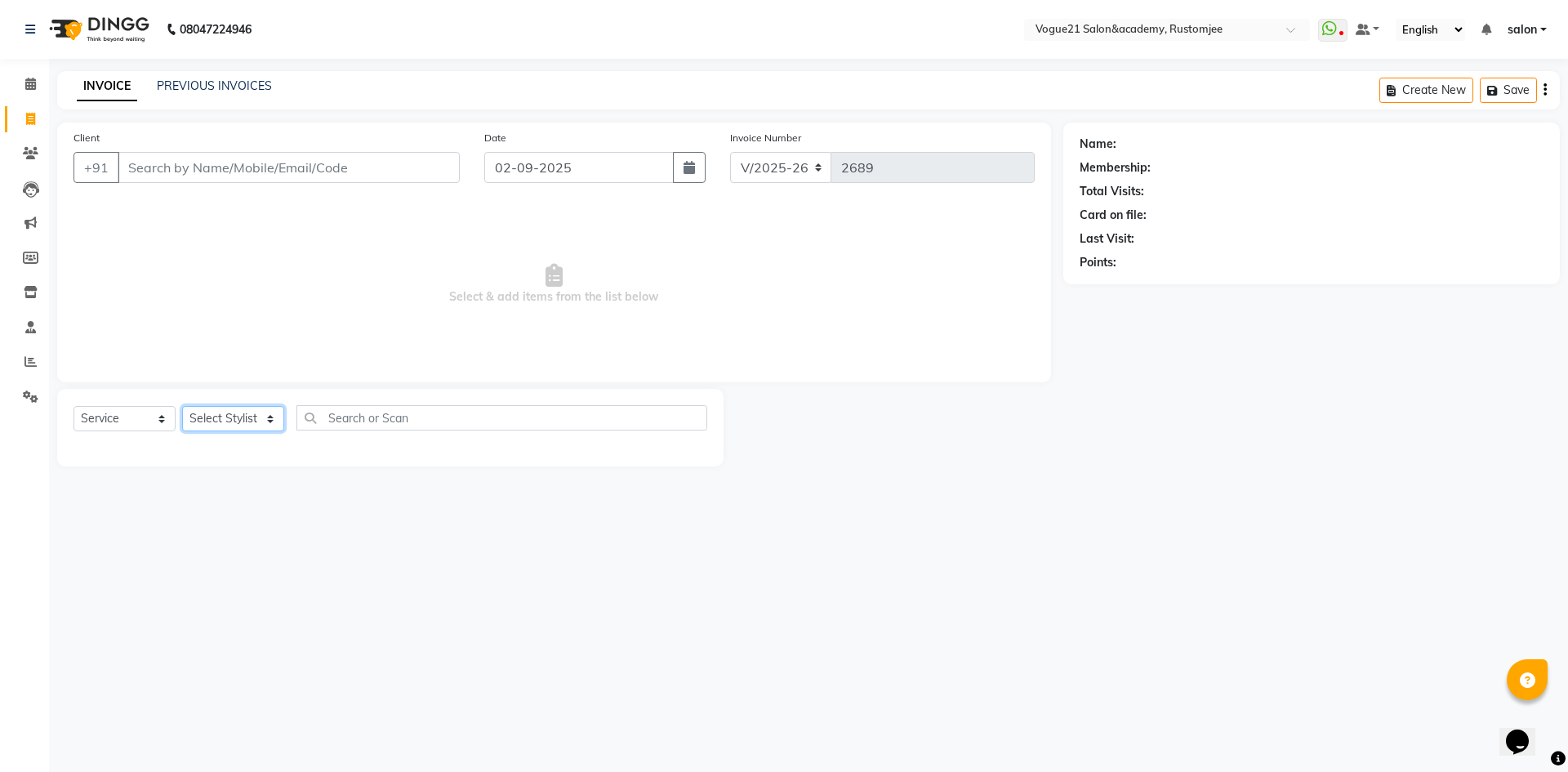
click at [241, 408] on select "Select Stylist aahil alicia anju soni Jamshed junaid Pooja yadav priya jadhav r…" at bounding box center [233, 419] width 103 height 25
select select "77867"
click at [182, 407] on select "Select Stylist aahil alicia anju soni Jamshed junaid Pooja yadav priya jadhav r…" at bounding box center [233, 419] width 103 height 25
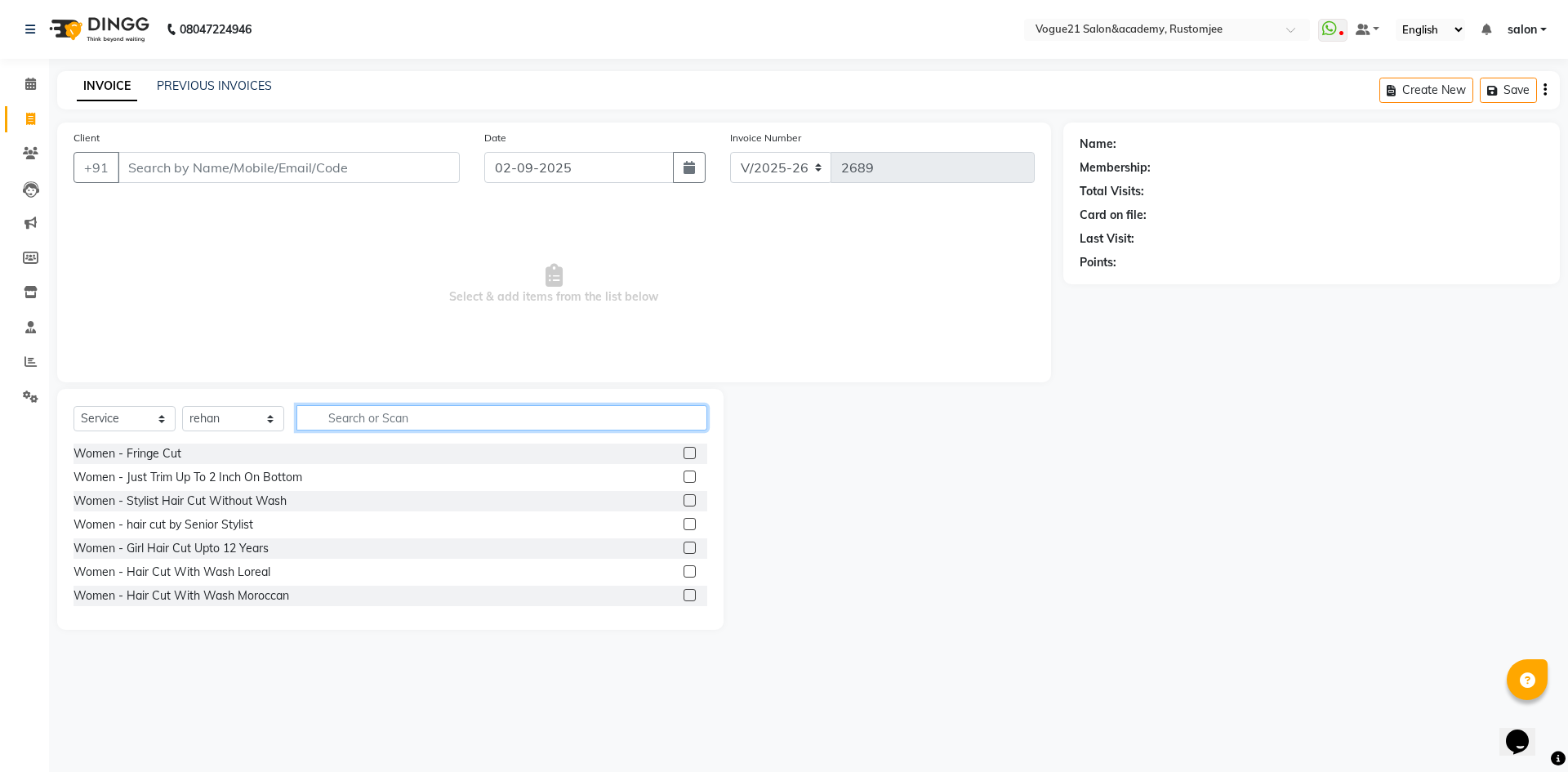
click at [374, 424] on input "text" at bounding box center [501, 418] width 411 height 25
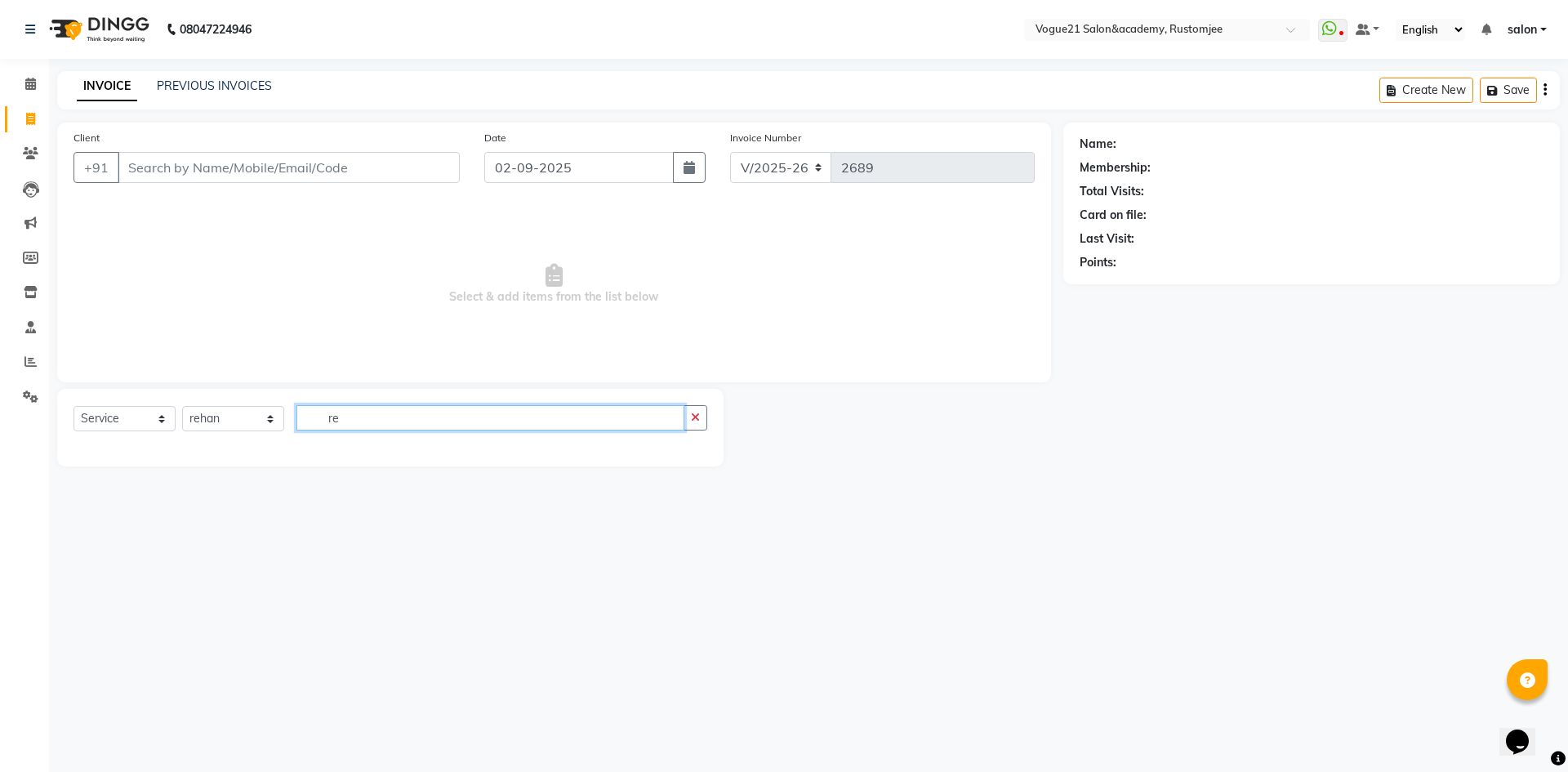
type input "r"
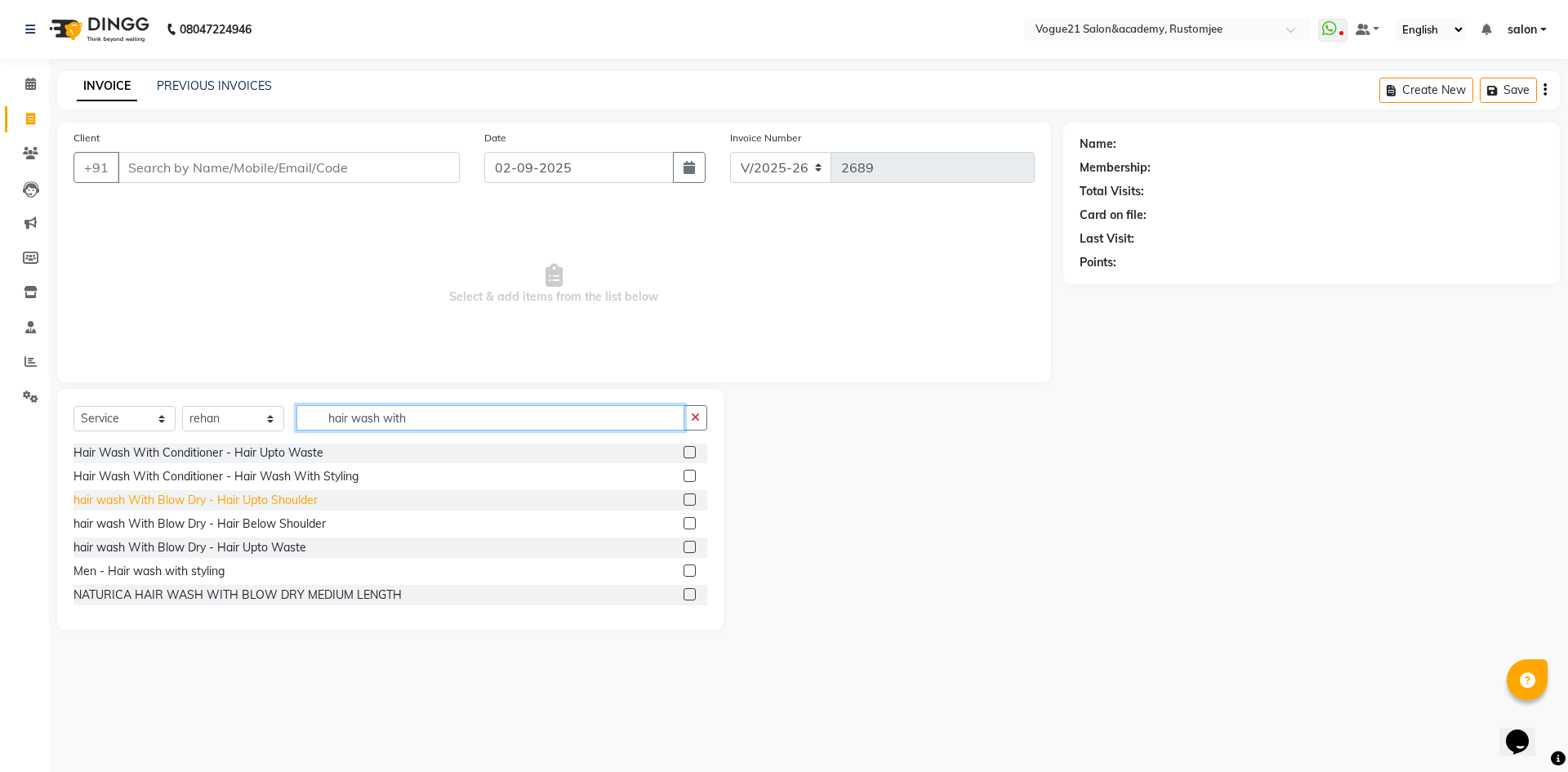
scroll to position [74, 0]
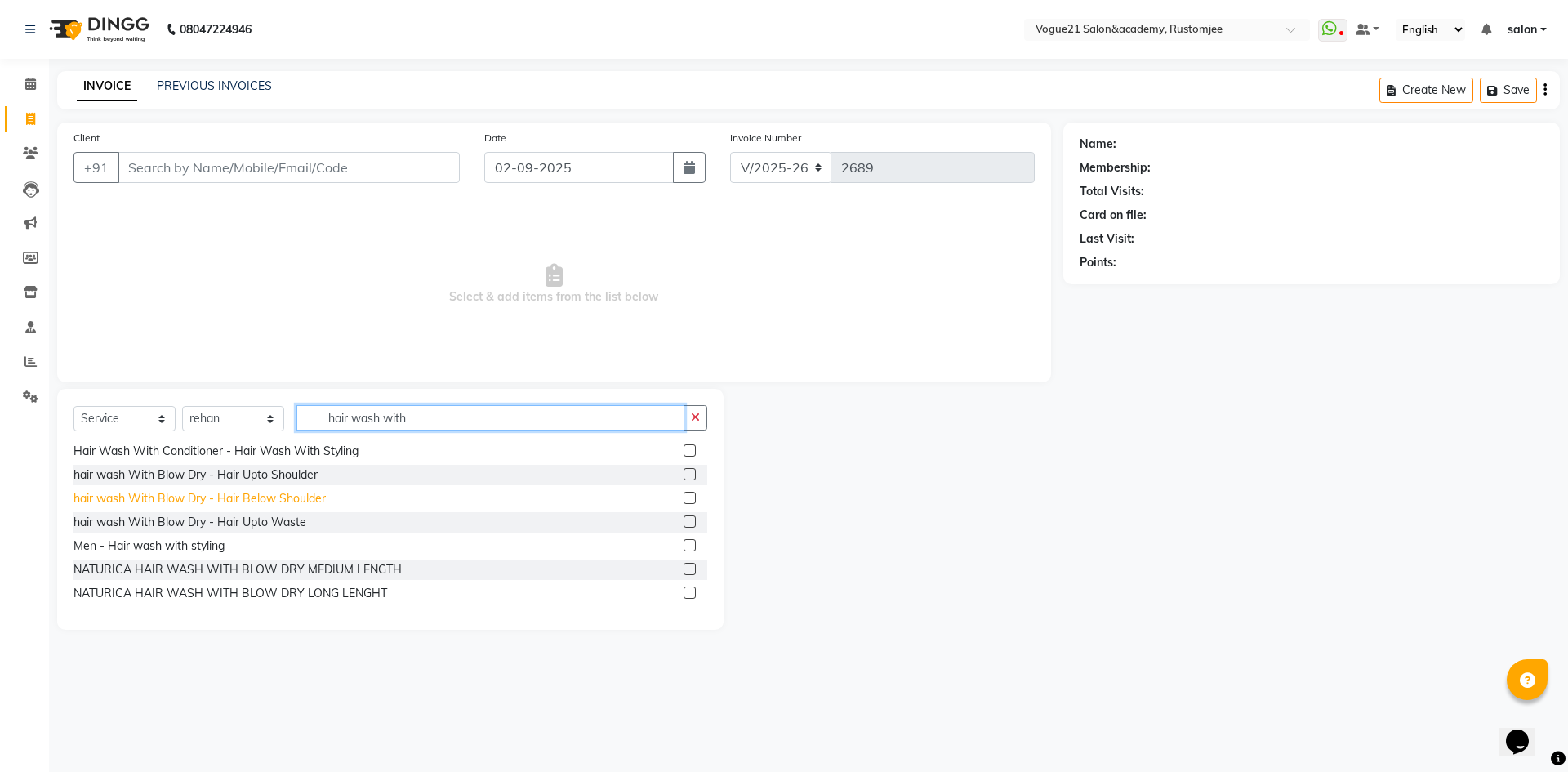
type input "hair wash with"
click at [159, 500] on div "hair wash With Blow Dry - Hair Below Shoulder" at bounding box center [199, 499] width 252 height 17
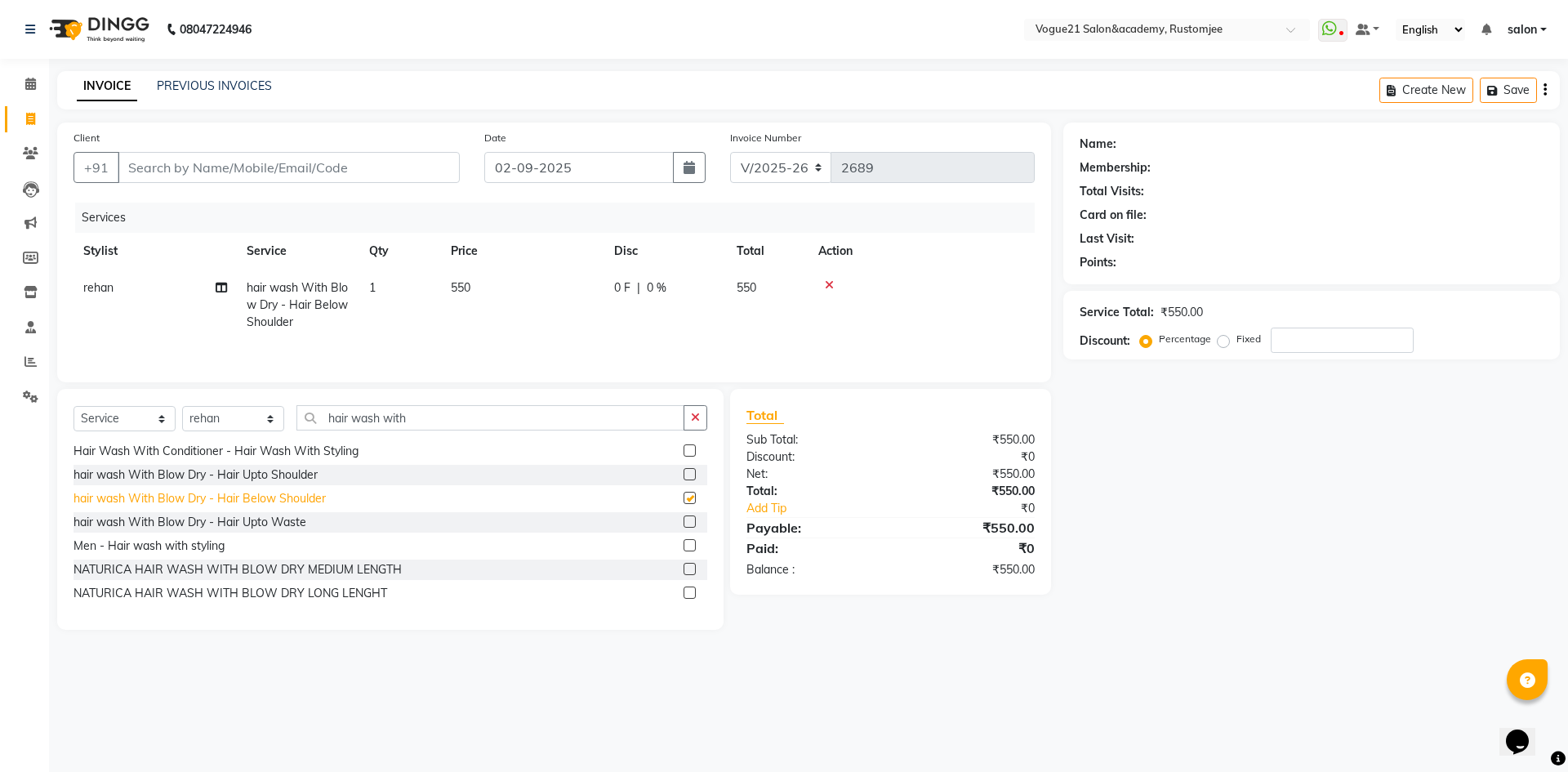
checkbox input "false"
click at [240, 172] on input "Client" at bounding box center [288, 168] width 342 height 31
type input "r"
type input "0"
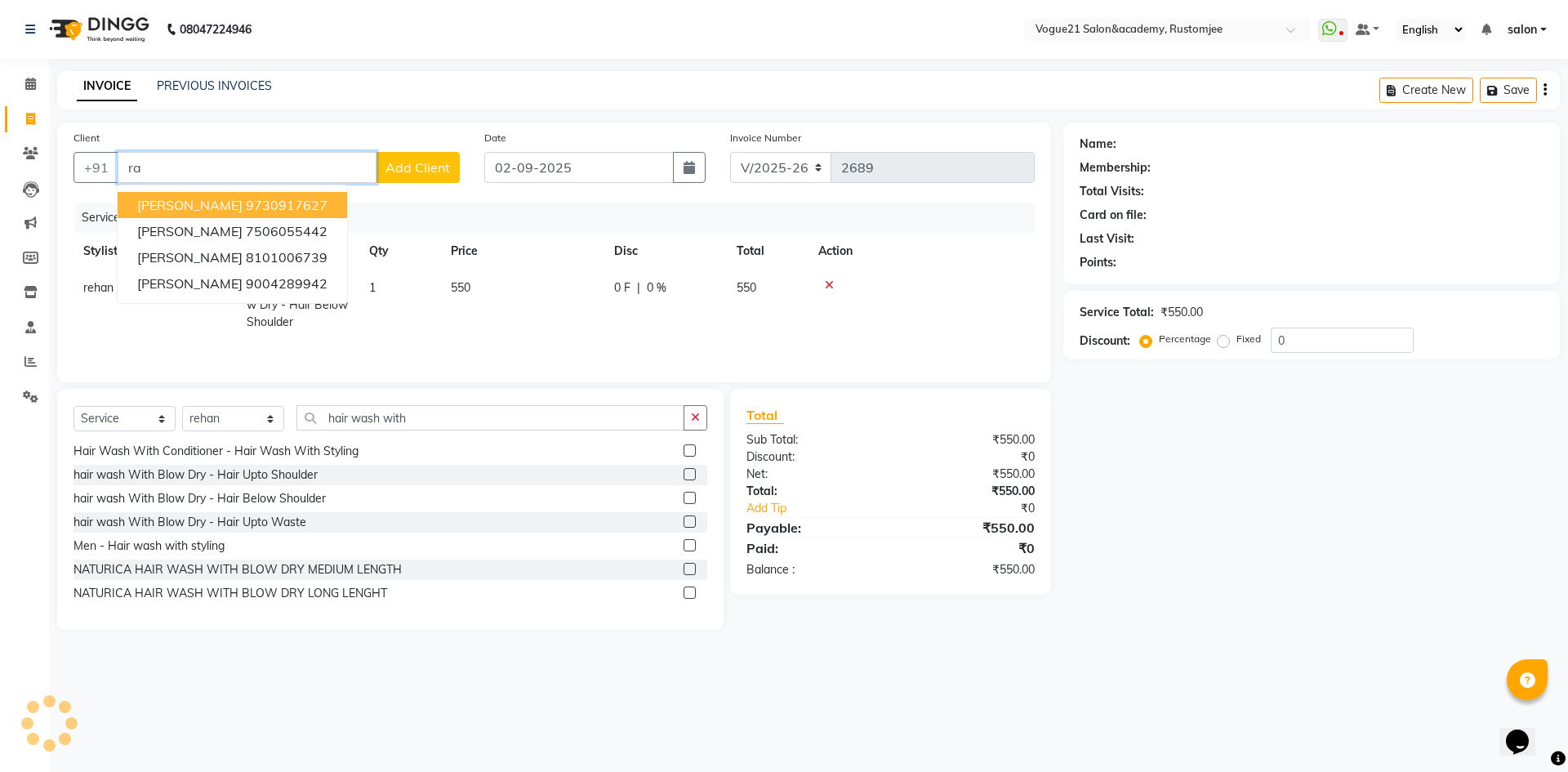
type input "r"
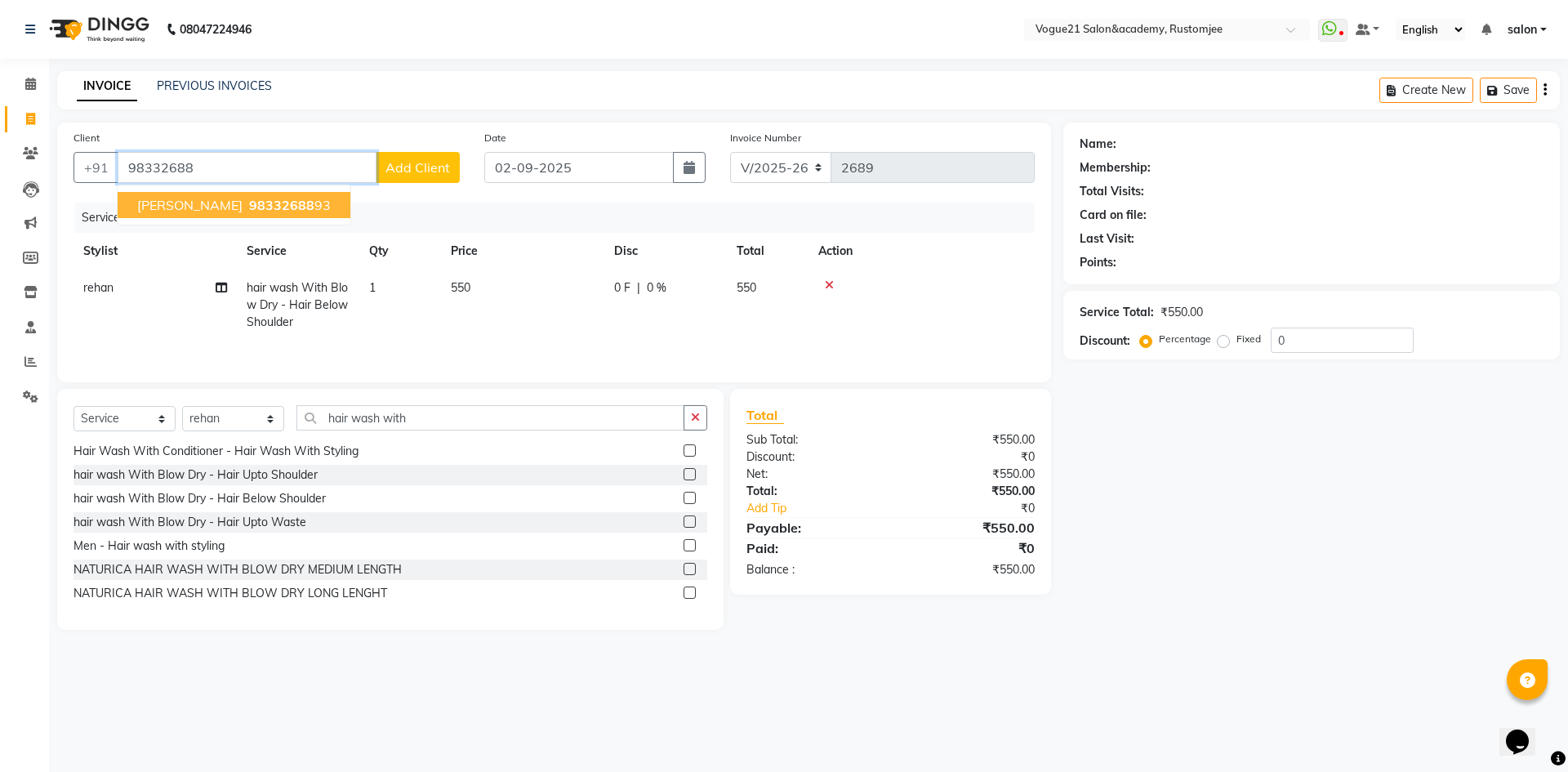
click at [300, 207] on span "98332688" at bounding box center [282, 204] width 65 height 16
type input "9833268893"
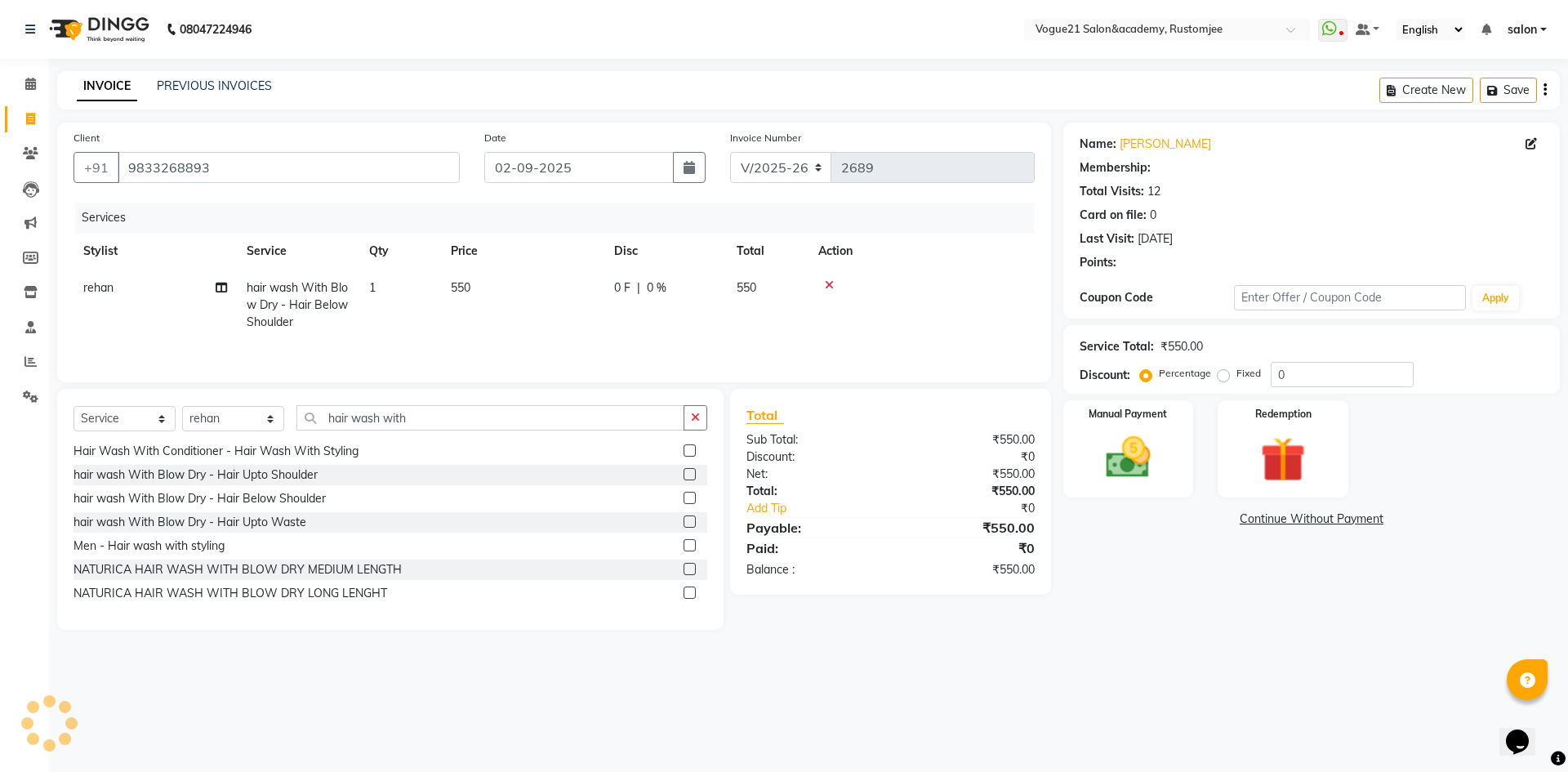
select select "1: Object"
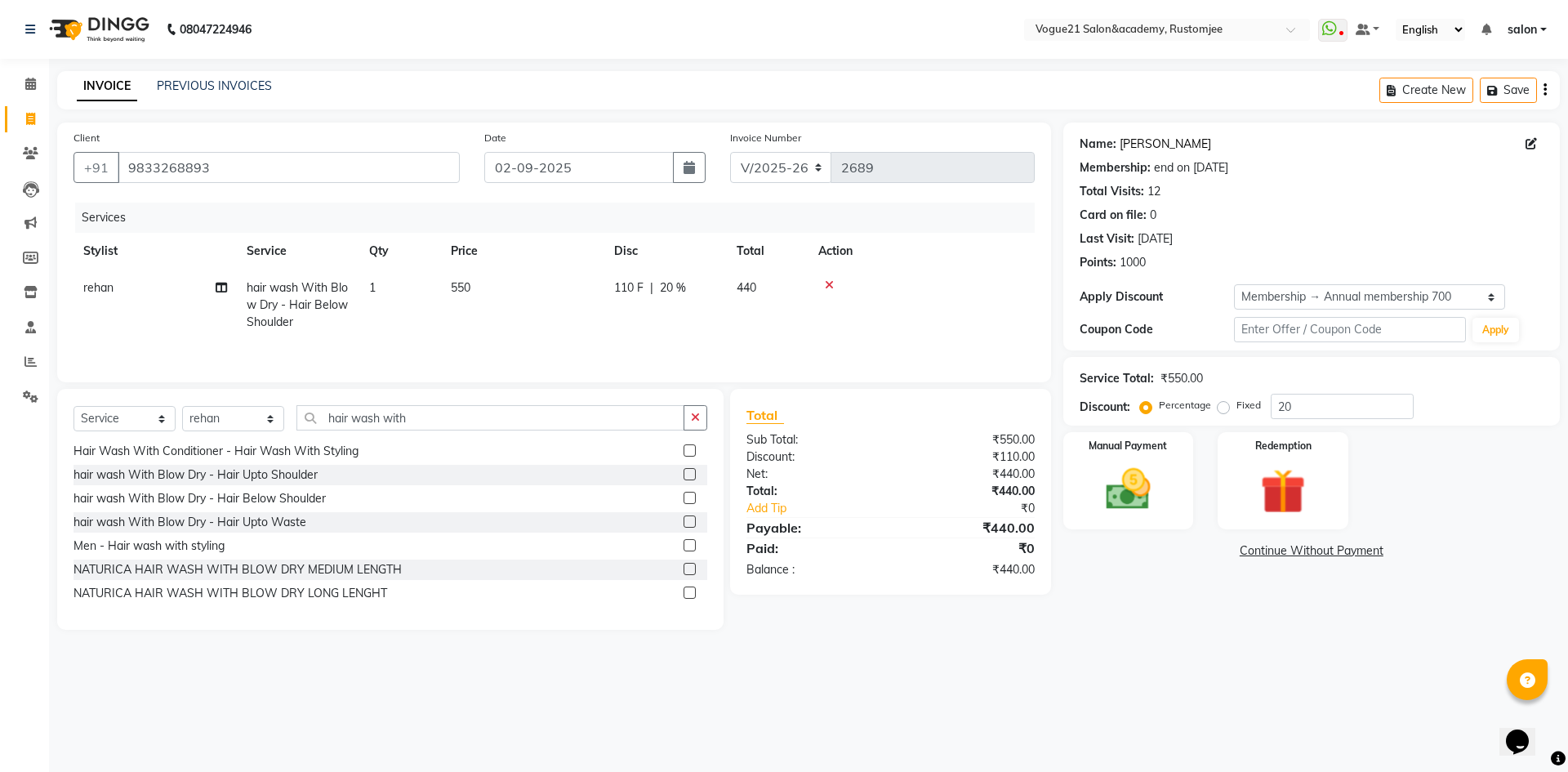
click at [1160, 143] on link "Rajashree Shetty" at bounding box center [1165, 144] width 91 height 17
click at [1308, 407] on input "20" at bounding box center [1342, 407] width 143 height 25
type input "2"
type input "5"
click at [1124, 501] on img at bounding box center [1128, 489] width 76 height 54
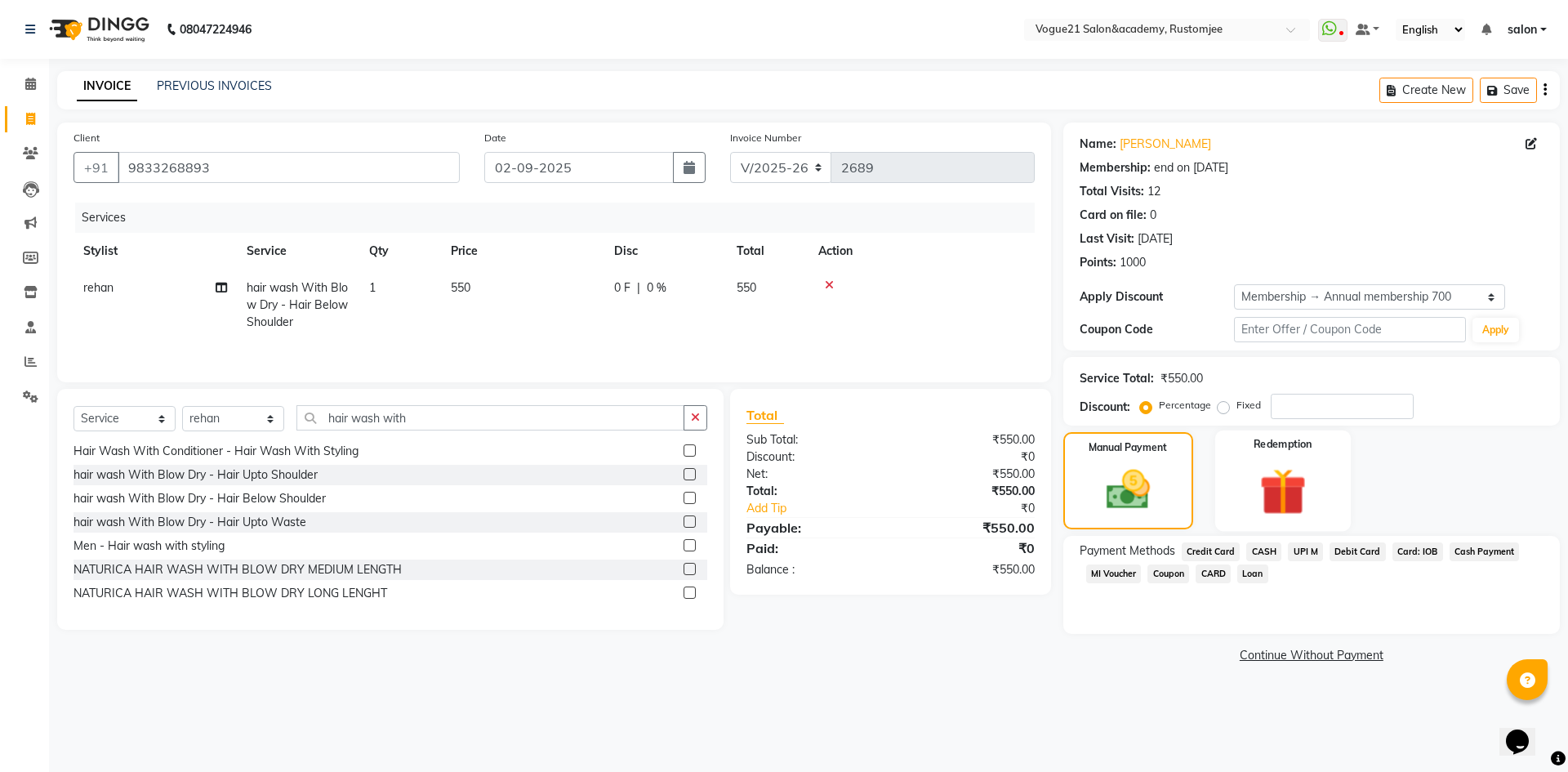
click at [1291, 490] on img at bounding box center [1282, 491] width 76 height 58
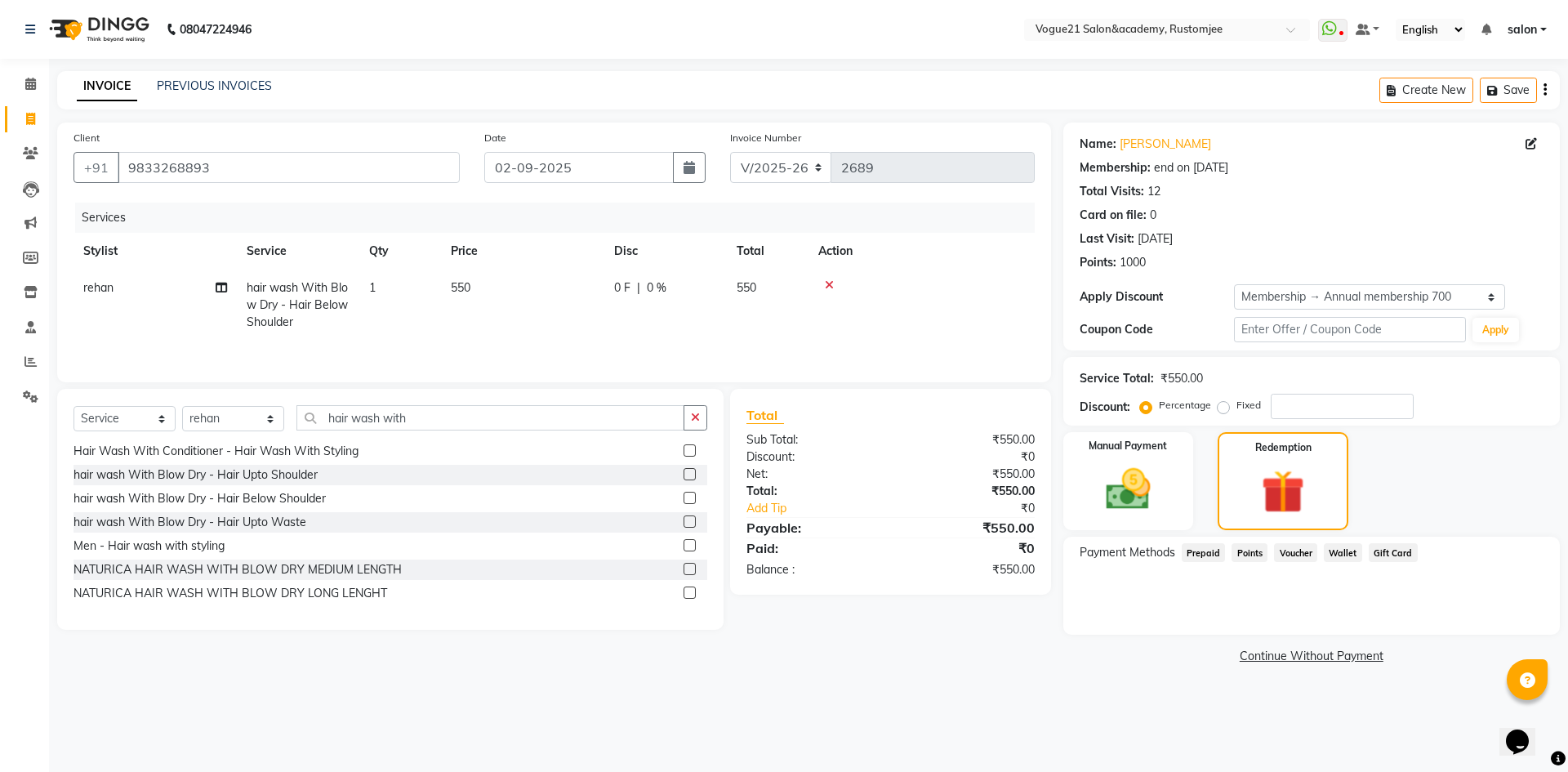
click at [1255, 552] on span "Points" at bounding box center [1250, 553] width 36 height 19
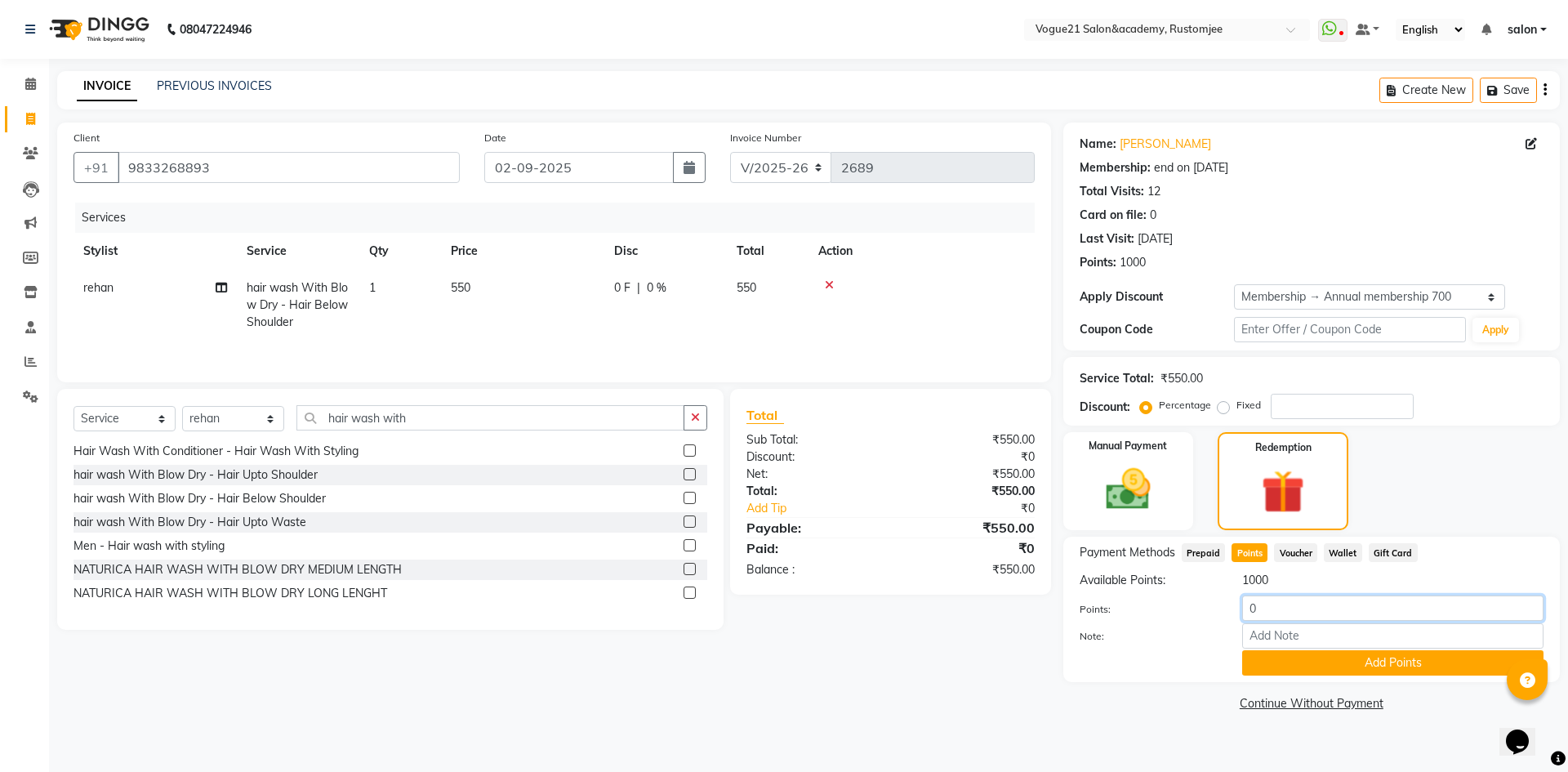
click input "0"
type input "550"
click button "Add Points"
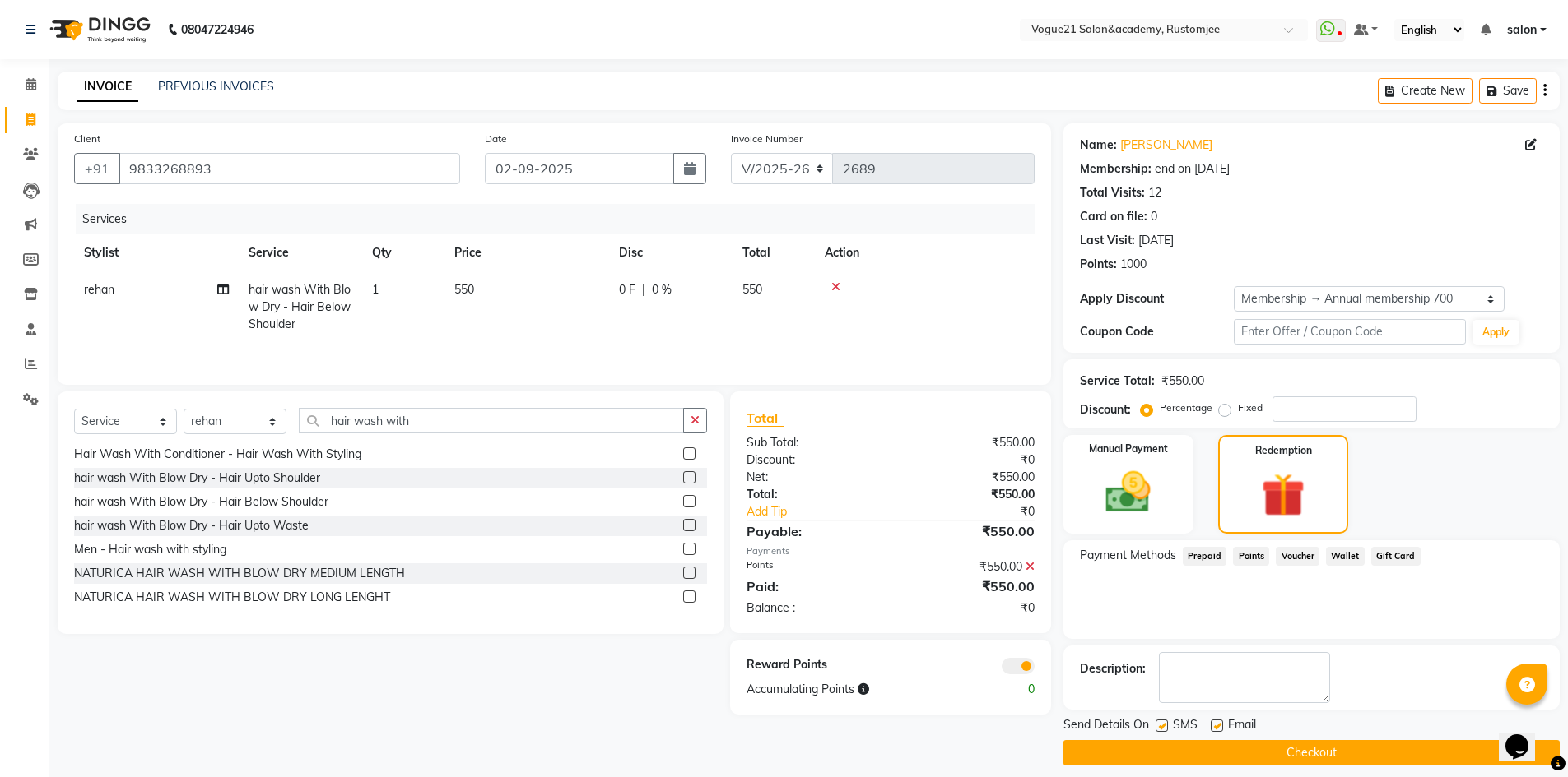
click button "Checkout"
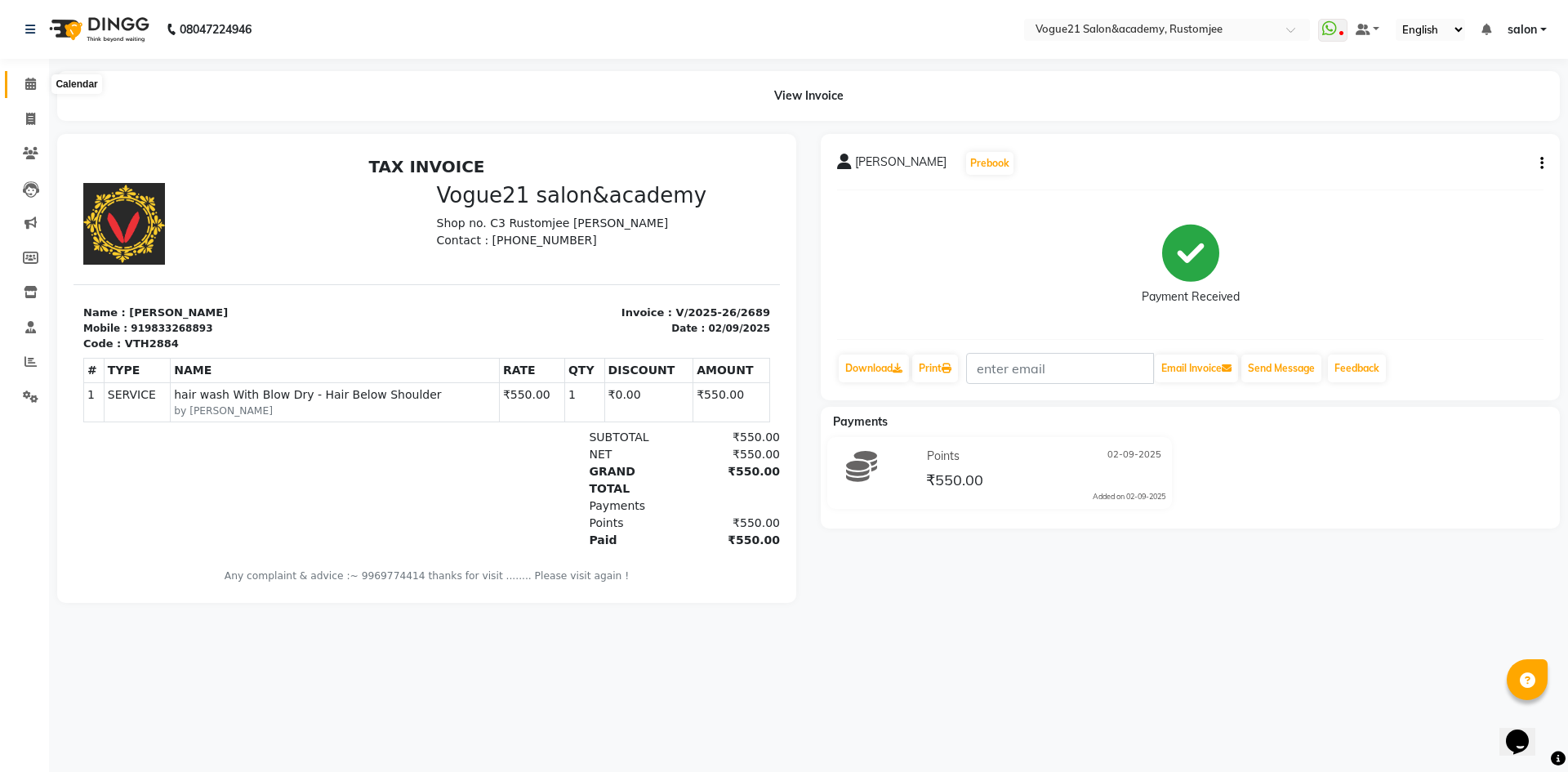
click icon
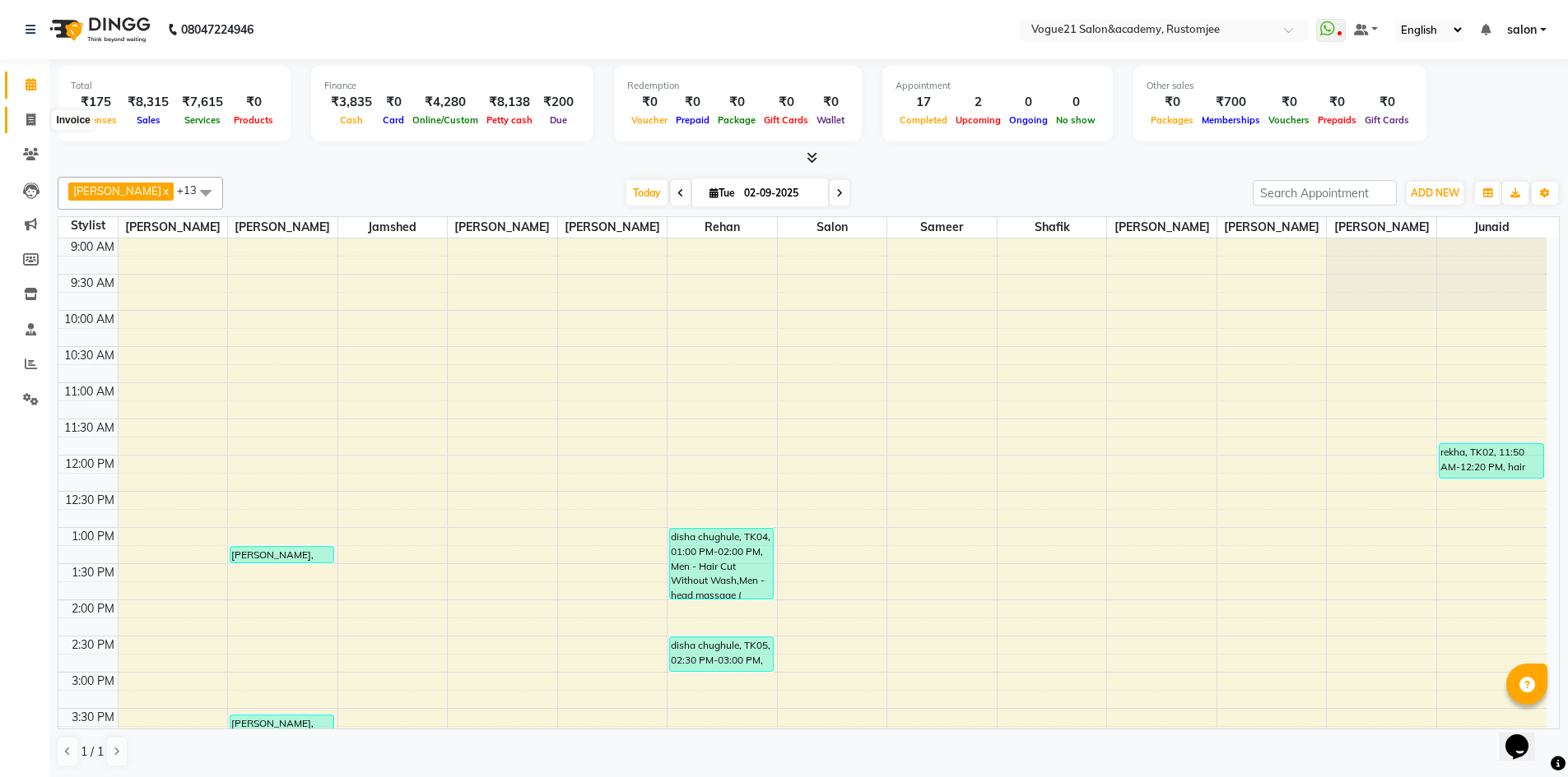
click icon
select select "8171"
select select "service"
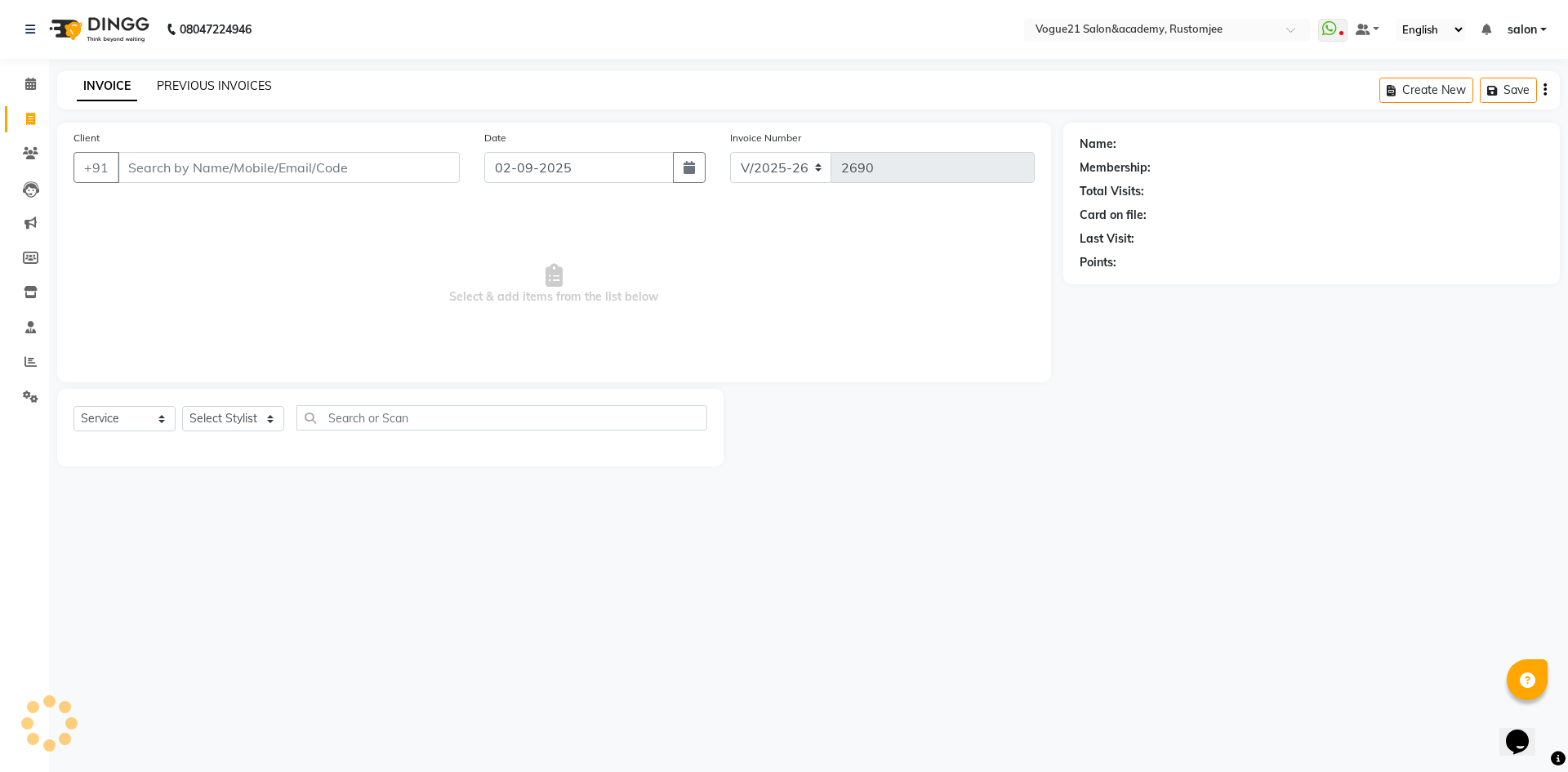
click link "PREVIOUS INVOICES"
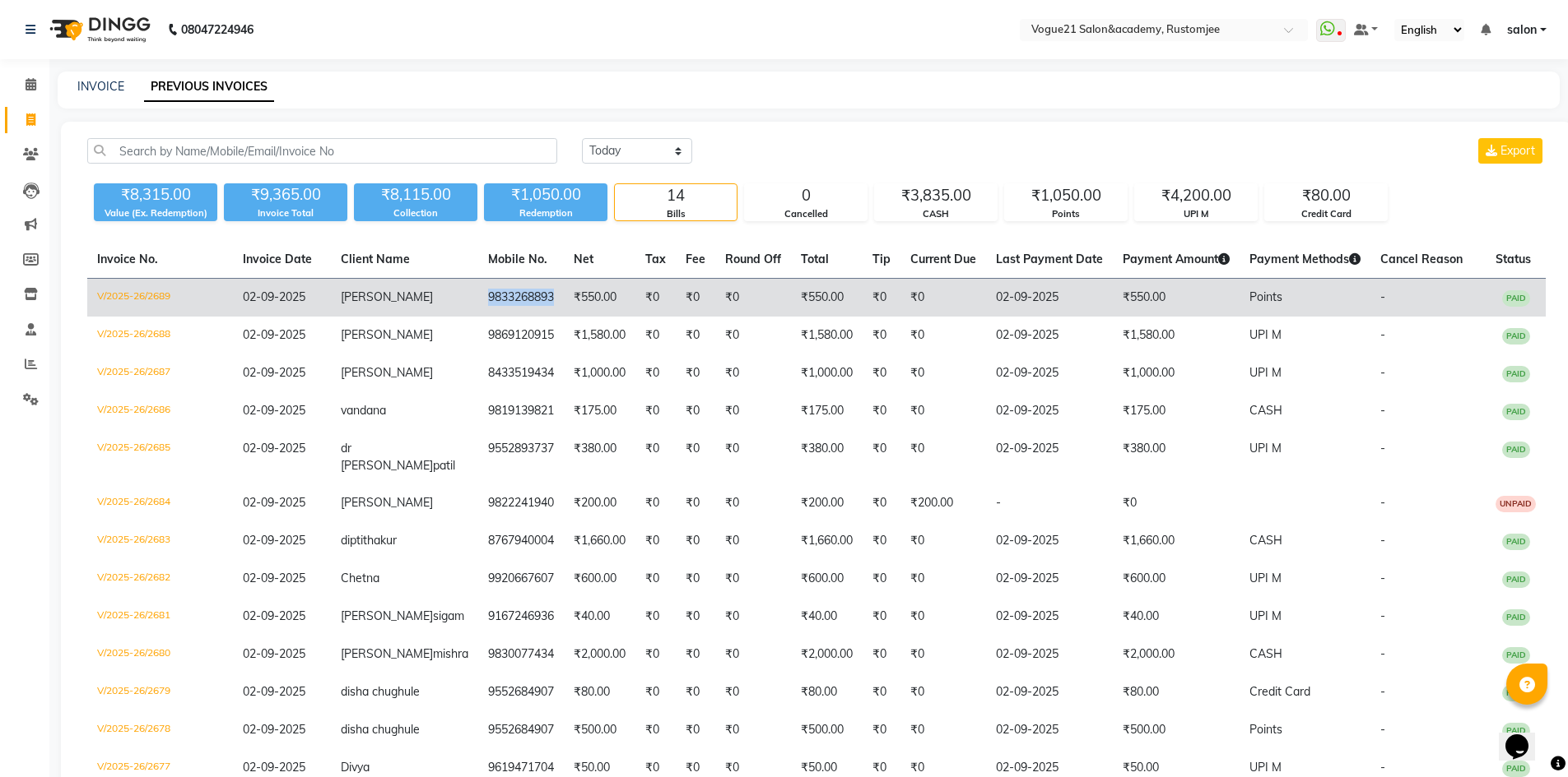
drag, startPoint x: 448, startPoint y: 296, endPoint x: 520, endPoint y: 294, distance: 72.0
click td "9833268893"
copy td "9833268893"
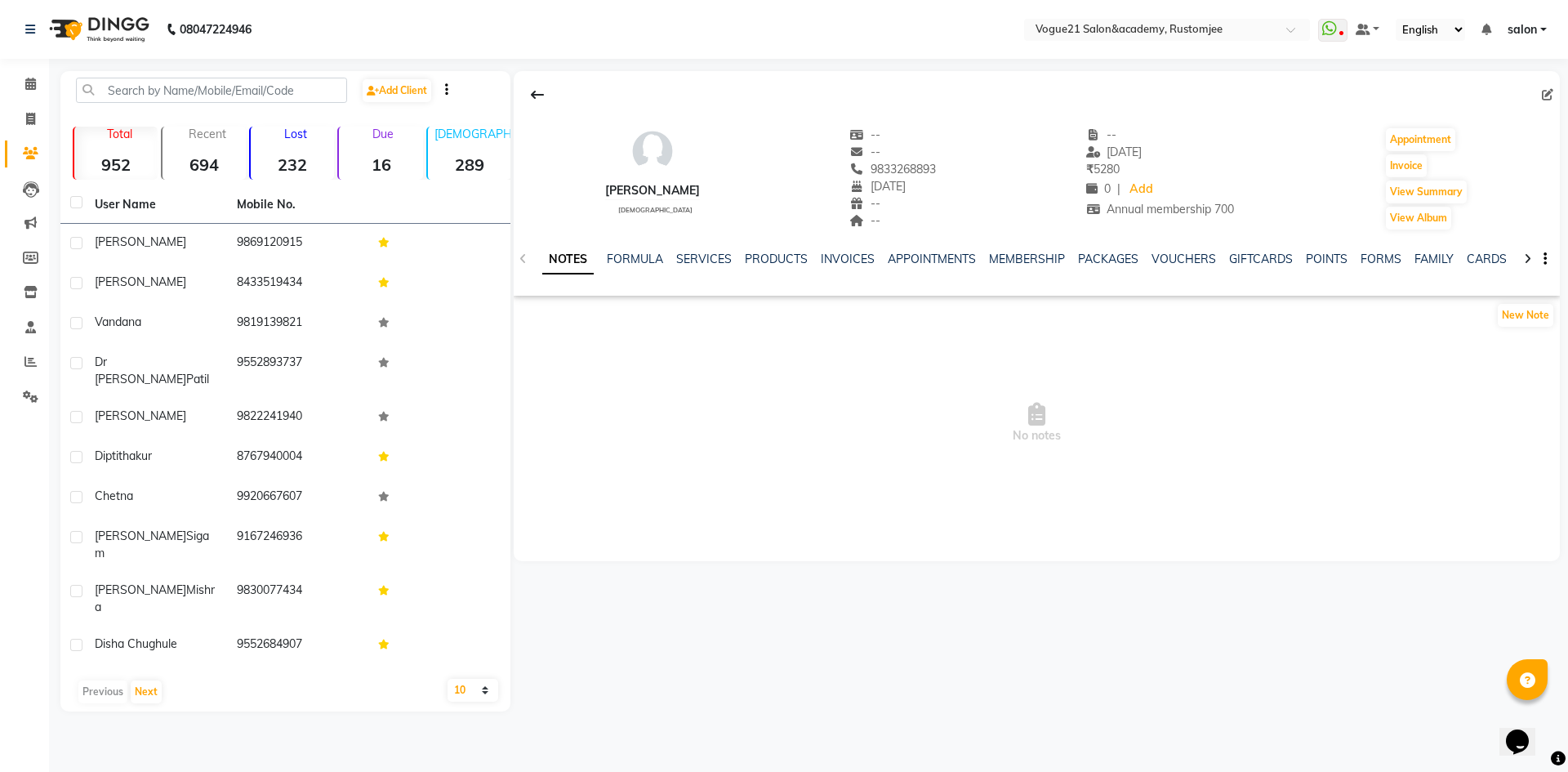
click at [1024, 269] on div "NOTES FORMULA SERVICES PRODUCTS INVOICES APPOINTMENTS MEMBERSHIP PACKAGES VOUCH…" at bounding box center [1017, 267] width 950 height 31
click at [1023, 264] on link "MEMBERSHIP" at bounding box center [1026, 259] width 76 height 14
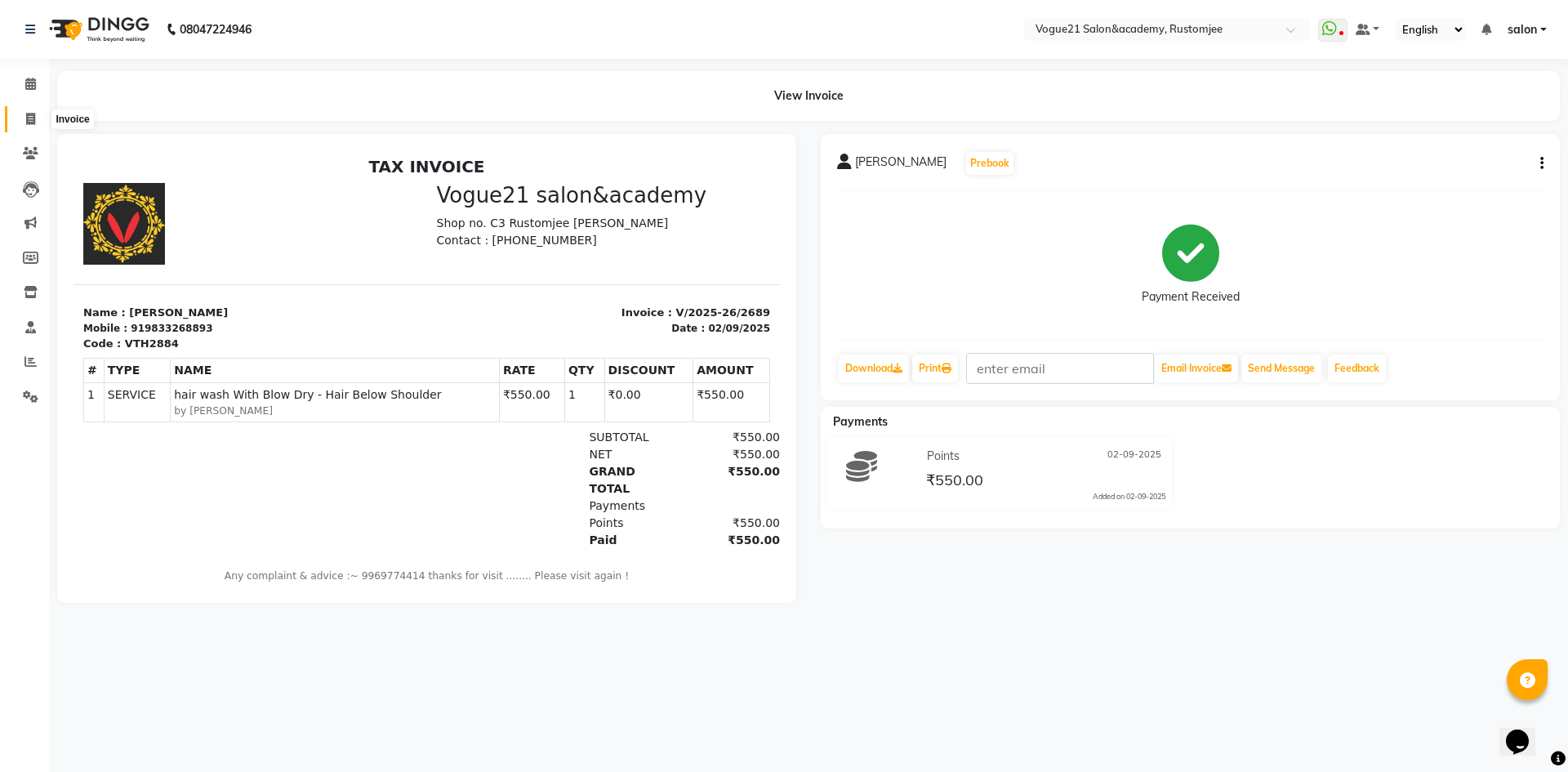
click at [37, 121] on span at bounding box center [31, 120] width 29 height 19
select select "8171"
select select "service"
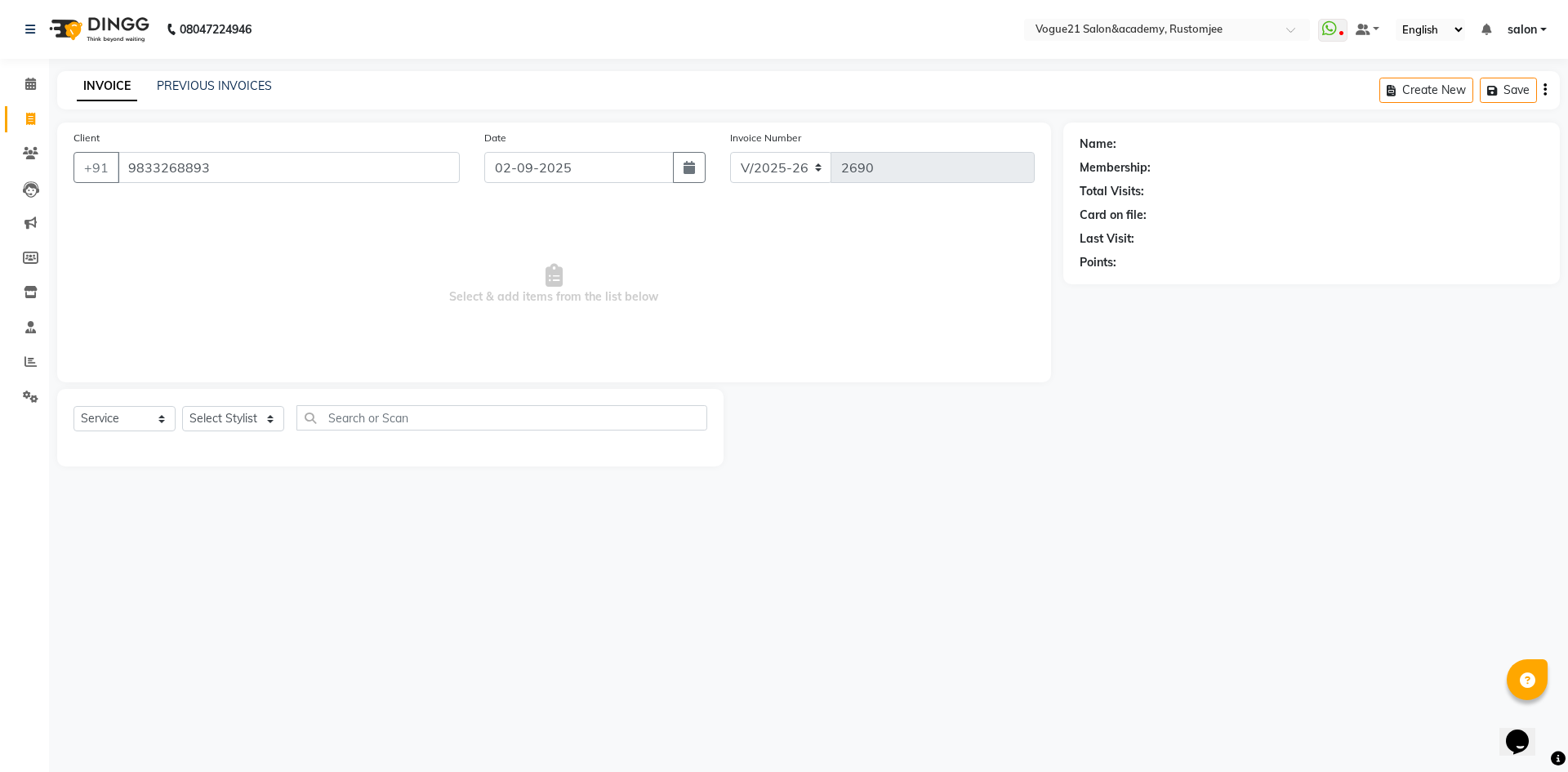
type input "9833268893"
select select "1: Object"
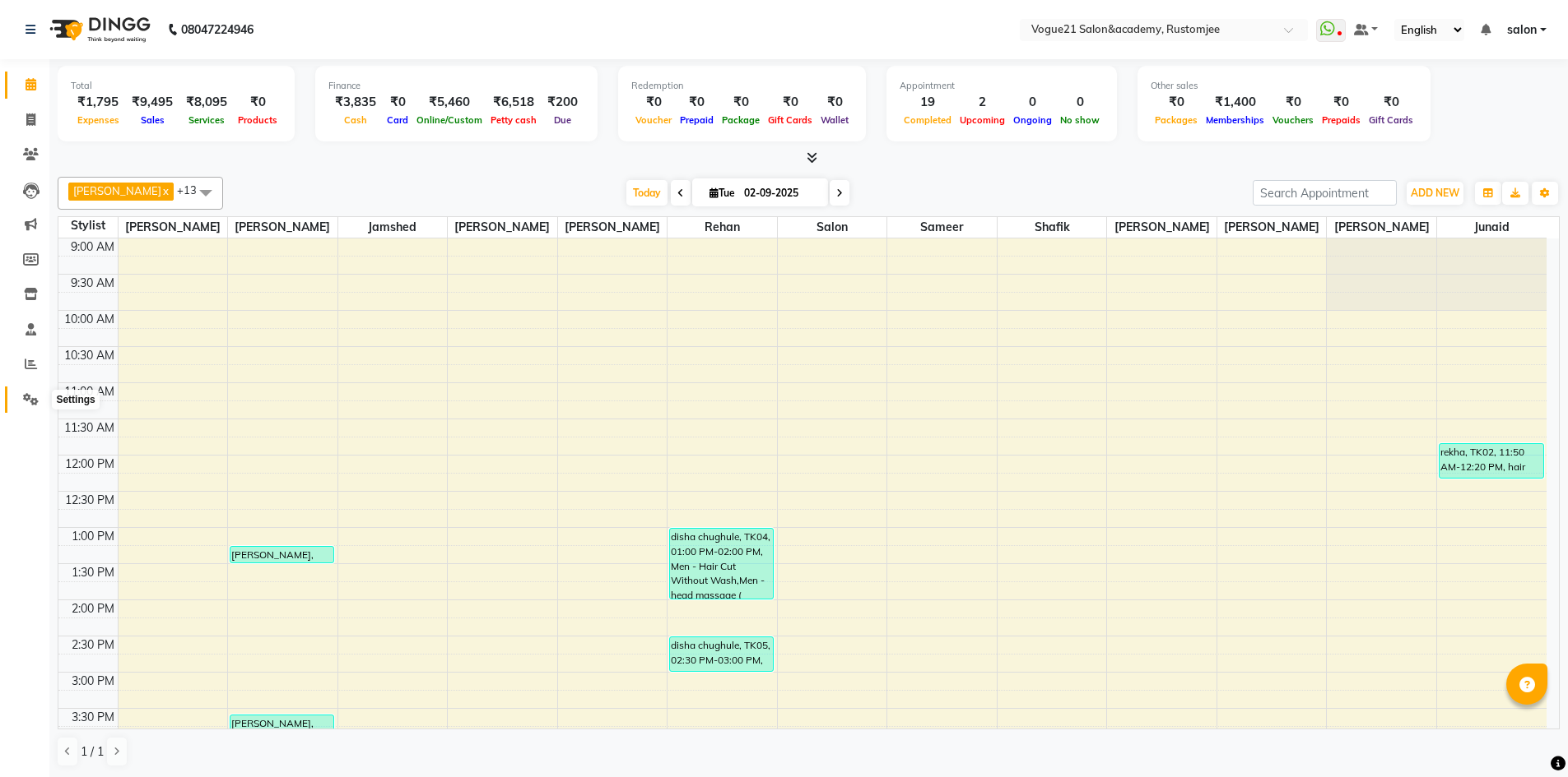
click at [29, 393] on icon at bounding box center [31, 399] width 15 height 13
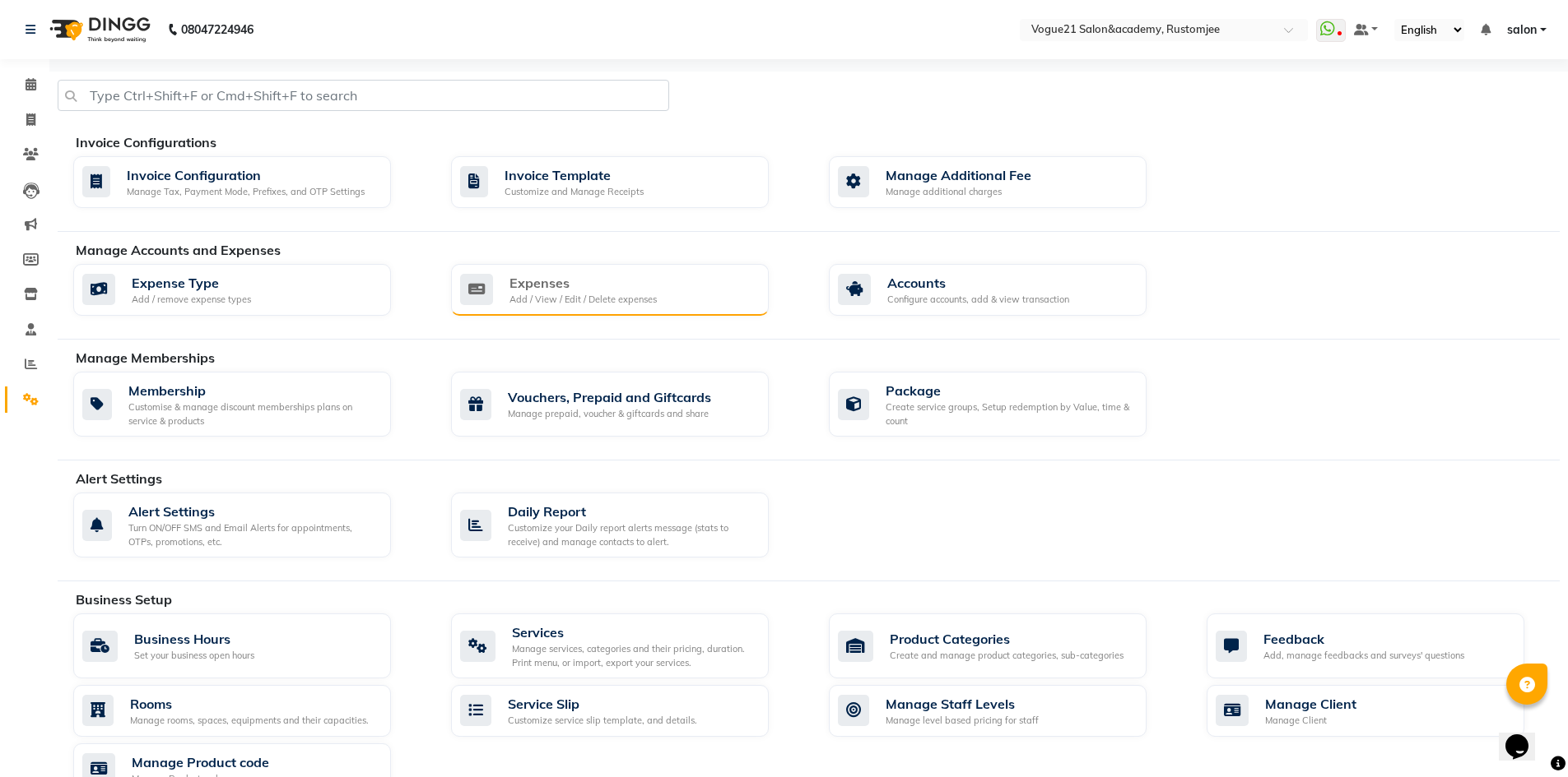
click at [556, 289] on div "Expenses" at bounding box center [583, 283] width 148 height 19
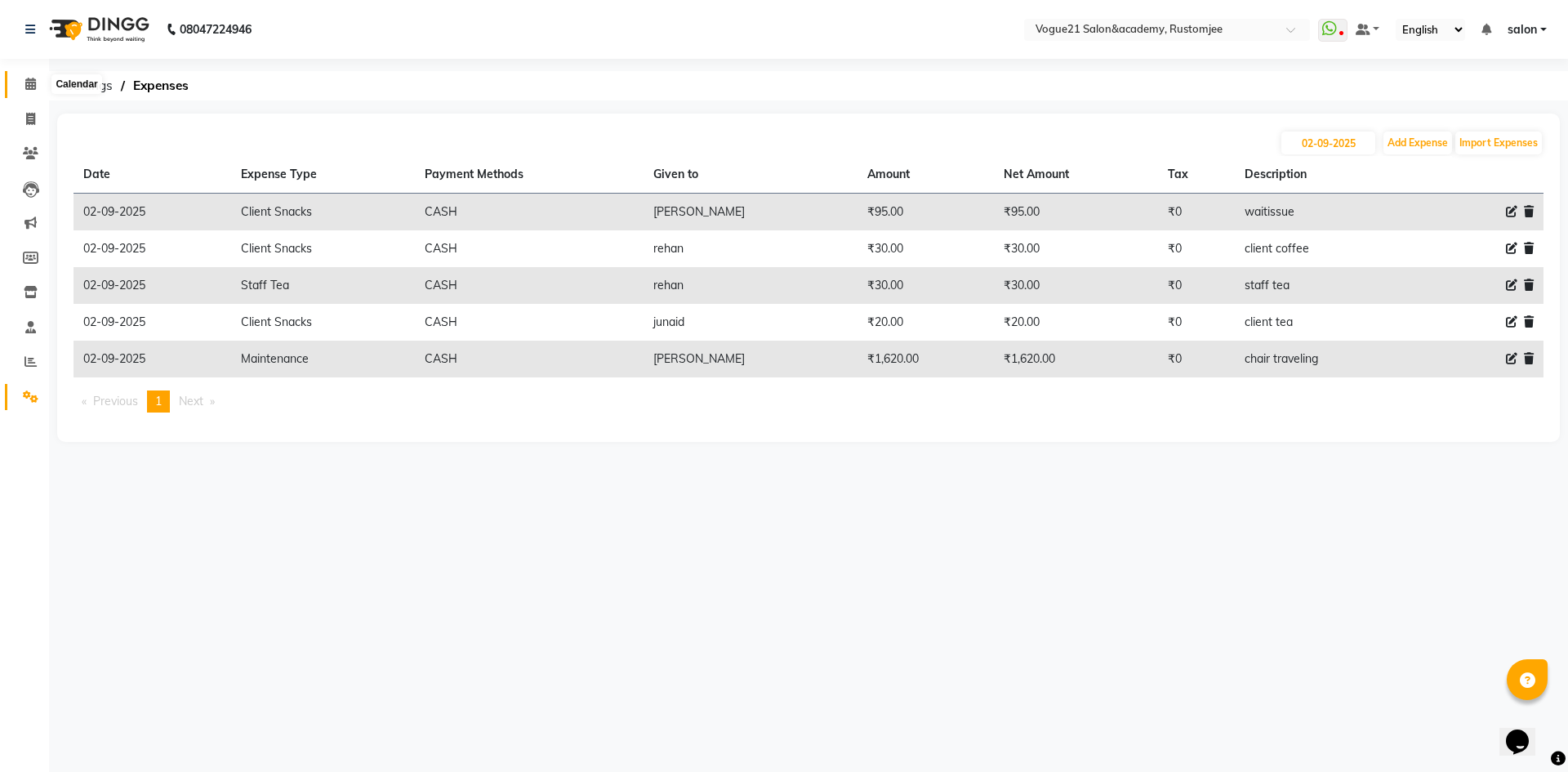
click at [34, 83] on icon at bounding box center [30, 83] width 11 height 12
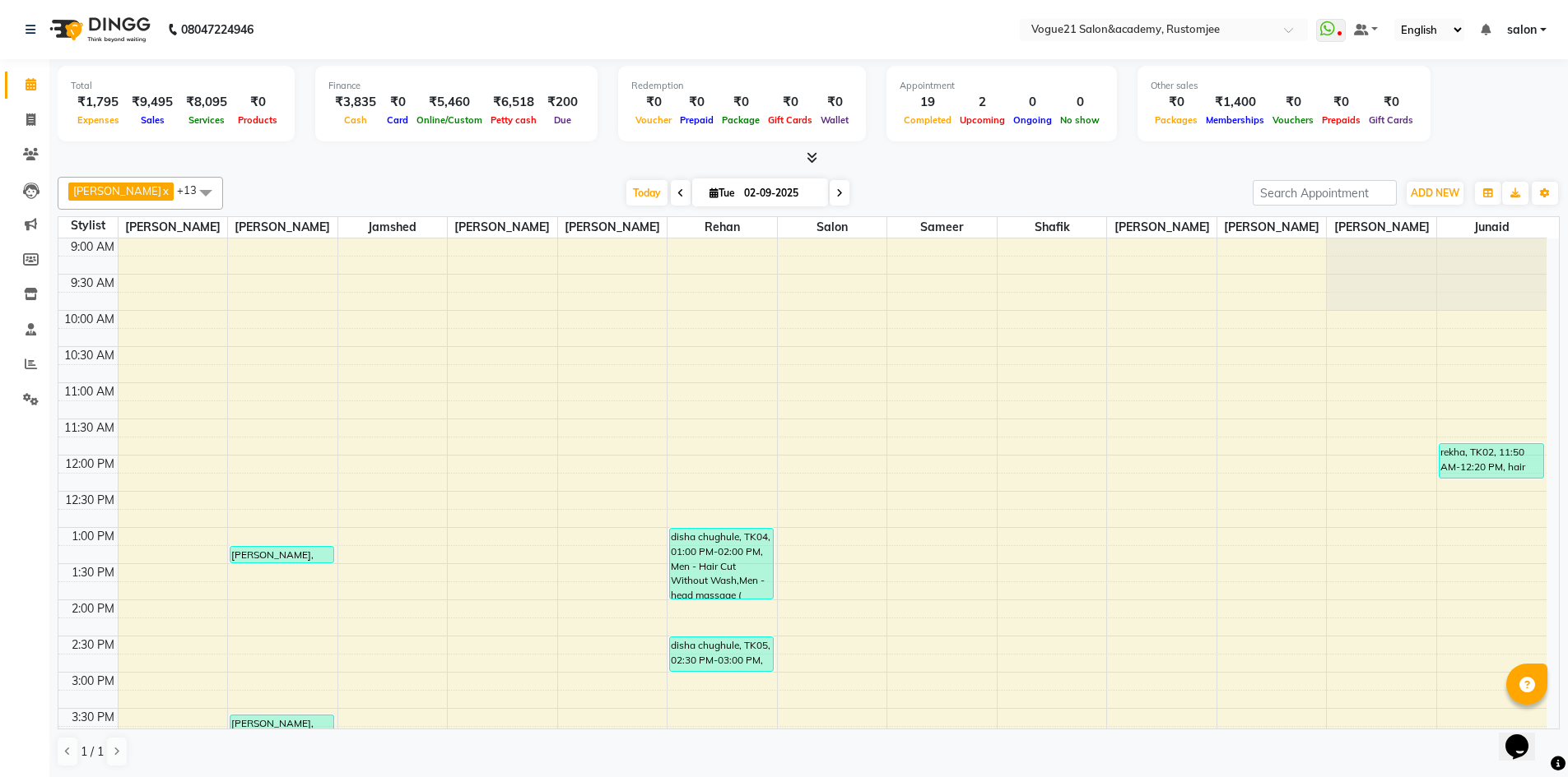
scroll to position [1, 0]
click at [22, 362] on span at bounding box center [31, 364] width 29 height 19
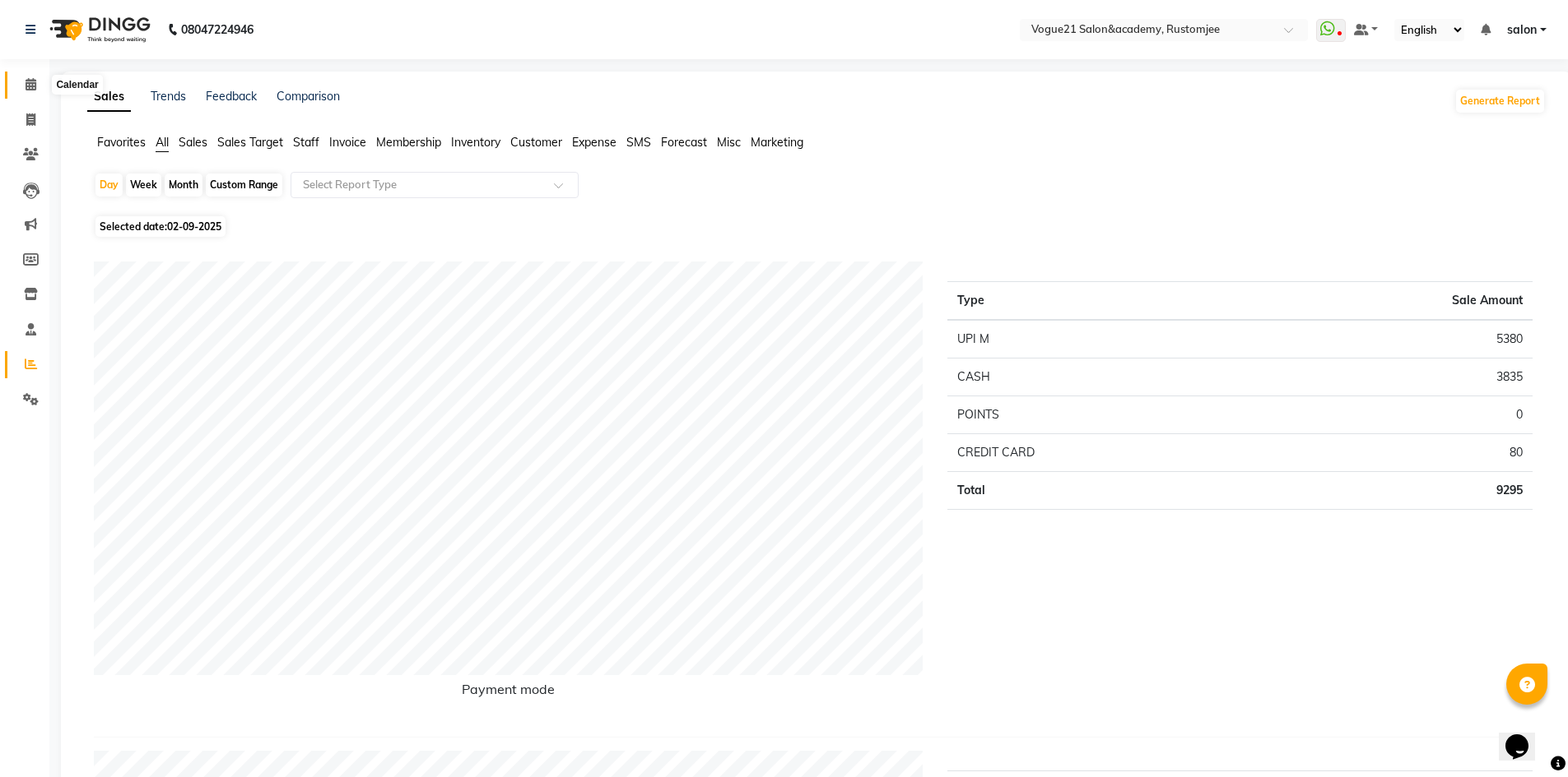
click at [31, 85] on icon at bounding box center [30, 84] width 11 height 13
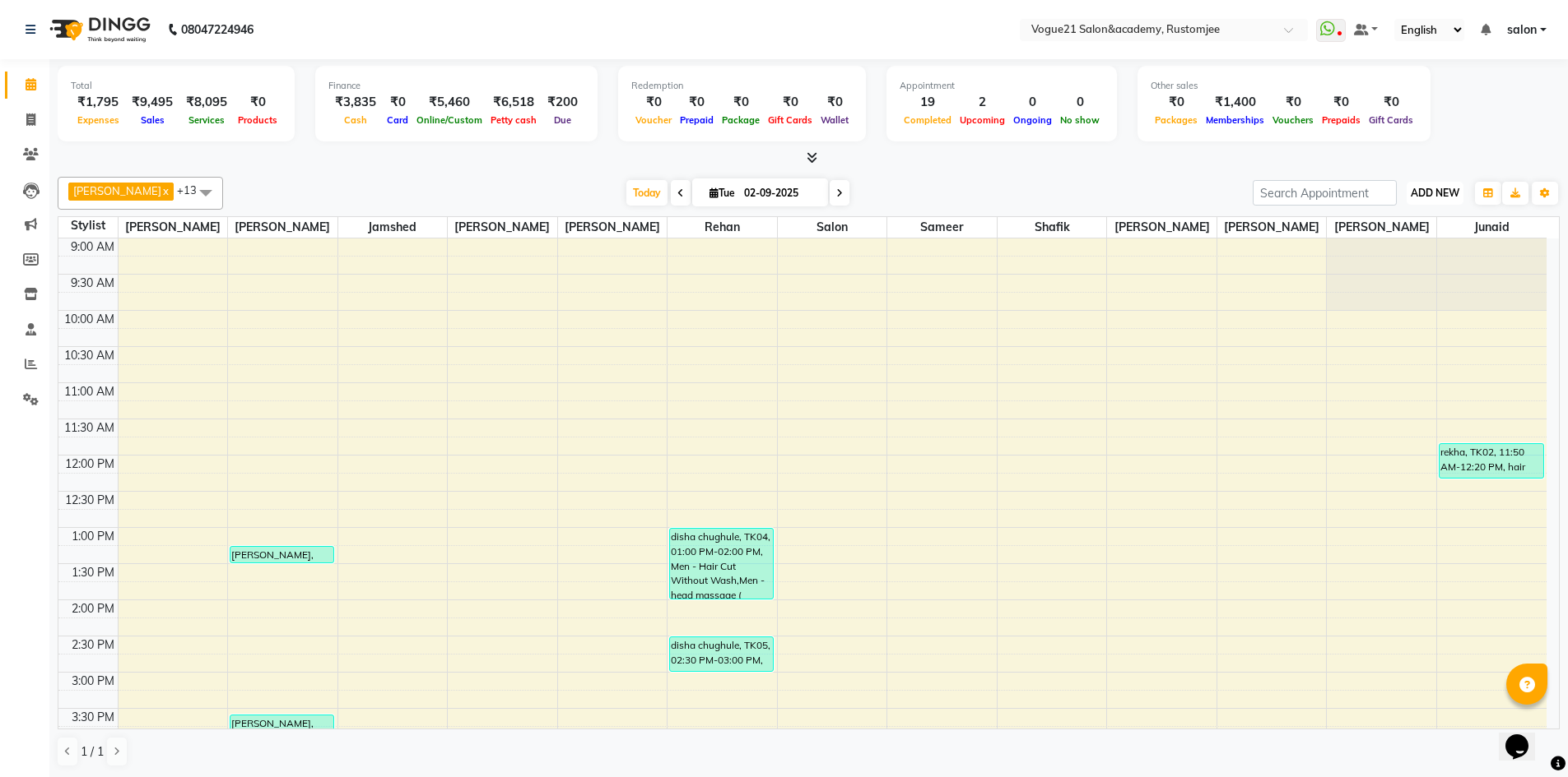
drag, startPoint x: 1444, startPoint y: 189, endPoint x: 1438, endPoint y: 200, distance: 12.5
click at [1443, 189] on span "ADD NEW" at bounding box center [1435, 192] width 48 height 13
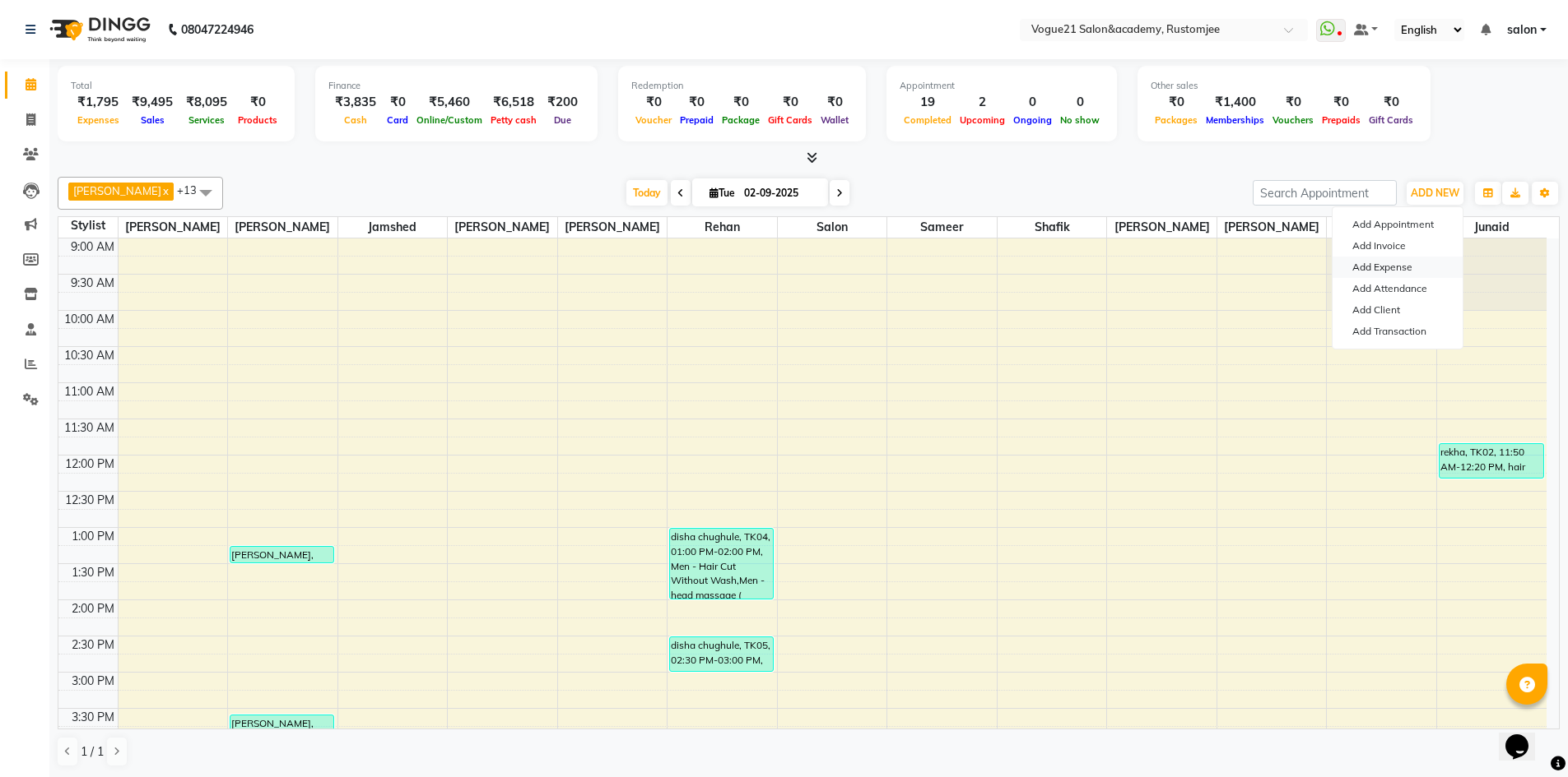
click at [1392, 261] on link "Add Expense" at bounding box center [1397, 267] width 130 height 21
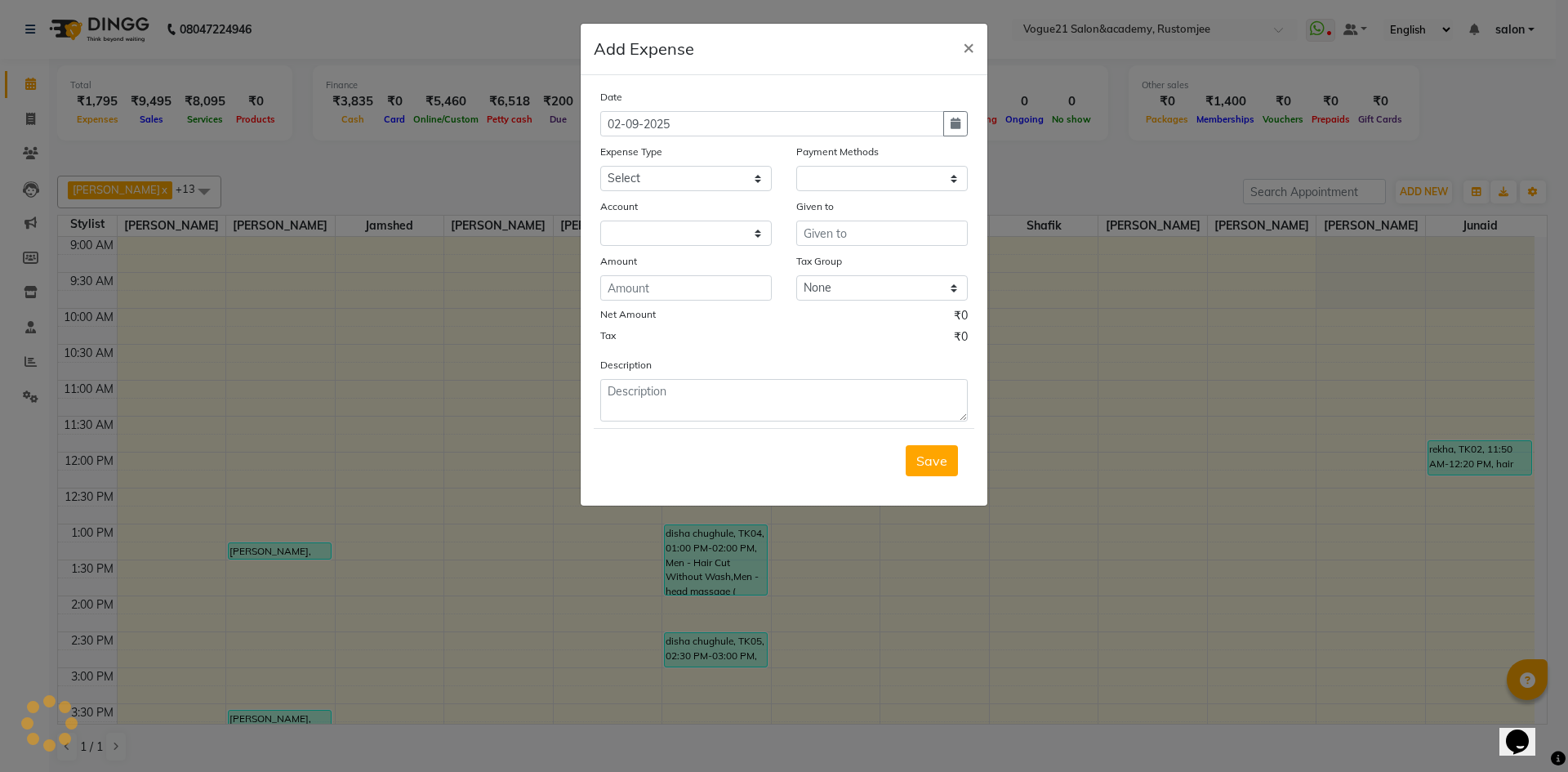
select select "1"
select select "7299"
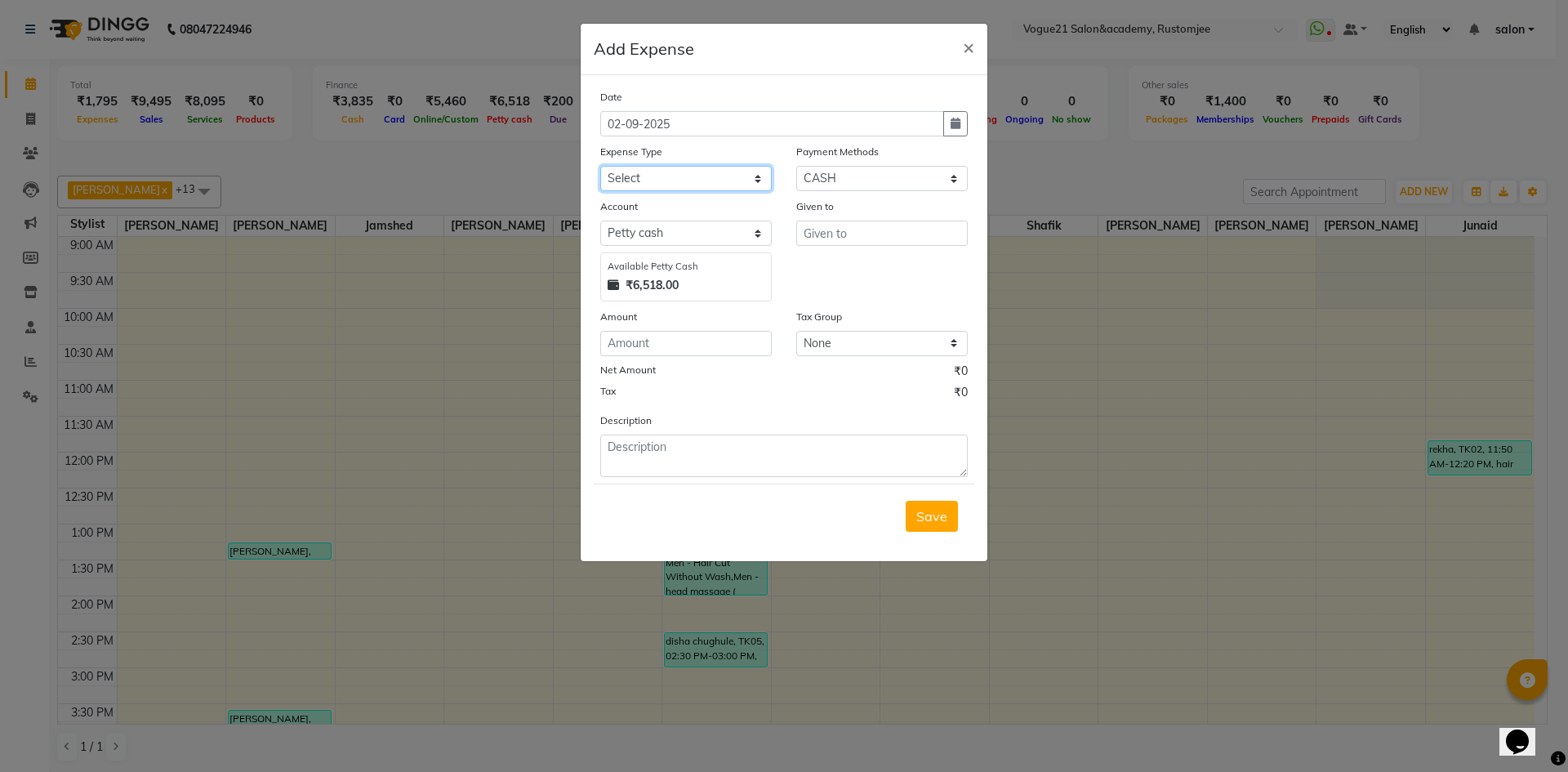
click at [721, 179] on select "Select Advance Salary Bank charges Cash transfer to bank Client Snacks Equipmen…" at bounding box center [685, 178] width 172 height 25
select select "23397"
click at [600, 166] on select "Select Advance Salary Bank charges Cash transfer to bank Client Snacks Equipmen…" at bounding box center [685, 178] width 172 height 25
click at [855, 240] on input "text" at bounding box center [882, 233] width 172 height 25
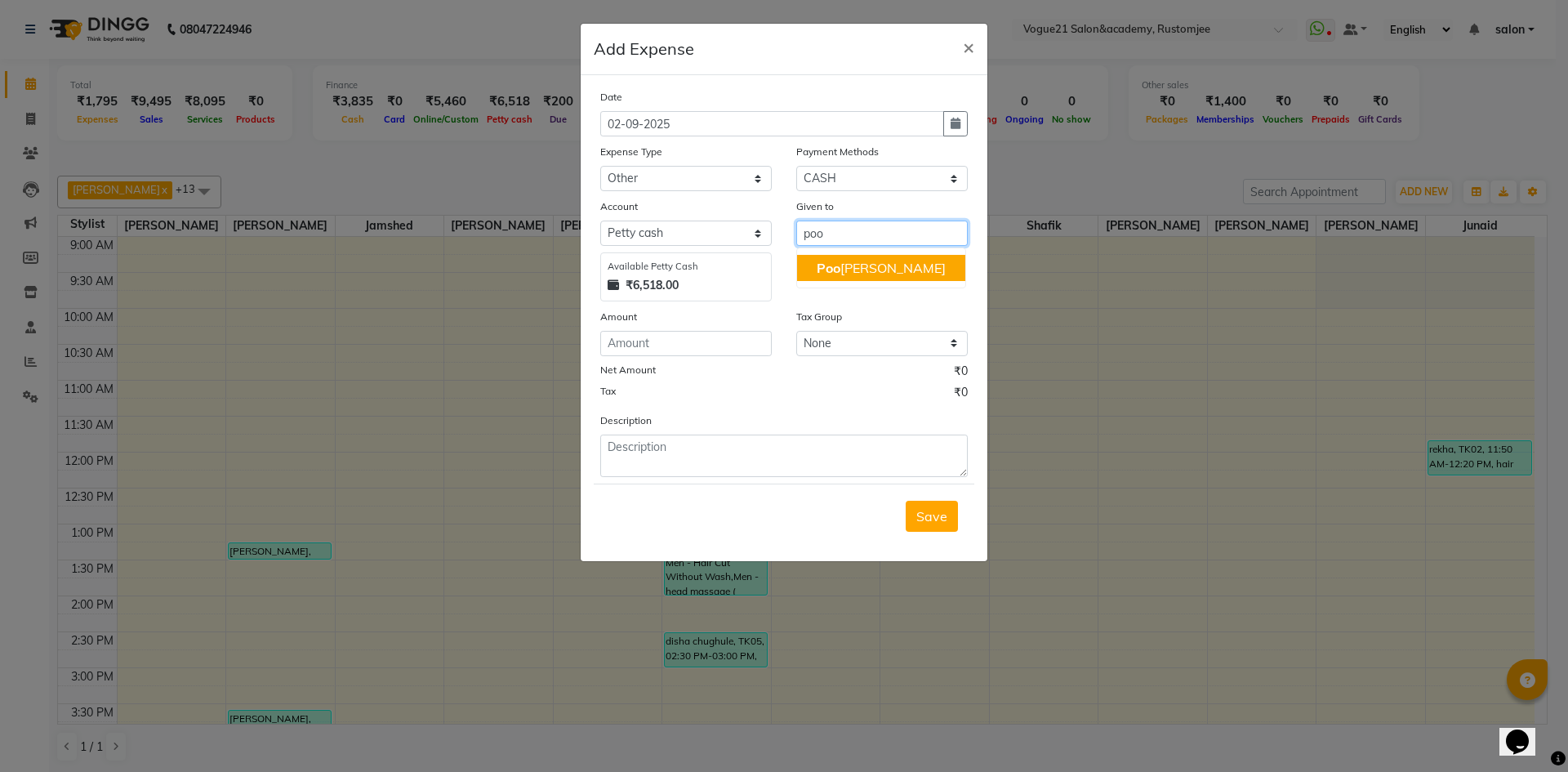
click at [860, 259] on button "Poo [PERSON_NAME]" at bounding box center [882, 268] width 169 height 26
type input "[PERSON_NAME]"
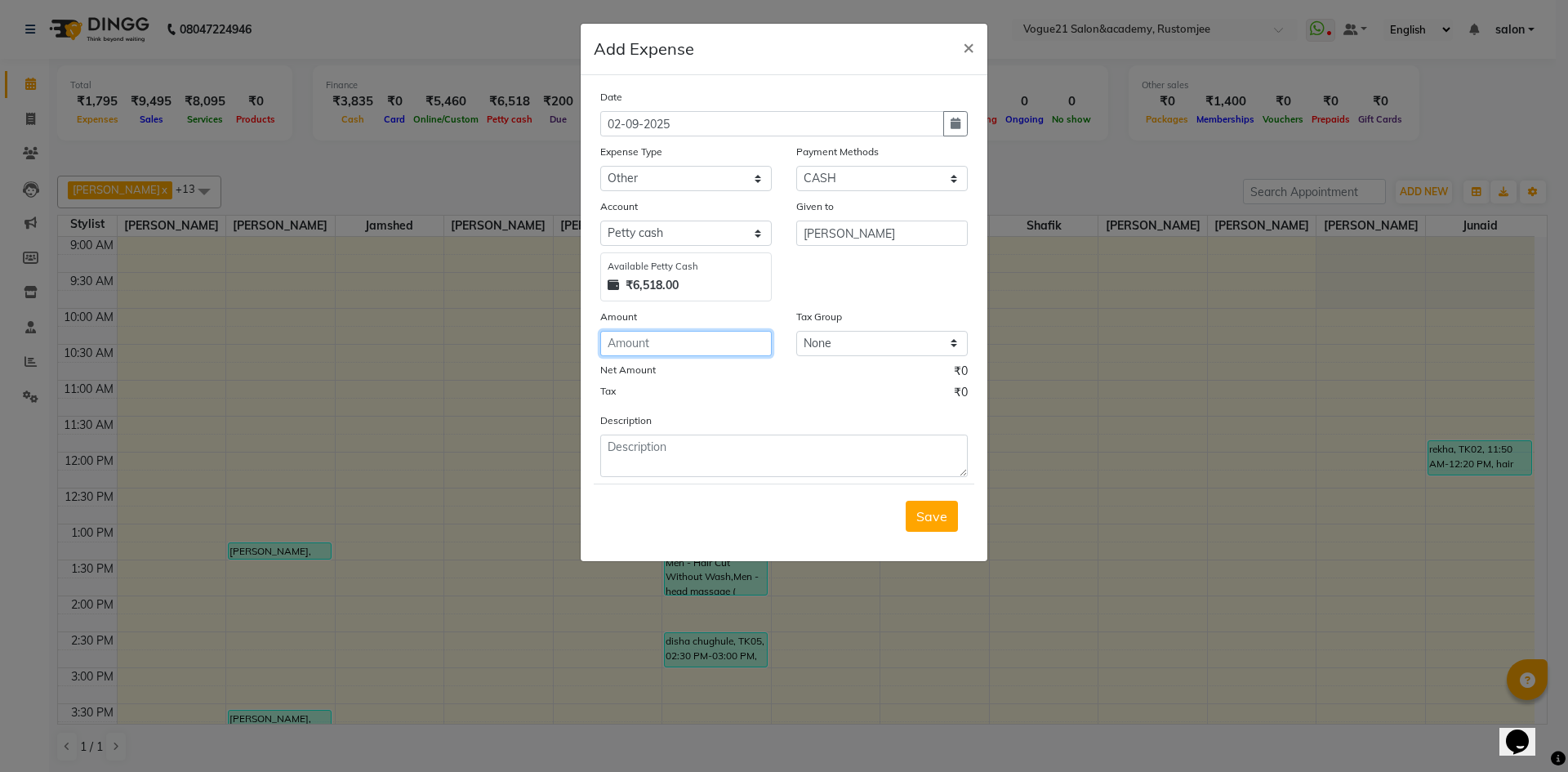
click at [642, 340] on input "number" at bounding box center [685, 343] width 172 height 25
type input "6000"
click at [683, 451] on textarea at bounding box center [784, 456] width 368 height 42
type textarea "sir"
click at [920, 519] on span "Save" at bounding box center [932, 516] width 31 height 16
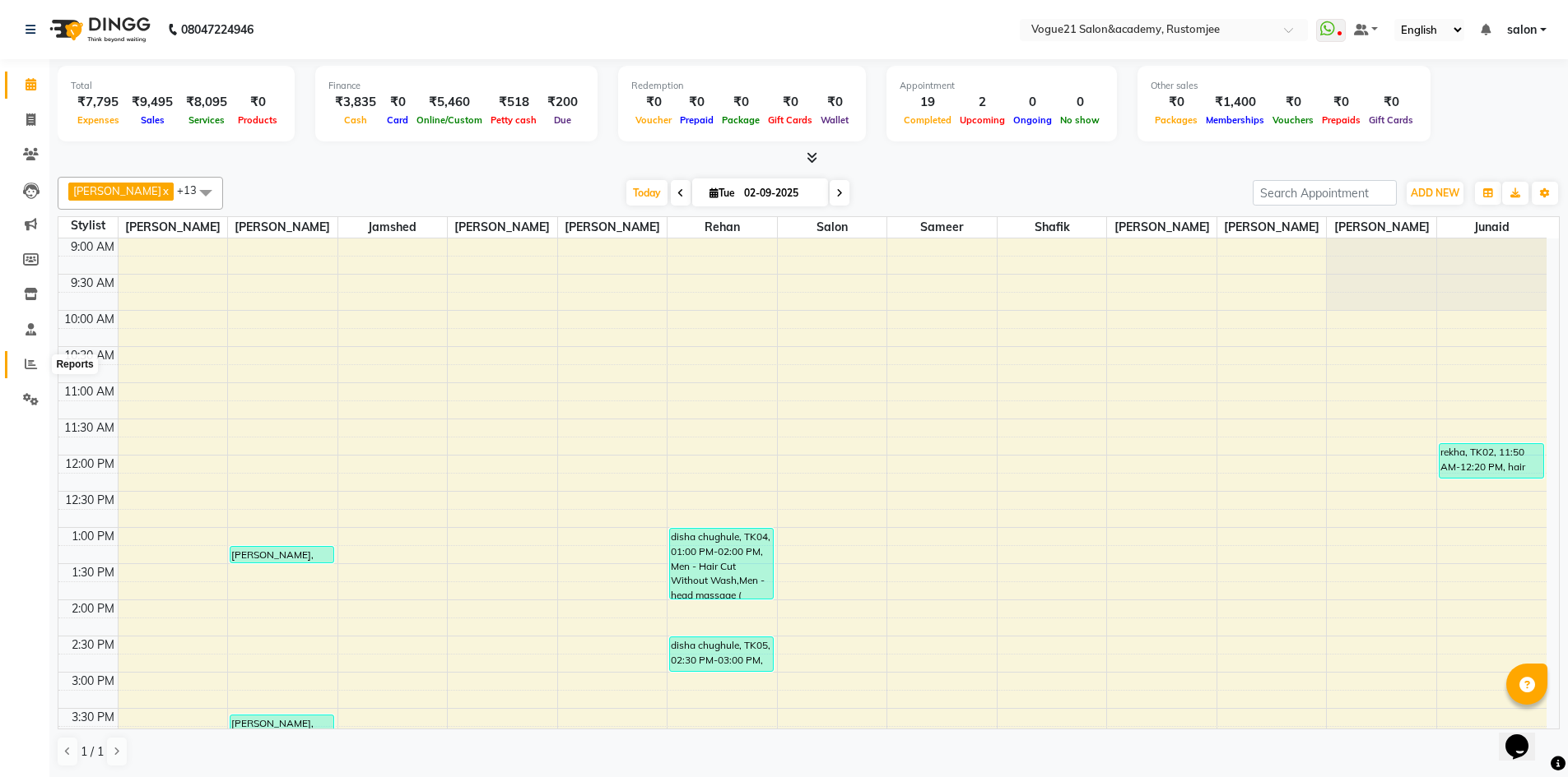
click at [34, 357] on span at bounding box center [31, 365] width 29 height 19
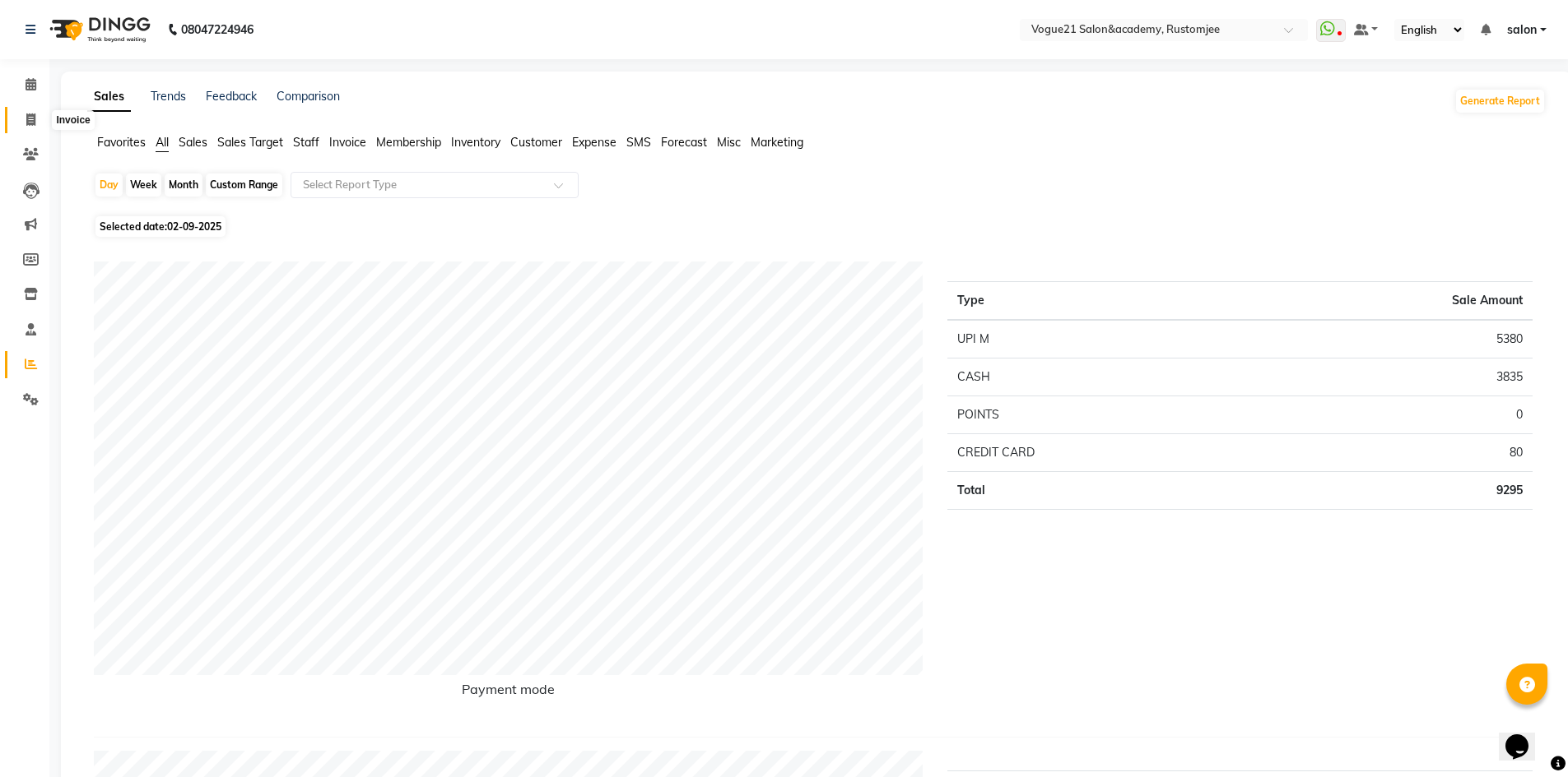
click at [30, 128] on span at bounding box center [31, 121] width 29 height 19
select select "8171"
select select "service"
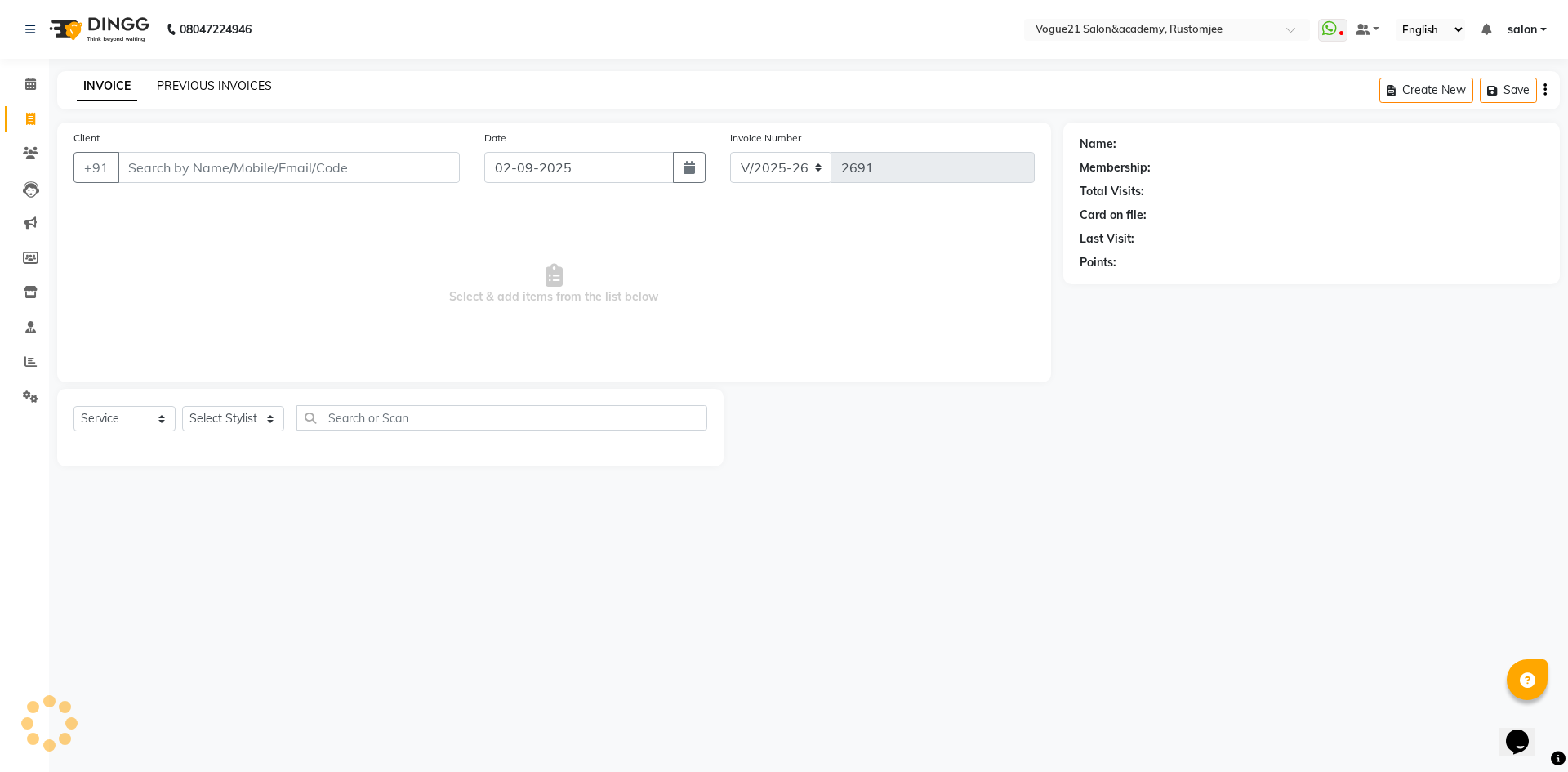
click at [212, 86] on link "PREVIOUS INVOICES" at bounding box center [215, 85] width 115 height 14
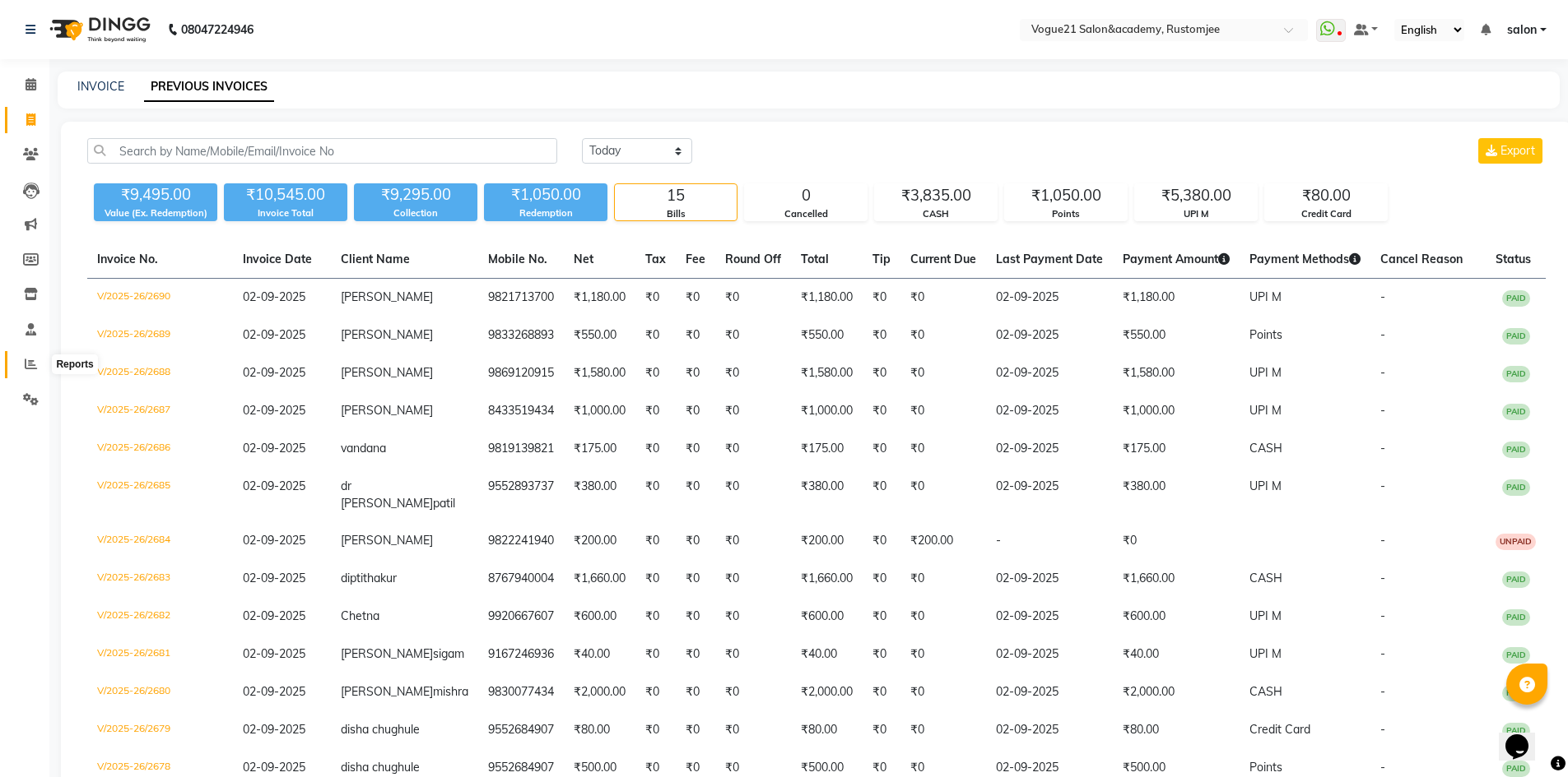
drag, startPoint x: 28, startPoint y: 360, endPoint x: 42, endPoint y: 361, distance: 14.0
click at [28, 360] on icon at bounding box center [31, 364] width 13 height 13
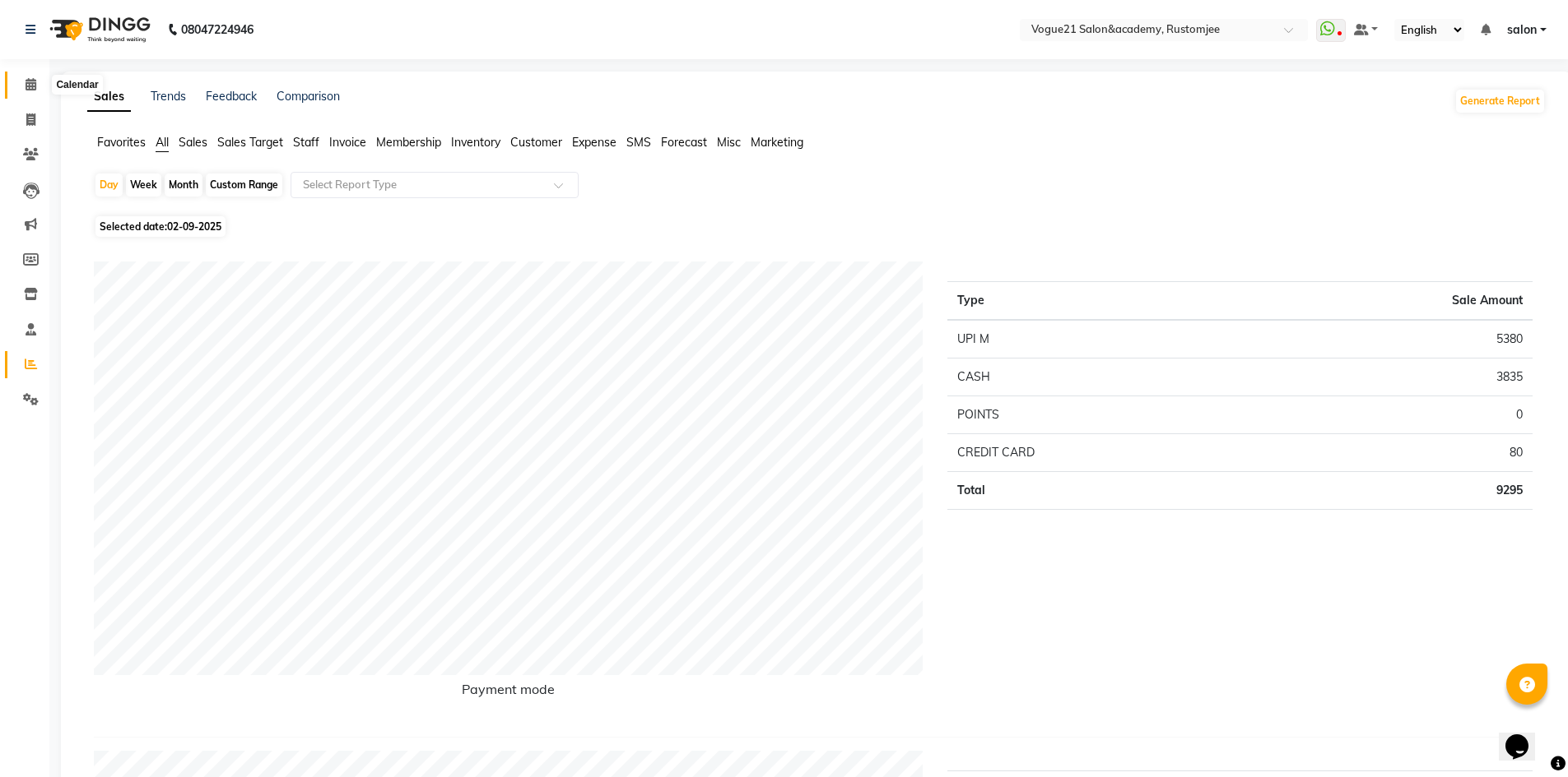
click at [28, 86] on icon at bounding box center [30, 84] width 11 height 13
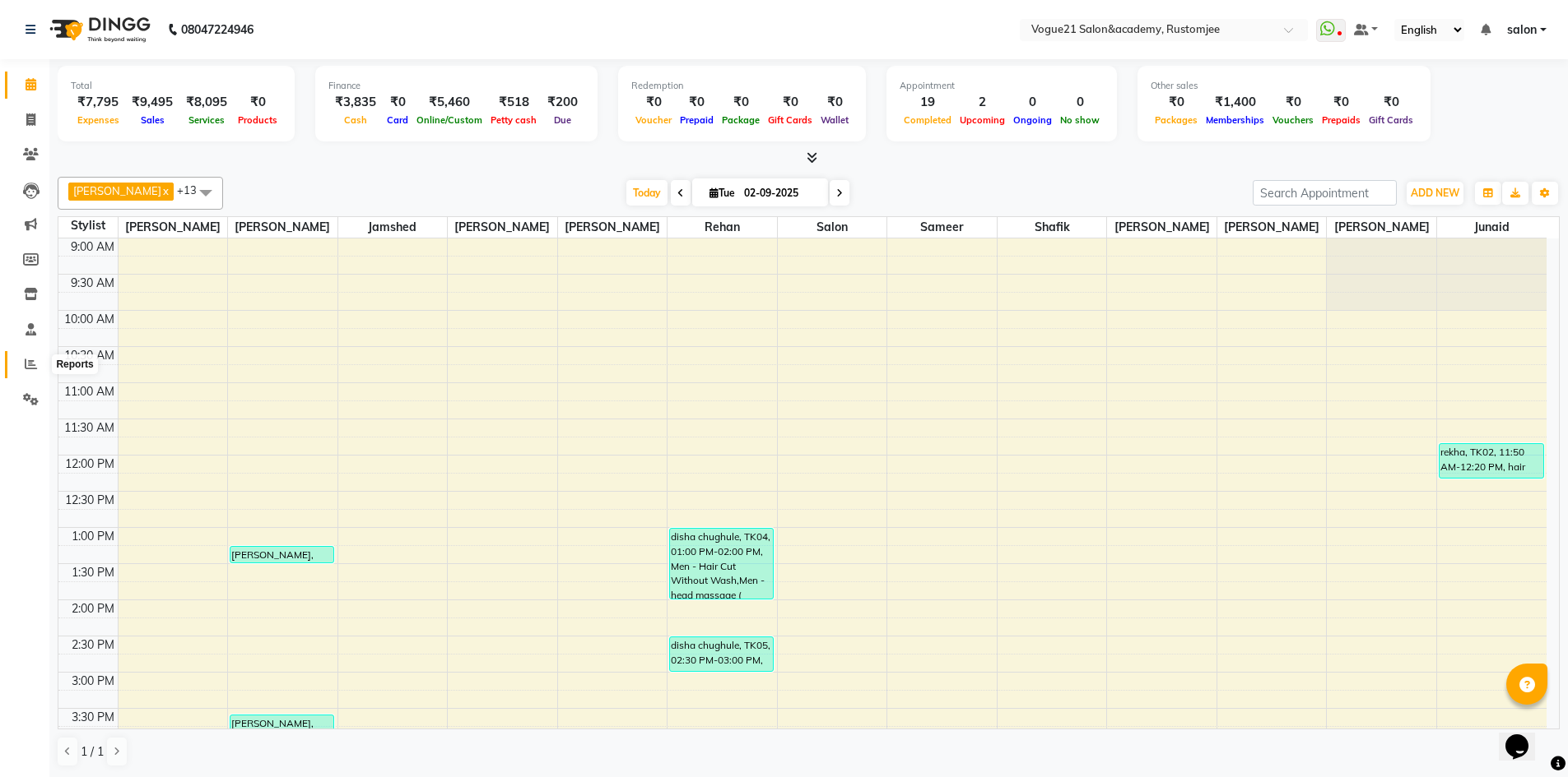
click at [25, 362] on icon at bounding box center [31, 364] width 13 height 13
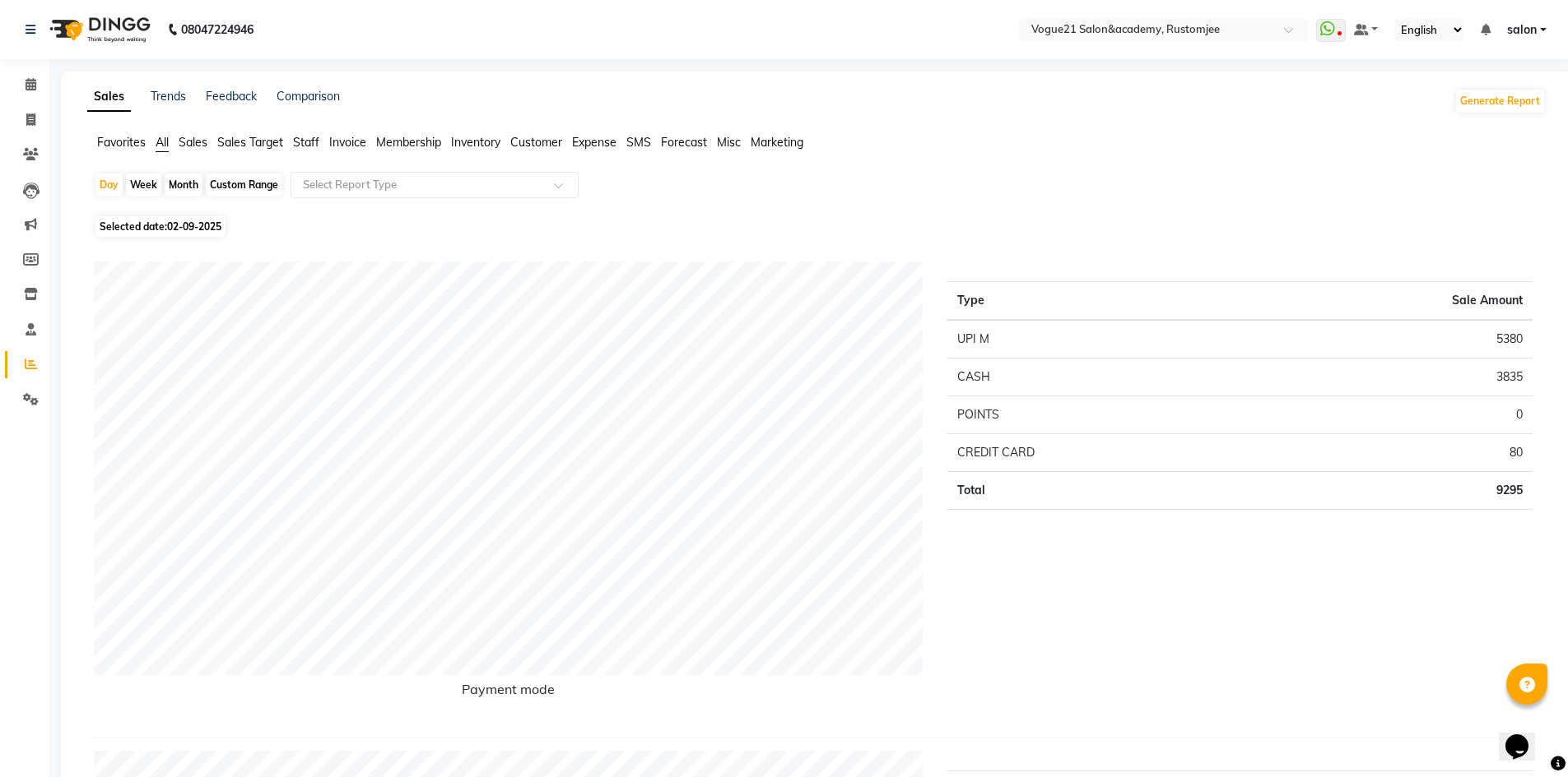
click at [114, 181] on div "Day" at bounding box center [109, 185] width 27 height 23
select select "9"
select select "2025"
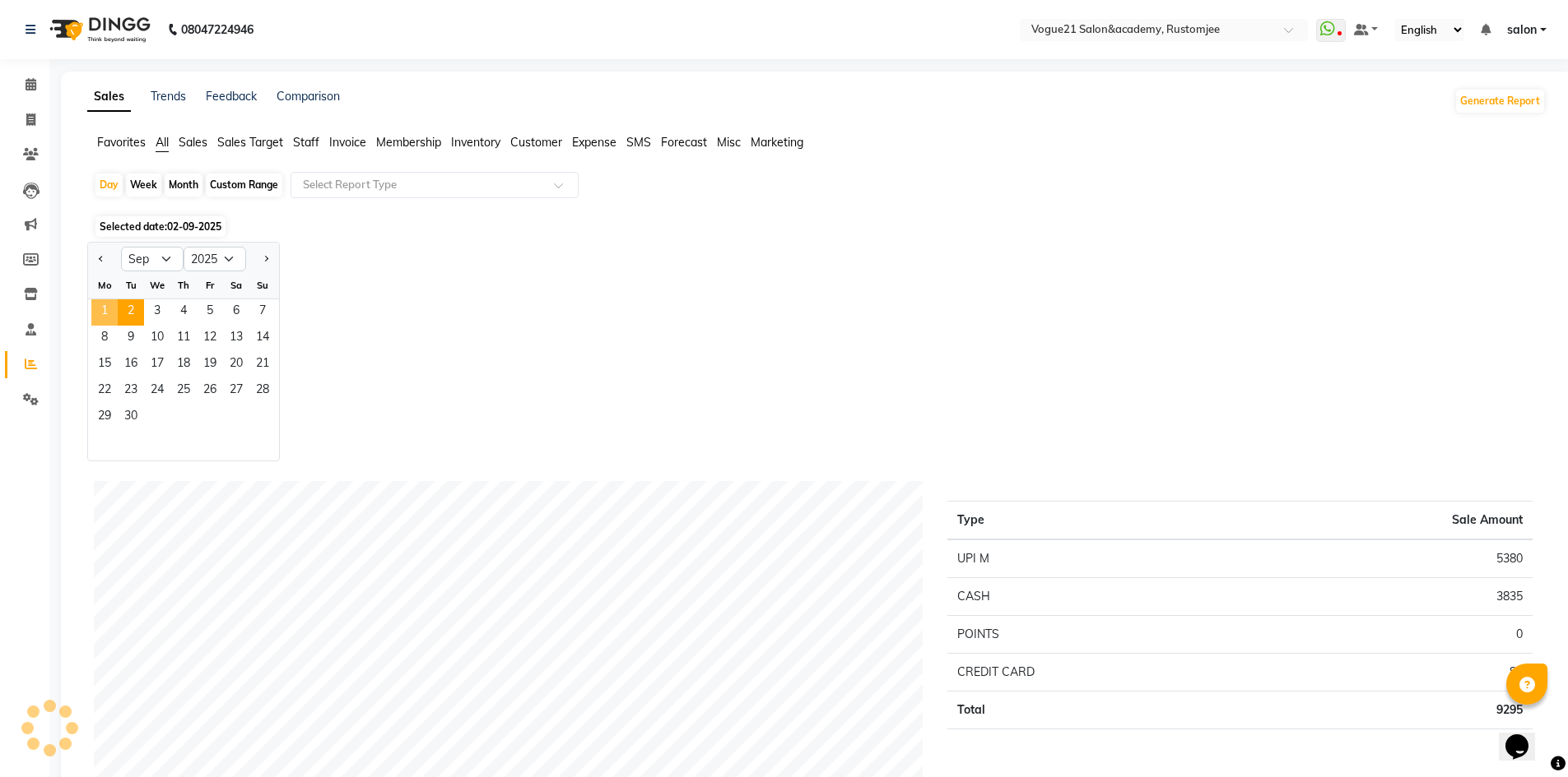
click at [98, 313] on span "1" at bounding box center [104, 312] width 26 height 26
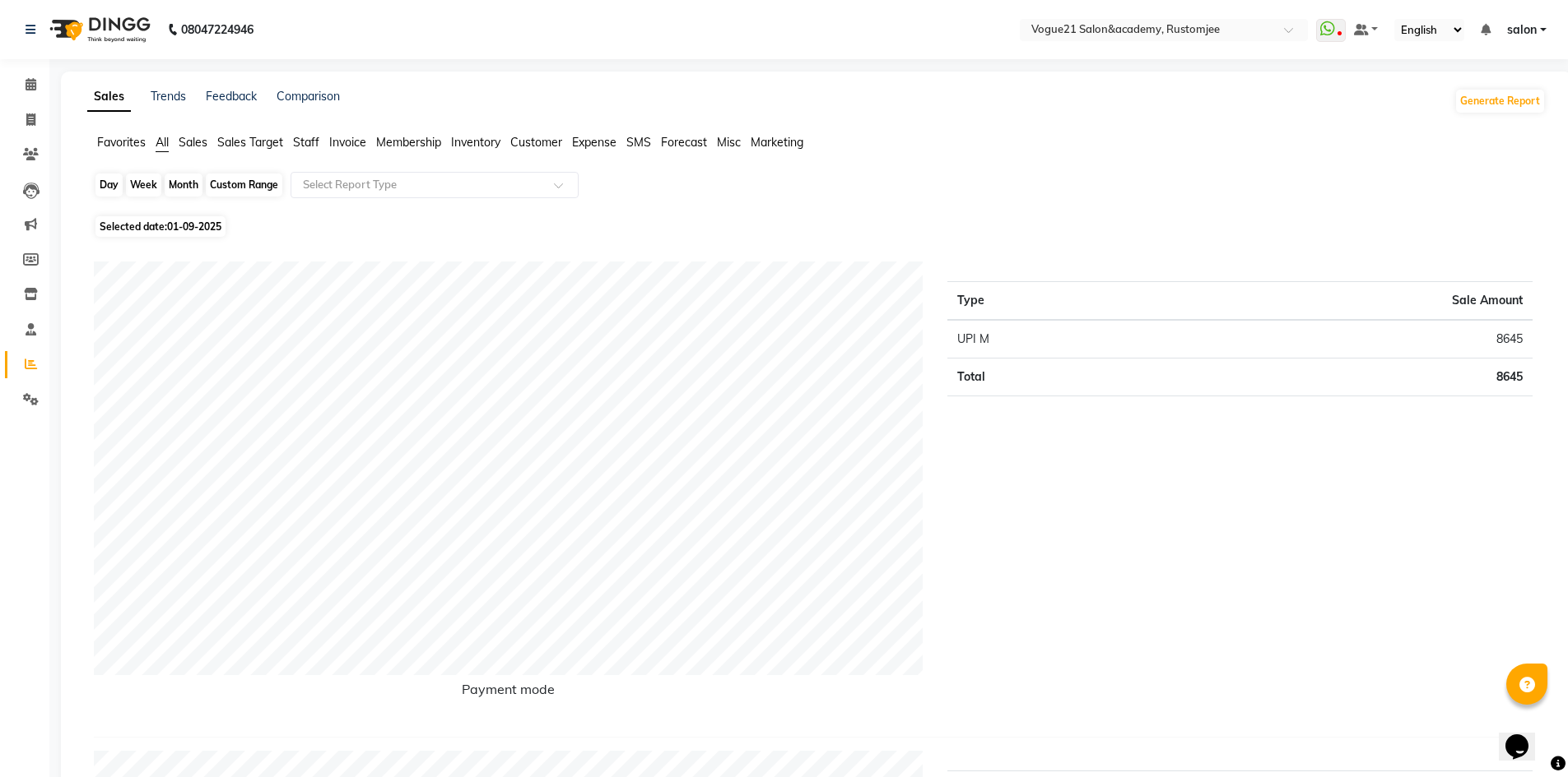
click at [116, 180] on div "Day" at bounding box center [109, 185] width 27 height 23
select select "9"
select select "2025"
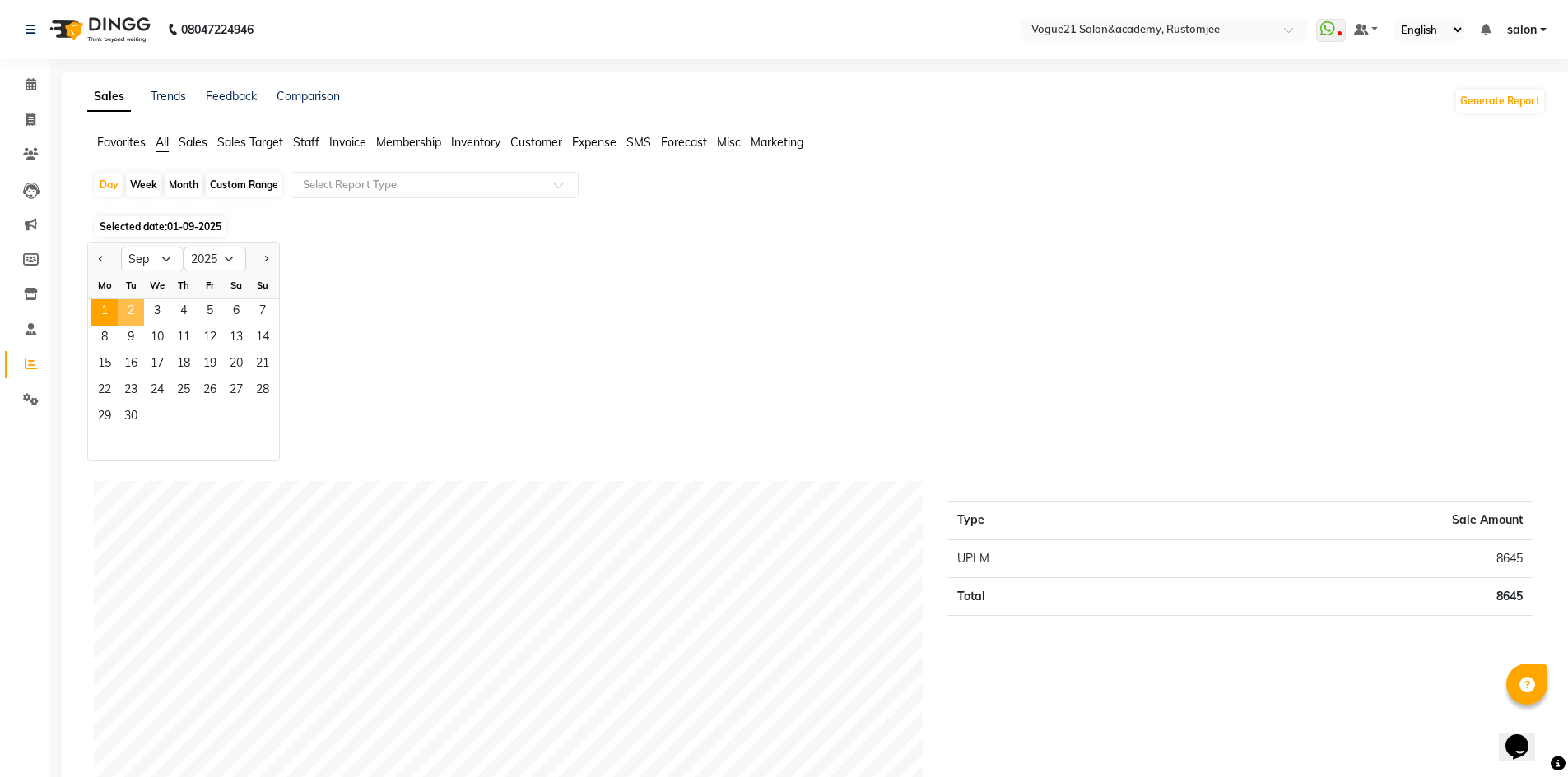
click at [137, 305] on span "2" at bounding box center [130, 312] width 26 height 26
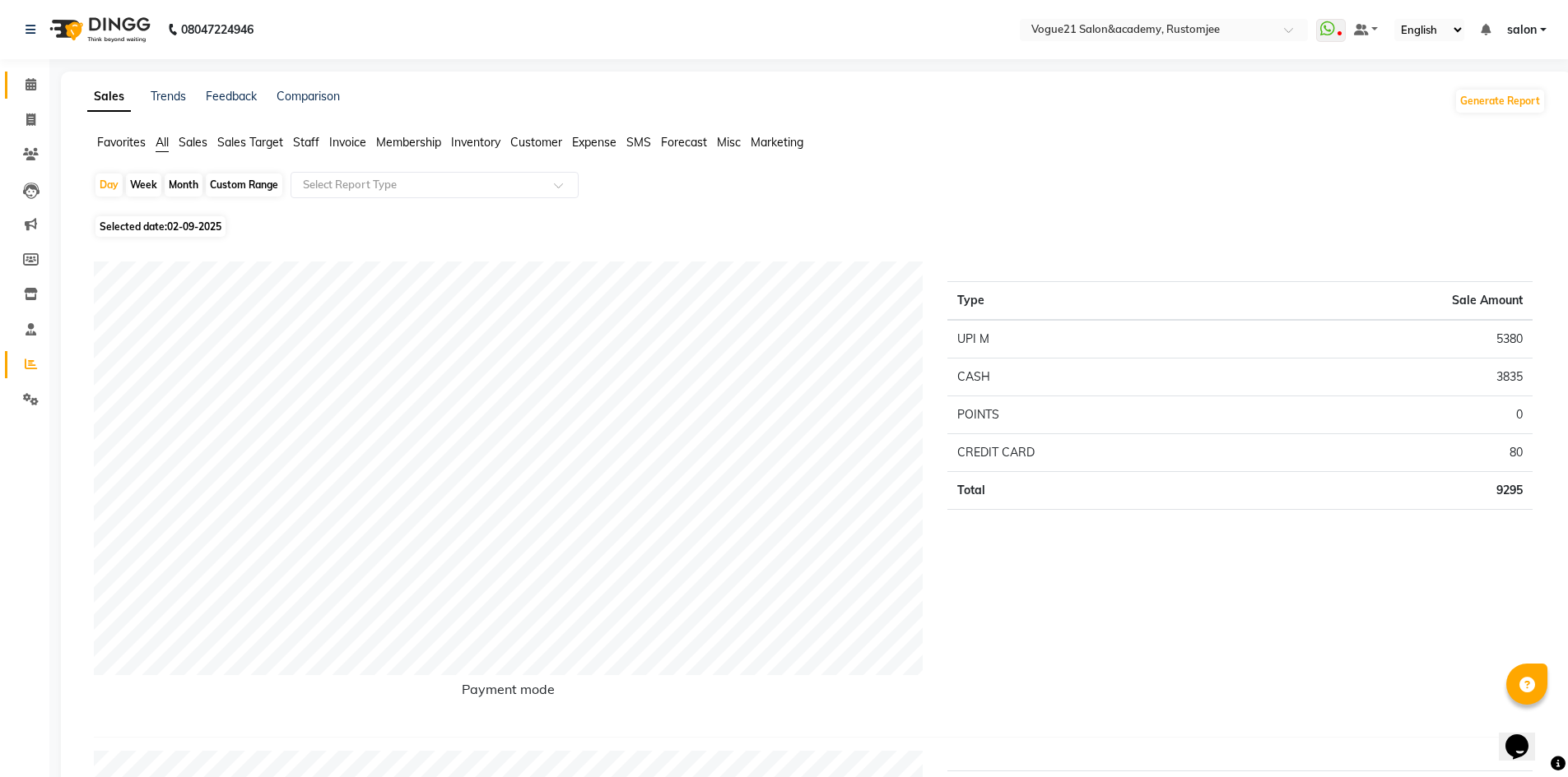
click at [24, 72] on link "Calendar" at bounding box center [24, 85] width 40 height 27
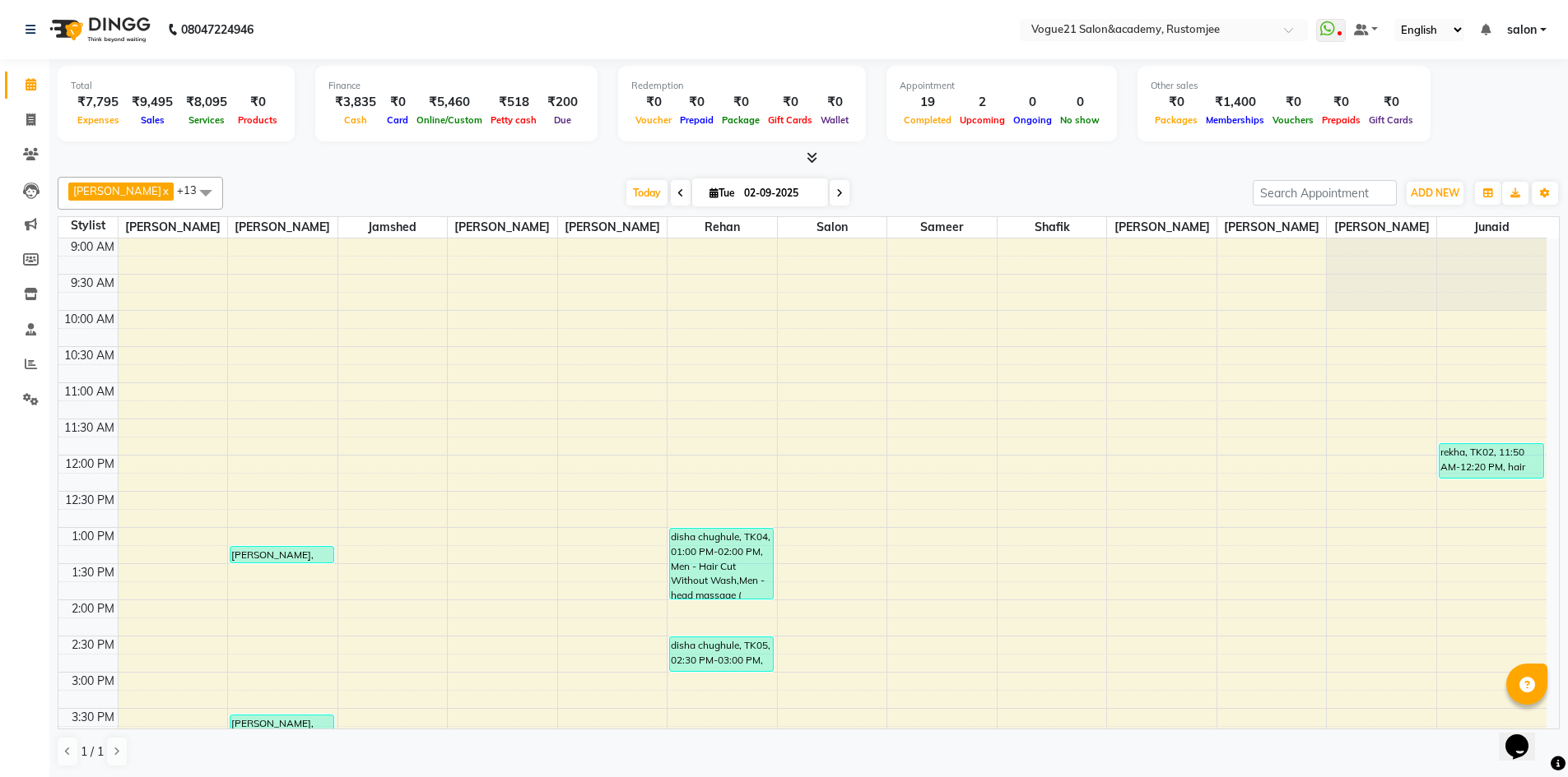
click at [1530, 21] on span "salon" at bounding box center [1522, 30] width 30 height 17
click at [1485, 113] on link "Sign out" at bounding box center [1462, 113] width 151 height 25
